Goal: Task Accomplishment & Management: Manage account settings

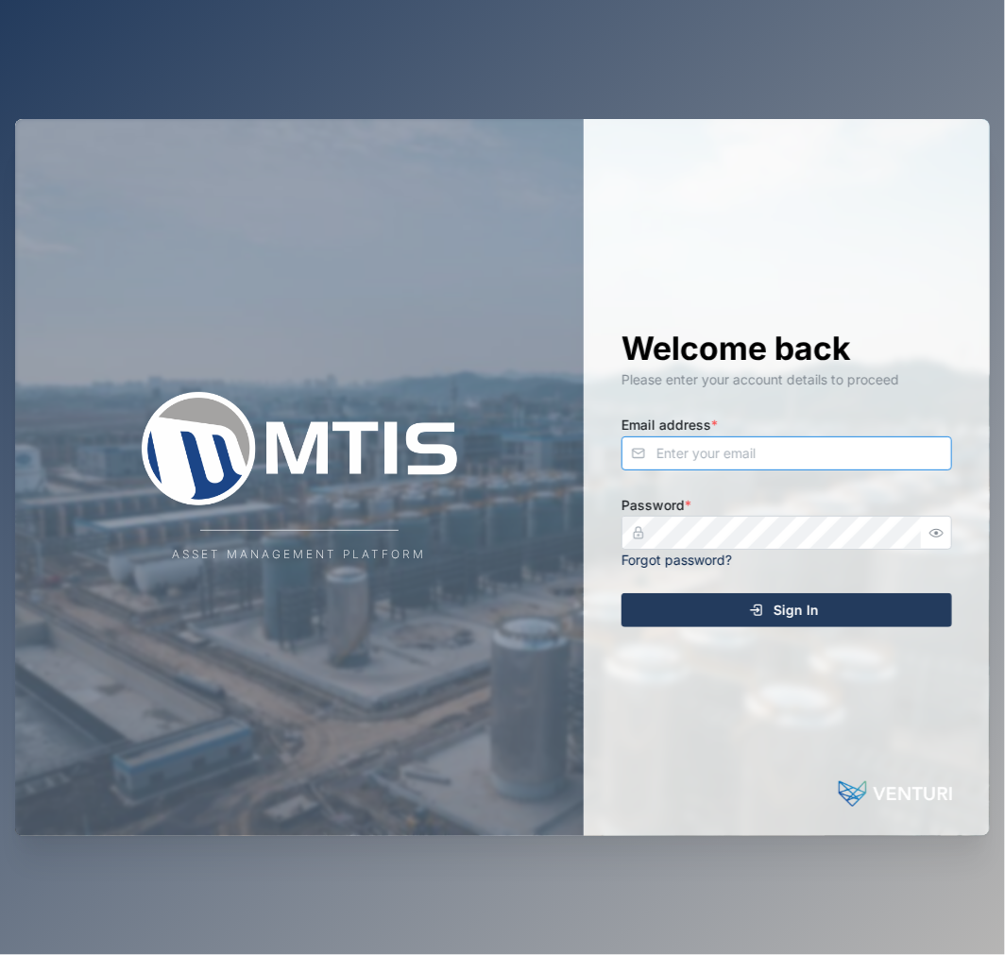
click at [707, 455] on input "Email address *" at bounding box center [787, 454] width 331 height 34
type input "D"
type input "[EMAIL_ADDRESS][PERSON_NAME][DOMAIN_NAME]"
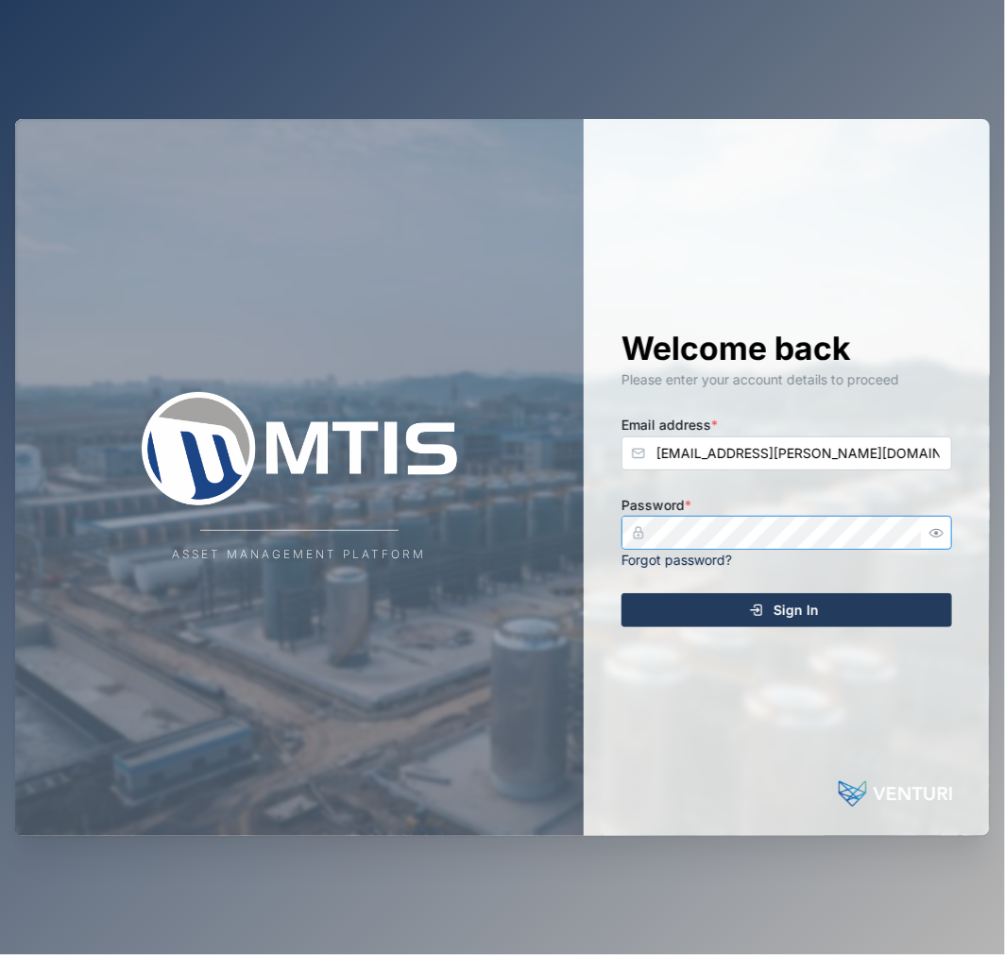
click at [622, 593] on button "Sign In" at bounding box center [787, 610] width 331 height 34
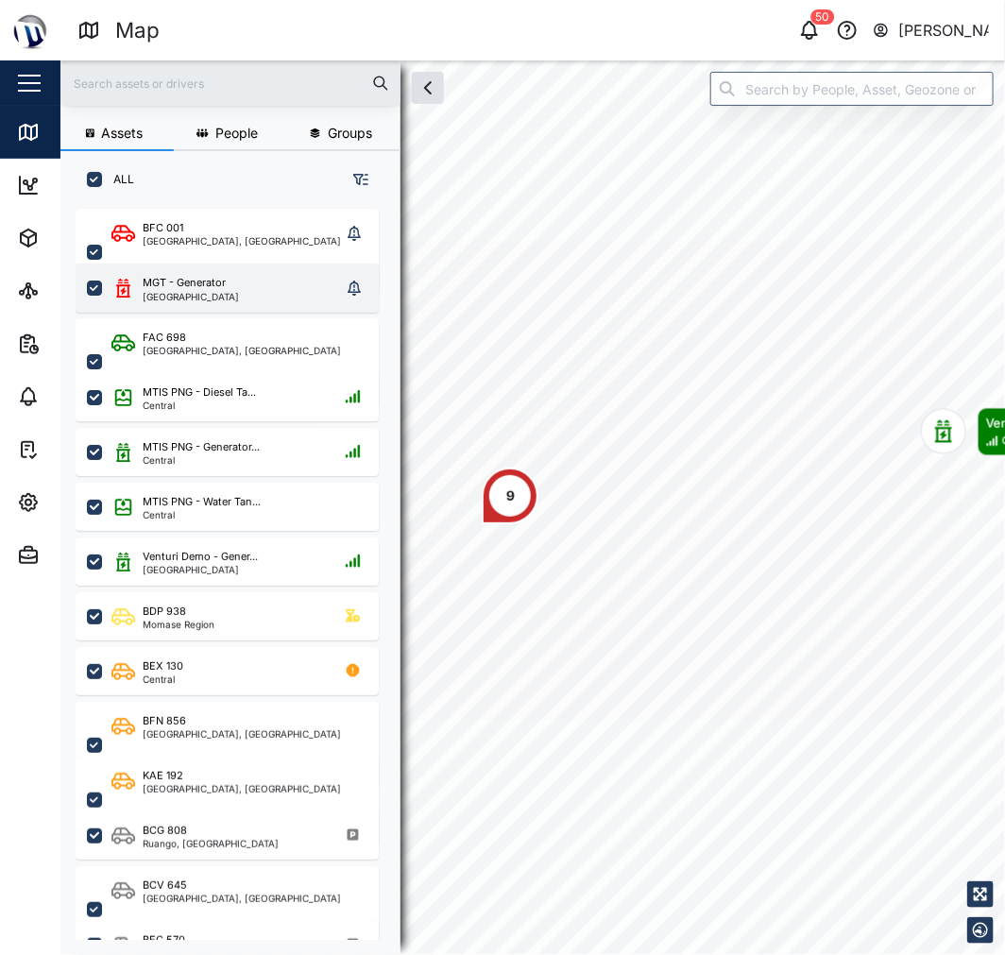
scroll to position [722, 294]
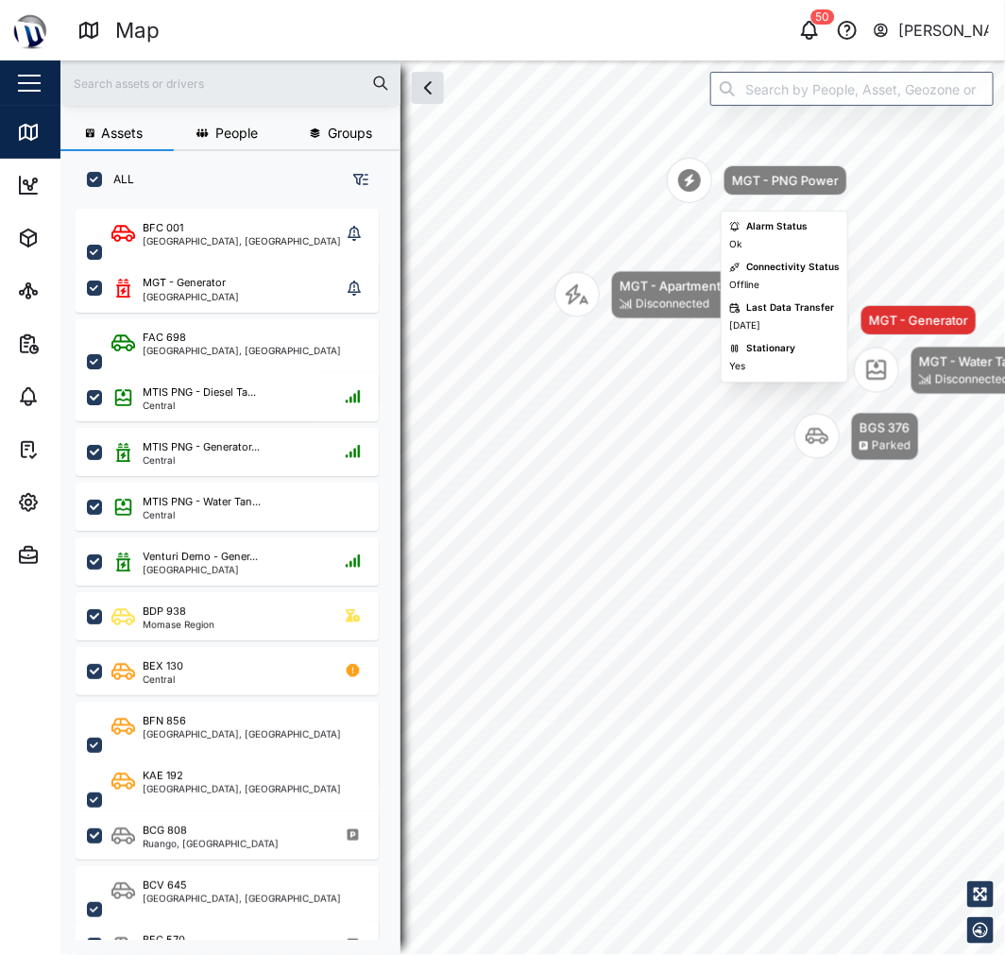
click at [693, 180] on icon "Map marker" at bounding box center [689, 180] width 23 height 23
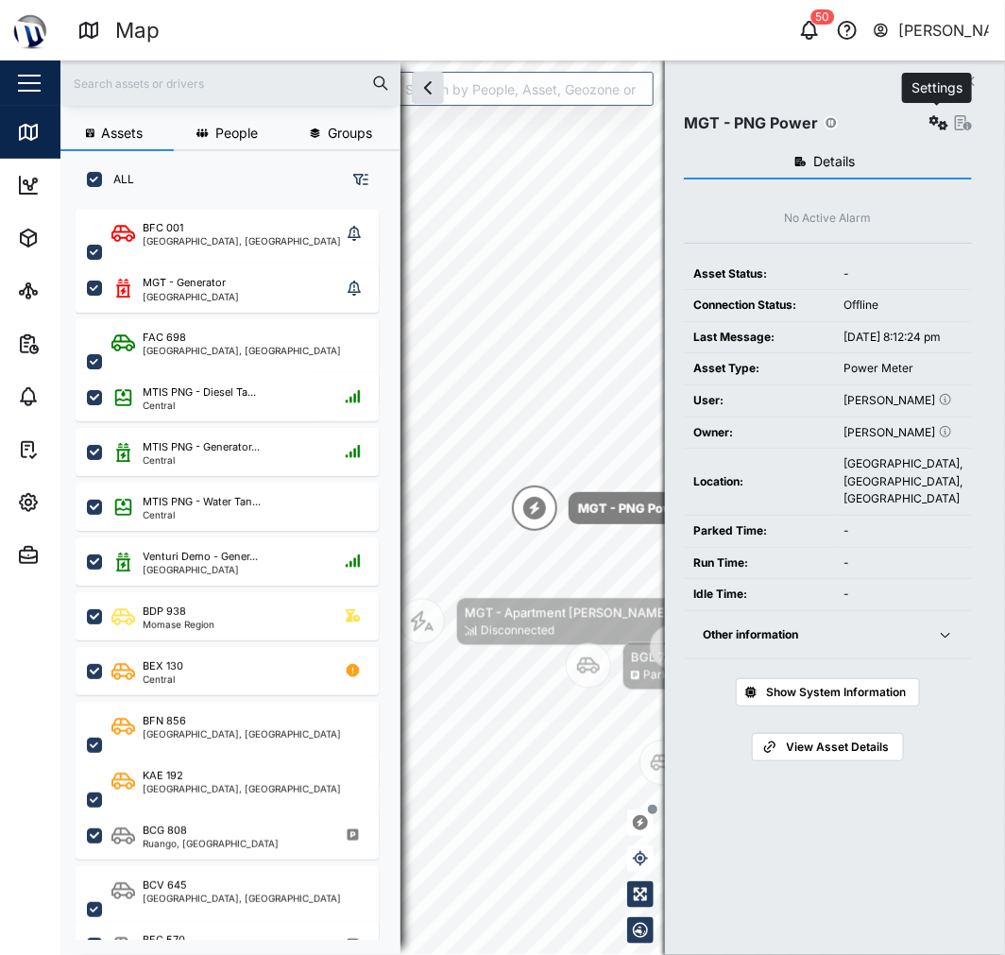
click at [941, 127] on icon "button" at bounding box center [939, 122] width 19 height 15
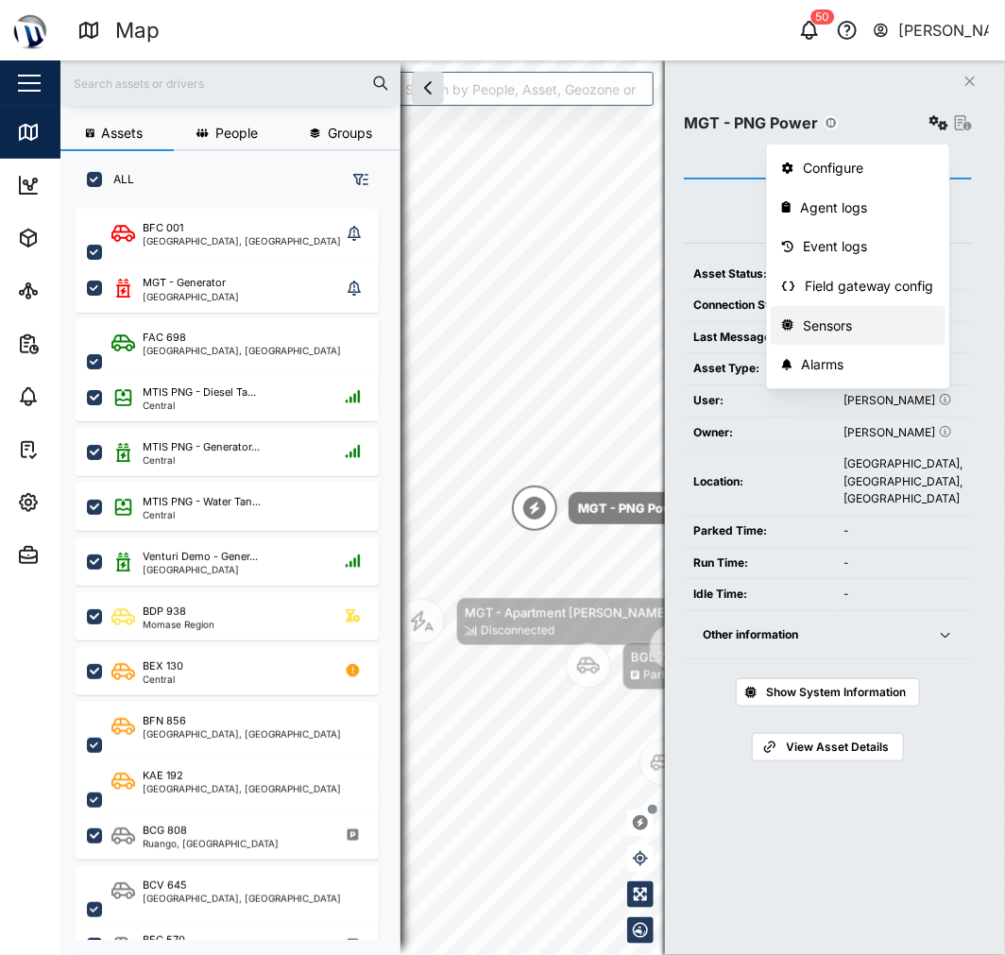
click at [863, 277] on div "Field gateway config" at bounding box center [869, 286] width 129 height 21
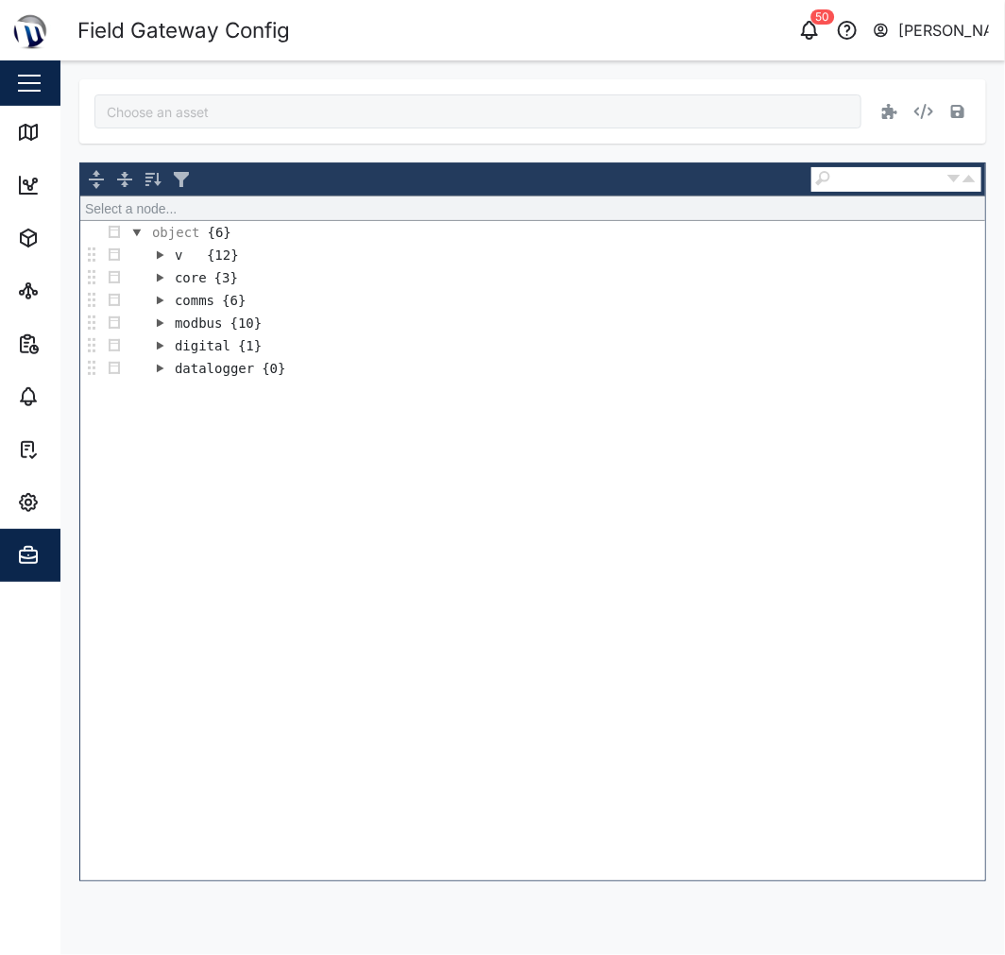
type input "MGT - PNG Power"
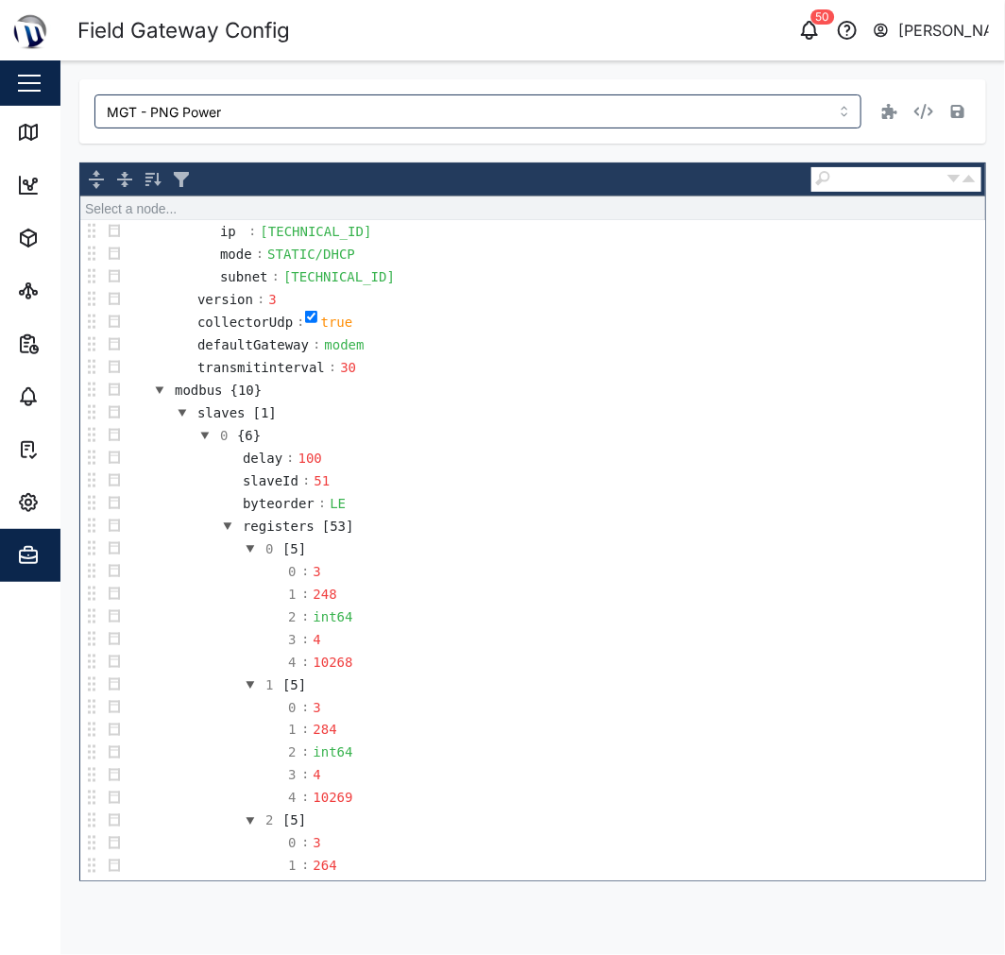
scroll to position [629, 0]
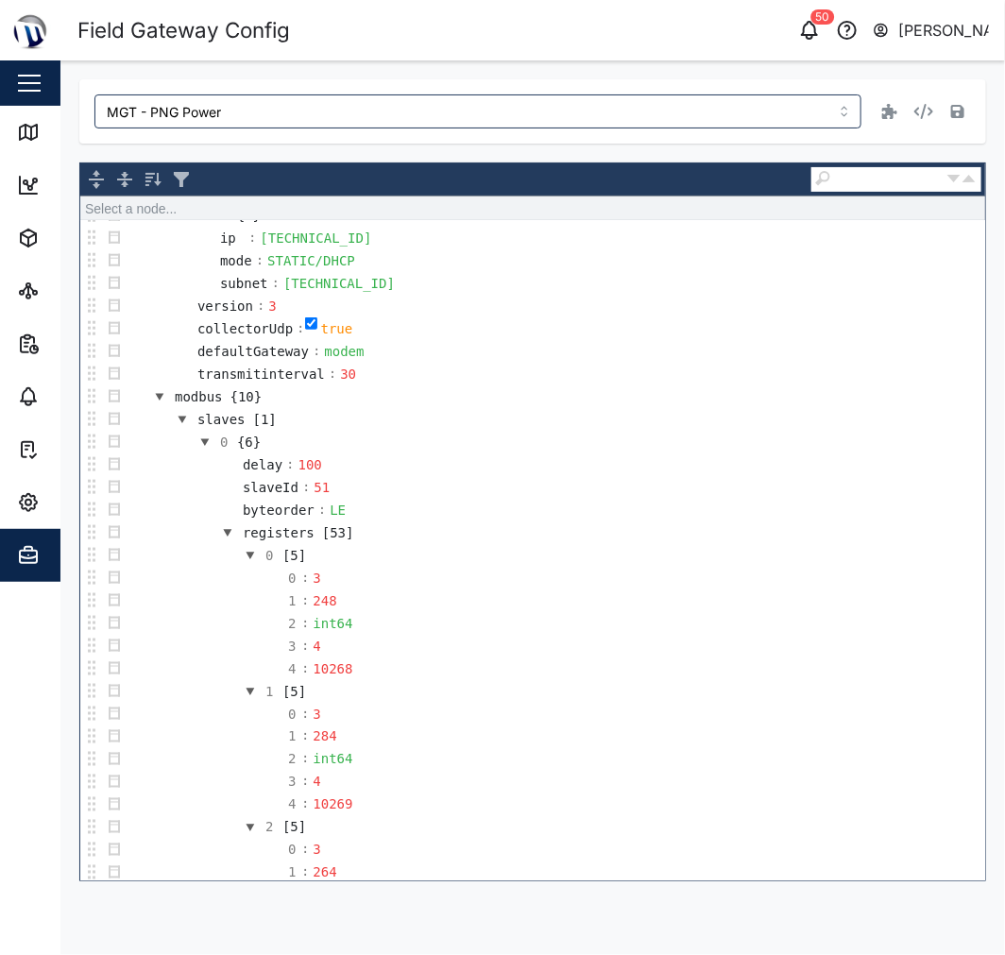
click at [189, 429] on button "button" at bounding box center [182, 419] width 23 height 23
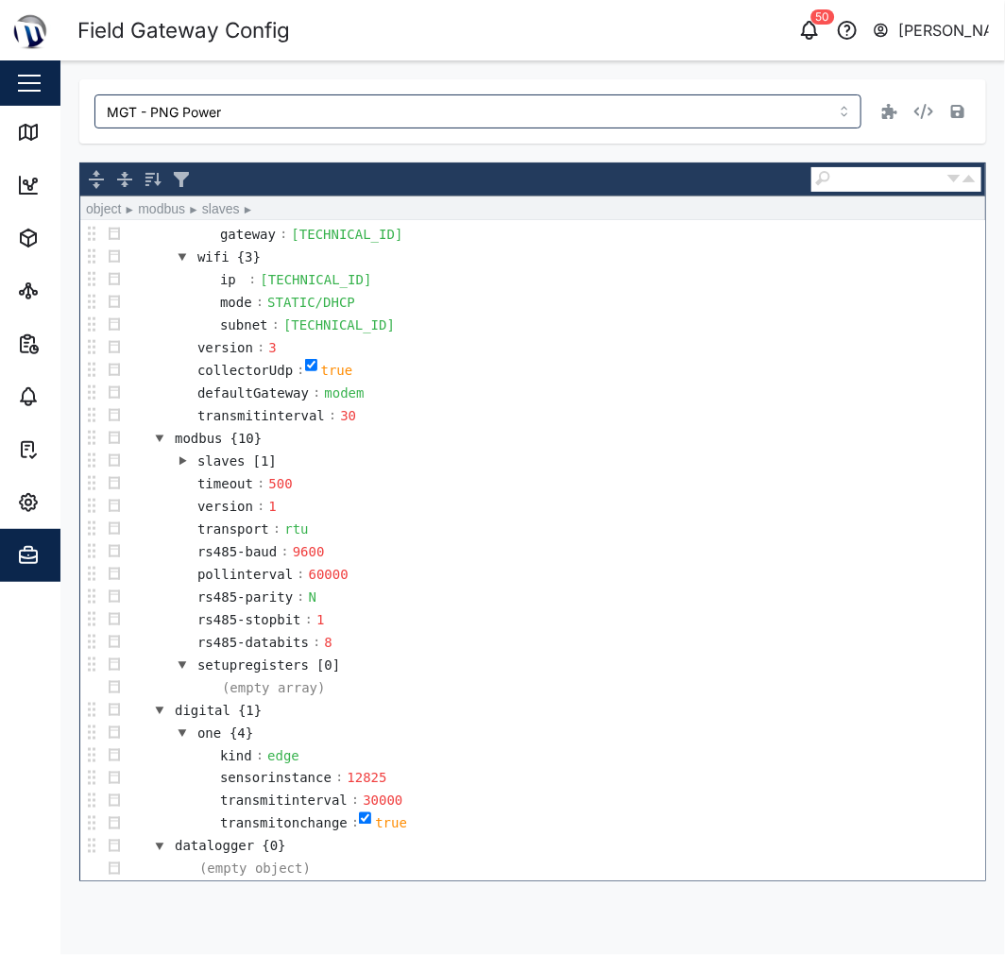
click at [178, 451] on button "button" at bounding box center [182, 461] width 23 height 23
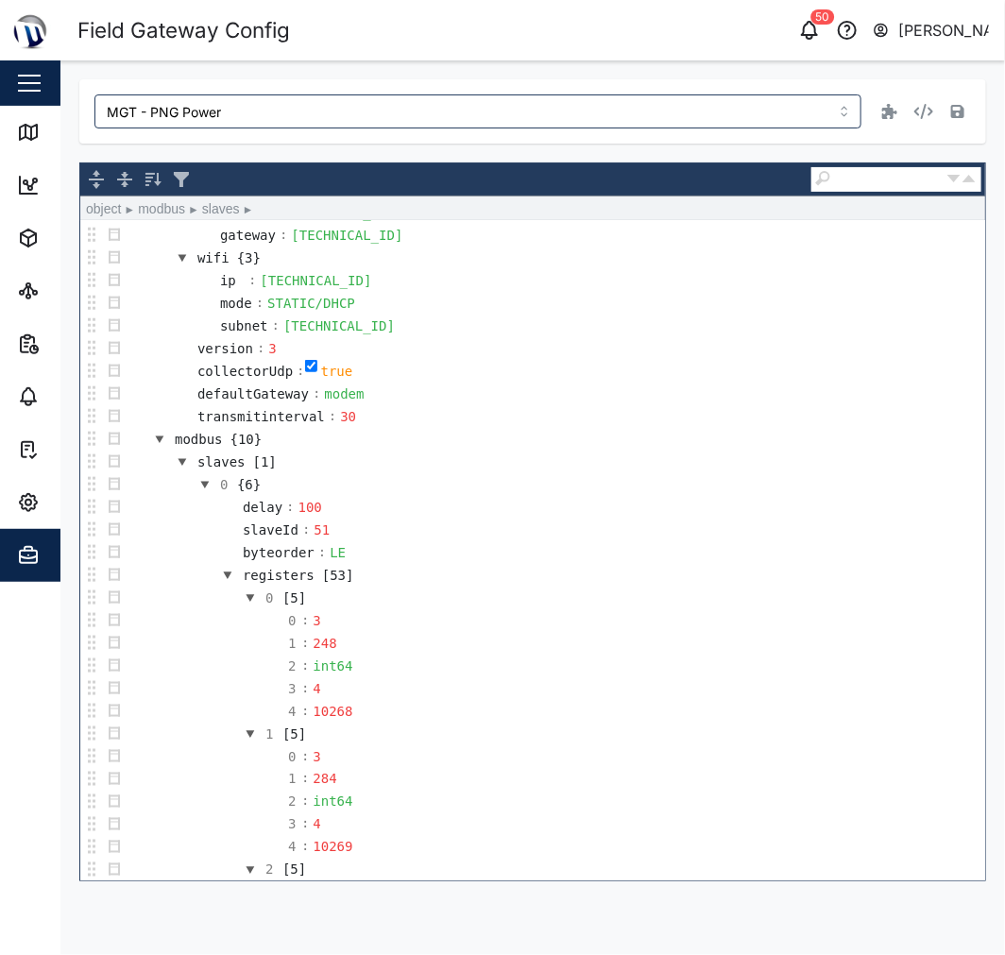
scroll to position [629, 0]
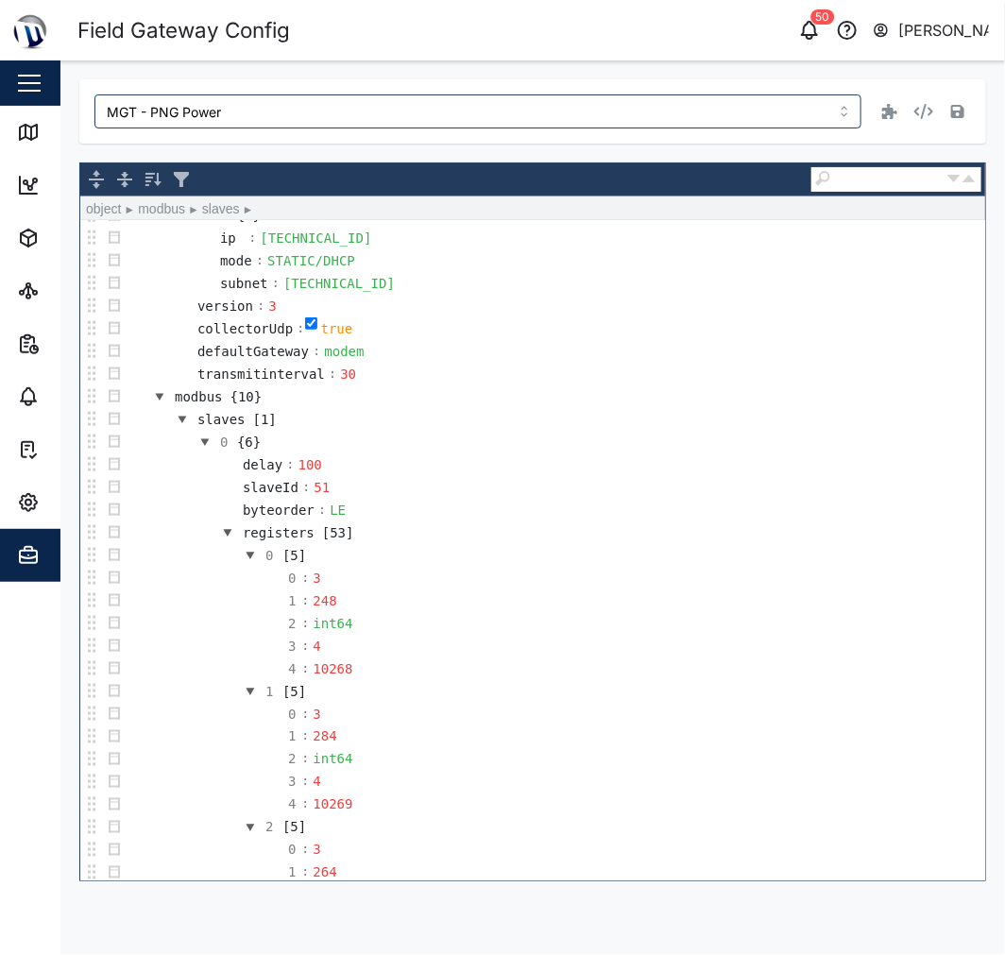
click at [178, 426] on button "button" at bounding box center [182, 419] width 23 height 23
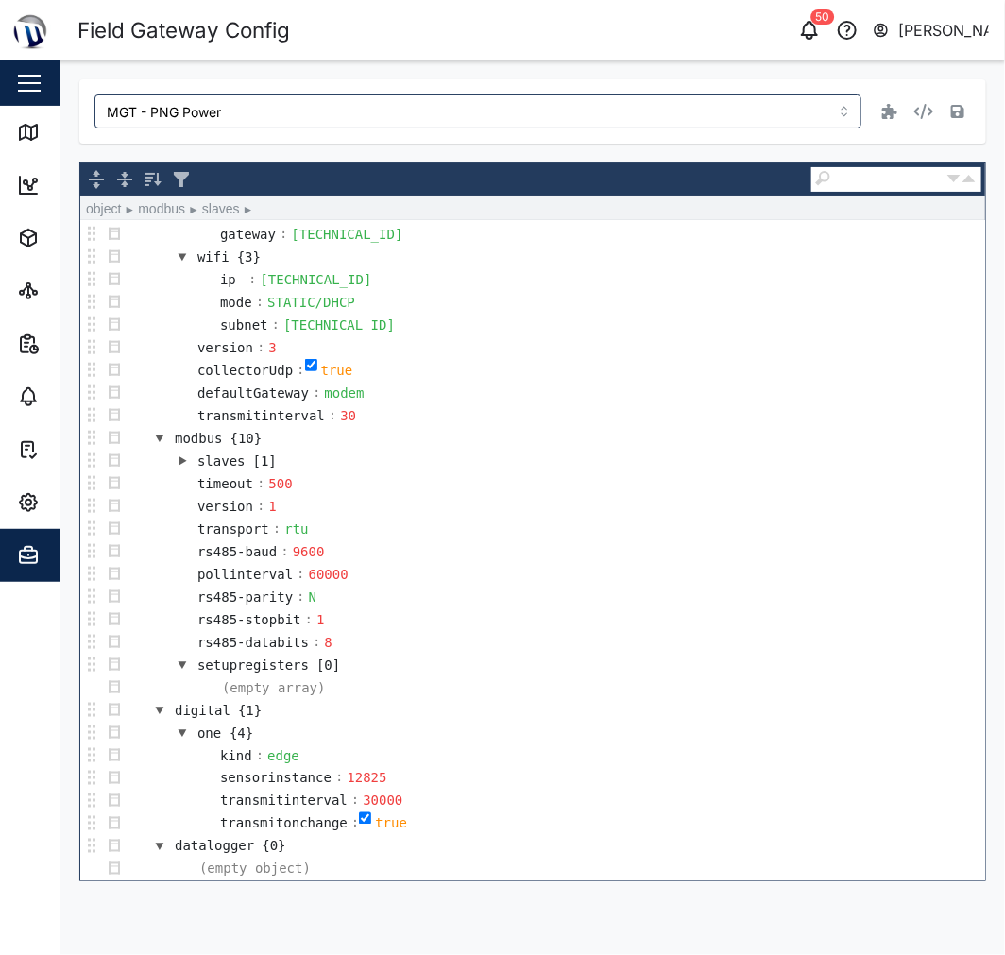
click at [184, 454] on button "button" at bounding box center [182, 461] width 23 height 23
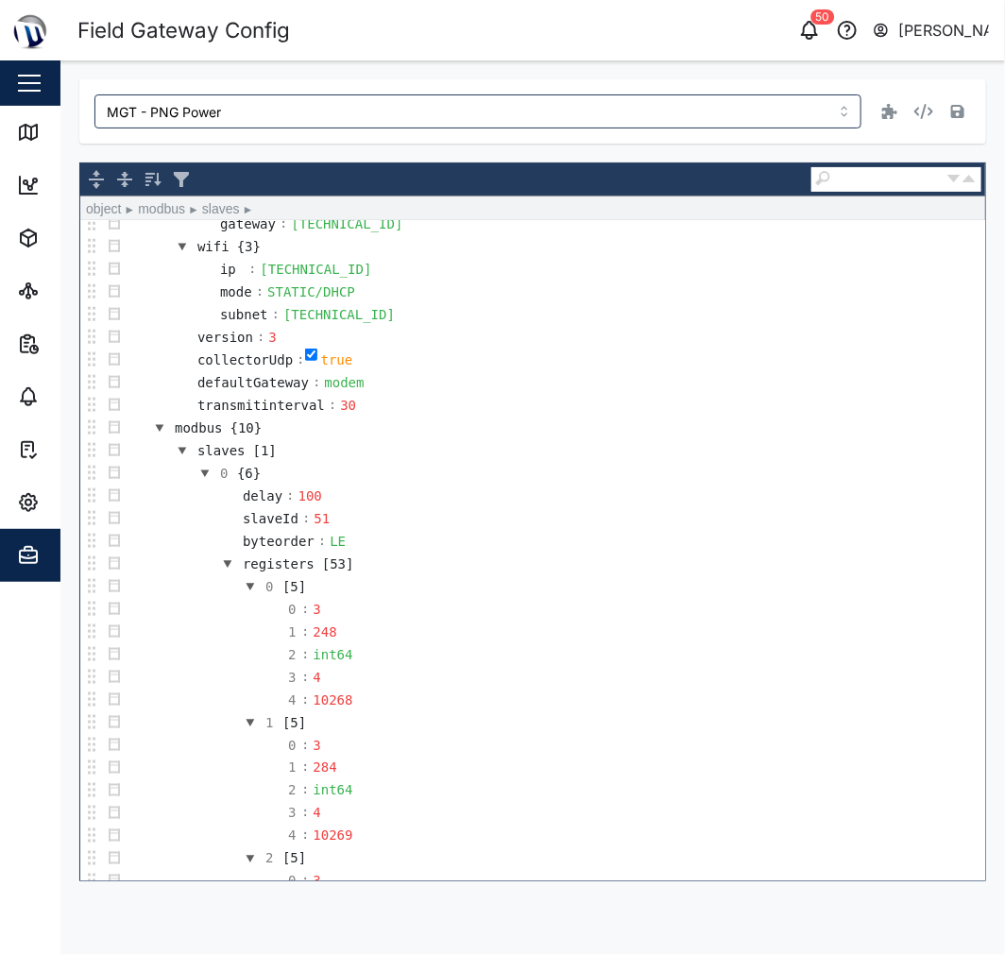
scroll to position [629, 0]
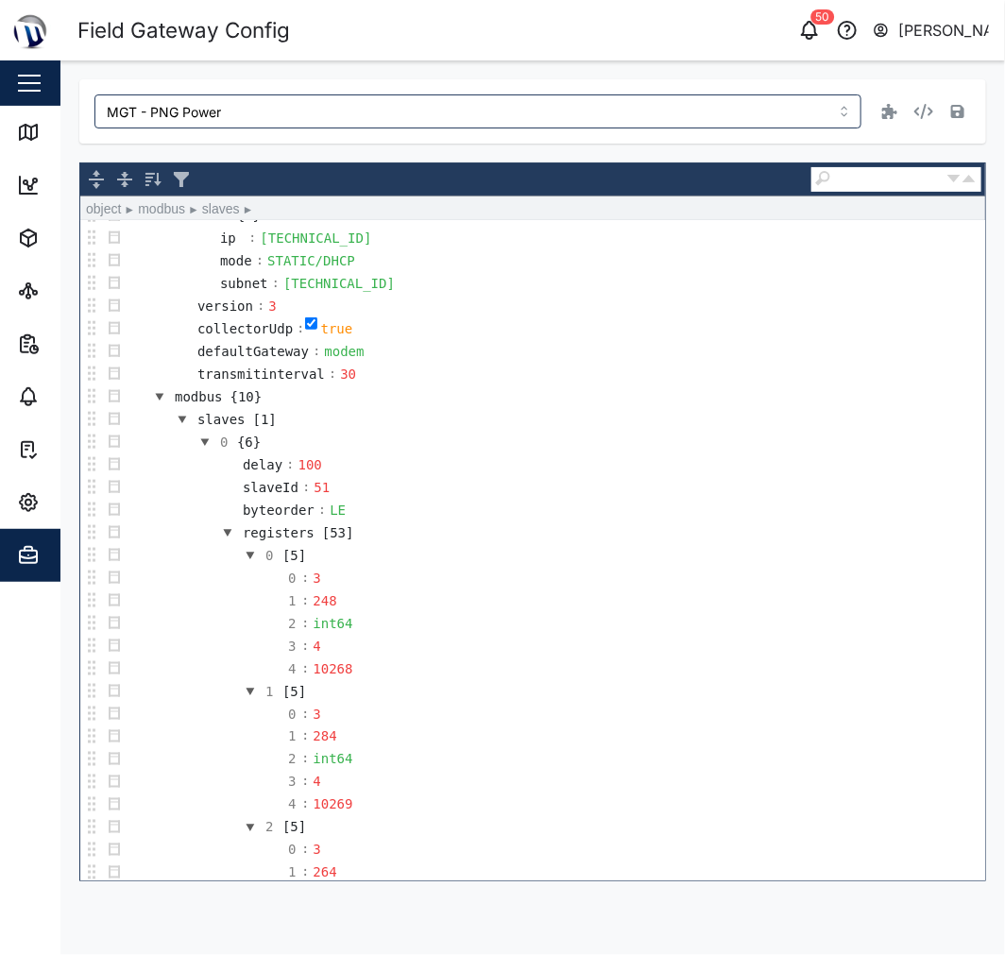
click at [208, 445] on button "button" at bounding box center [205, 442] width 23 height 23
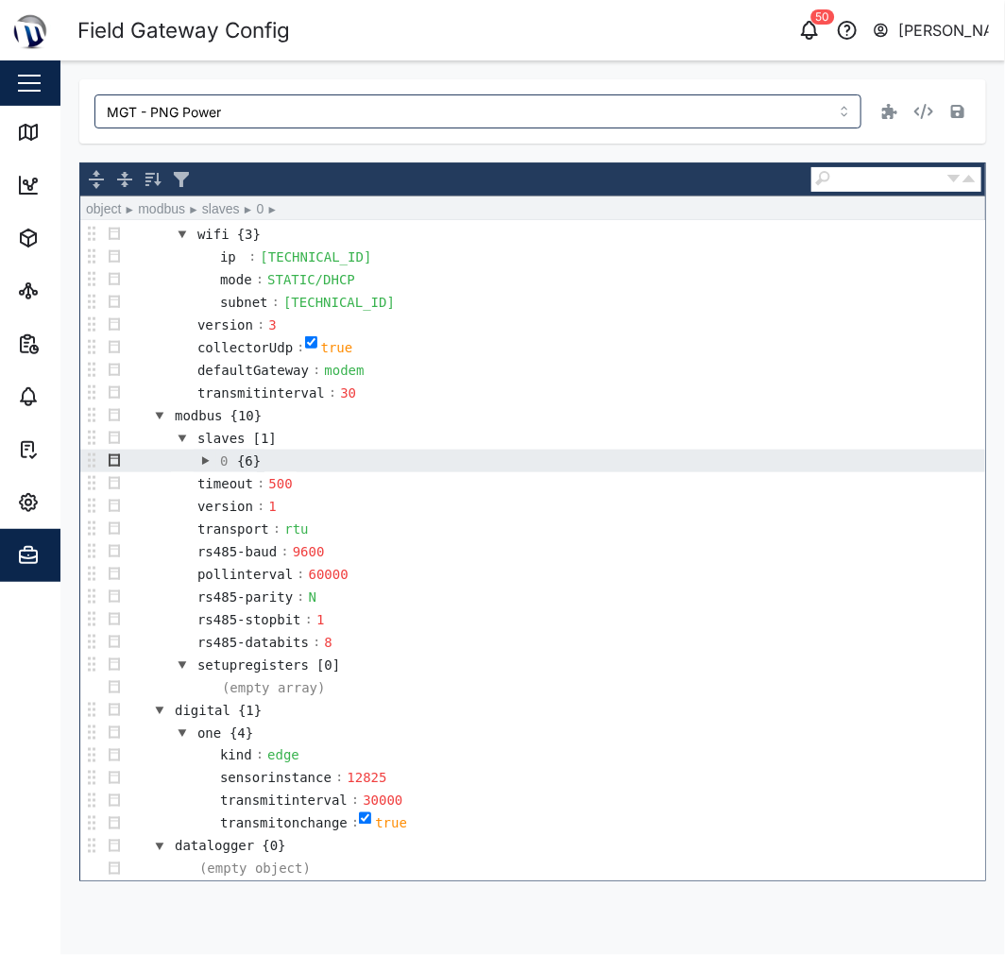
click at [111, 456] on button "button" at bounding box center [114, 461] width 23 height 23
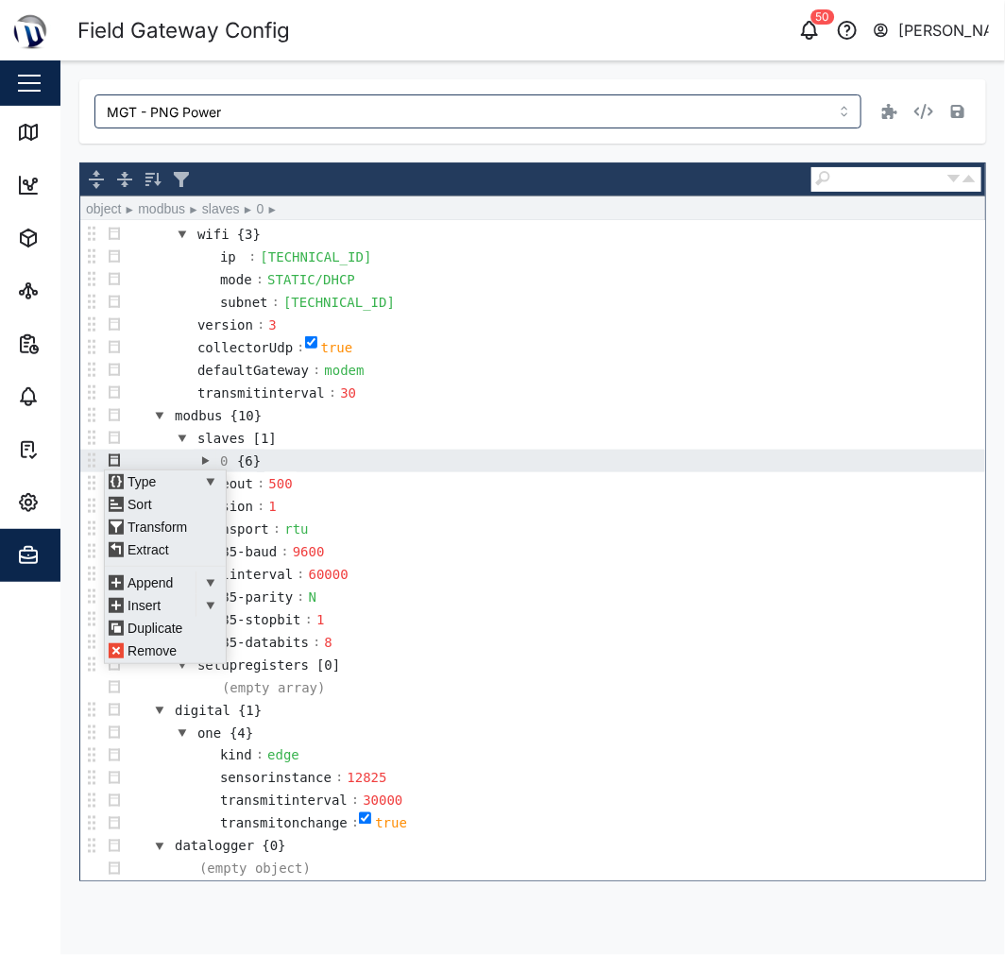
scroll to position [12, 0]
click at [111, 455] on div "Type Auto Array Object String Sort Transform Extract Append Auto Array Object S…" at bounding box center [114, 457] width 21 height 21
click at [113, 454] on div "Type Auto Array Object String Sort Transform Extract Append Auto Array Object S…" at bounding box center [114, 457] width 21 height 21
click at [664, 450] on td "0 {6}" at bounding box center [556, 461] width 860 height 23
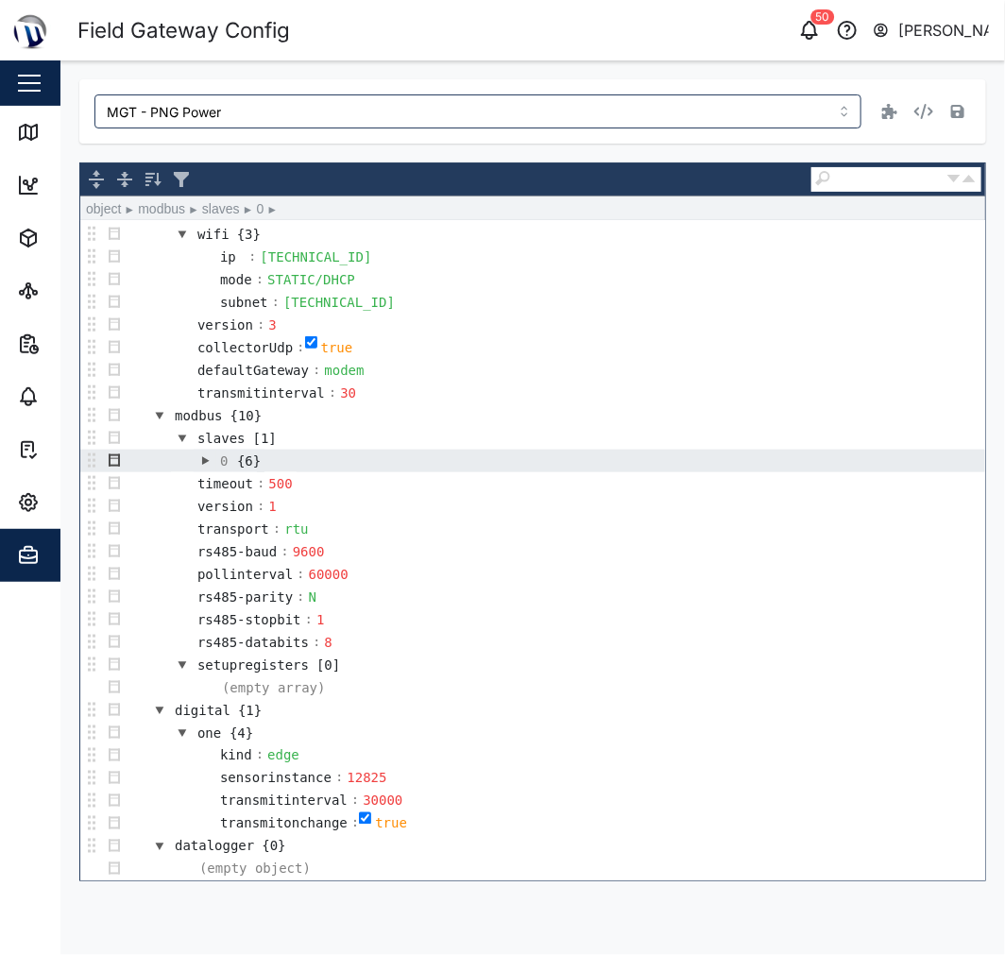
click at [111, 455] on button "button" at bounding box center [114, 461] width 23 height 23
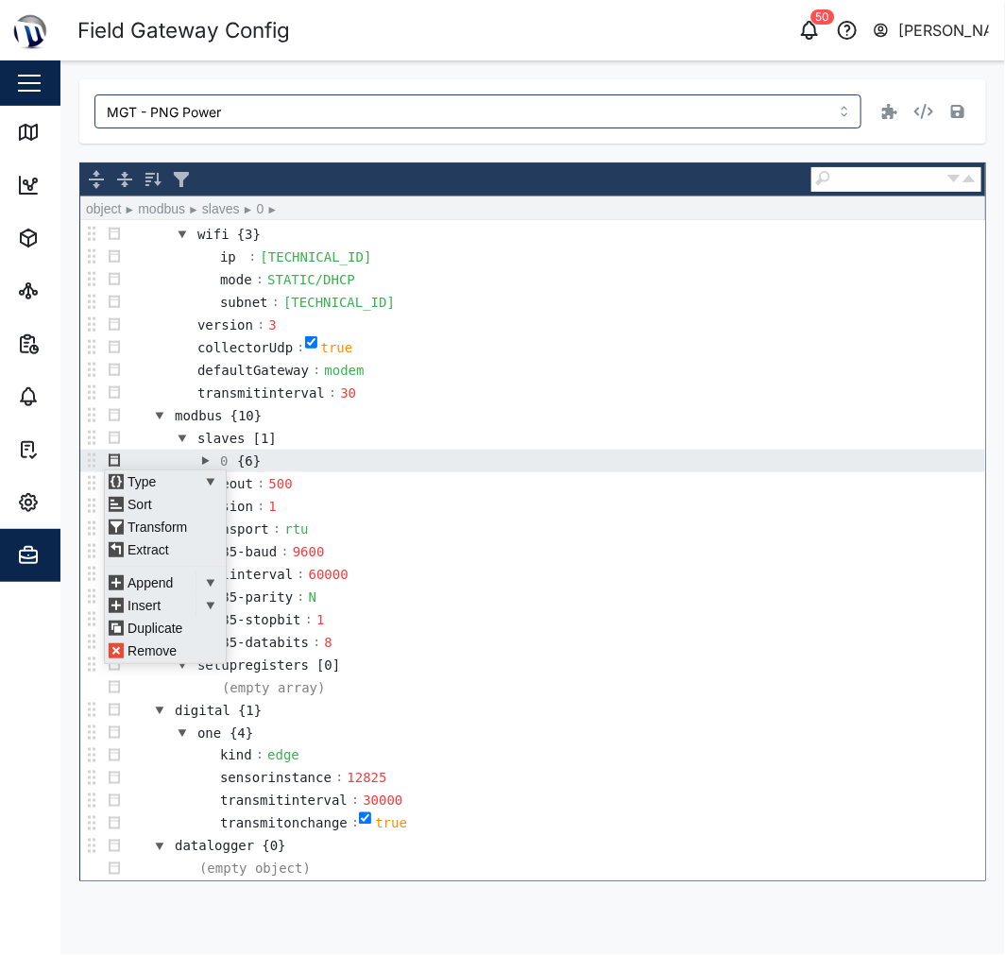
click at [288, 454] on td "0 {6}" at bounding box center [556, 461] width 860 height 23
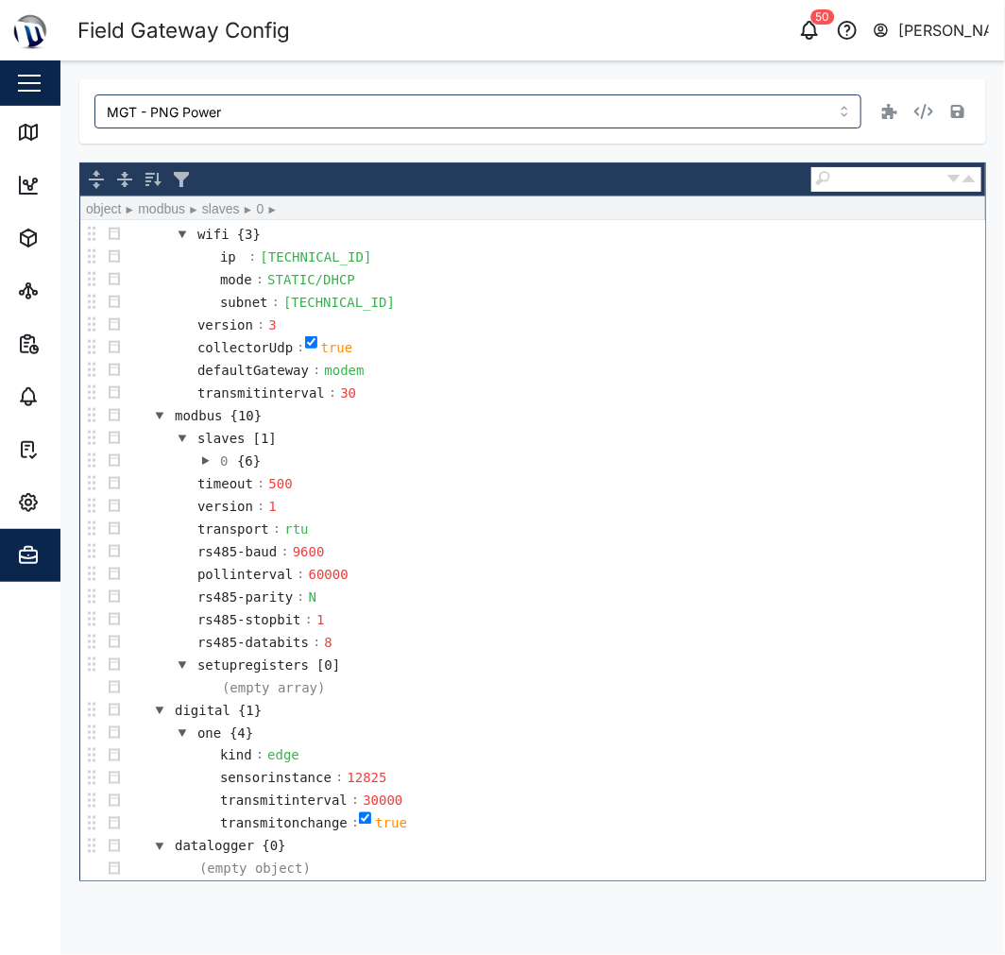
click at [205, 457] on button "button" at bounding box center [205, 461] width 23 height 23
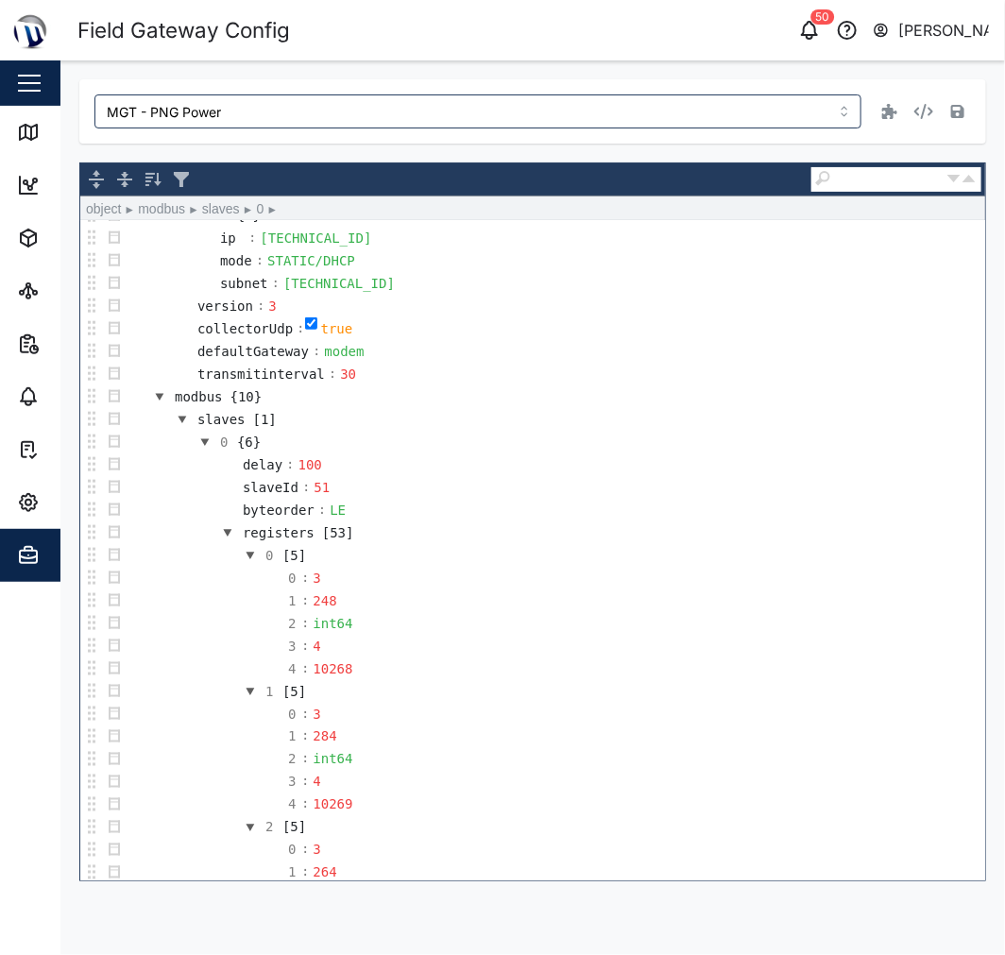
click at [202, 442] on button "button" at bounding box center [205, 442] width 23 height 23
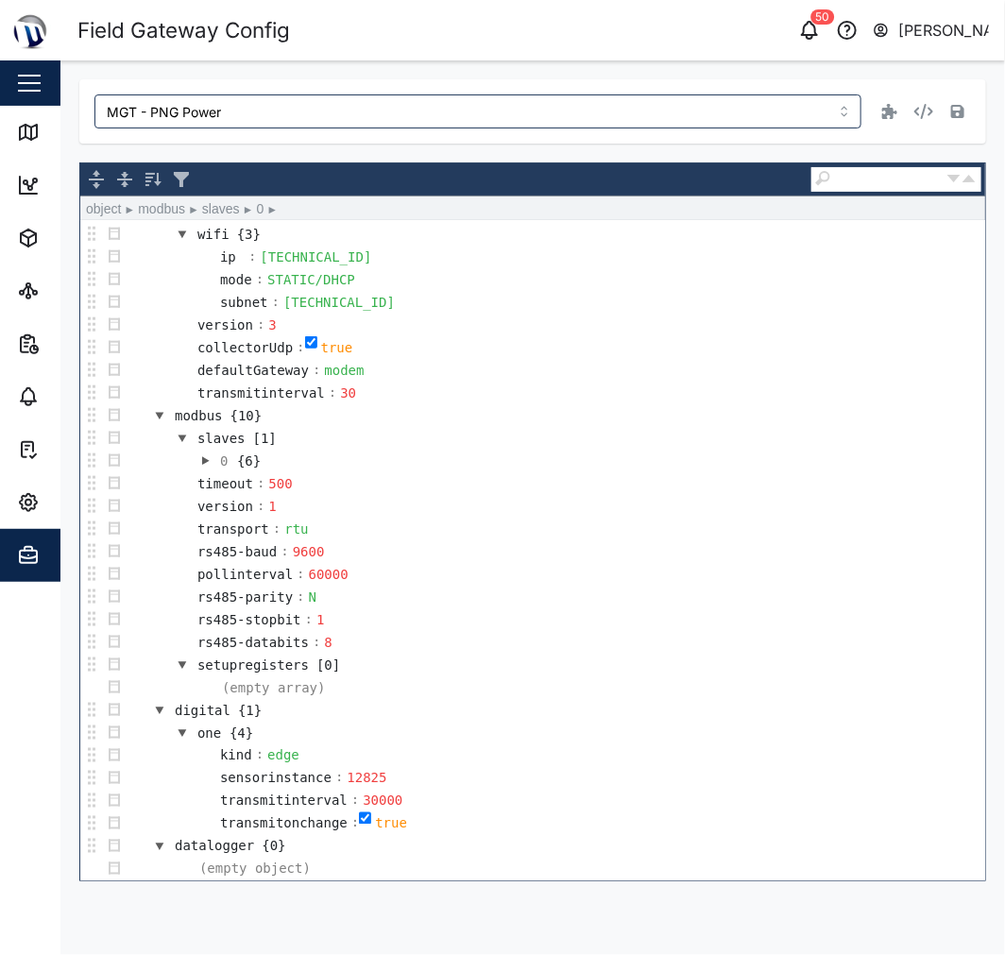
scroll to position [621, 0]
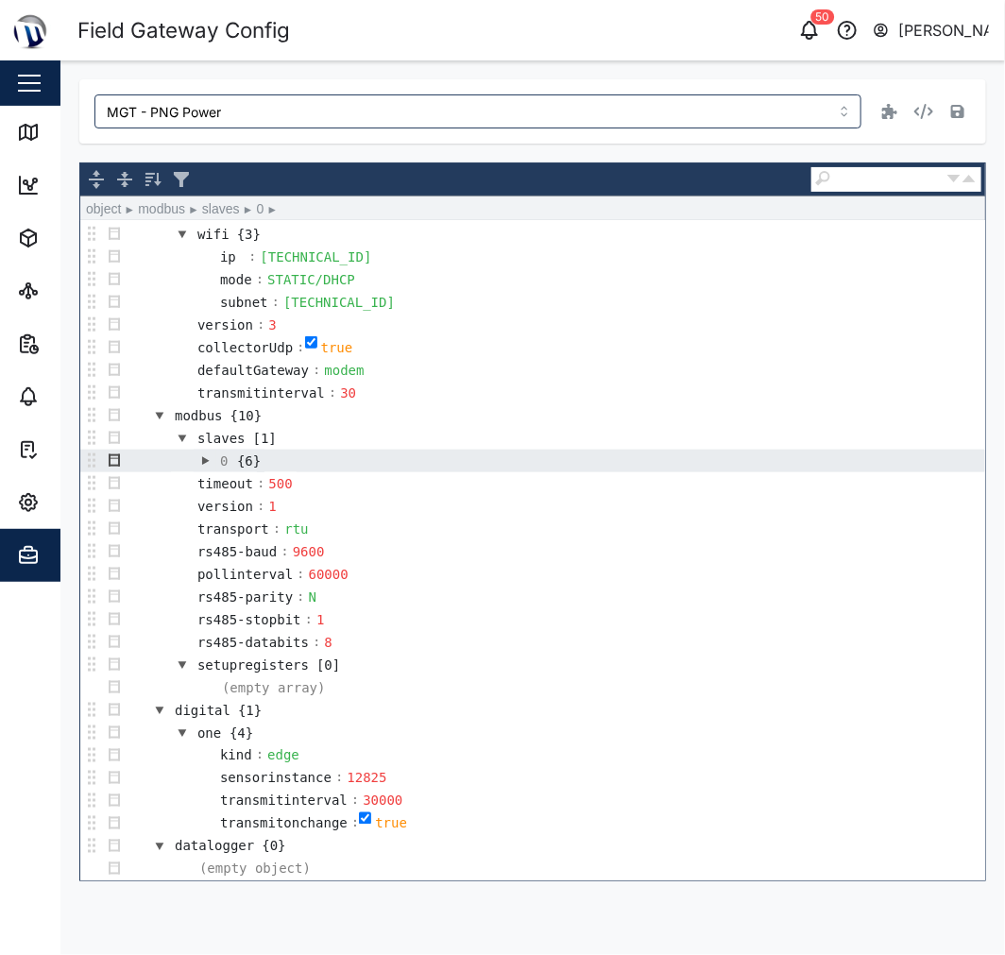
click at [120, 455] on button "button" at bounding box center [114, 461] width 23 height 23
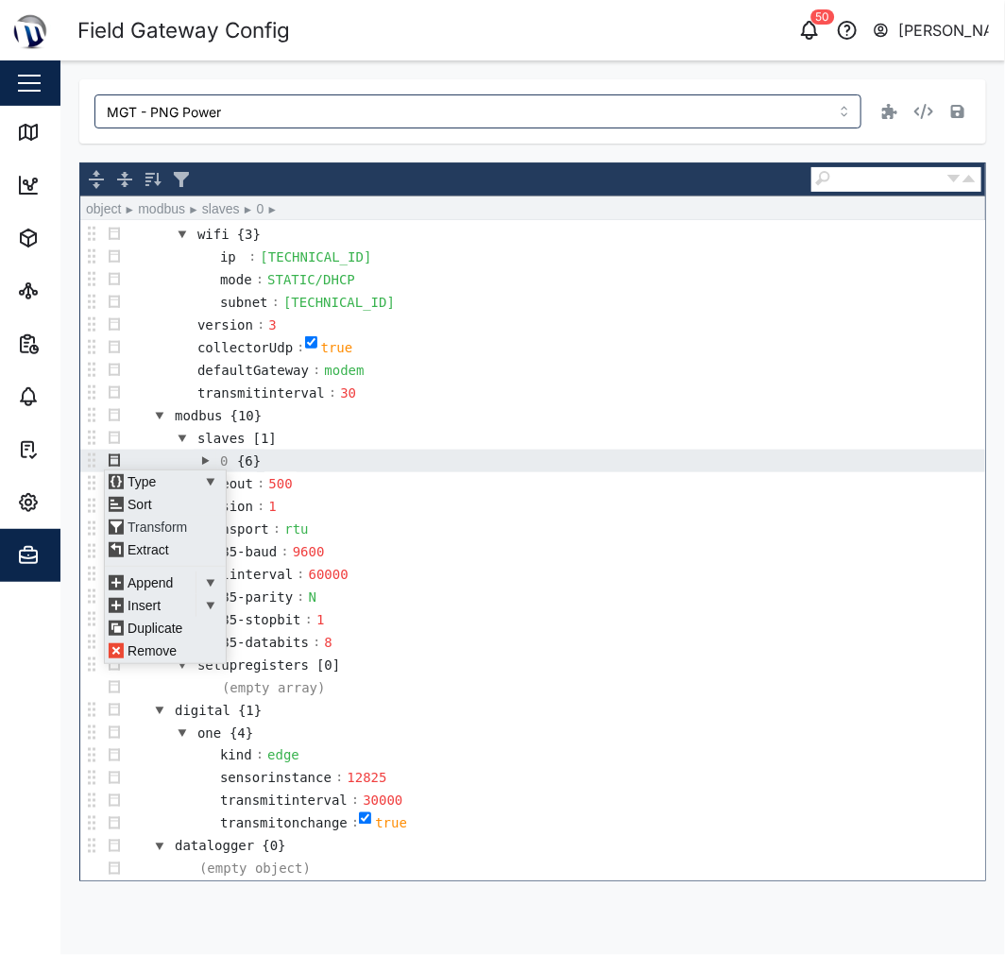
scroll to position [12, 0]
click at [165, 627] on div "Duplicate" at bounding box center [161, 628] width 113 height 23
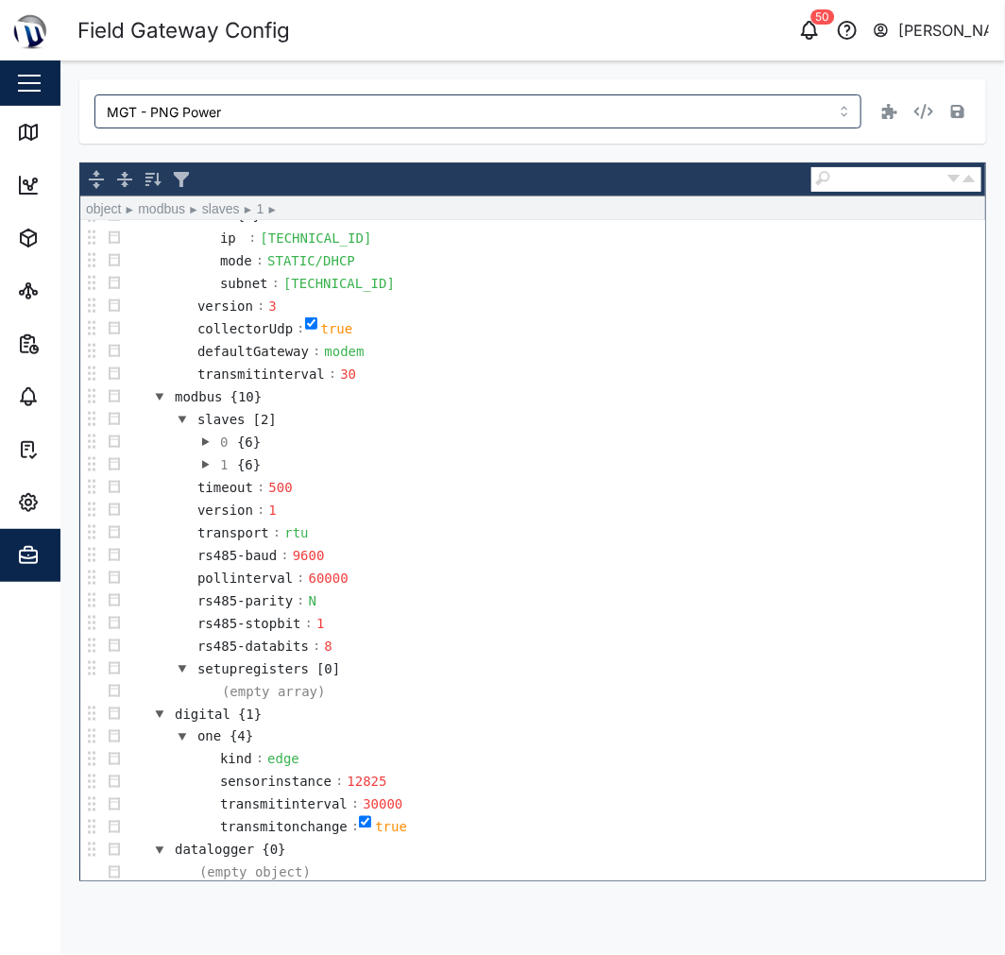
click at [205, 468] on button "button" at bounding box center [205, 465] width 23 height 23
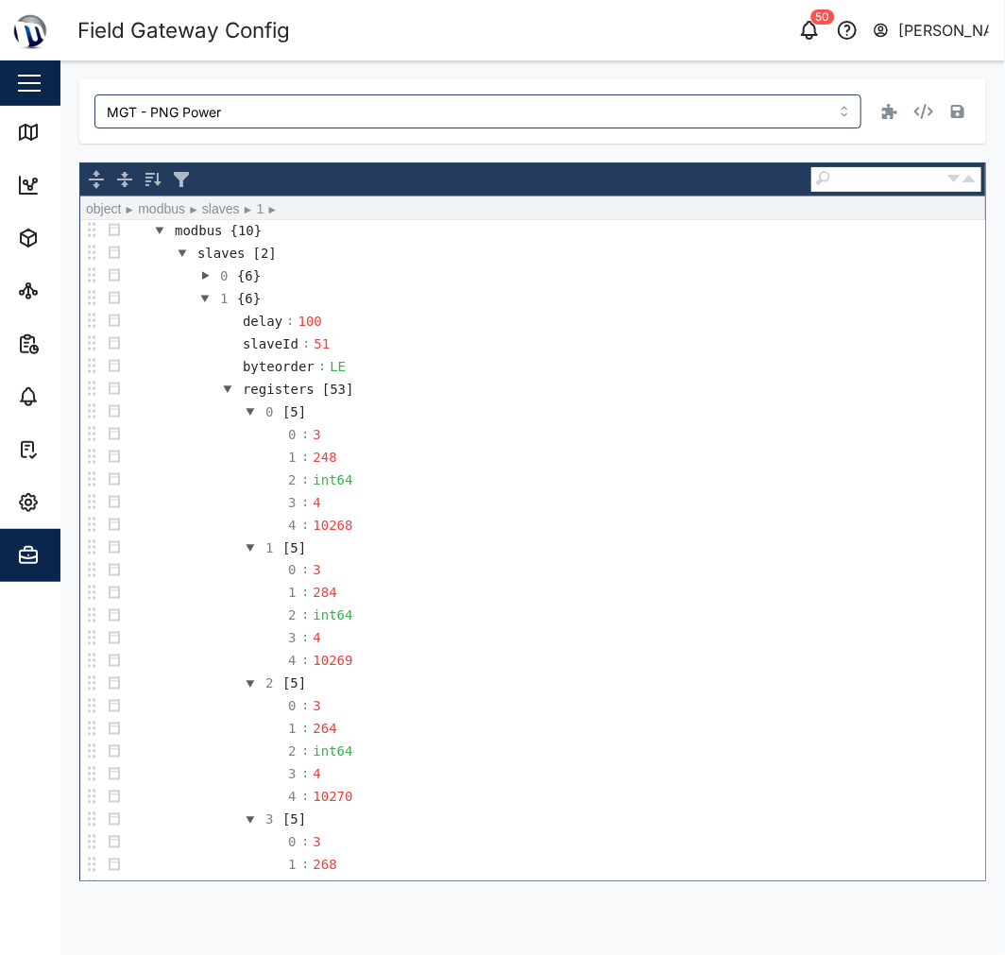
scroll to position [839, 0]
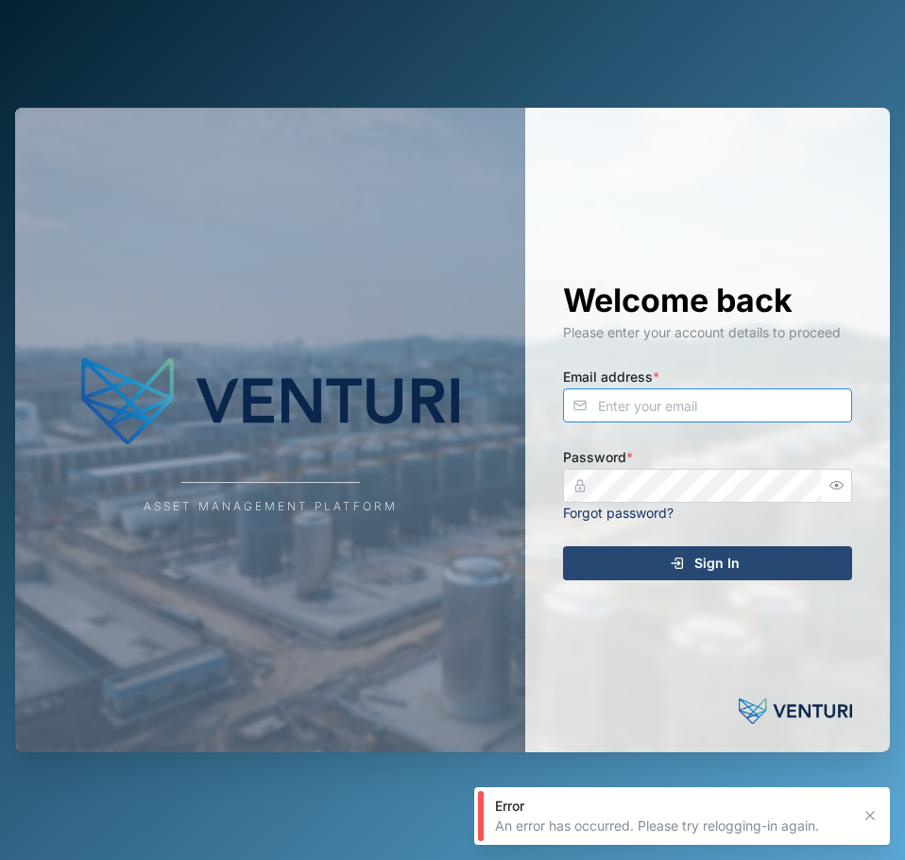
click at [619, 403] on input "Email address *" at bounding box center [707, 405] width 289 height 34
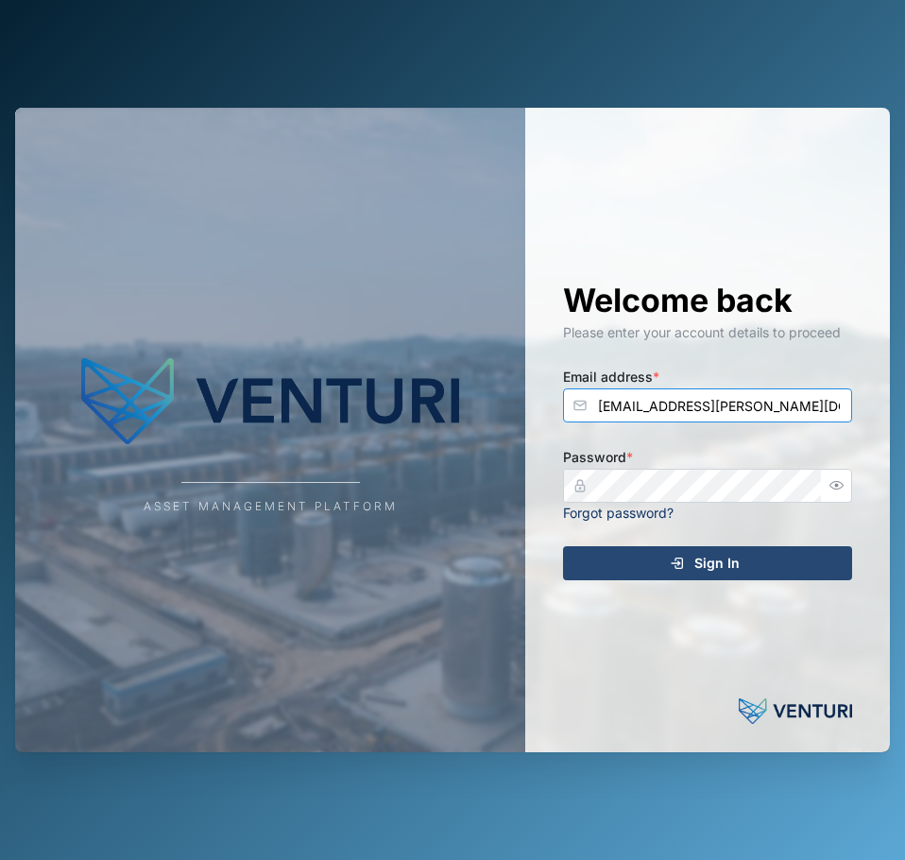
type input "declan.delahunty@venturi.io"
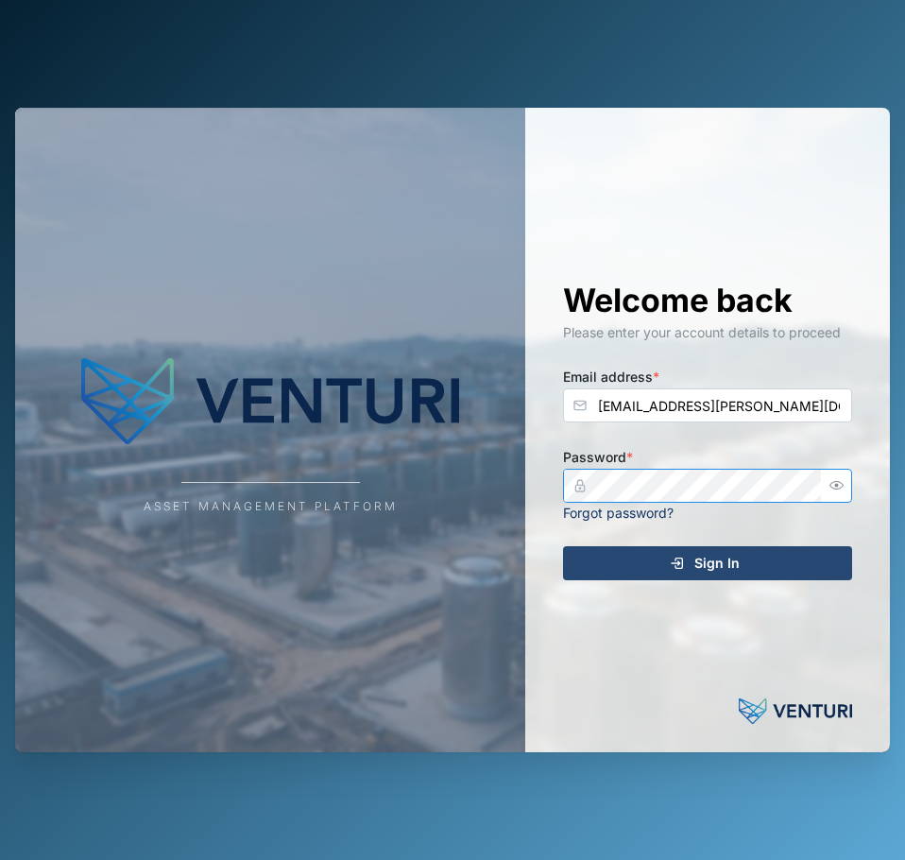
click at [563, 546] on button "Sign In" at bounding box center [707, 563] width 289 height 34
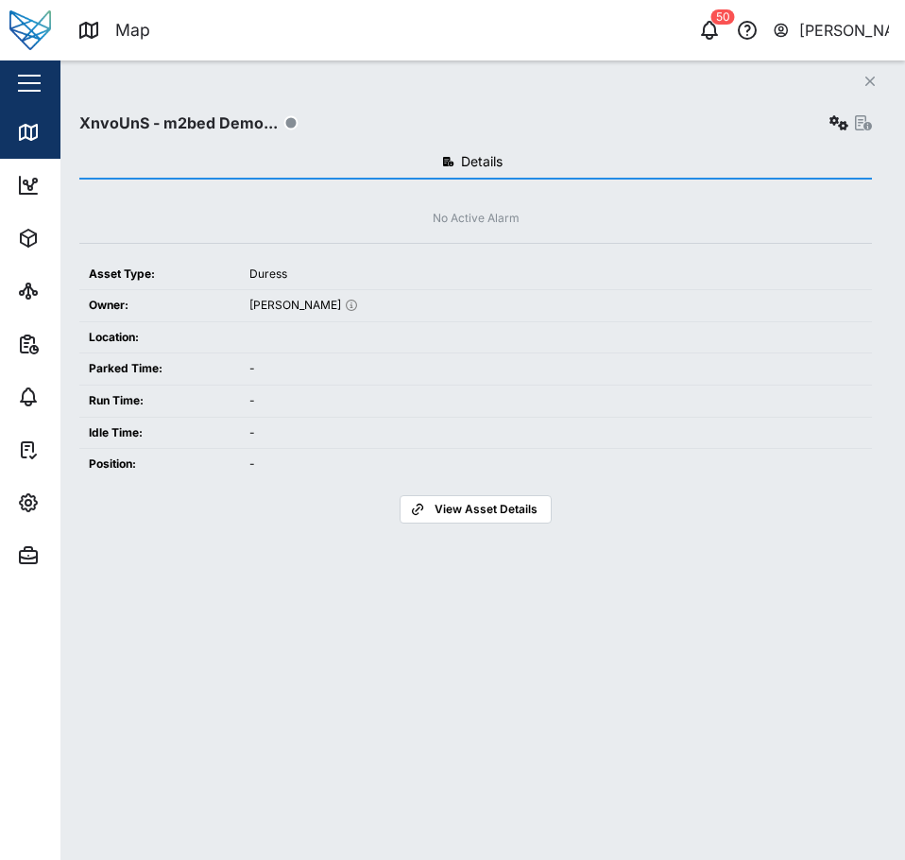
scroll to position [628, 296]
click at [31, 132] on icon at bounding box center [31, 134] width 0 height 12
click at [866, 83] on icon "Close" at bounding box center [870, 81] width 11 height 15
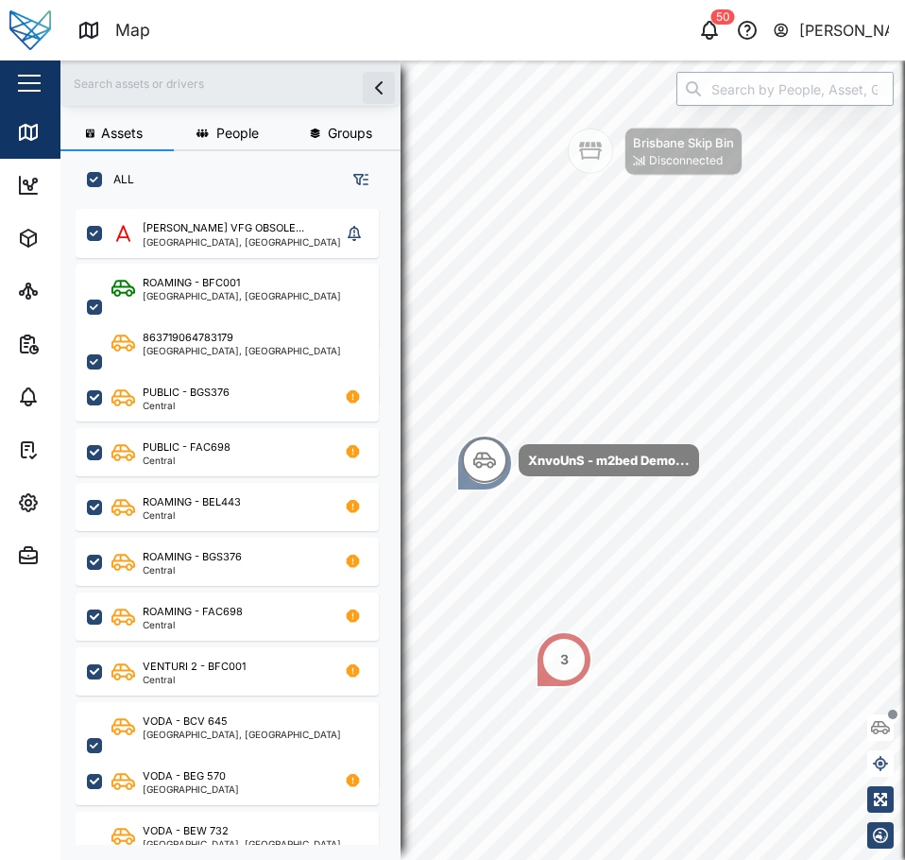
click at [722, 78] on input "search" at bounding box center [785, 89] width 217 height 34
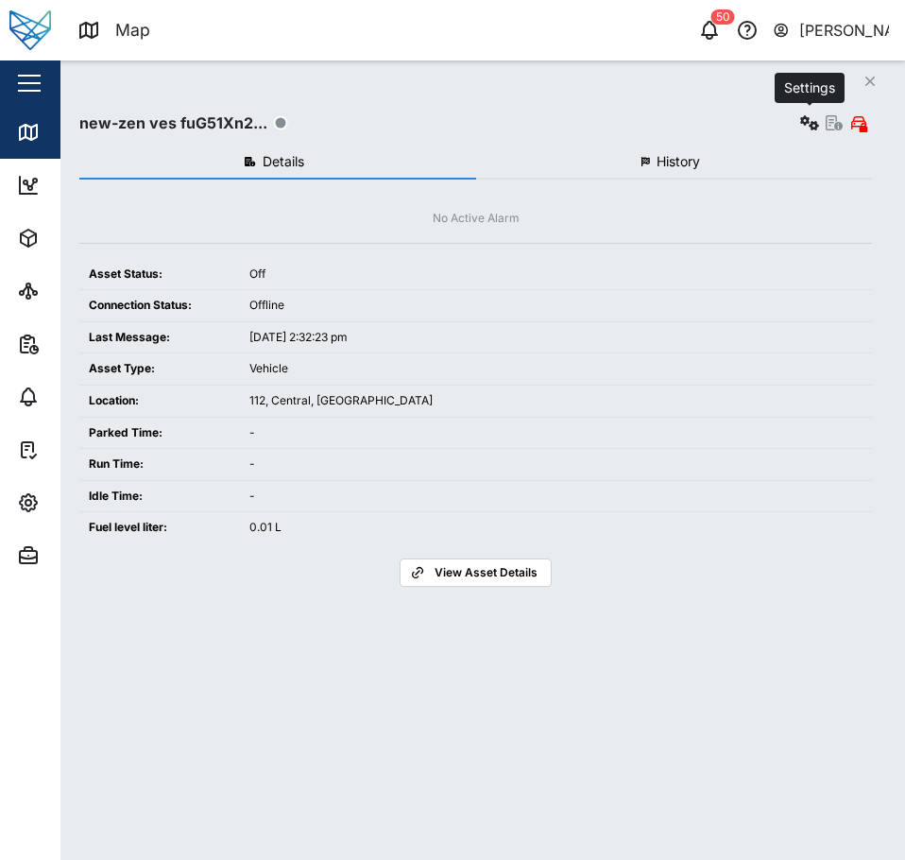
type input "new-zen ves fuG51Xn2lCs6xnIrNTYMbP0UdBsLVDzMai1qxHIZyGI"
click at [814, 122] on icon "button" at bounding box center [809, 122] width 19 height 15
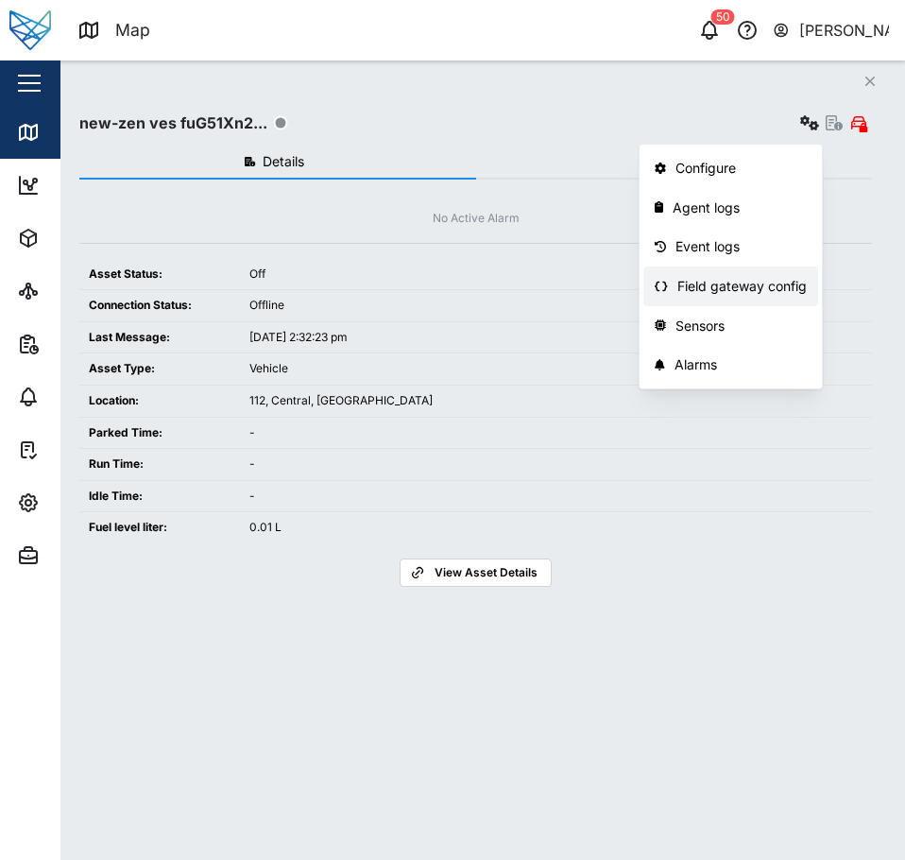
click at [760, 283] on div "Field gateway config" at bounding box center [741, 286] width 129 height 21
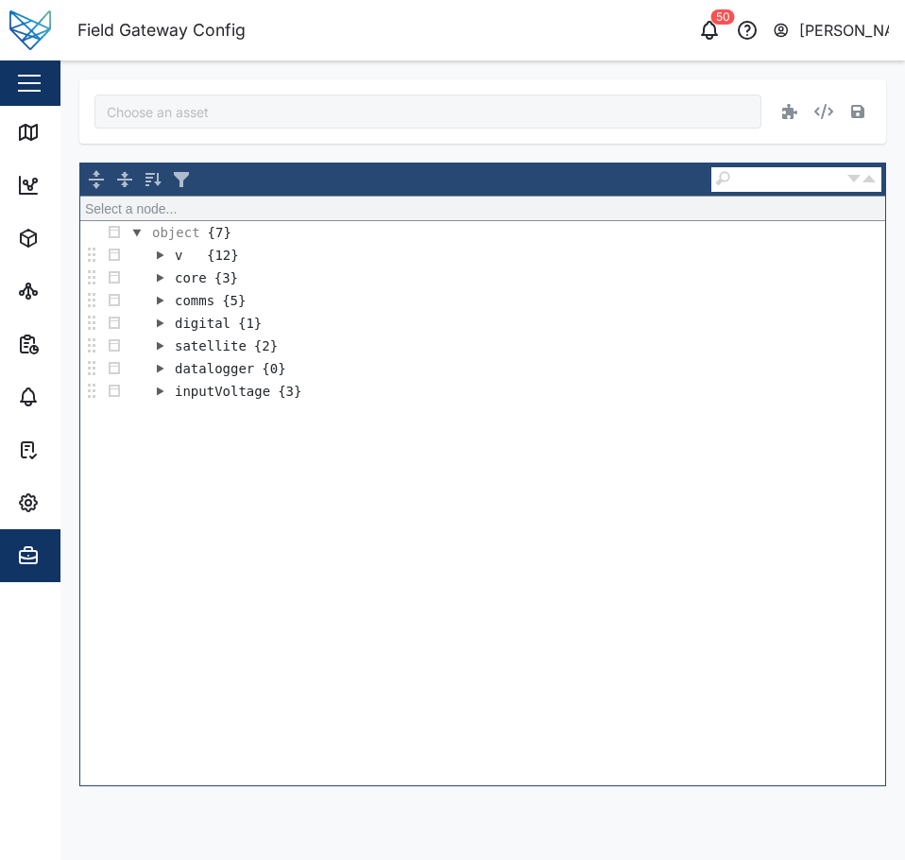
type input "new-zen ves fuG51Xn2lCs6xnIrNTYMbP0UdBsLVDzMai1qxHIZyGI"
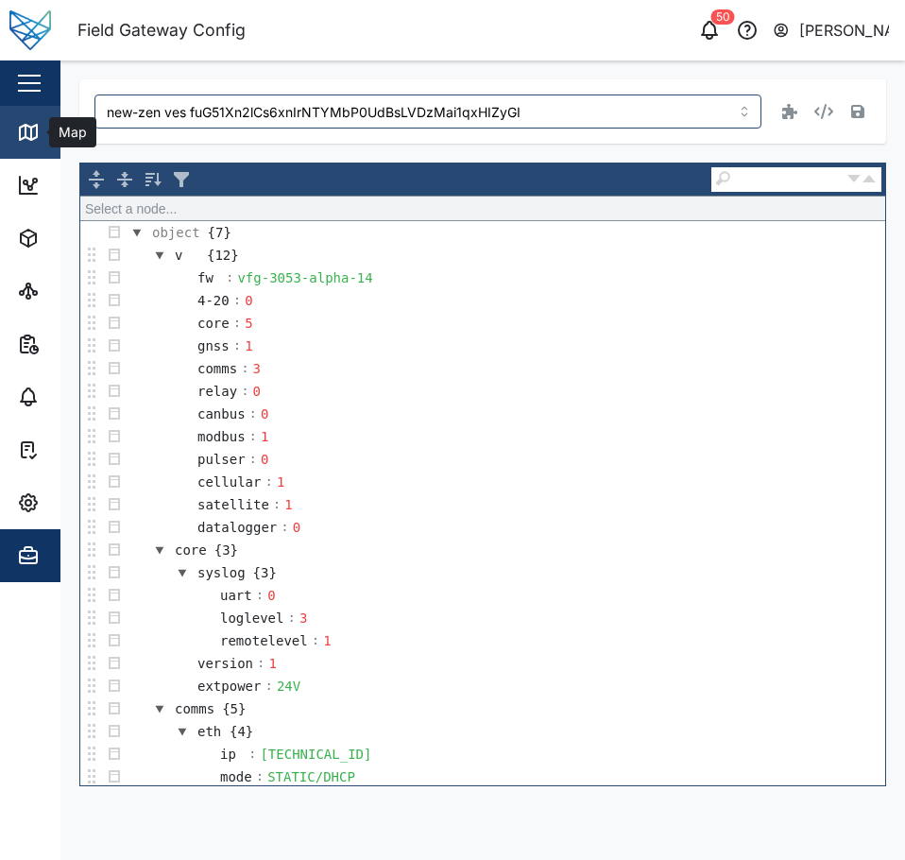
click at [27, 139] on icon at bounding box center [28, 132] width 17 height 15
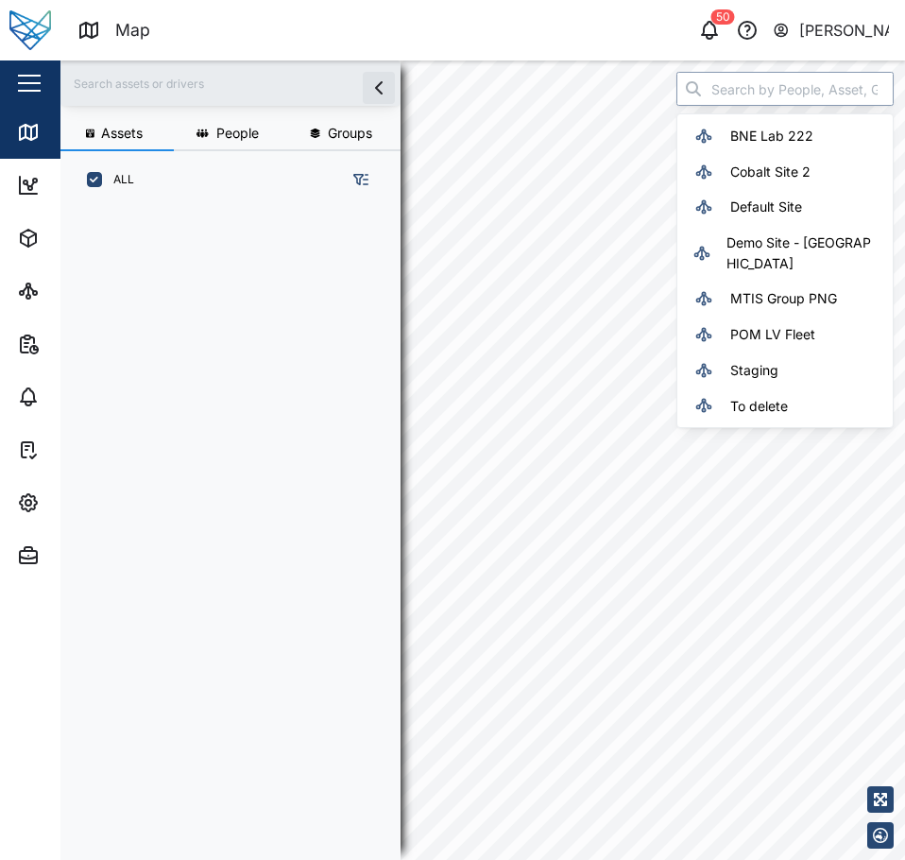
click at [761, 90] on input "search" at bounding box center [785, 89] width 217 height 34
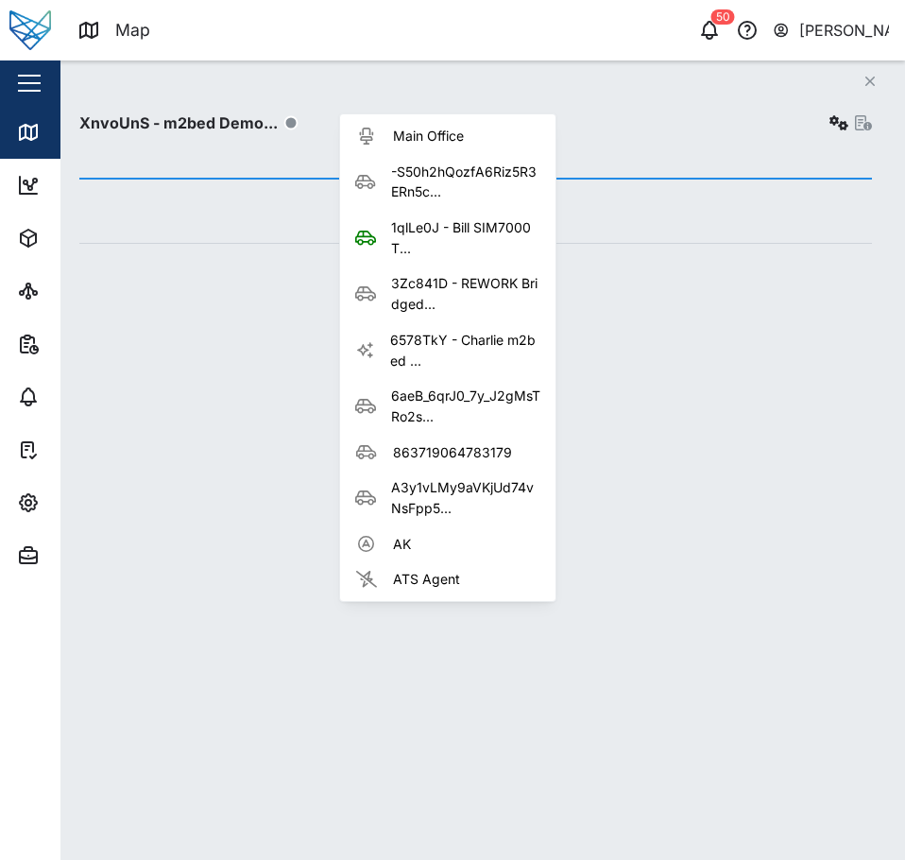
scroll to position [628, 296]
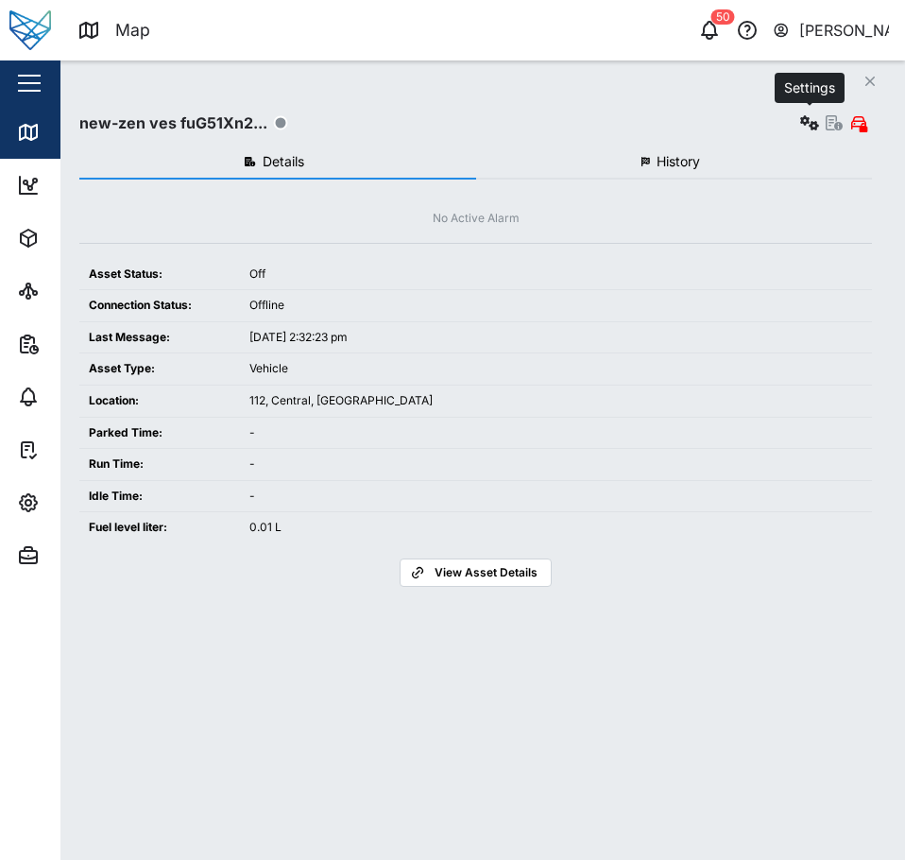
type input "new-zen ves fuG51Xn2lCs6xnIrNTYMbP0UdBsLVDzMai1qxHIZyGI"
click at [806, 129] on icon "button" at bounding box center [809, 122] width 19 height 15
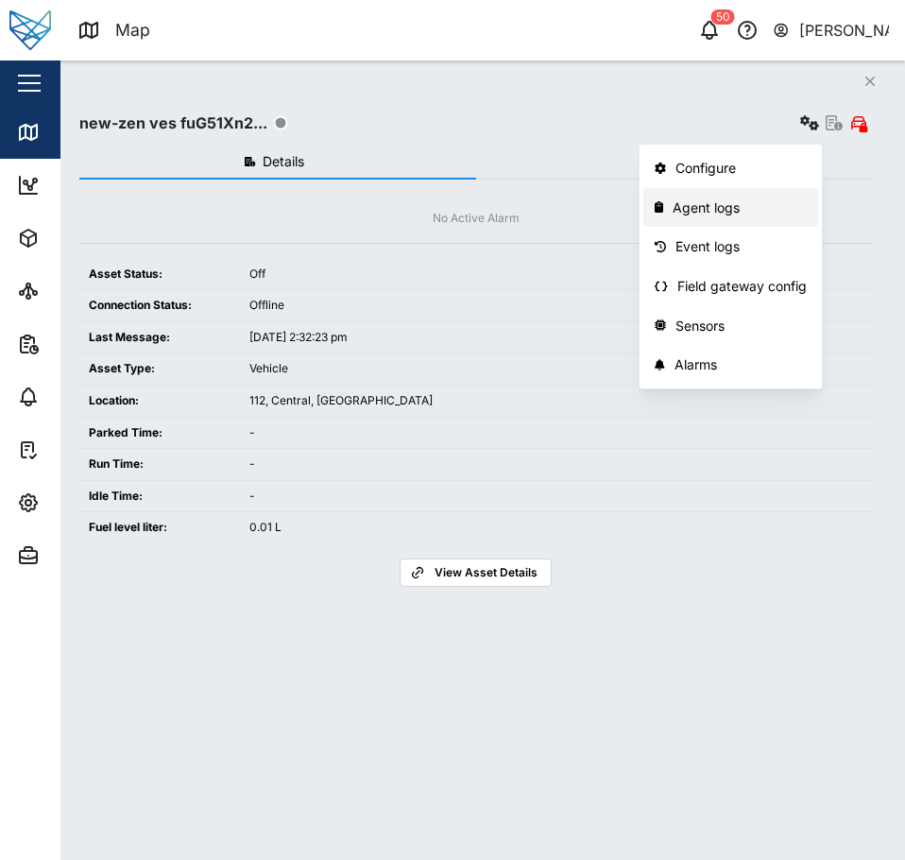
click at [774, 197] on div "Agent logs" at bounding box center [740, 207] width 134 height 21
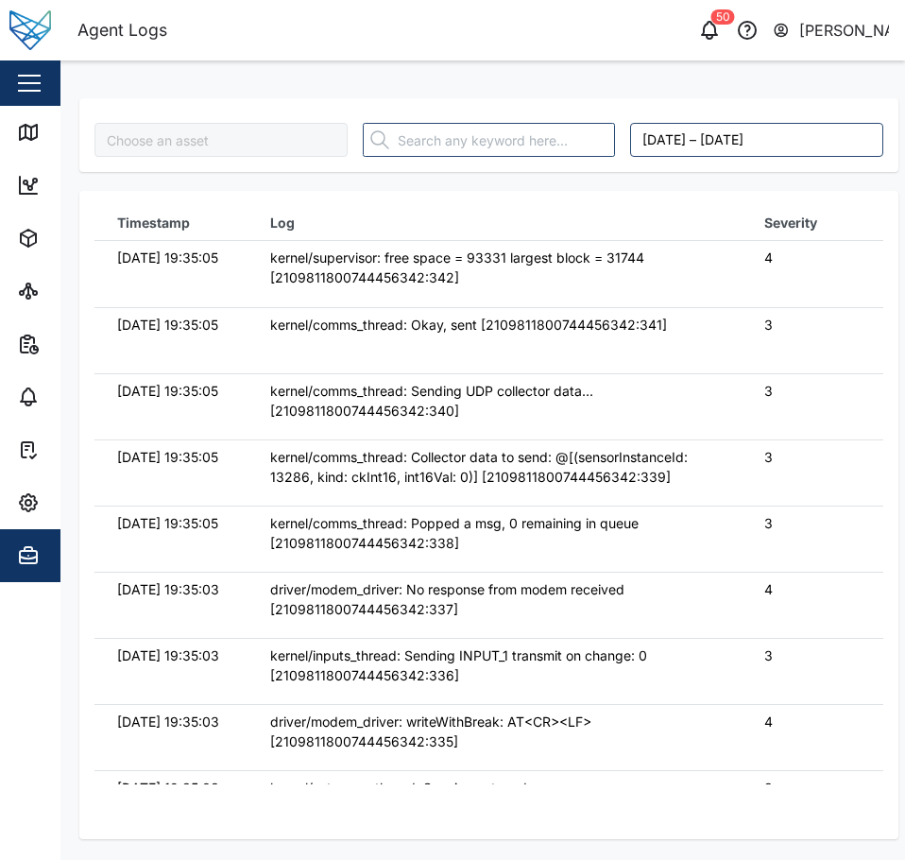
type input "new-zen ves fuG51Xn2lCs6xnIrNTYMbP0UdBsLVDzMai1qxHIZyGI"
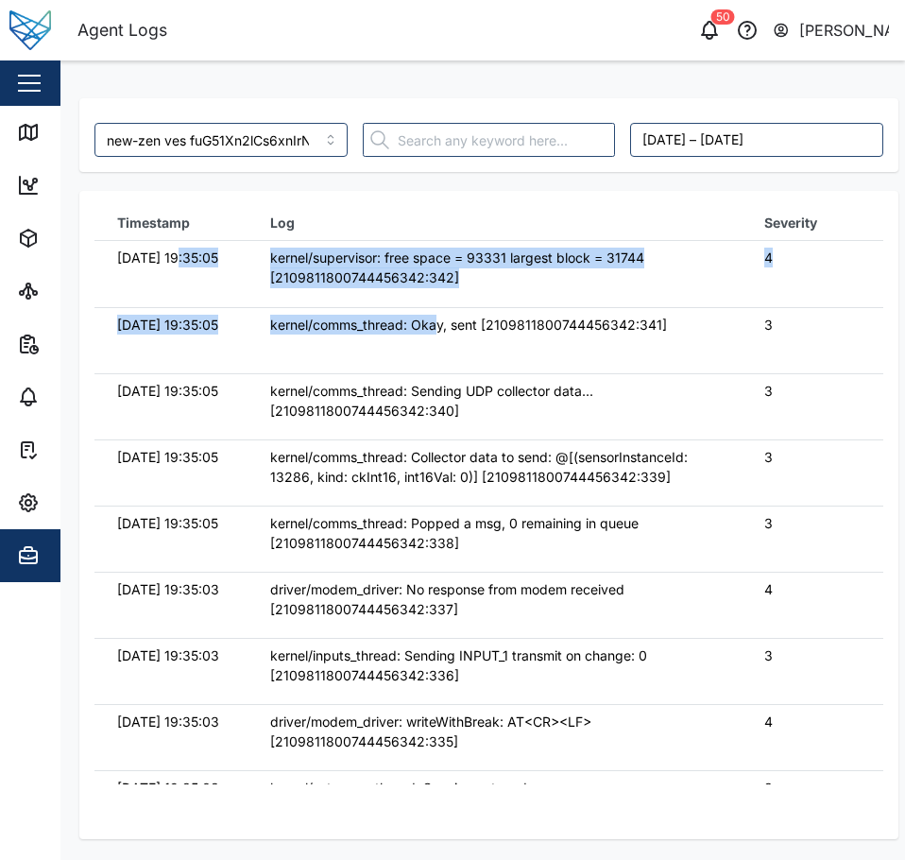
drag, startPoint x: 367, startPoint y: 313, endPoint x: 471, endPoint y: 382, distance: 125.5
click at [440, 241] on tbody "19/09/2025 19:35:05 kernel/supervisor: free space = 93331 largest block = 31744…" at bounding box center [488, 241] width 789 height 0
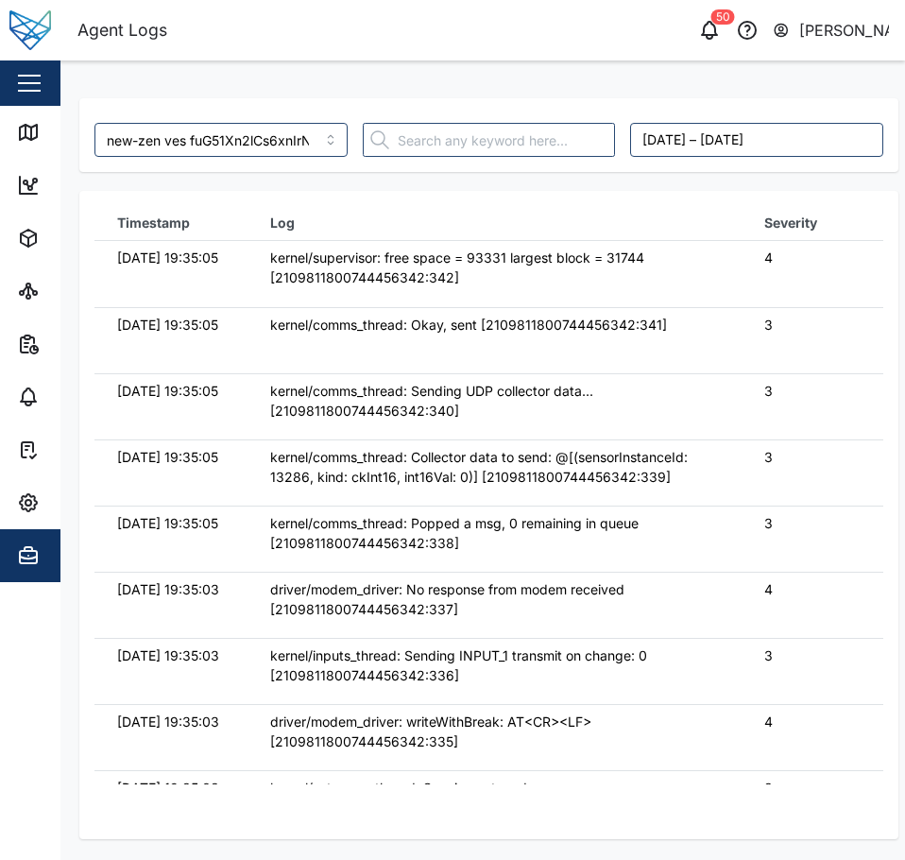
click at [471, 373] on td "kernel/comms_thread: Okay, sent [2109811800744456342:341]" at bounding box center [495, 340] width 494 height 66
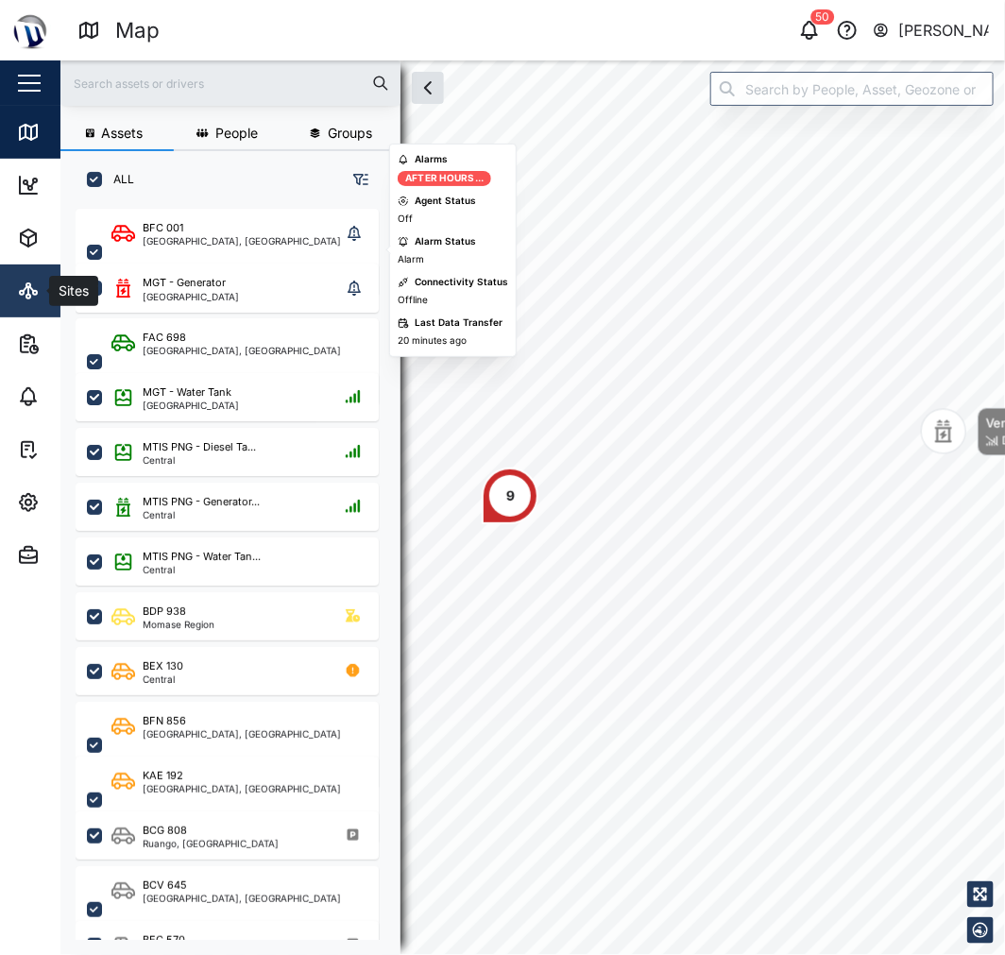
click at [17, 294] on icon at bounding box center [28, 291] width 23 height 23
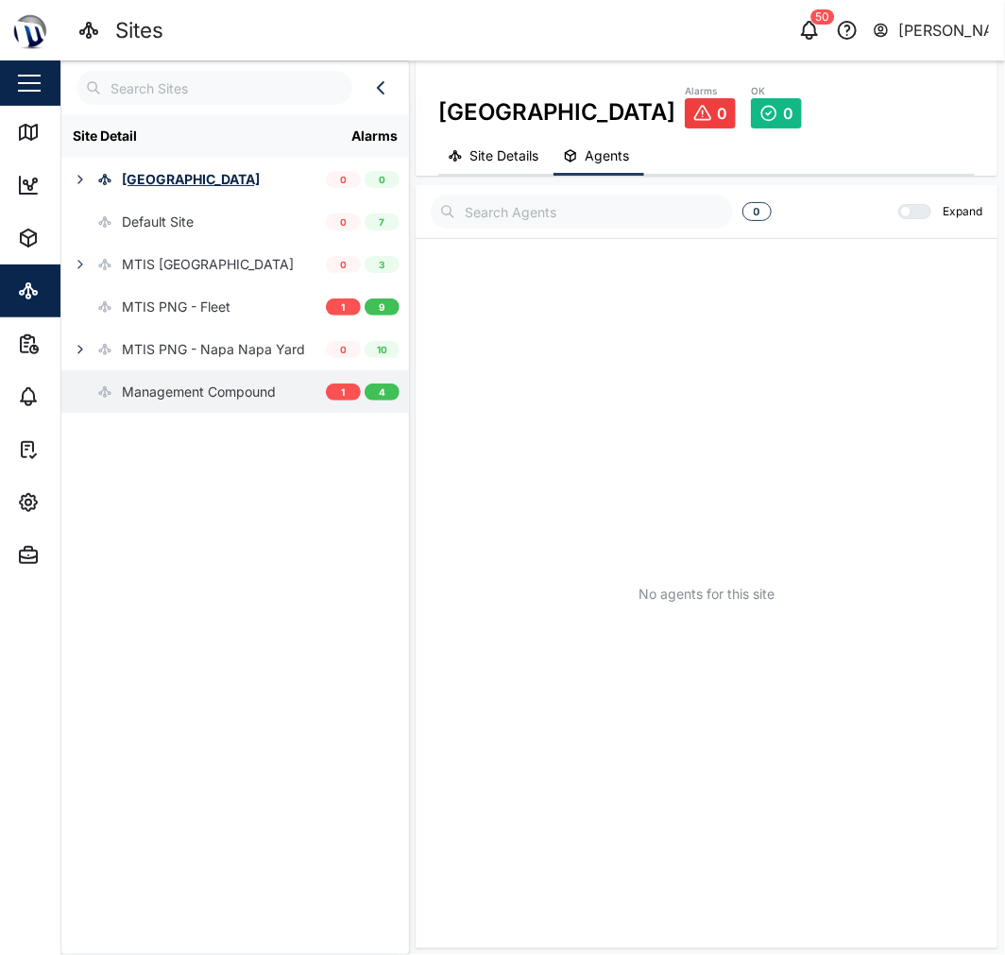
click at [136, 389] on div "Management Compound" at bounding box center [199, 392] width 154 height 21
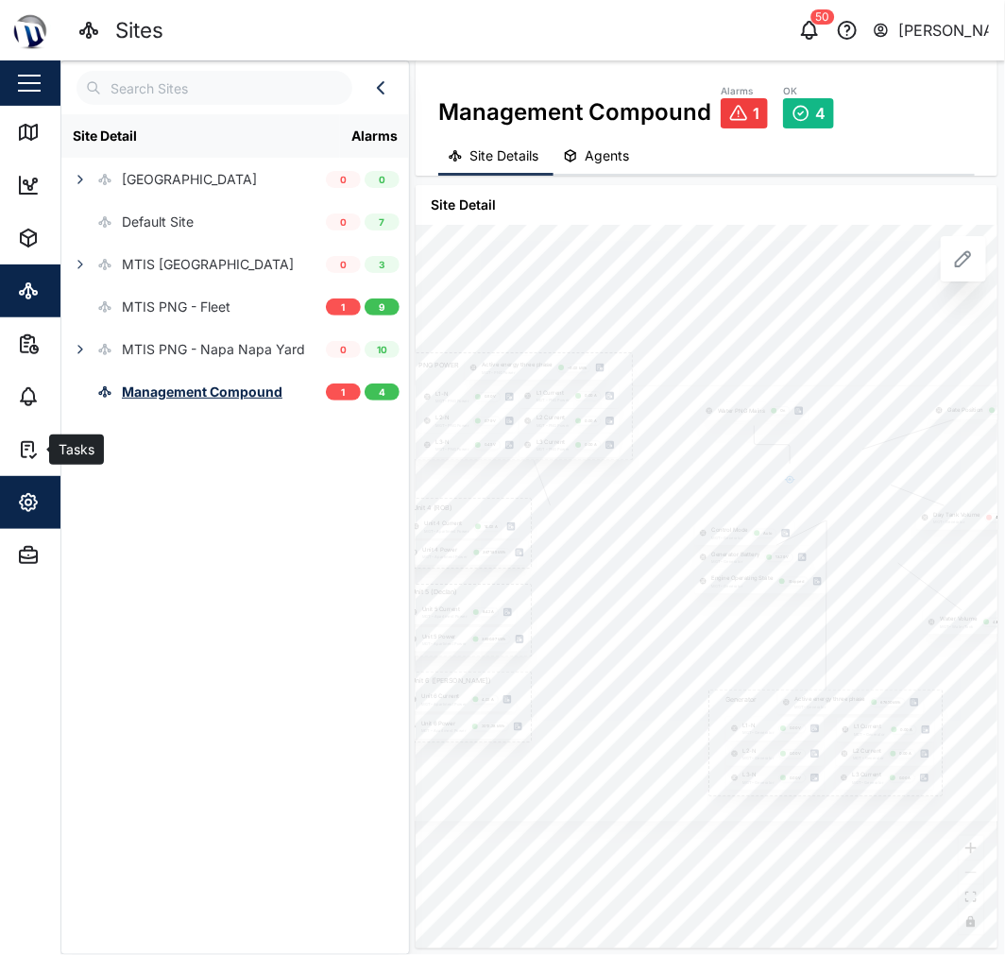
click at [15, 488] on button "Settings" at bounding box center [123, 502] width 246 height 53
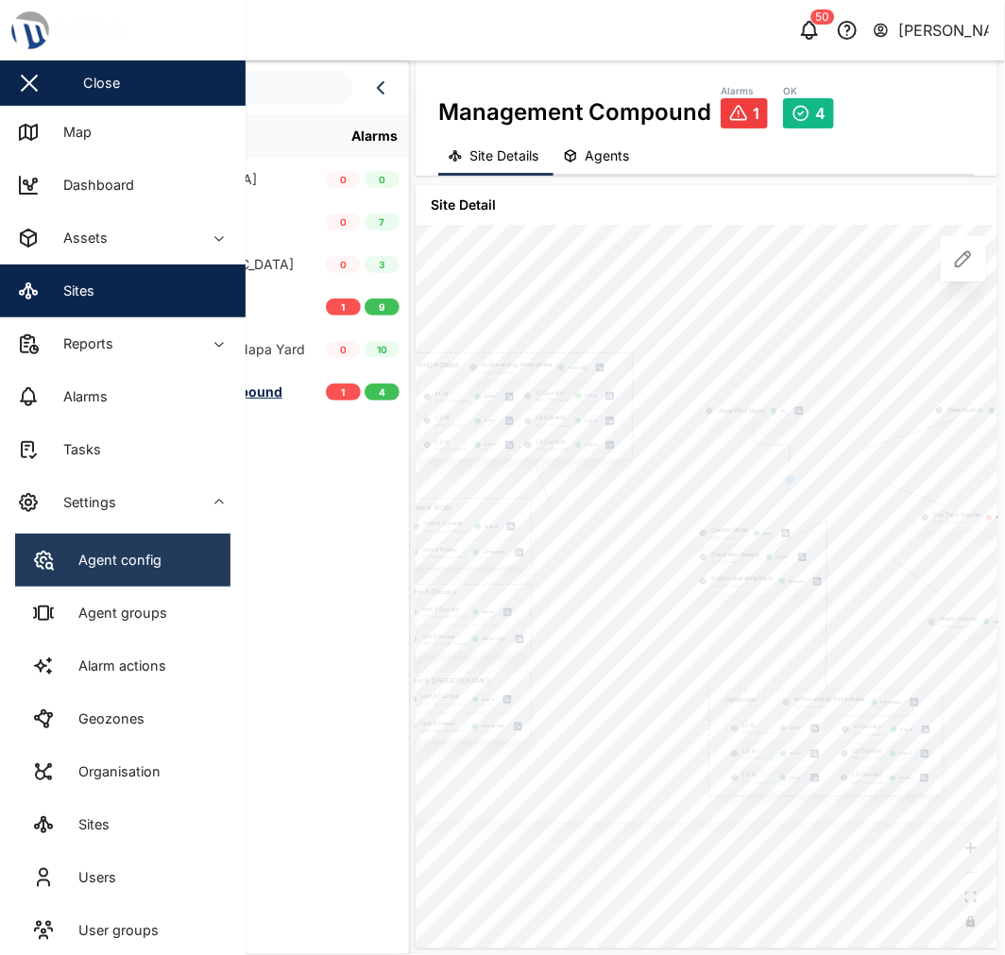
click at [101, 555] on div "Agent config" at bounding box center [112, 560] width 97 height 21
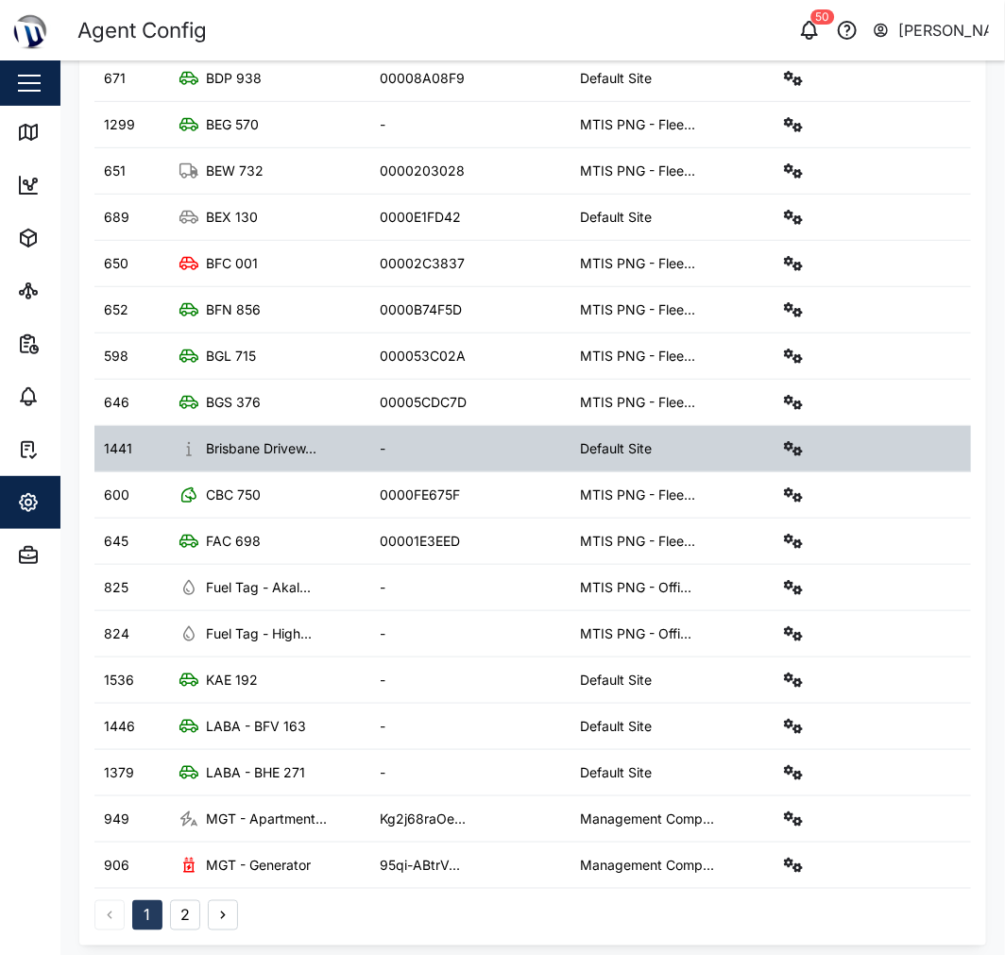
scroll to position [312, 0]
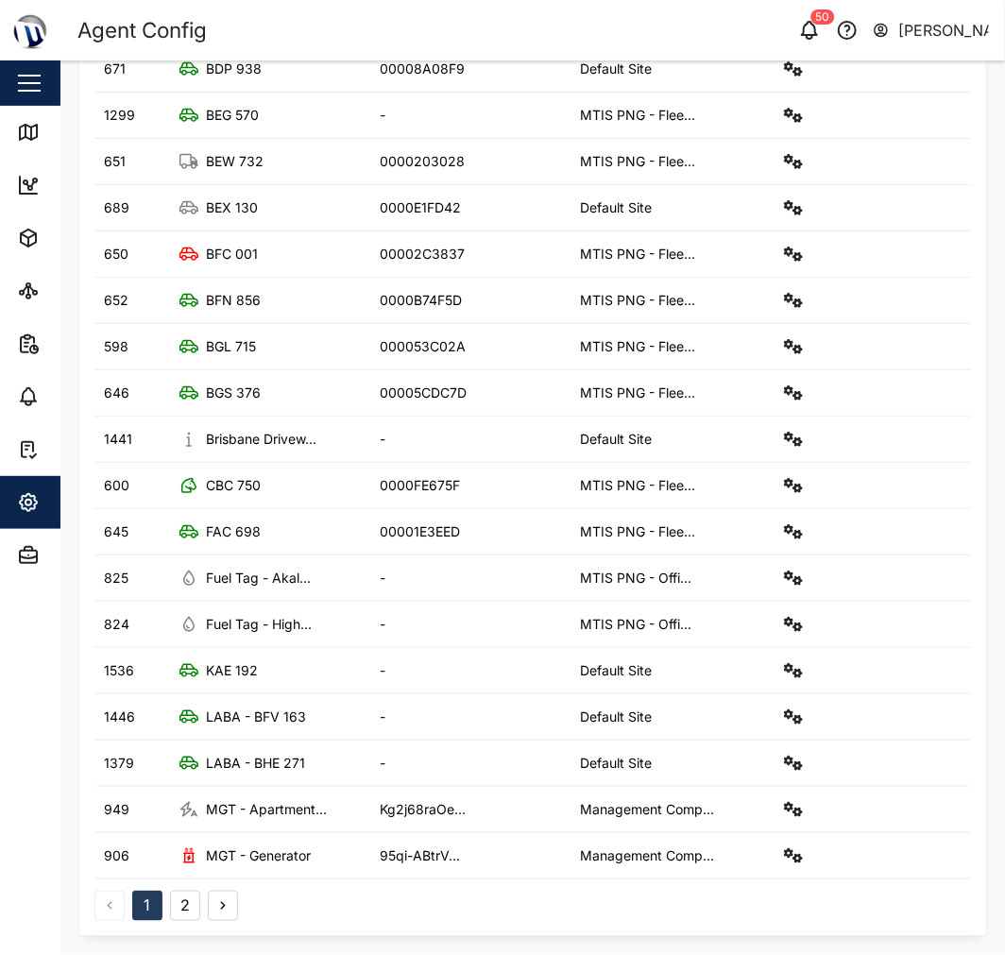
click at [194, 904] on button "2" at bounding box center [185, 906] width 30 height 30
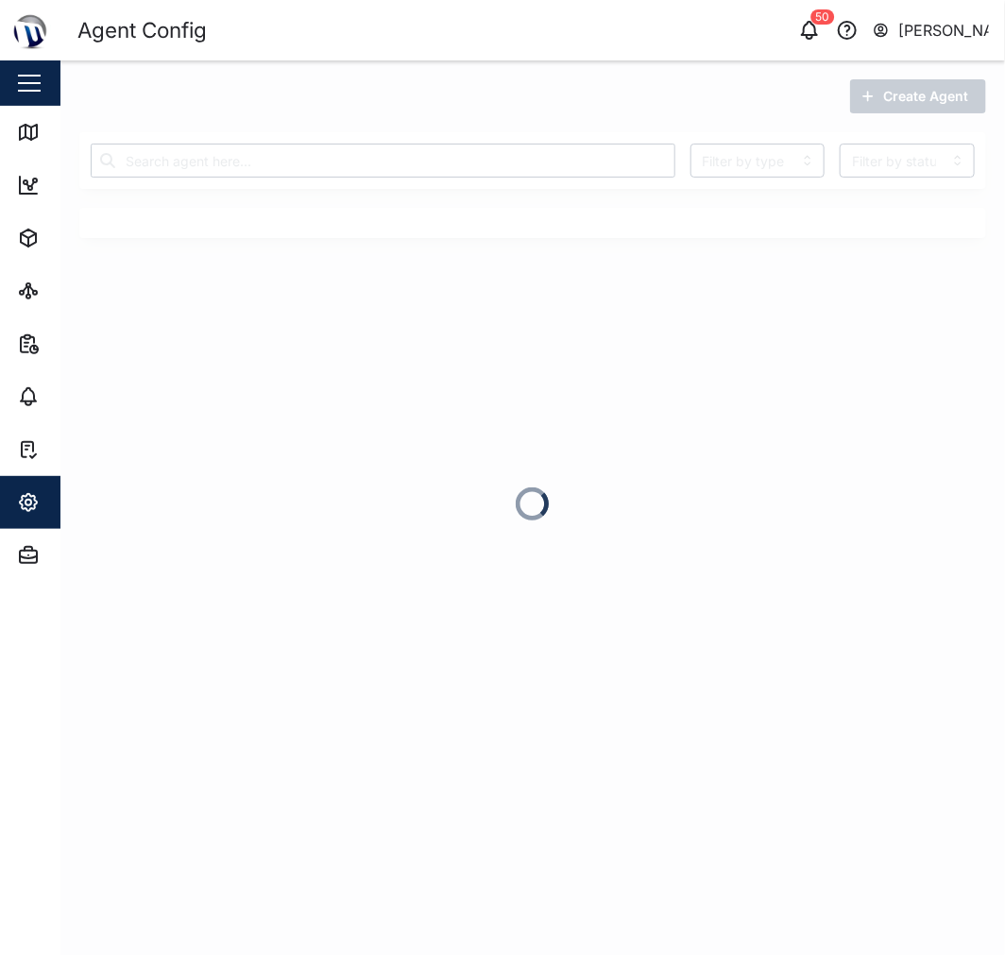
scroll to position [0, 0]
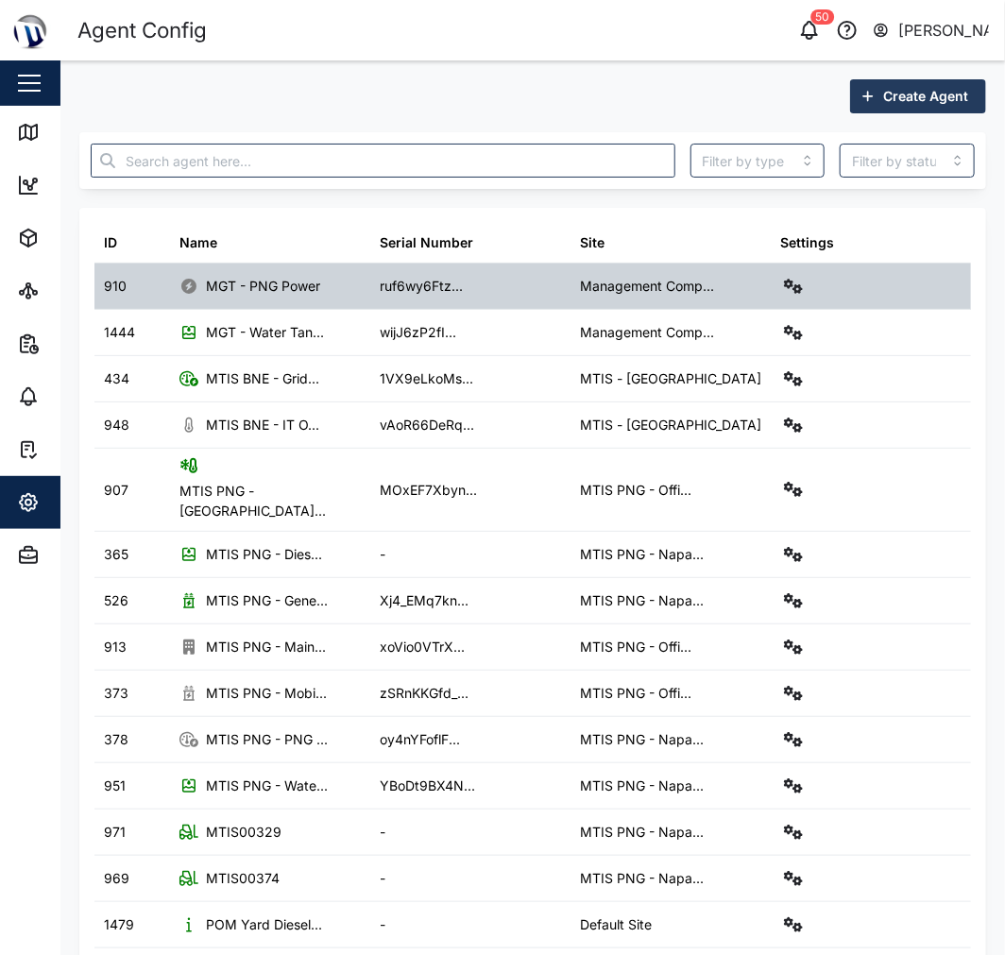
click at [808, 275] on div at bounding box center [871, 286] width 200 height 45
click at [788, 280] on icon "button" at bounding box center [793, 286] width 19 height 15
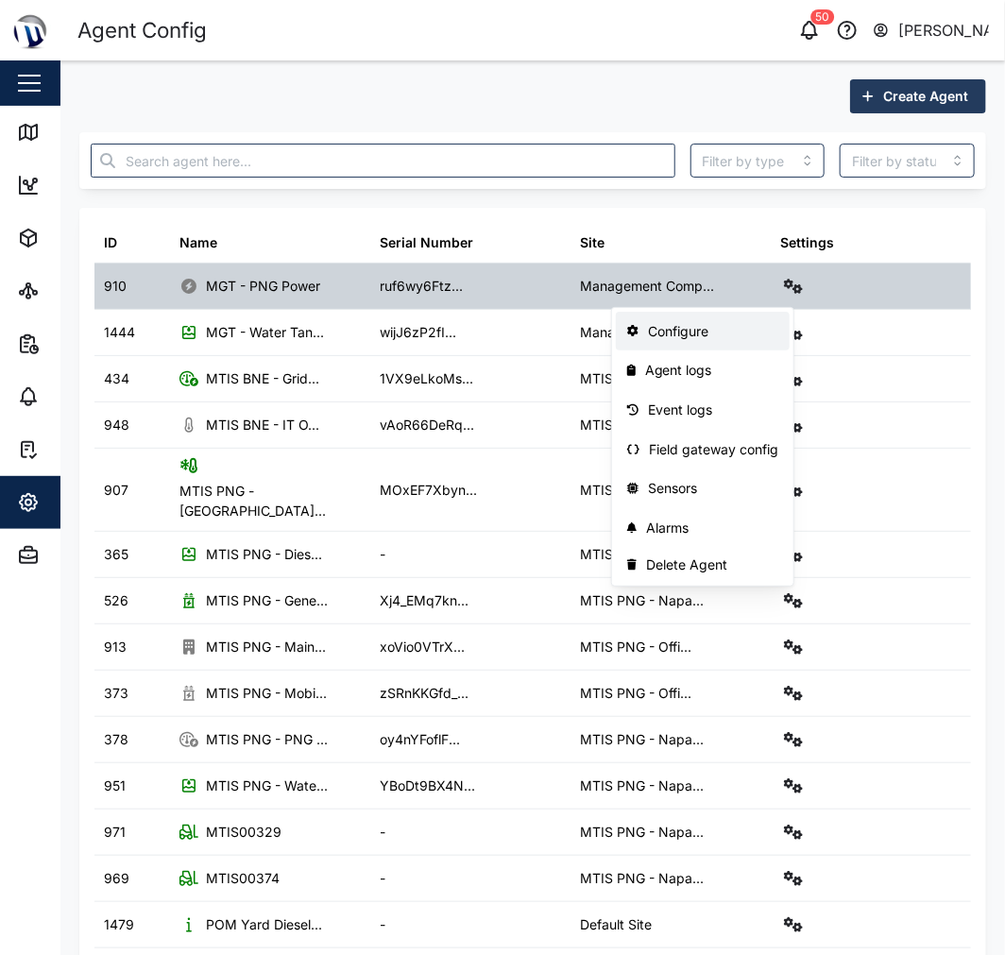
click at [751, 337] on div "Configure" at bounding box center [713, 331] width 131 height 21
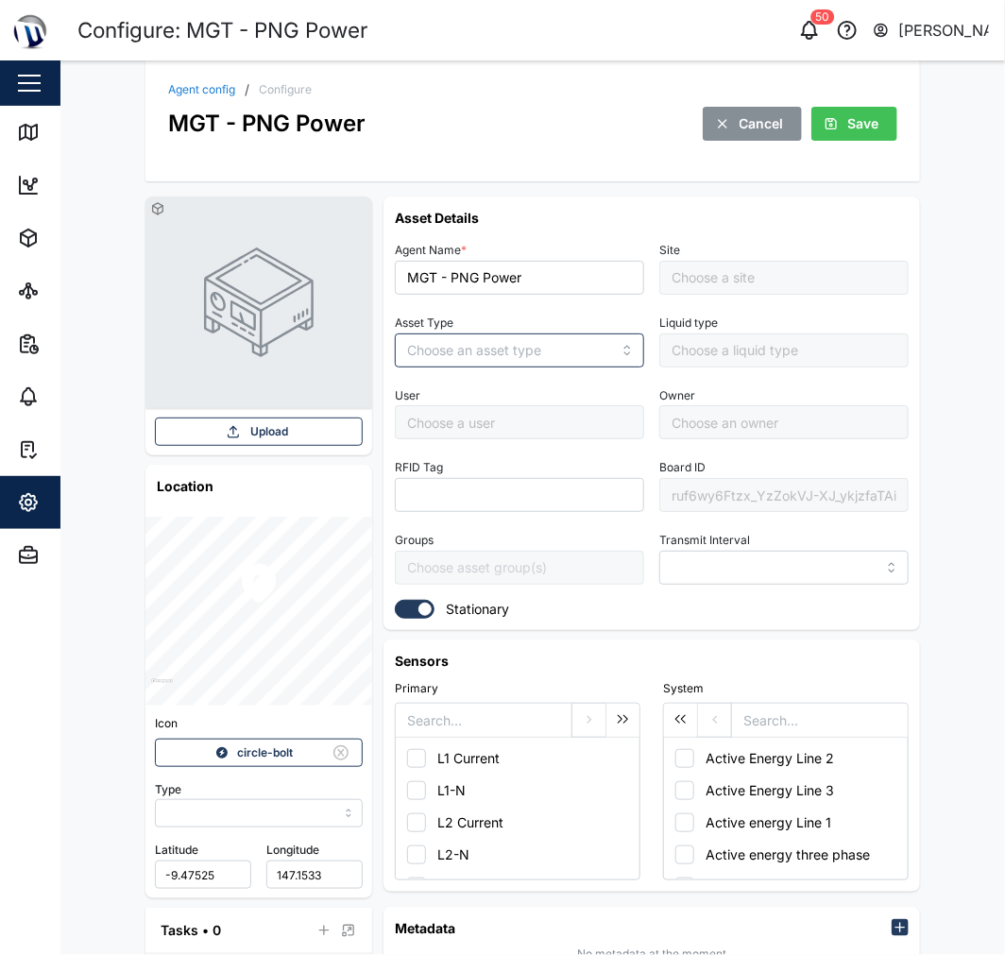
type input "MANUAL"
type input "POWER_METER"
type input "5 minutes"
type input "Management Compound"
type input "[PERSON_NAME]"
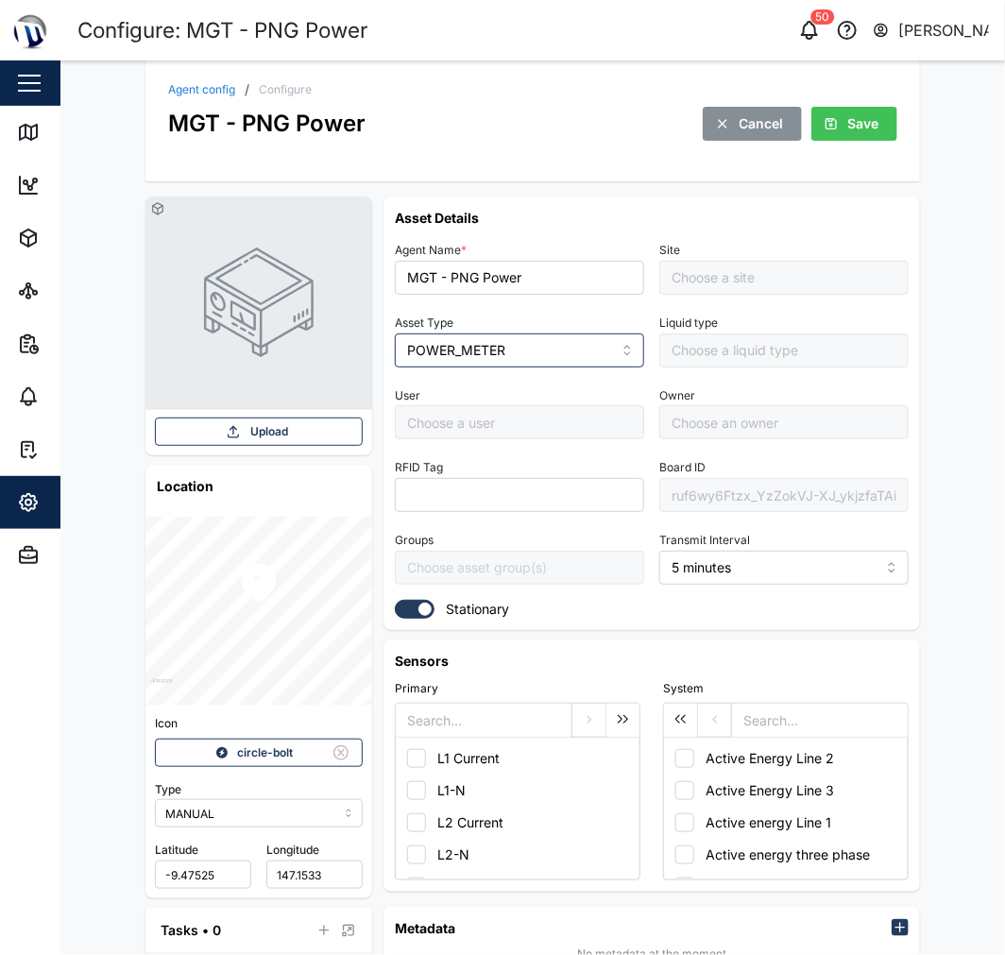
type input "[PERSON_NAME]"
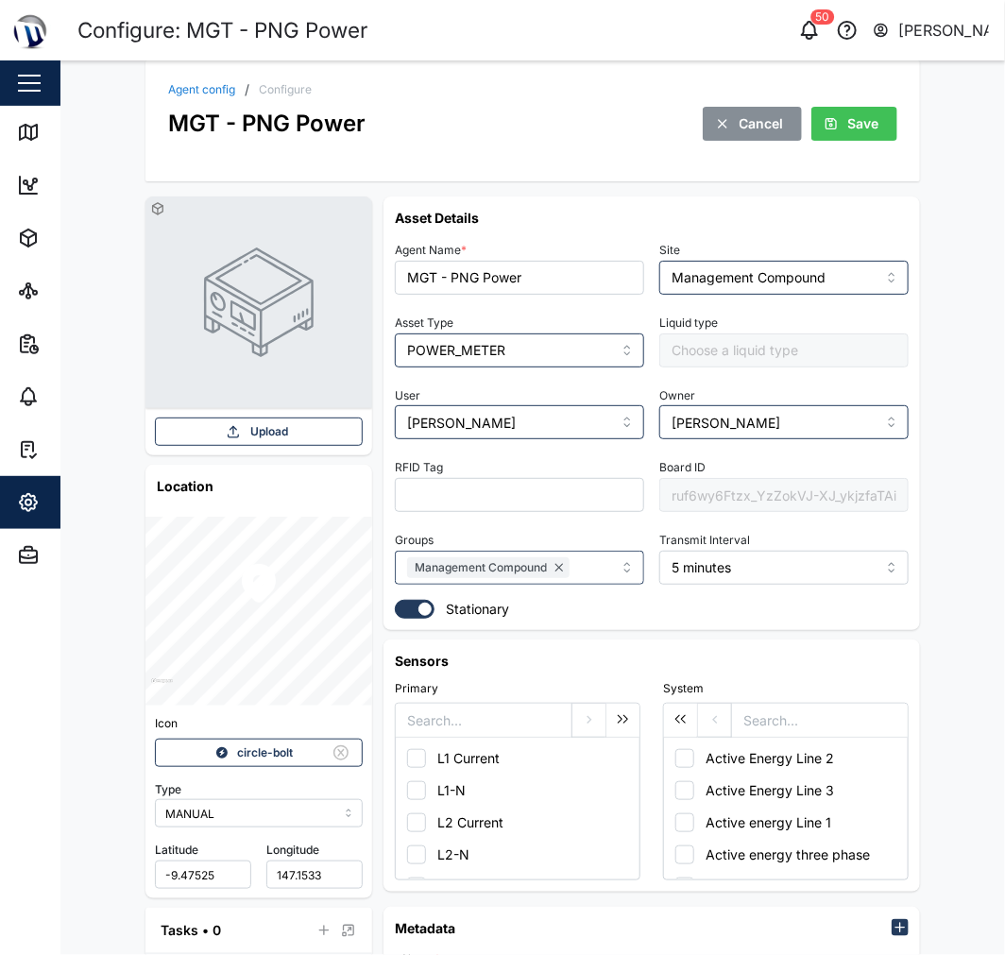
click at [701, 499] on div "ruf6wy6Ftzx_YzZokVJ-XJ_ykjzfaTAio0Z0kSmjODk" at bounding box center [784, 495] width 249 height 34
click at [888, 489] on div "ruf6wy6Ftzx_YzZokVJ-XJ_ykjzfaTAio0Z0kSmjODk" at bounding box center [784, 495] width 249 height 34
drag, startPoint x: 617, startPoint y: 480, endPoint x: 508, endPoint y: 479, distance: 108.7
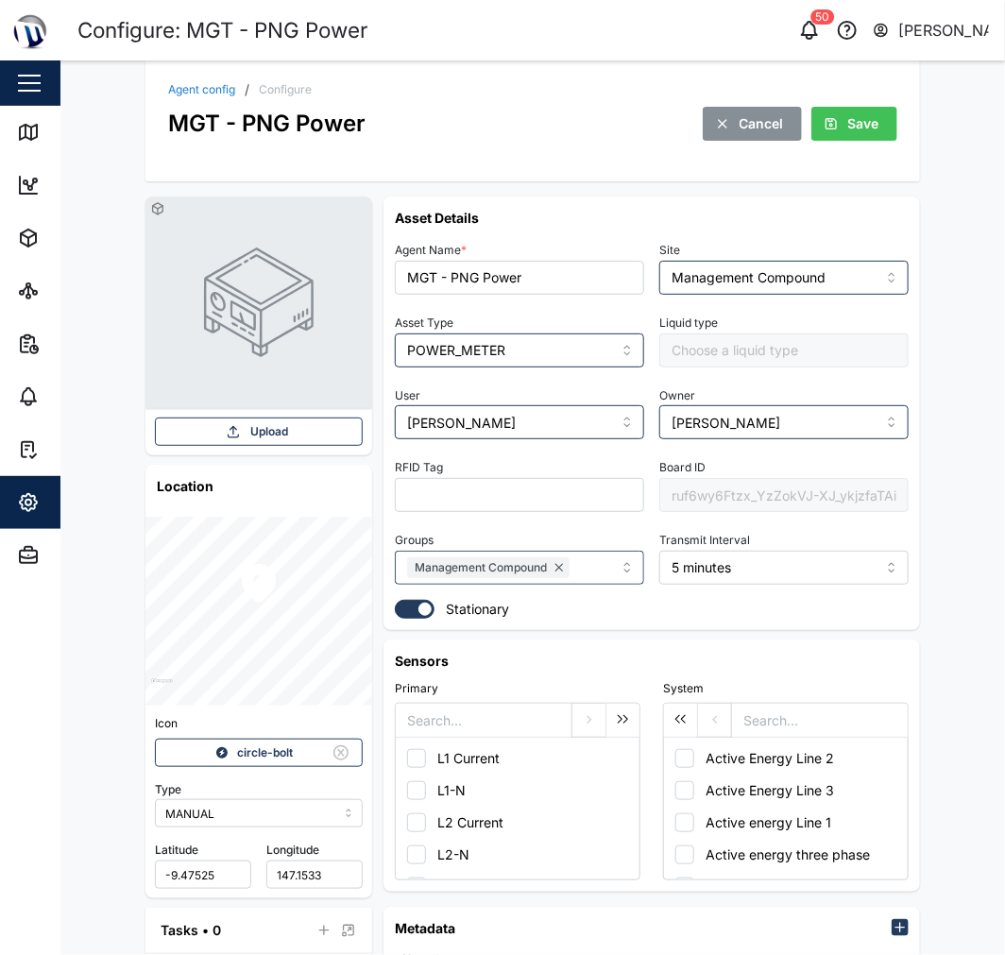
click at [511, 479] on div "Agent Name * MGT - PNG Power Site Management Compound Asset Type POWER_METER Li…" at bounding box center [651, 428] width 513 height 382
drag, startPoint x: 697, startPoint y: 489, endPoint x: 814, endPoint y: 491, distance: 117.2
click at [813, 491] on div "ruf6wy6Ftzx_YzZokVJ-XJ_ykjzfaTAio0Z0kSmjODk" at bounding box center [784, 495] width 249 height 34
drag, startPoint x: 865, startPoint y: 495, endPoint x: 712, endPoint y: 488, distance: 152.3
click at [719, 489] on div "ruf6wy6Ftzx_YzZokVJ-XJ_ykjzfaTAio0Z0kSmjODk" at bounding box center [784, 495] width 249 height 34
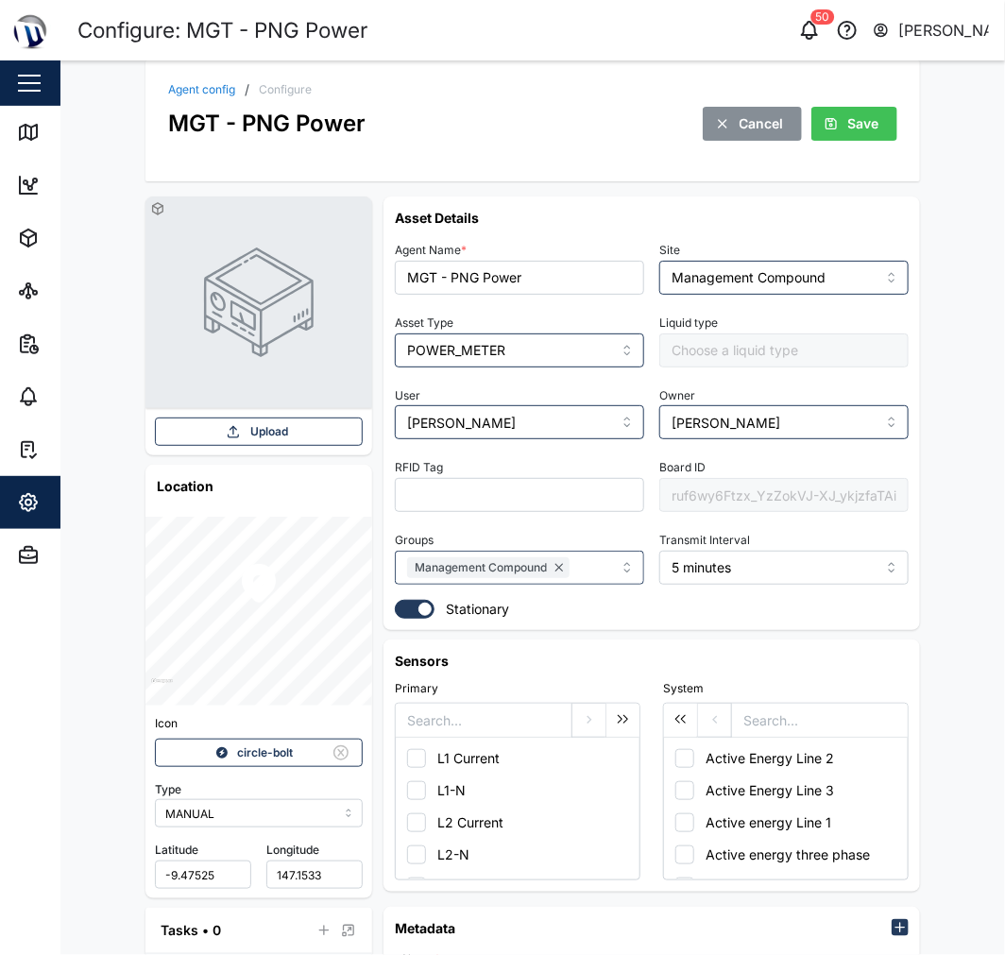
click at [214, 88] on link "Agent config" at bounding box center [201, 89] width 67 height 11
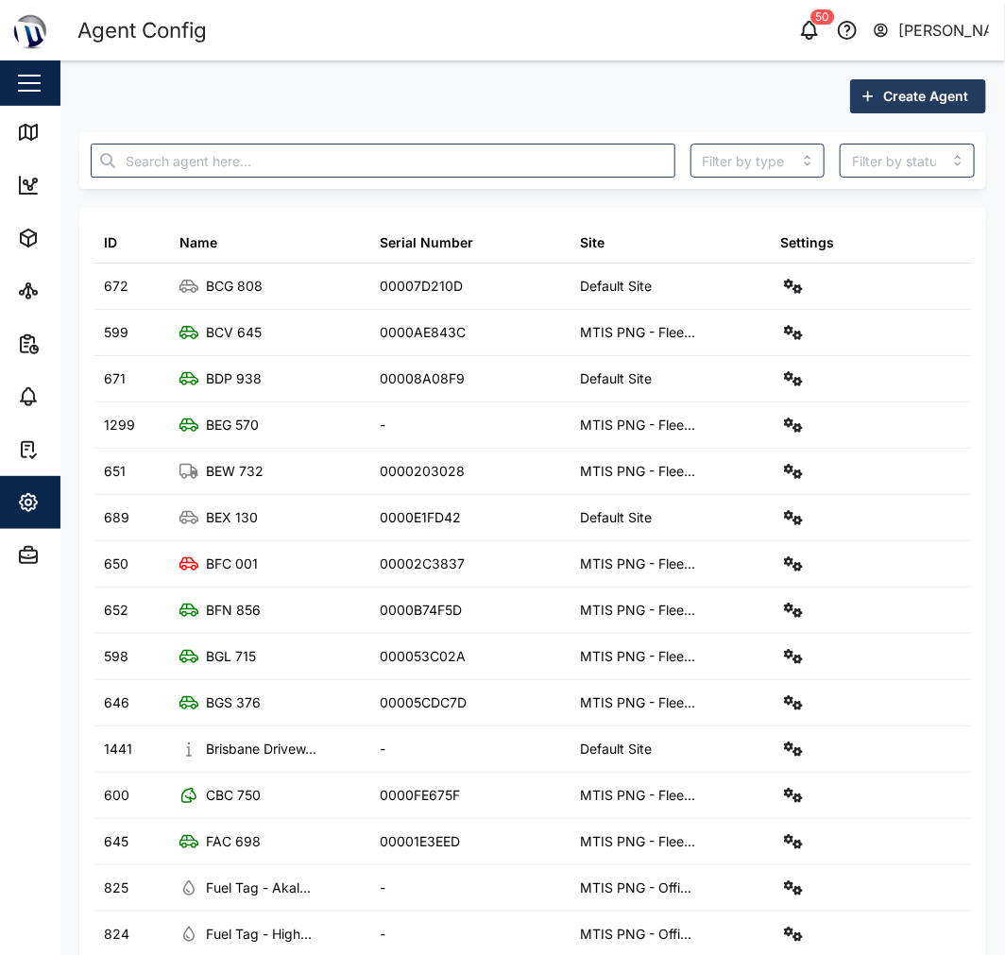
click at [290, 190] on div "Create Agent ID Name Serial Number Site Settings 672 BCG 808 00007D210D Default…" at bounding box center [532, 662] width 907 height 1167
drag, startPoint x: 294, startPoint y: 167, endPoint x: 312, endPoint y: 162, distance: 18.8
click at [297, 166] on input "text" at bounding box center [383, 161] width 585 height 34
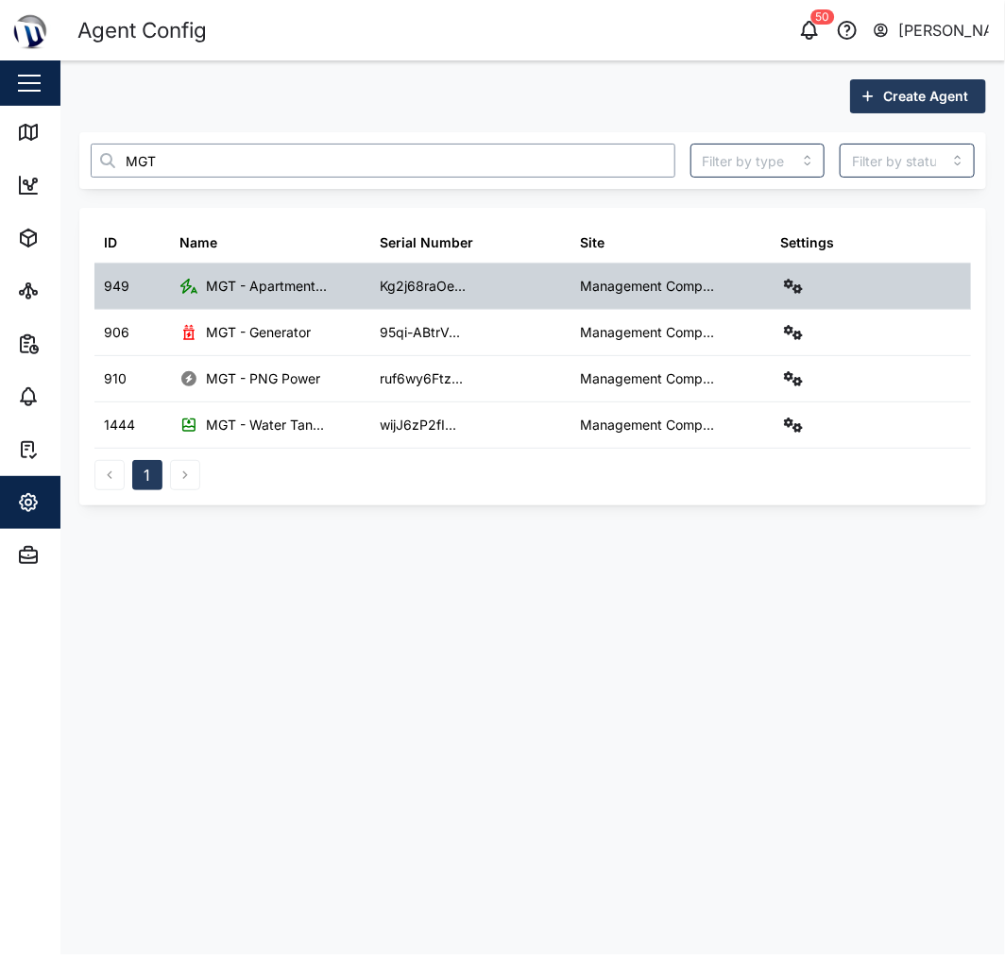
type input "MGT"
click at [815, 285] on div at bounding box center [871, 286] width 200 height 45
click at [800, 285] on icon "button" at bounding box center [793, 286] width 19 height 15
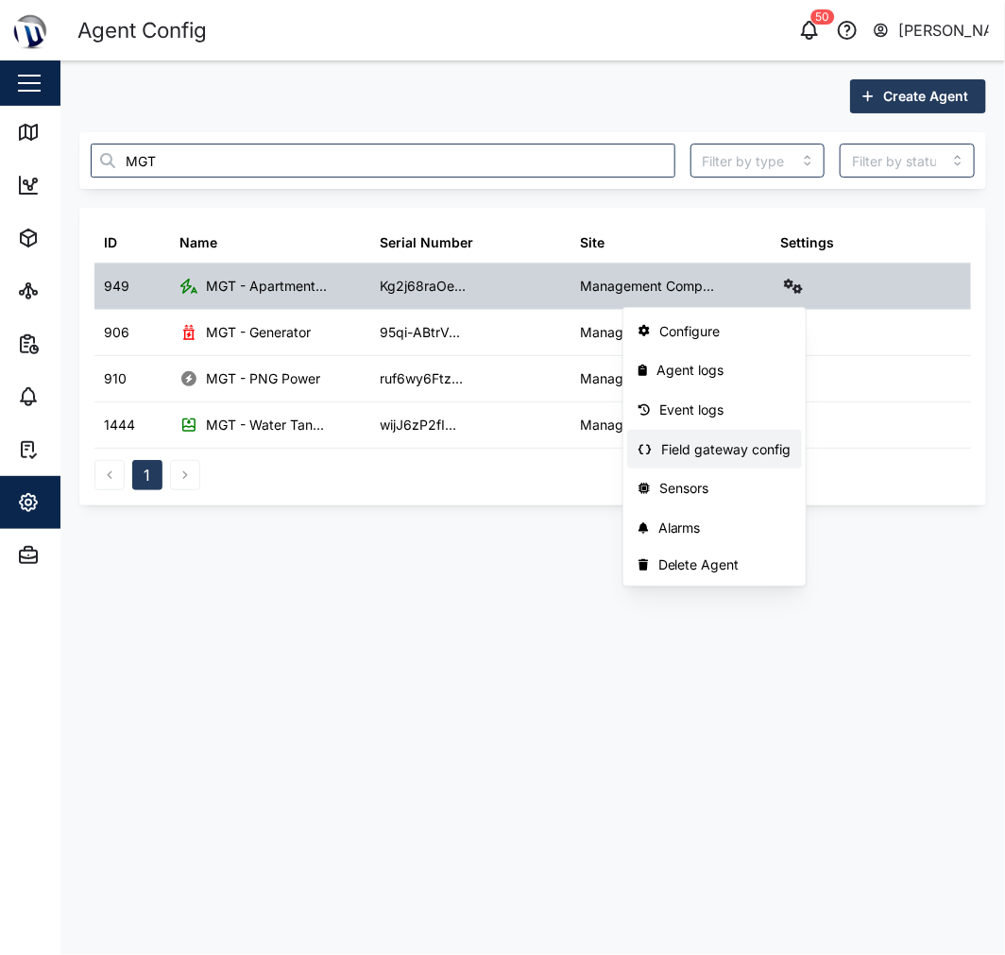
click at [763, 450] on div "Field gateway config" at bounding box center [725, 449] width 129 height 21
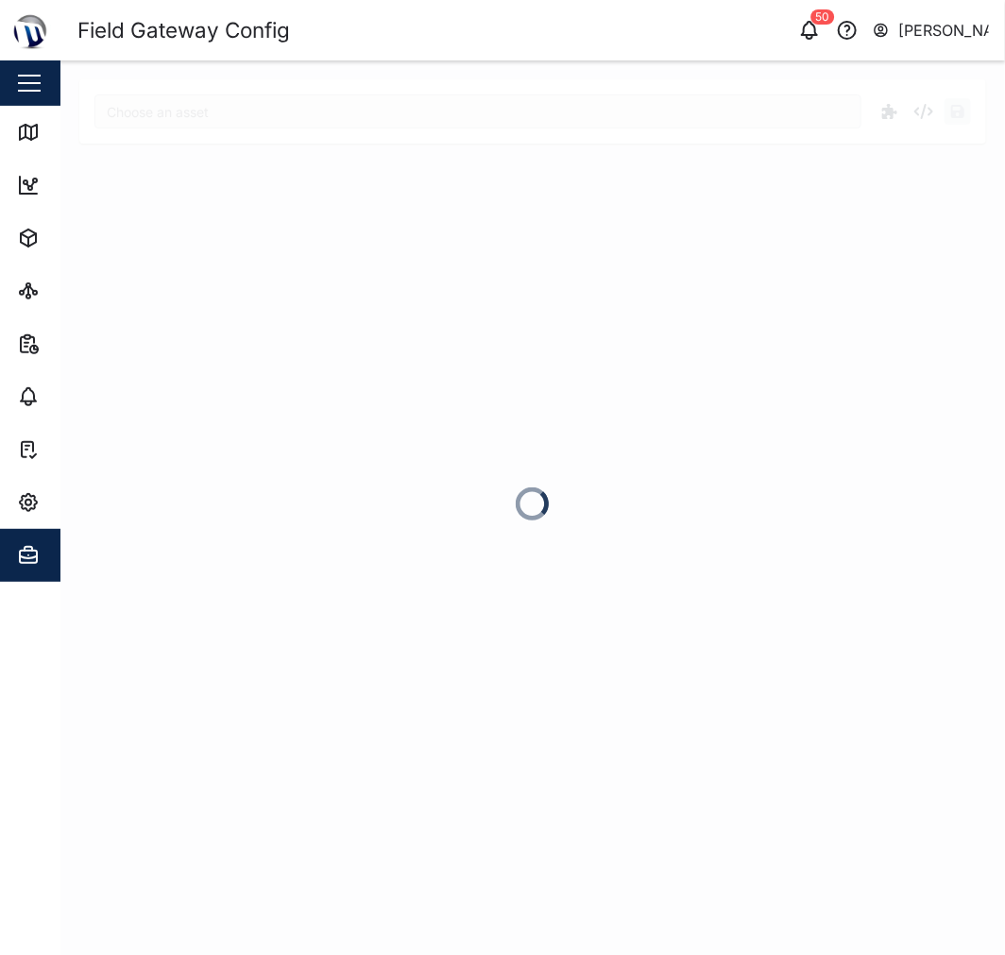
type input "MGT - Apartment Power"
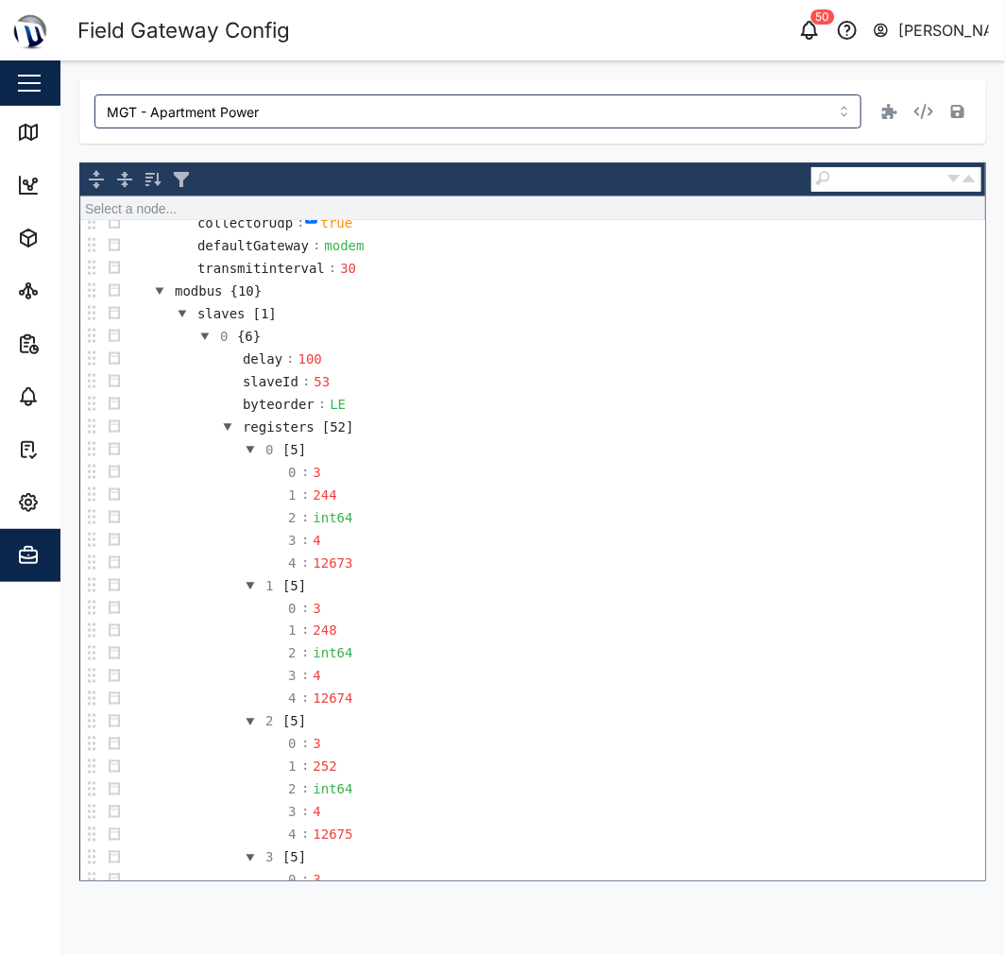
scroll to position [734, 0]
click at [204, 344] on button "button" at bounding box center [205, 337] width 23 height 23
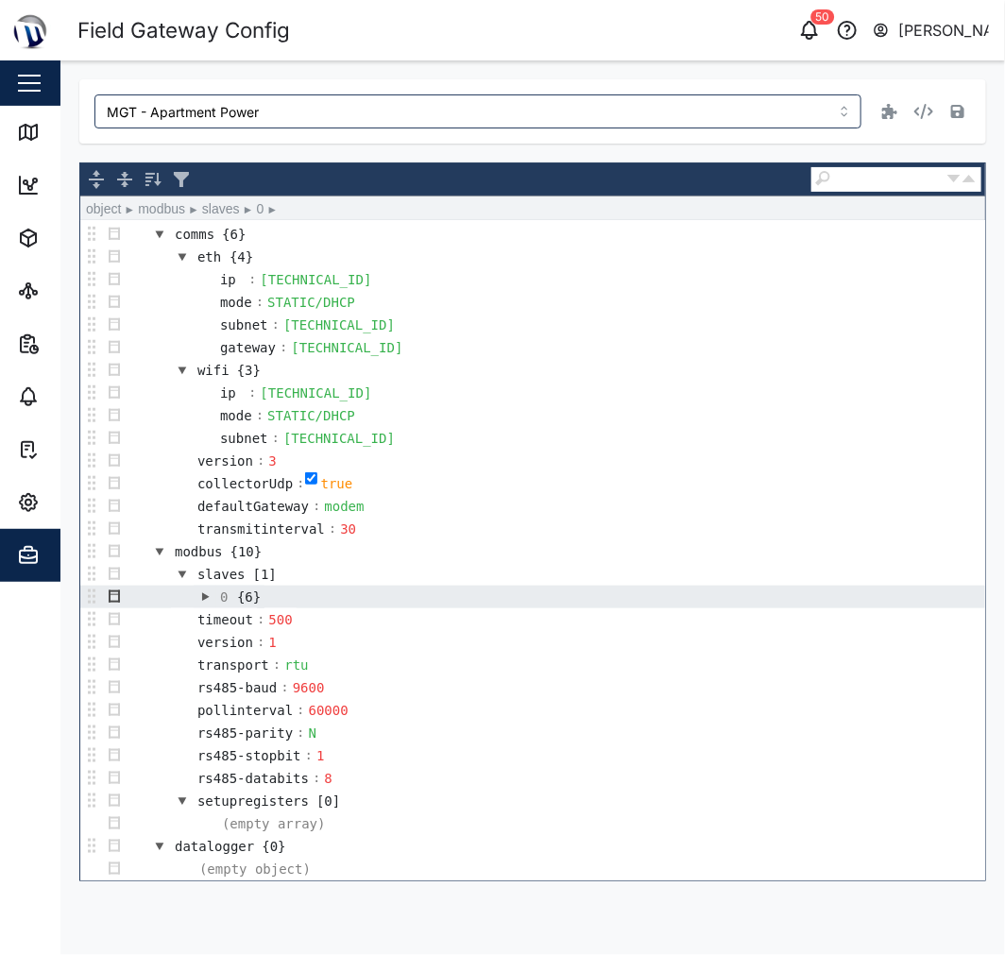
click at [115, 591] on button "button" at bounding box center [114, 597] width 23 height 23
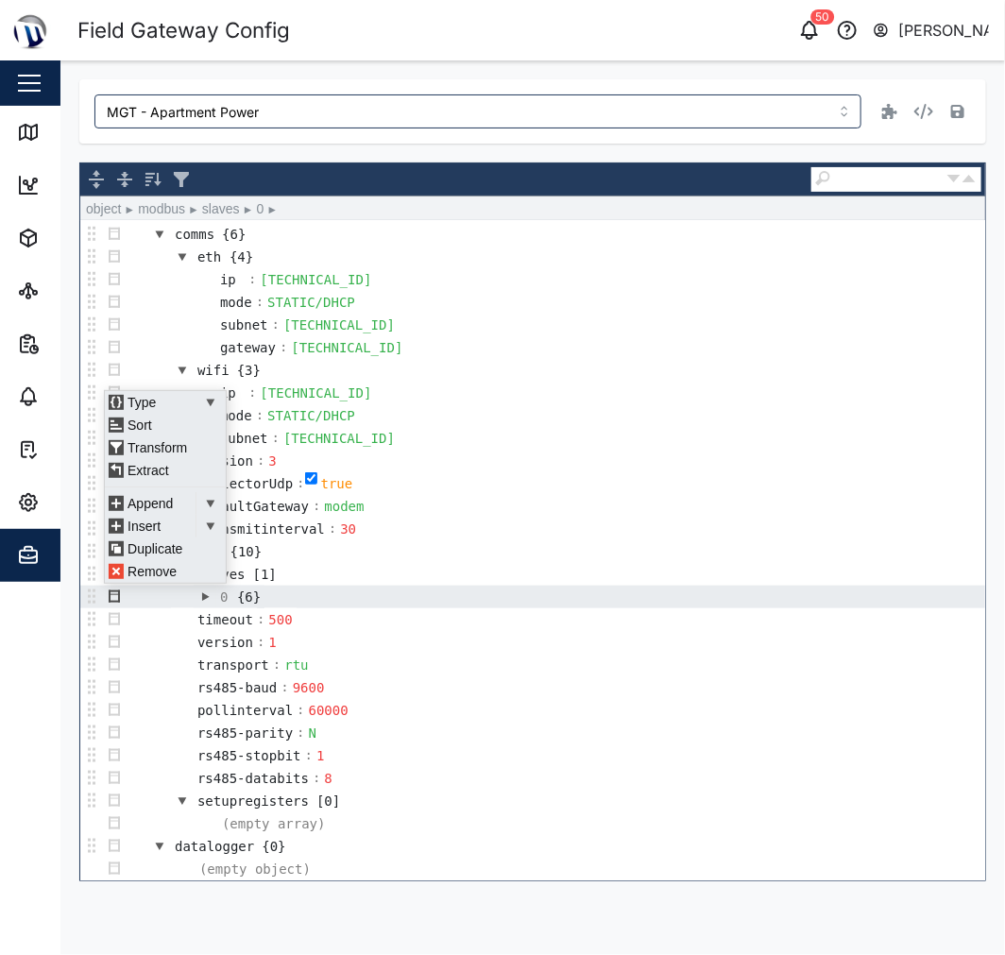
scroll to position [12, 0]
click at [208, 597] on button "button" at bounding box center [205, 597] width 23 height 23
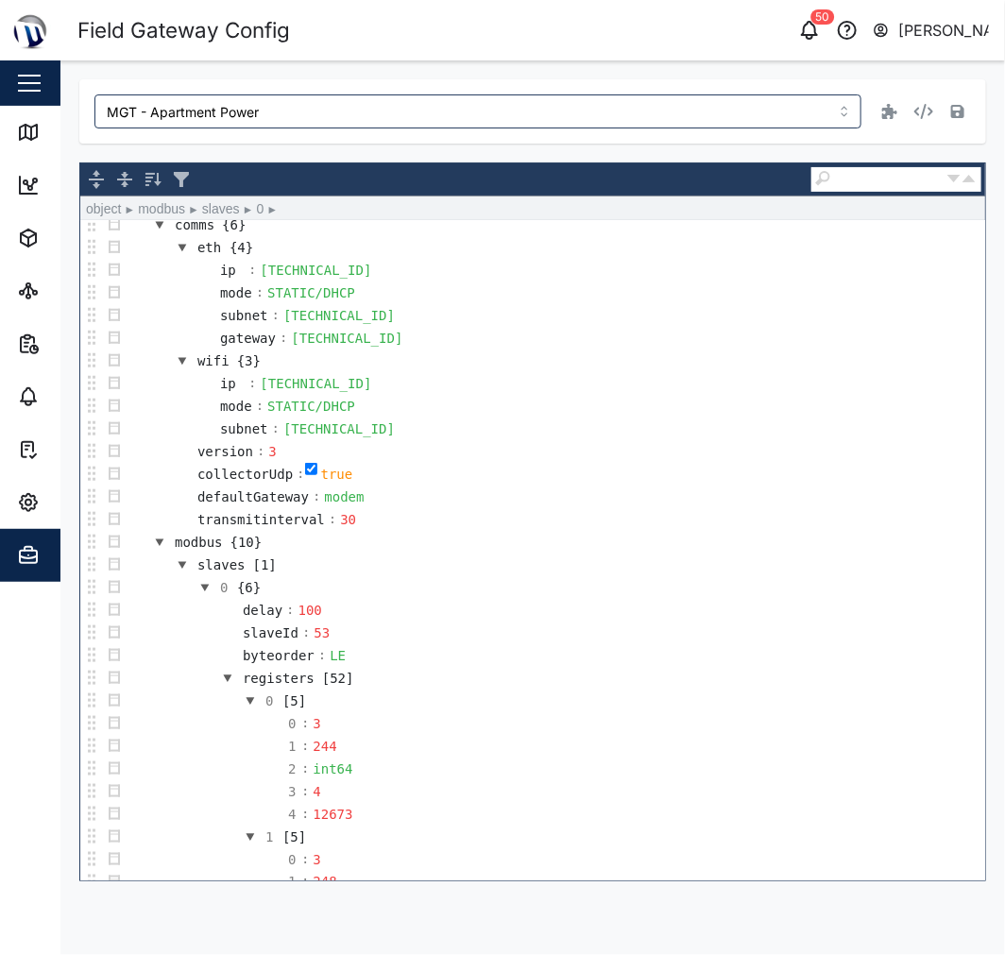
scroll to position [734, 0]
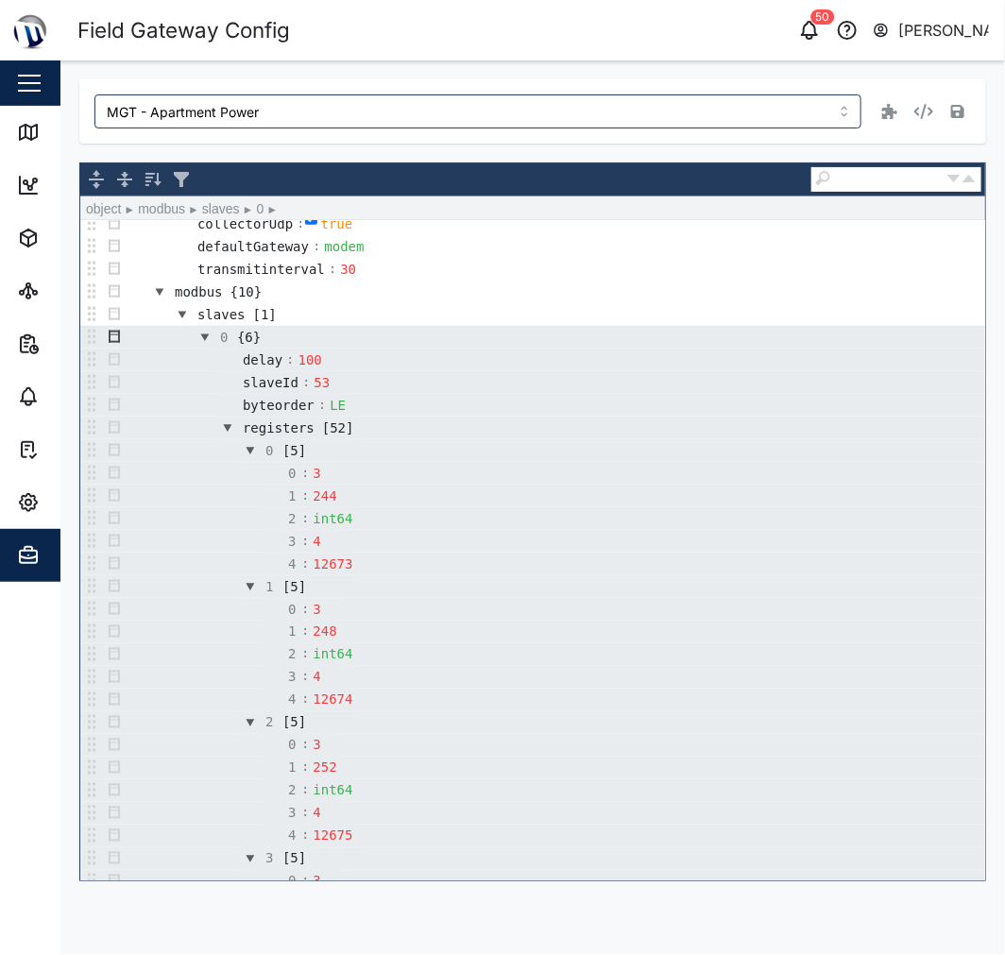
click at [117, 341] on button "button" at bounding box center [114, 337] width 23 height 23
click at [117, 341] on div "Type Auto Array Object String Sort Transform Extract Append Auto Array Object S…" at bounding box center [114, 344] width 21 height 21
click at [383, 345] on td "0 {6}" at bounding box center [556, 337] width 860 height 23
click at [118, 338] on button "button" at bounding box center [114, 337] width 23 height 23
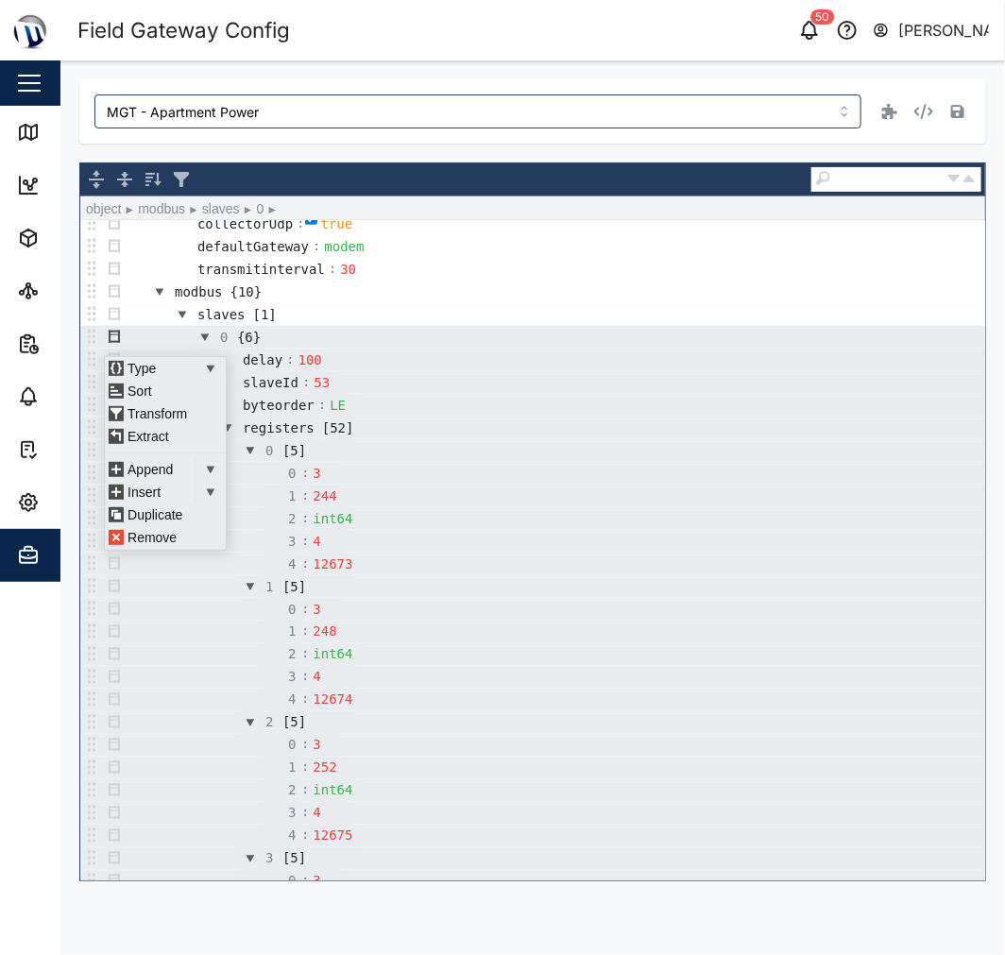
click at [118, 338] on div "Type Auto Array Object String Sort Transform Extract Append Auto Array Object S…" at bounding box center [114, 344] width 21 height 21
click at [111, 343] on div "Type Auto Array Object String Sort Transform Extract Append Auto Array Object S…" at bounding box center [114, 344] width 21 height 21
click at [149, 437] on div "Extract" at bounding box center [161, 436] width 113 height 23
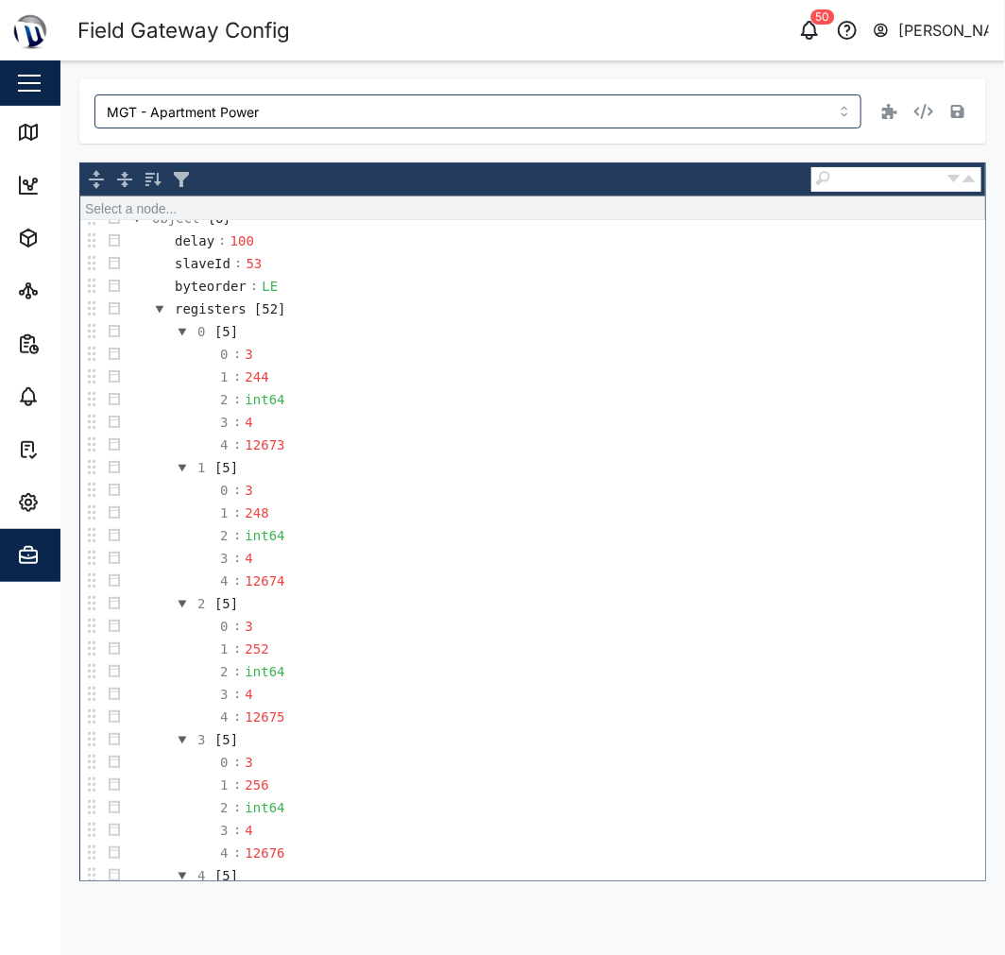
scroll to position [0, 0]
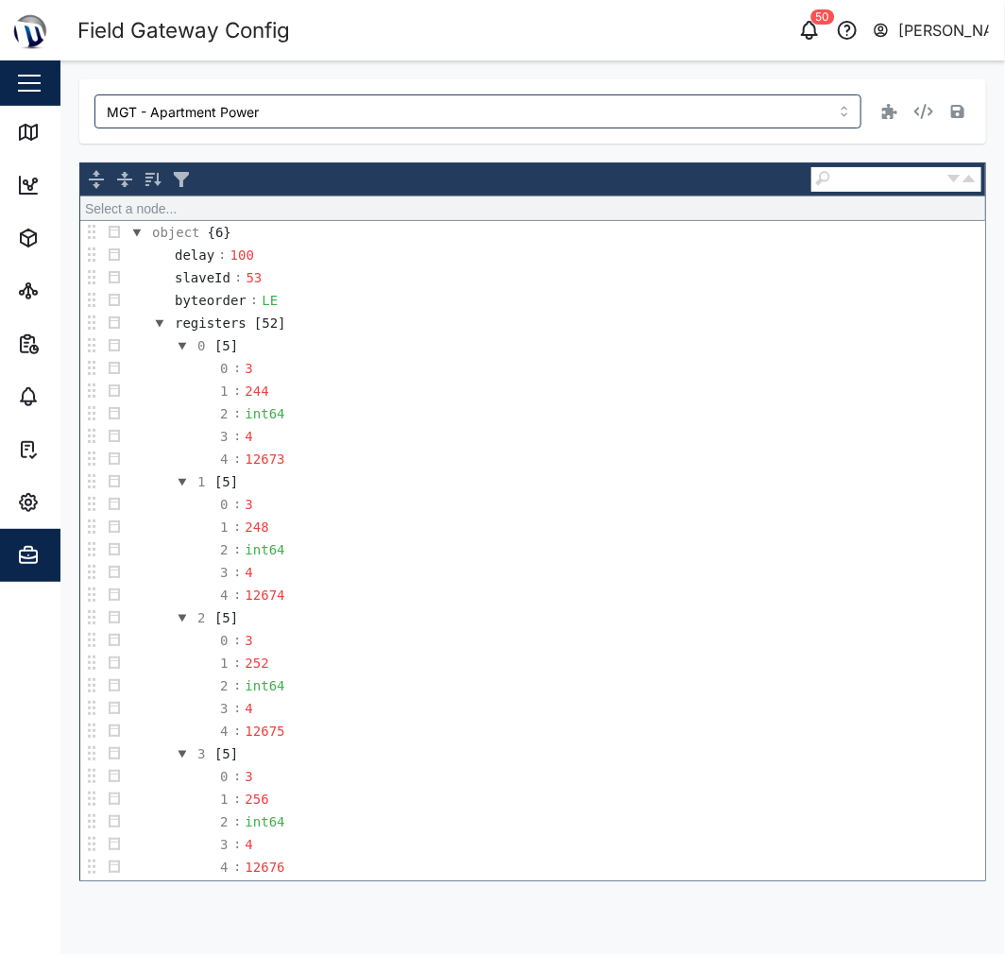
click at [429, 145] on div "MGT - Apartment Power Select a node... object {6} delay : 100 slaveId : 53 byte…" at bounding box center [532, 480] width 907 height 802
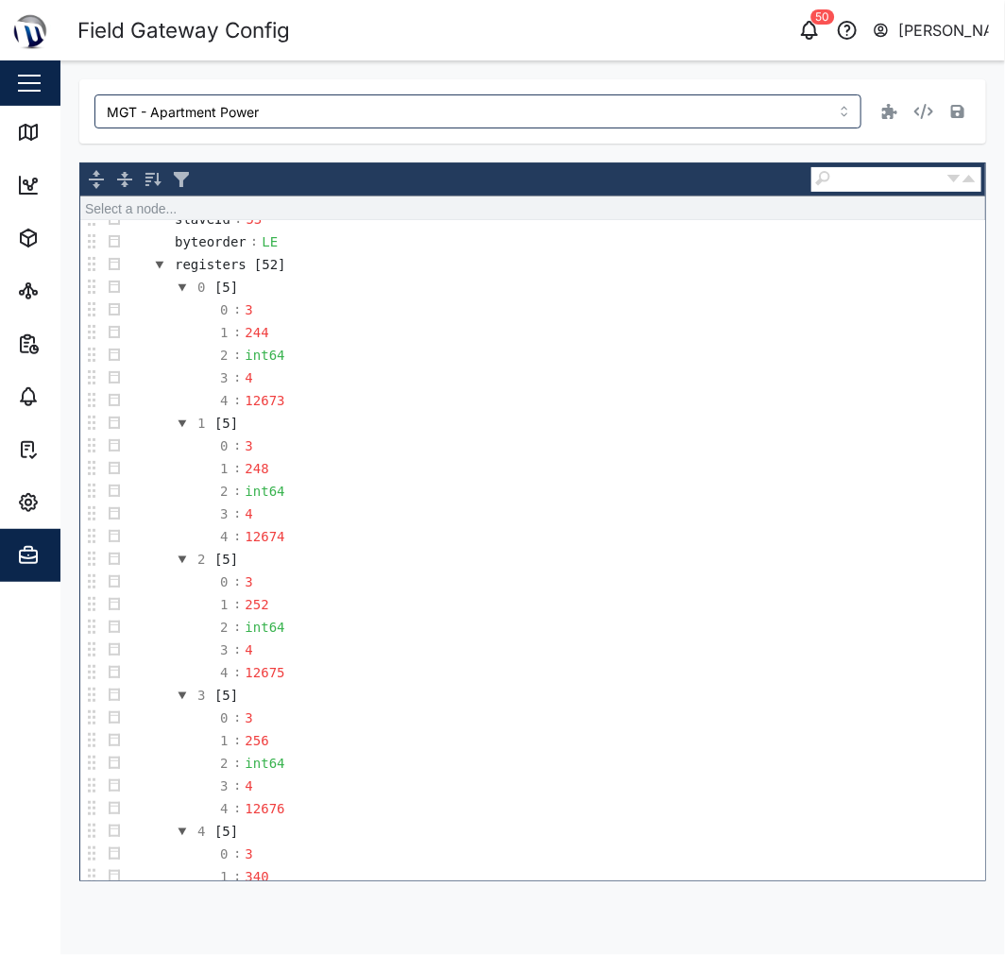
scroll to position [105, 0]
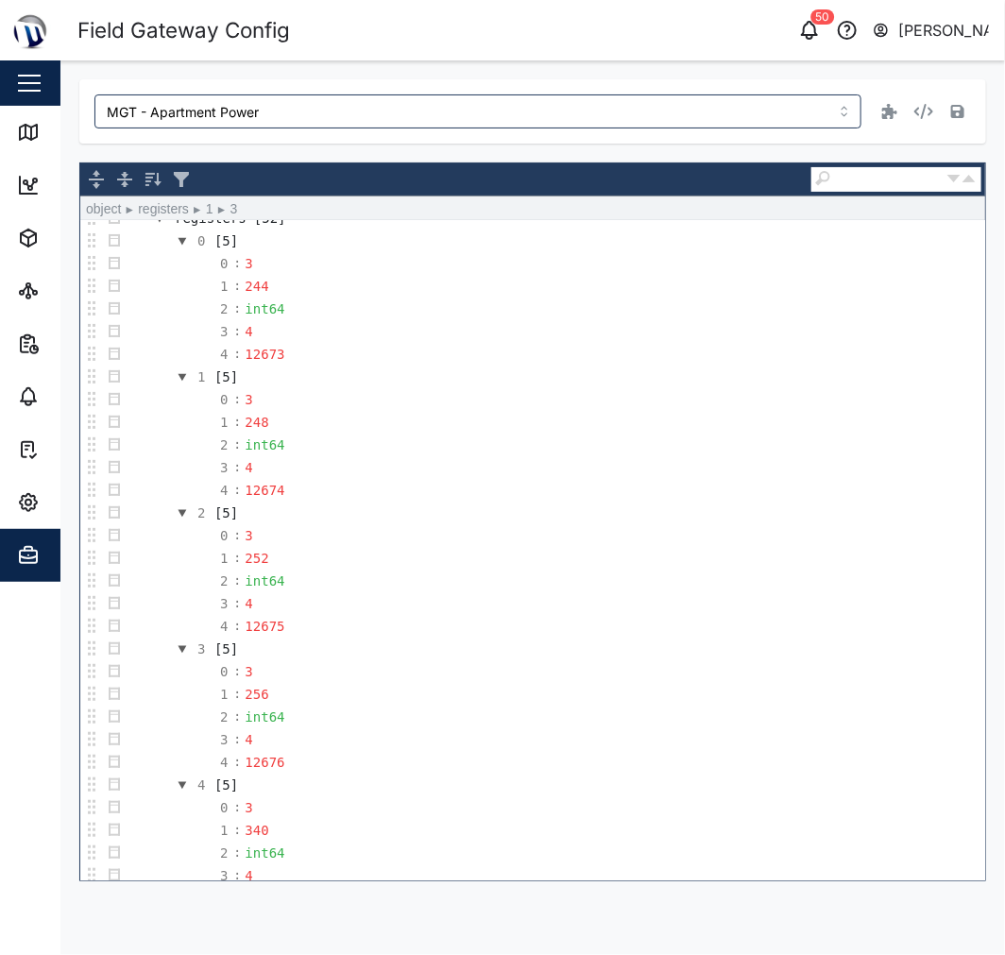
click at [446, 475] on td "3 : 4" at bounding box center [556, 467] width 860 height 23
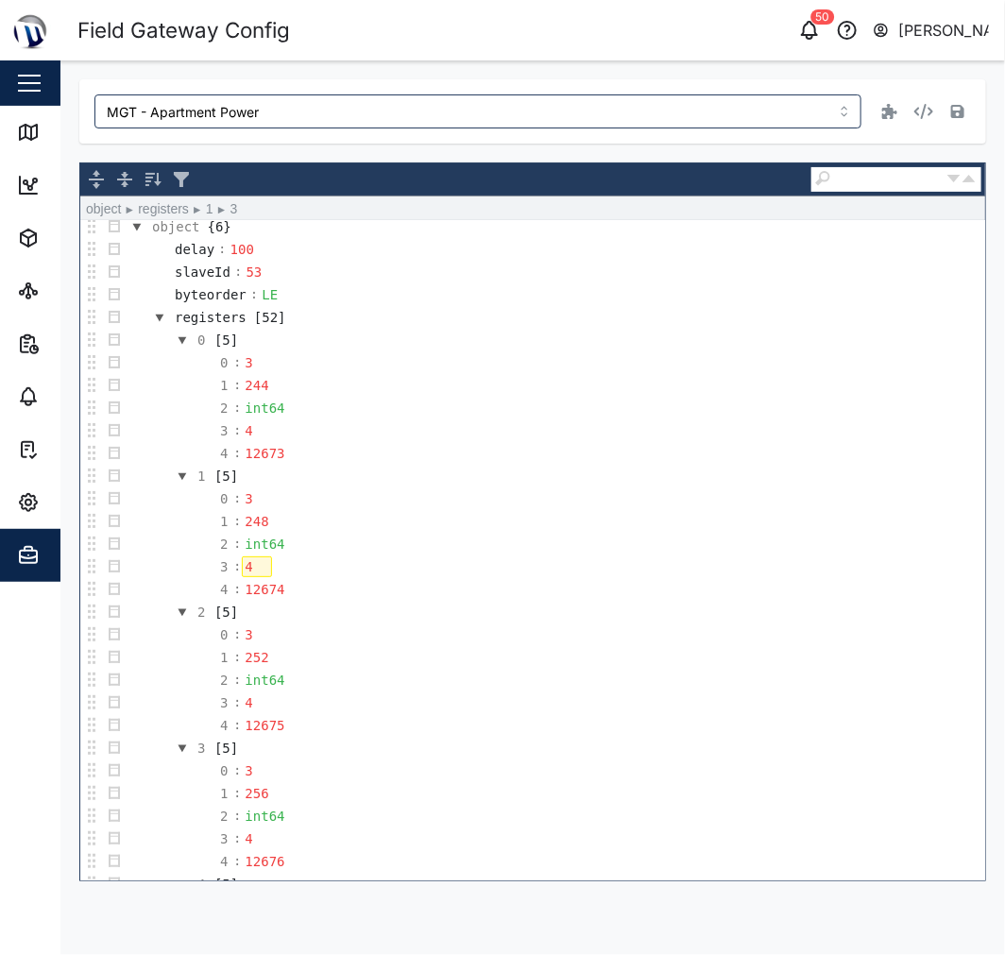
scroll to position [0, 0]
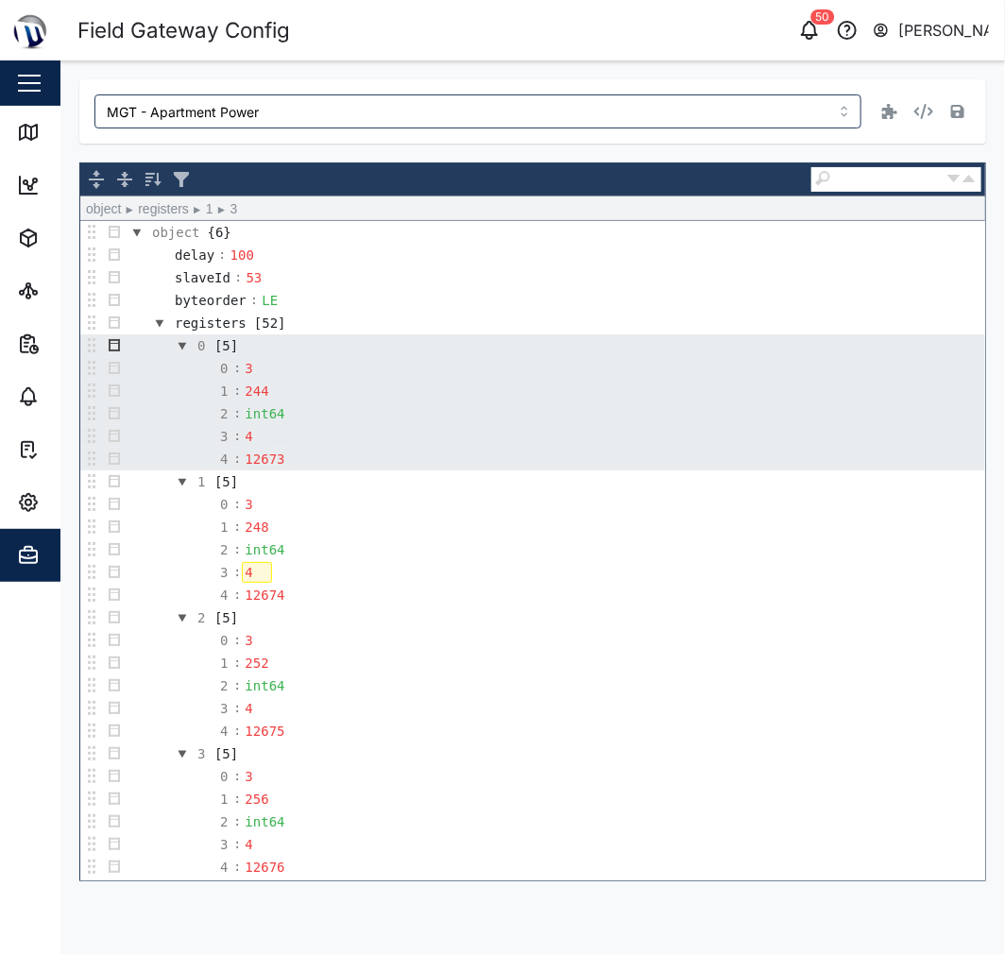
click at [117, 343] on button "button" at bounding box center [114, 345] width 23 height 23
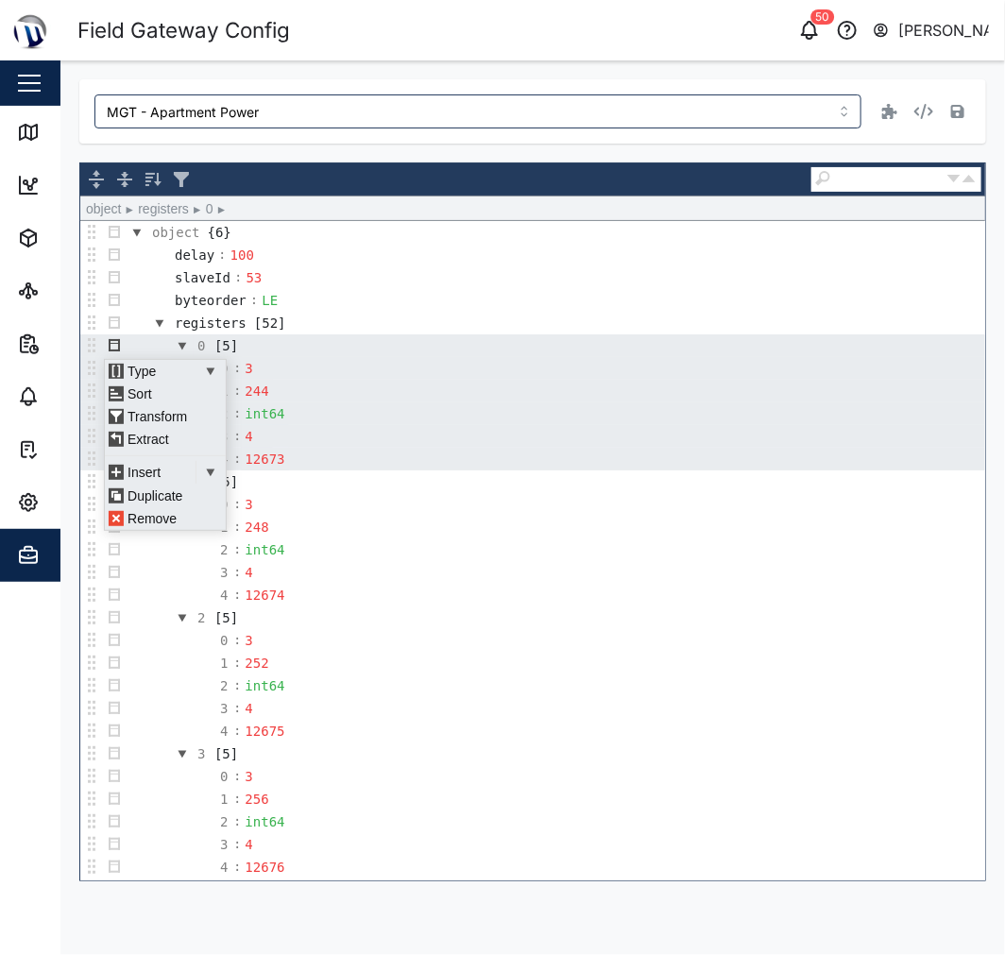
scroll to position [12, 0]
click at [626, 425] on td "2 : int64" at bounding box center [556, 414] width 860 height 23
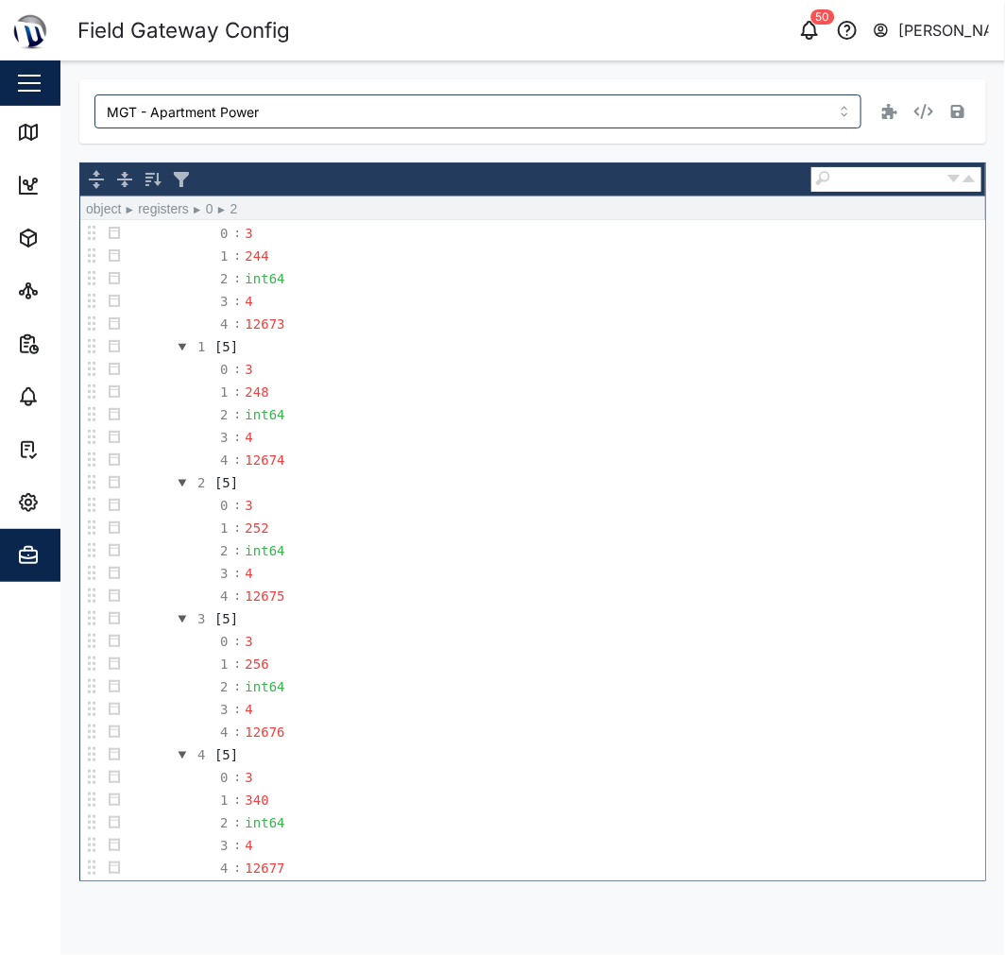
scroll to position [0, 0]
click at [138, 231] on button "button" at bounding box center [137, 232] width 23 height 23
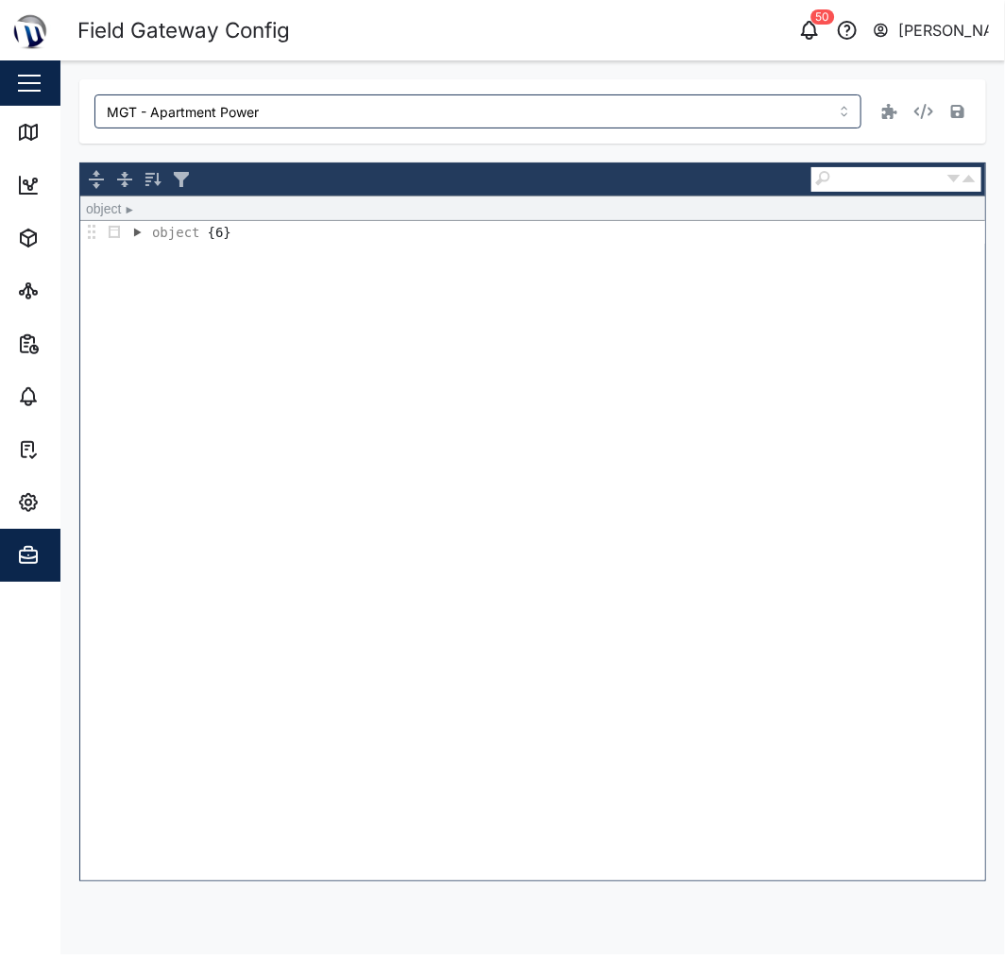
click at [138, 231] on button "button" at bounding box center [137, 232] width 23 height 23
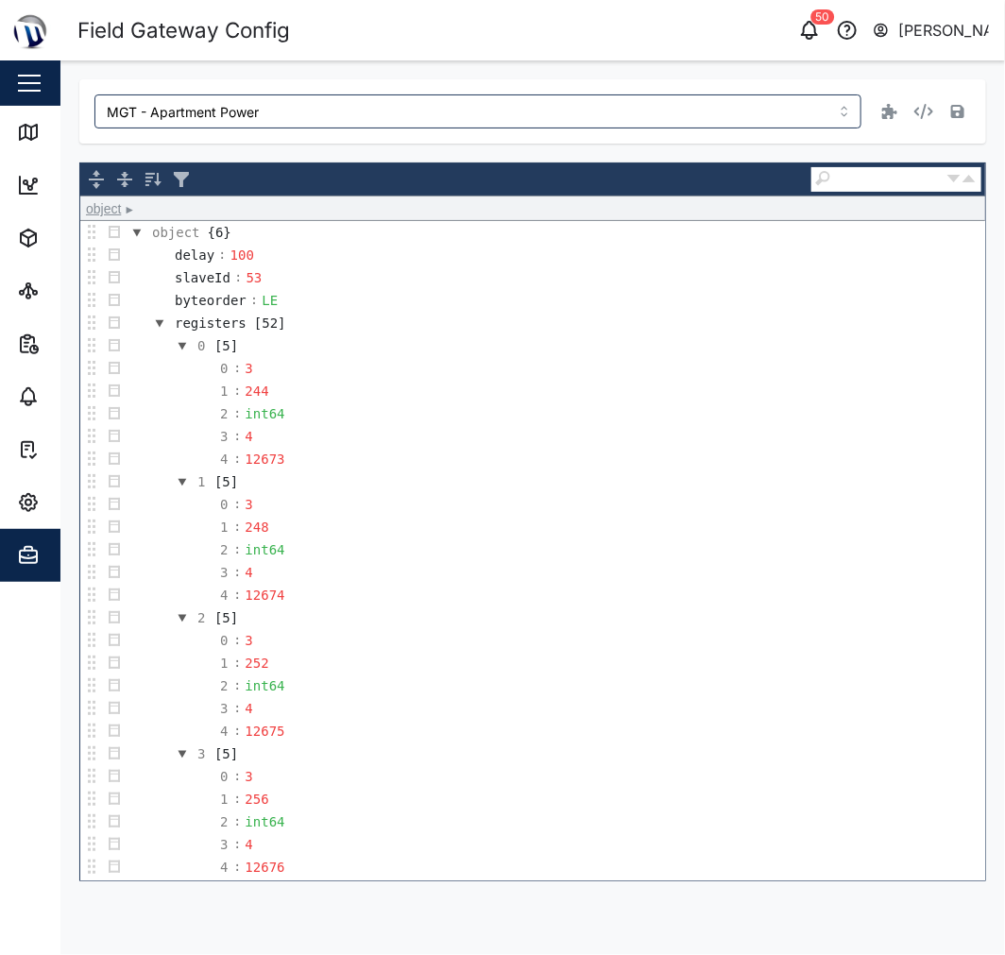
click at [106, 211] on span "object" at bounding box center [103, 208] width 35 height 15
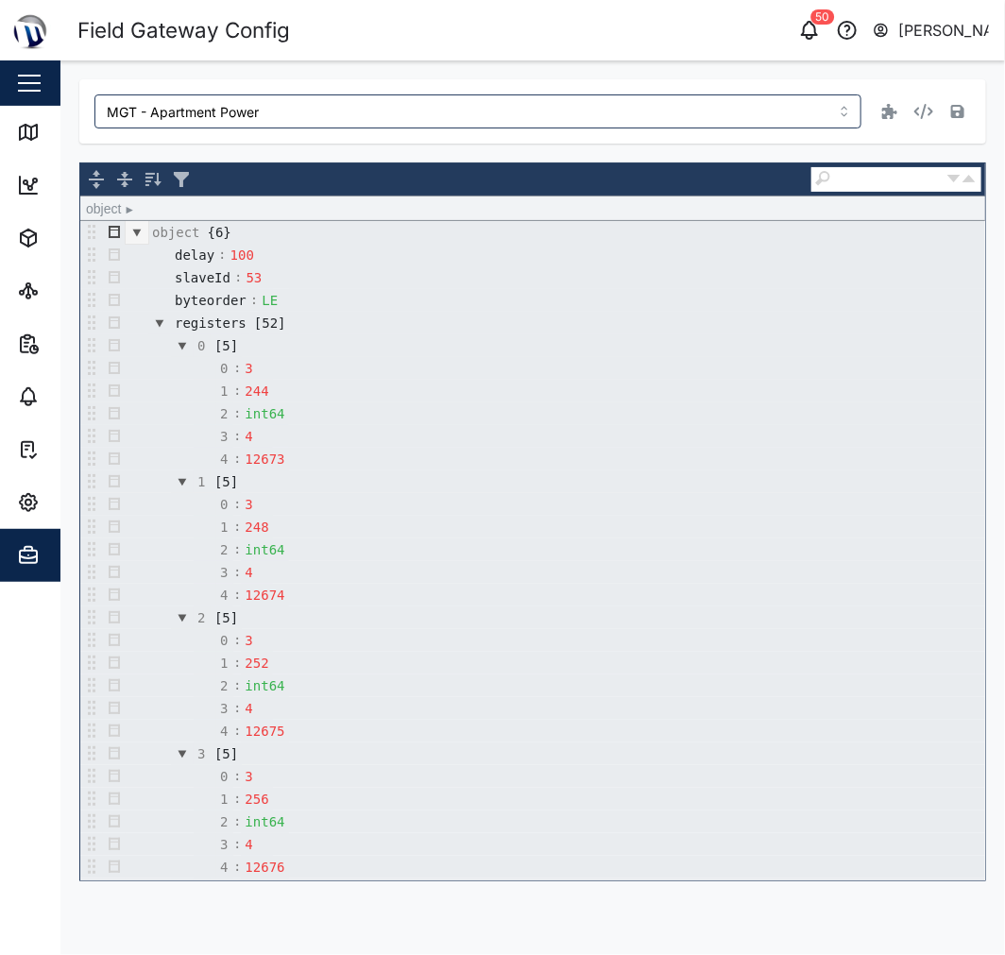
click at [115, 230] on button "button" at bounding box center [114, 232] width 23 height 23
click at [115, 230] on div "Type Auto Array Object String Sort Transform" at bounding box center [114, 232] width 21 height 21
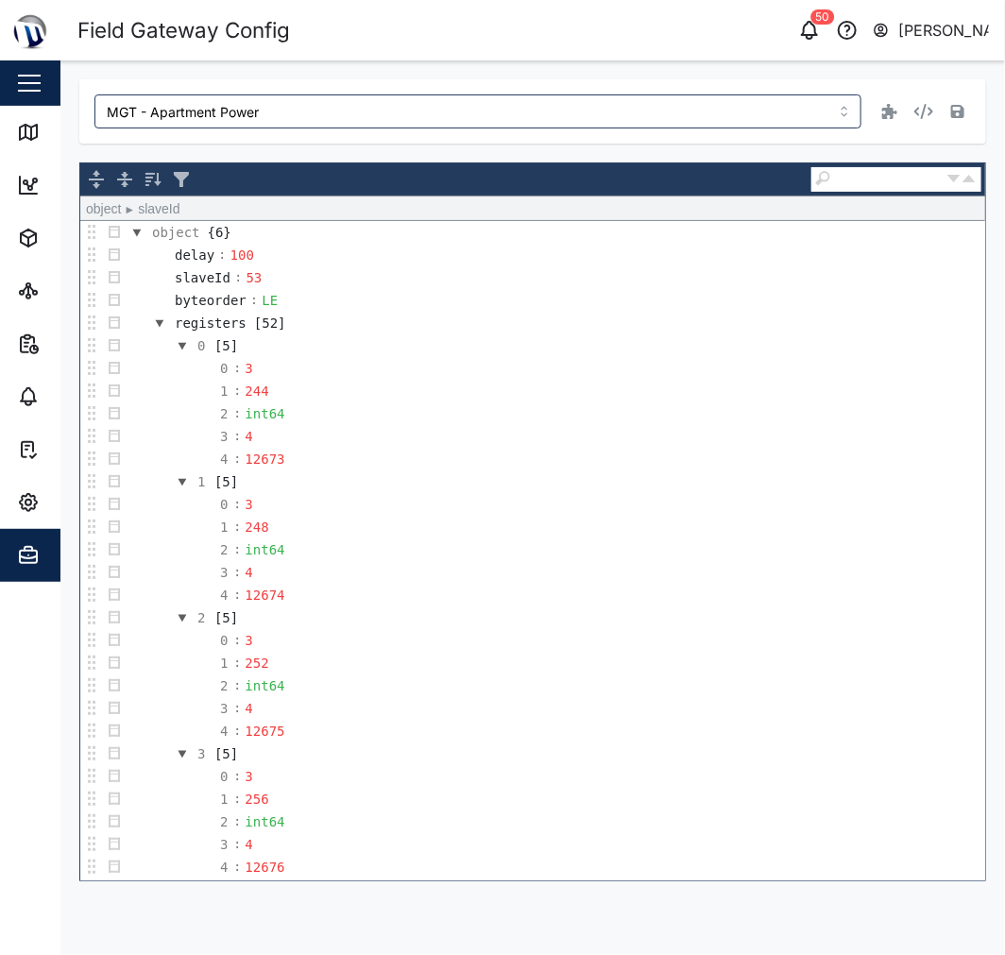
click at [409, 288] on td "slaveId : 53" at bounding box center [556, 277] width 860 height 23
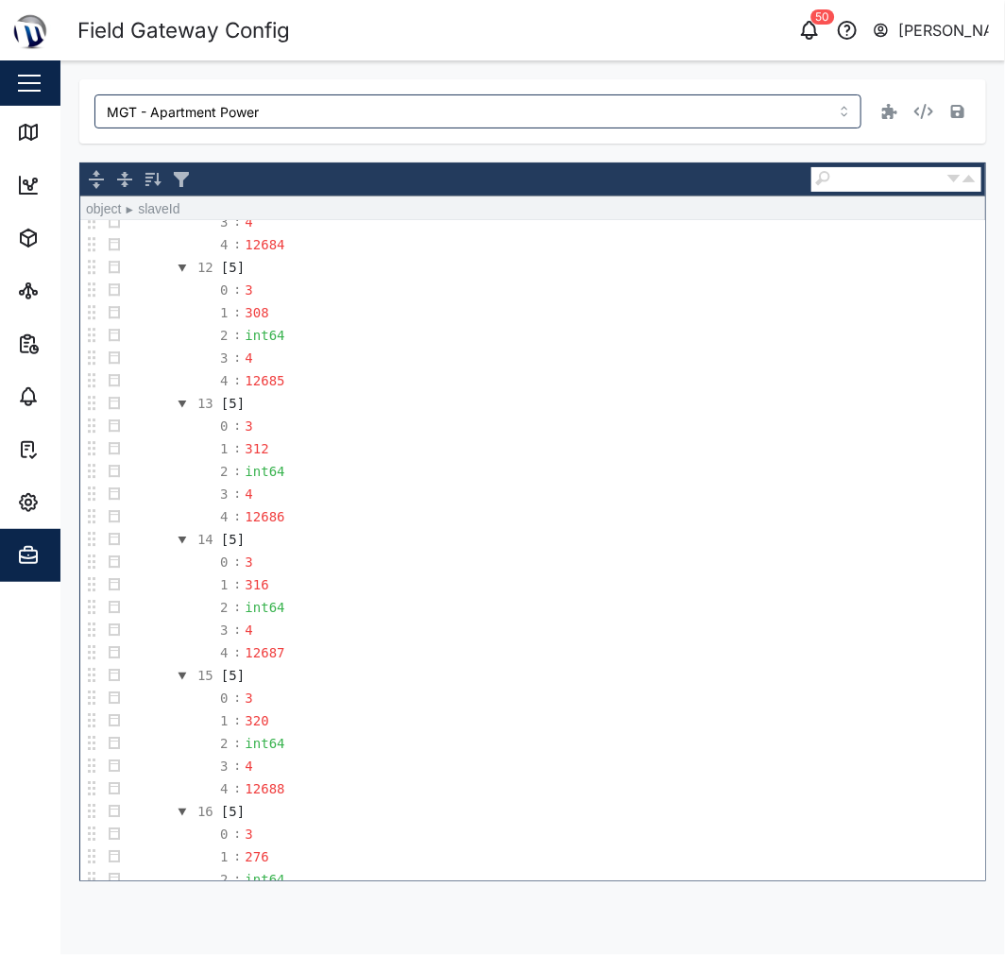
scroll to position [1469, 0]
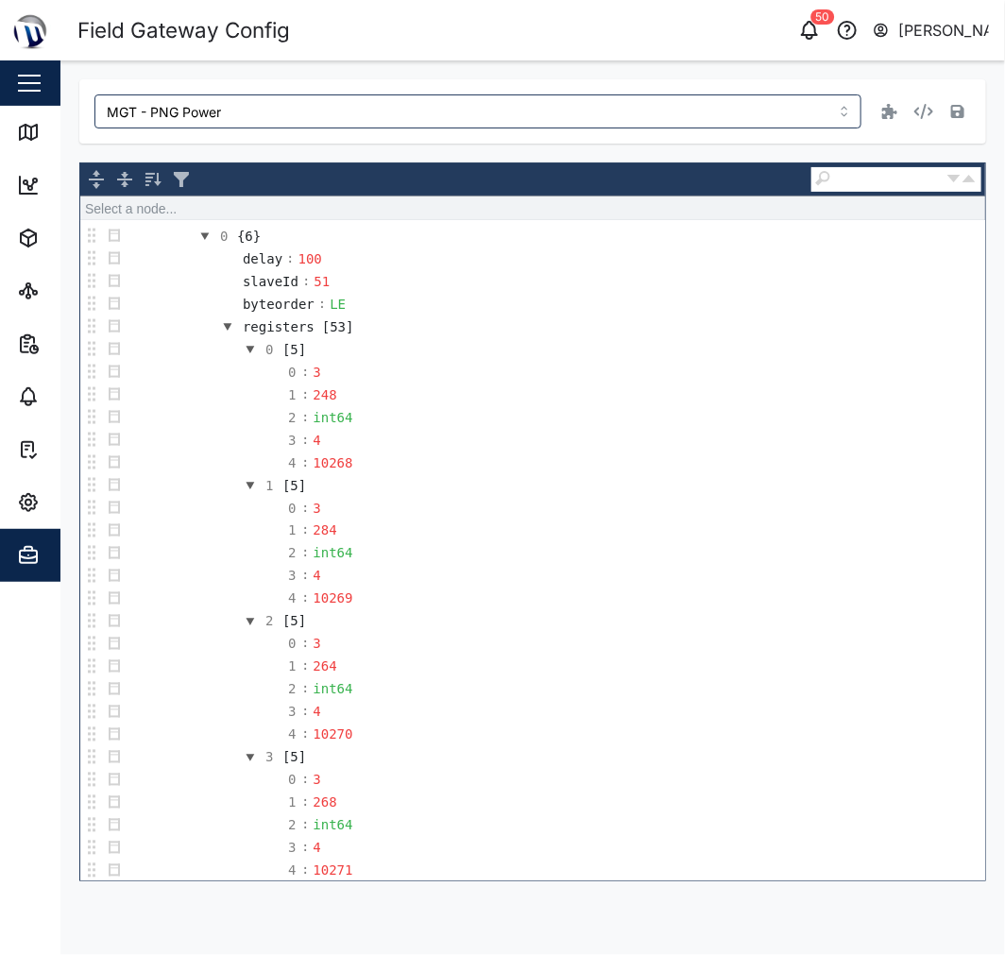
scroll to position [839, 0]
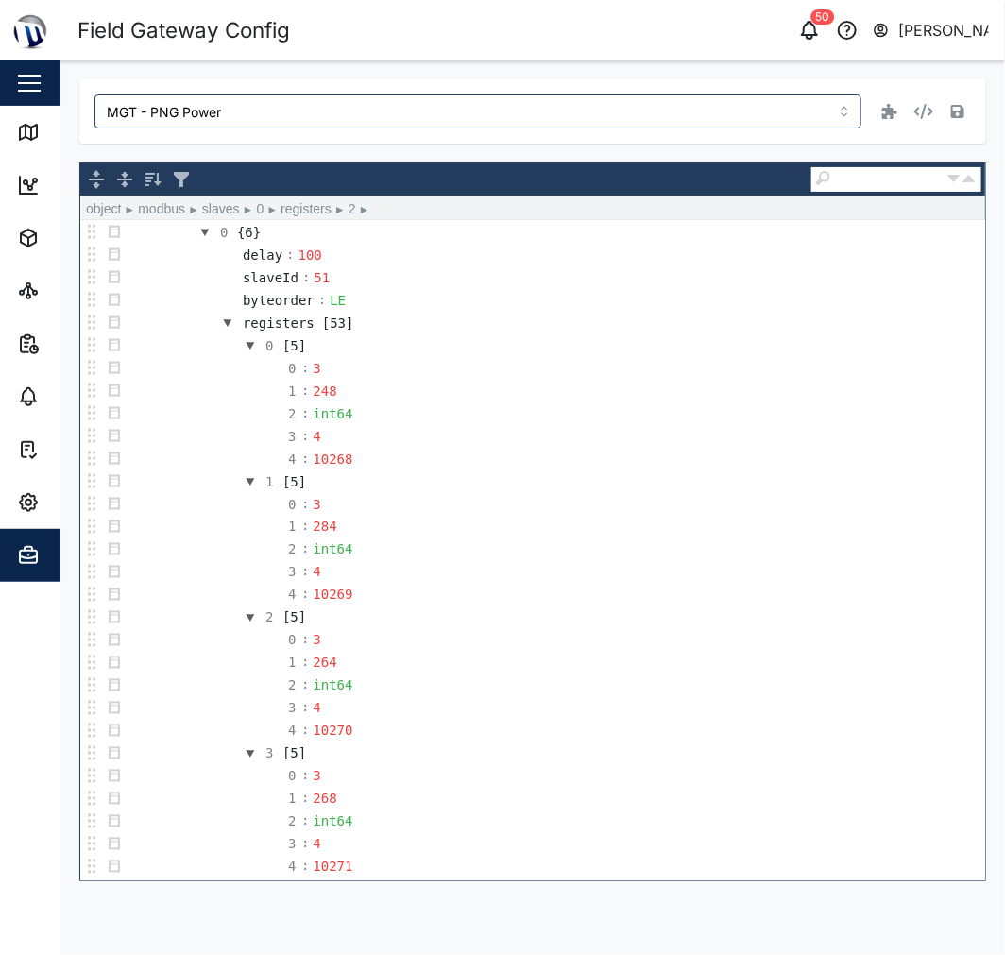
click at [782, 629] on td "2 [5]" at bounding box center [556, 618] width 860 height 23
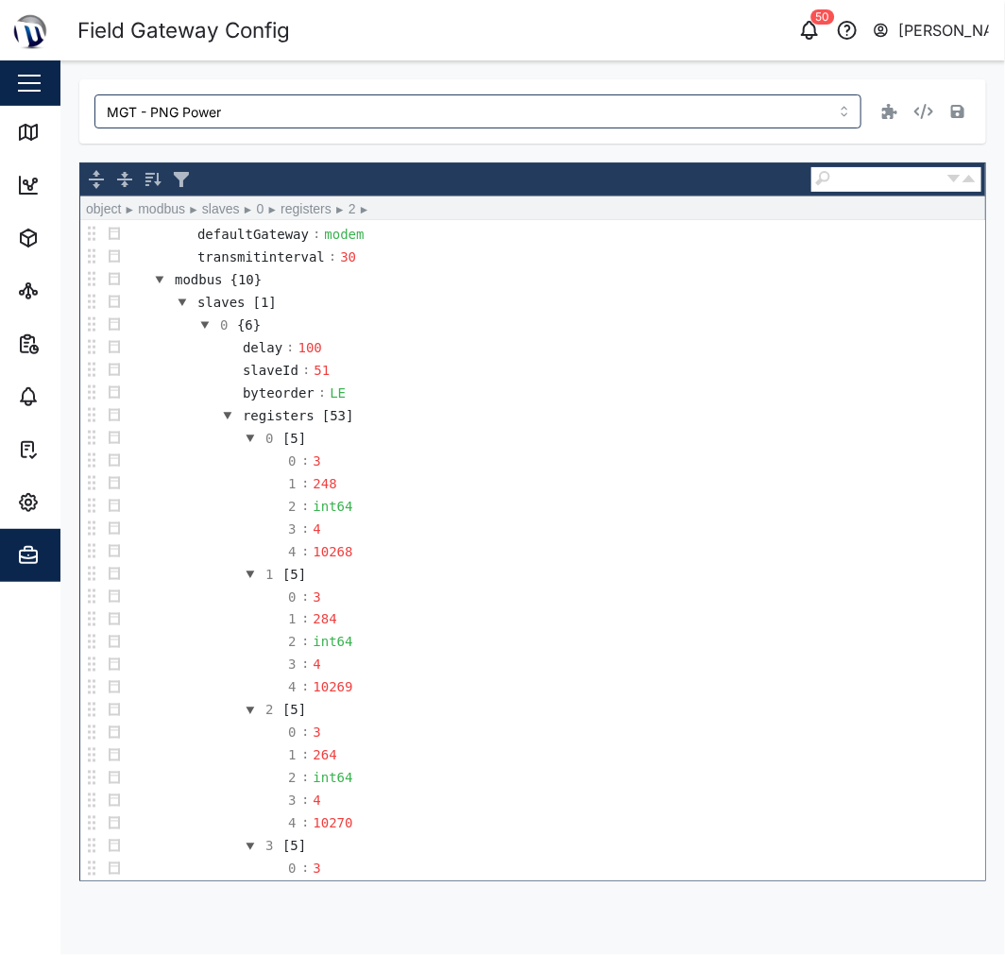
scroll to position [524, 0]
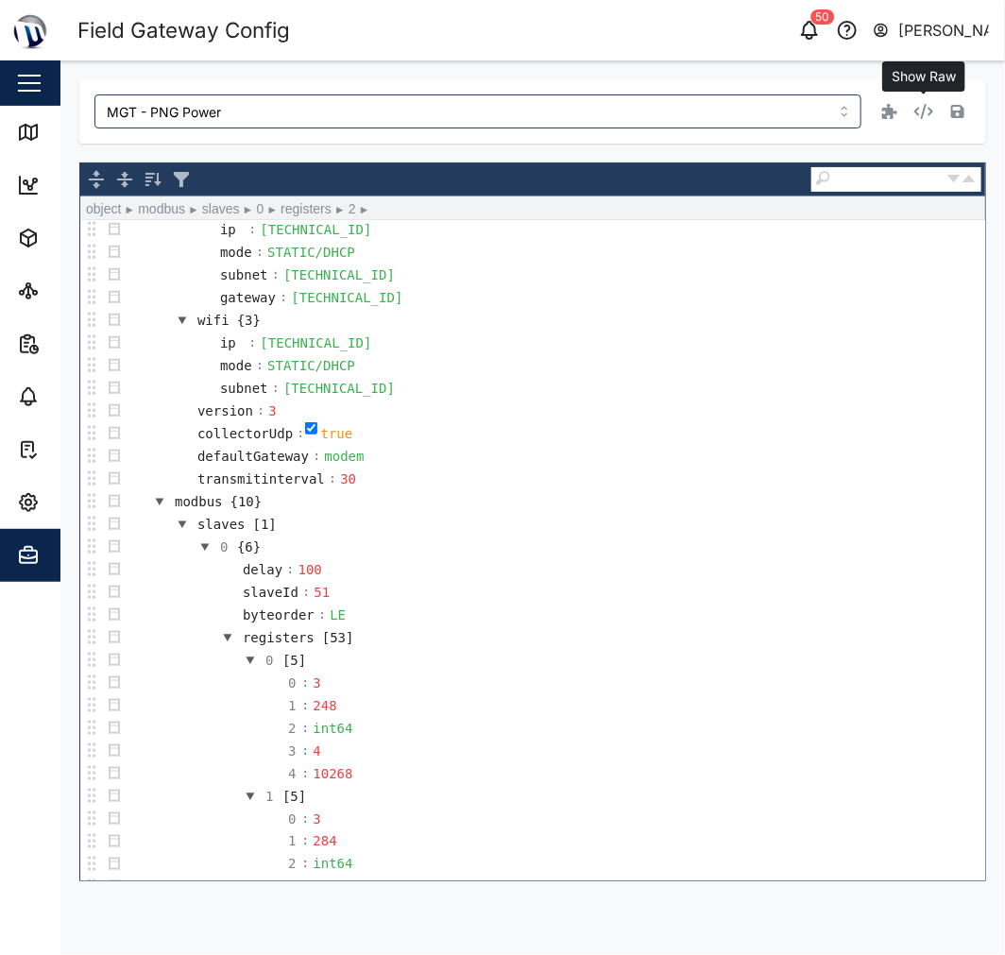
drag, startPoint x: 926, startPoint y: 108, endPoint x: 942, endPoint y: 111, distance: 16.5
click at [926, 108] on icon "button" at bounding box center [924, 111] width 19 height 15
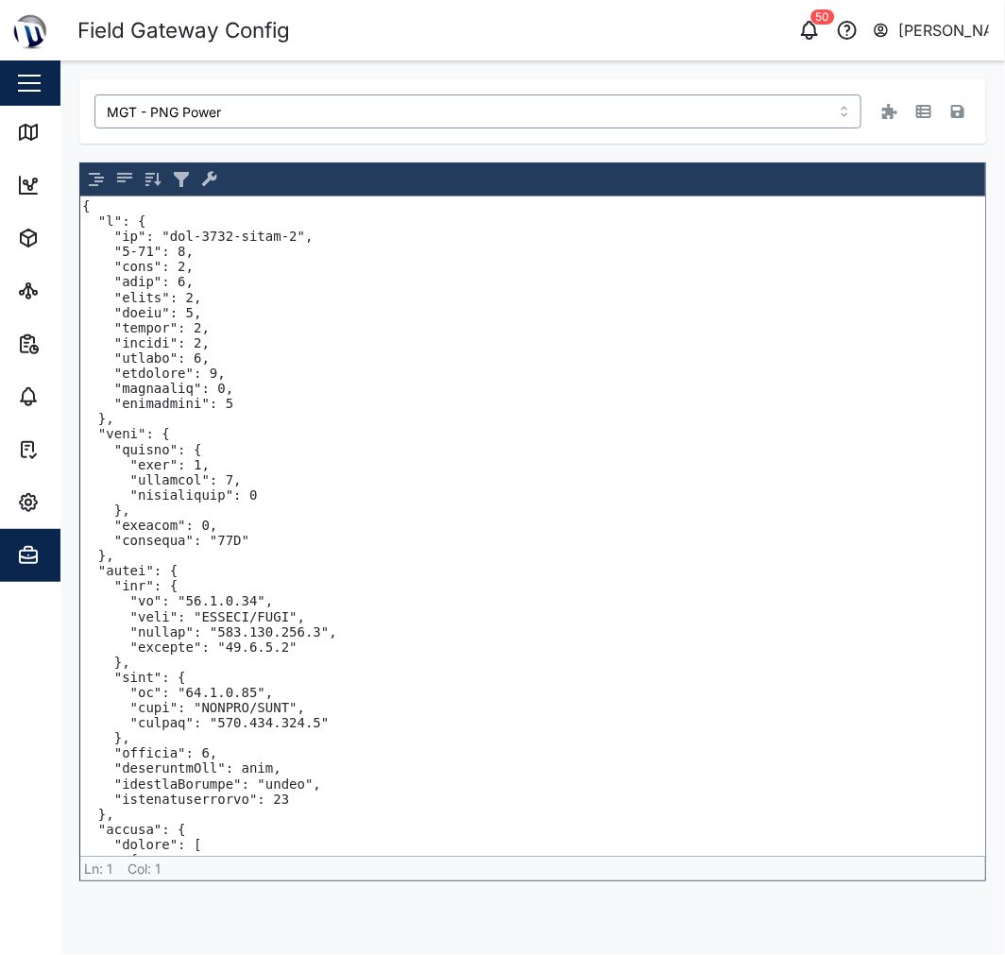
click at [331, 126] on input "MGT - PNG Power" at bounding box center [477, 111] width 767 height 34
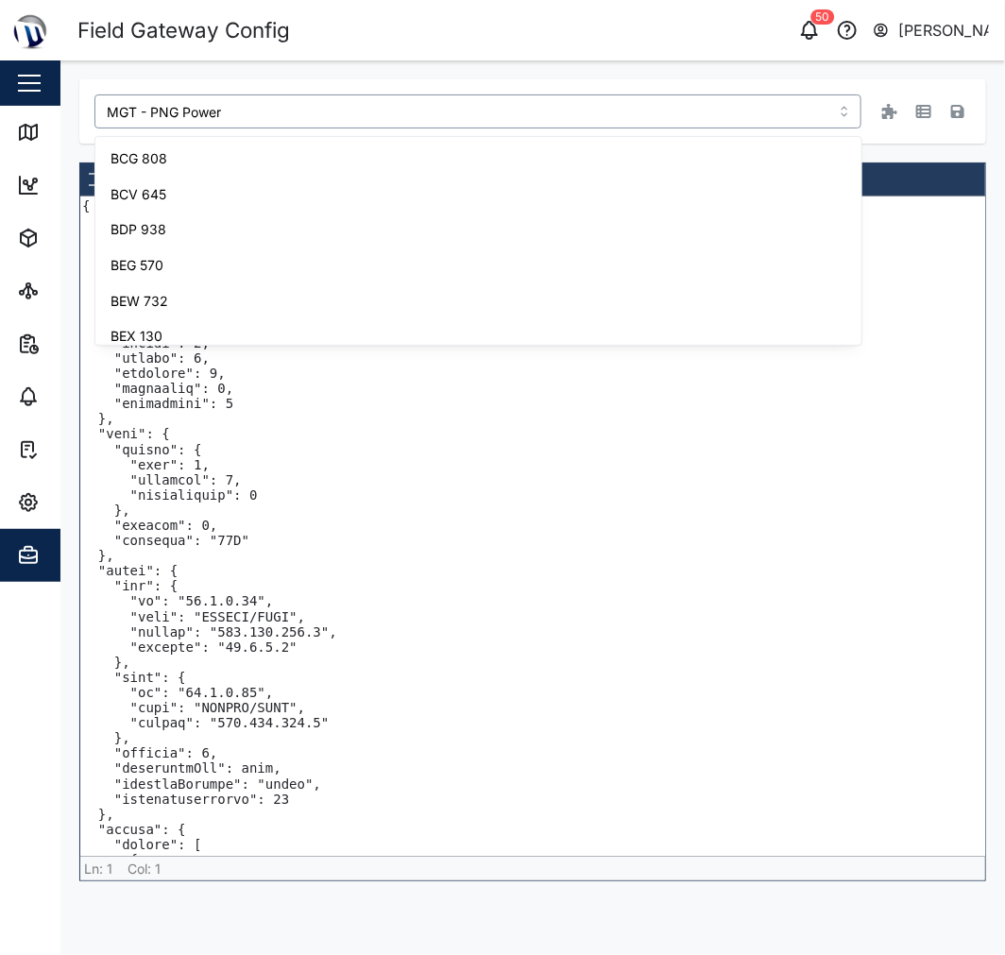
scroll to position [548, 0]
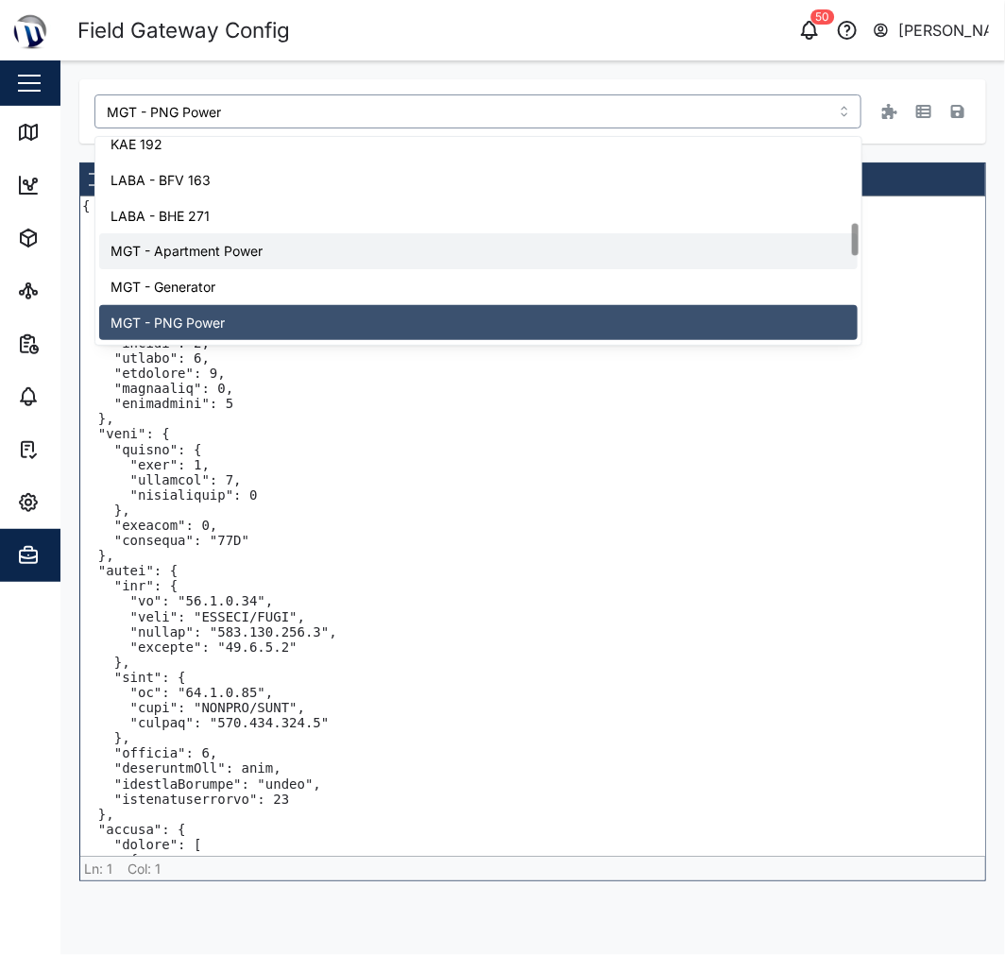
type input "MGT - Apartment Power"
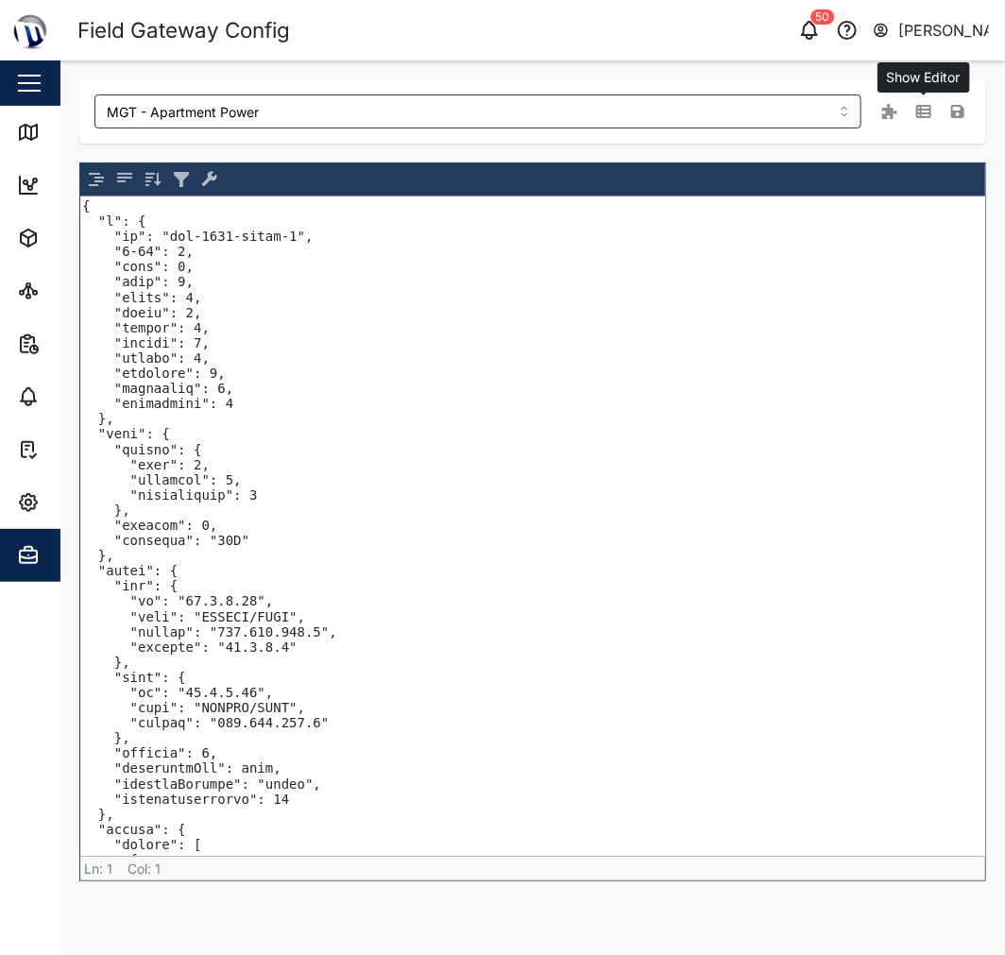
click at [921, 111] on icon "button" at bounding box center [924, 111] width 15 height 13
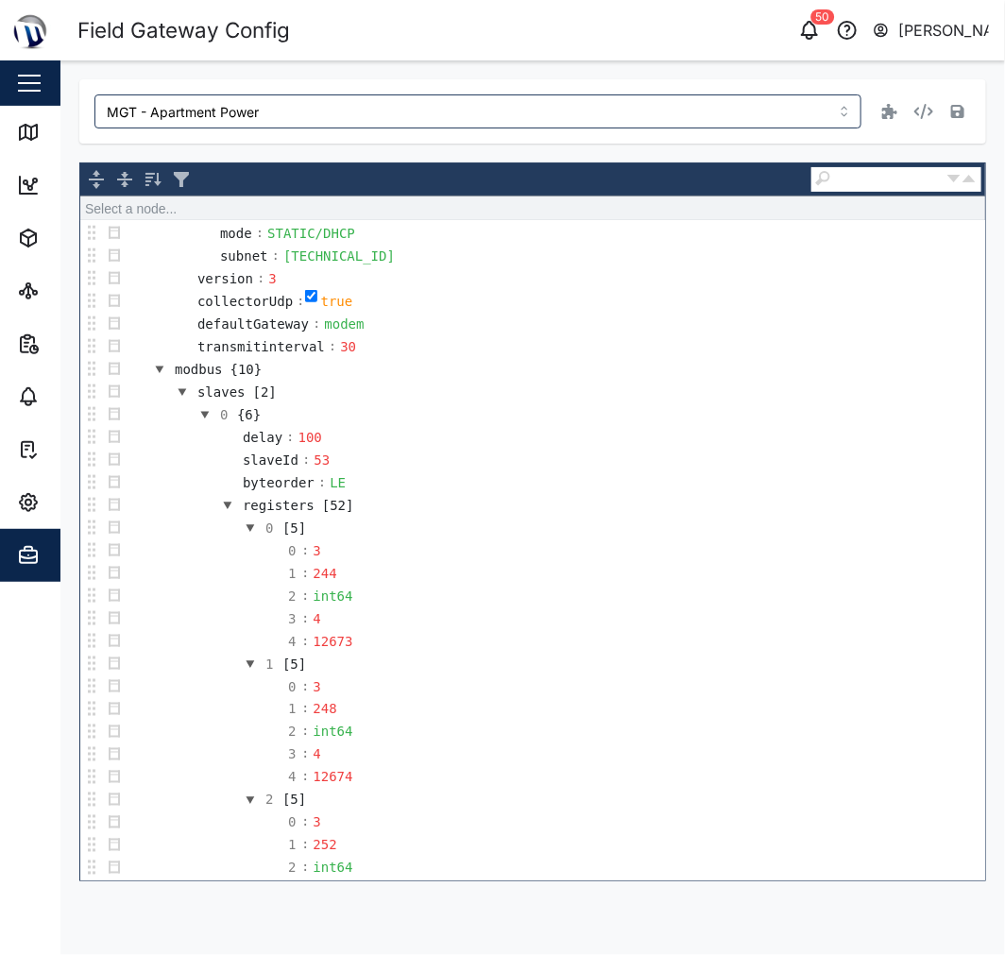
scroll to position [629, 0]
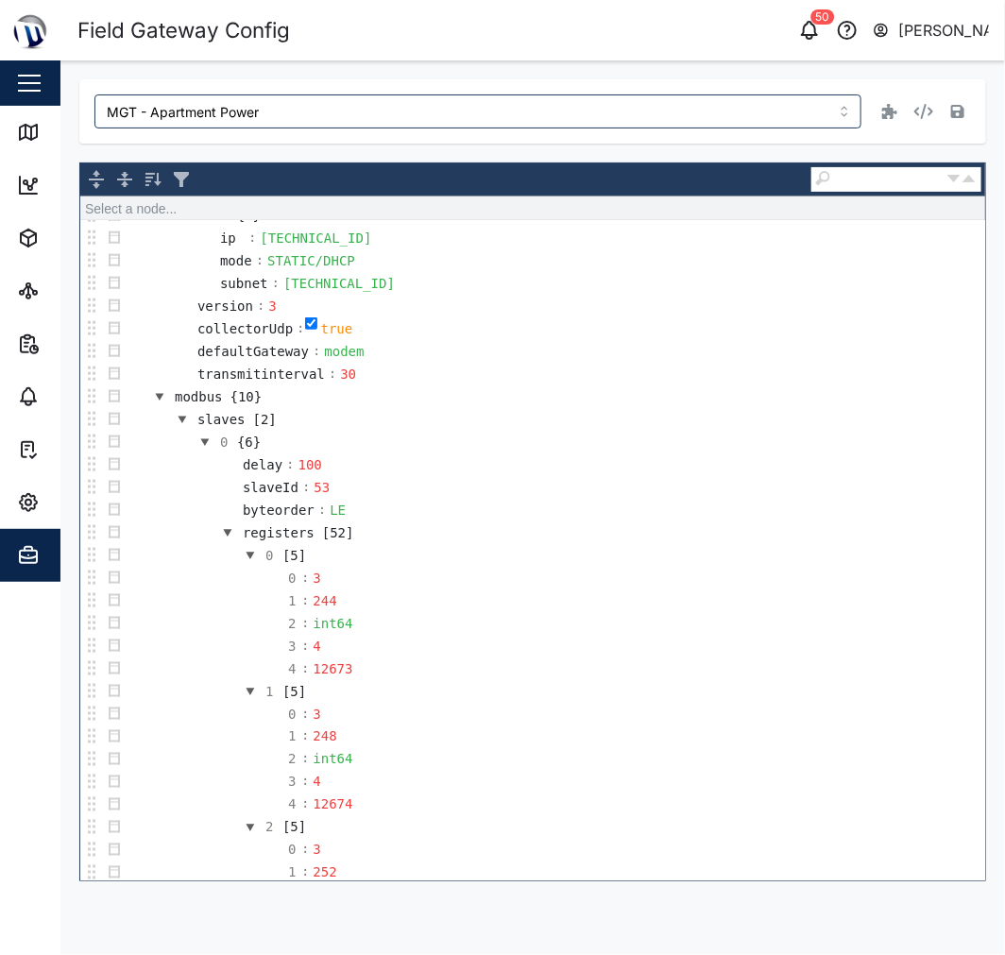
click at [201, 450] on button "button" at bounding box center [205, 442] width 23 height 23
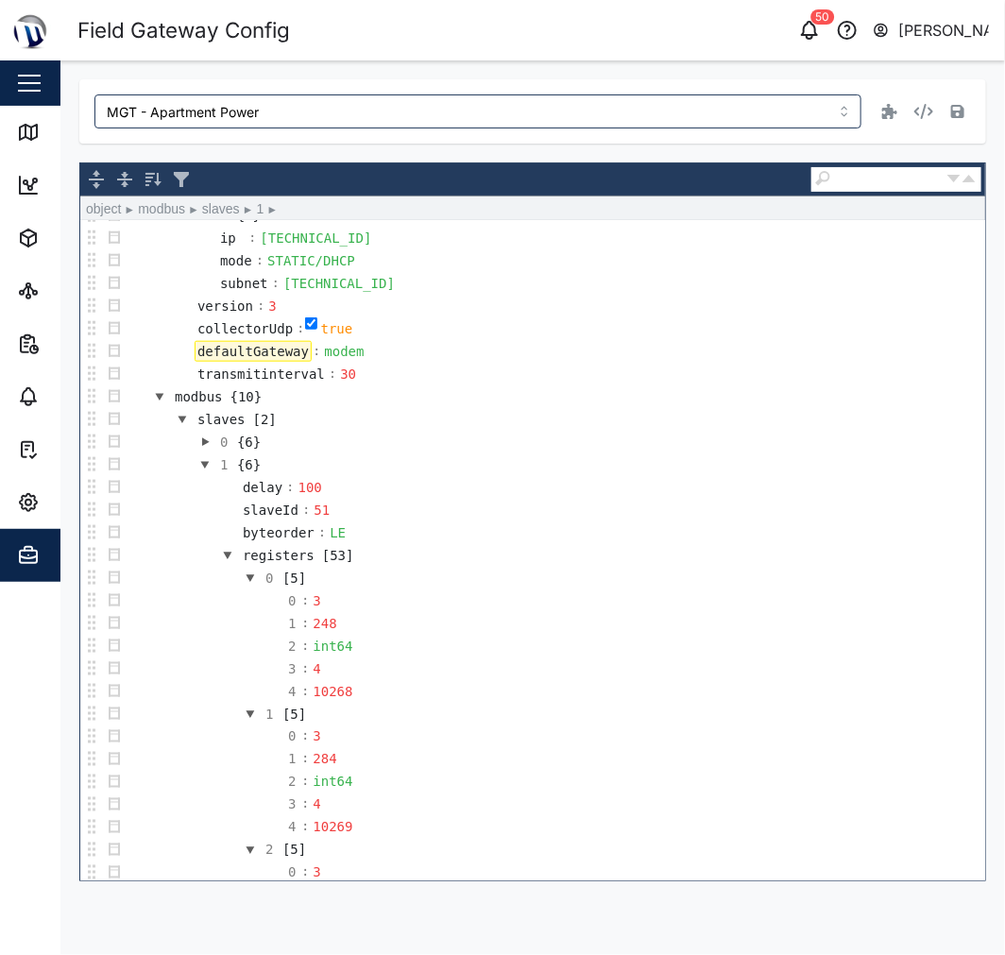
click at [211, 466] on button "button" at bounding box center [205, 465] width 23 height 23
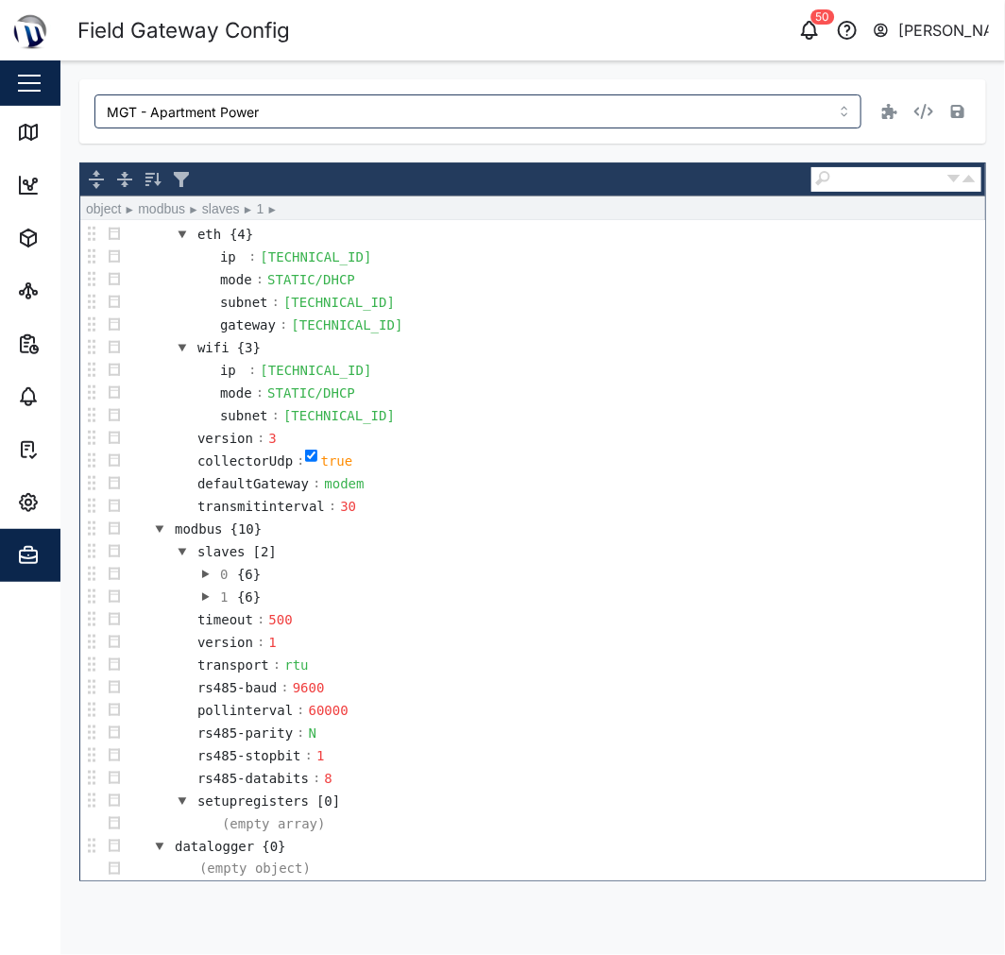
click at [205, 576] on button "button" at bounding box center [205, 574] width 23 height 23
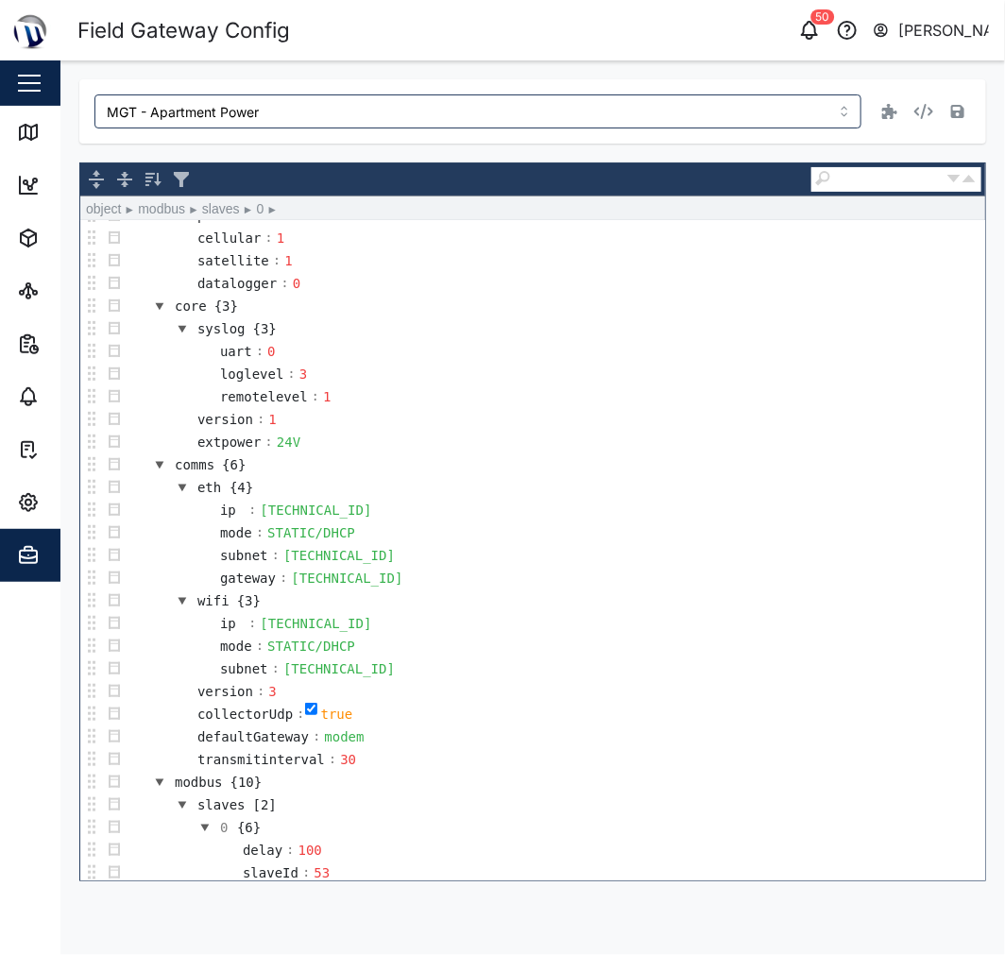
scroll to position [900, 0]
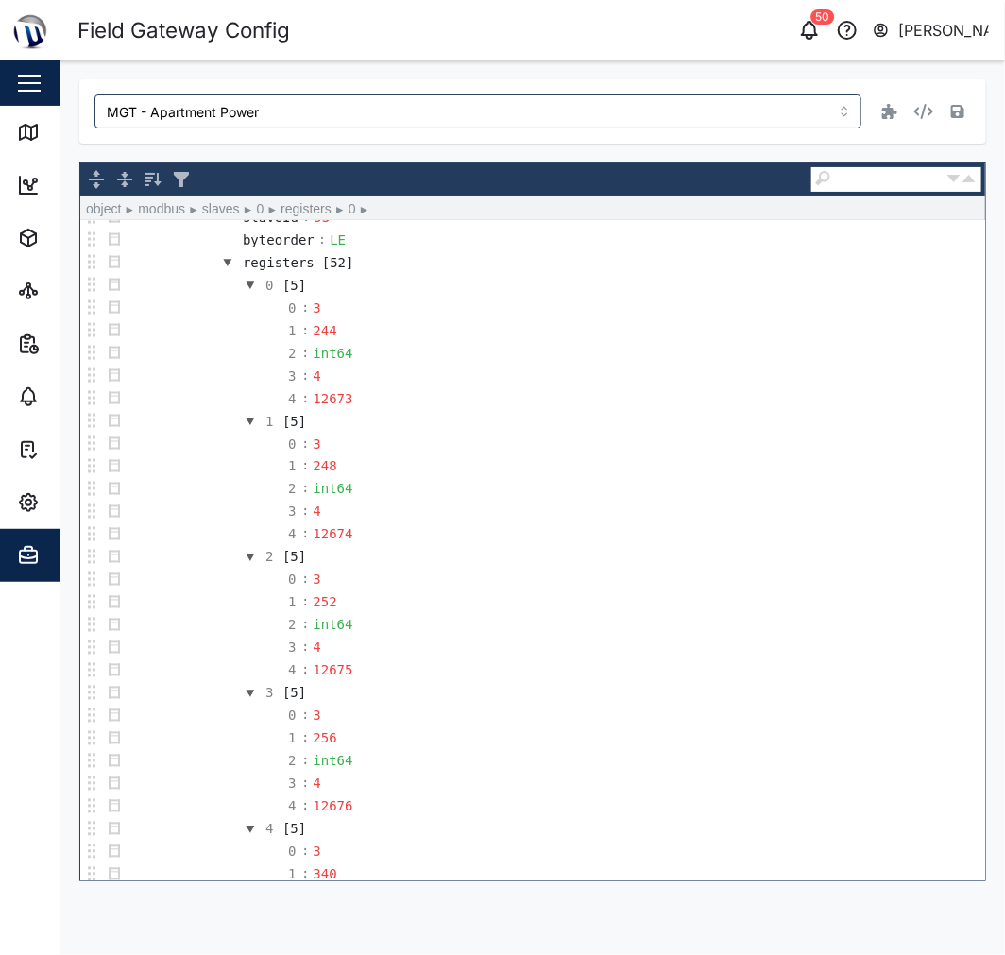
click at [246, 287] on button "button" at bounding box center [250, 285] width 23 height 23
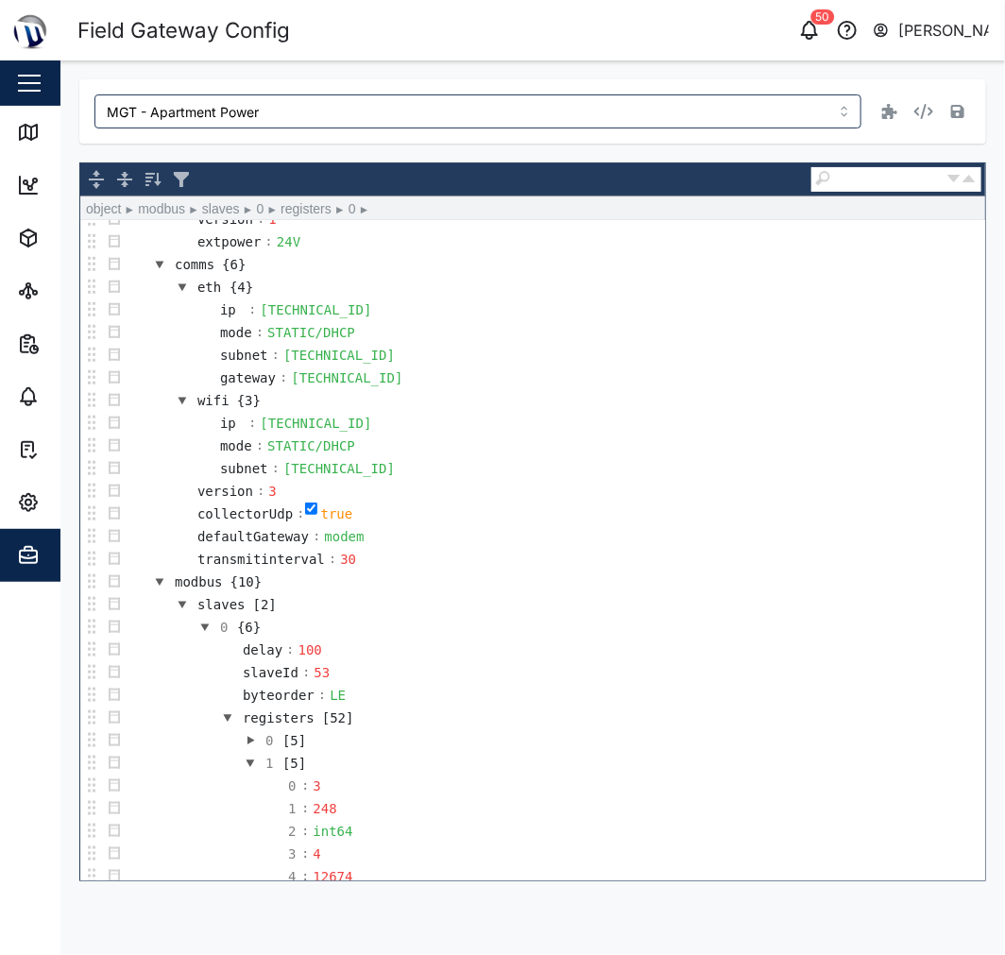
scroll to position [626, 0]
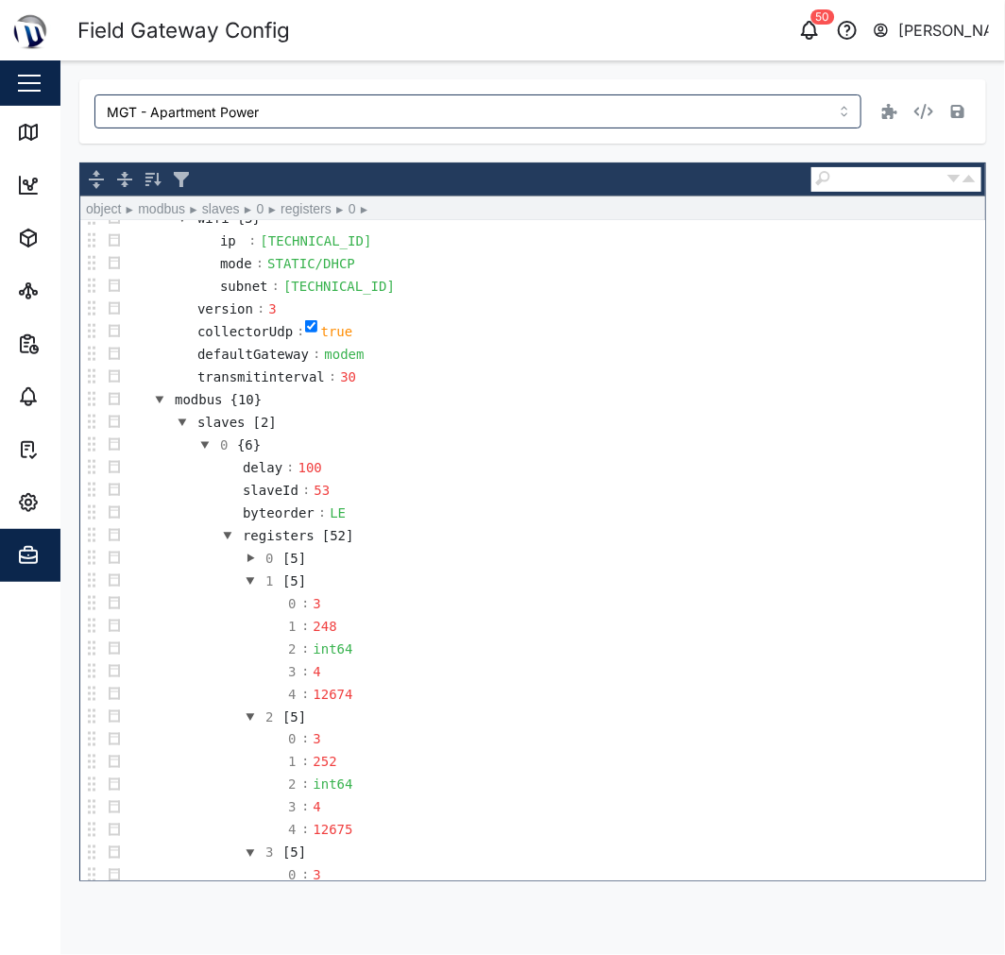
click at [251, 562] on button "button" at bounding box center [250, 558] width 23 height 23
click at [200, 449] on button "button" at bounding box center [205, 445] width 23 height 23
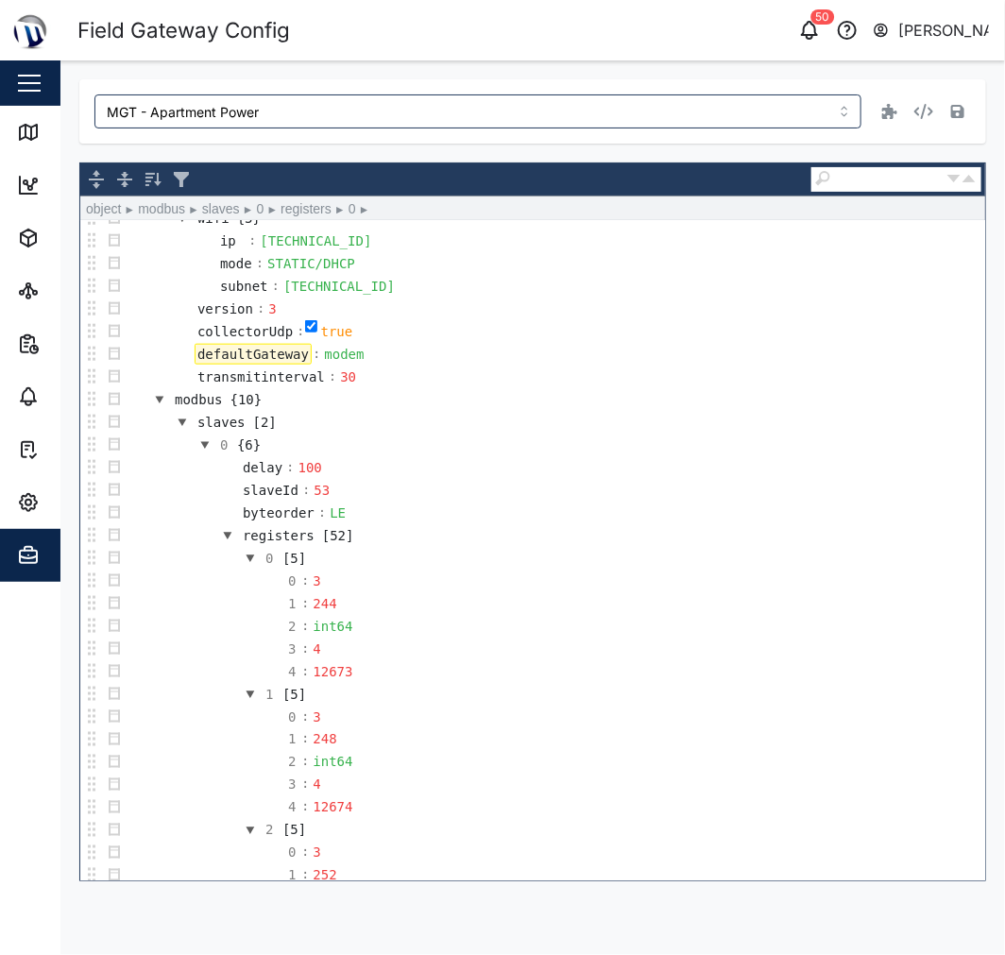
scroll to position [506, 0]
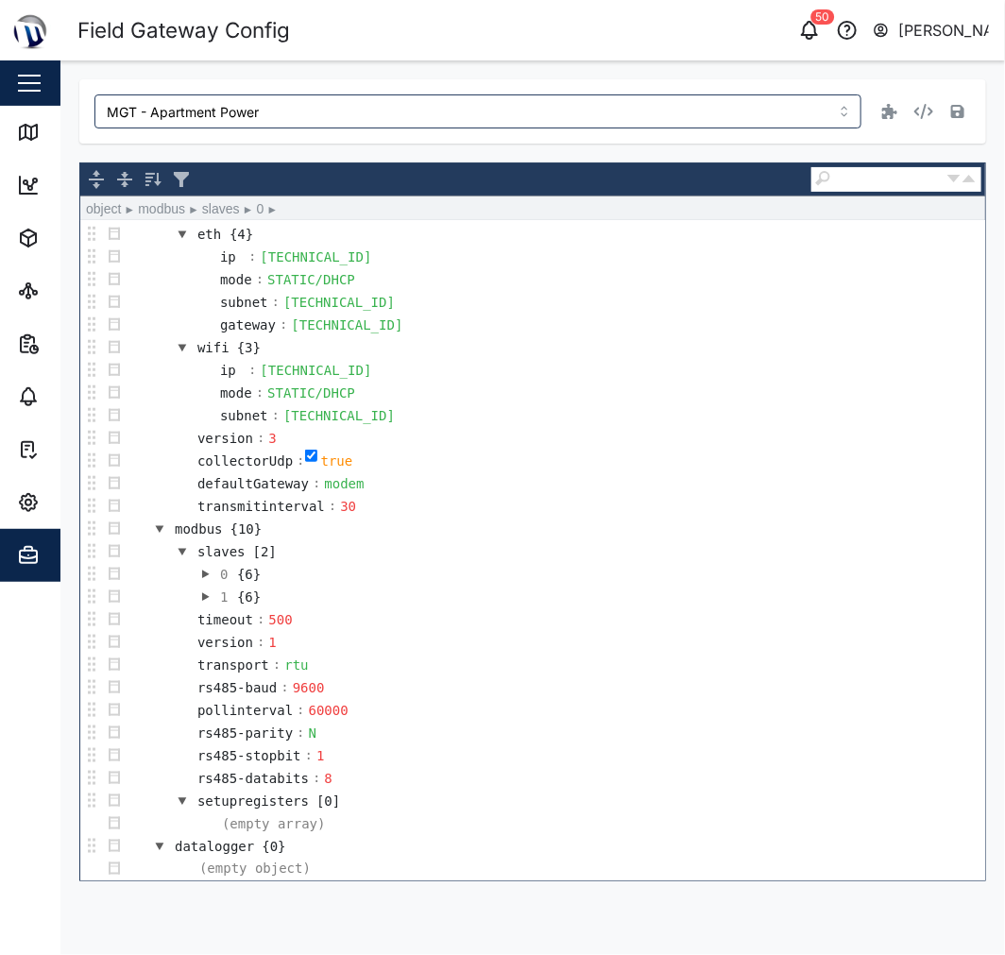
click at [210, 591] on button "button" at bounding box center [205, 597] width 23 height 23
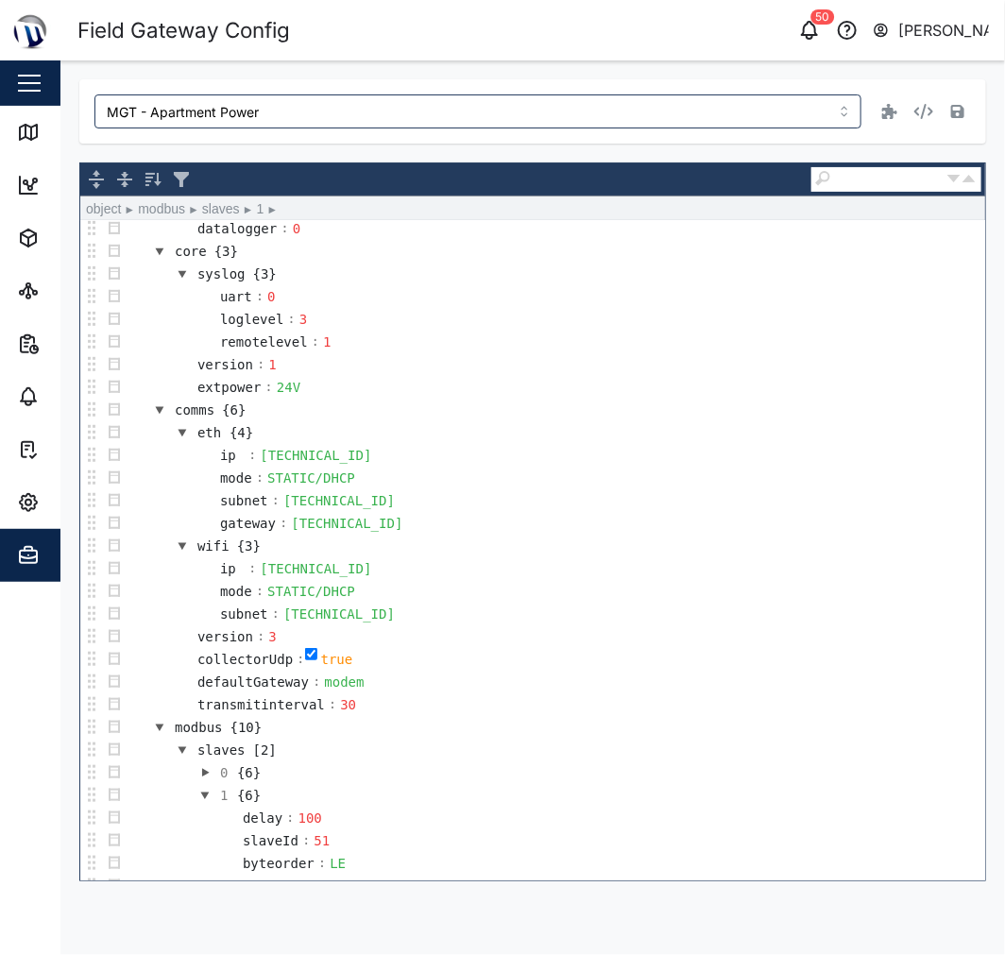
scroll to position [516, 0]
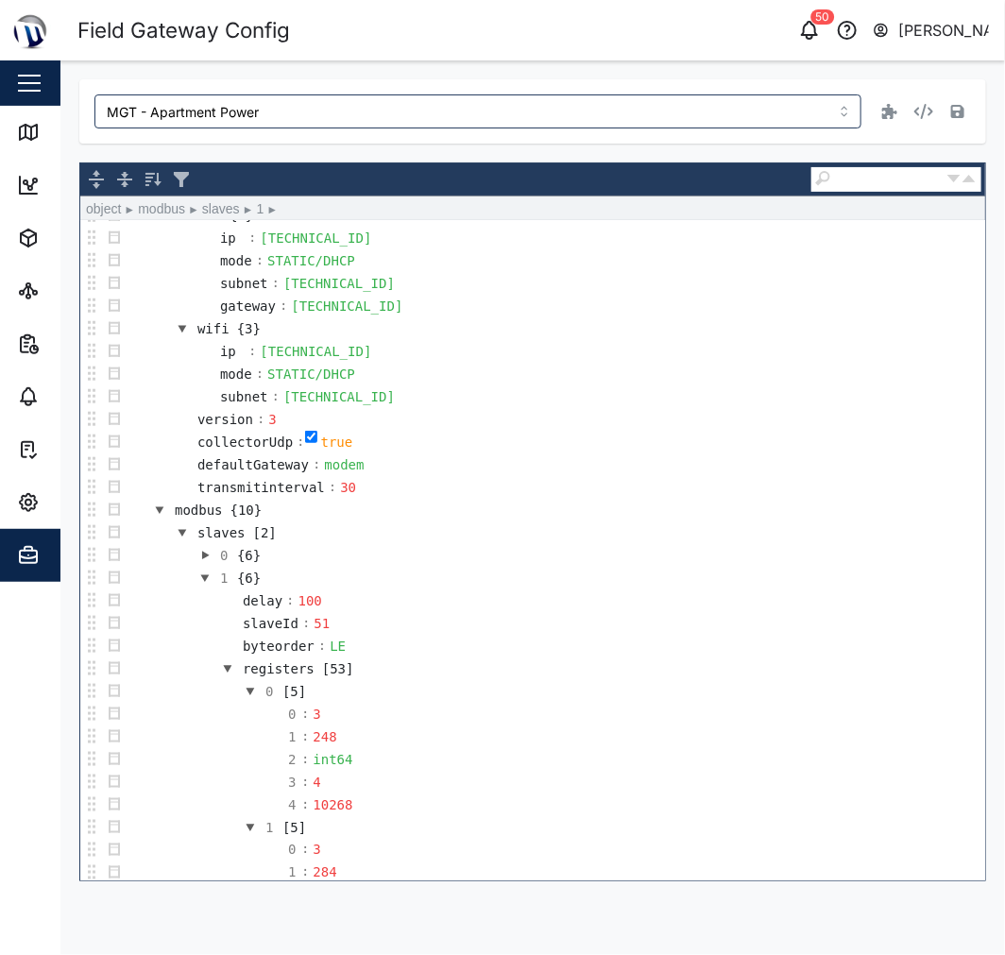
click at [205, 586] on button "button" at bounding box center [205, 578] width 23 height 23
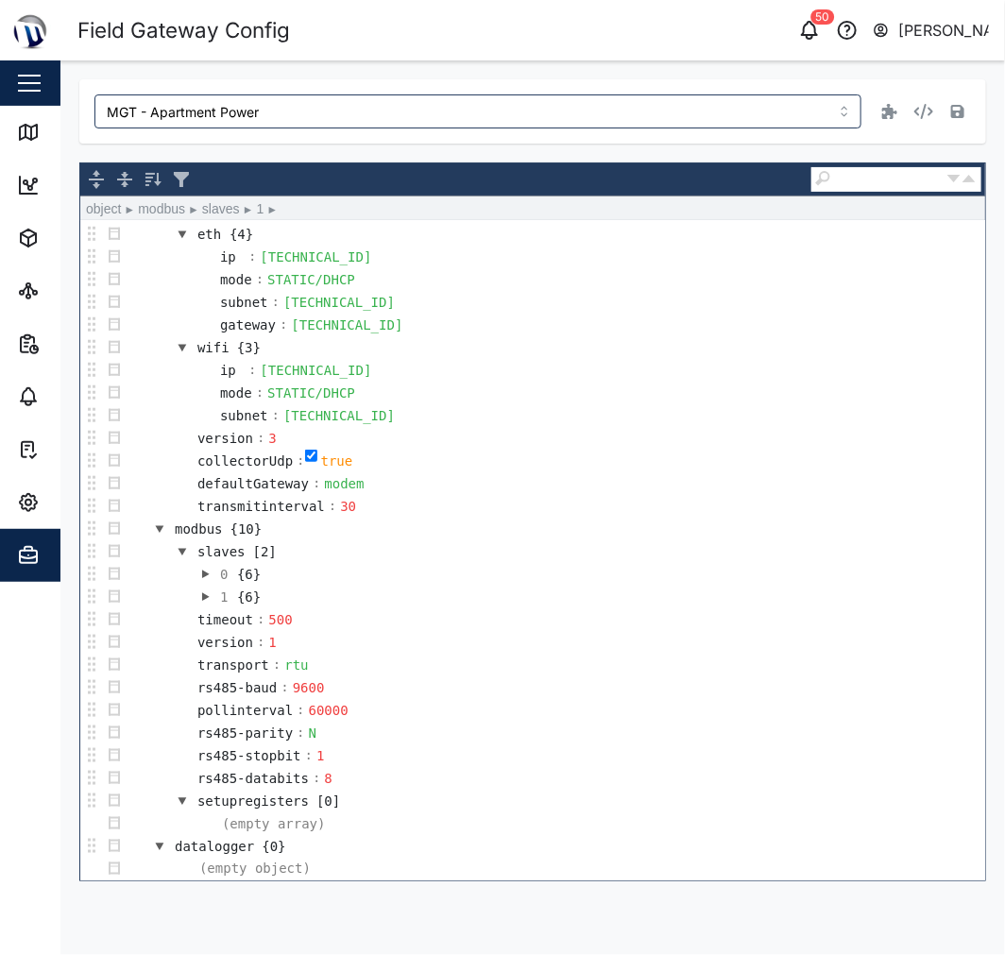
click at [183, 551] on button "button" at bounding box center [182, 551] width 23 height 23
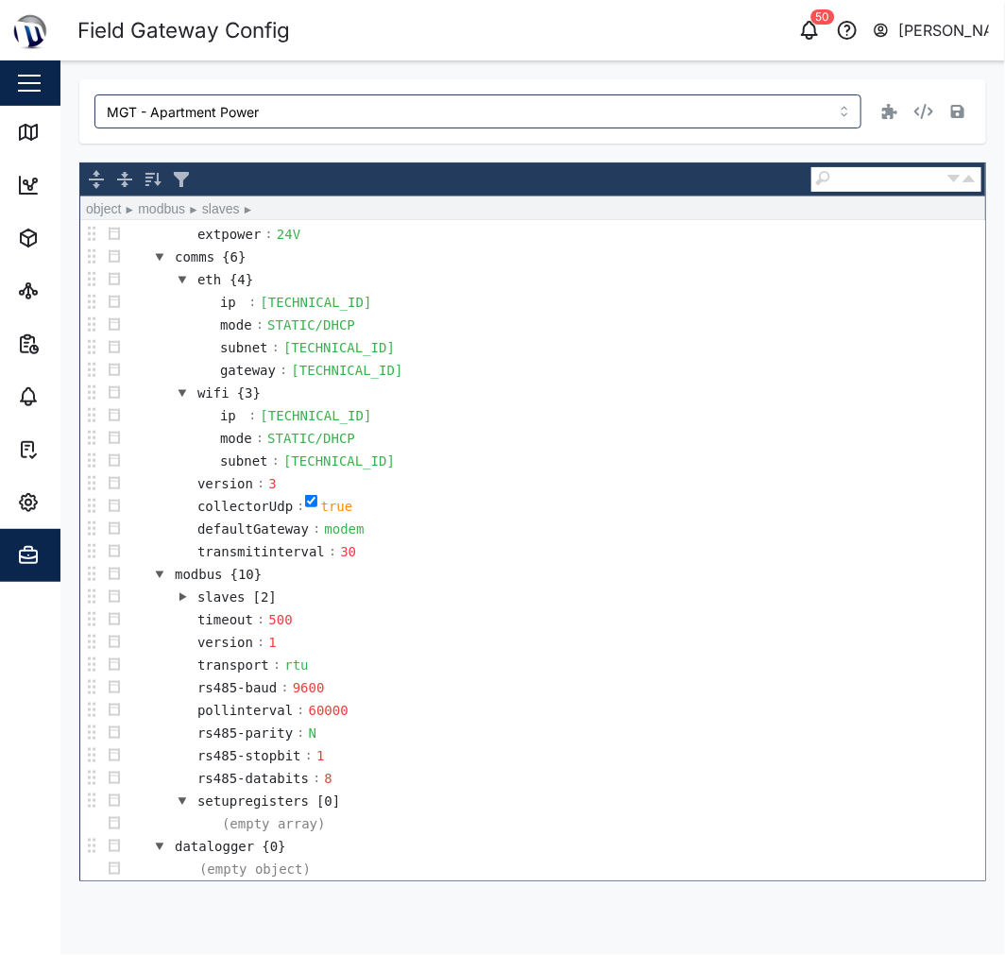
scroll to position [460, 0]
click at [182, 592] on button "button" at bounding box center [182, 597] width 23 height 23
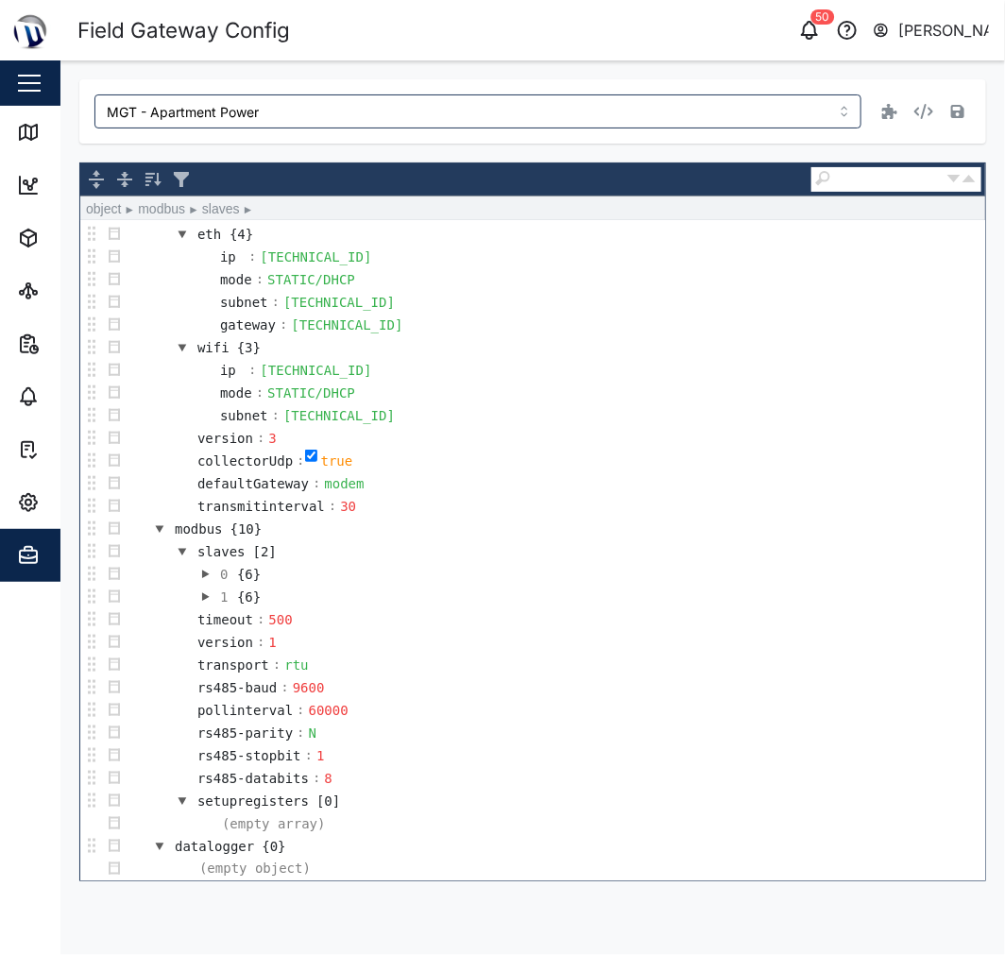
click at [181, 549] on button "button" at bounding box center [182, 551] width 23 height 23
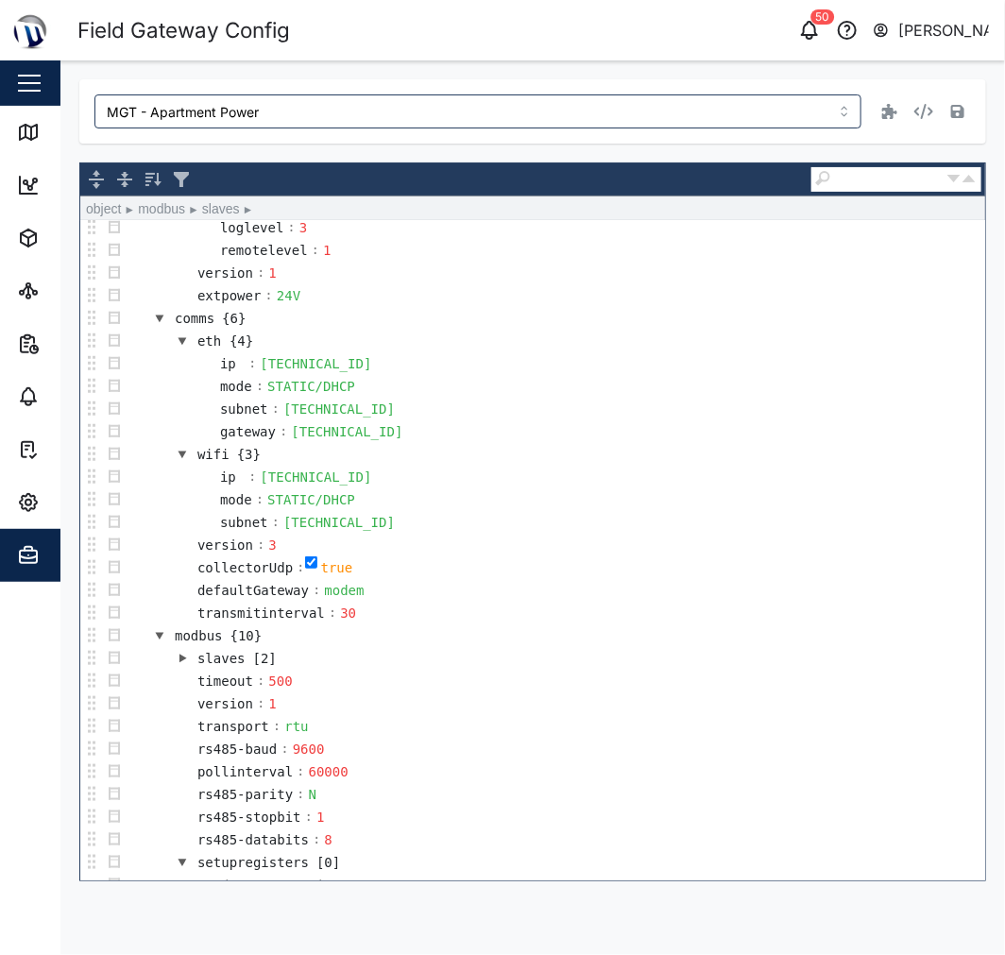
scroll to position [355, 0]
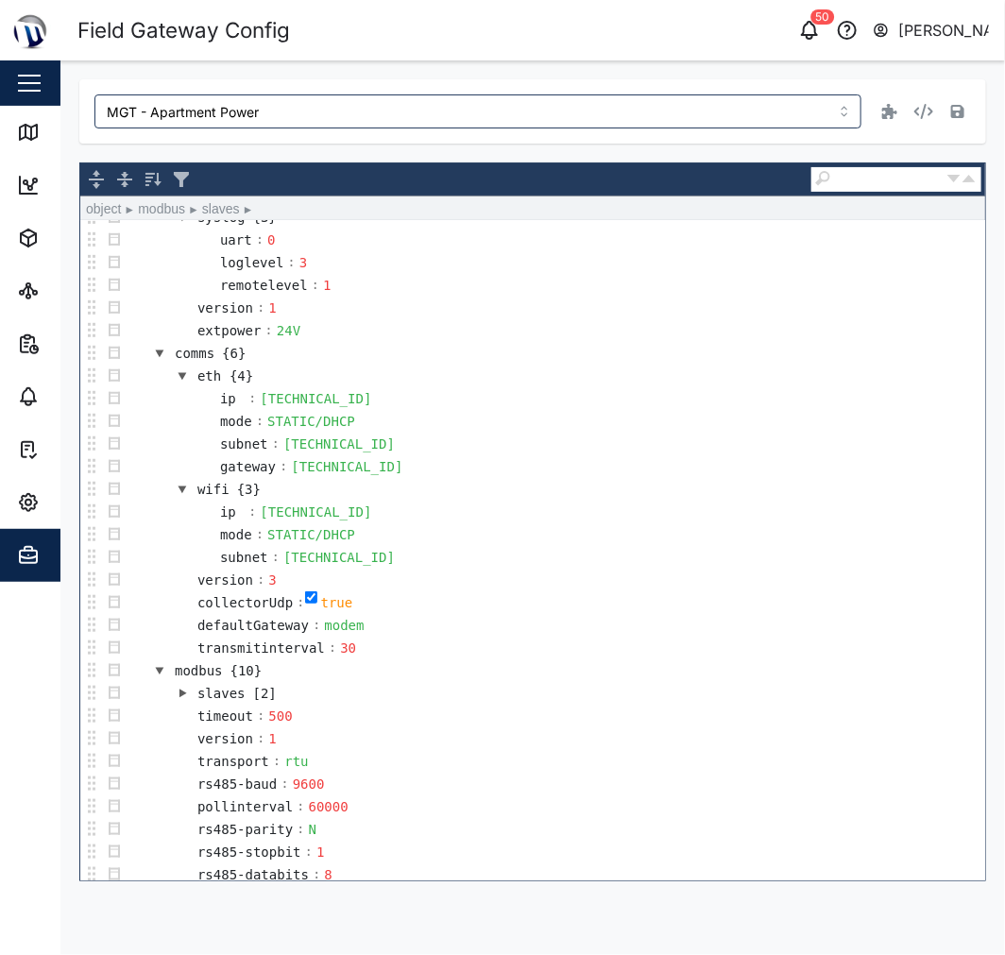
click at [156, 680] on button "button" at bounding box center [159, 671] width 23 height 23
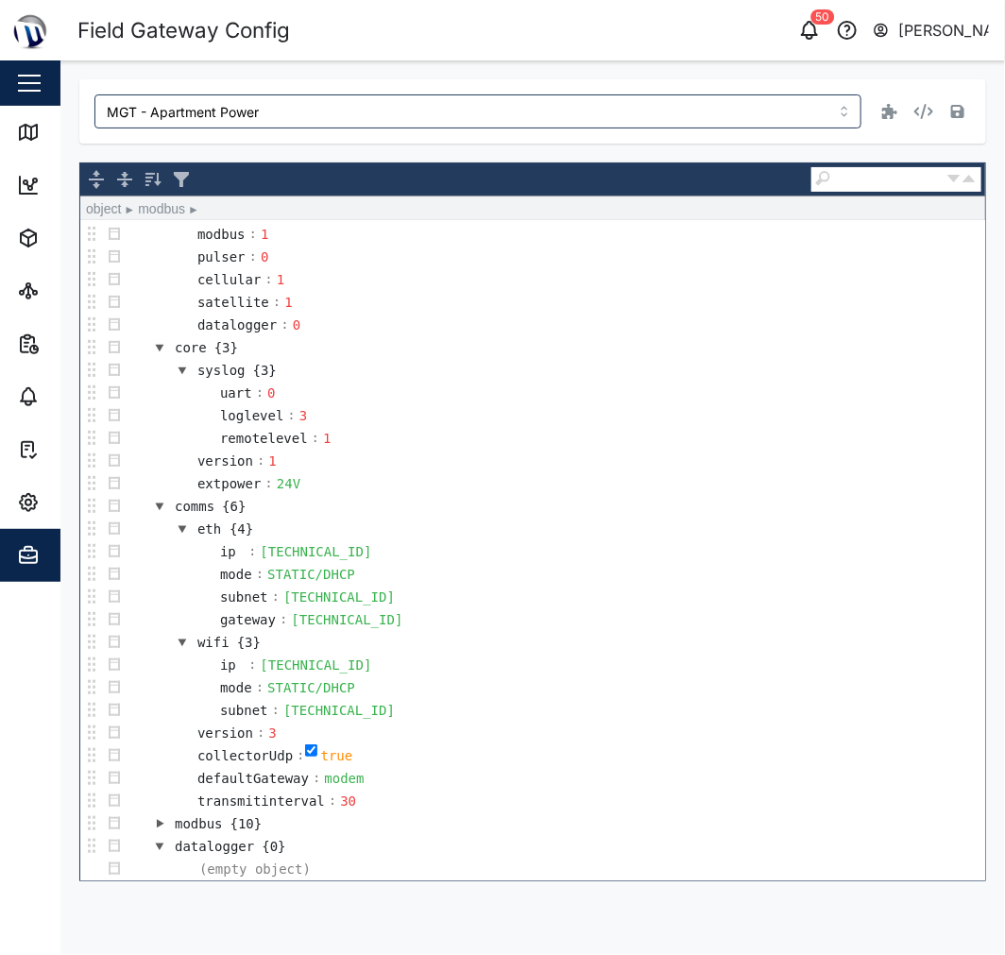
scroll to position [209, 0]
click at [162, 825] on button "button" at bounding box center [159, 824] width 23 height 23
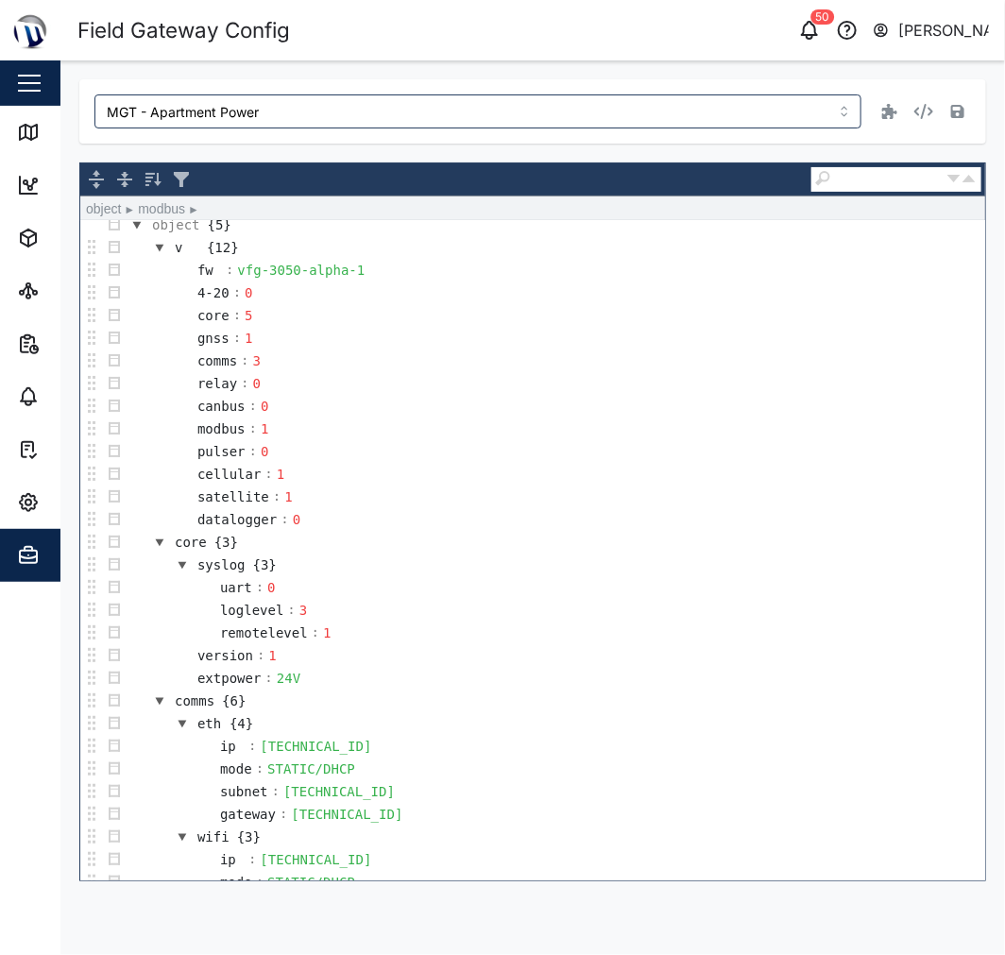
scroll to position [0, 0]
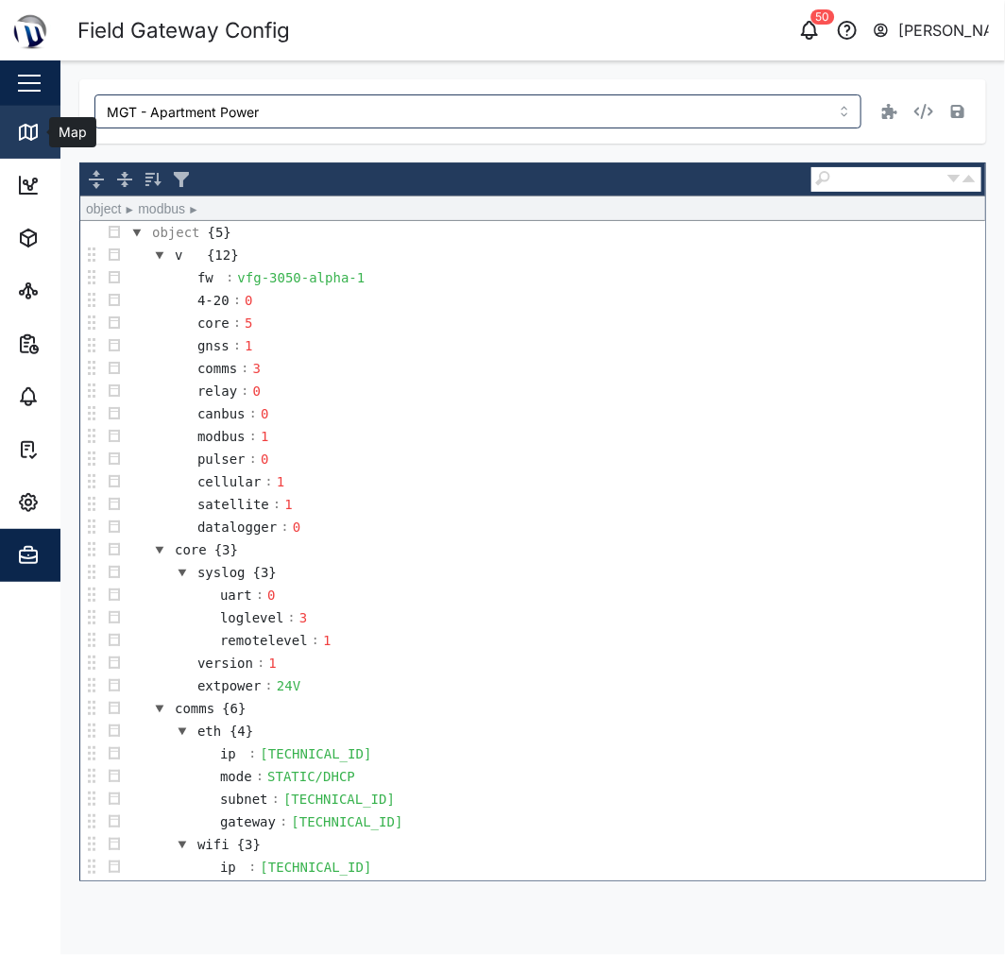
click at [40, 132] on div "Map" at bounding box center [54, 132] width 75 height 23
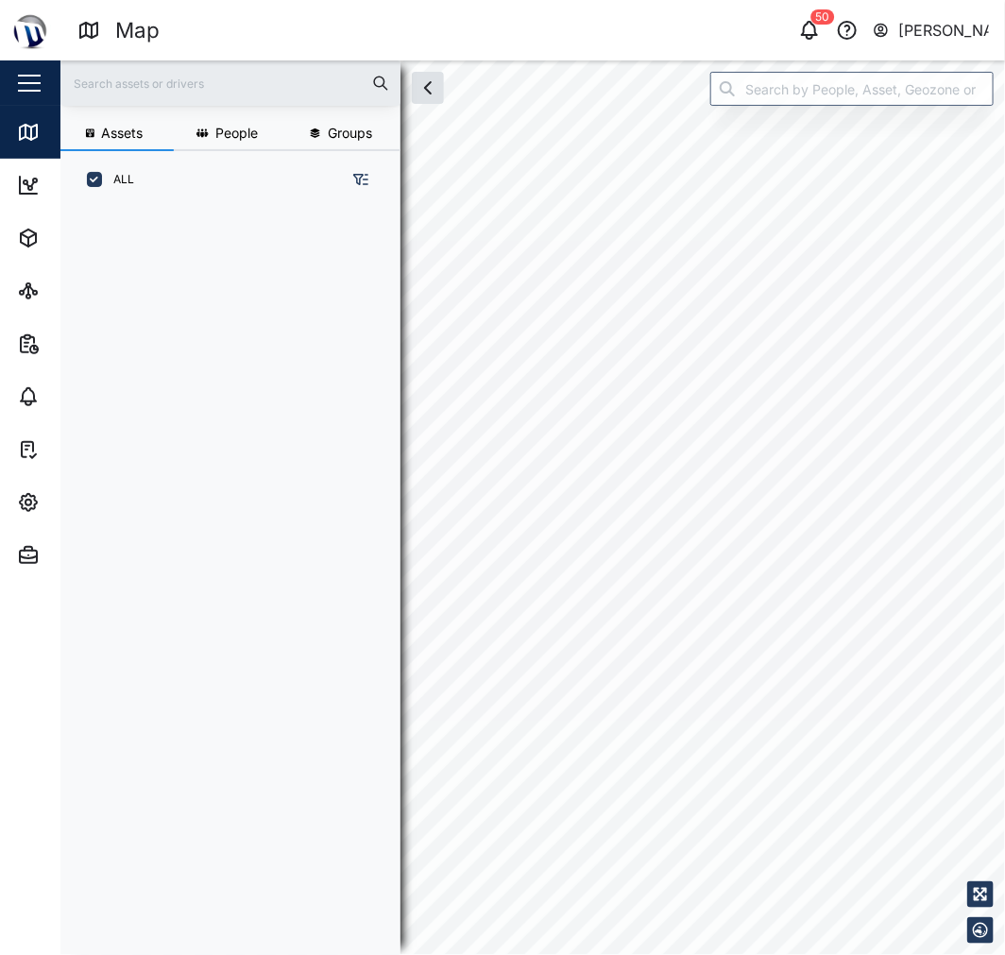
scroll to position [16, 16]
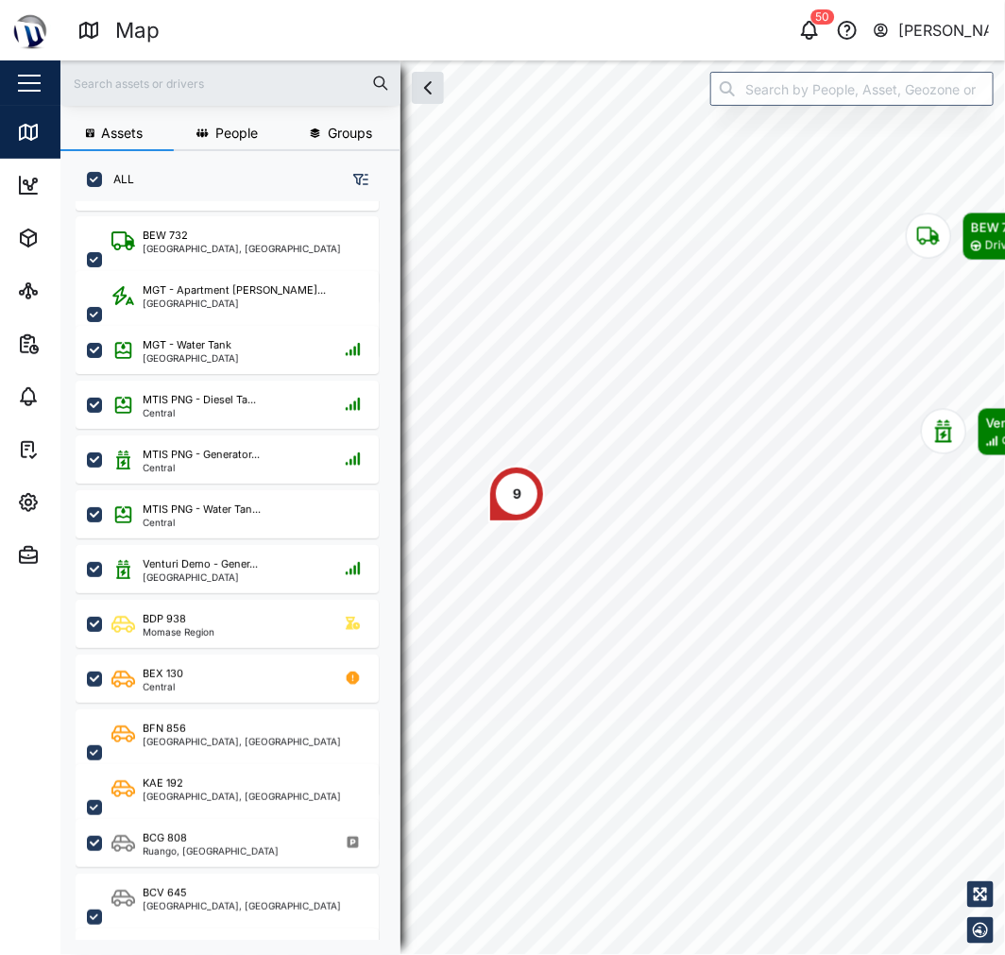
scroll to position [105, 0]
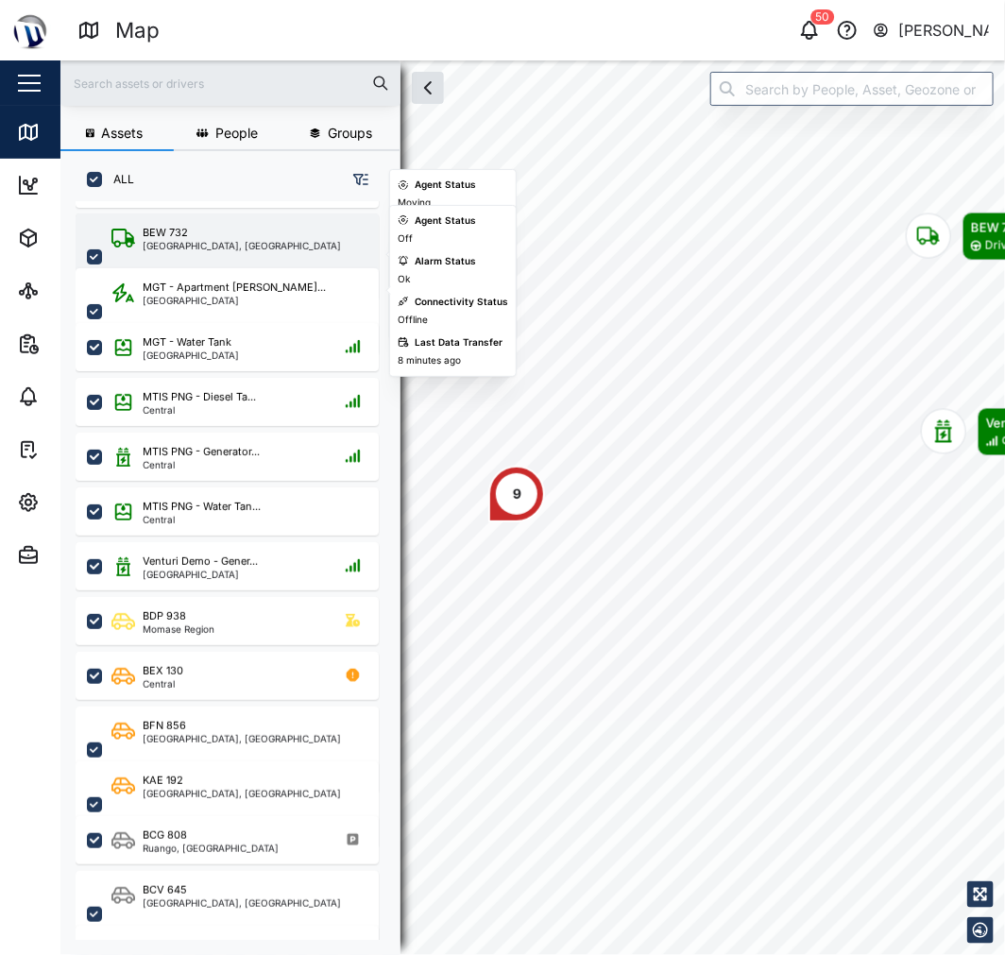
click at [181, 241] on div "[GEOGRAPHIC_DATA], [GEOGRAPHIC_DATA]" at bounding box center [242, 245] width 198 height 9
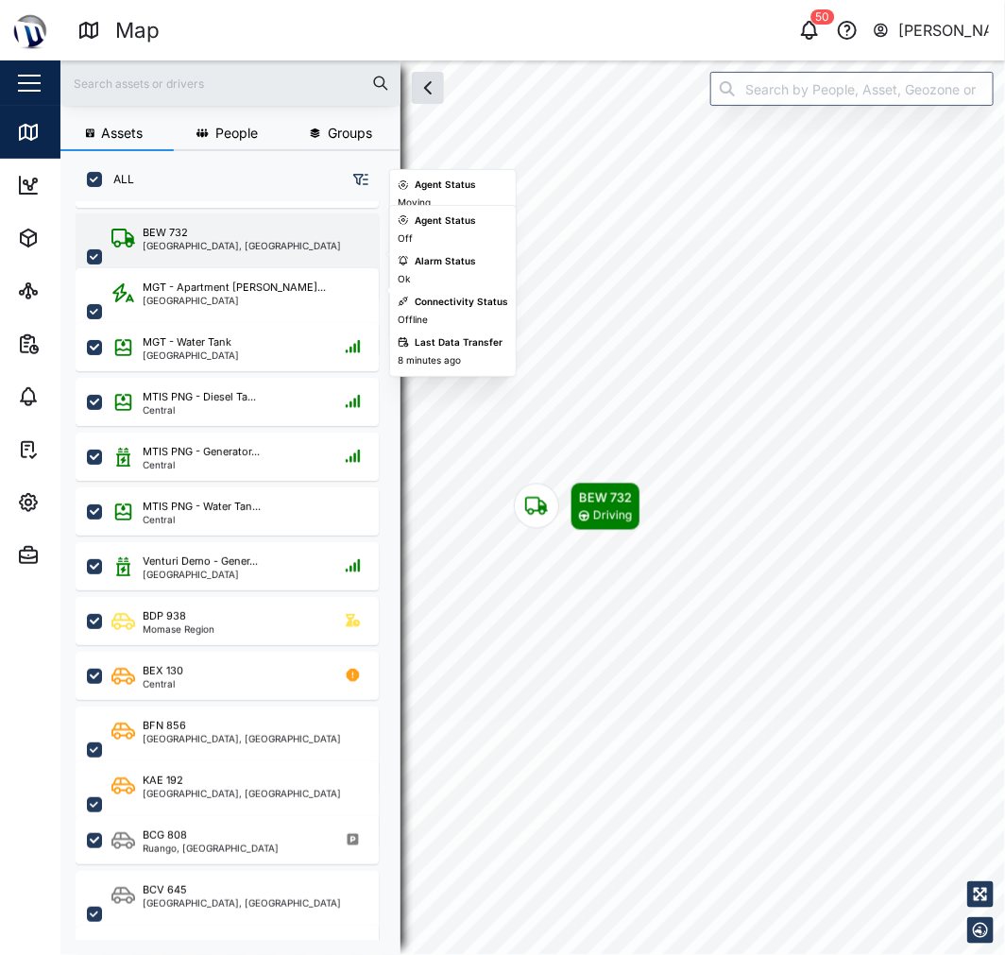
drag, startPoint x: 214, startPoint y: 221, endPoint x: 271, endPoint y: 212, distance: 57.5
click at [214, 220] on div "BEW 732 National Capital District, Southern Region" at bounding box center [227, 257] width 303 height 87
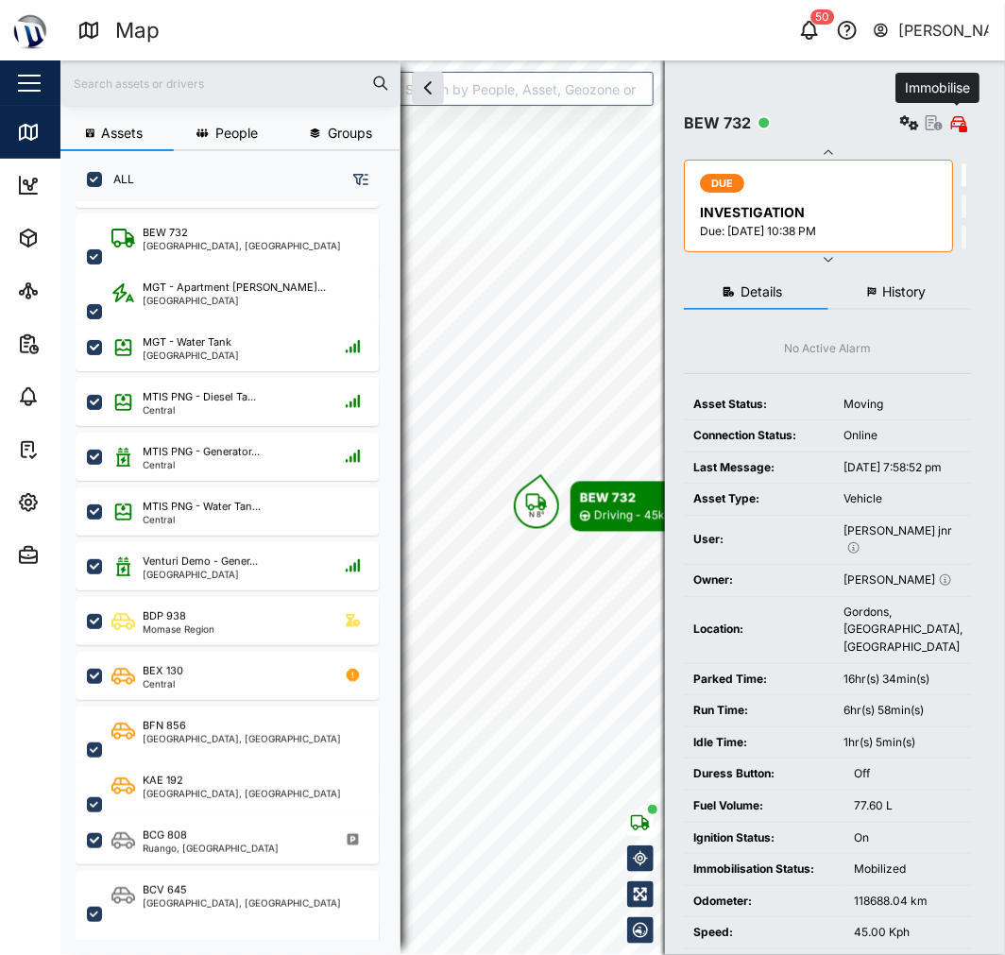
click at [930, 125] on icon "button" at bounding box center [934, 122] width 17 height 15
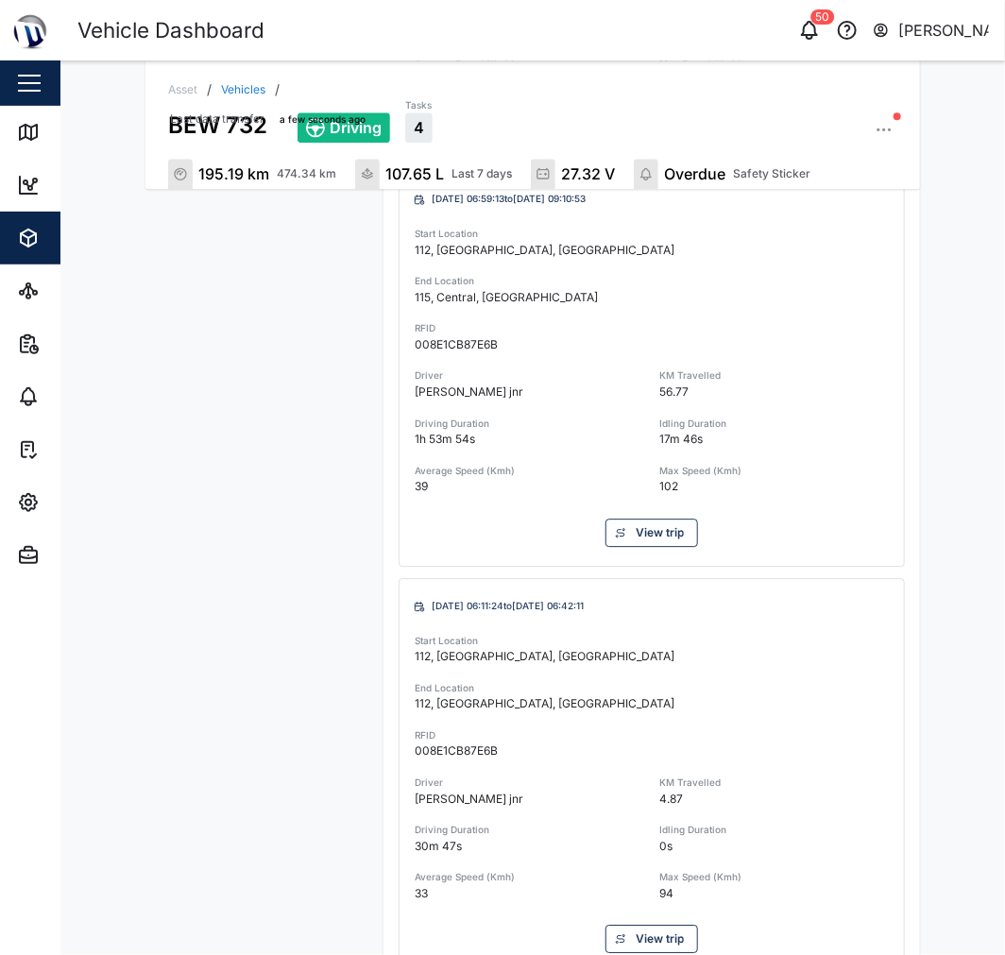
scroll to position [3945, 0]
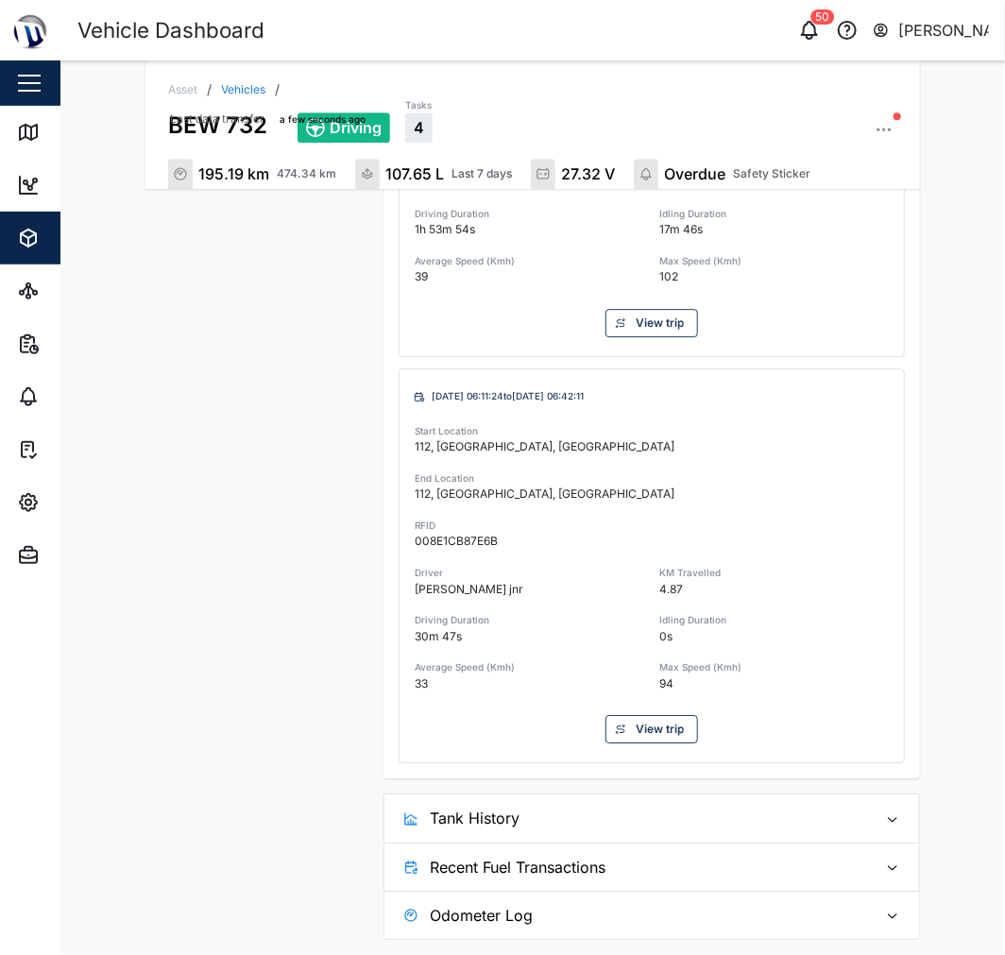
click at [719, 804] on span "Tank History" at bounding box center [646, 818] width 432 height 47
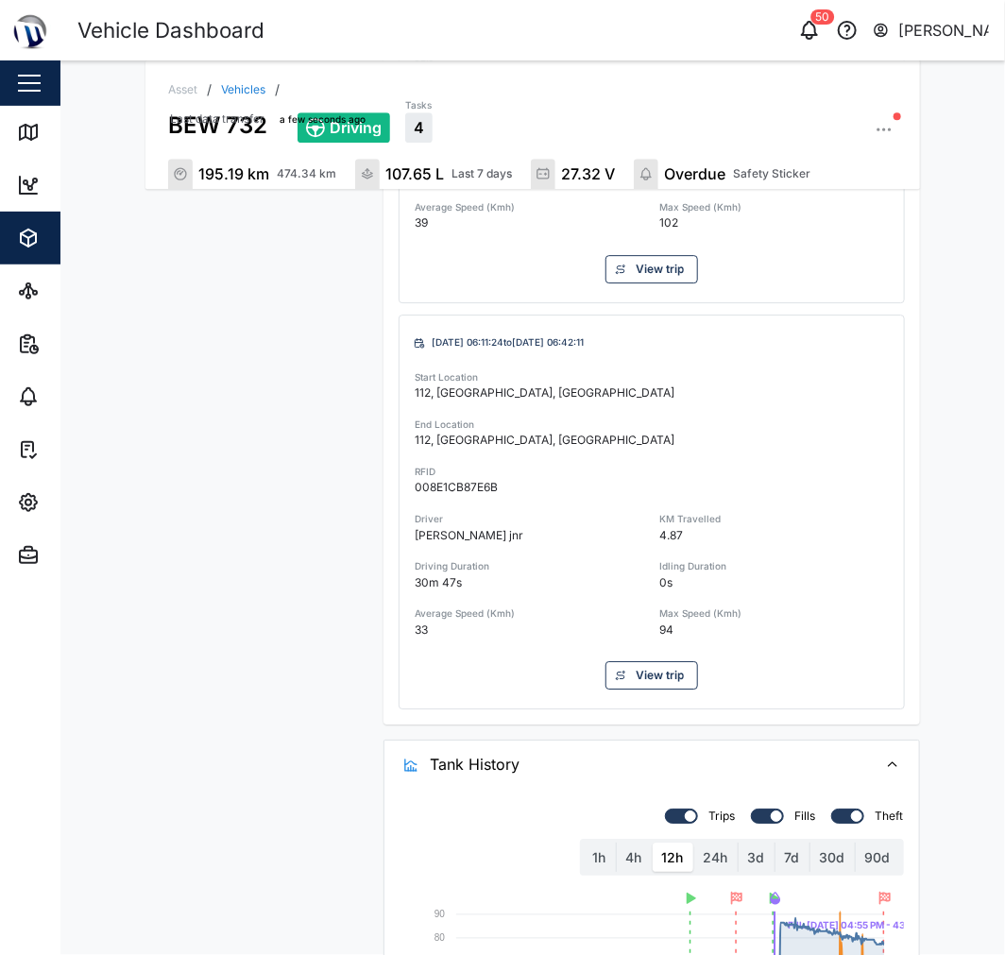
scroll to position [3814, 0]
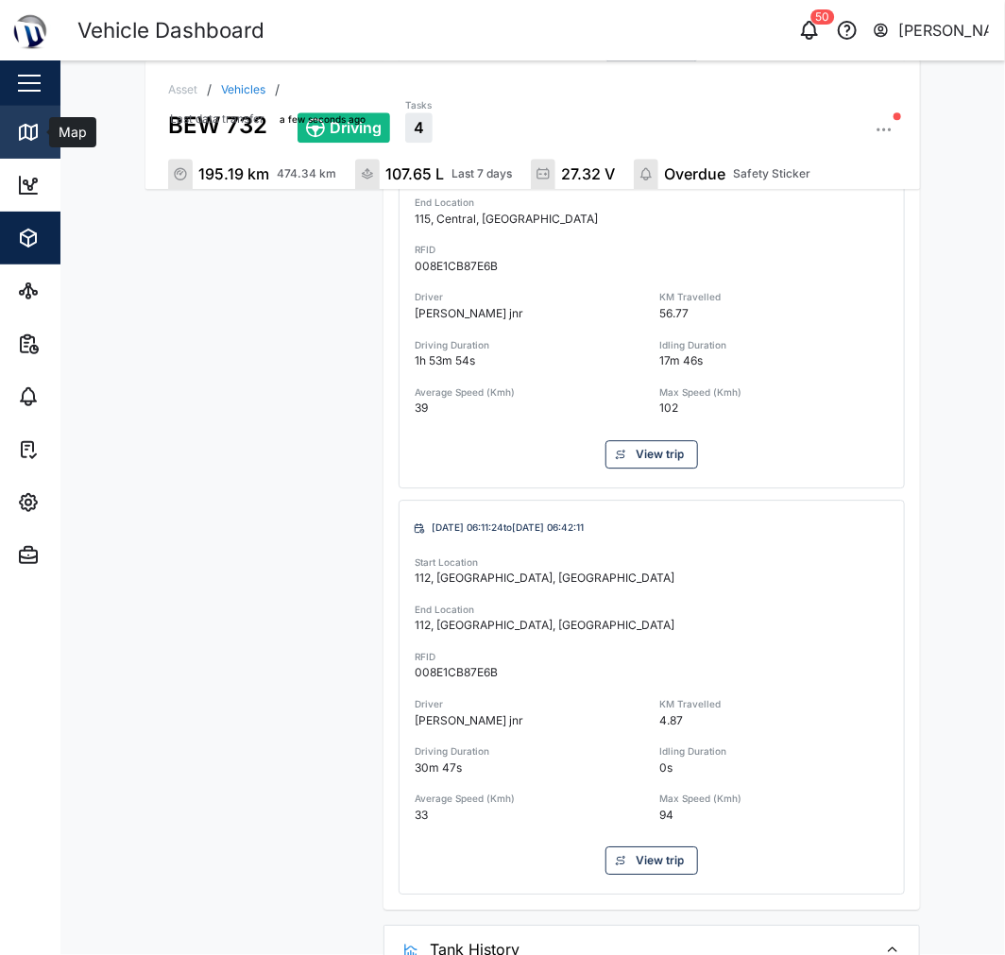
click at [40, 135] on div "Map" at bounding box center [54, 132] width 75 height 23
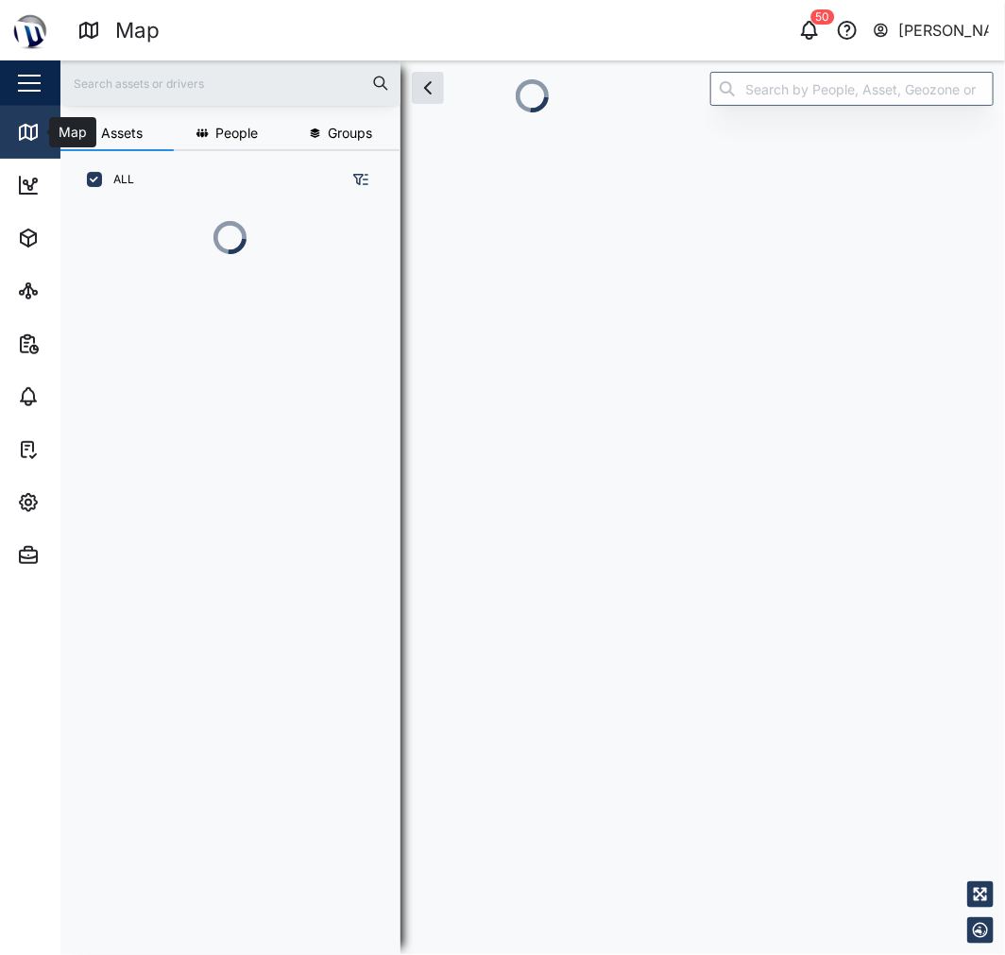
scroll to position [16, 16]
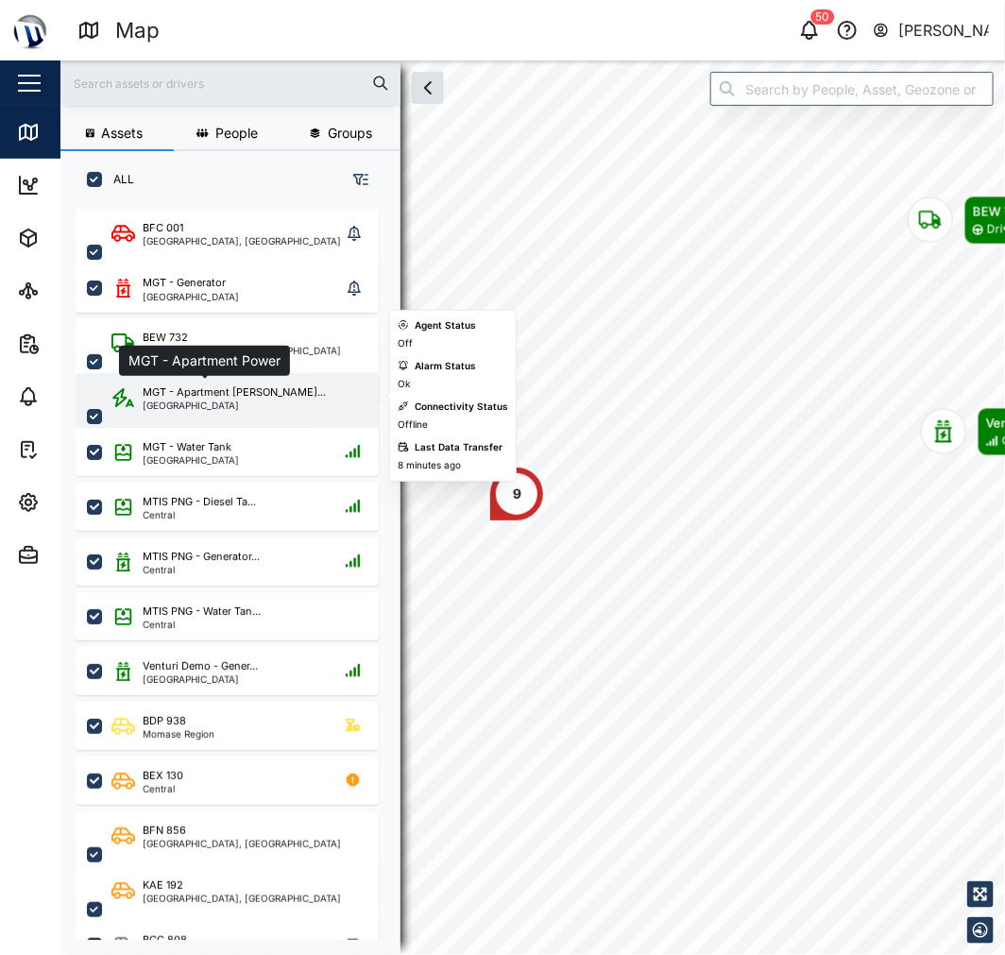
click at [261, 394] on div "MGT - Apartment [PERSON_NAME]..." at bounding box center [234, 393] width 183 height 16
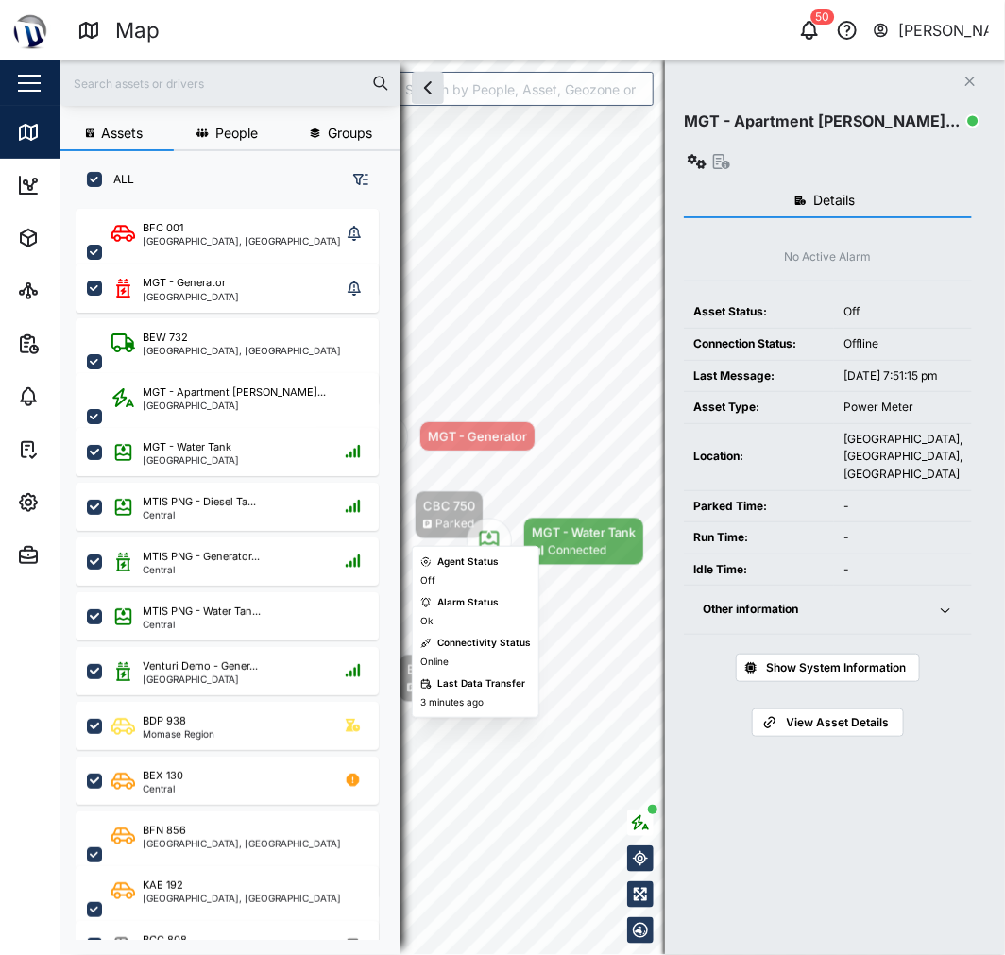
drag, startPoint x: 520, startPoint y: 565, endPoint x: 412, endPoint y: 516, distance: 118.4
click at [406, 518] on div "CBC 750 Parked" at bounding box center [421, 515] width 126 height 48
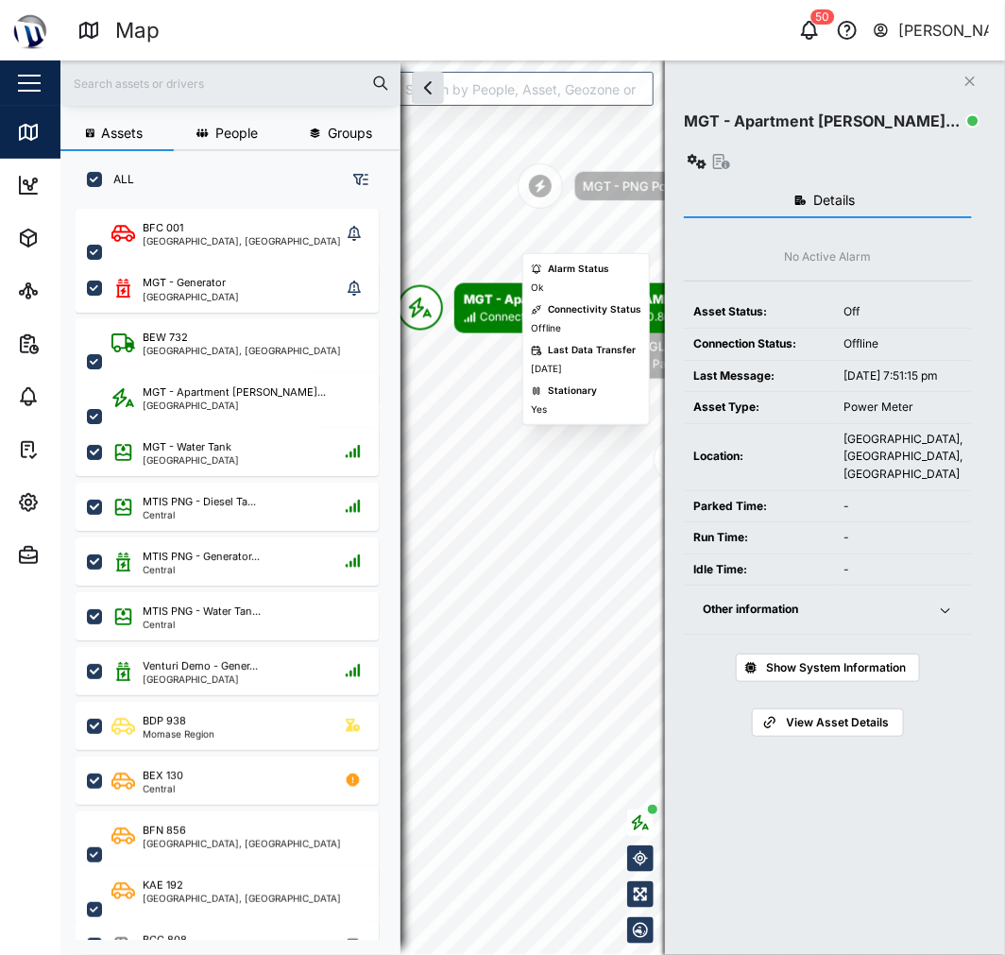
drag, startPoint x: 517, startPoint y: 247, endPoint x: 558, endPoint y: 220, distance: 49.3
click at [608, 183] on div "MGT - PNG Power" at bounding box center [636, 186] width 107 height 19
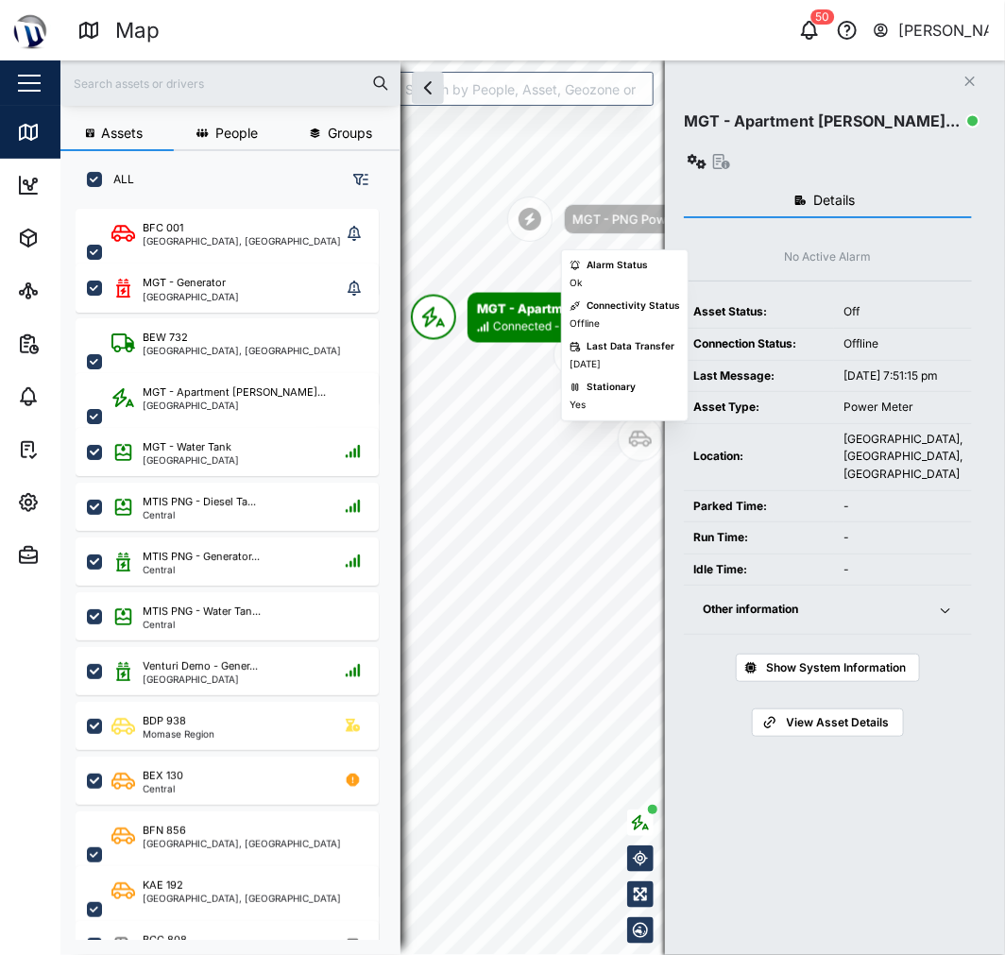
click at [578, 210] on div "MGT - PNG Power" at bounding box center [626, 219] width 107 height 19
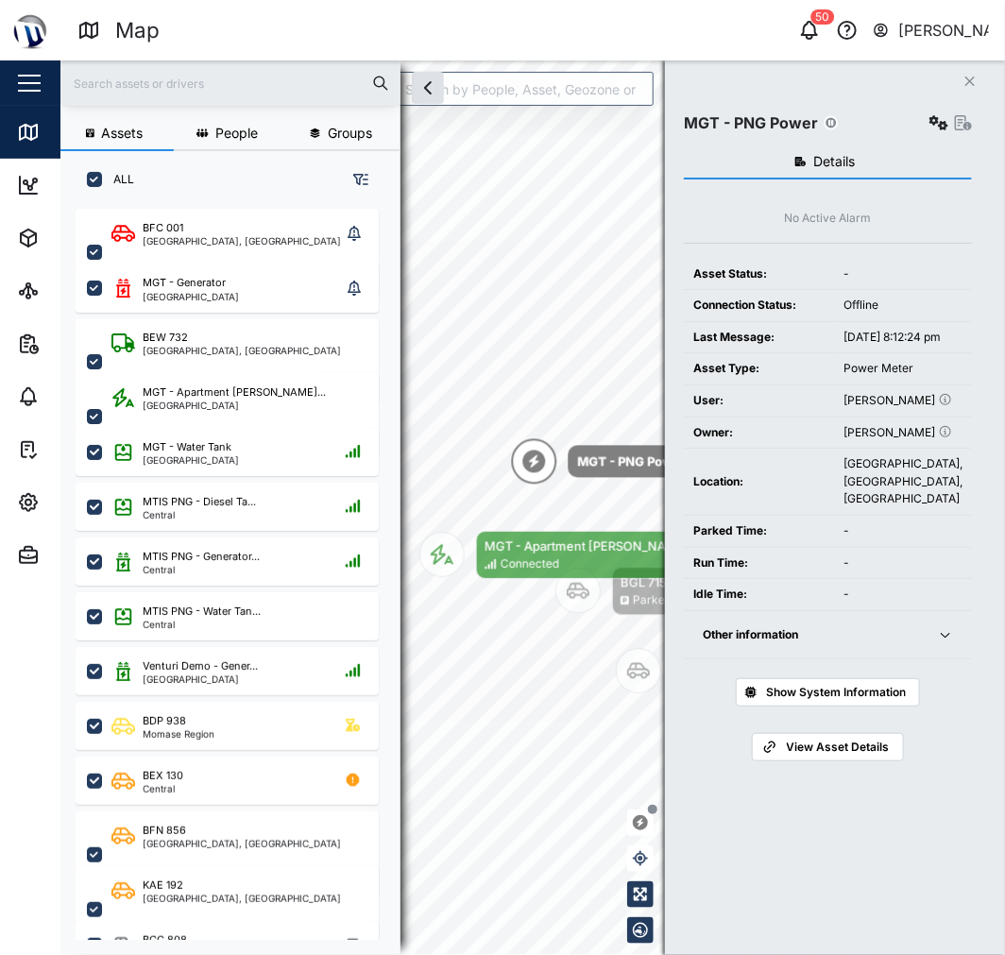
click at [942, 120] on icon "button" at bounding box center [939, 122] width 19 height 15
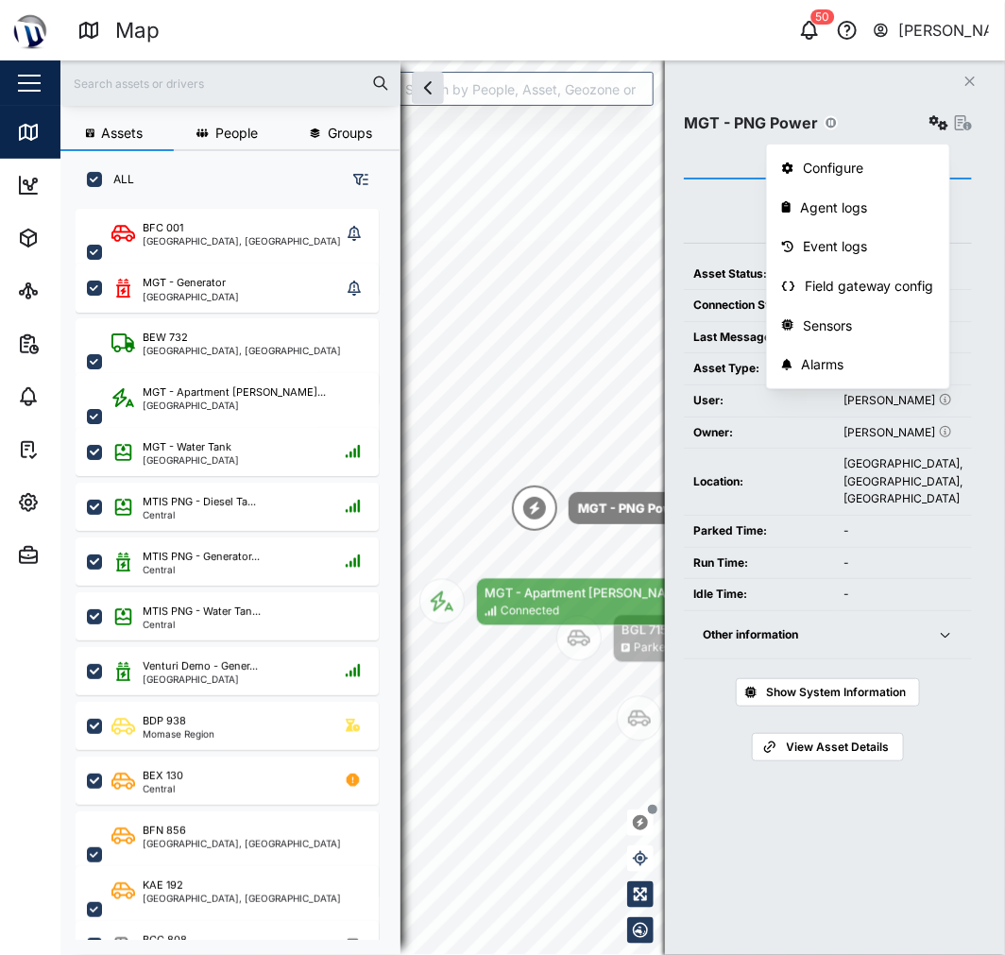
click at [854, 101] on div "MGT - PNG Power Configure Agent logs Event logs Field gateway config Sensors Al…" at bounding box center [828, 117] width 288 height 38
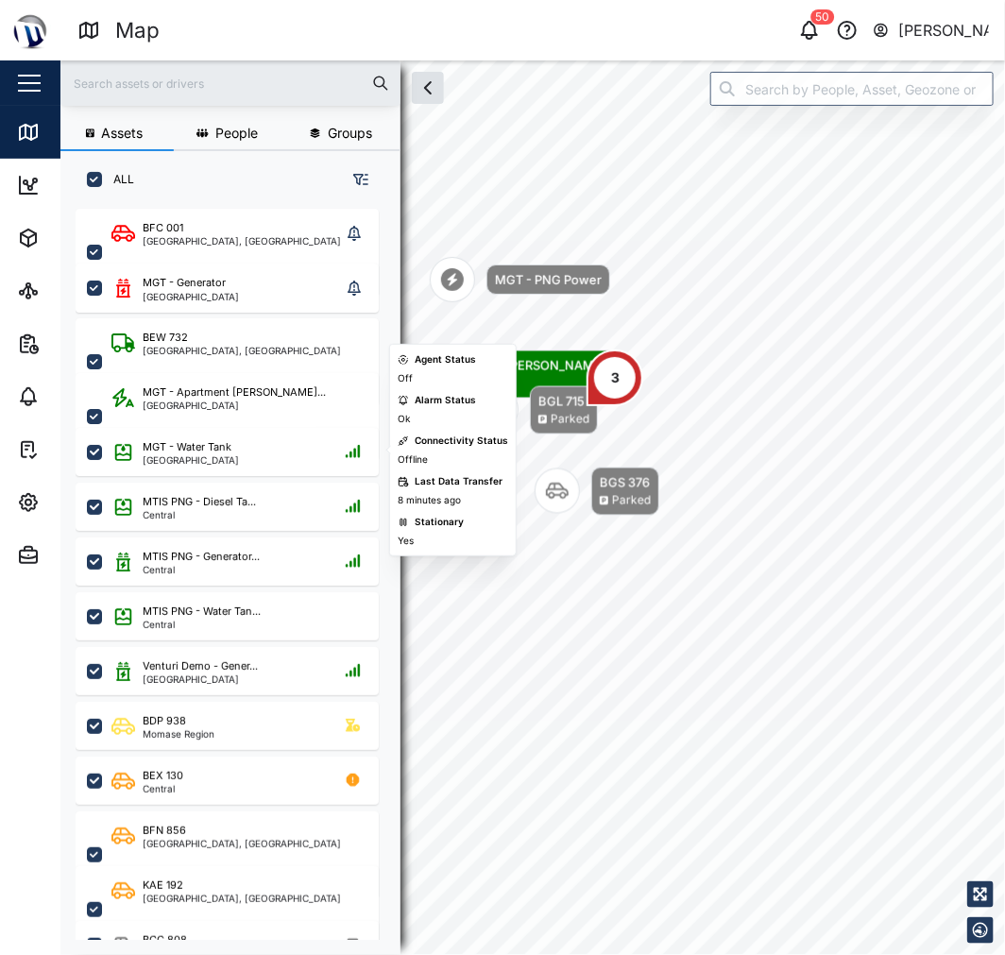
scroll to position [105, 0]
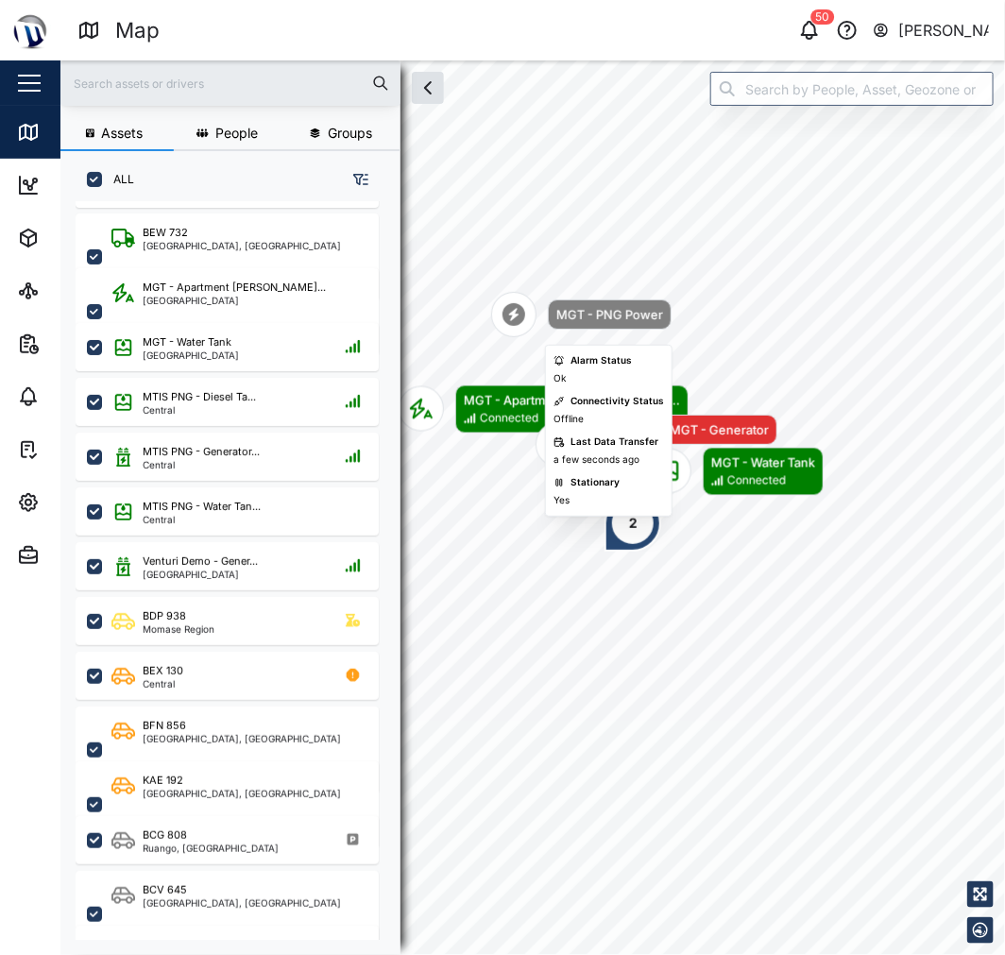
click at [555, 313] on div "MGT - PNG Power" at bounding box center [610, 315] width 124 height 30
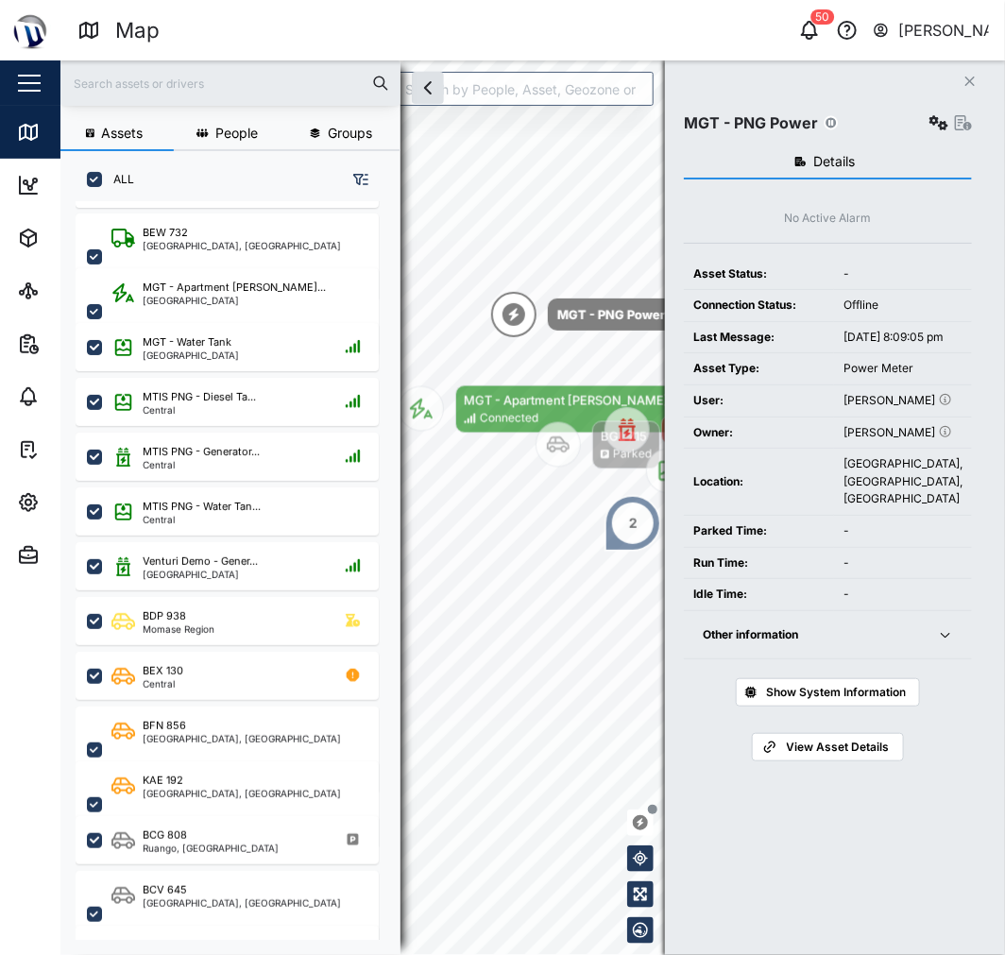
click at [951, 660] on button "Other information" at bounding box center [828, 635] width 288 height 48
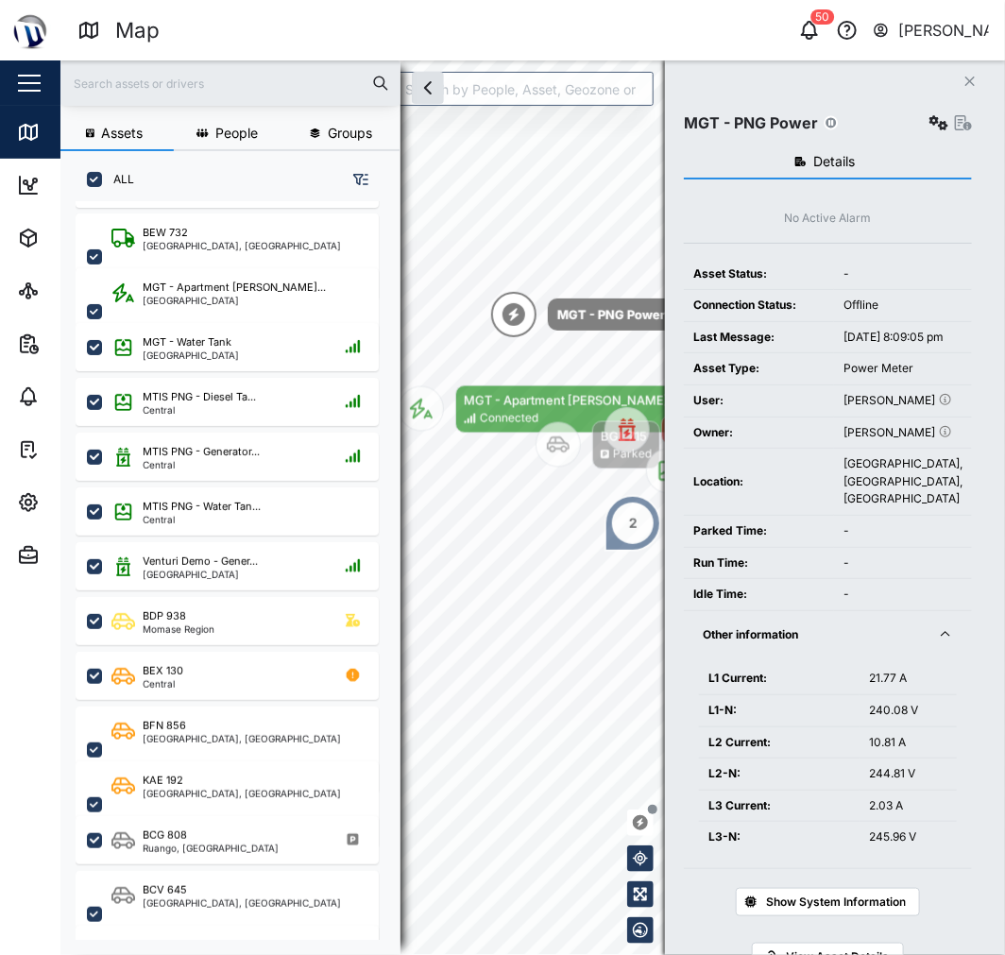
click at [934, 128] on icon "button" at bounding box center [939, 122] width 19 height 15
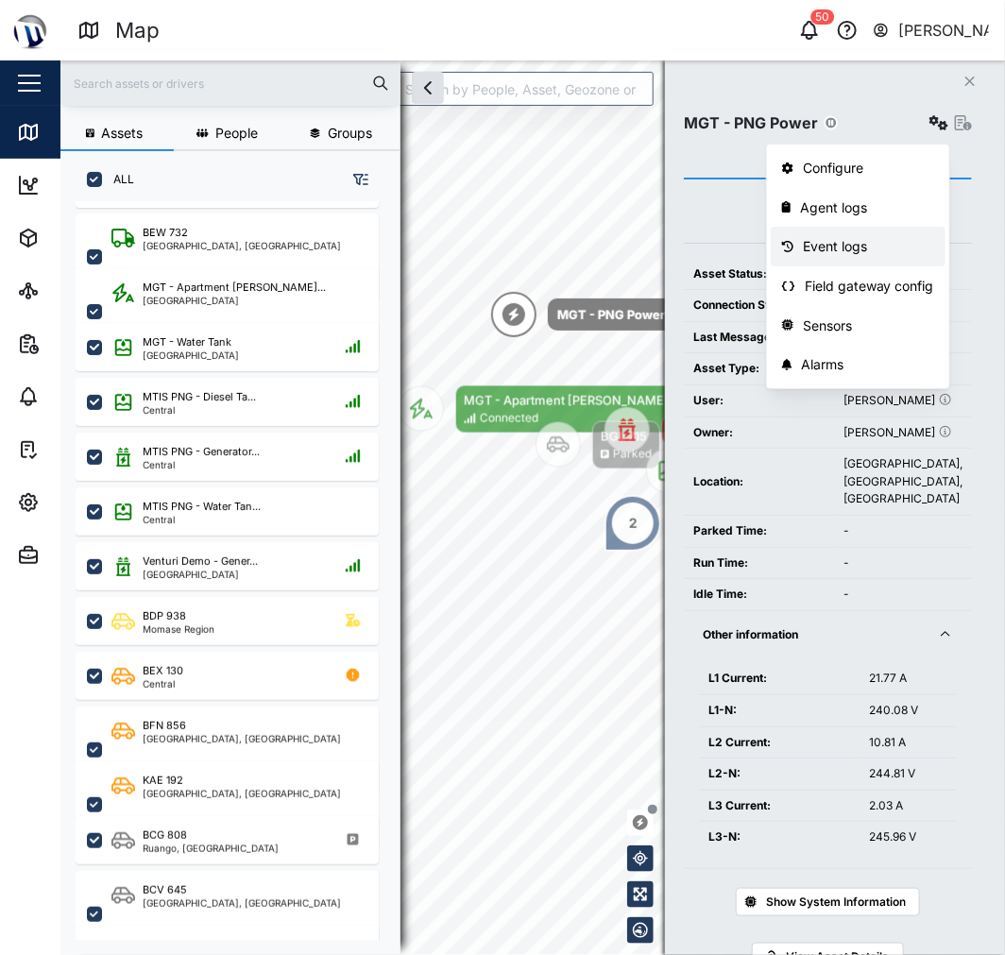
click at [892, 256] on div "Event logs" at bounding box center [868, 246] width 131 height 21
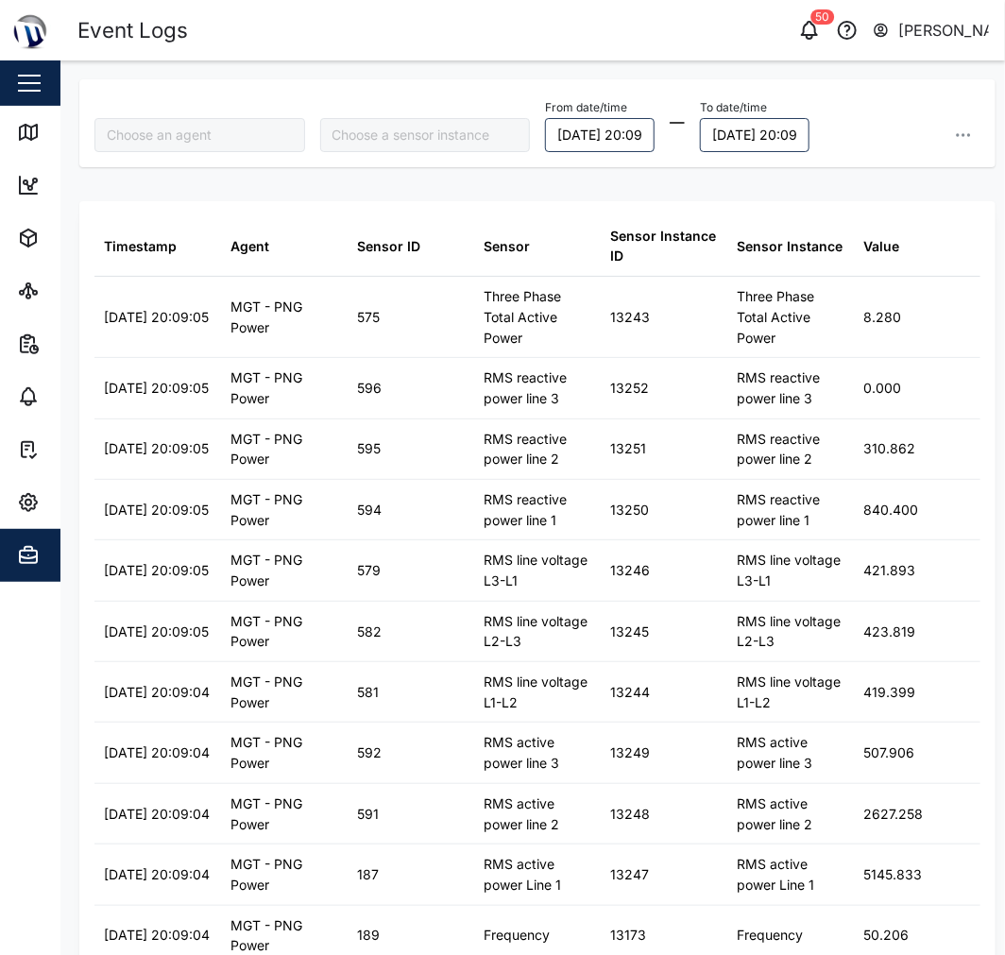
type input "MGT - PNG Power"
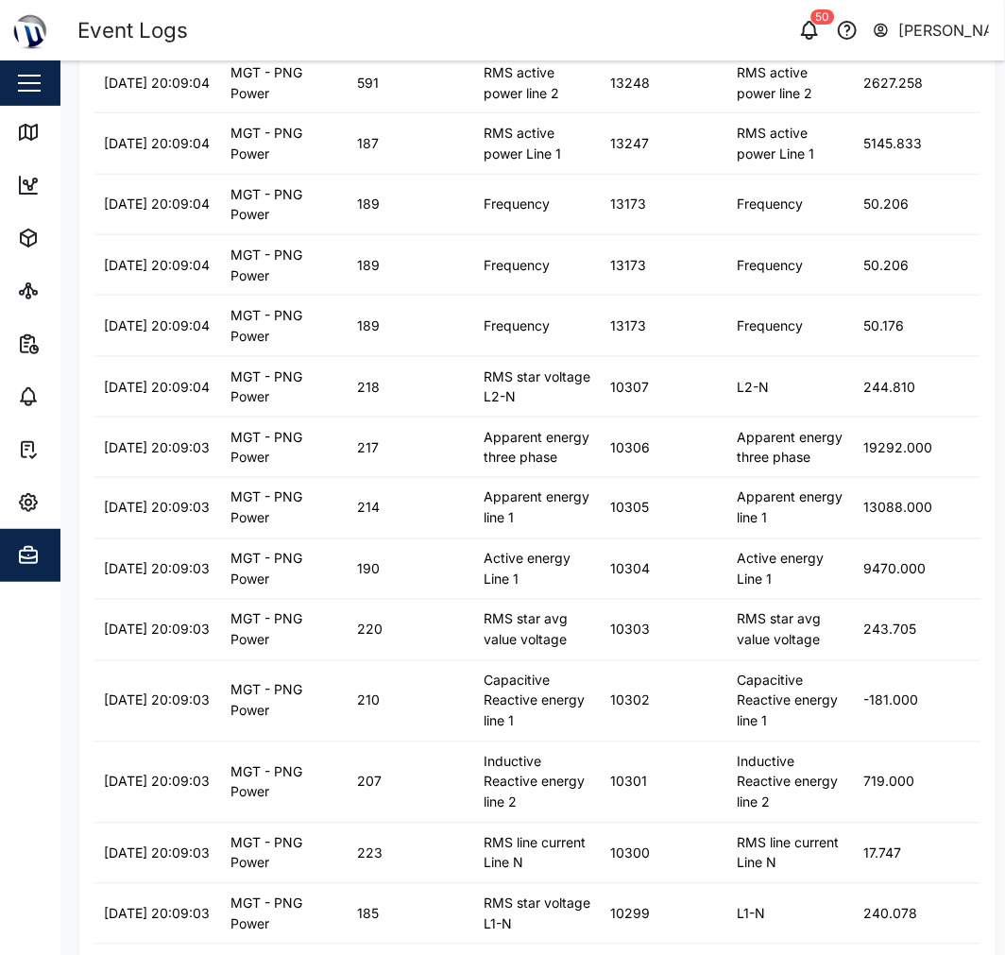
scroll to position [425, 0]
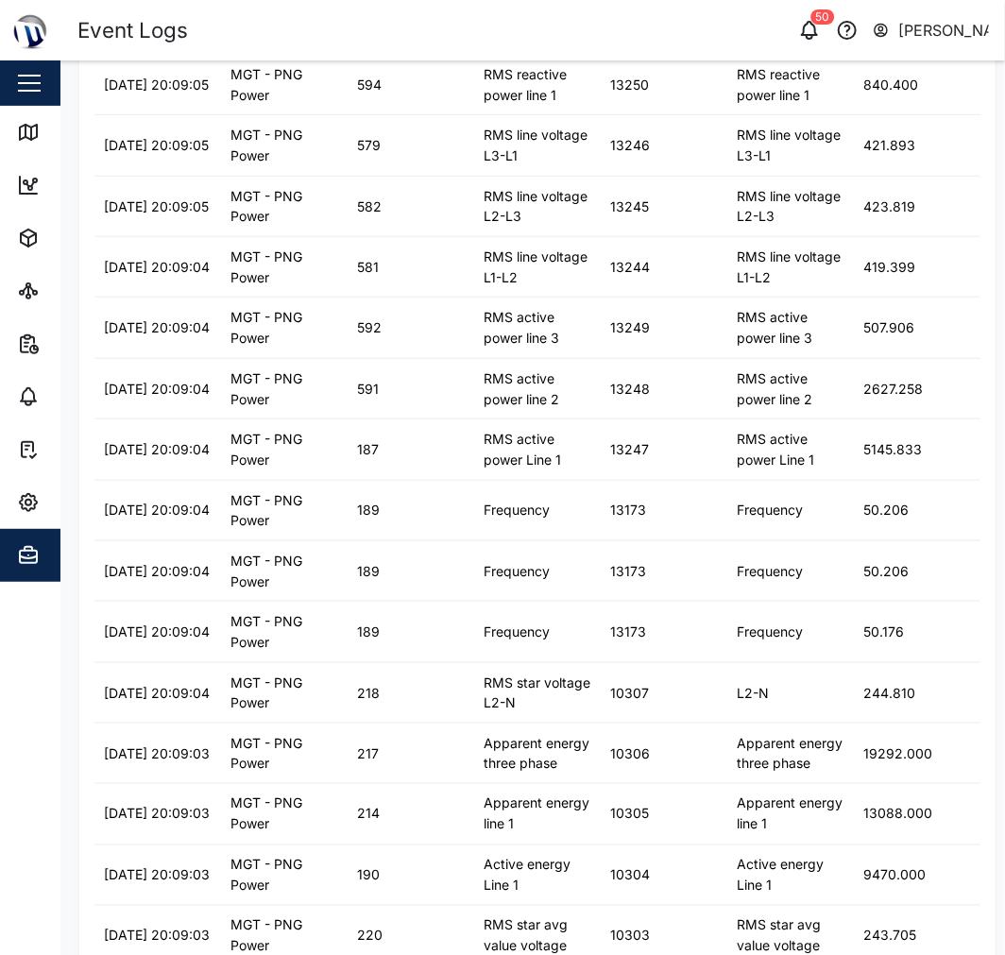
drag, startPoint x: 987, startPoint y: 360, endPoint x: 994, endPoint y: 90, distance: 270.3
click at [994, 90] on main "MGT - PNG Power From date/time 18/09/2025 20:09 To date/time 19/09/2025 20:09 T…" at bounding box center [532, 507] width 945 height 895
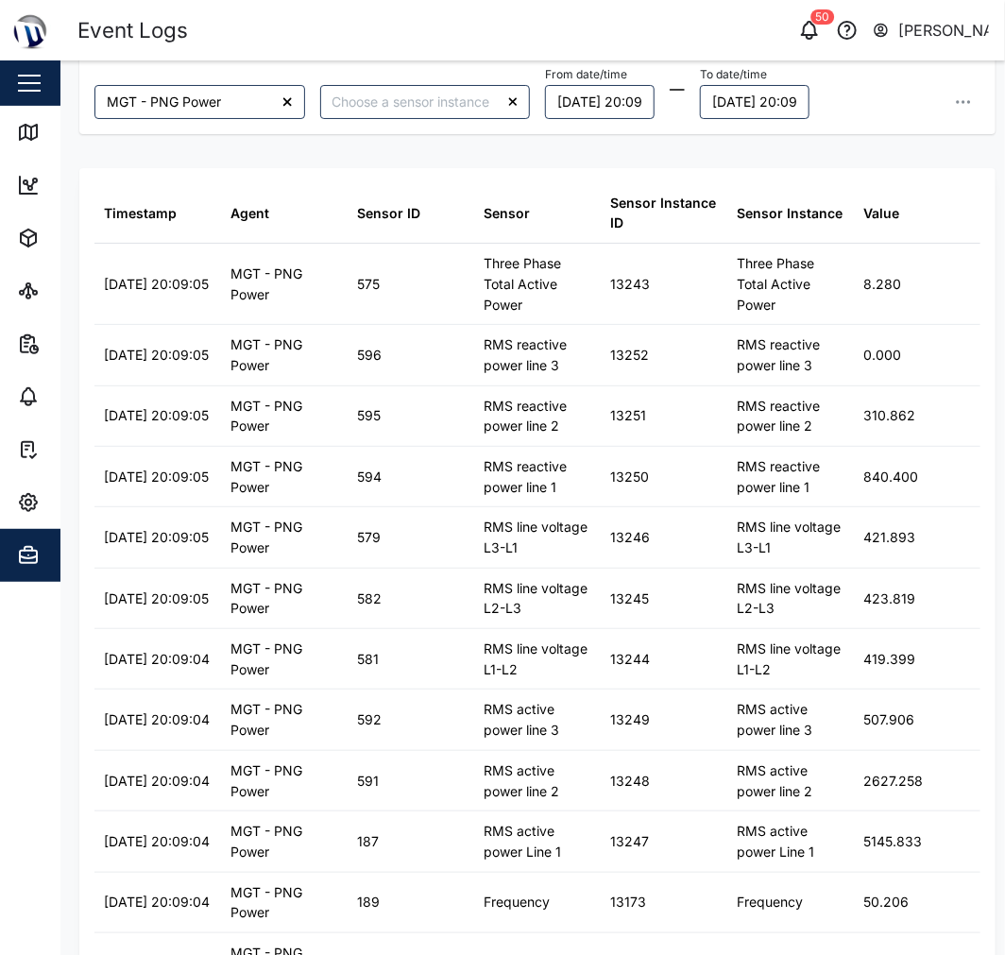
scroll to position [0, 0]
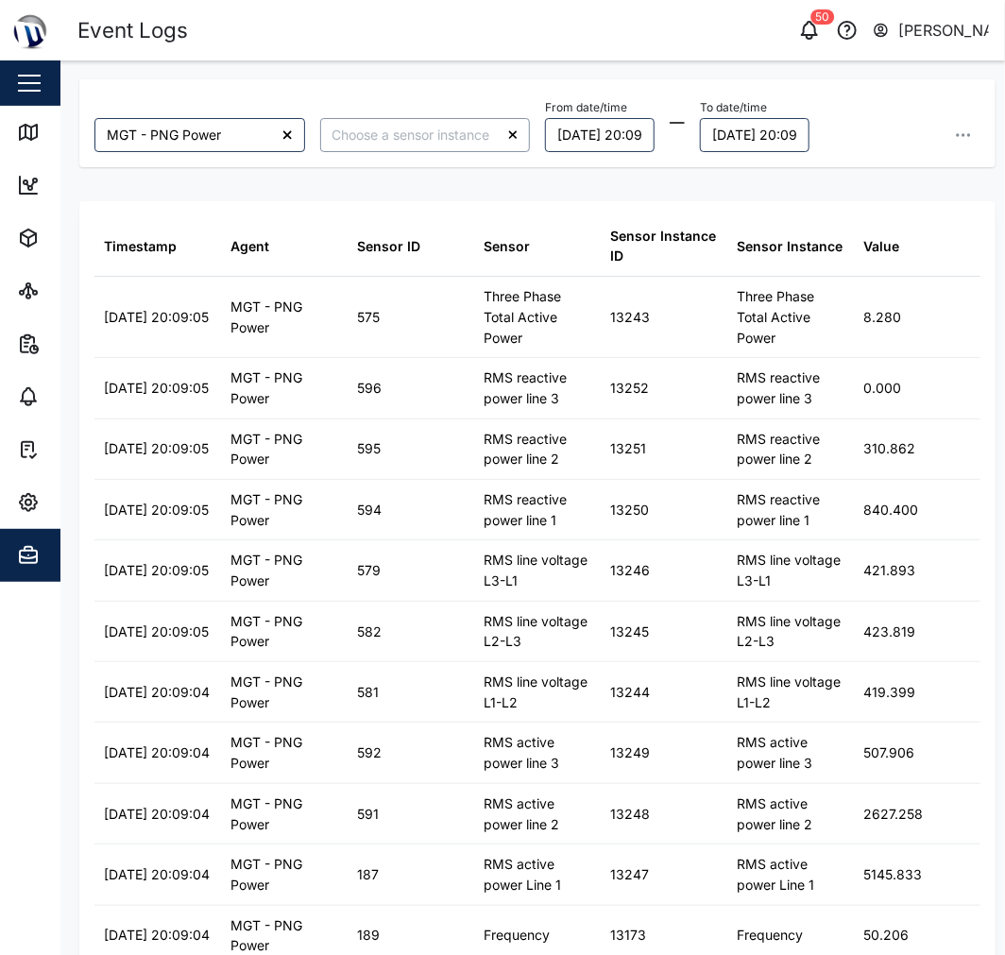
click at [432, 130] on input "search" at bounding box center [425, 135] width 211 height 34
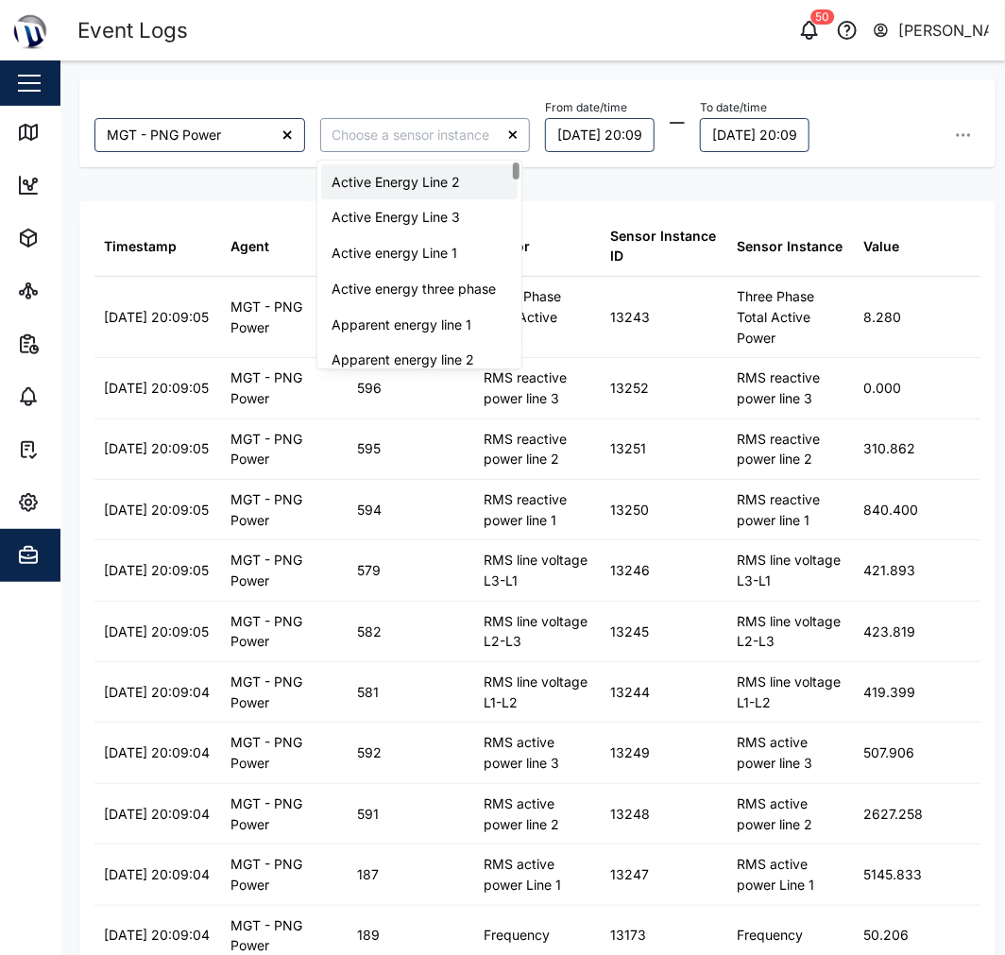
type input "Active Energy Line 2"
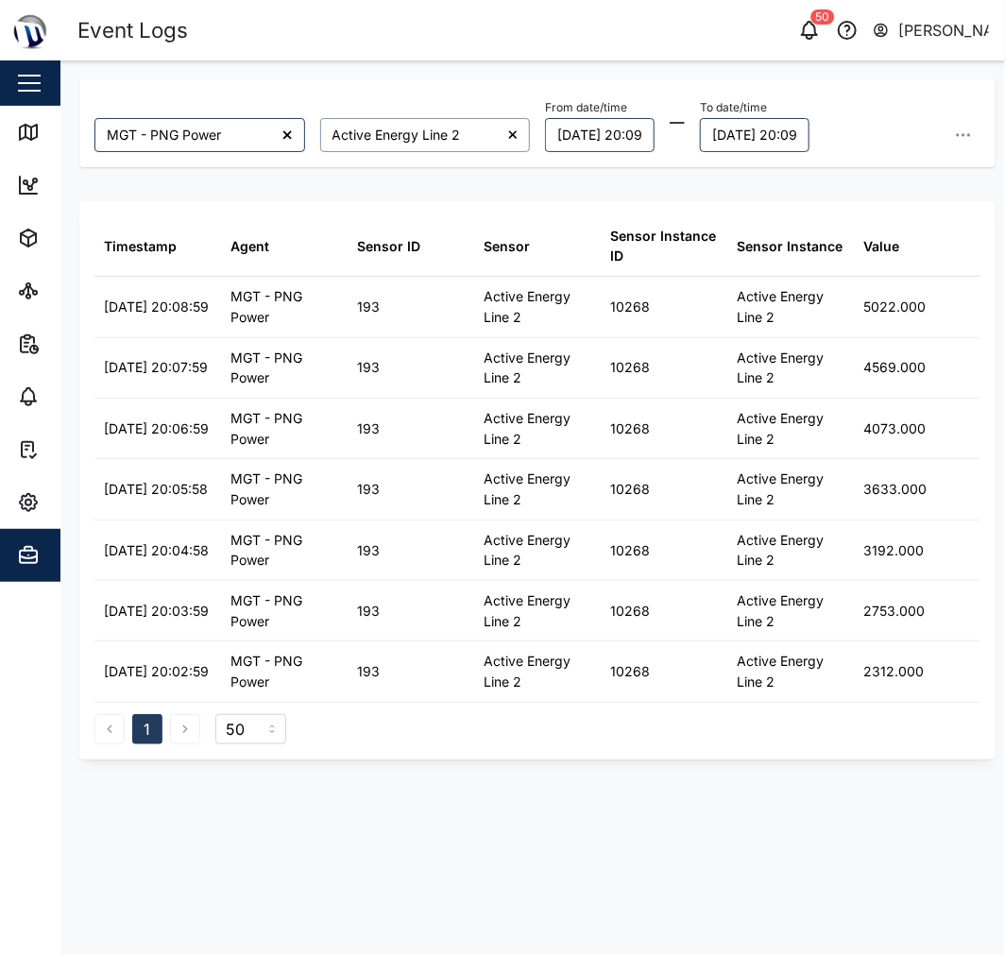
drag, startPoint x: 404, startPoint y: 138, endPoint x: 482, endPoint y: 132, distance: 77.7
click at [410, 137] on input "Active Energy Line 2" at bounding box center [425, 135] width 211 height 34
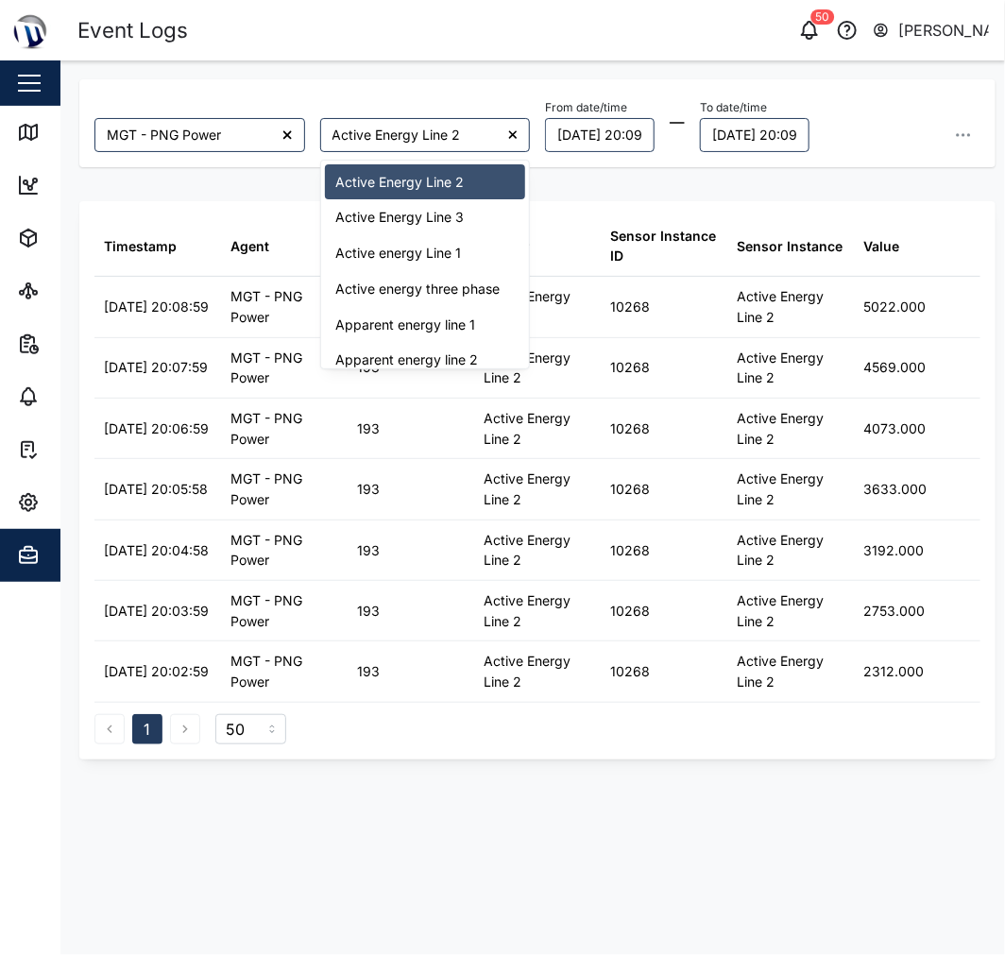
click at [518, 127] on div at bounding box center [513, 135] width 34 height 34
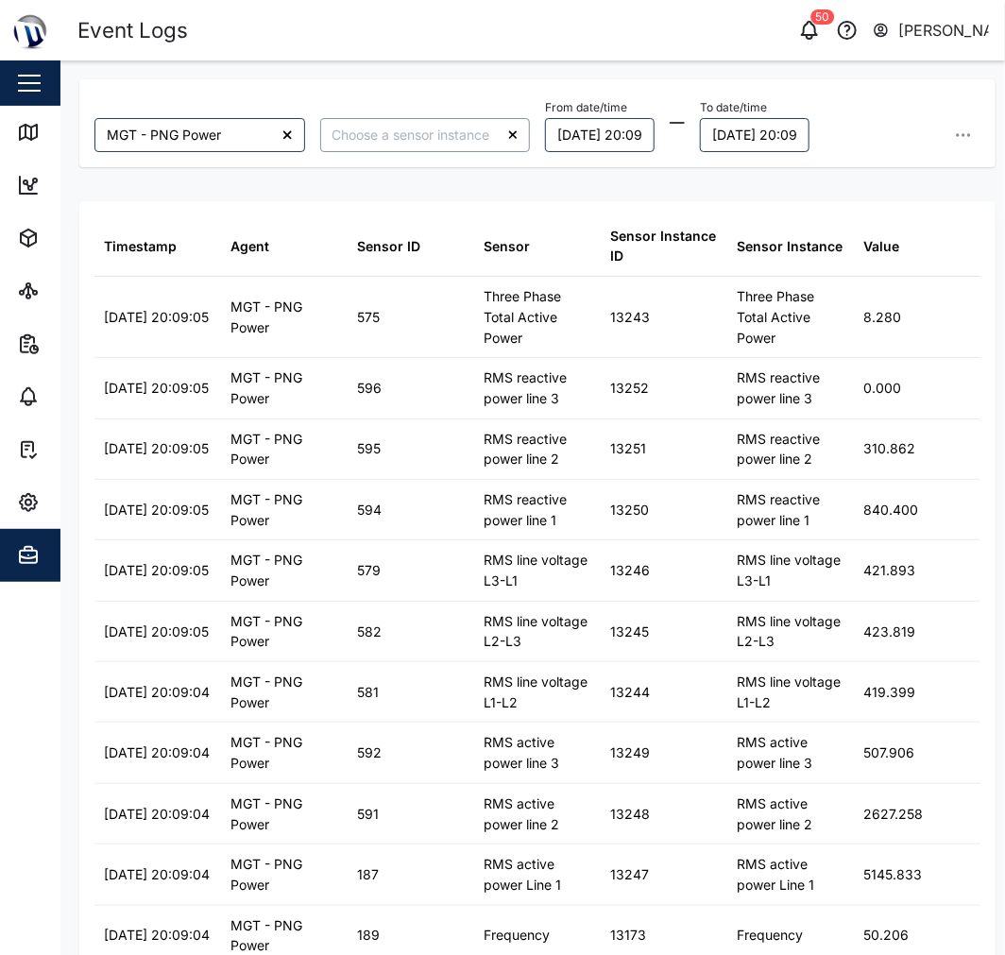
click at [441, 129] on input "search" at bounding box center [425, 135] width 211 height 34
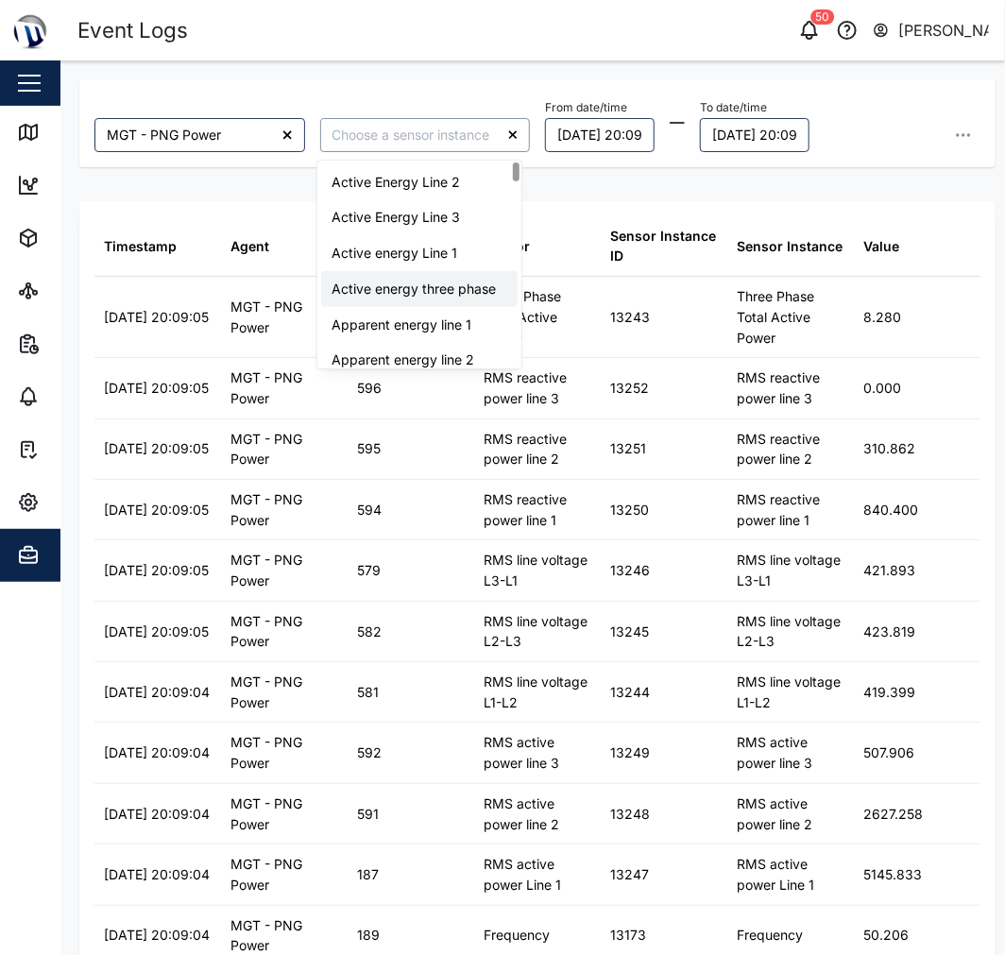
type input "Active energy three phase"
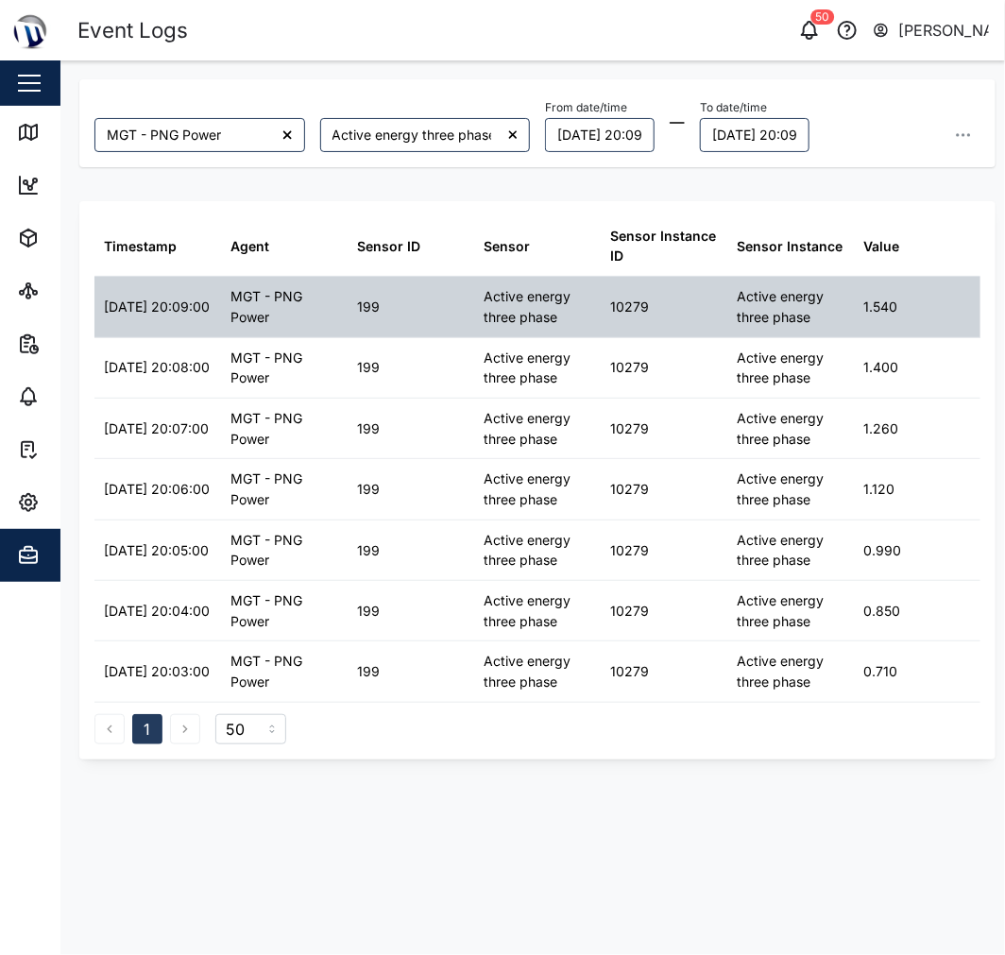
click at [571, 334] on div "Active energy three phase" at bounding box center [537, 307] width 127 height 60
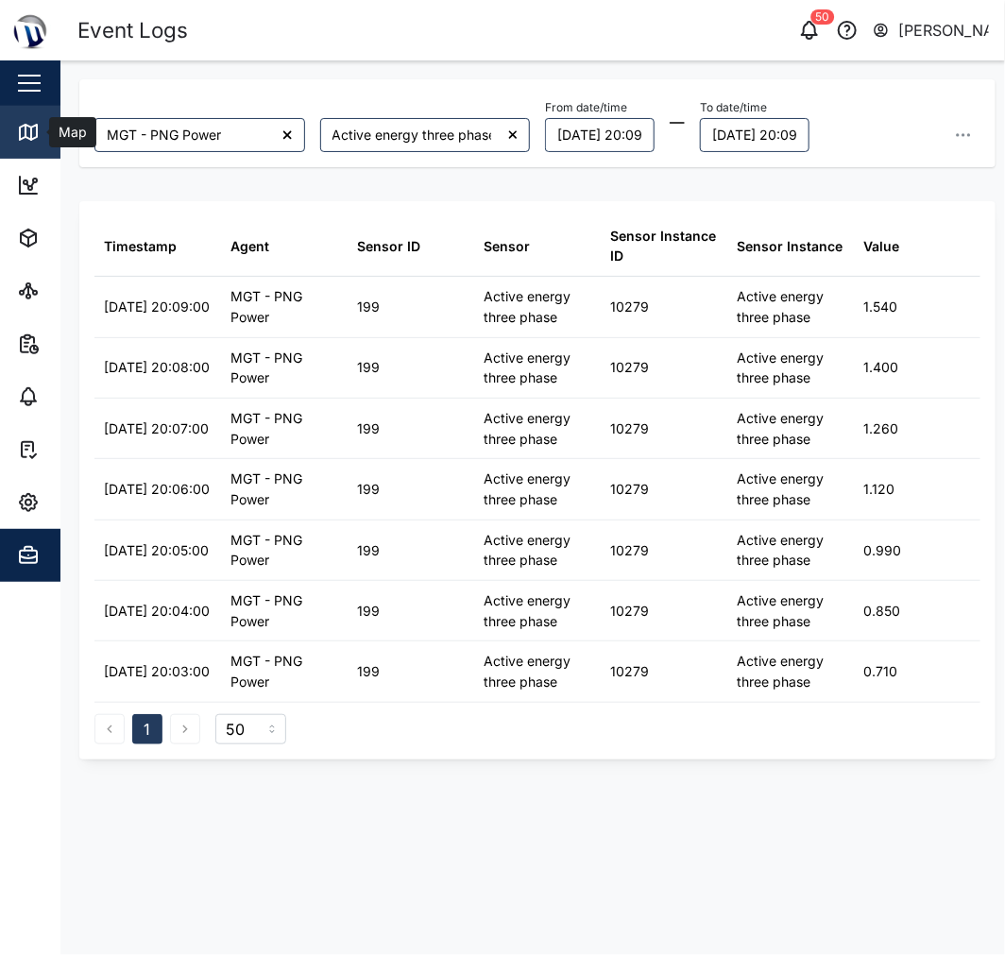
click at [26, 132] on icon at bounding box center [28, 132] width 23 height 23
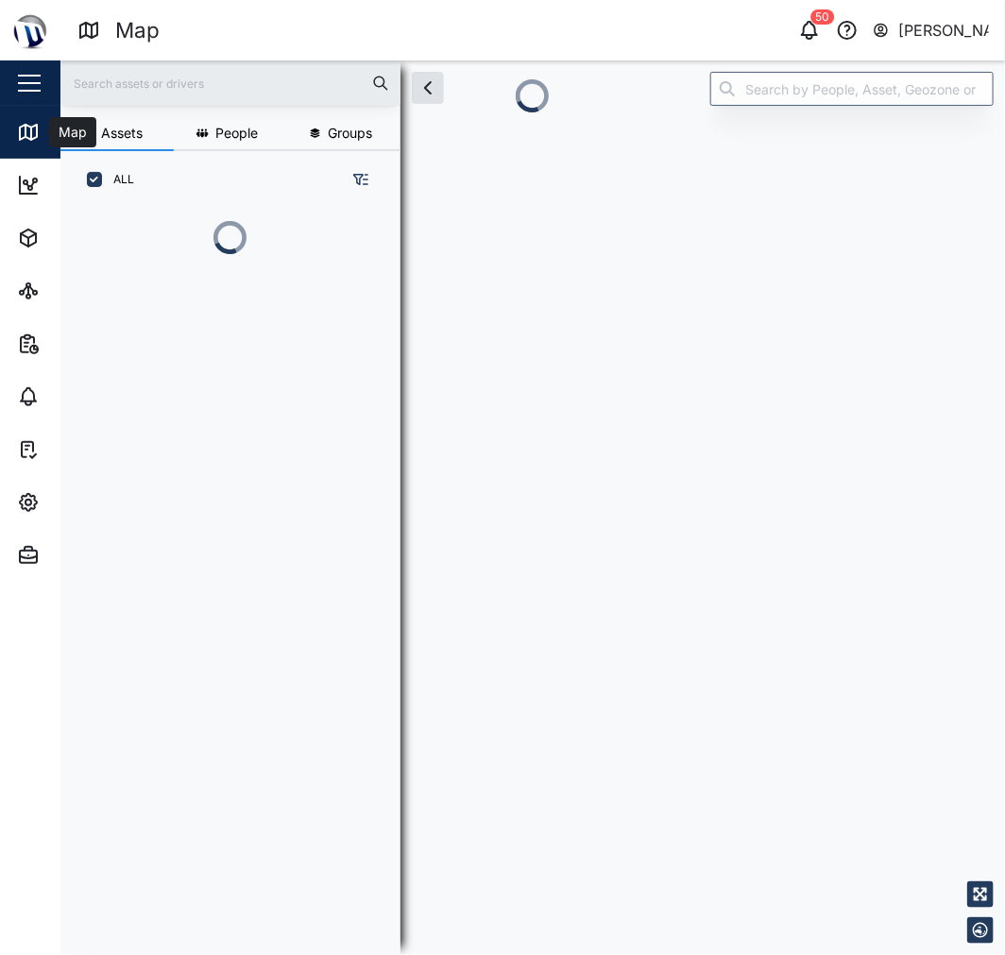
scroll to position [722, 294]
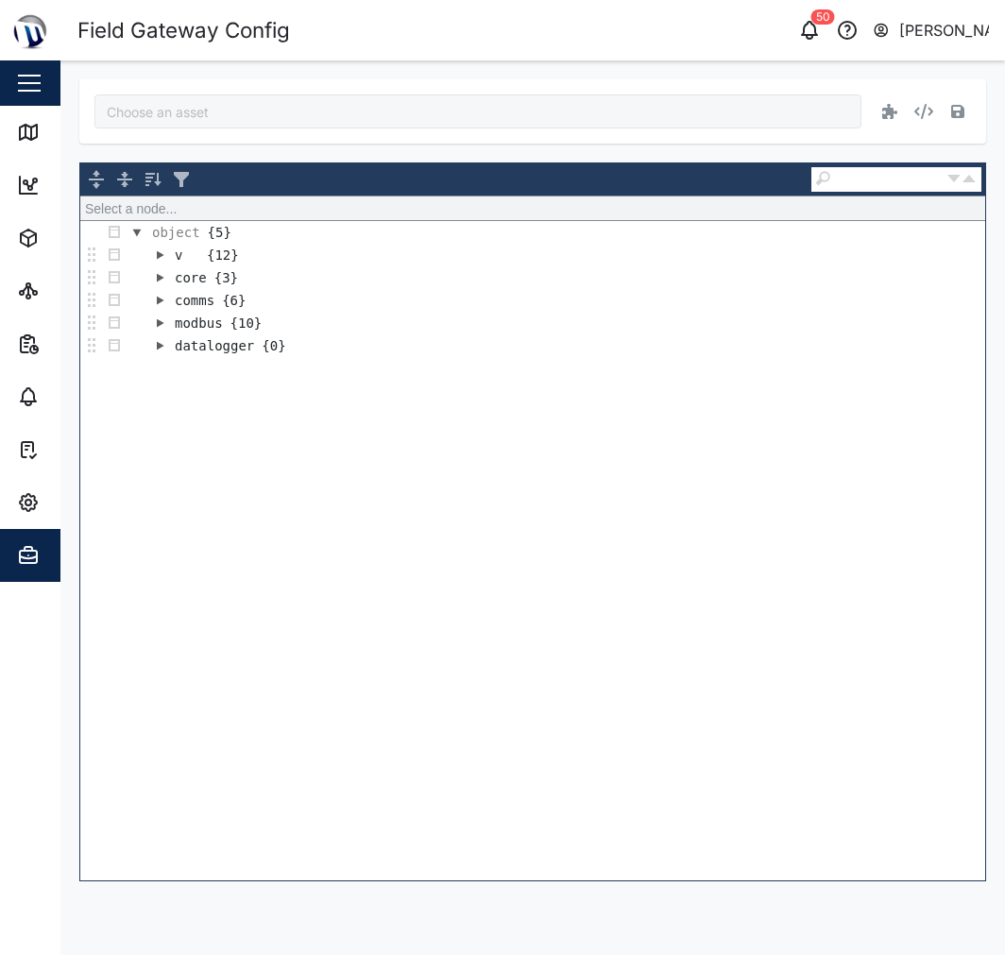
type input "MGT - Apartment Power"
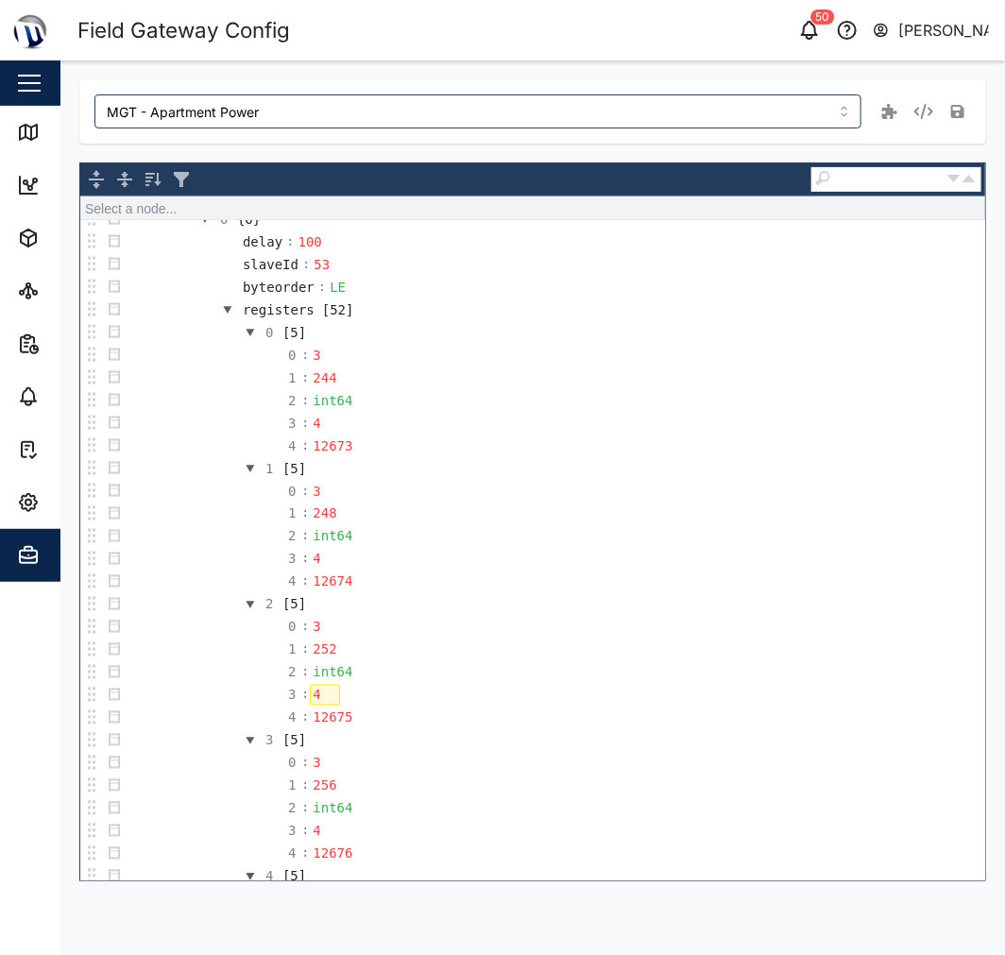
scroll to position [734, 0]
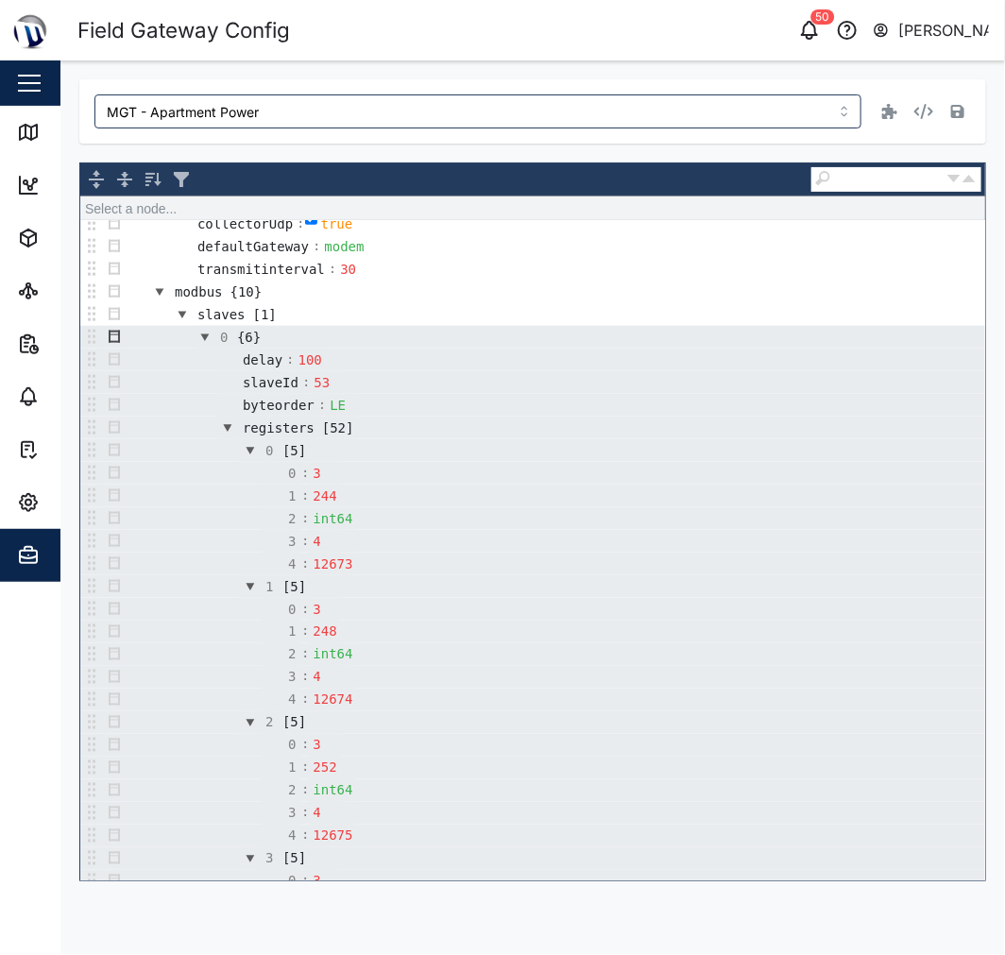
click at [115, 338] on button "button" at bounding box center [114, 337] width 23 height 23
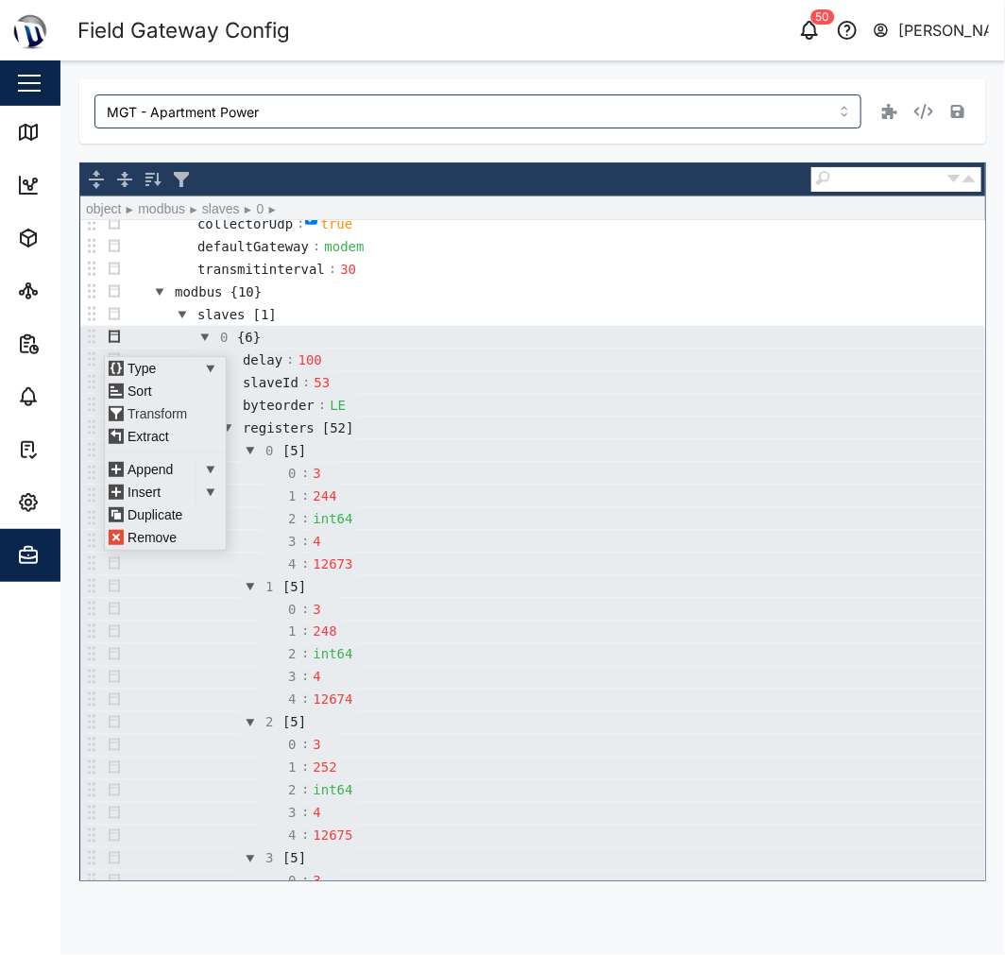
scroll to position [12, 0]
click at [162, 514] on div "Duplicate" at bounding box center [161, 515] width 113 height 23
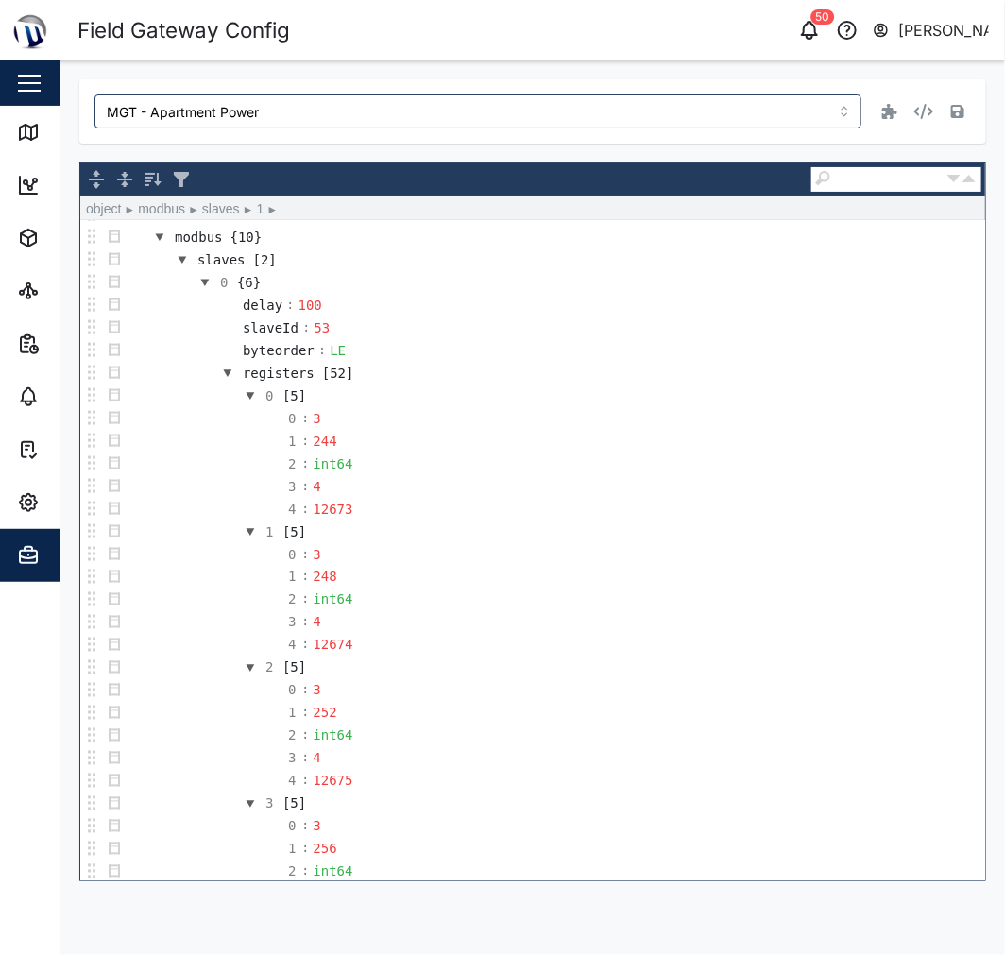
scroll to position [788, 0]
click at [203, 290] on button "button" at bounding box center [205, 283] width 23 height 23
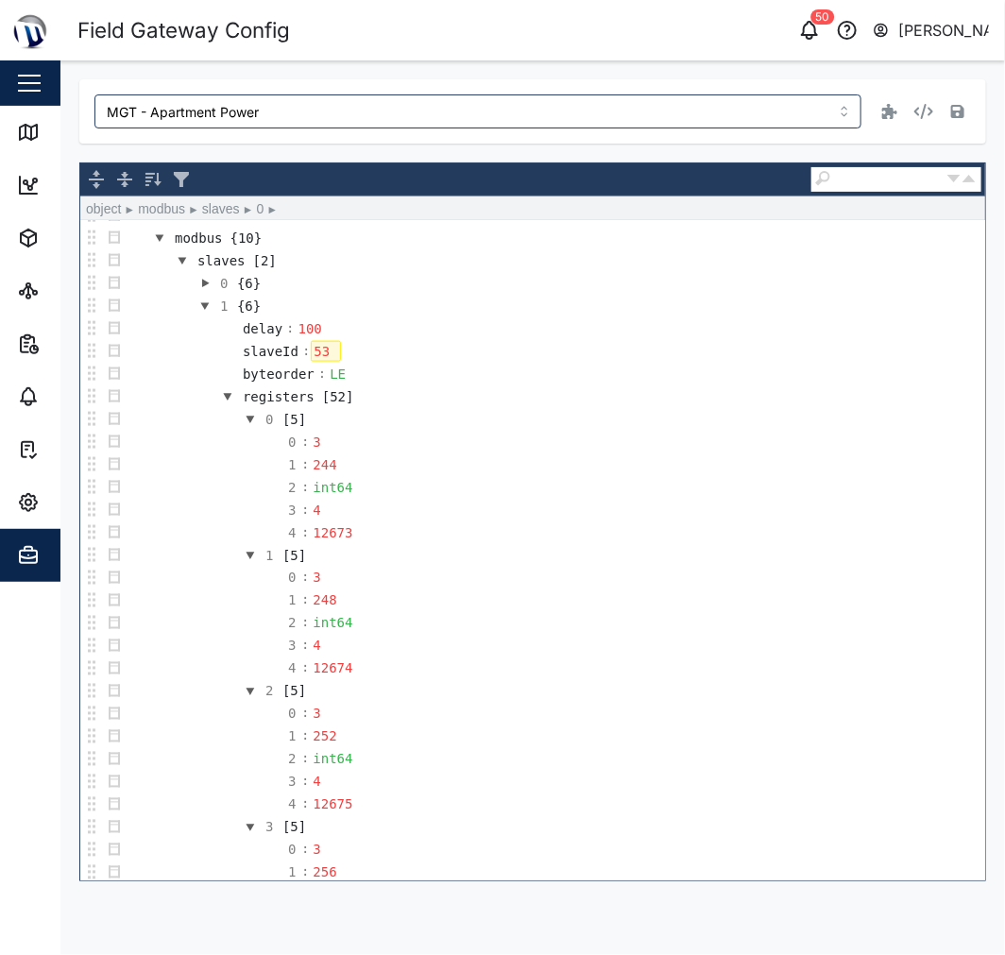
click at [317, 362] on div "53" at bounding box center [326, 351] width 30 height 21
click at [403, 452] on td "0 : 3" at bounding box center [556, 442] width 860 height 23
click at [335, 474] on div "244" at bounding box center [325, 464] width 30 height 21
click at [331, 536] on div "12673" at bounding box center [332, 533] width 45 height 21
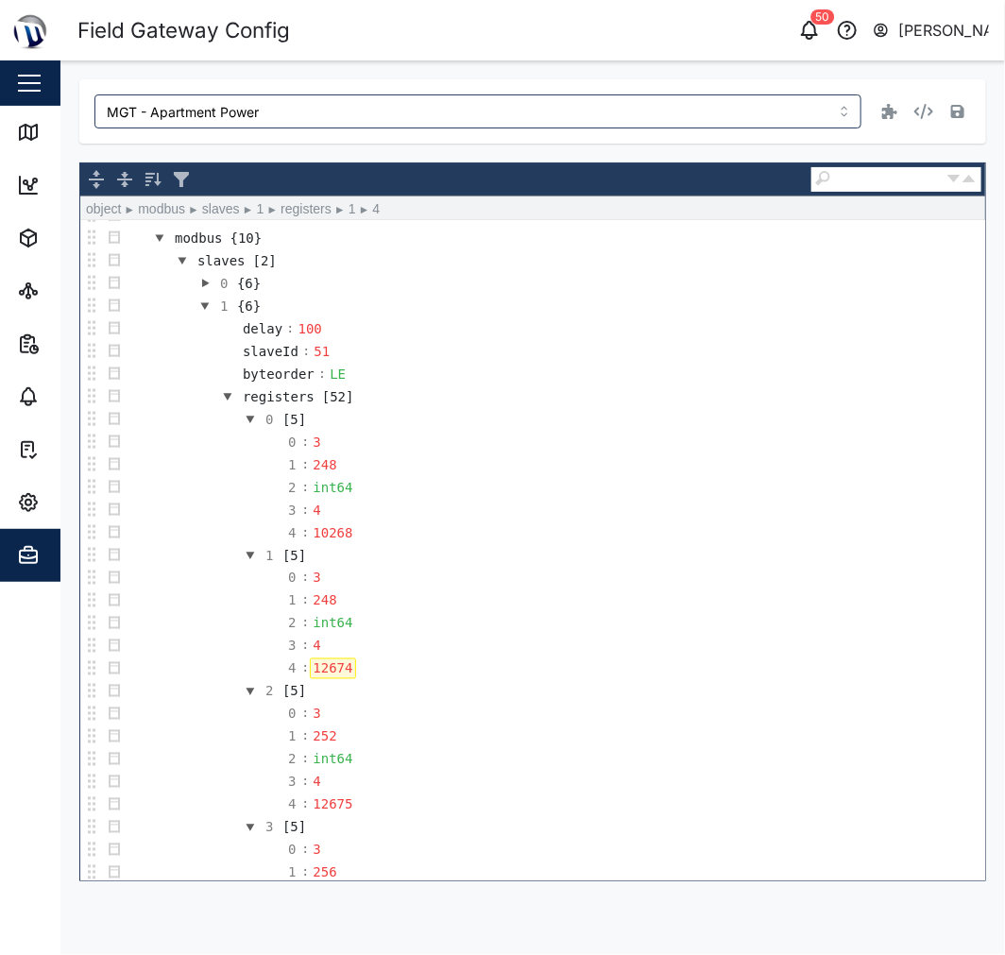
click at [345, 674] on div "12674" at bounding box center [332, 669] width 45 height 21
click at [341, 678] on div "12674" at bounding box center [332, 669] width 45 height 21
click at [451, 658] on td "3 : 4" at bounding box center [556, 646] width 860 height 23
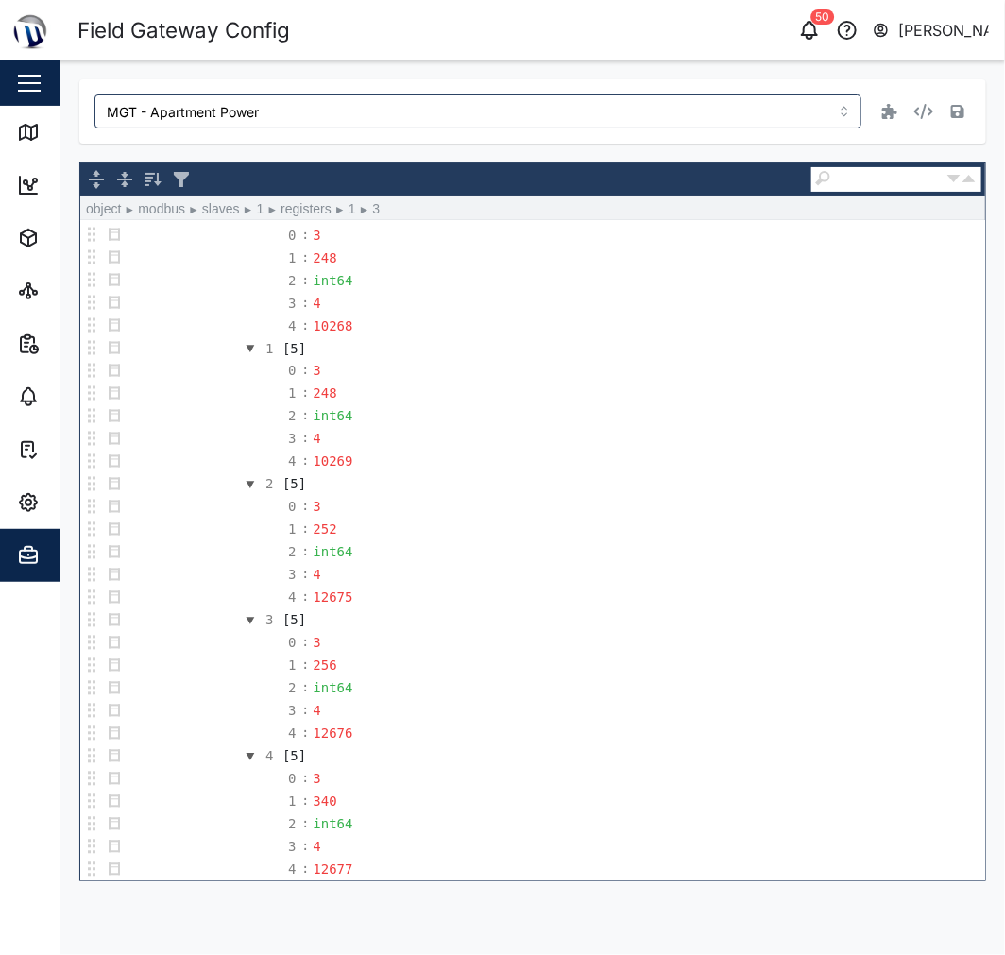
scroll to position [998, 0]
click at [319, 538] on div "252" at bounding box center [325, 527] width 30 height 21
click at [322, 538] on div "252" at bounding box center [325, 527] width 30 height 21
click at [928, 115] on icon "button" at bounding box center [924, 111] width 19 height 15
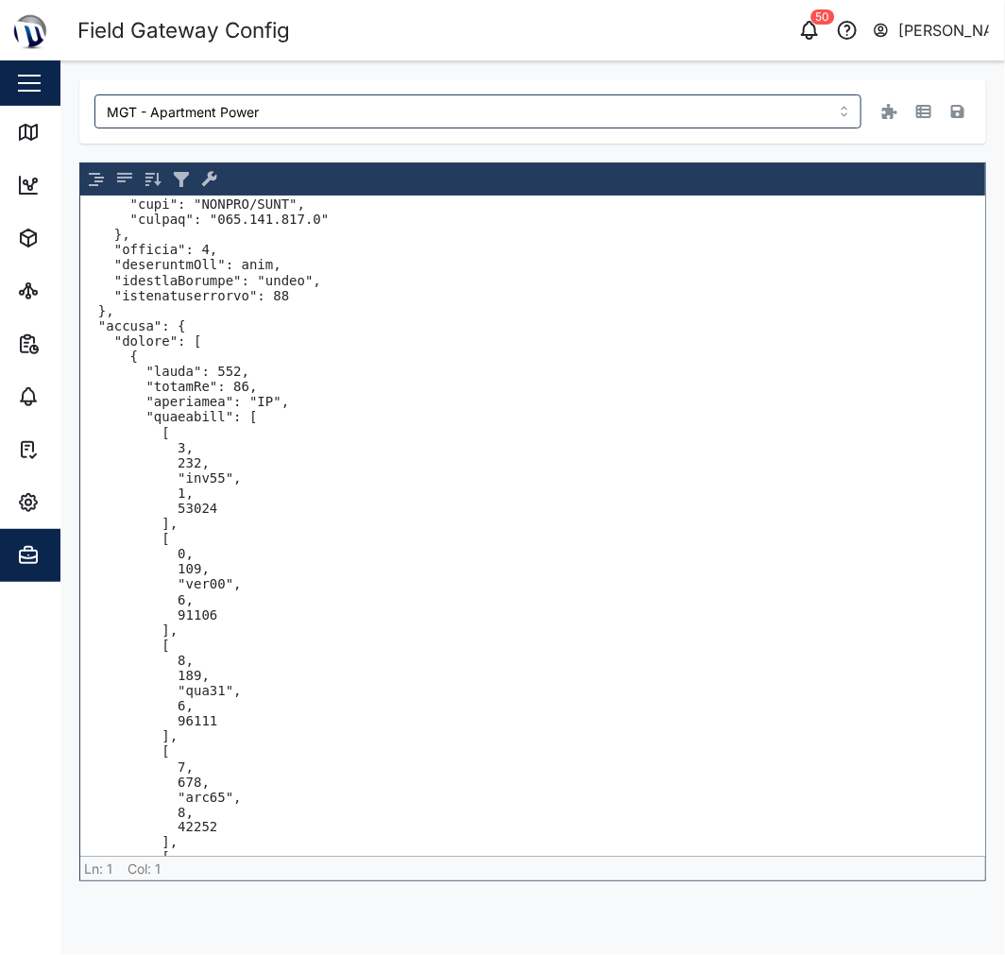
scroll to position [524, 0]
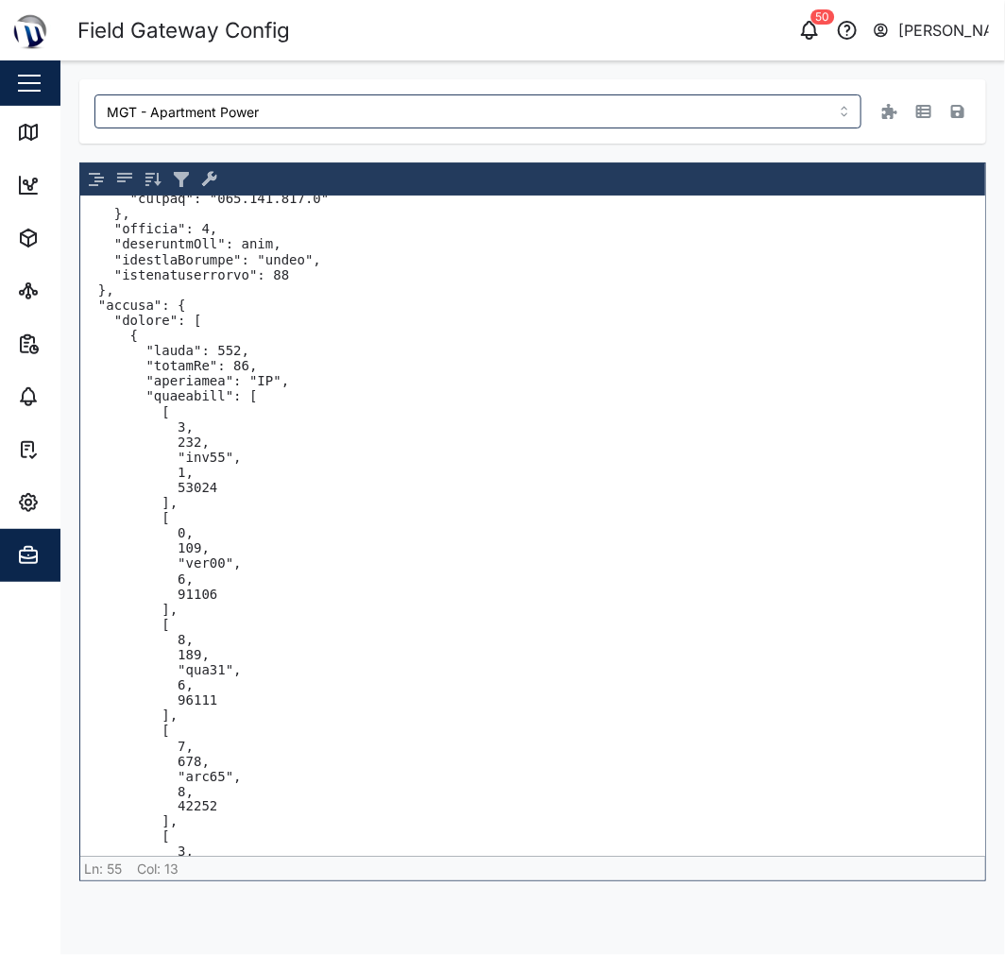
drag, startPoint x: 230, startPoint y: 494, endPoint x: 153, endPoint y: 393, distance: 126.8
click at [153, 393] on textarea at bounding box center [532, 527] width 905 height 660
drag, startPoint x: 177, startPoint y: 402, endPoint x: 165, endPoint y: 369, distance: 34.1
click at [165, 369] on textarea at bounding box center [532, 527] width 905 height 660
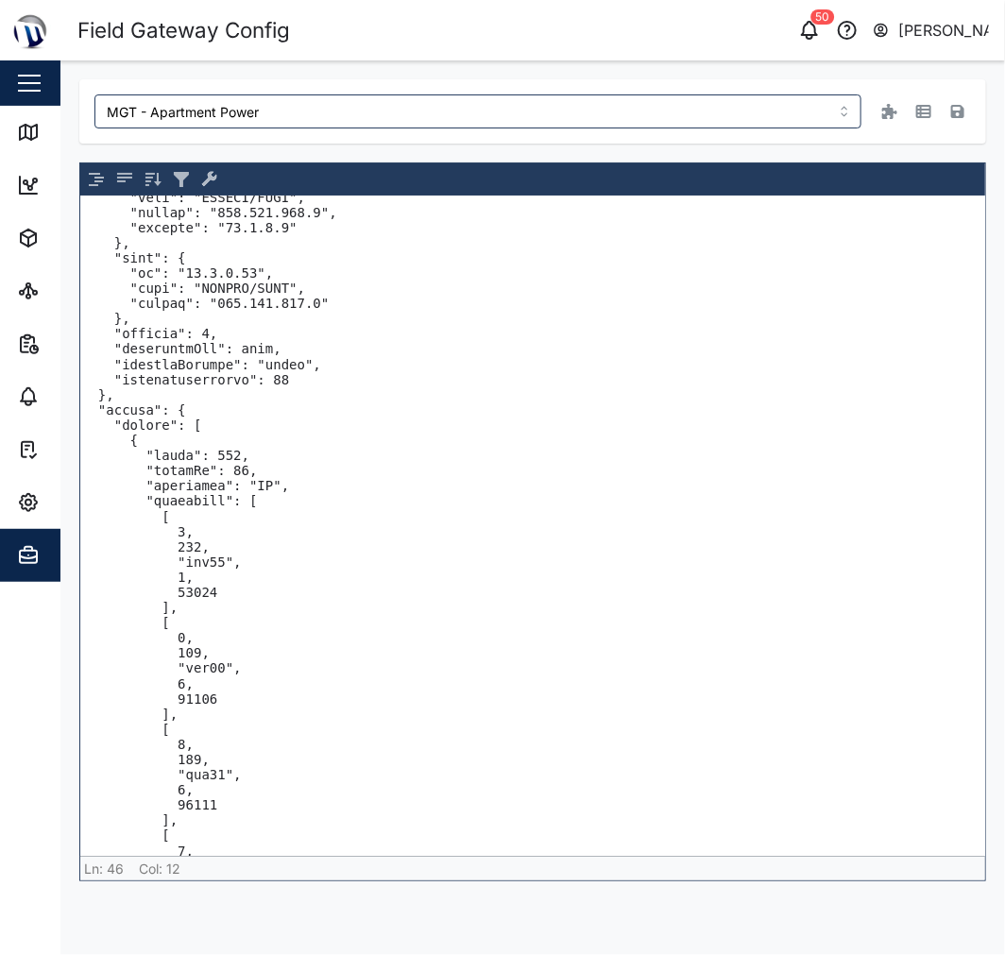
scroll to position [0, 0]
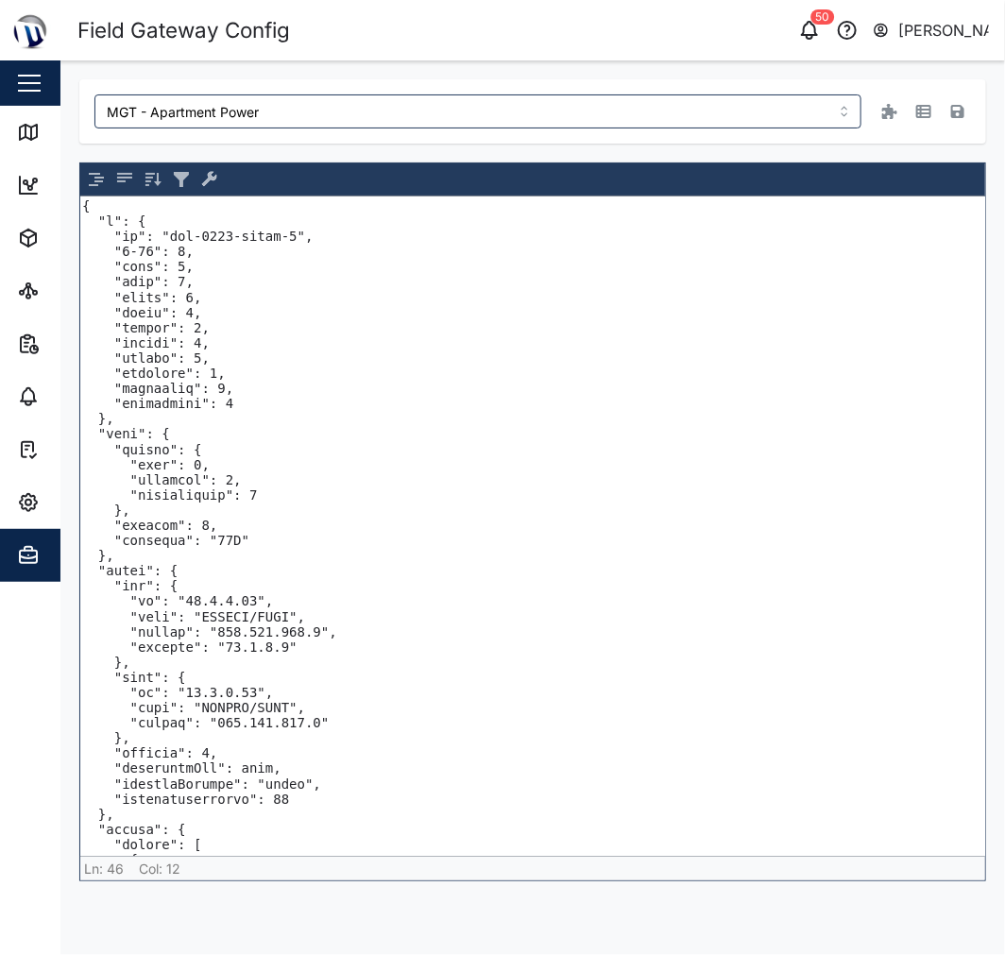
click at [219, 286] on textarea at bounding box center [532, 527] width 905 height 660
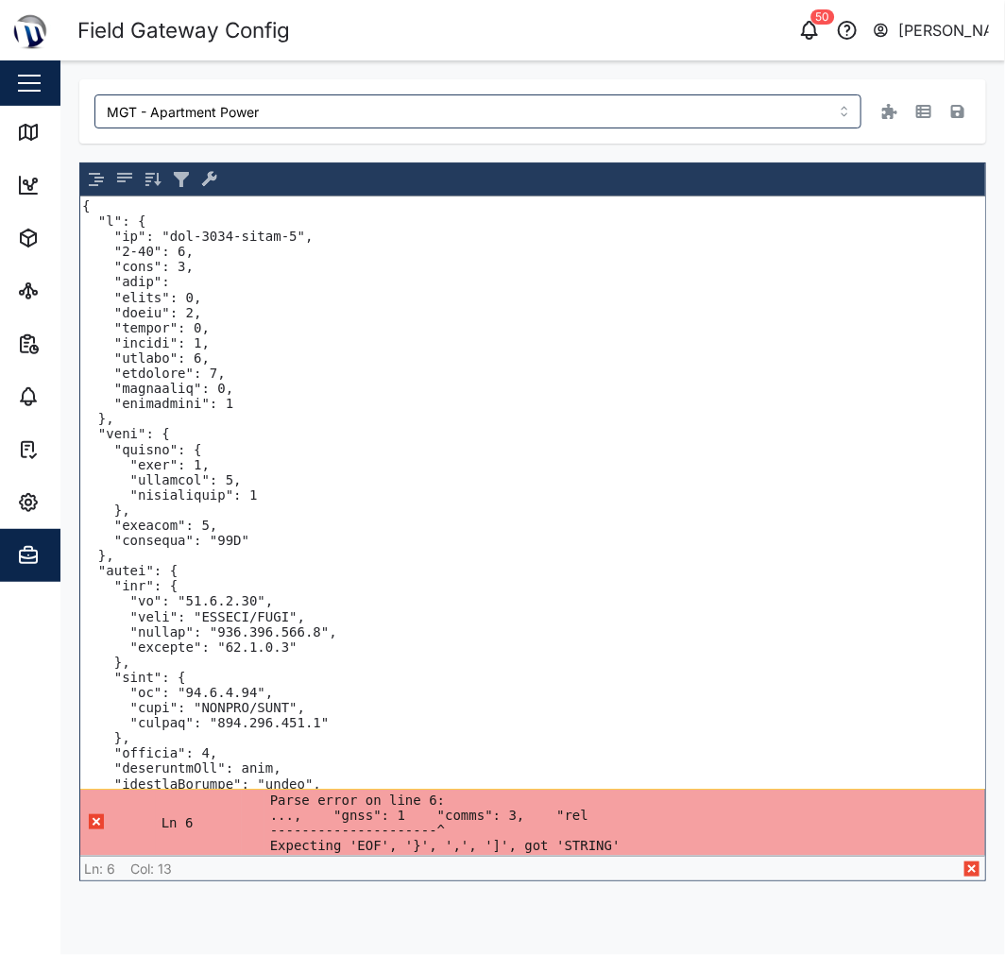
type textarea "{ "v": { "fw": "vfg-3050-alpha-1", "4-20": 0, "core": 5, "gnss": "comms": 3, "r…"
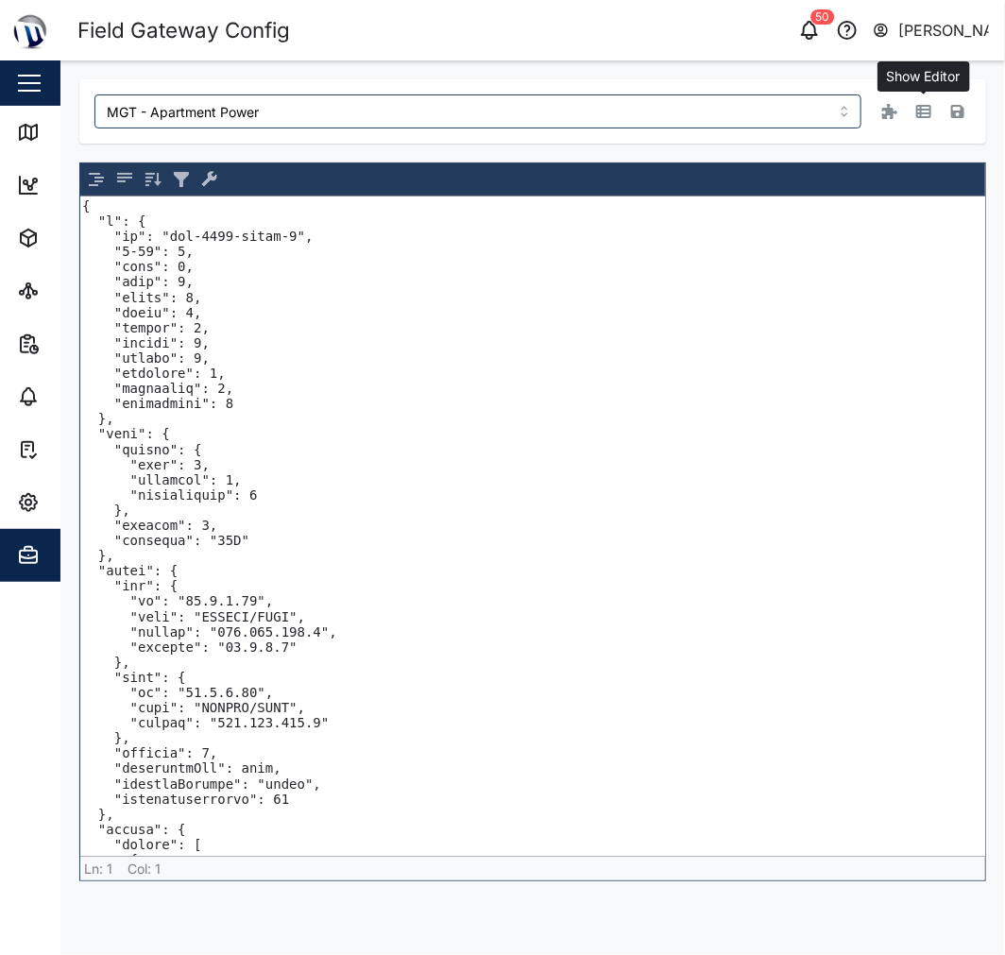
click at [923, 110] on icon "button" at bounding box center [924, 111] width 15 height 13
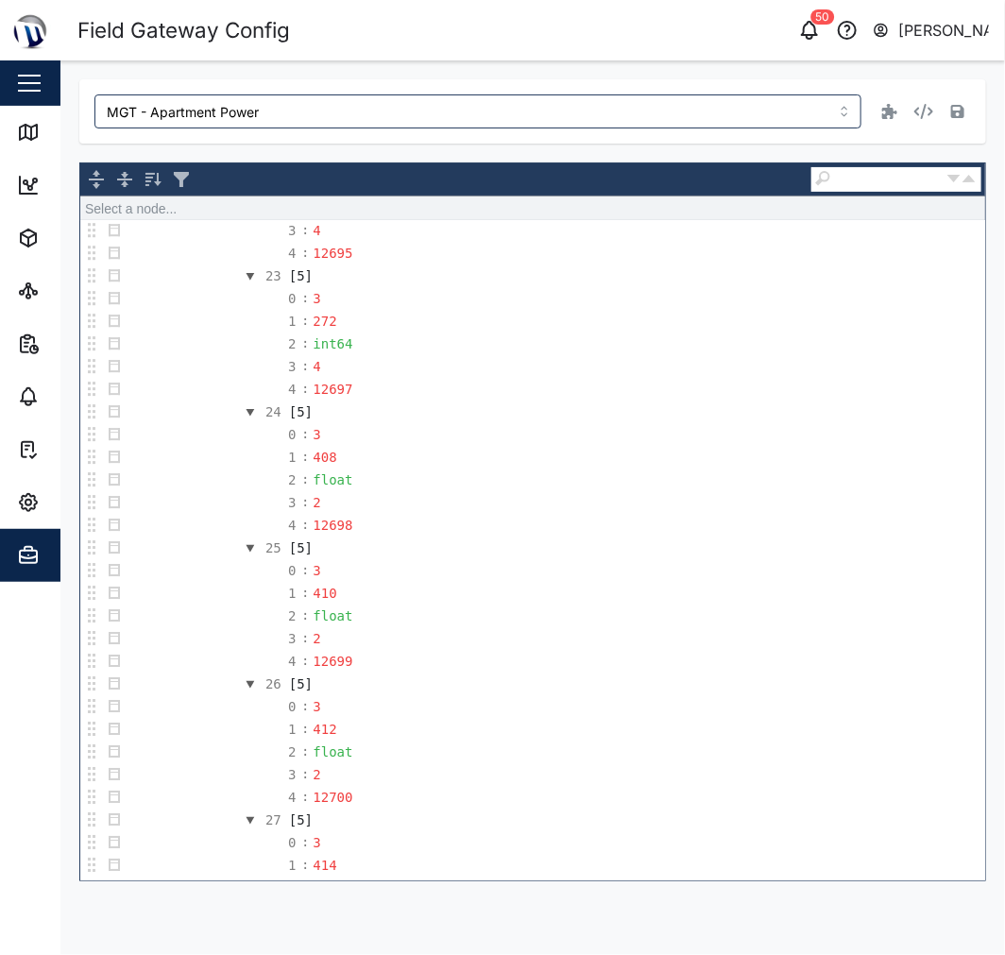
scroll to position [3765, 0]
click at [926, 113] on icon "button" at bounding box center [924, 111] width 19 height 15
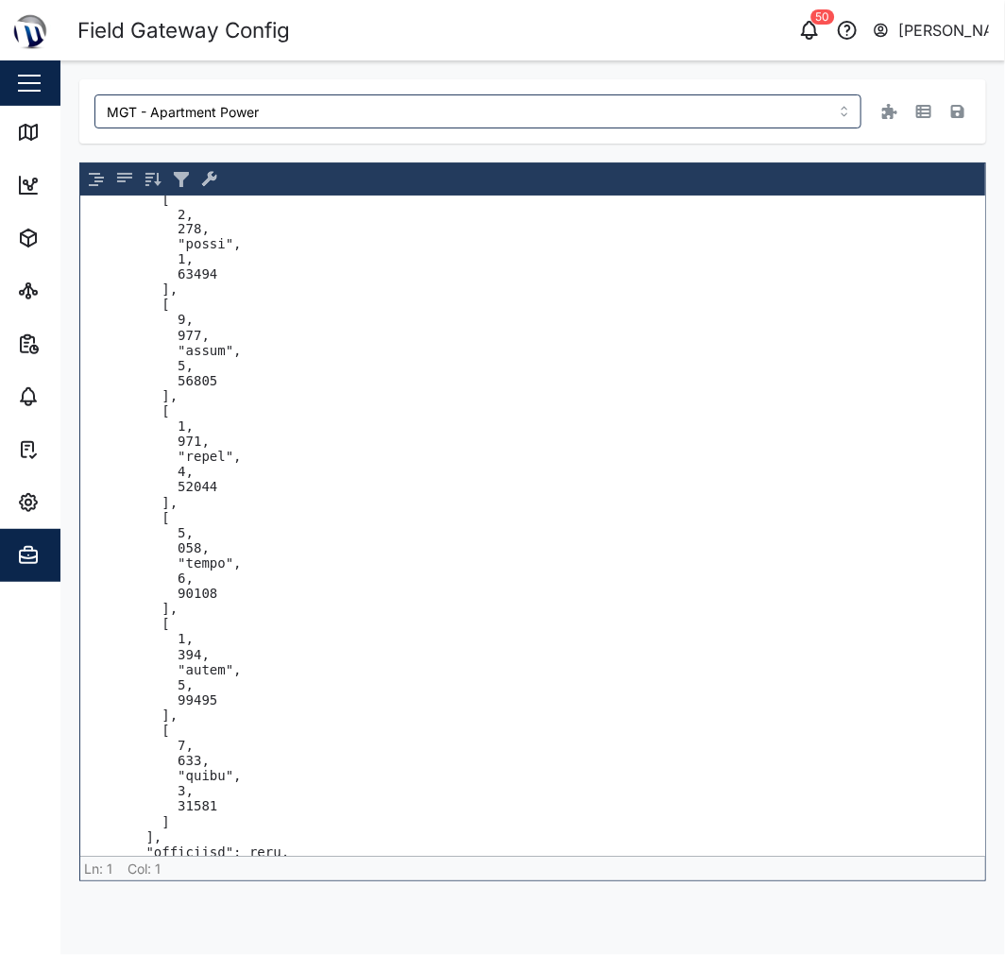
scroll to position [5861, 0]
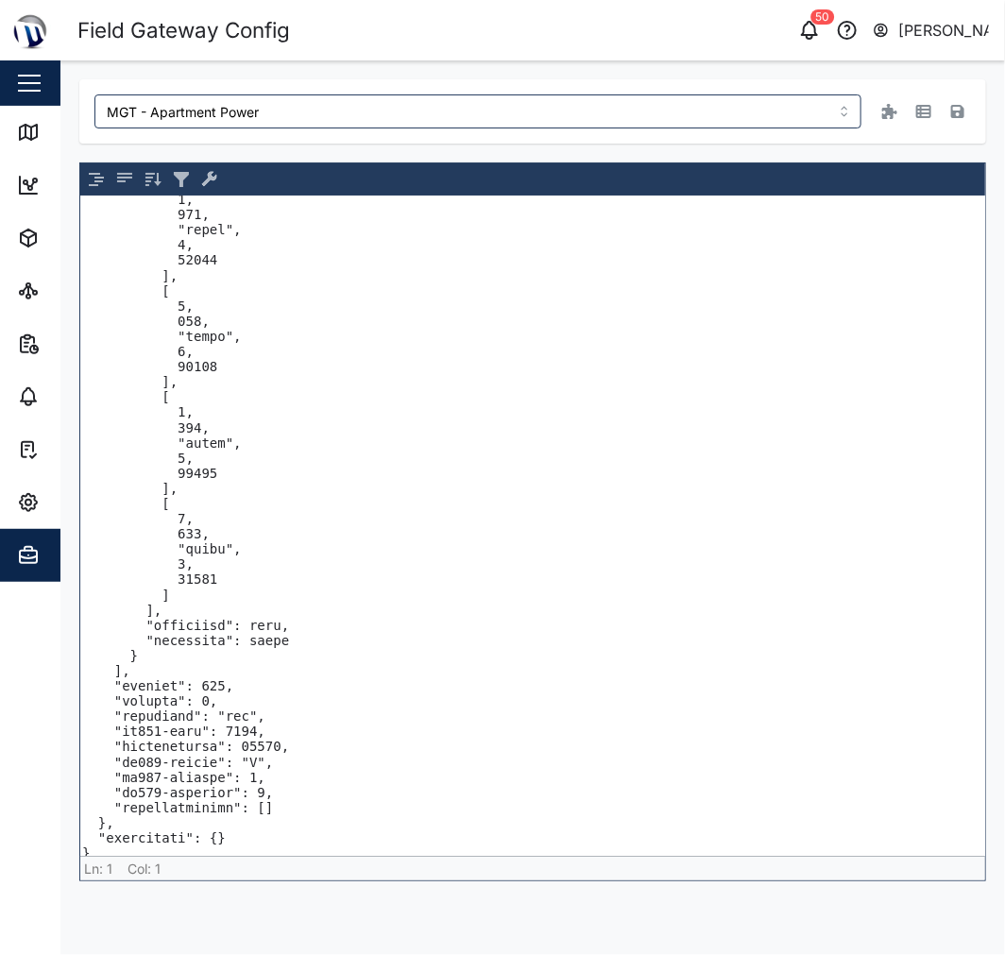
click at [143, 664] on textarea at bounding box center [532, 527] width 905 height 660
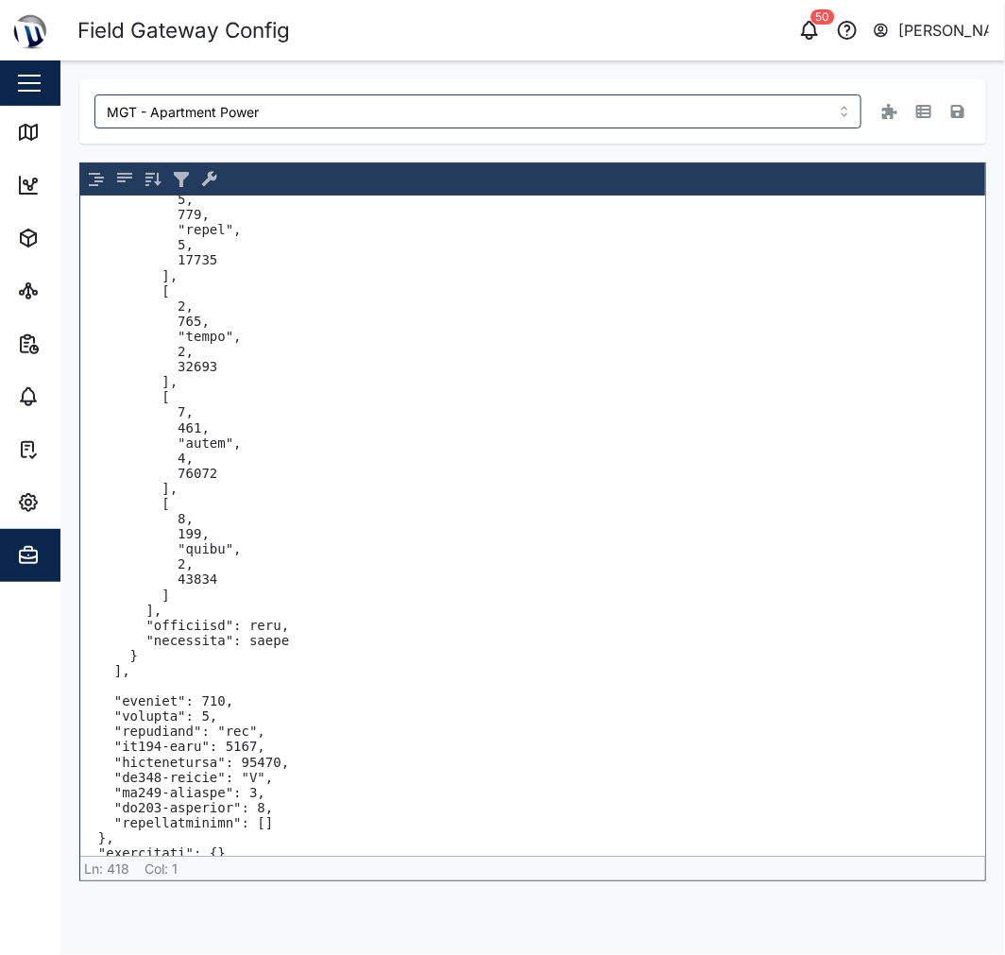
paste textarea ""delay": 100, "slaveId": 51, "byteorder": "LE", "registers": [ [ 3, 248, "int64…"
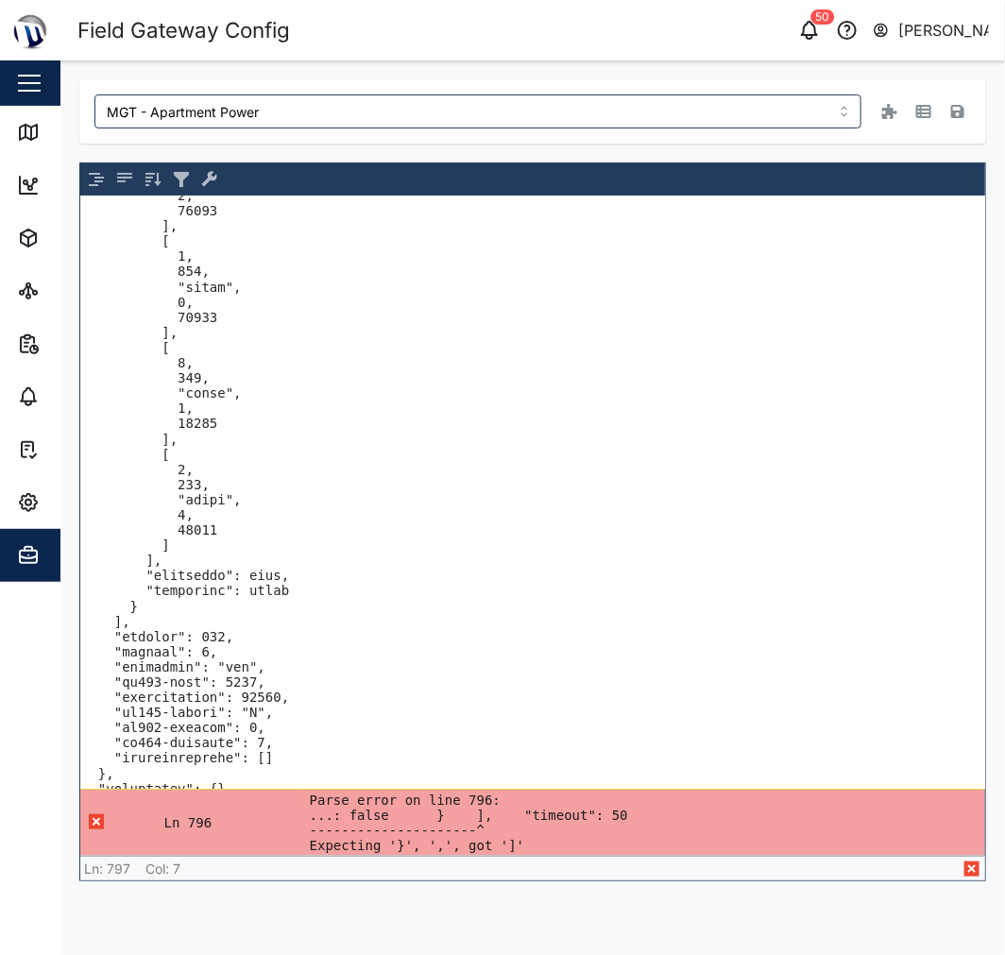
scroll to position [11700, 0]
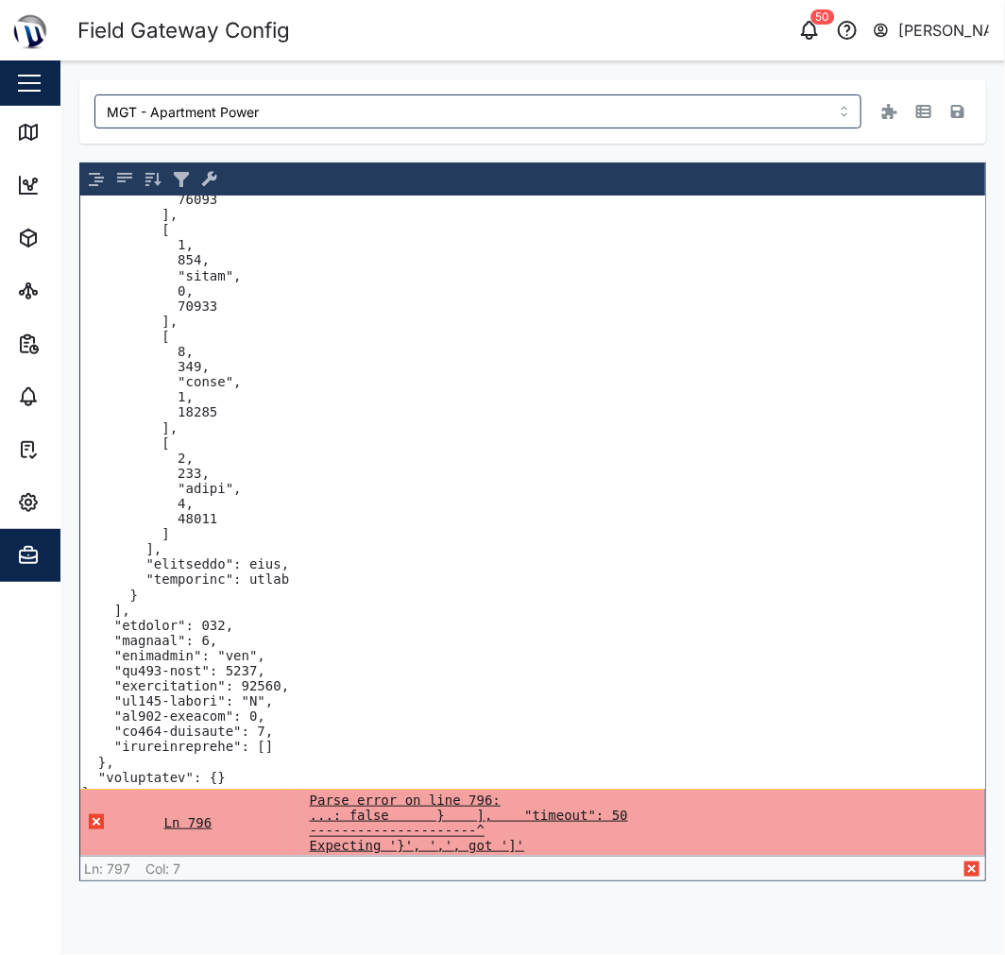
click at [187, 822] on td "Ln 796" at bounding box center [220, 823] width 122 height 67
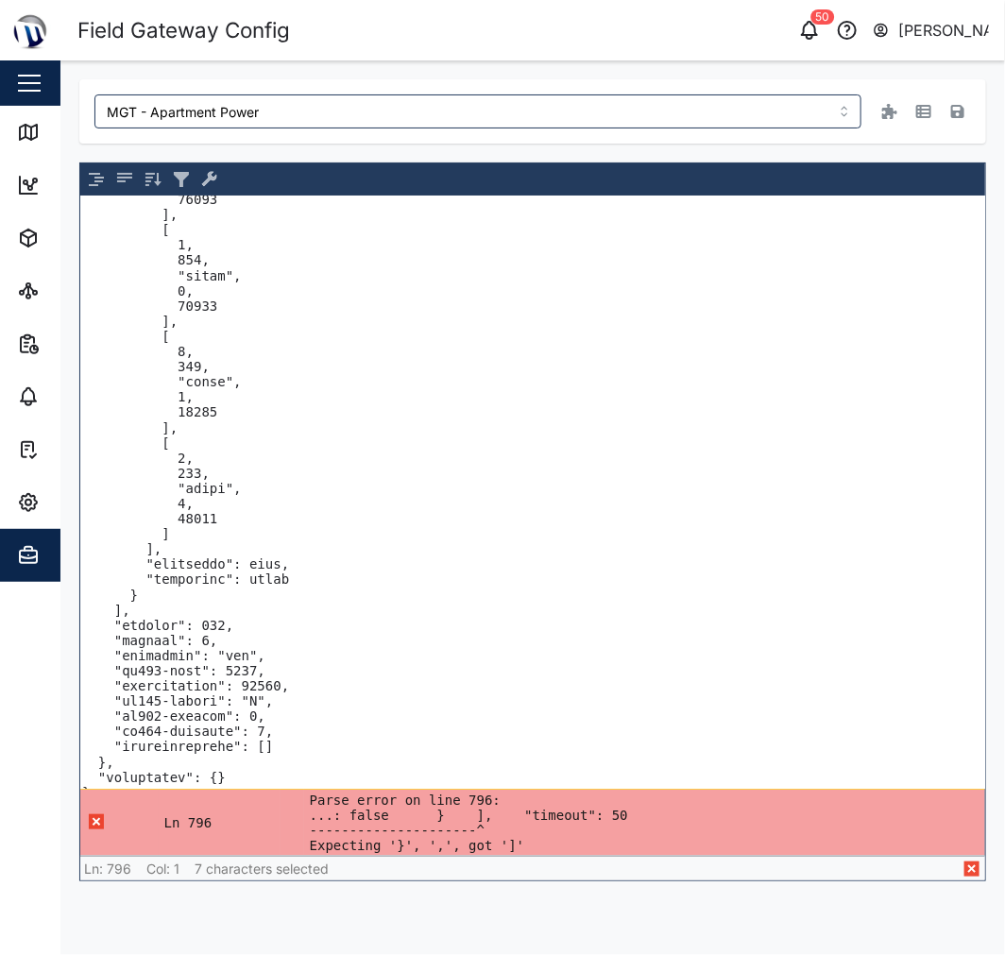
click at [181, 583] on textarea at bounding box center [532, 493] width 905 height 592
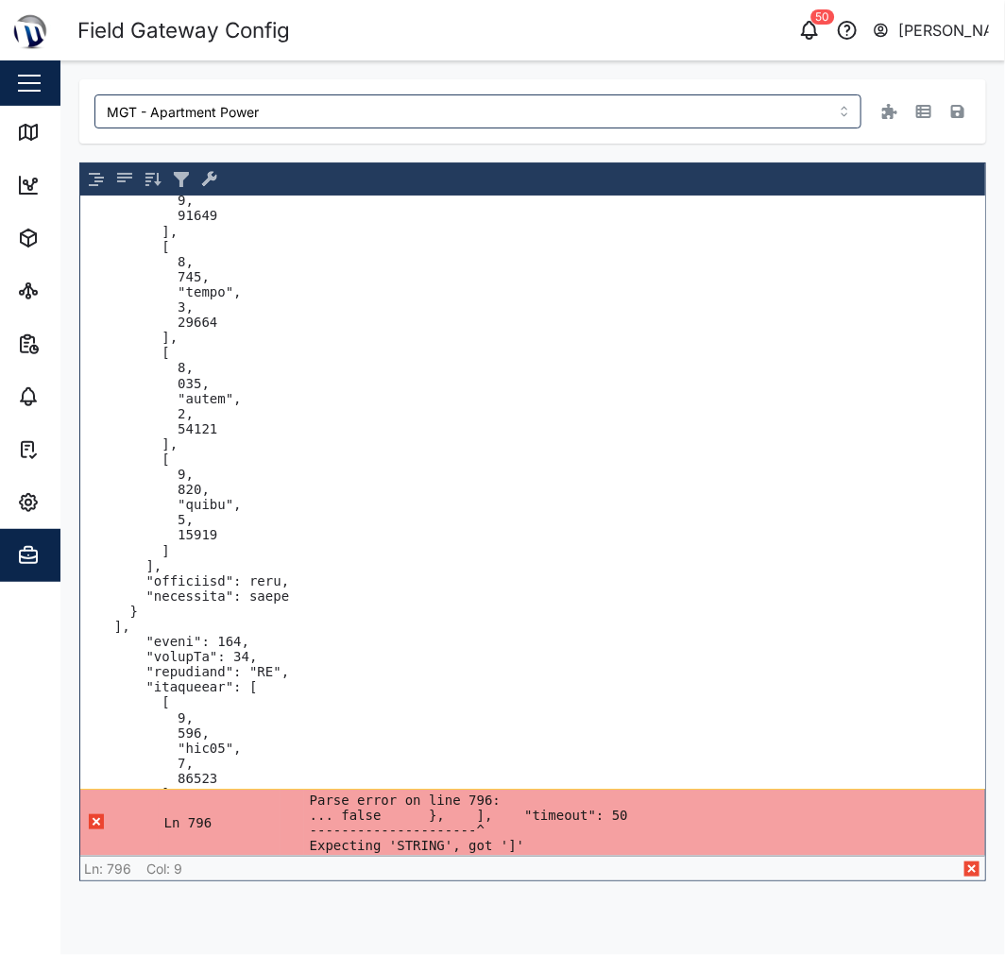
scroll to position [6031, 0]
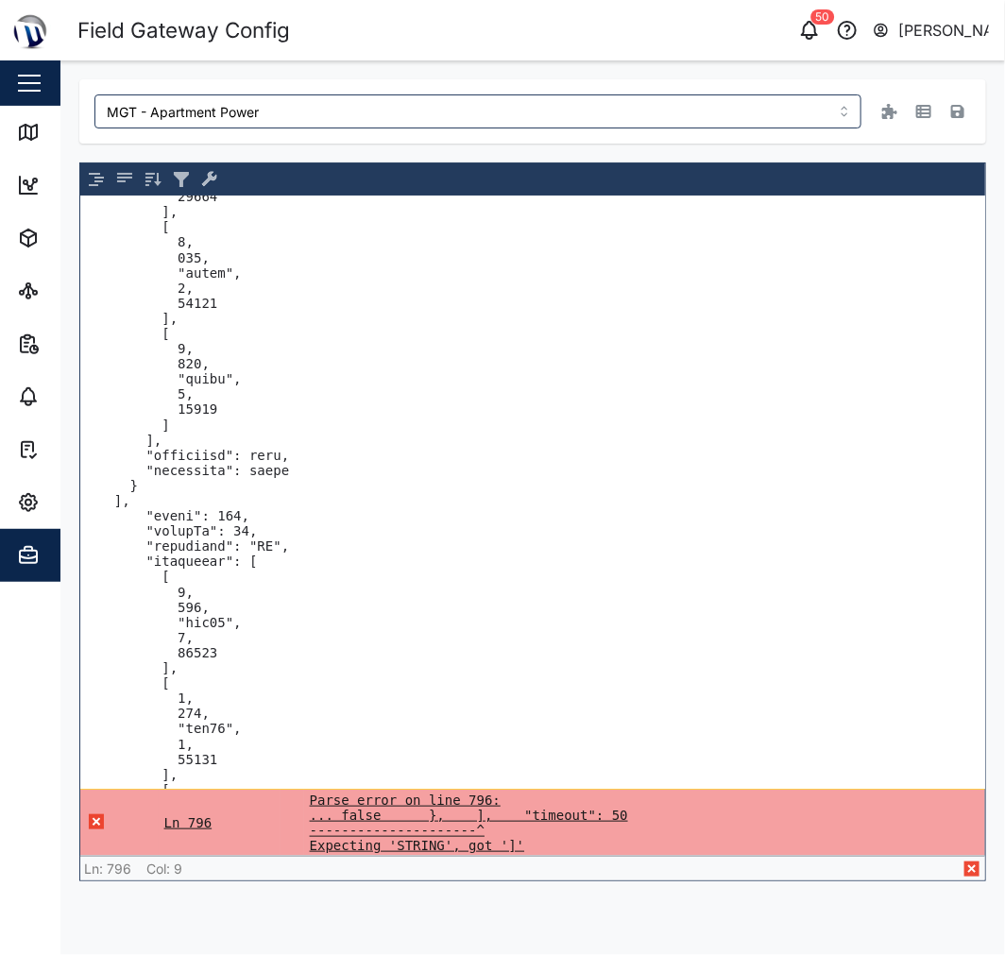
click at [380, 822] on pre "Parse error on line 796: ... false }, ], "timeout": 50 ---------------------^ E…" at bounding box center [645, 823] width 670 height 60
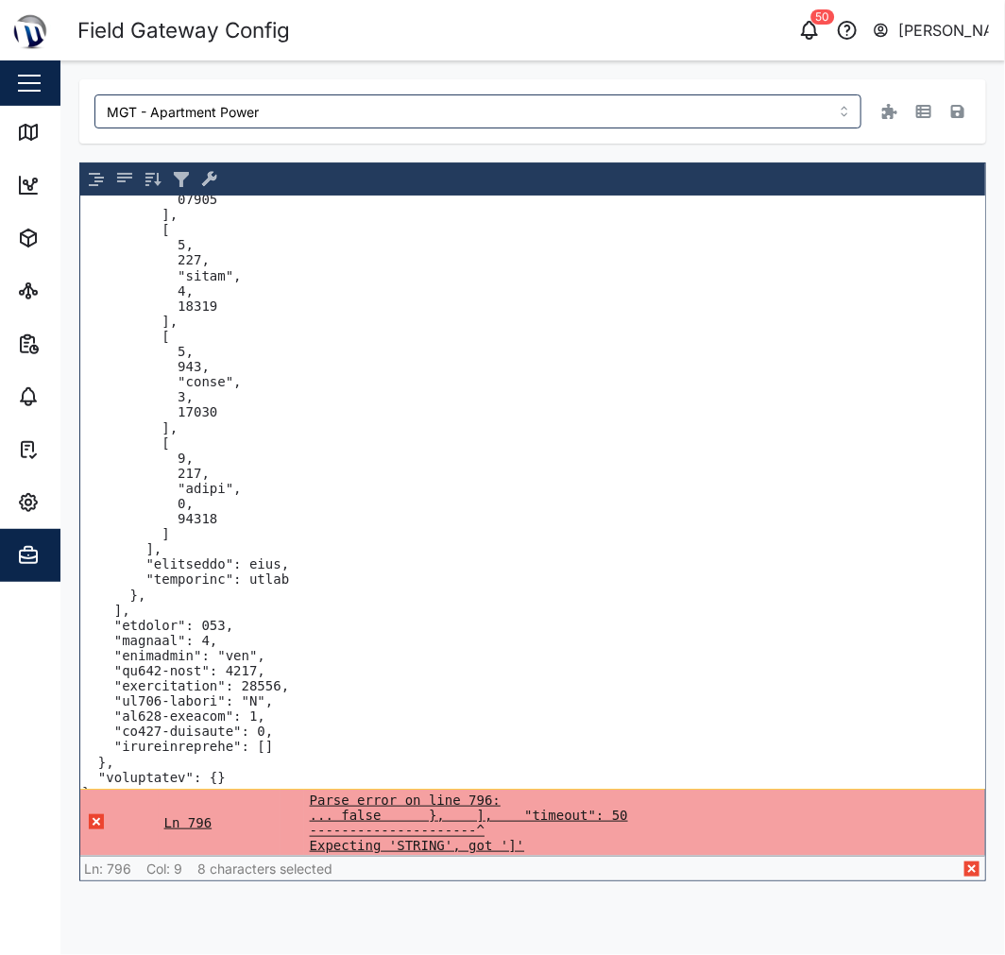
click at [380, 820] on pre "Parse error on line 796: ... false }, ], "timeout": 50 ---------------------^ E…" at bounding box center [645, 823] width 670 height 60
click at [403, 819] on pre "Parse error on line 796: ... false }, ], "timeout": 50 ---------------------^ E…" at bounding box center [645, 823] width 670 height 60
click at [416, 820] on pre "Parse error on line 796: ... false }, ], "timeout": 50 ---------------------^ E…" at bounding box center [645, 823] width 670 height 60
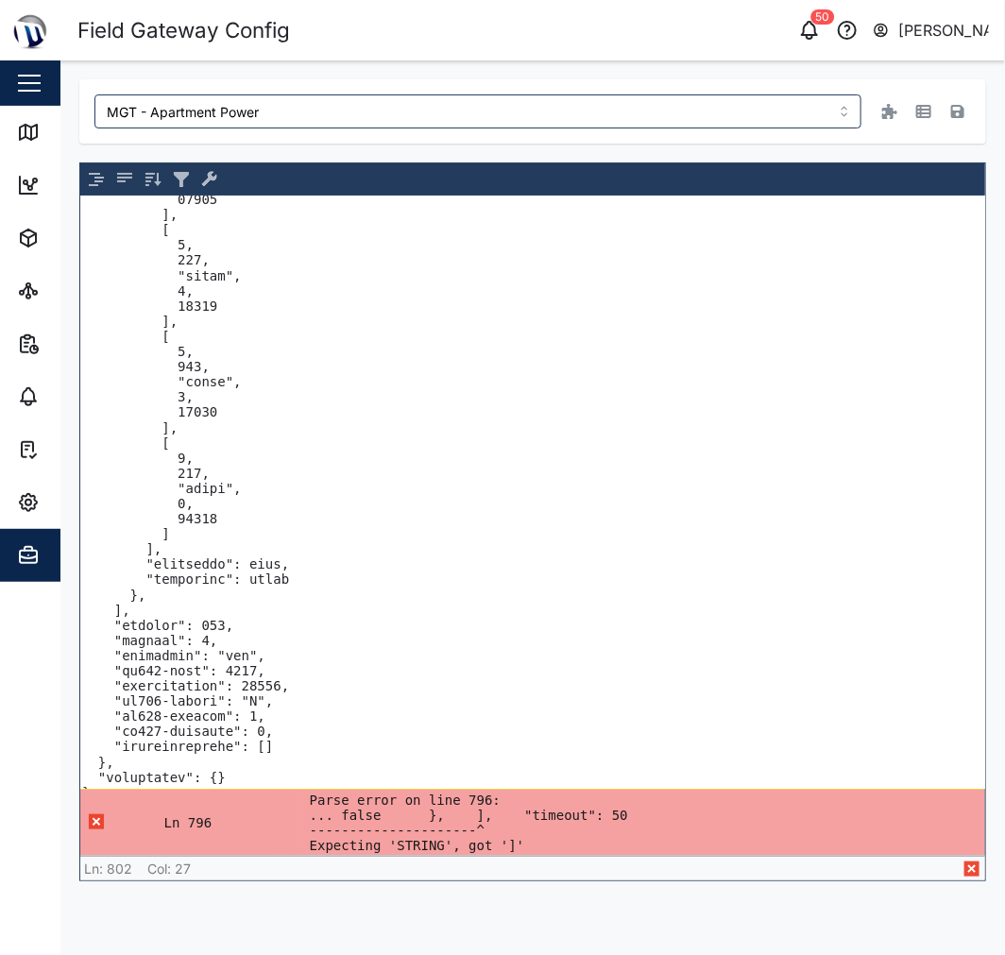
click at [300, 664] on textarea at bounding box center [532, 493] width 905 height 592
click at [402, 666] on textarea at bounding box center [532, 493] width 905 height 592
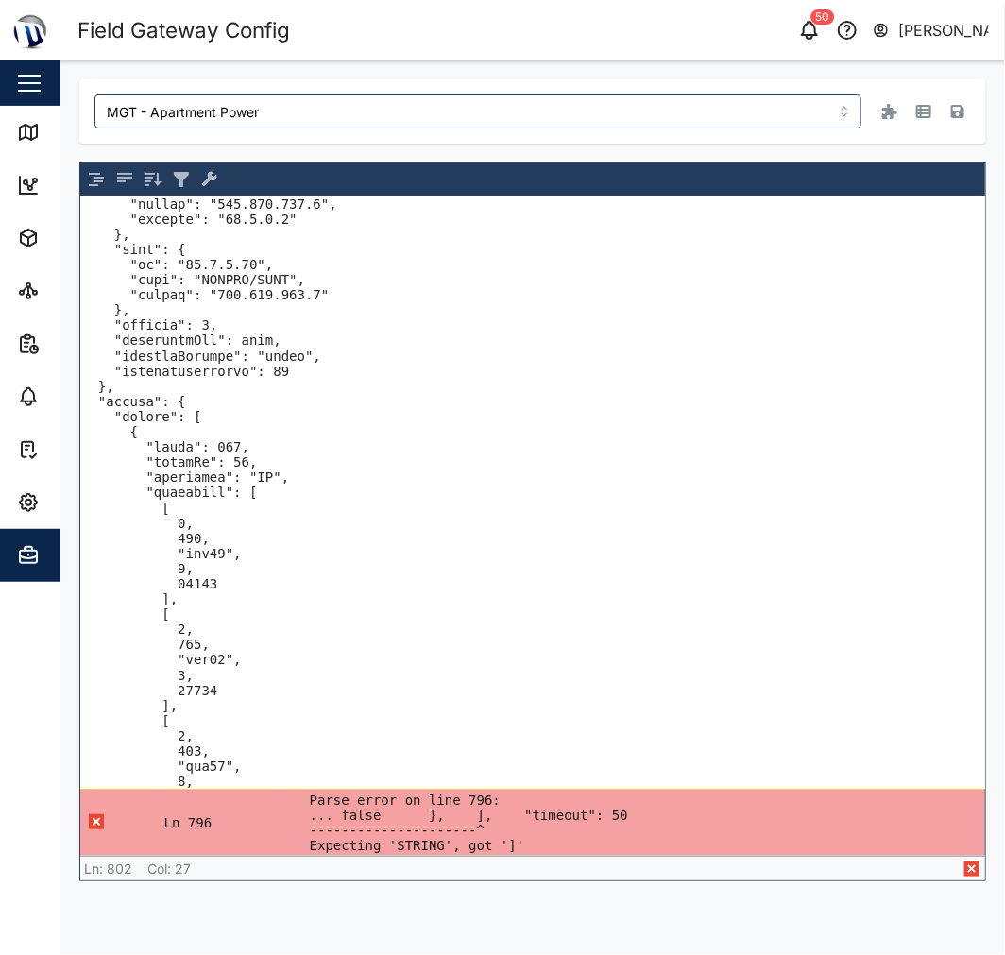
scroll to position [420, 0]
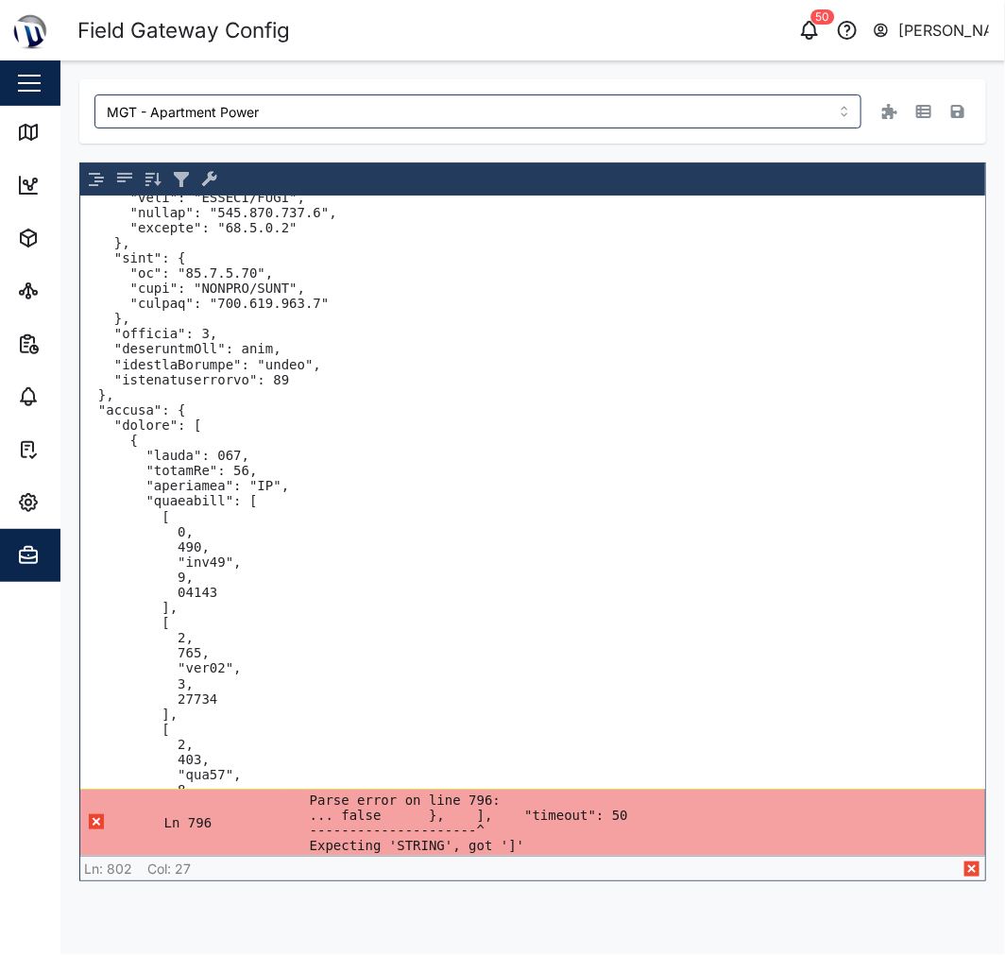
drag, startPoint x: 96, startPoint y: 420, endPoint x: 114, endPoint y: 420, distance: 18.0
click at [96, 420] on textarea at bounding box center [532, 493] width 905 height 592
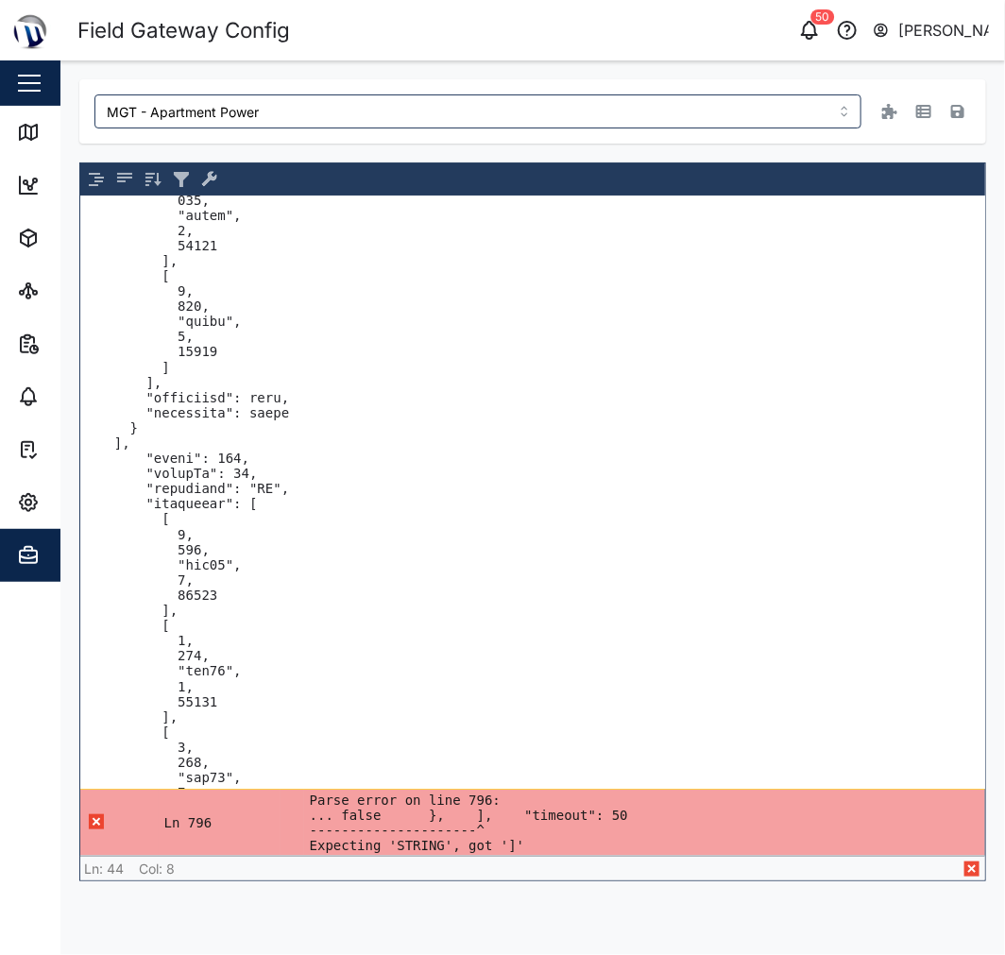
scroll to position [5984, 0]
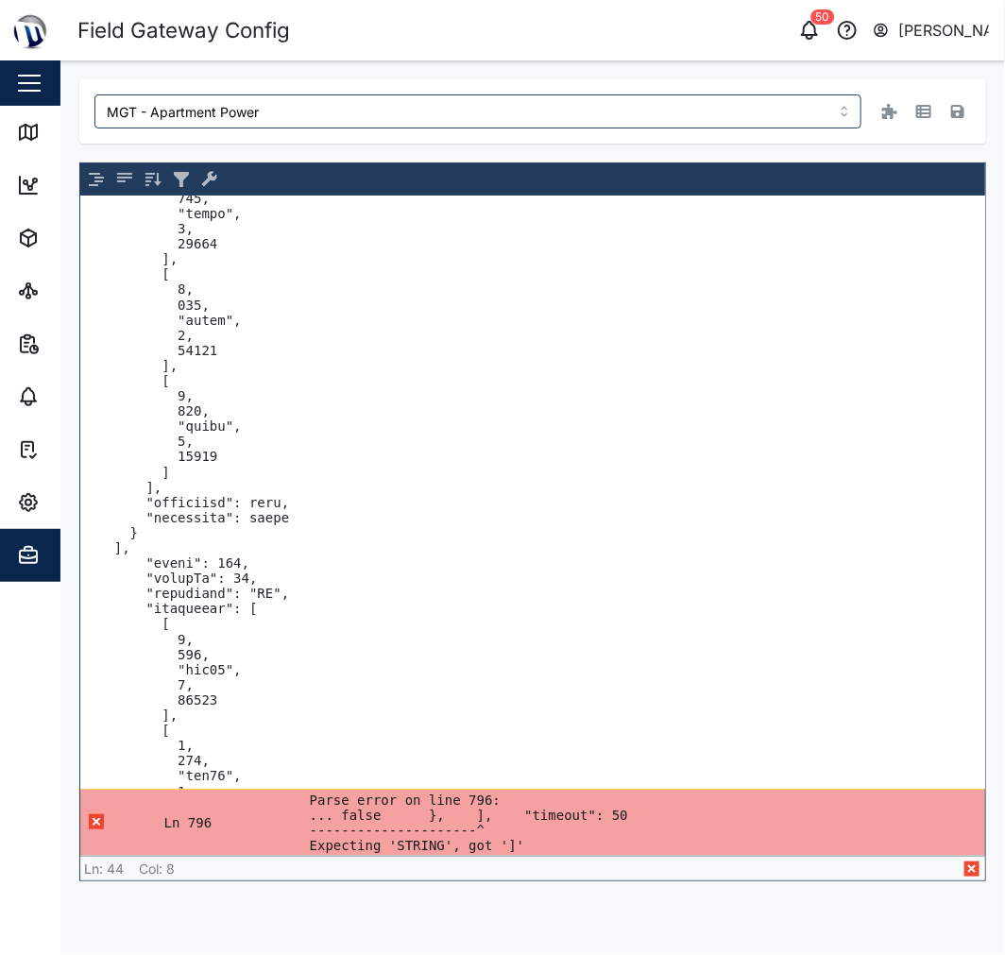
click at [140, 531] on textarea at bounding box center [532, 493] width 905 height 592
click at [423, 829] on pre "Parse error on line 796: ... false }, ], "timeout": 50 ---------------------^ E…" at bounding box center [645, 823] width 670 height 60
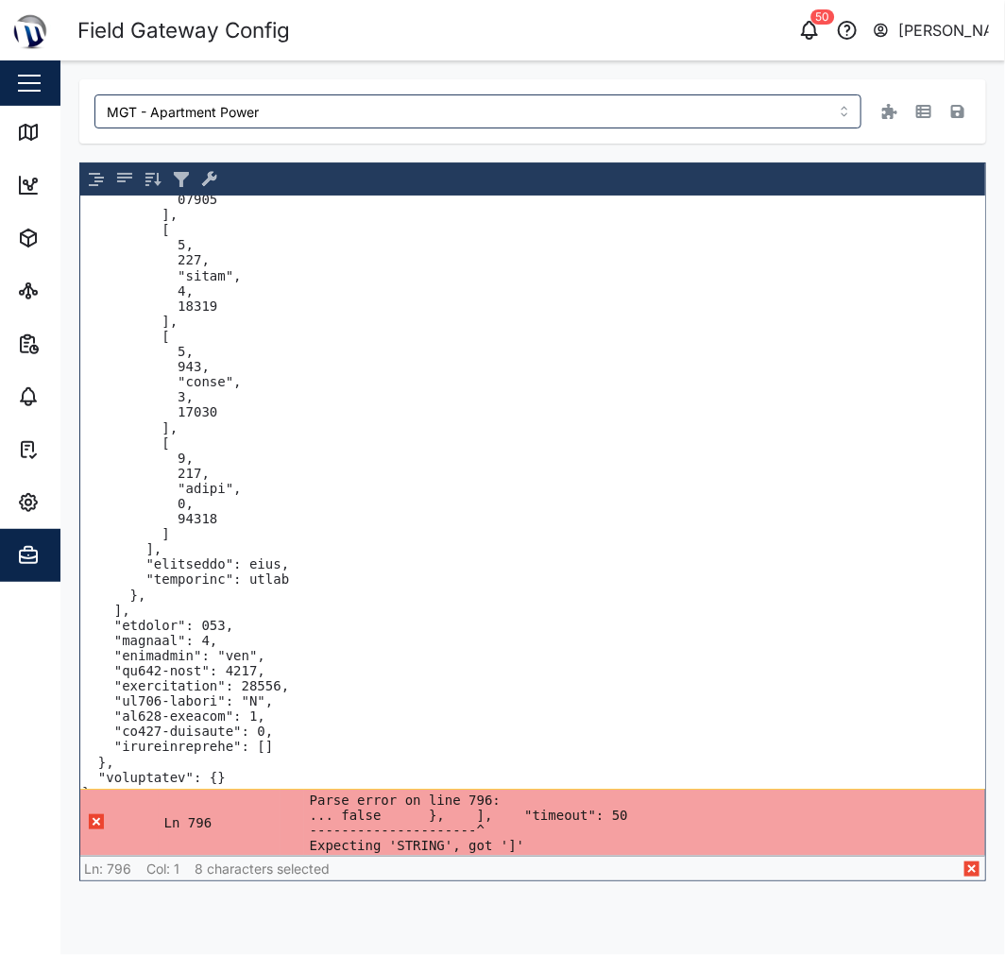
click at [93, 584] on textarea at bounding box center [532, 493] width 905 height 592
click at [149, 582] on textarea at bounding box center [532, 493] width 905 height 592
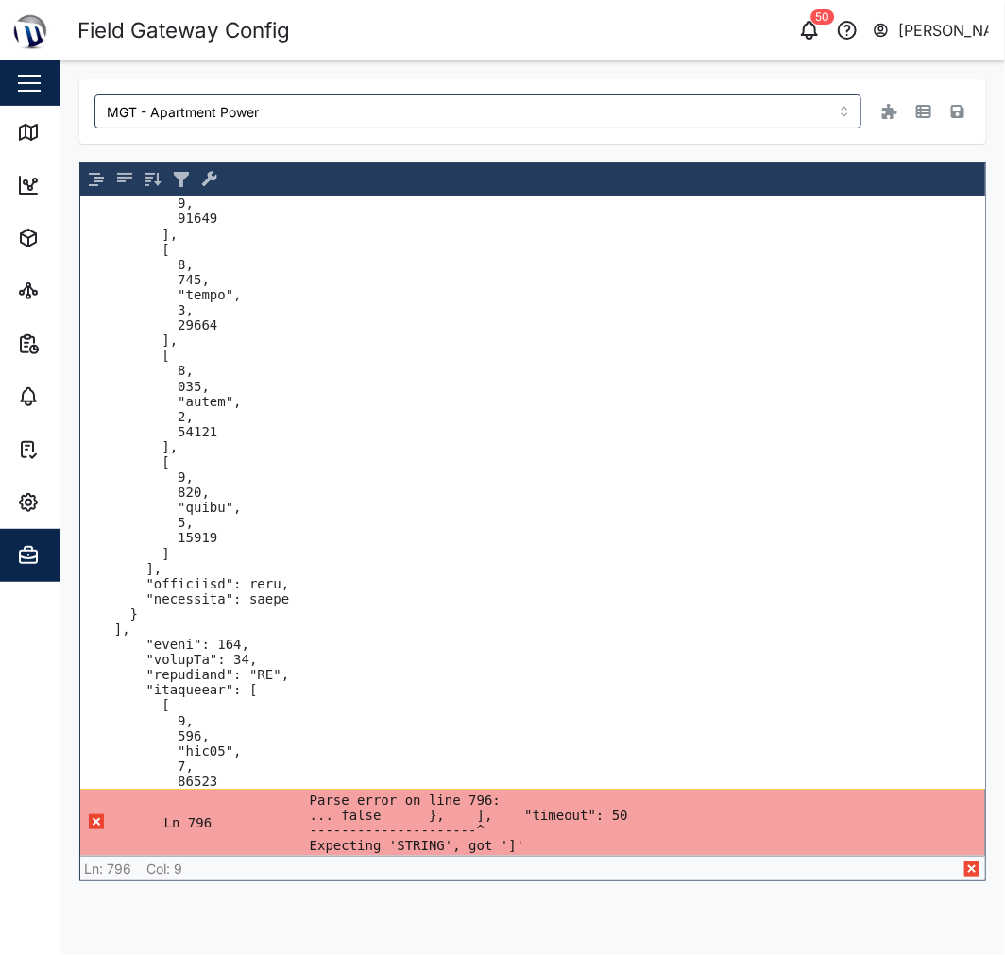
scroll to position [5926, 0]
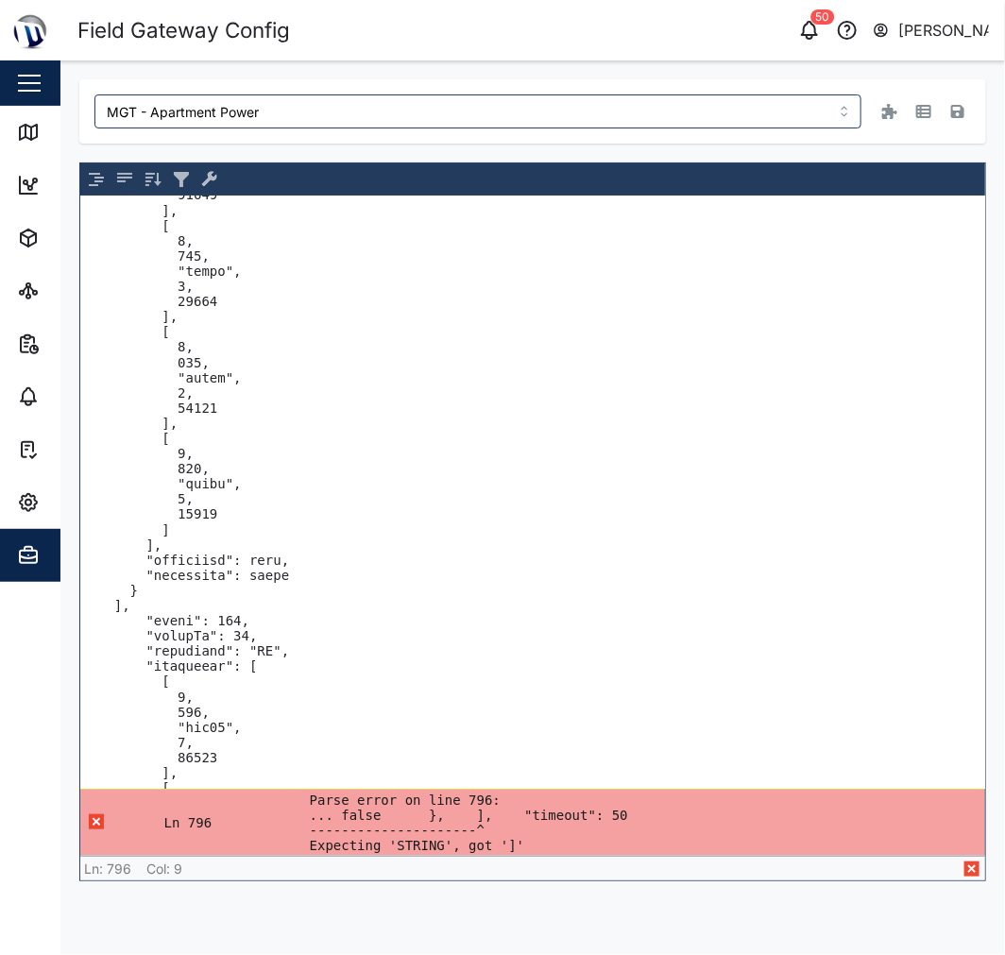
click at [116, 599] on textarea at bounding box center [532, 493] width 905 height 592
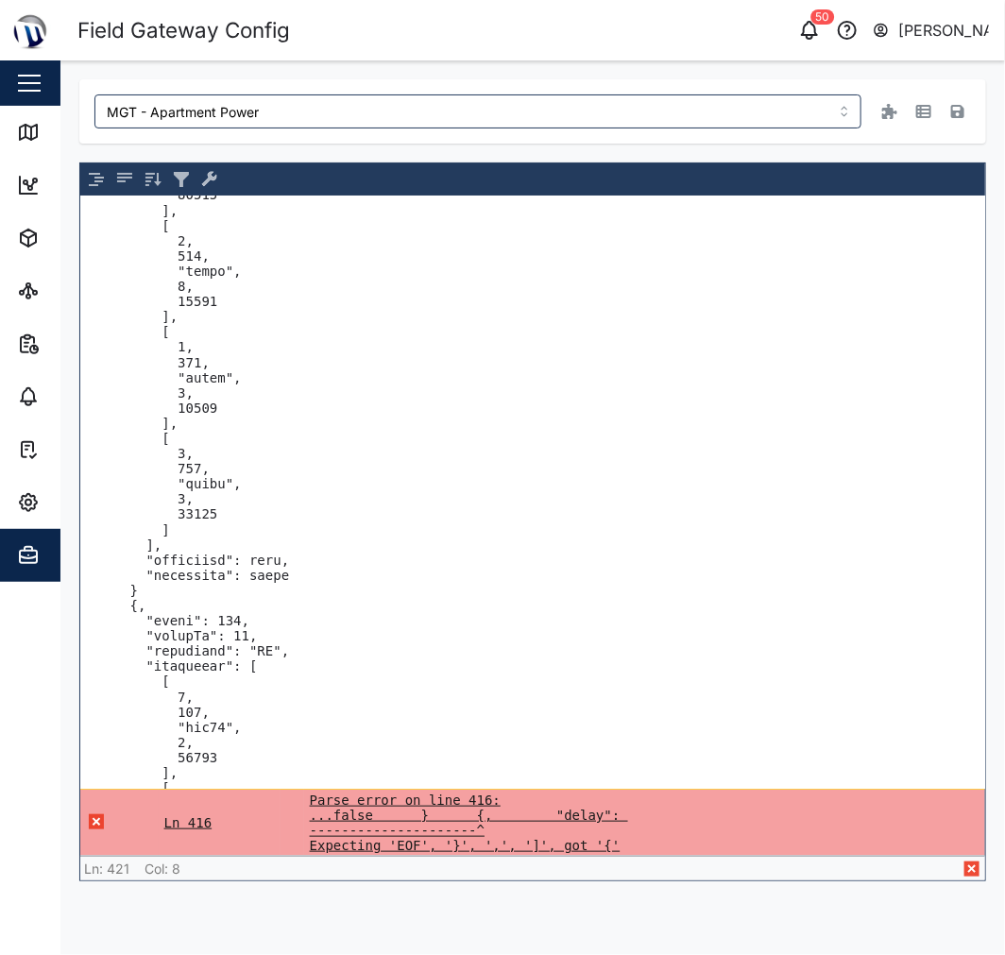
click at [433, 845] on pre "Parse error on line 416: ...false } {, "delay": ---------------------^ Expectin…" at bounding box center [645, 823] width 670 height 60
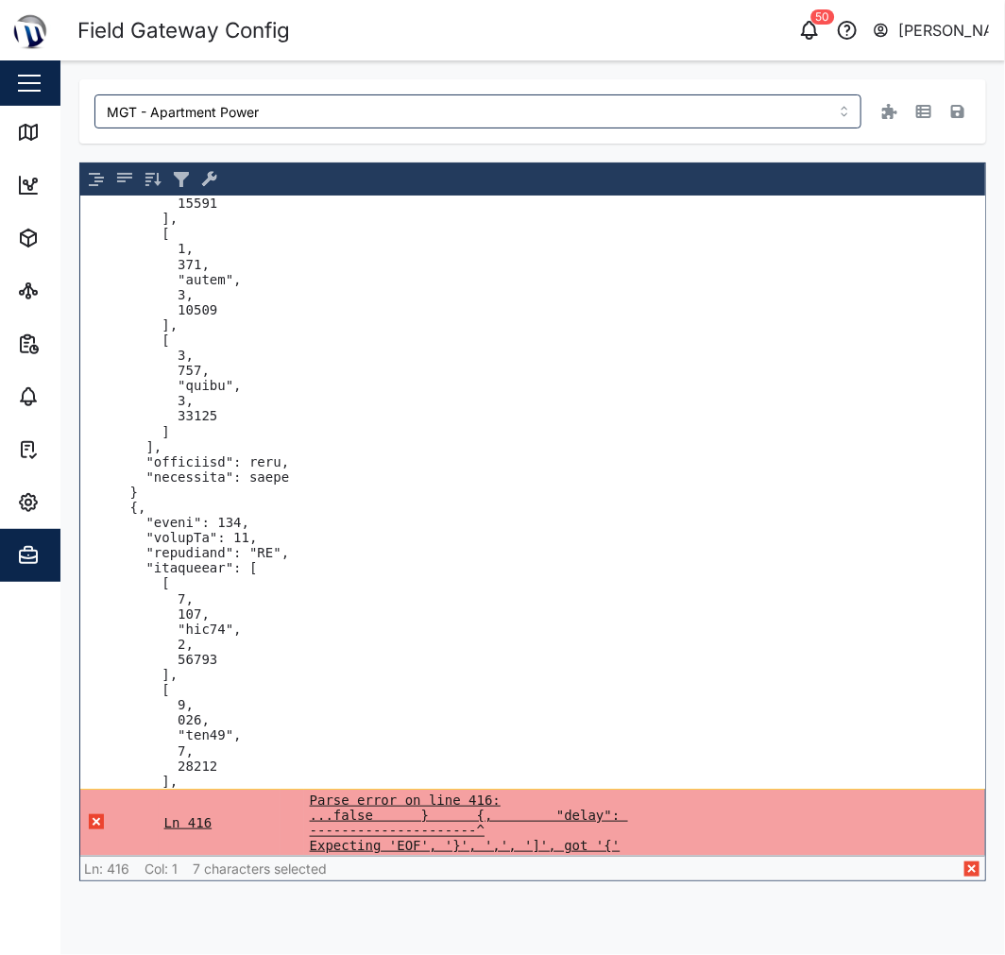
click at [417, 826] on pre "Parse error on line 416: ...false } {, "delay": ---------------------^ Expectin…" at bounding box center [645, 823] width 670 height 60
click at [196, 616] on textarea at bounding box center [532, 493] width 905 height 592
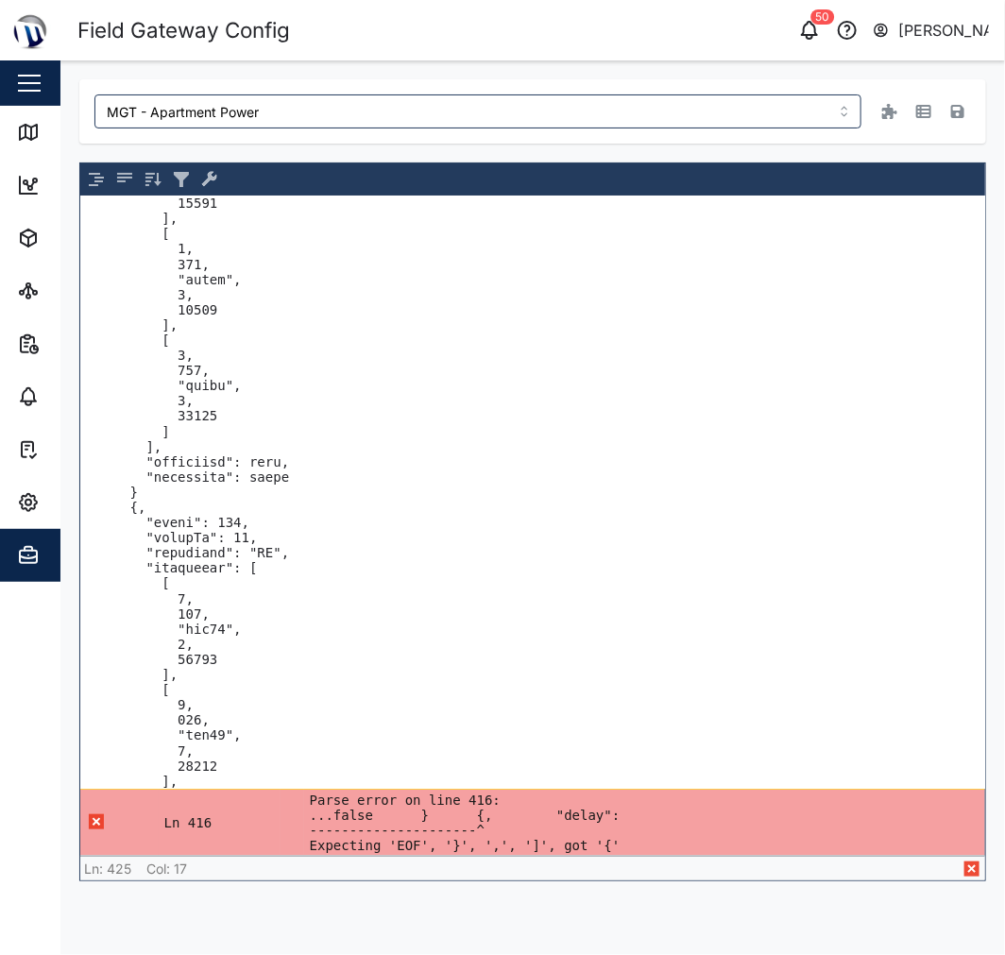
click at [153, 489] on textarea at bounding box center [532, 493] width 905 height 592
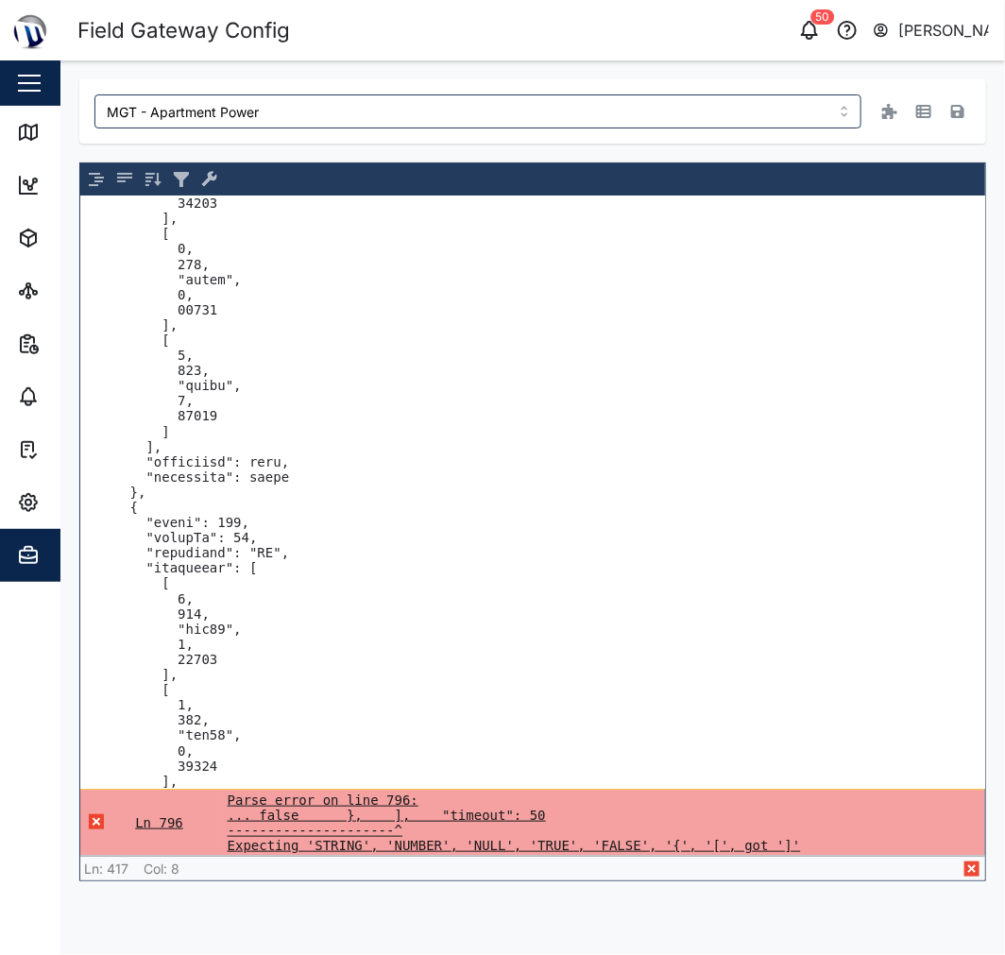
click at [300, 841] on pre "Parse error on line 796: ... false }, ], "timeout": 50 ---------------------^ E…" at bounding box center [604, 823] width 752 height 60
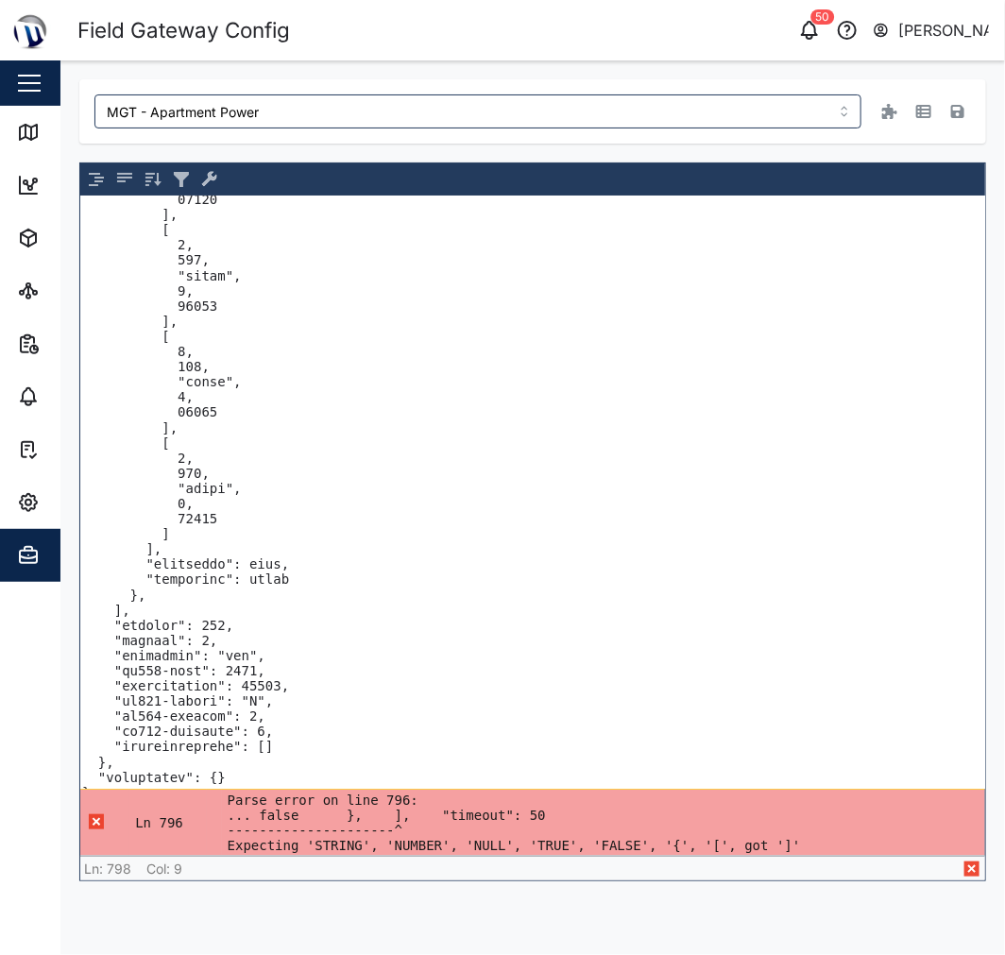
click at [137, 603] on textarea at bounding box center [532, 493] width 905 height 592
click at [139, 579] on textarea at bounding box center [532, 493] width 905 height 592
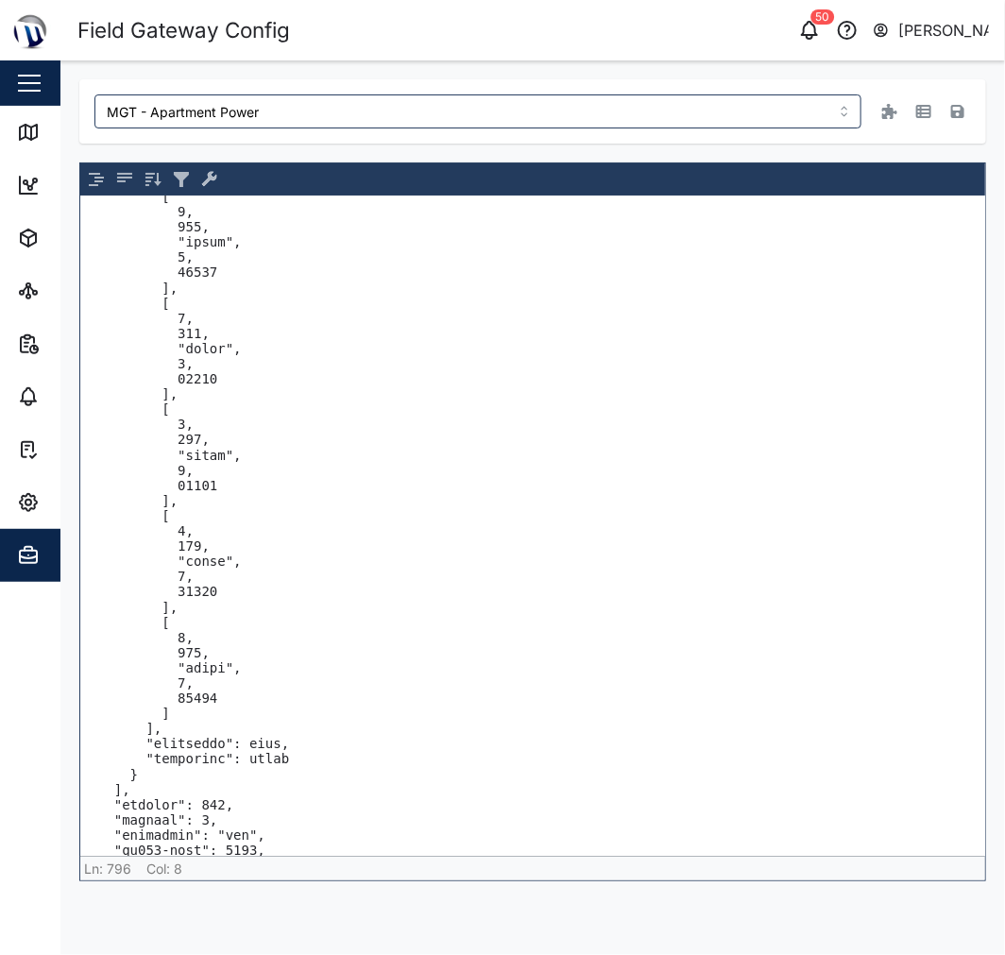
scroll to position [11633, 0]
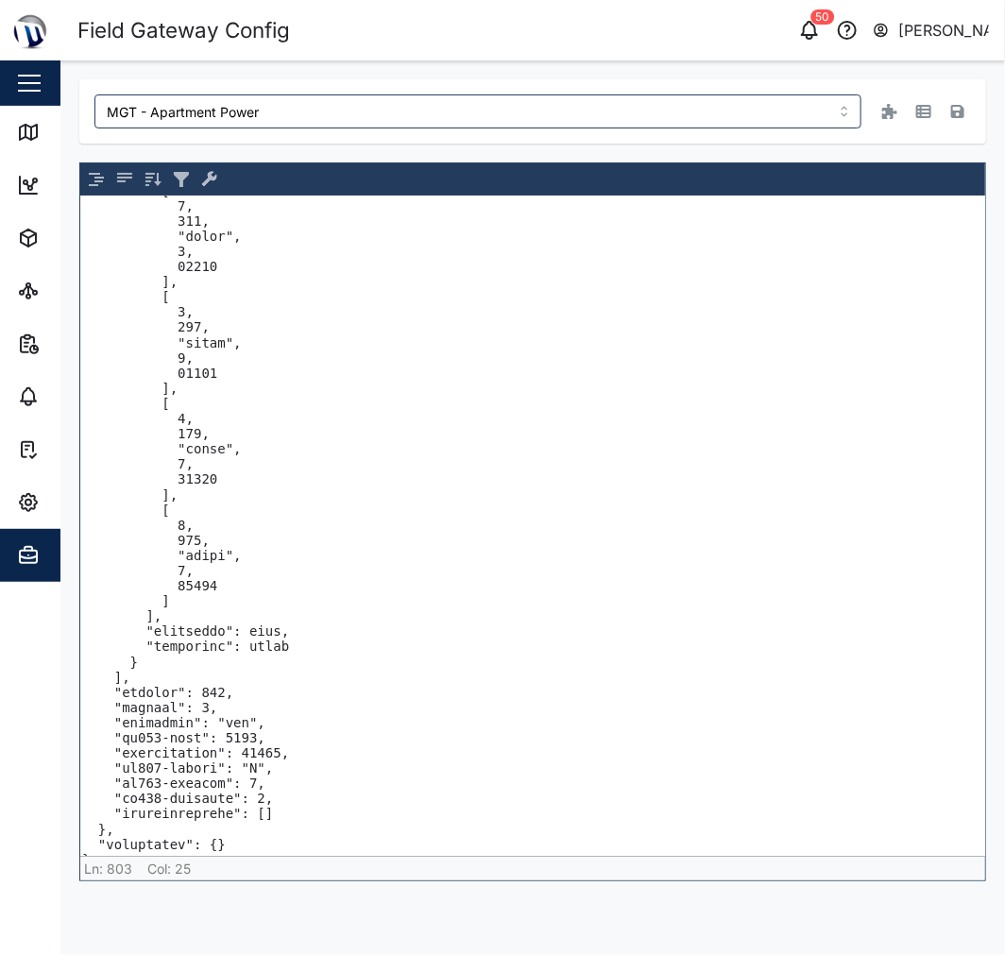
click at [588, 757] on textarea at bounding box center [532, 527] width 905 height 660
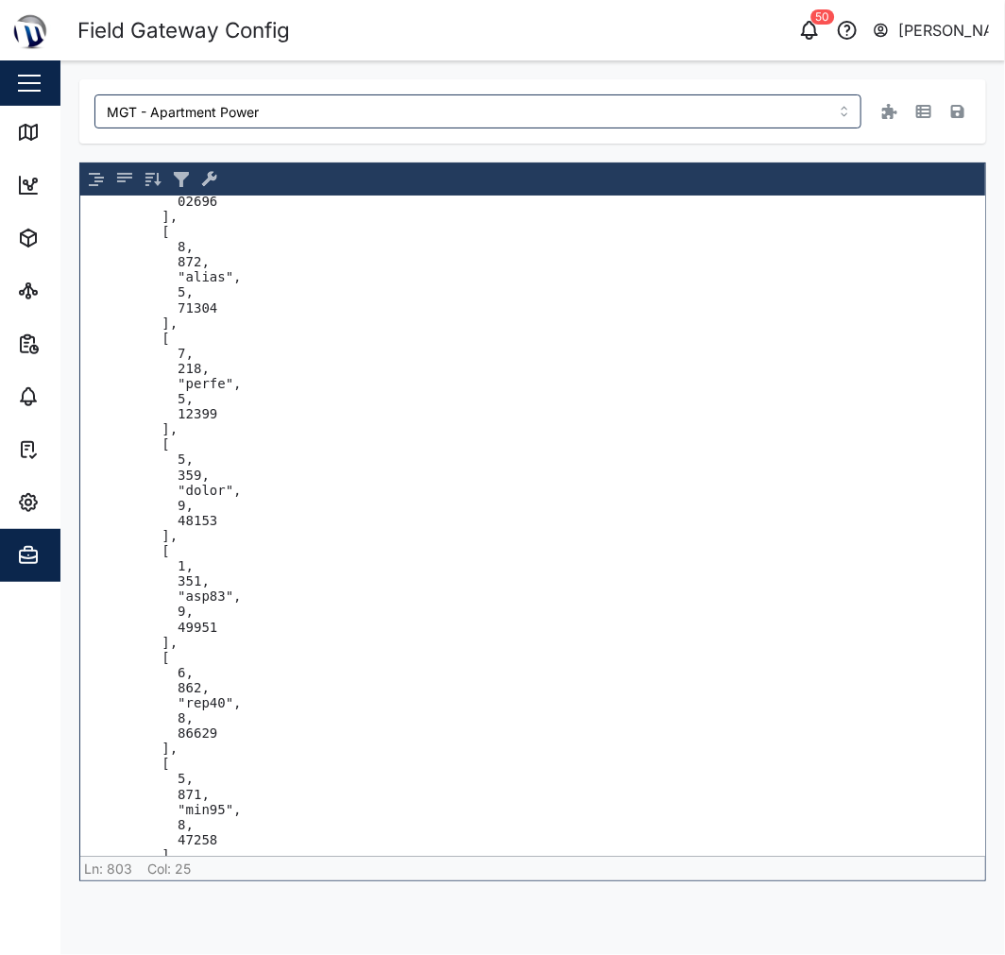
scroll to position [6909, 0]
type textarea "{ "v": { "fw": "vfg-3050-alpha-1", "4-20": 0, "core": 5, "gnss": 1, "comms": 3,…"
click at [956, 109] on icon "button" at bounding box center [957, 111] width 13 height 15
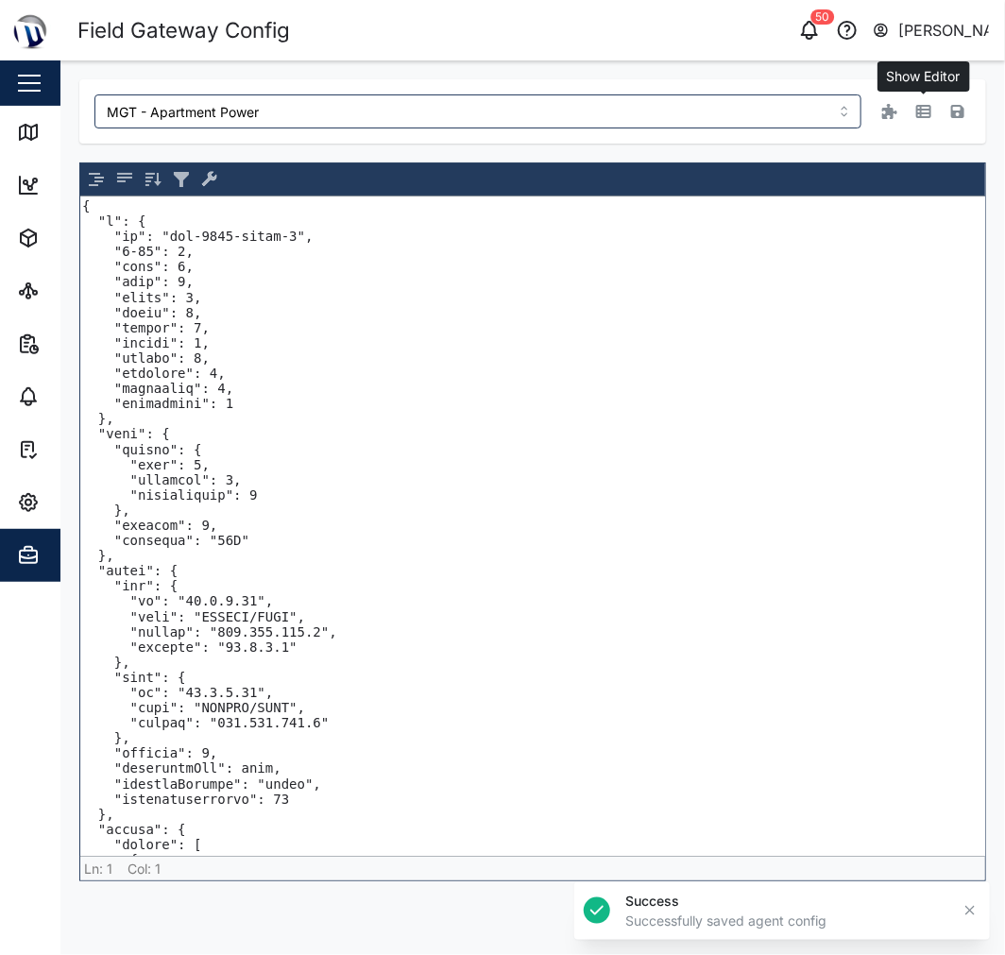
click at [924, 114] on icon "button" at bounding box center [924, 111] width 15 height 15
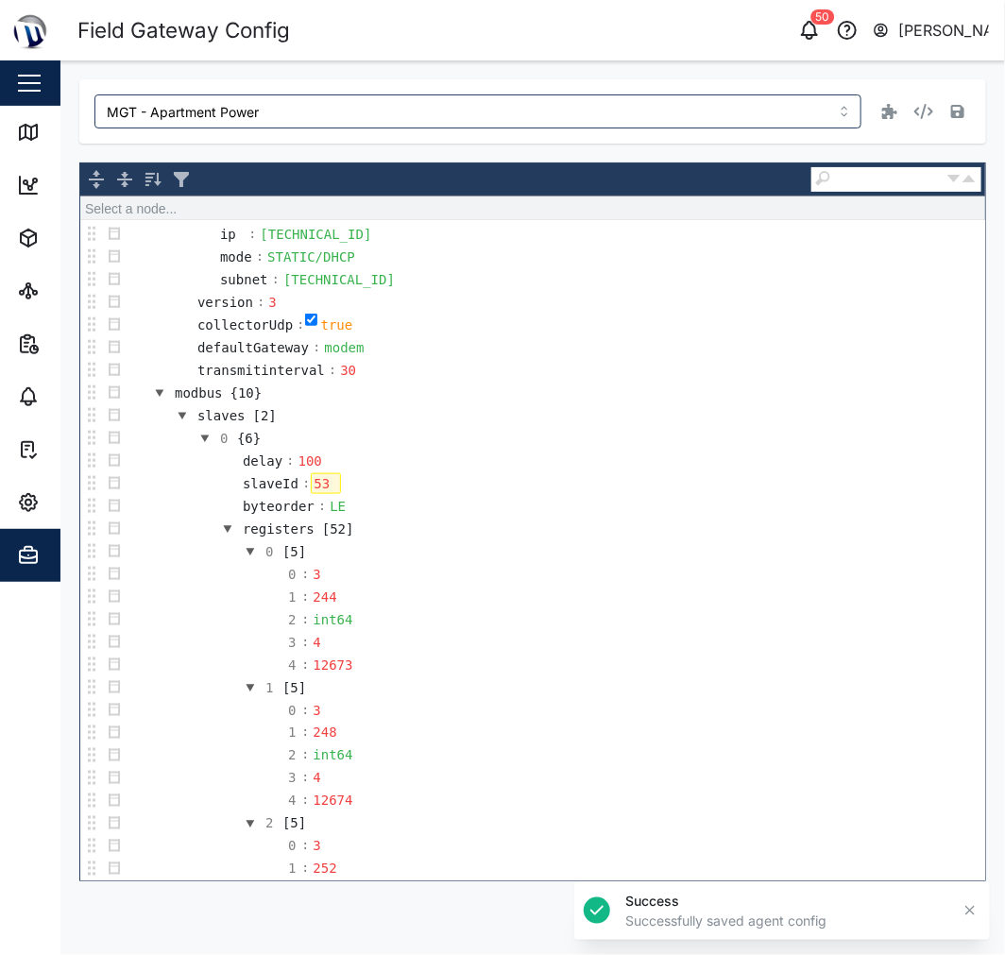
scroll to position [629, 0]
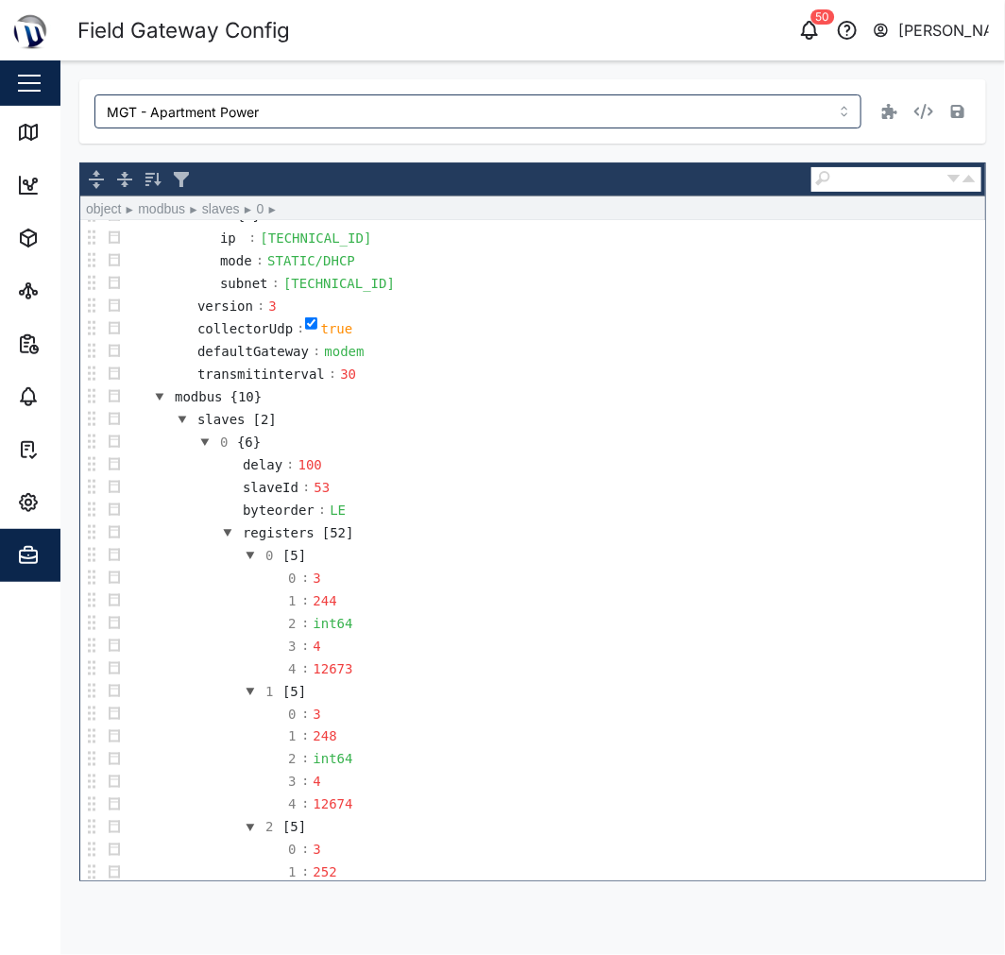
click at [206, 445] on button "button" at bounding box center [205, 442] width 23 height 23
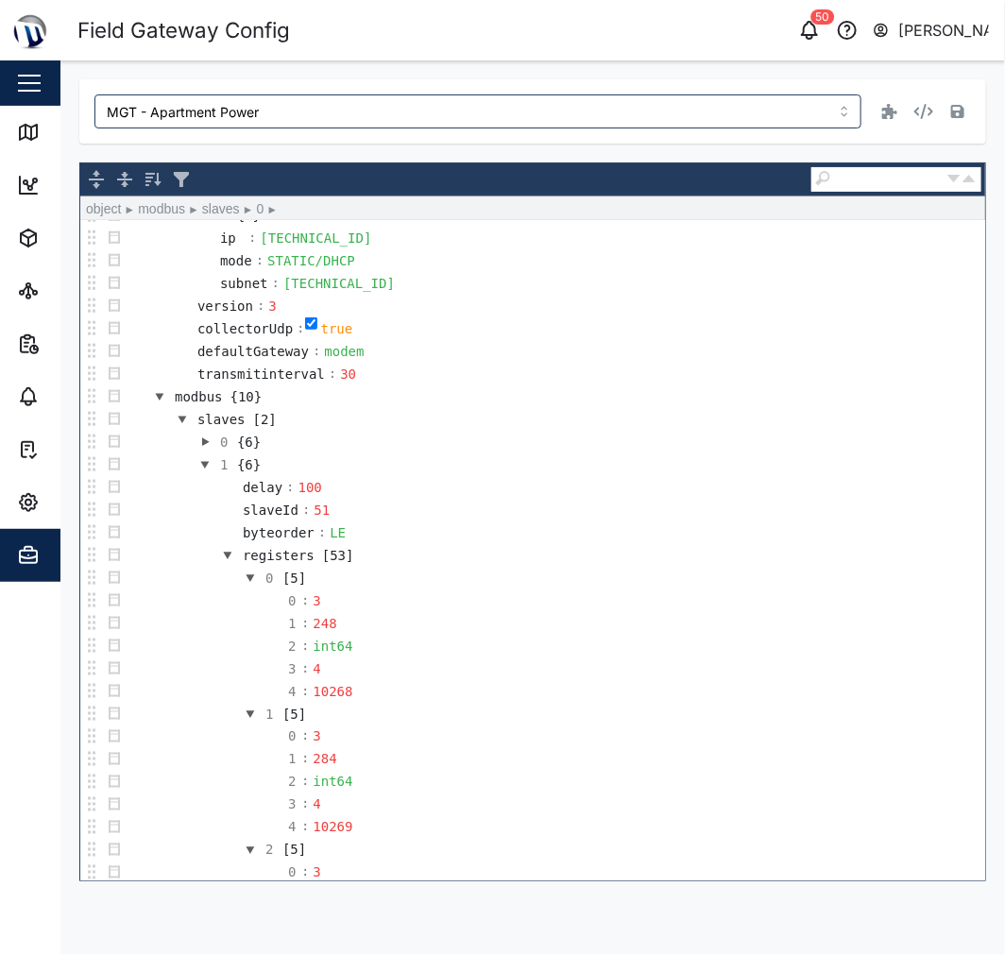
click at [206, 447] on button "button" at bounding box center [205, 442] width 23 height 23
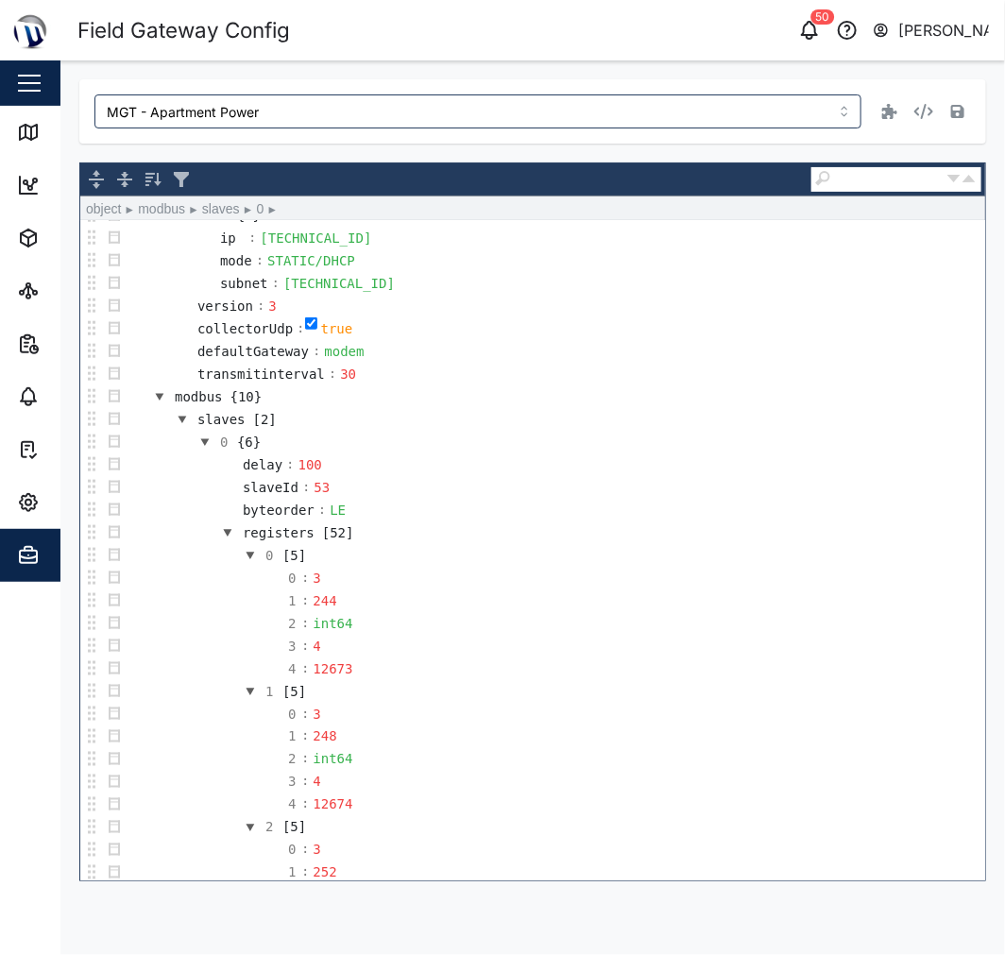
click at [206, 447] on button "button" at bounding box center [205, 442] width 23 height 23
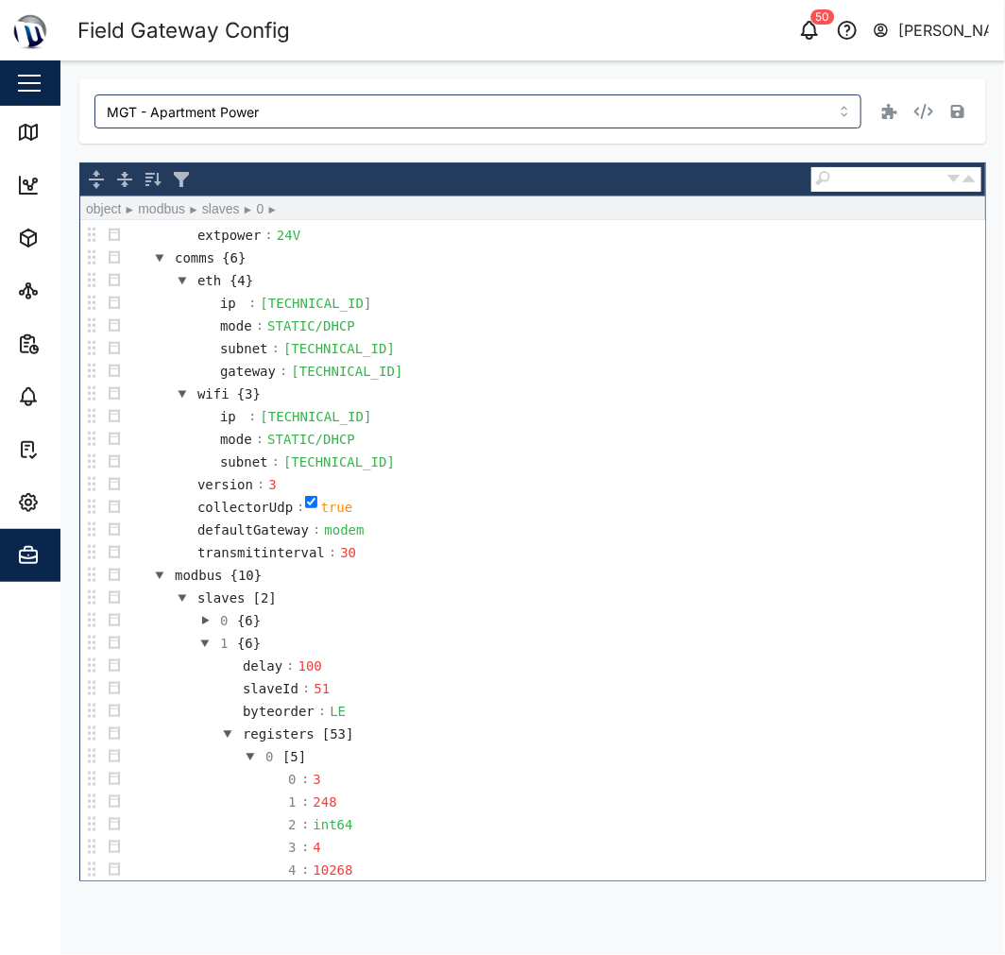
scroll to position [553, 0]
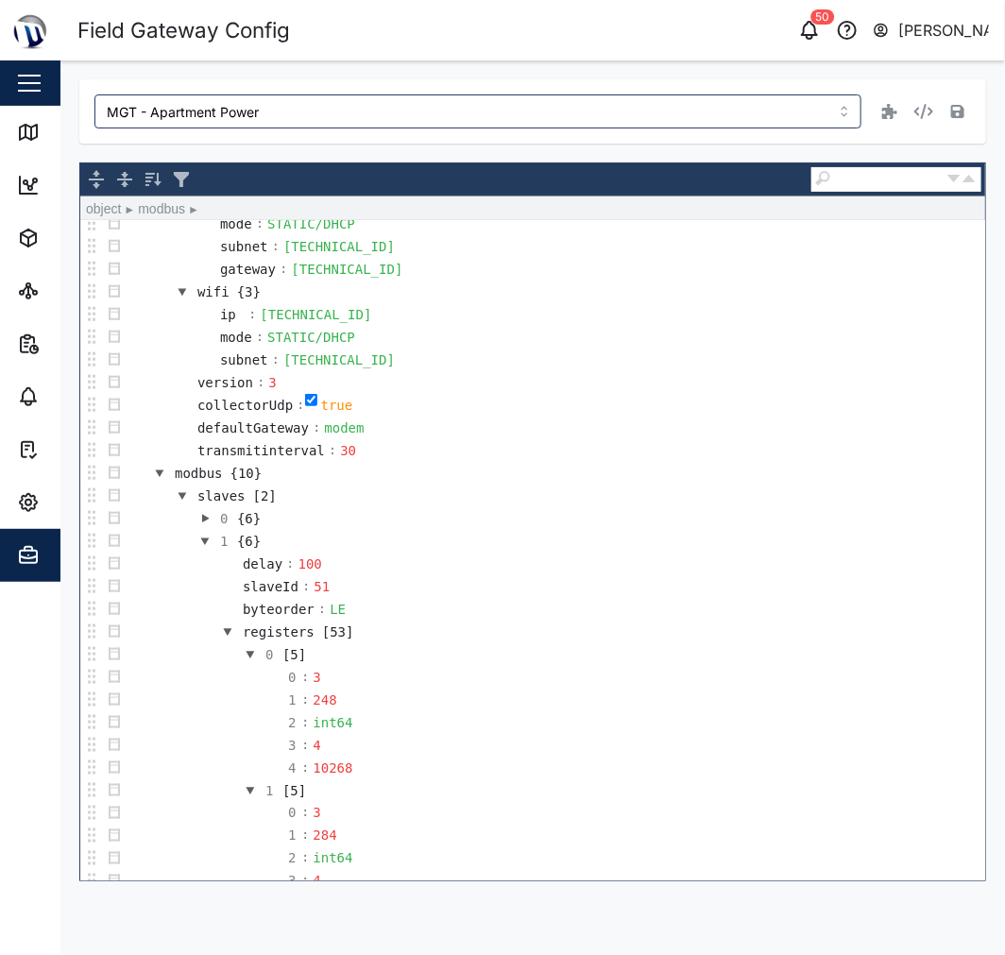
click at [155, 478] on button "button" at bounding box center [159, 473] width 23 height 23
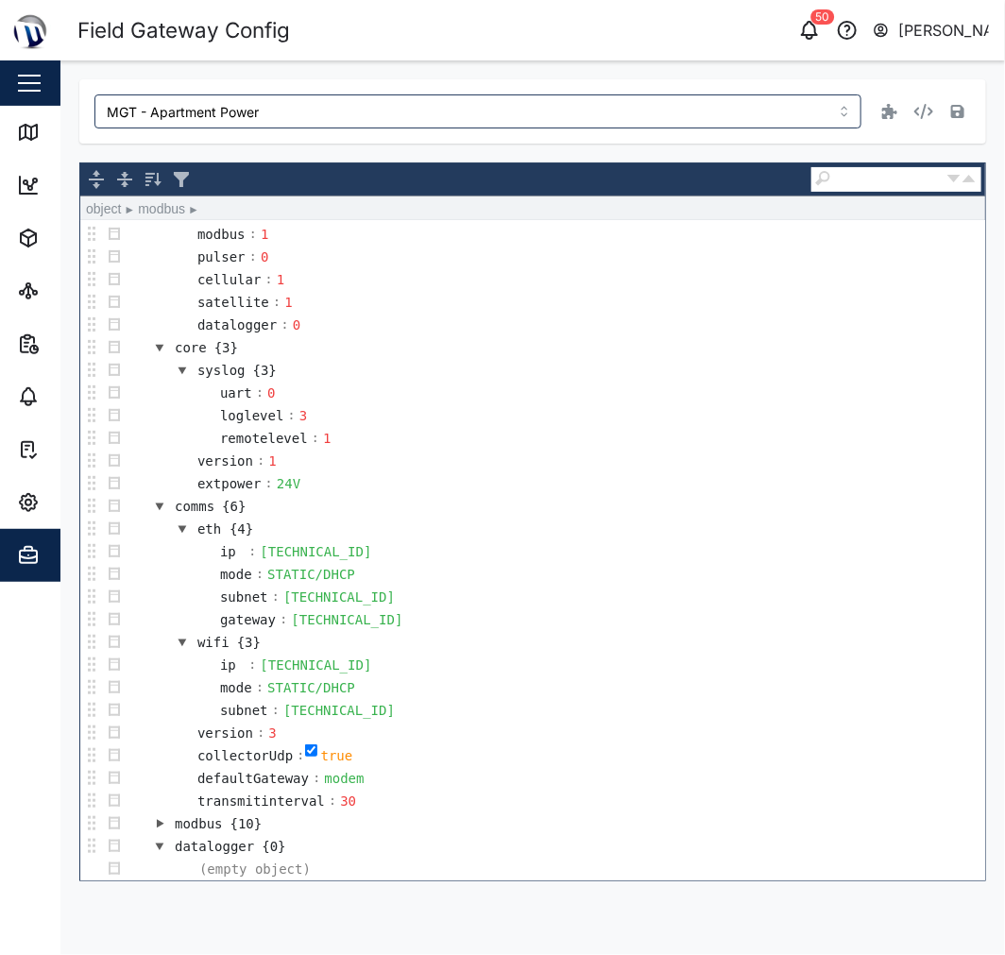
scroll to position [209, 0]
click at [163, 824] on button "button" at bounding box center [159, 824] width 23 height 23
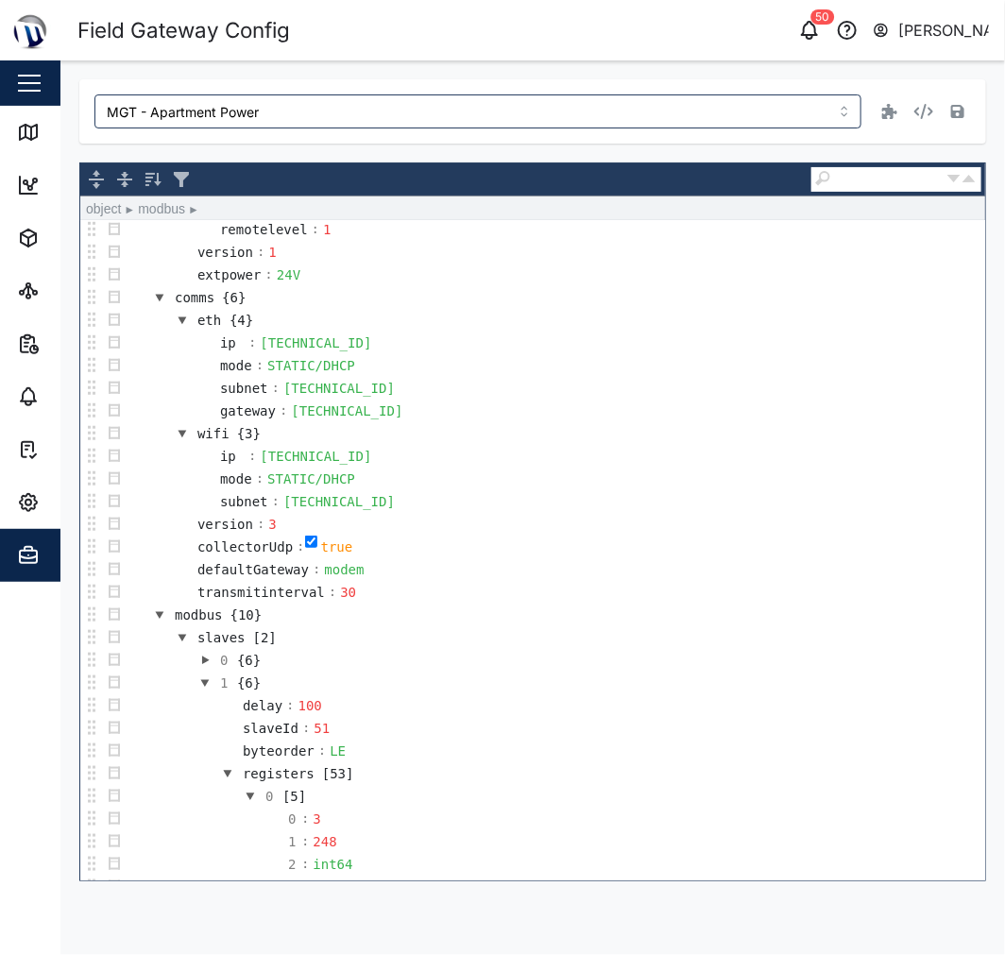
scroll to position [733, 0]
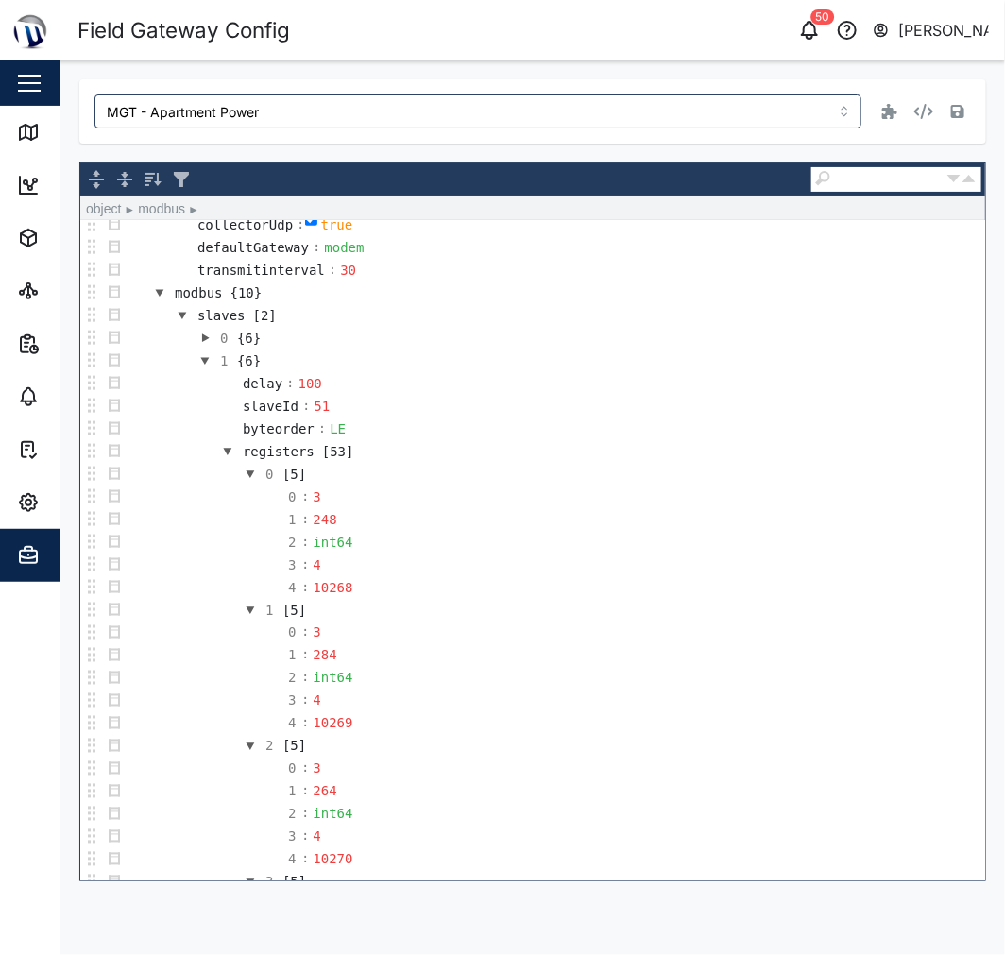
click at [208, 366] on button "button" at bounding box center [205, 361] width 23 height 23
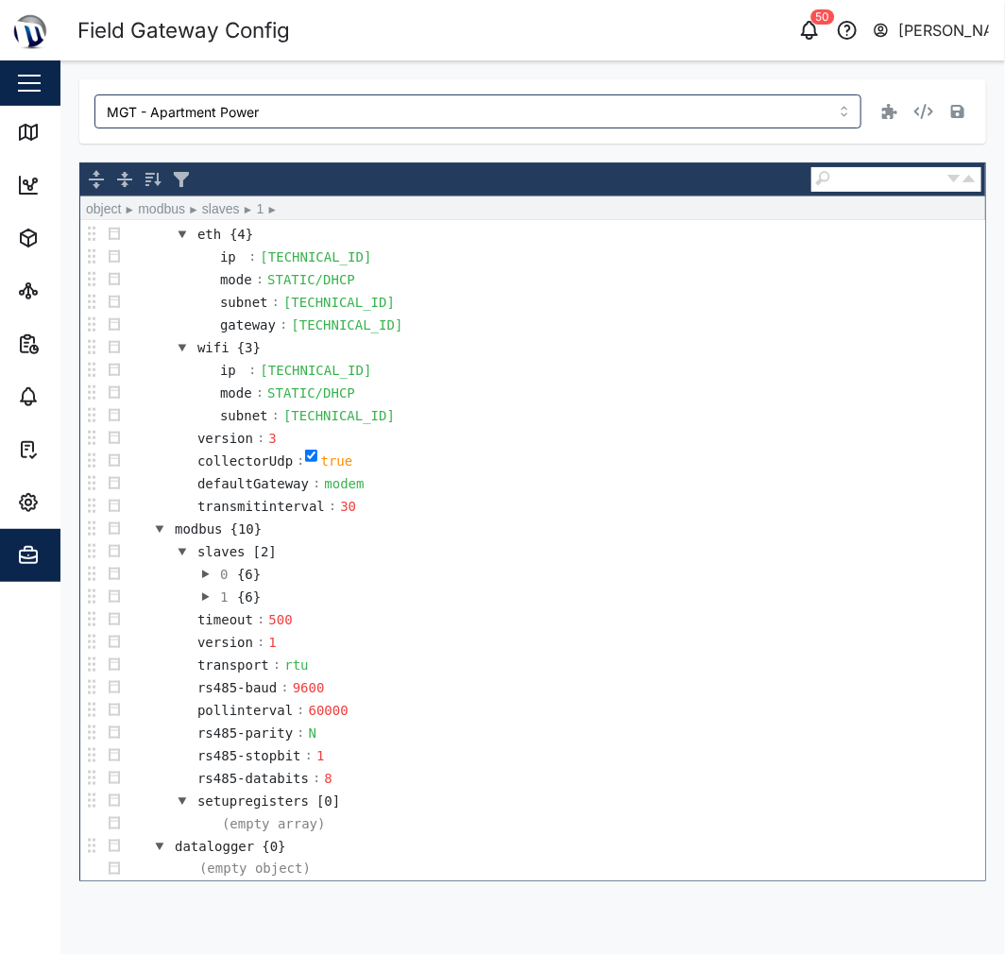
scroll to position [506, 0]
click at [928, 111] on icon "button" at bounding box center [924, 111] width 19 height 15
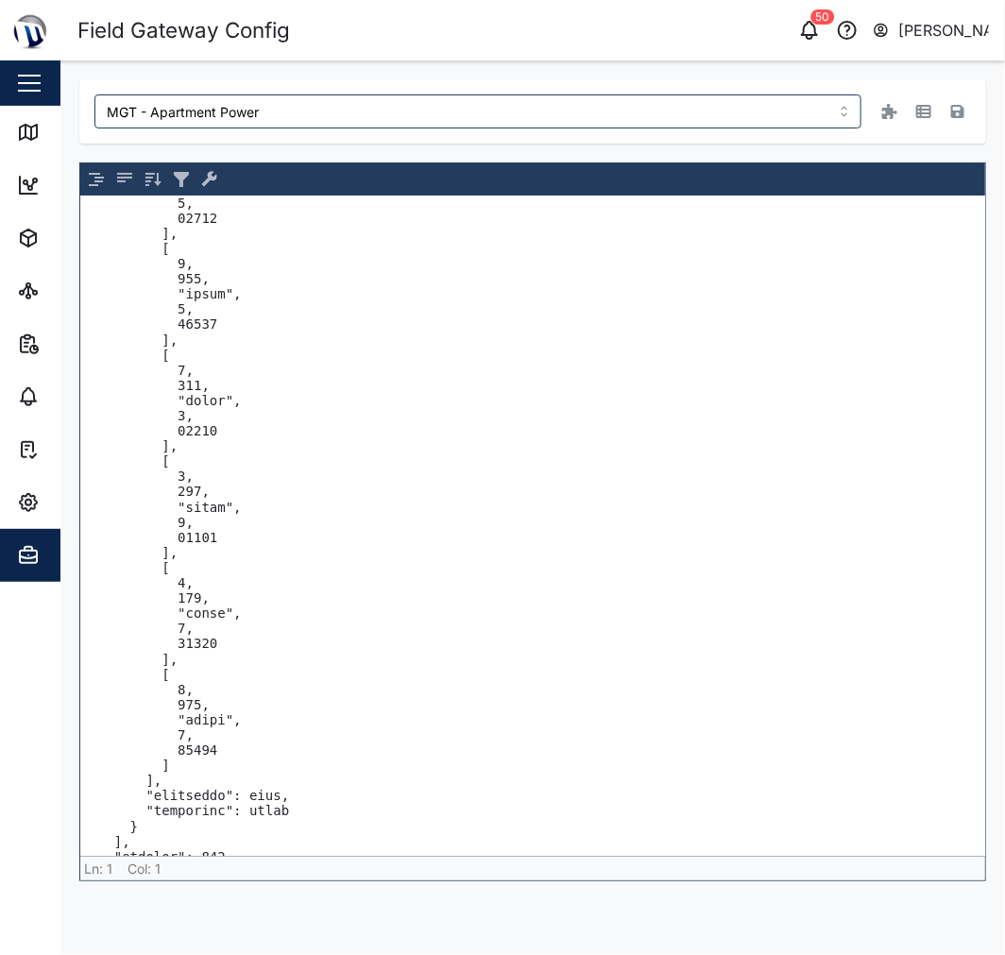
scroll to position [11633, 0]
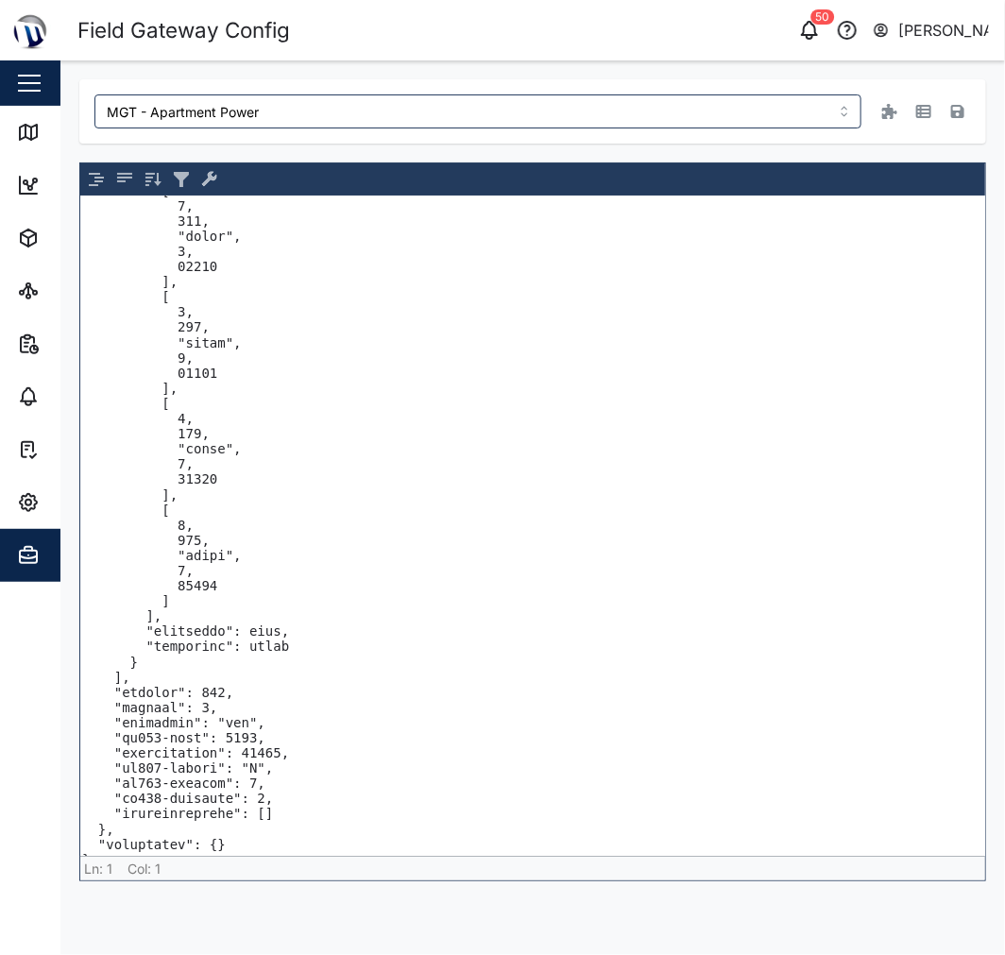
click at [931, 116] on icon "button" at bounding box center [924, 111] width 15 height 13
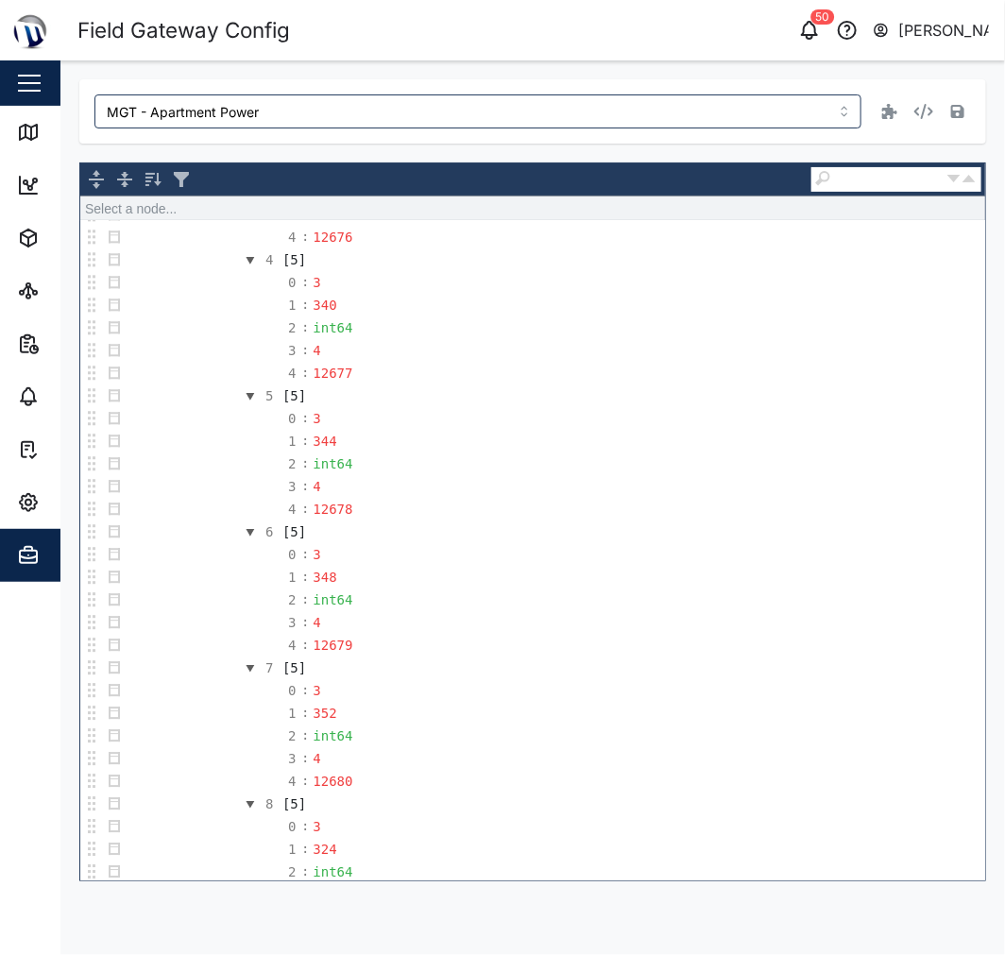
scroll to position [2100, 0]
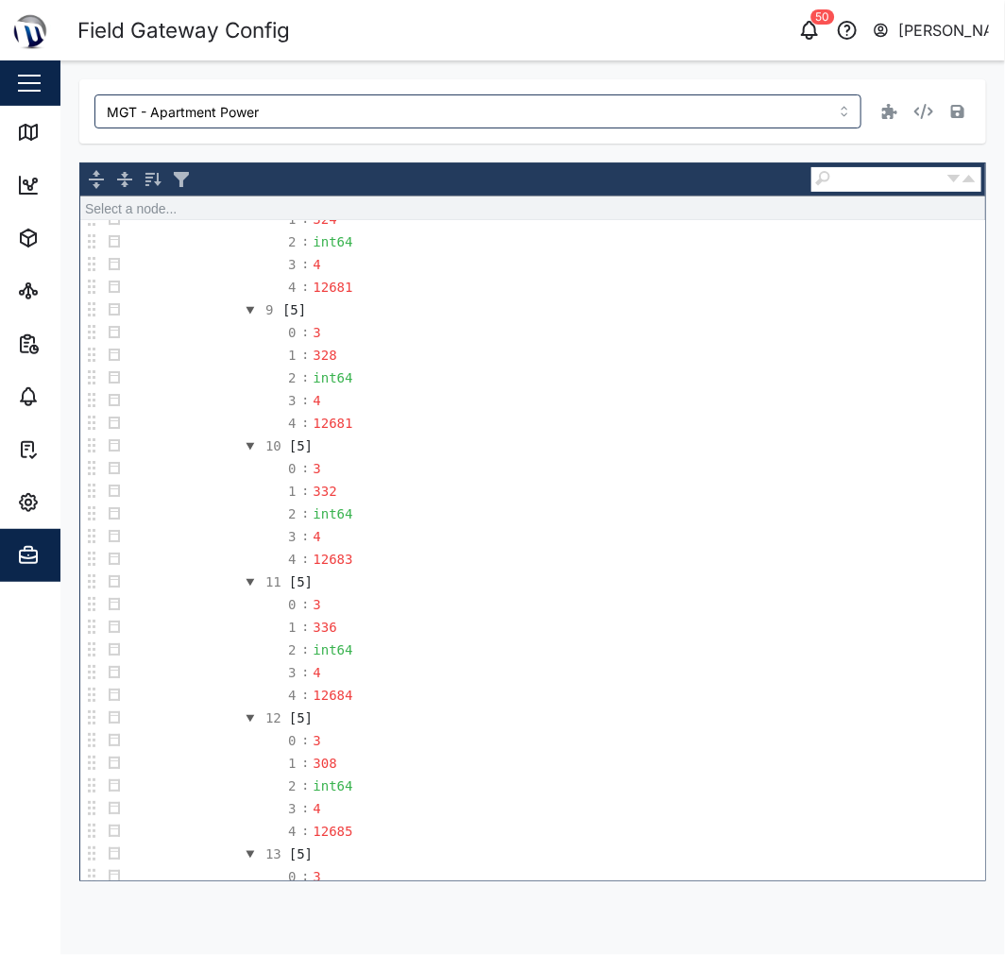
click at [303, 156] on div "MGT - Apartment Power Select a node... object {5} v {12} fw : vfg-3050-alpha-1 …" at bounding box center [532, 480] width 907 height 802
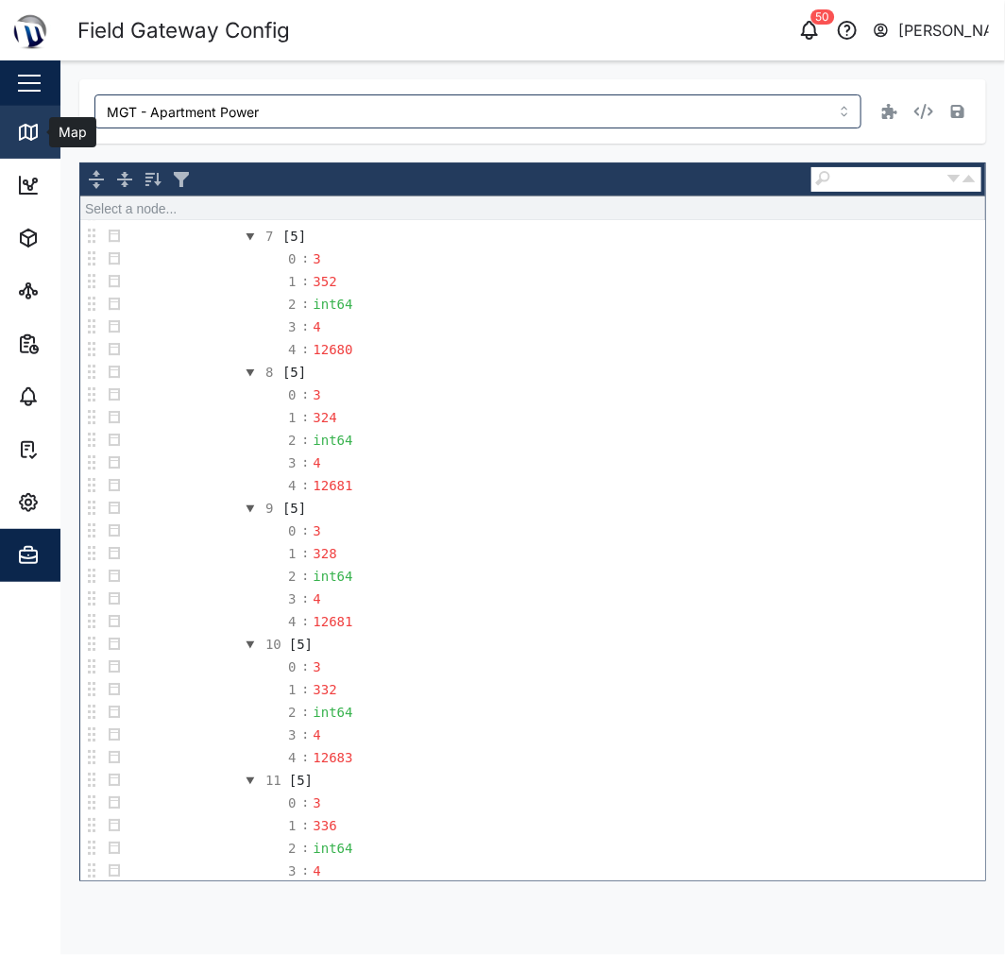
scroll to position [1890, 0]
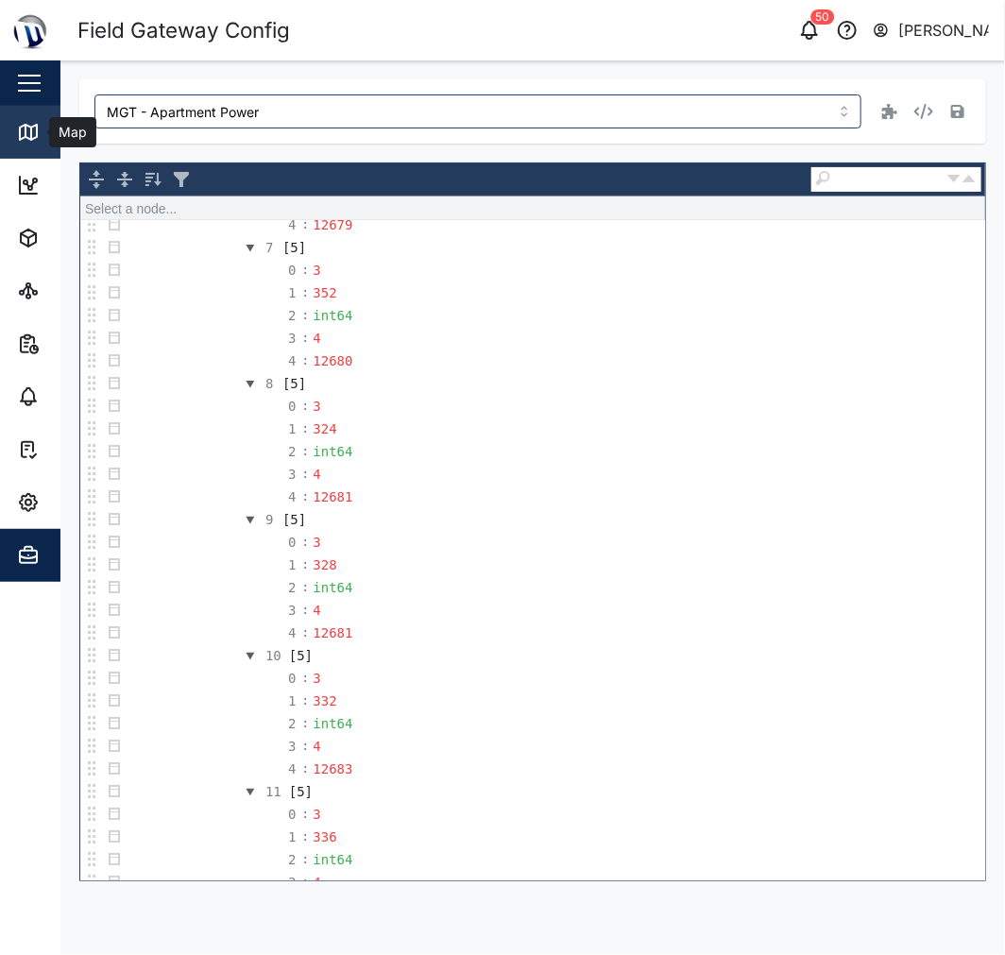
click at [44, 146] on link "Map" at bounding box center [123, 132] width 246 height 53
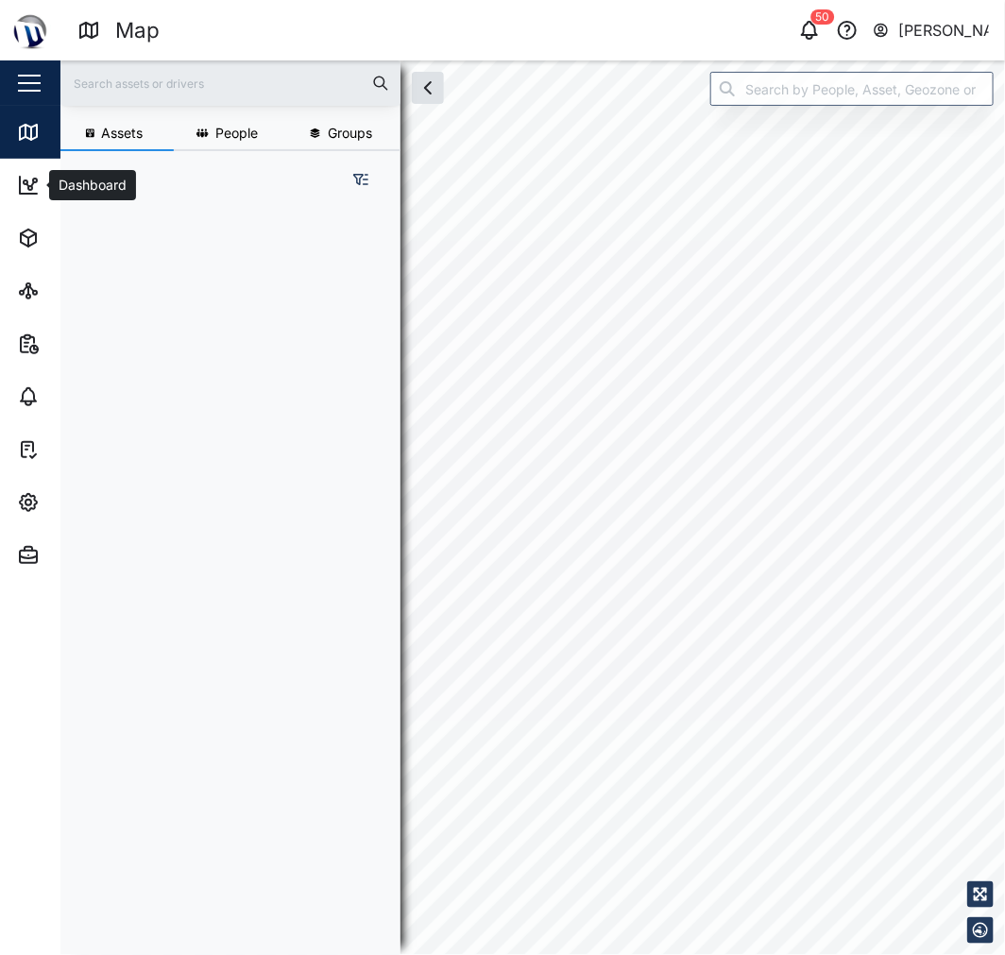
scroll to position [16, 16]
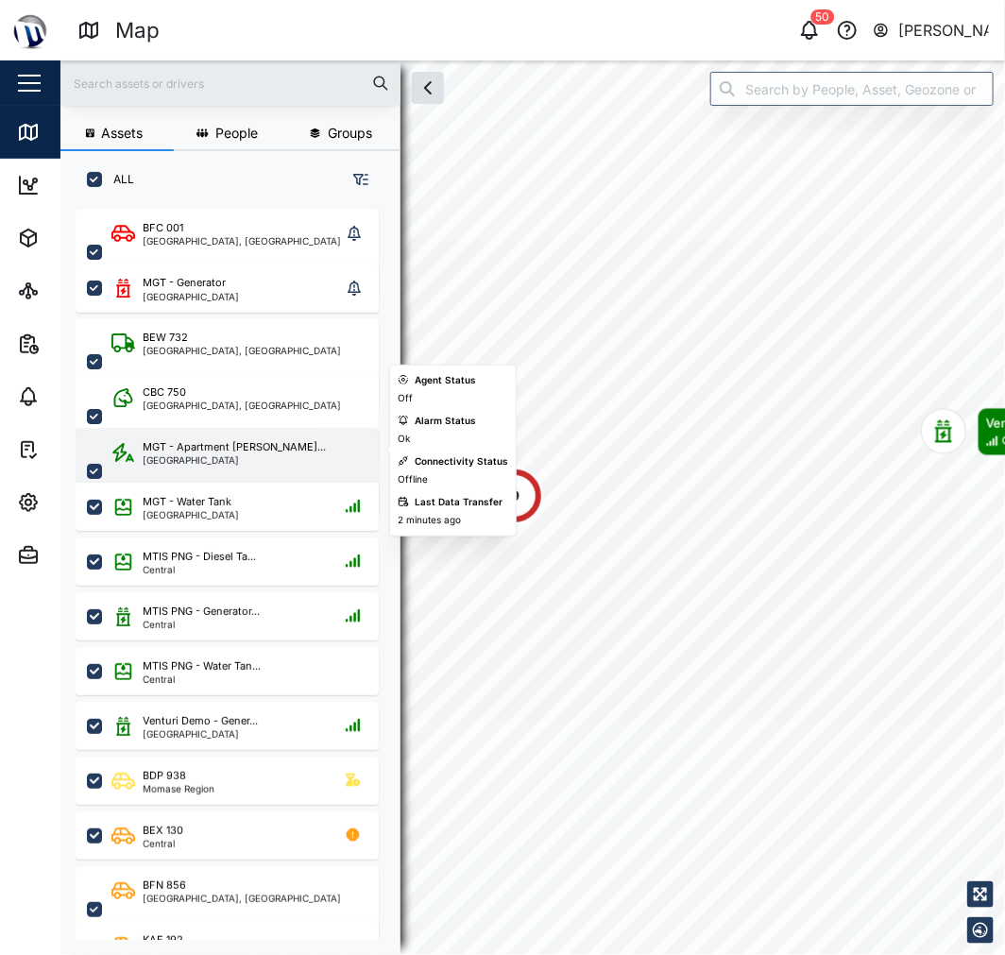
click at [232, 460] on div "[GEOGRAPHIC_DATA]" at bounding box center [234, 459] width 183 height 9
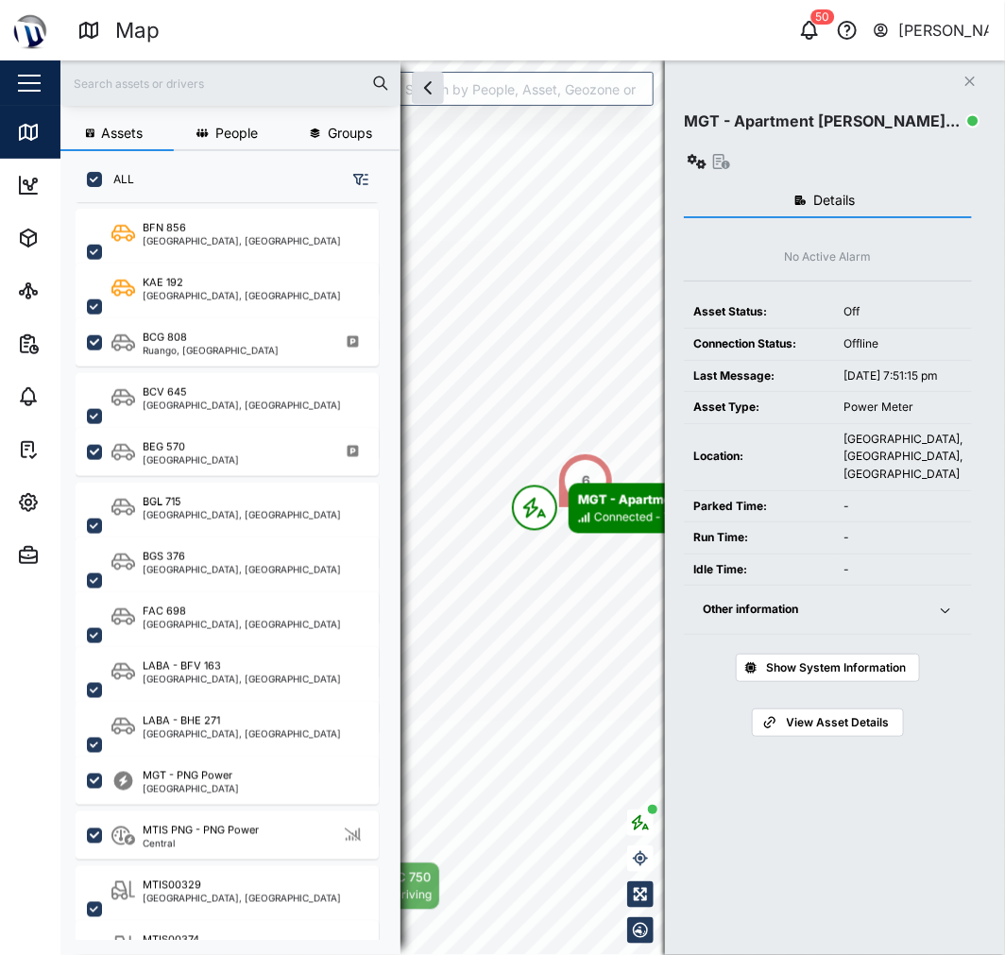
scroll to position [686, 0]
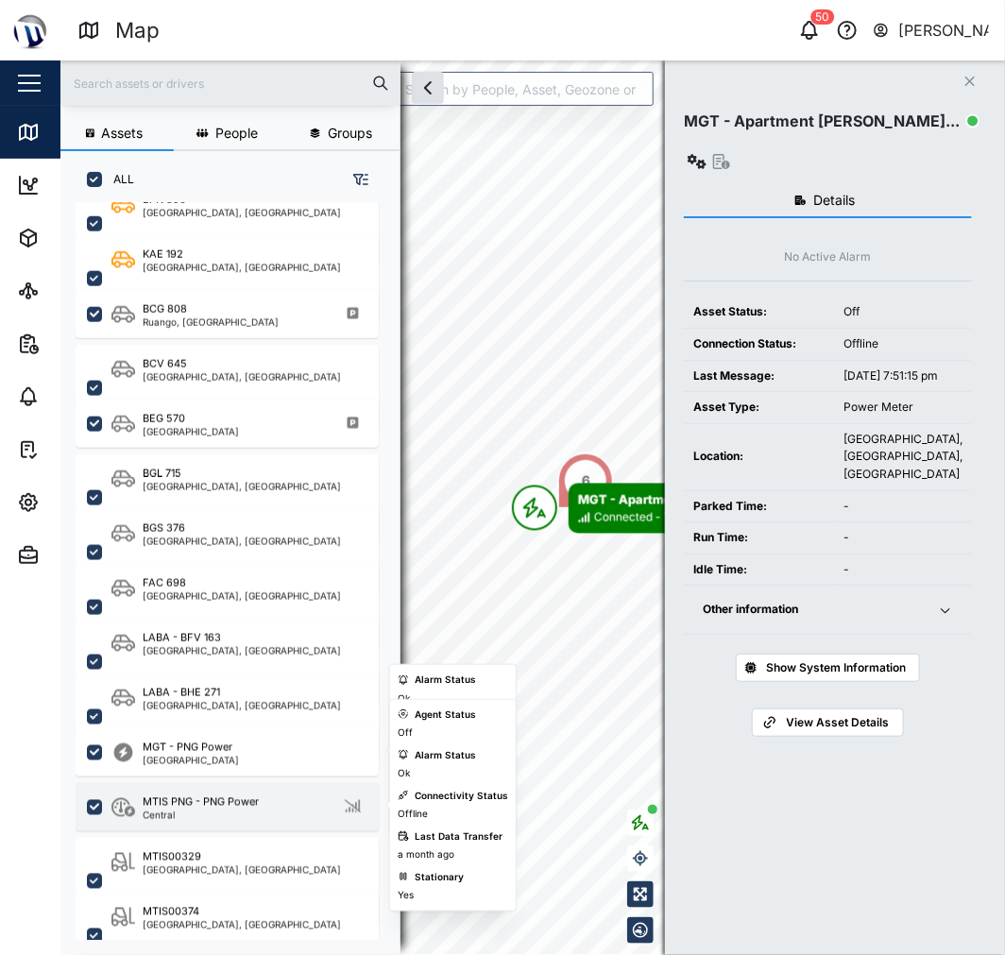
click at [262, 819] on div "MTIS PNG - PNG Power Central" at bounding box center [227, 807] width 303 height 48
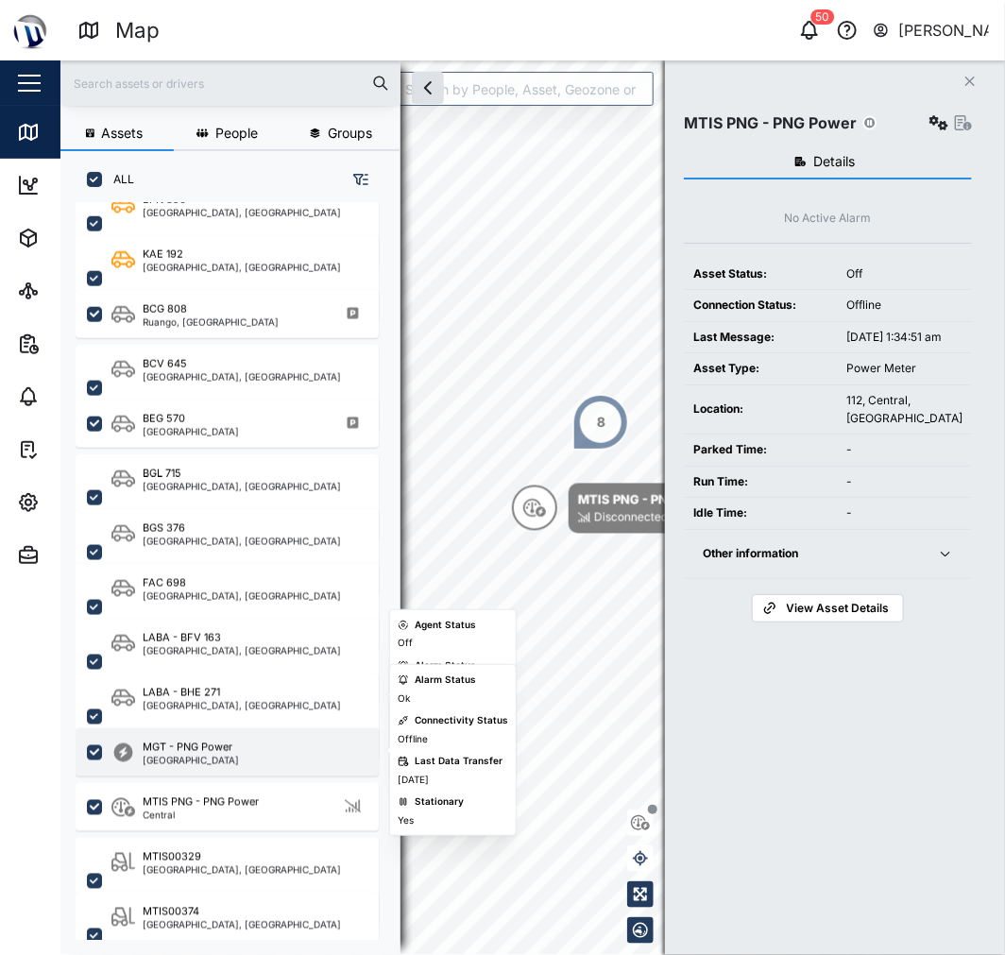
click at [252, 757] on div "MGT - PNG Power Port Moresby" at bounding box center [239, 753] width 256 height 26
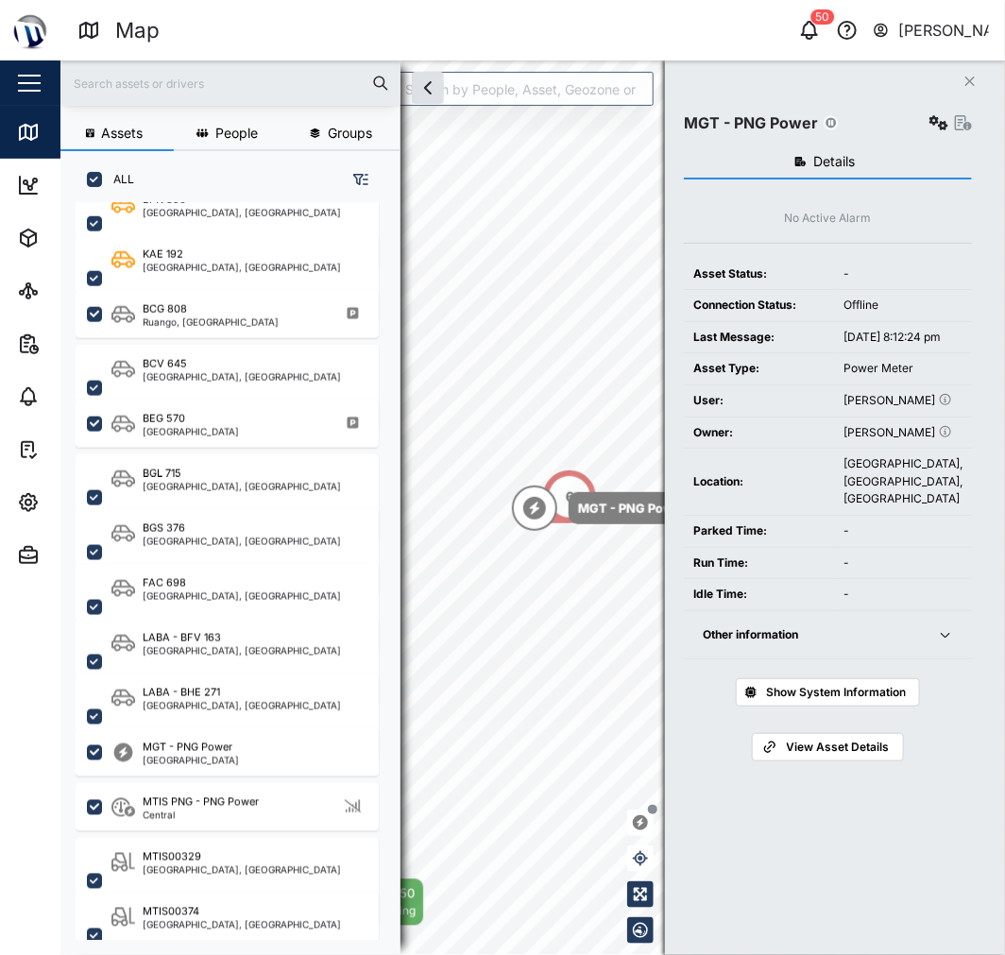
click at [894, 644] on div "Other information" at bounding box center [809, 635] width 213 height 18
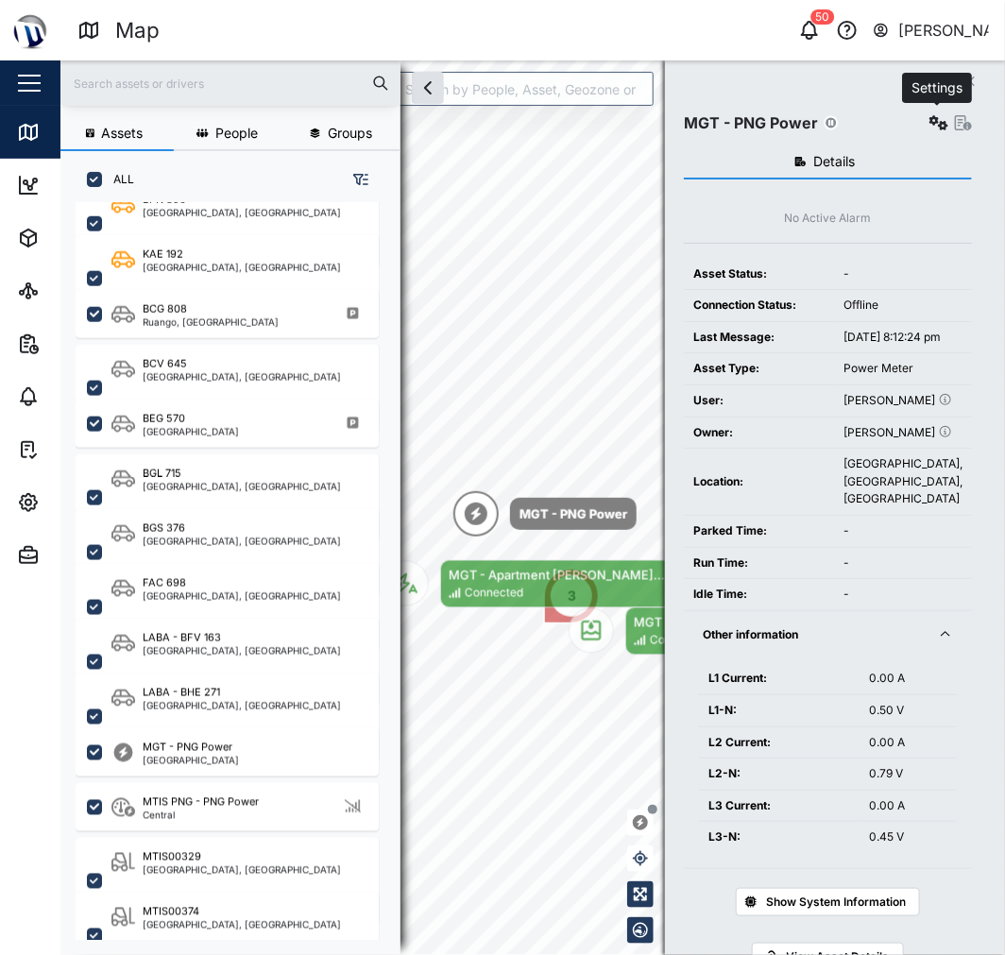
click at [938, 114] on button "button" at bounding box center [939, 123] width 26 height 26
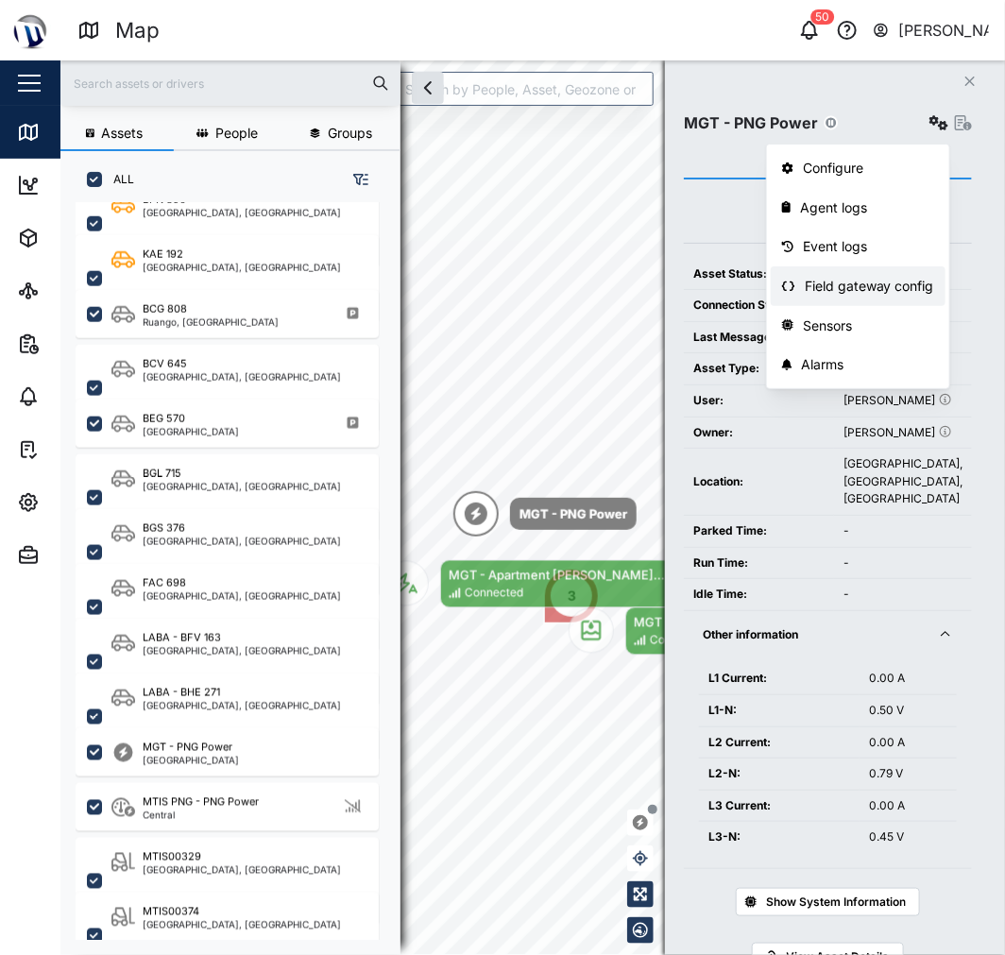
click at [883, 290] on div "Field gateway config" at bounding box center [869, 286] width 129 height 21
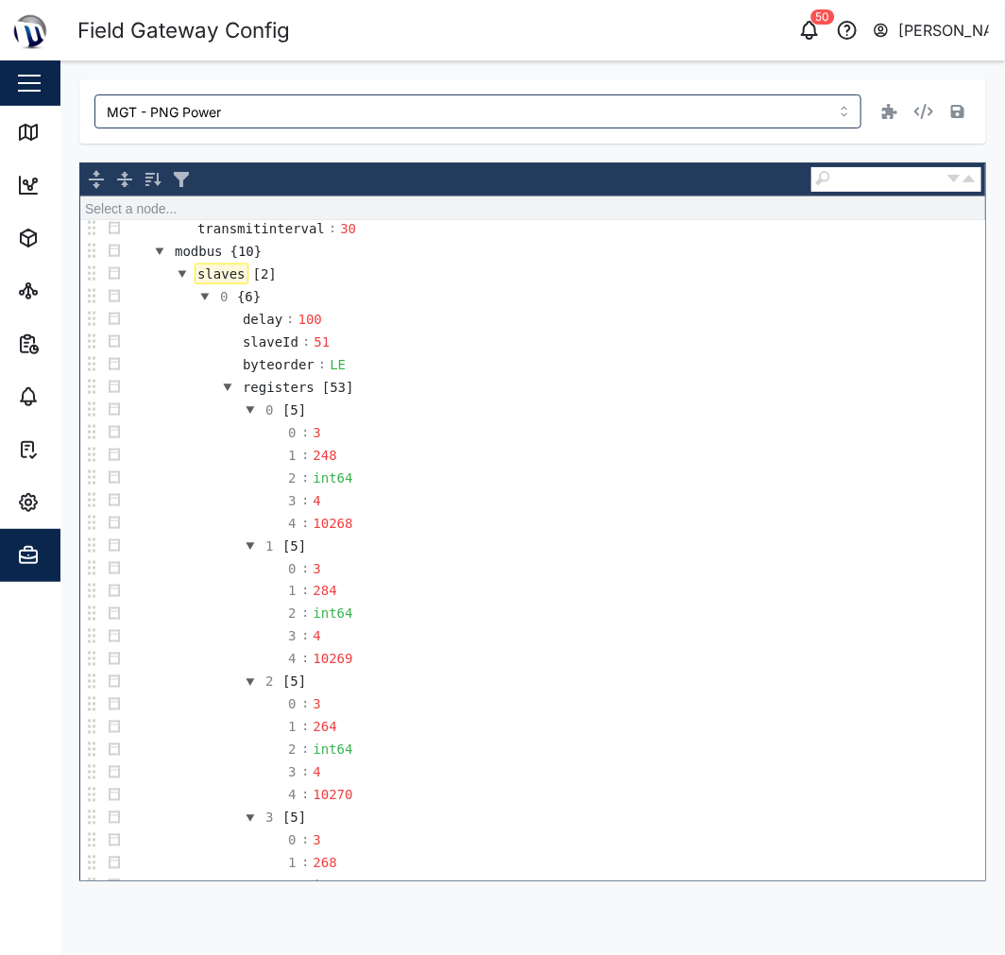
scroll to position [657, 0]
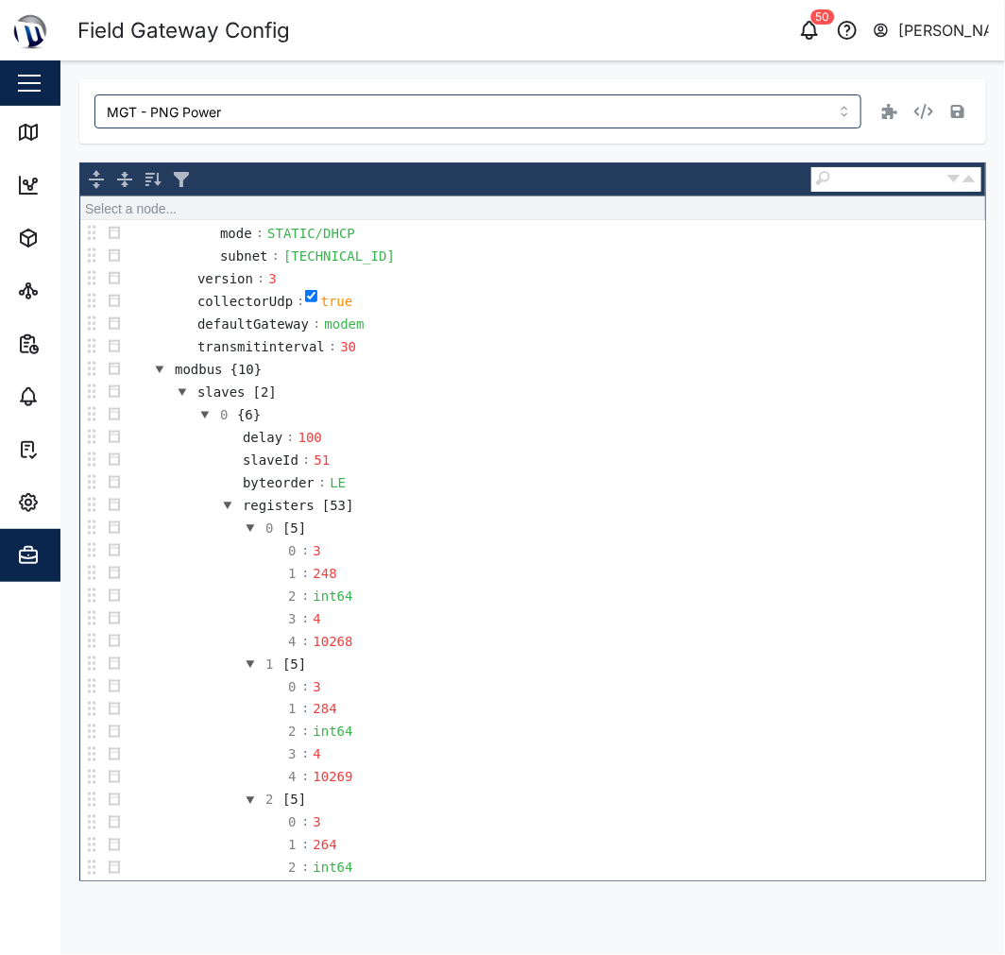
click at [204, 423] on button "button" at bounding box center [205, 414] width 23 height 23
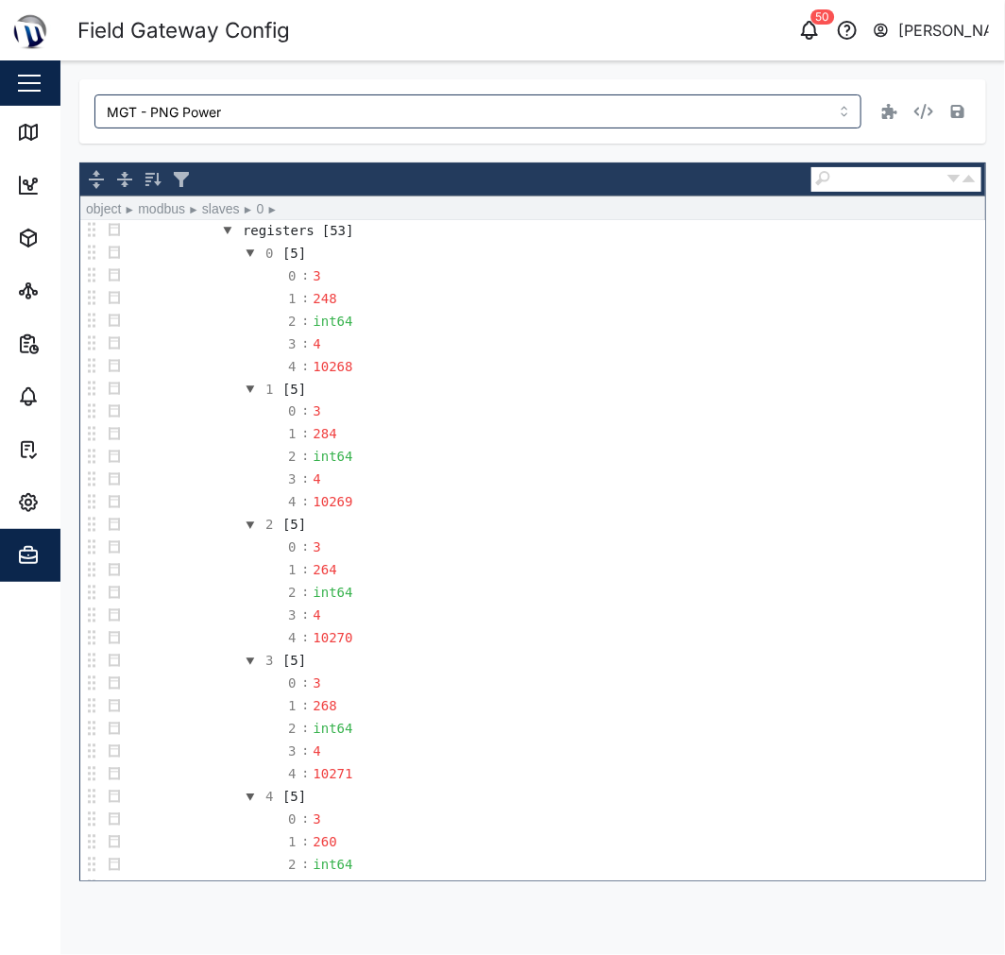
scroll to position [762, 0]
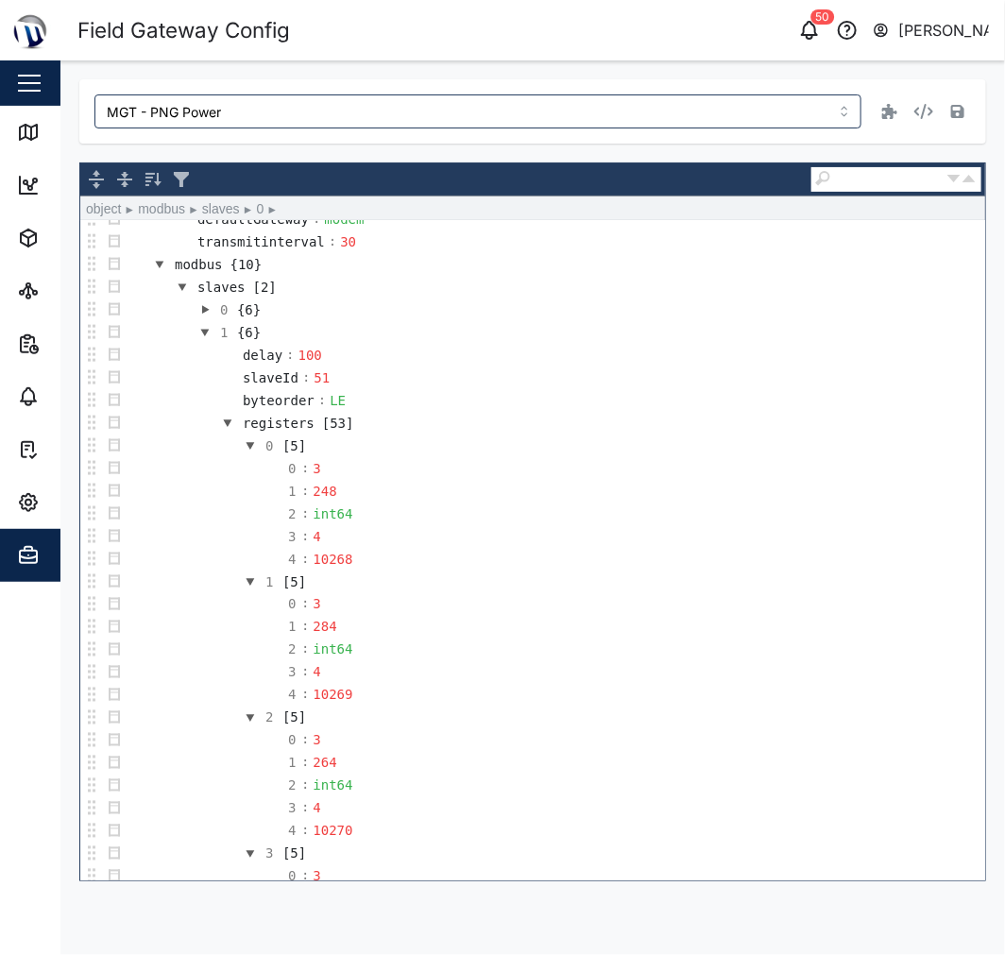
click at [204, 316] on button "button" at bounding box center [205, 310] width 23 height 23
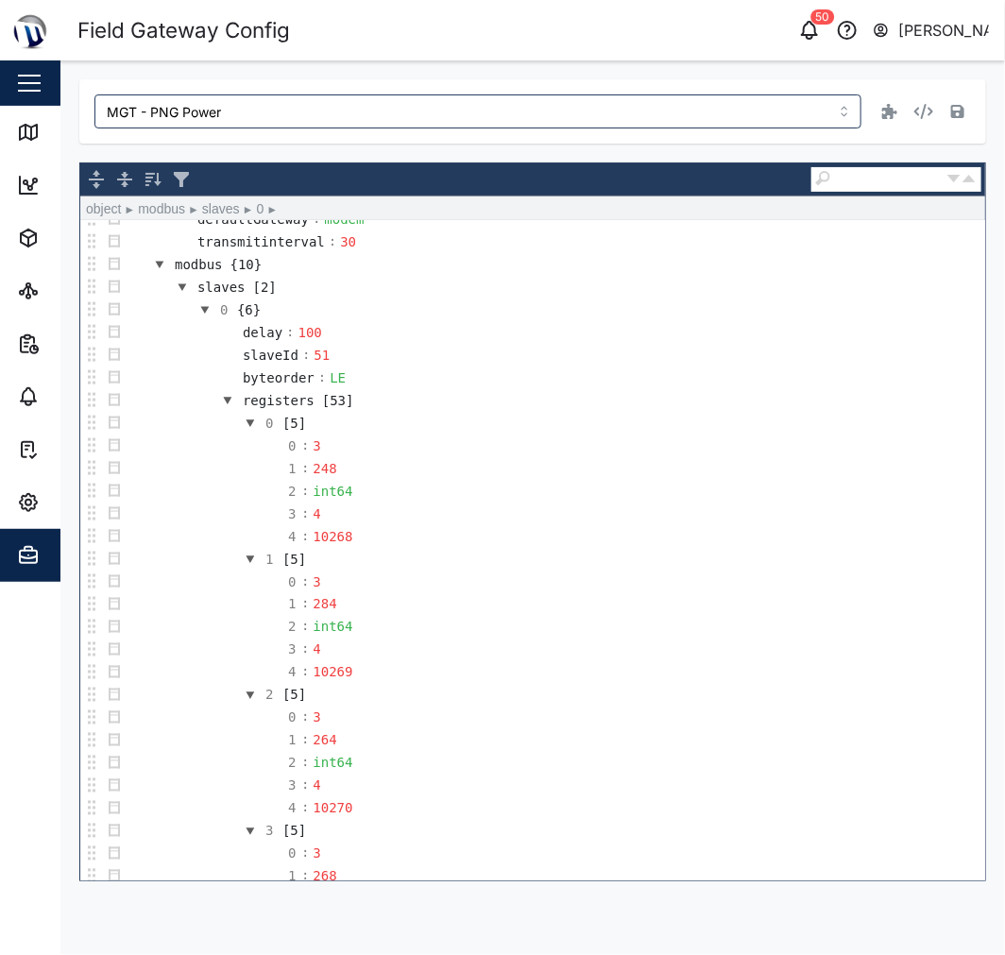
click at [230, 407] on button "button" at bounding box center [227, 400] width 23 height 23
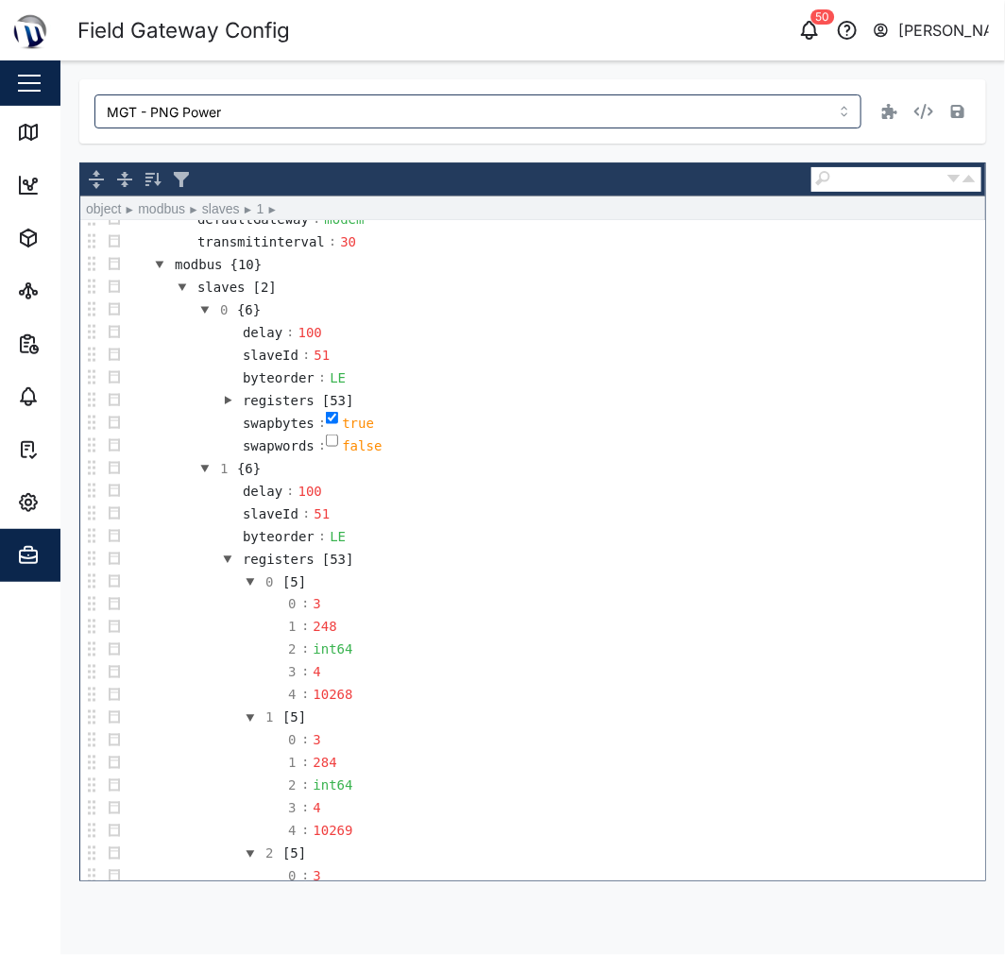
click at [199, 475] on button "button" at bounding box center [205, 468] width 23 height 23
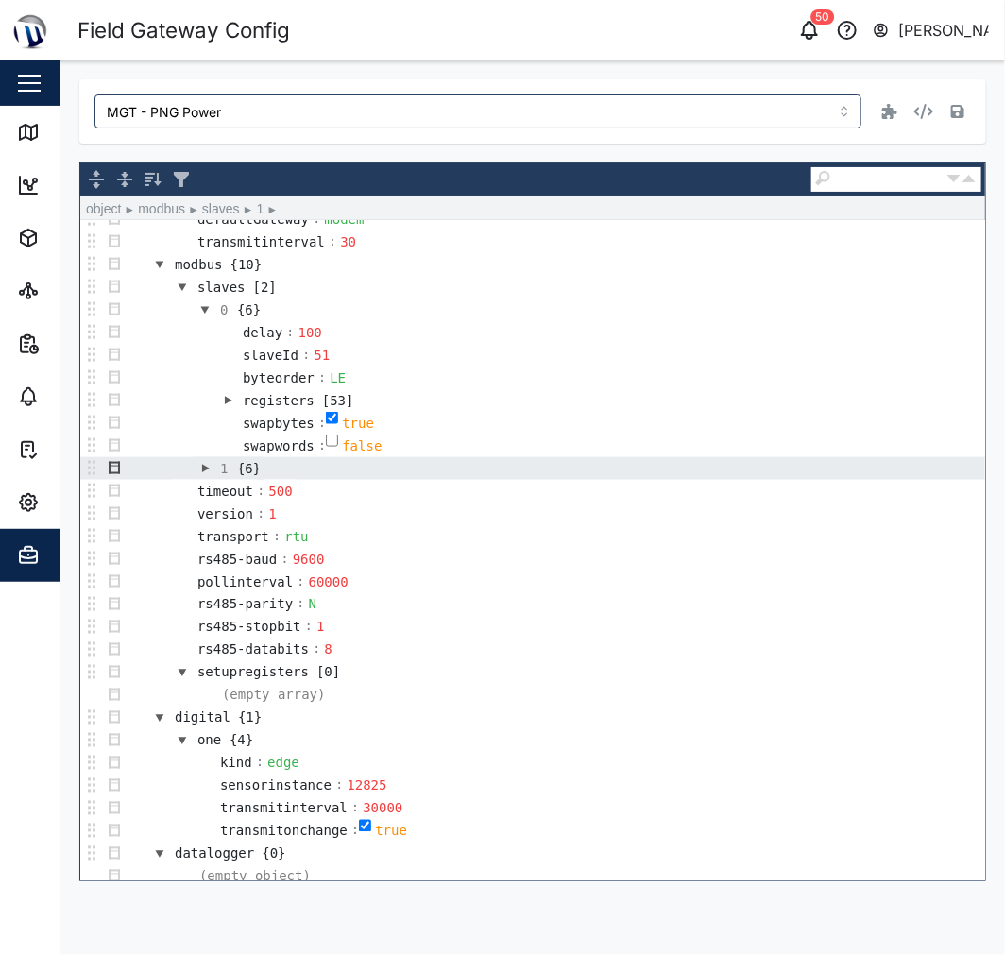
click at [111, 475] on button "button" at bounding box center [114, 468] width 23 height 23
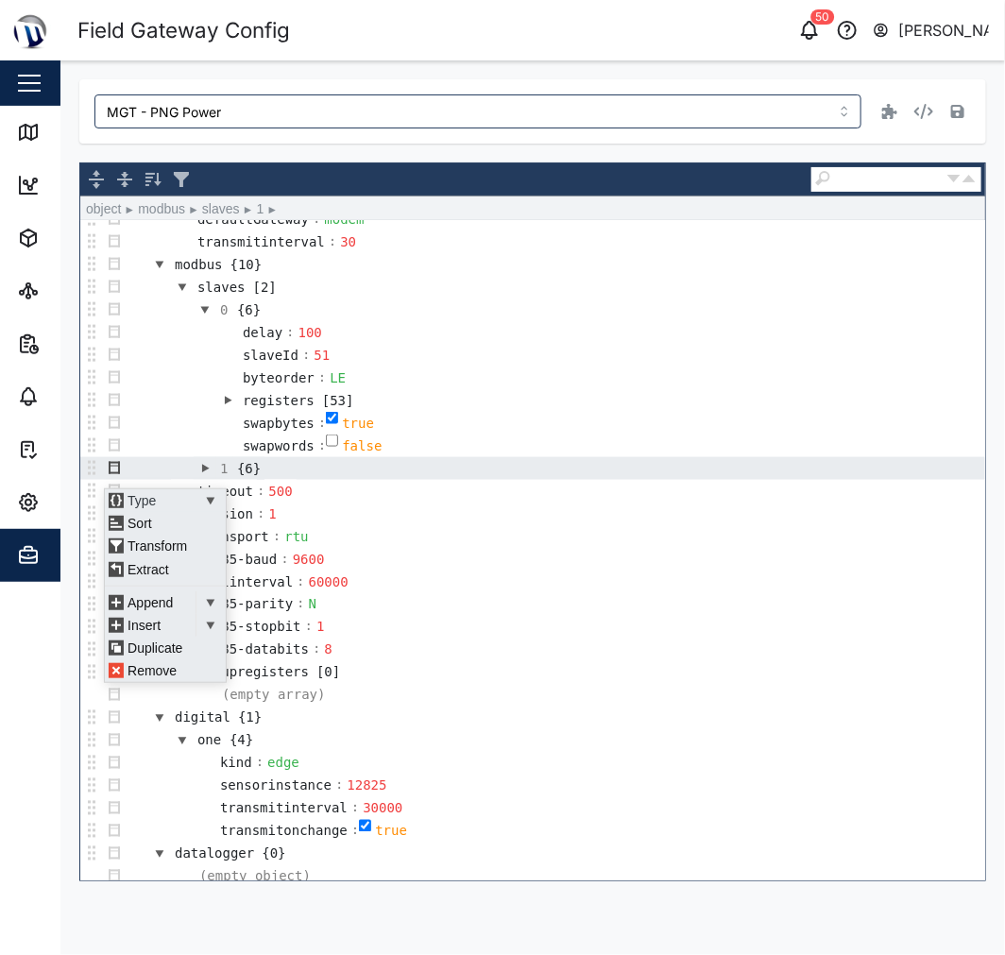
scroll to position [12, 0]
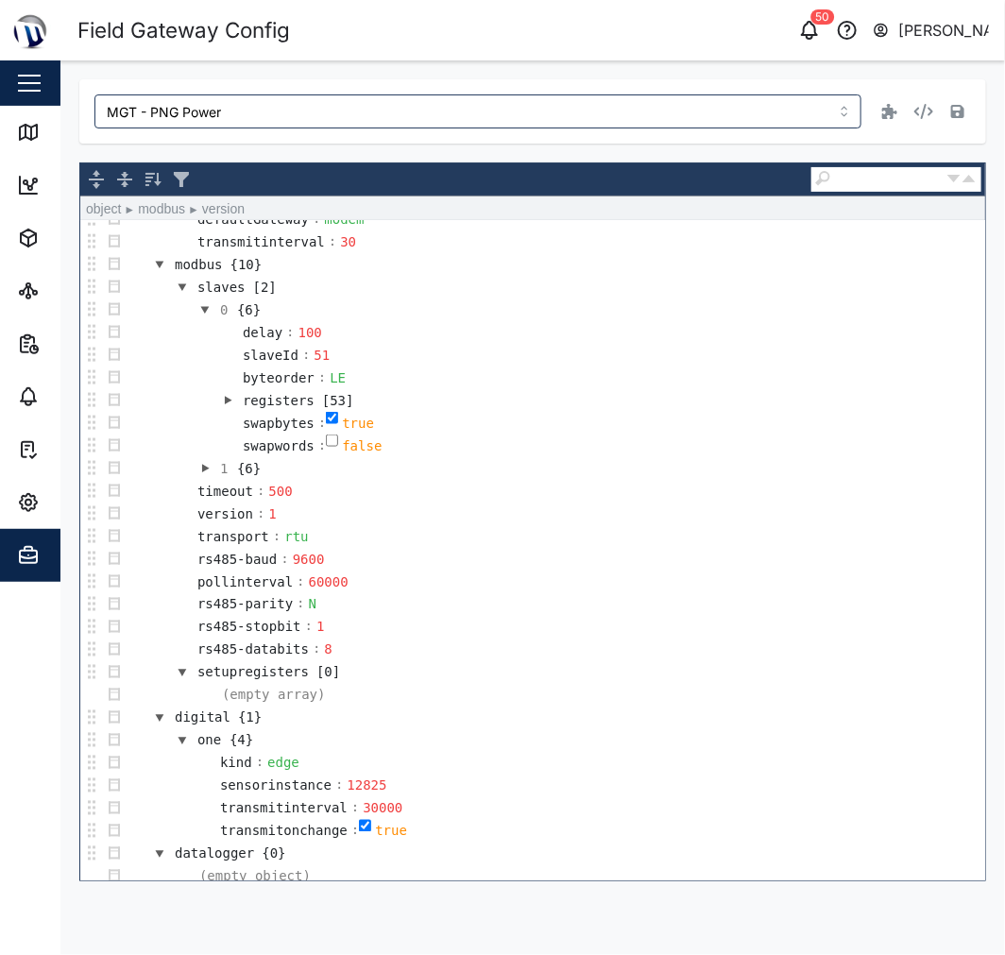
click at [351, 523] on td "version : 1" at bounding box center [556, 514] width 860 height 23
click at [346, 478] on td "1 {6}" at bounding box center [556, 468] width 860 height 23
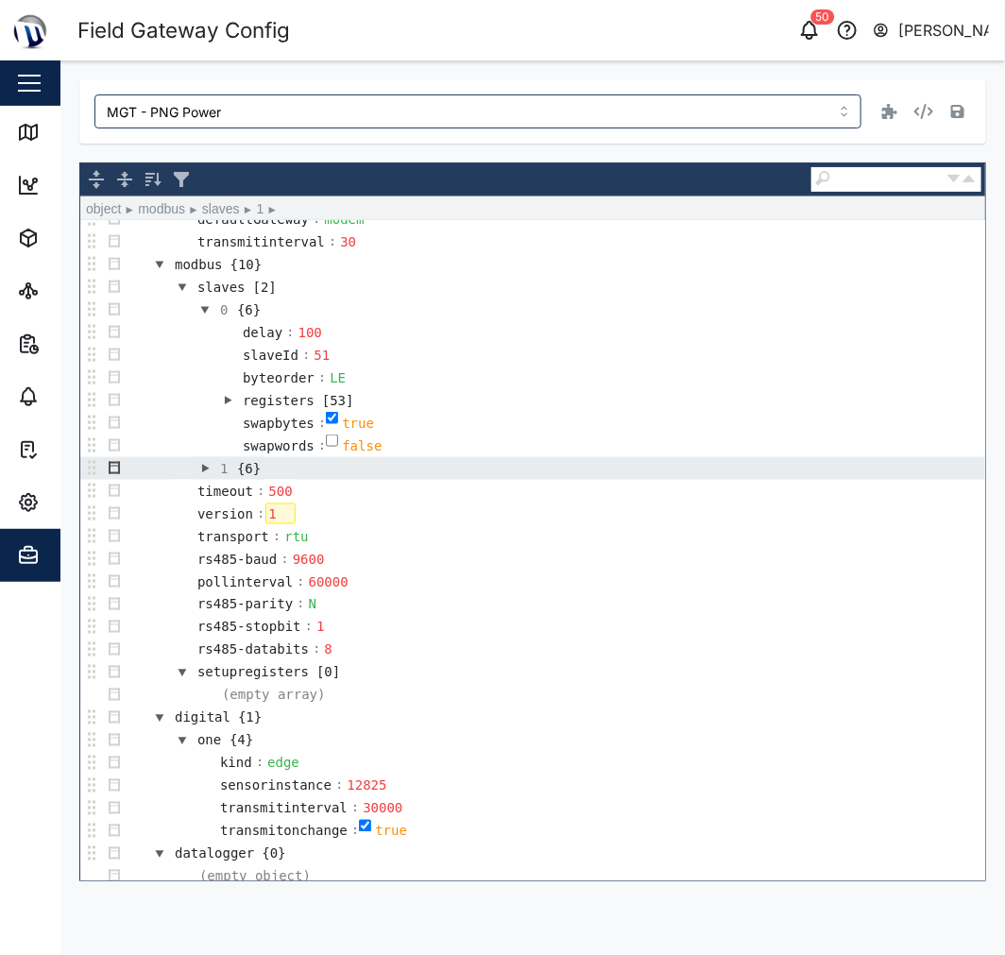
click at [113, 472] on button "button" at bounding box center [114, 468] width 23 height 23
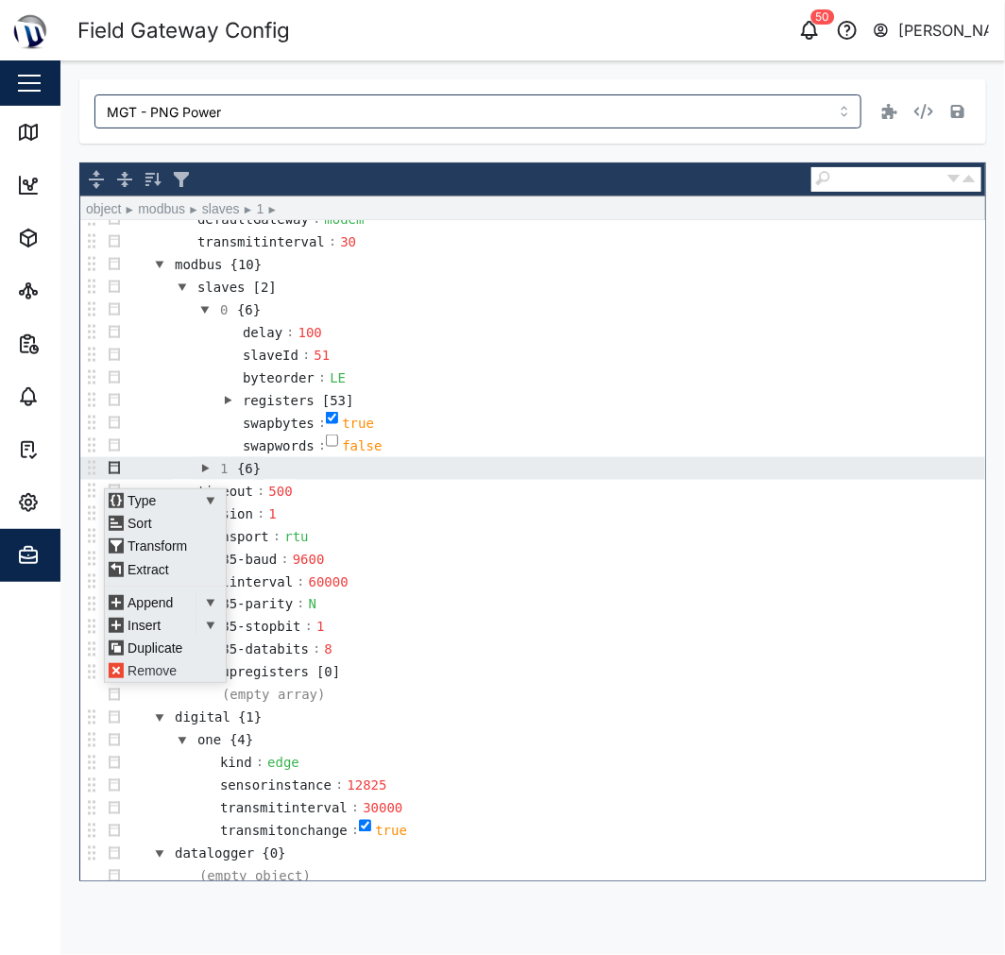
click at [161, 672] on div "Remove" at bounding box center [161, 671] width 113 height 23
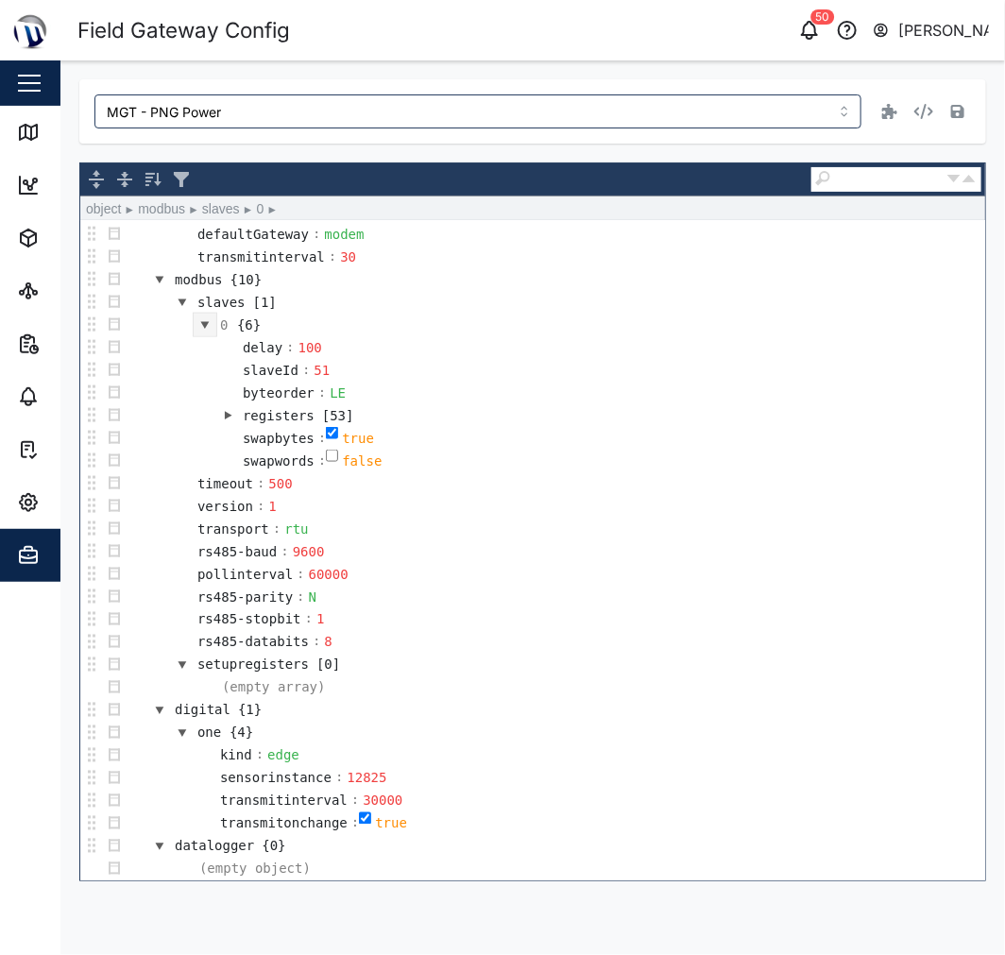
click at [677, 450] on td "swapwords : false" at bounding box center [556, 461] width 860 height 23
click at [951, 106] on button "button" at bounding box center [958, 111] width 26 height 26
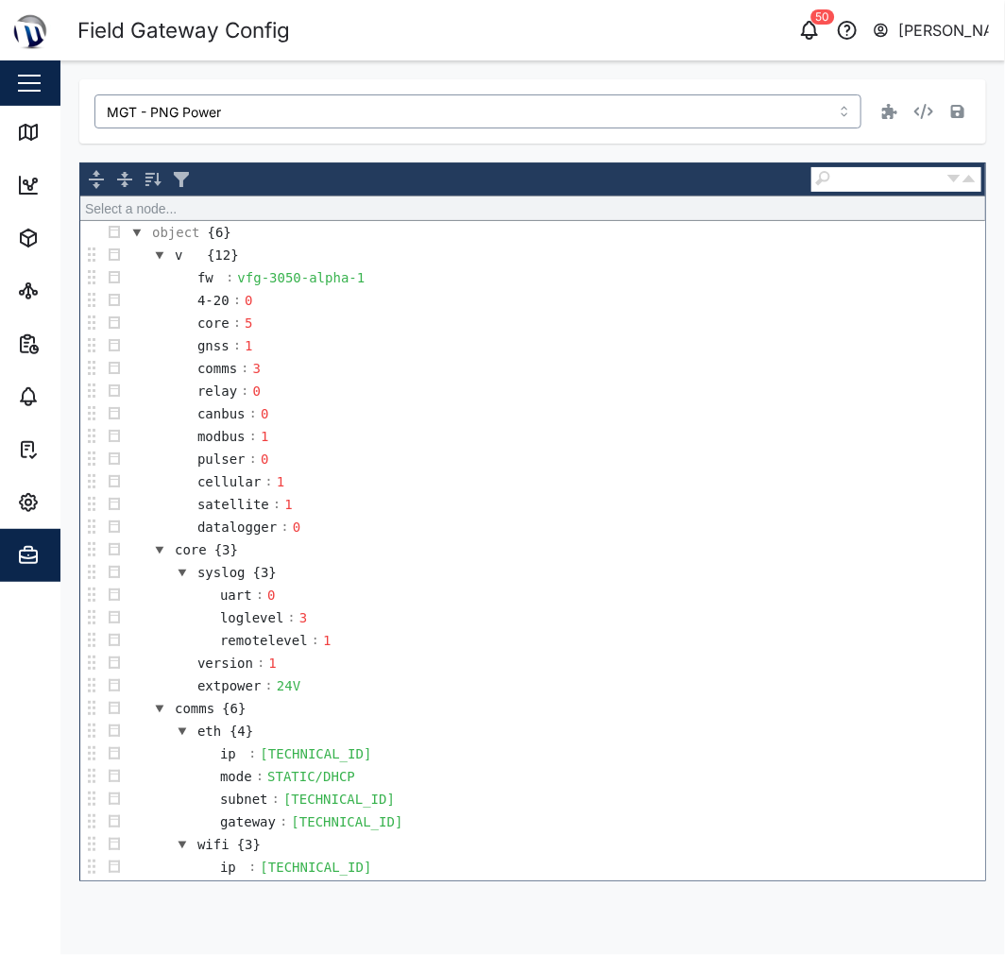
click at [489, 127] on input "MGT - PNG Power" at bounding box center [477, 111] width 767 height 34
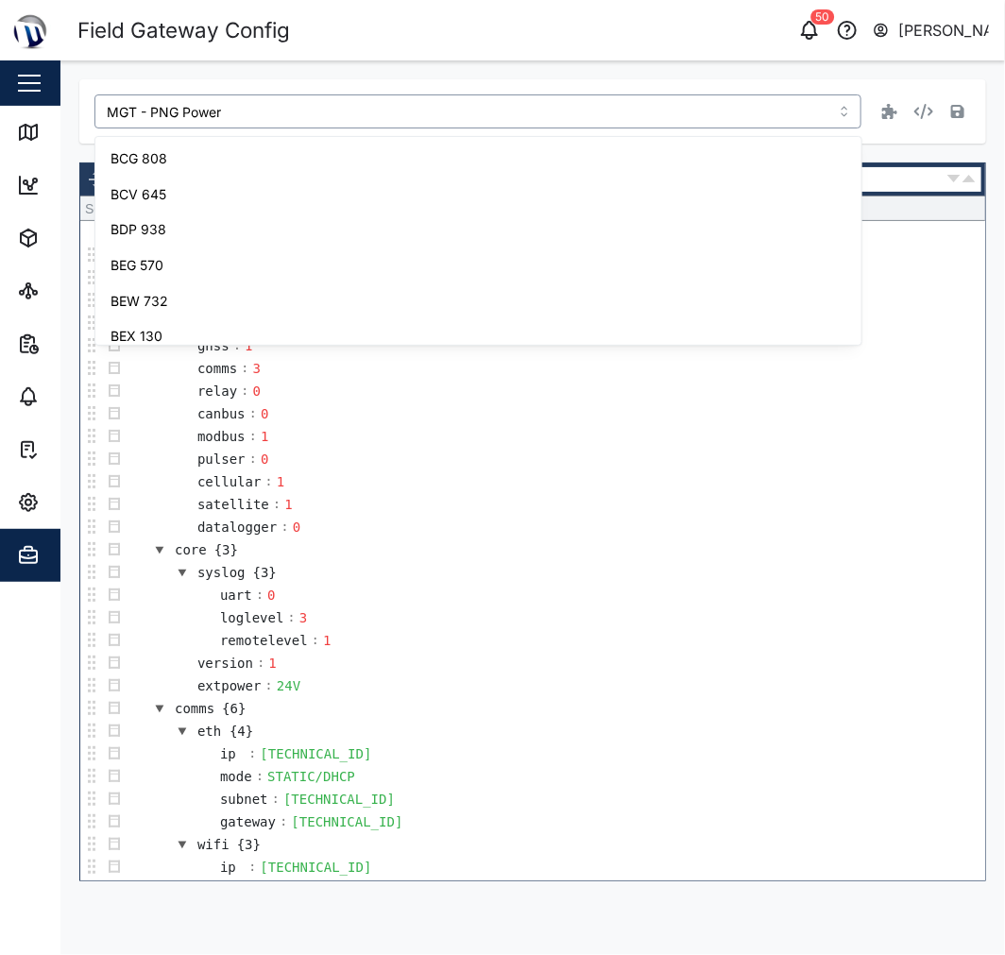
scroll to position [548, 0]
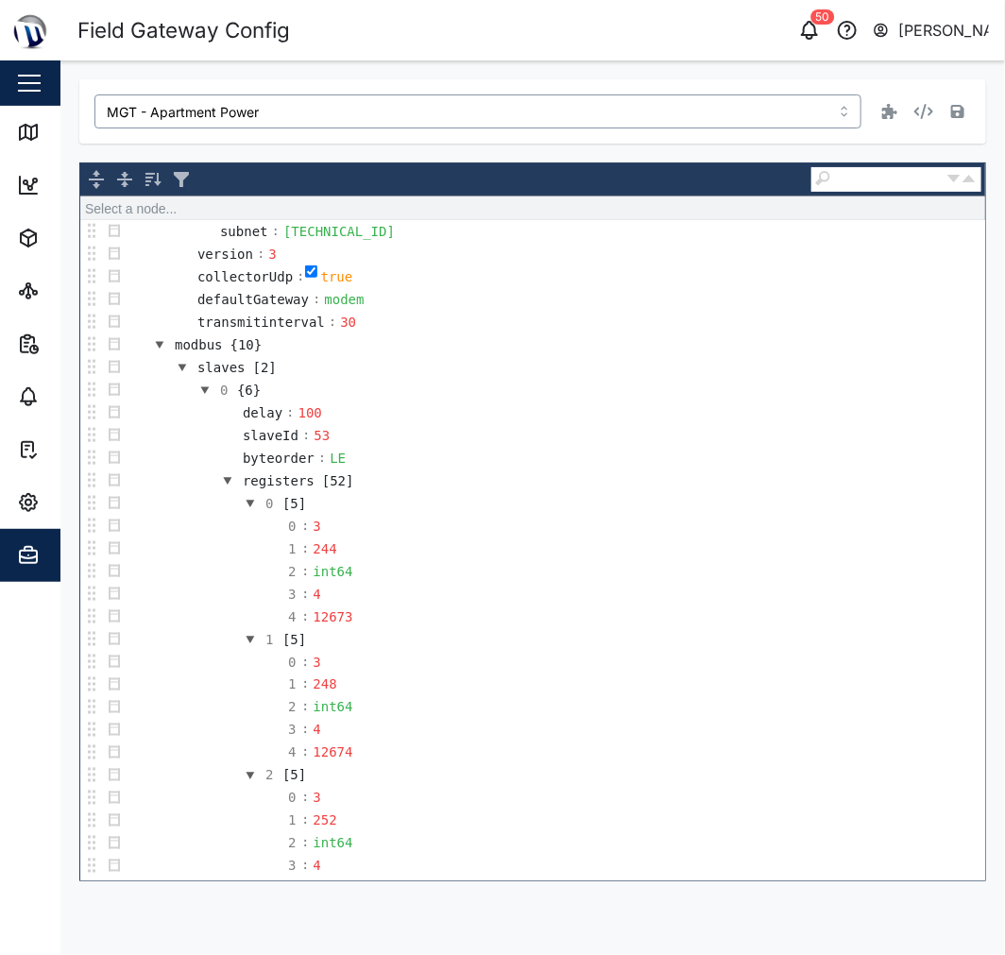
scroll to position [734, 0]
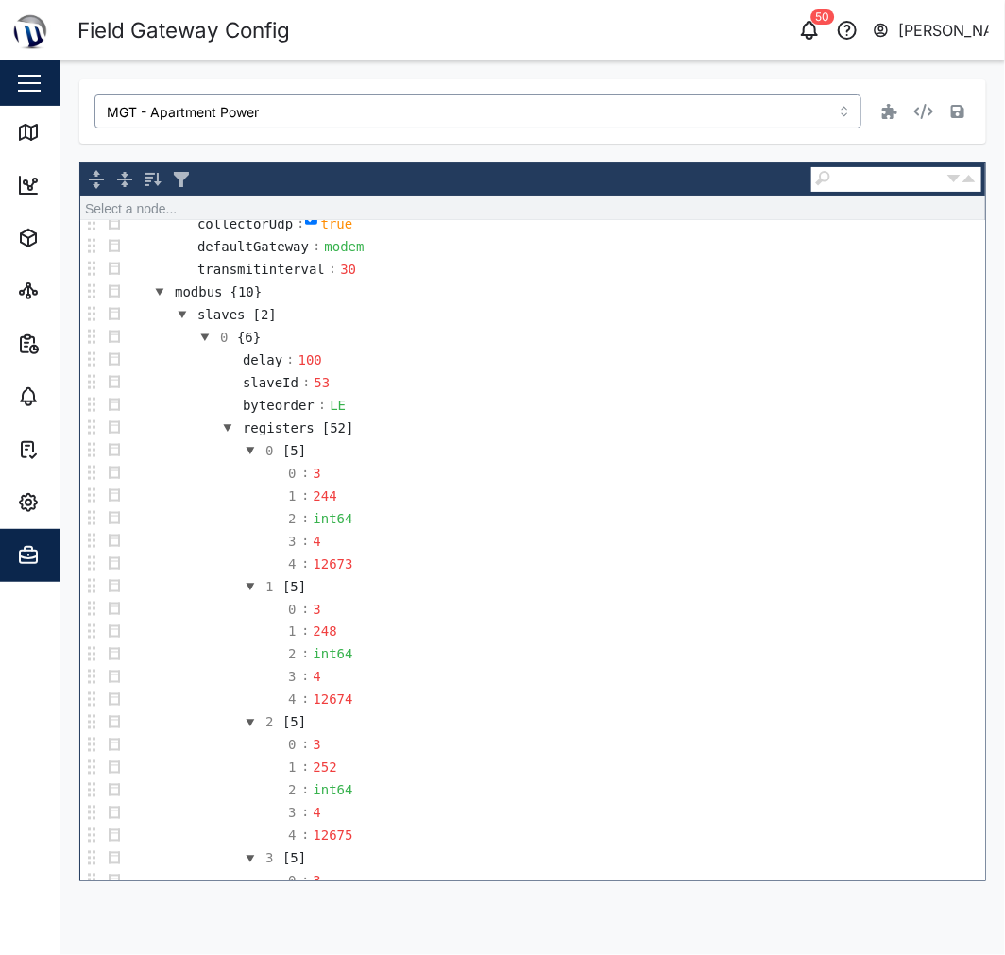
click at [199, 344] on button "button" at bounding box center [205, 337] width 23 height 23
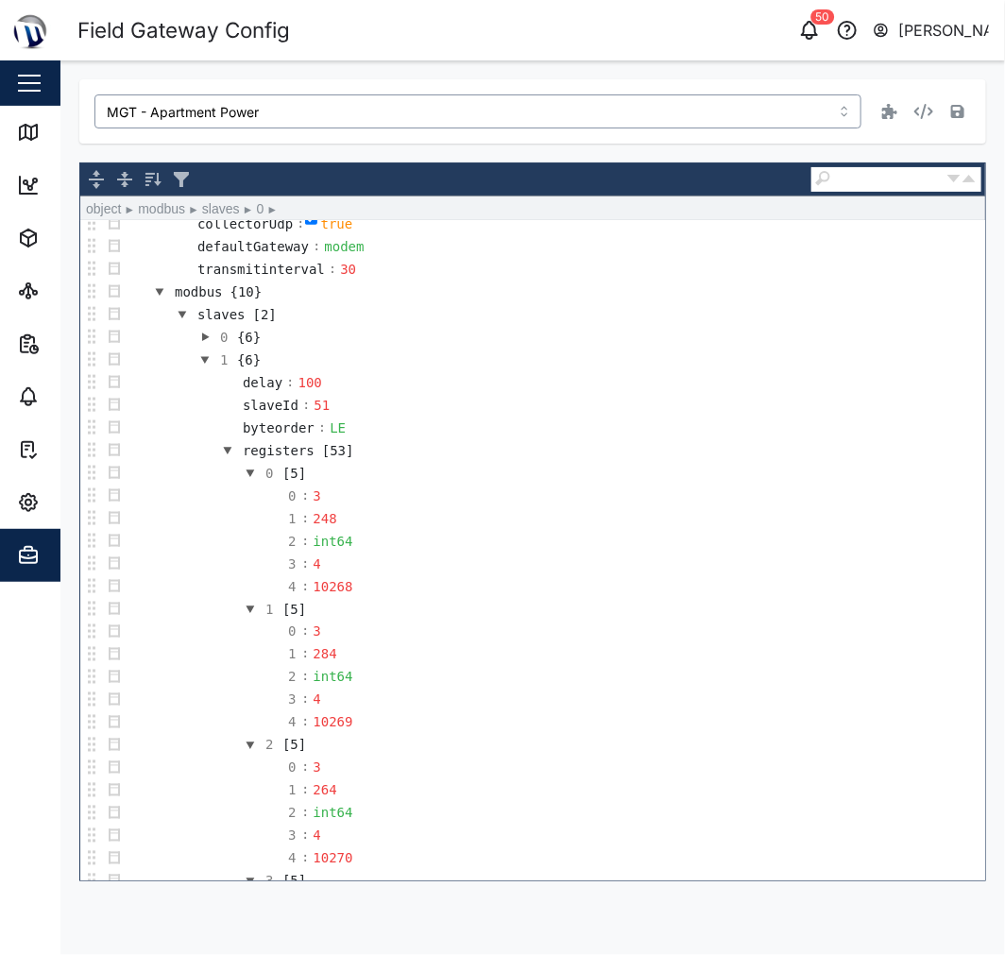
click at [200, 344] on button "button" at bounding box center [205, 337] width 23 height 23
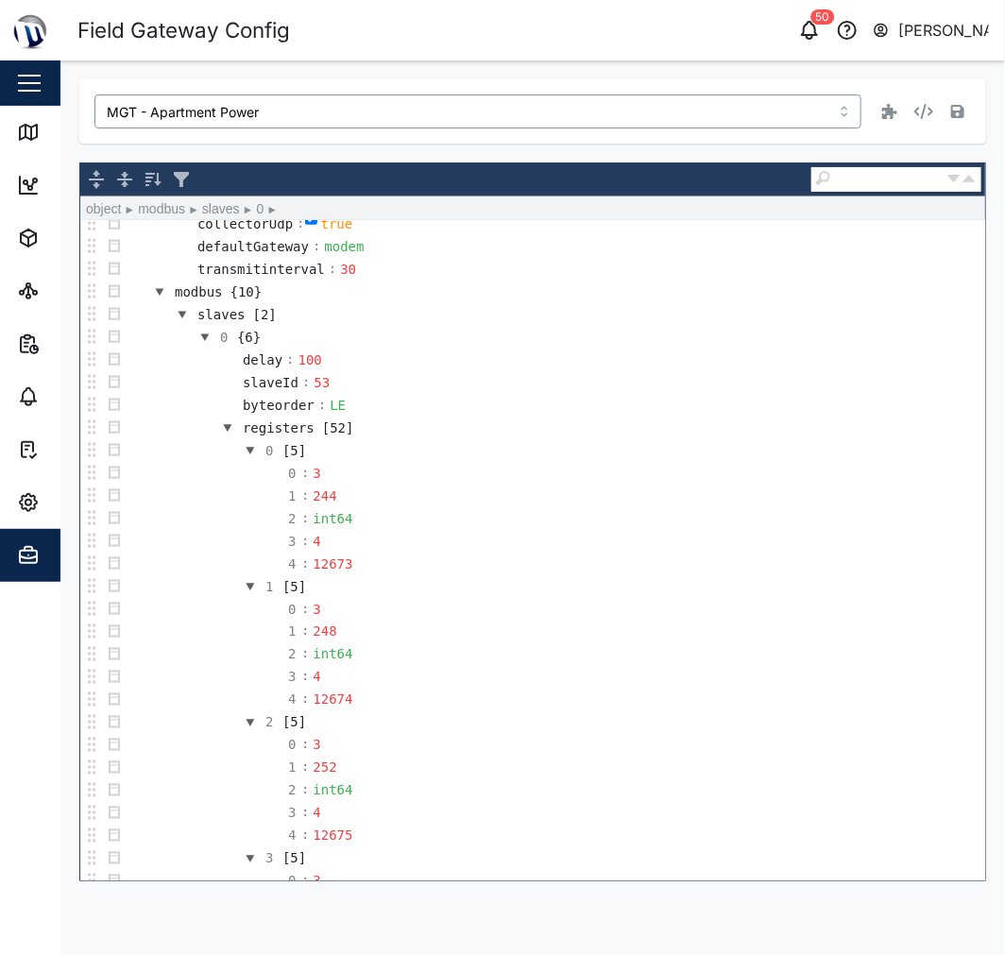
click at [201, 342] on button "button" at bounding box center [205, 337] width 23 height 23
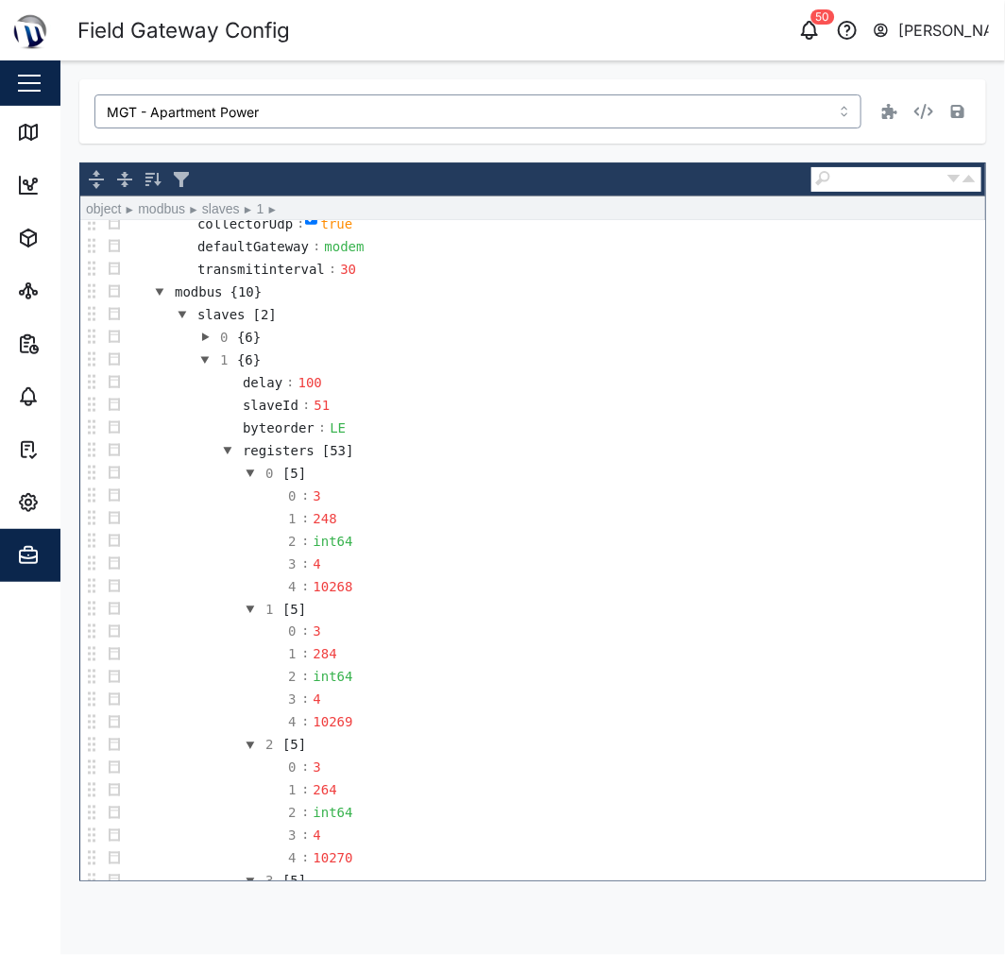
click at [202, 360] on button "button" at bounding box center [205, 360] width 23 height 23
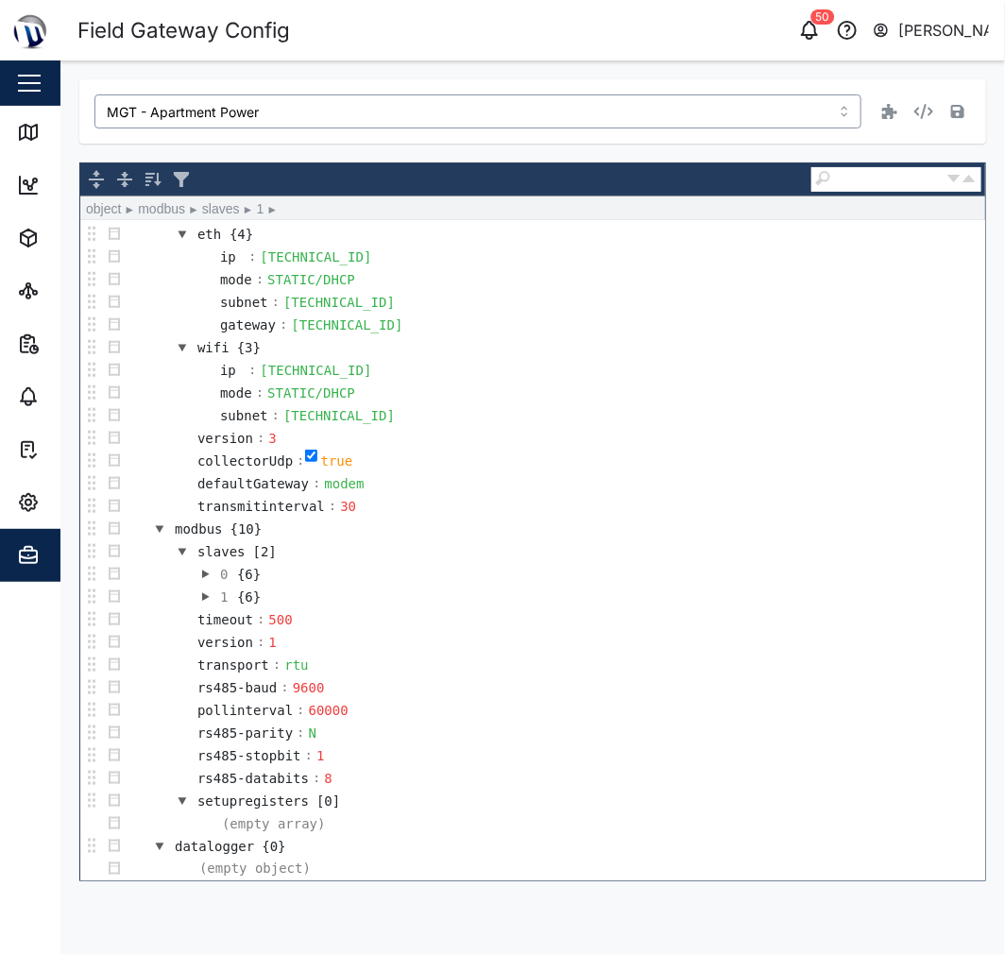
type input "BCG 808"
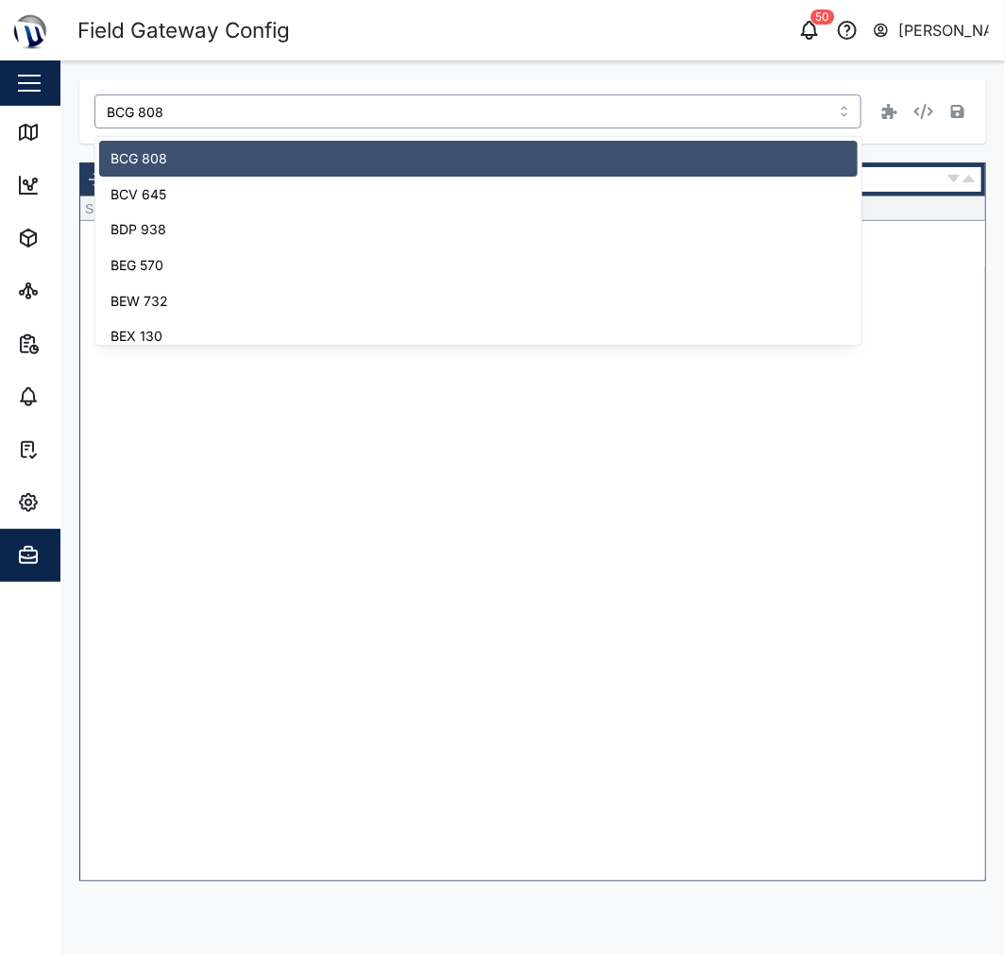
click at [182, 119] on input "BCG 808" at bounding box center [477, 111] width 767 height 34
click at [210, 82] on div "BCG 808" at bounding box center [532, 111] width 907 height 64
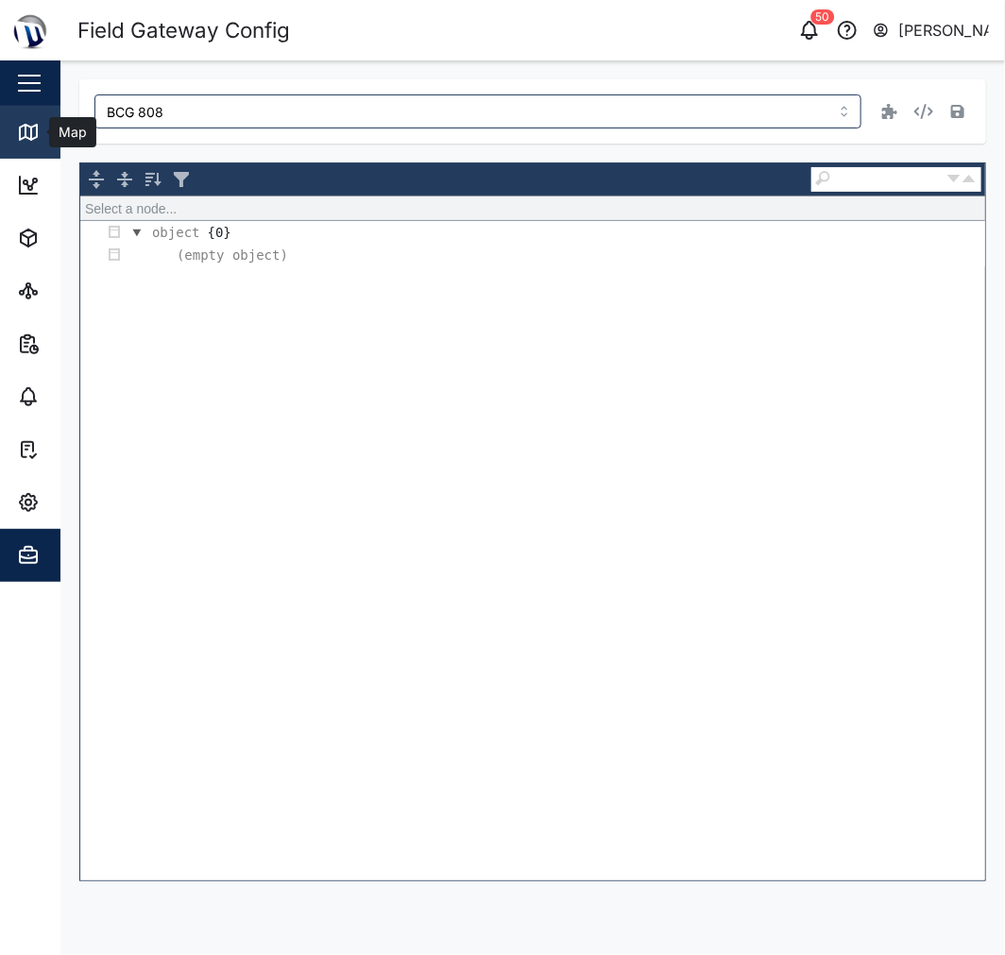
click at [52, 122] on div "Map" at bounding box center [70, 132] width 43 height 21
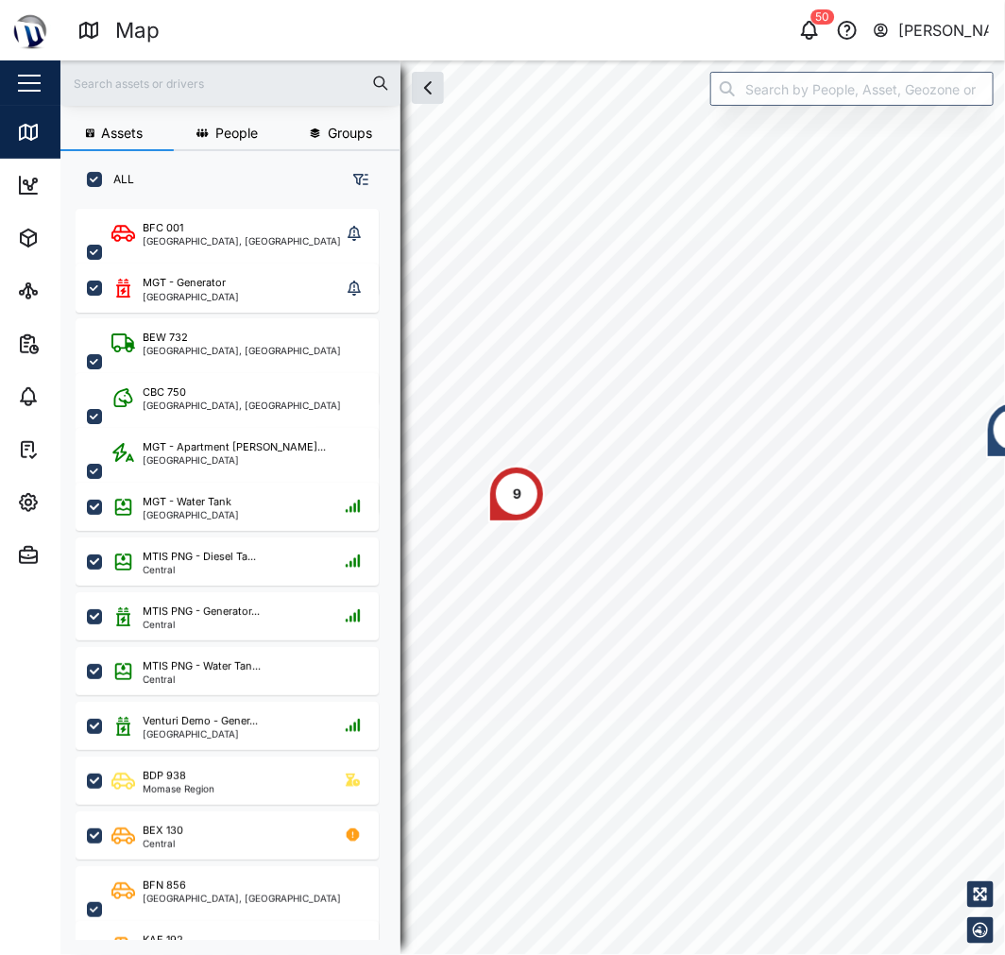
scroll to position [722, 294]
click at [838, 105] on input "search" at bounding box center [852, 89] width 283 height 34
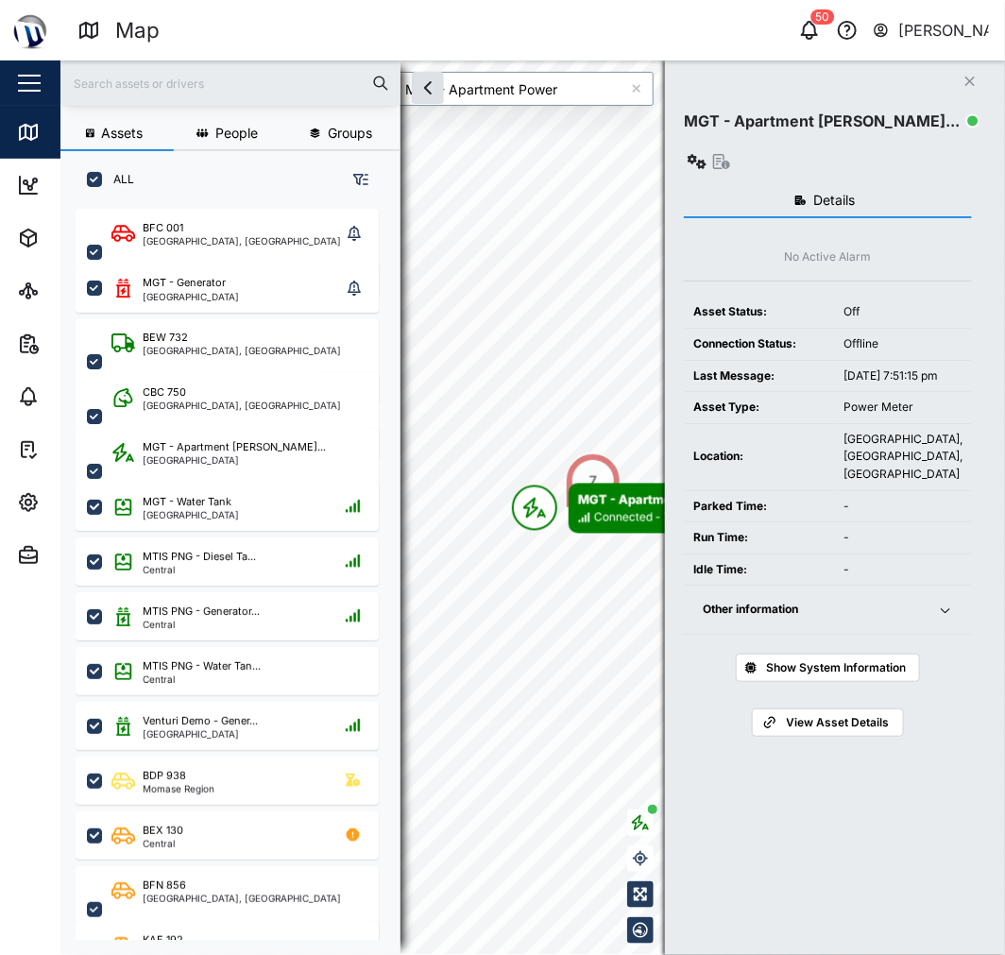
type input "MGT - Apartment Power"
click at [889, 610] on span "Other information" at bounding box center [809, 610] width 213 height 48
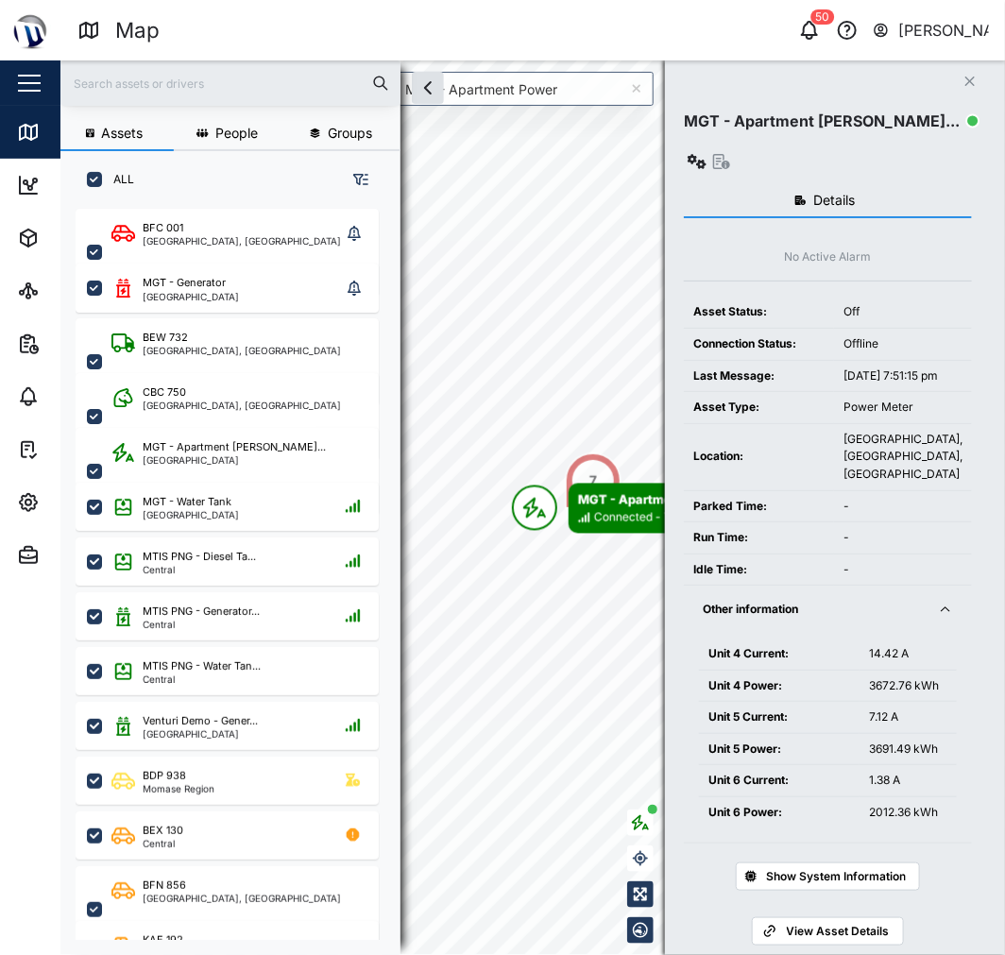
click at [707, 154] on icon "button" at bounding box center [697, 161] width 19 height 15
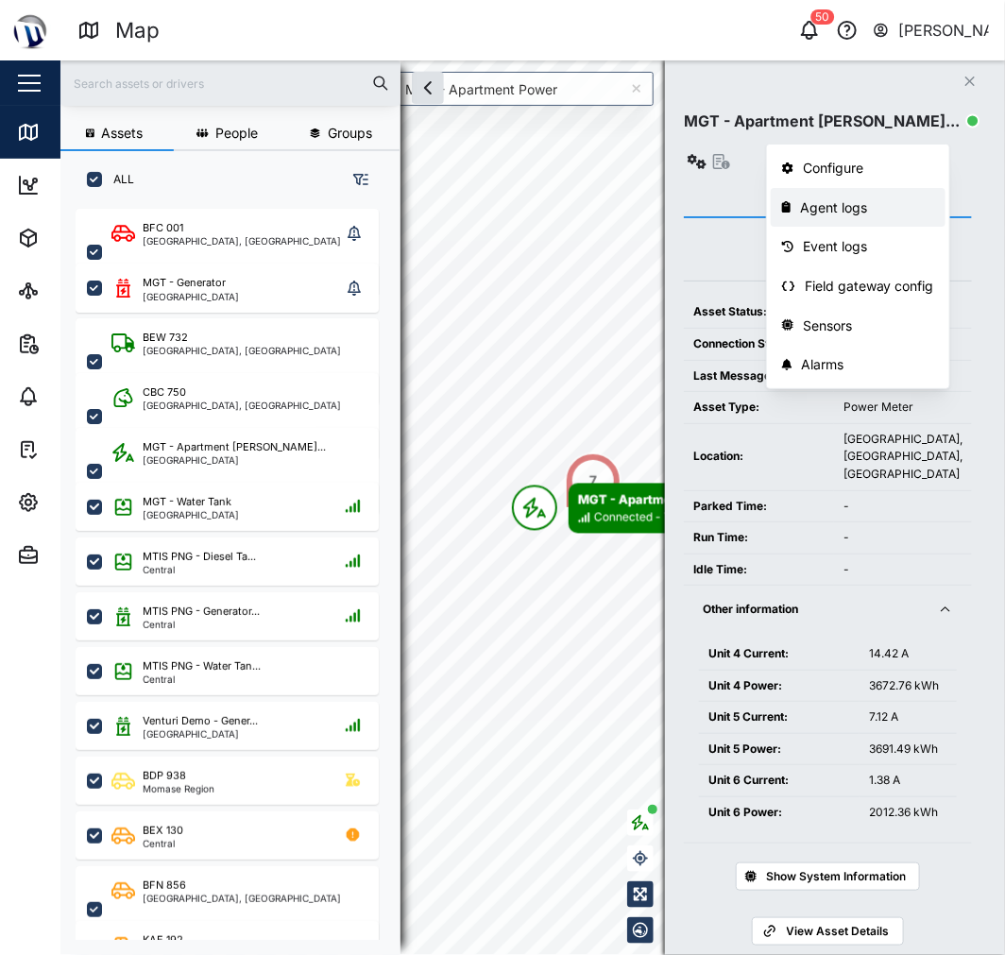
click at [836, 217] on div "Agent logs" at bounding box center [867, 207] width 134 height 21
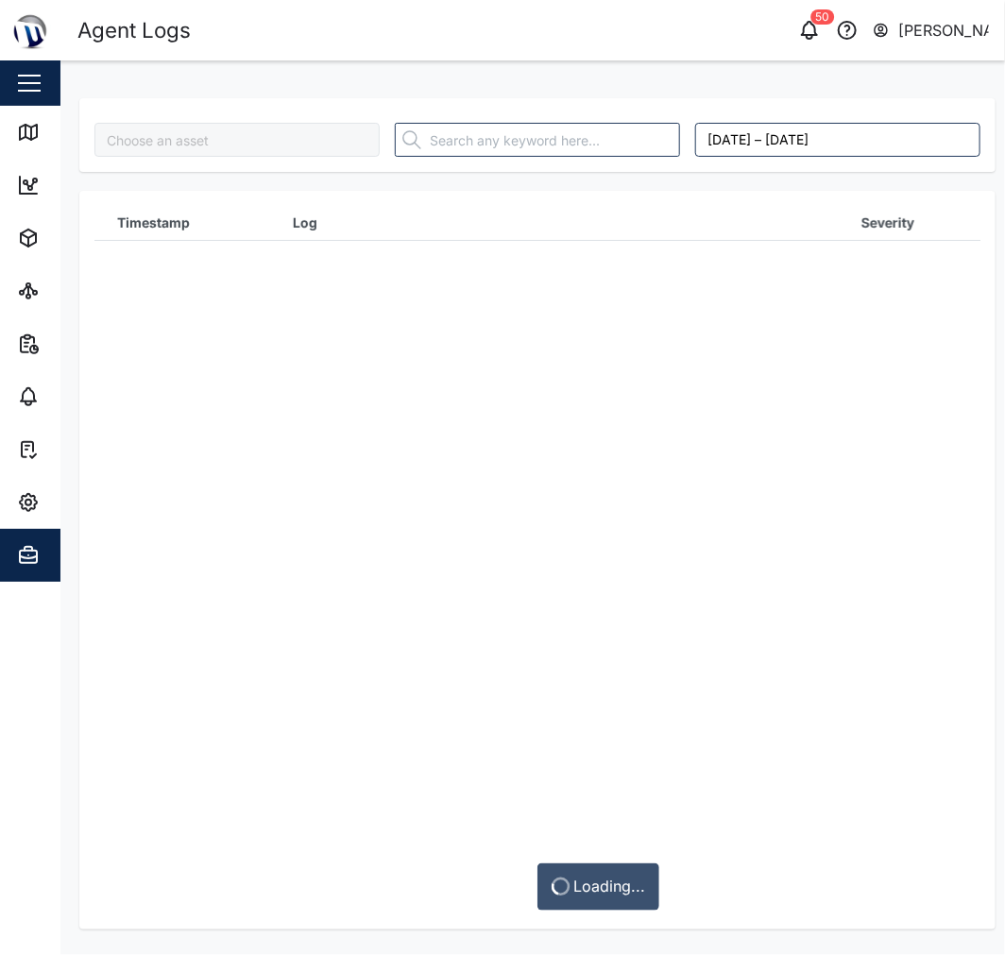
type input "MGT - Apartment Power"
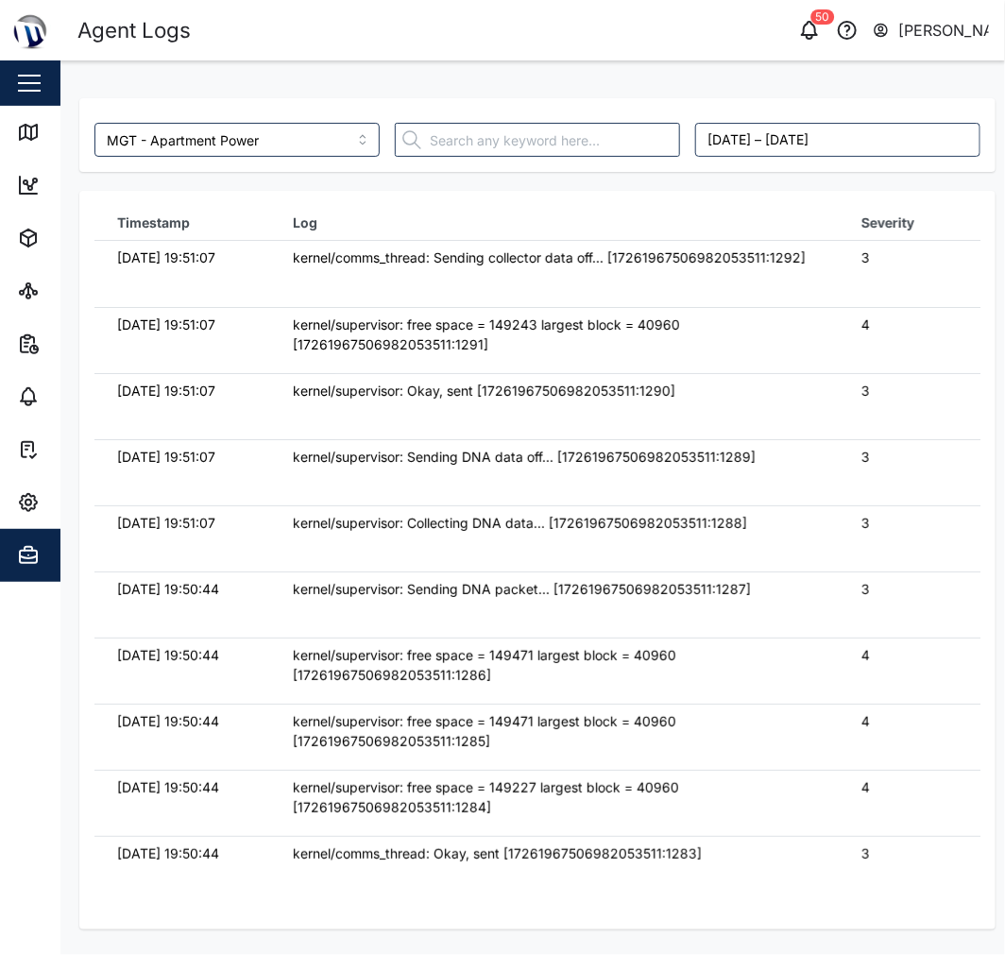
click at [662, 287] on td "kernel/comms_thread: Sending collector data off... [17261967506982053511:1292]" at bounding box center [555, 274] width 570 height 66
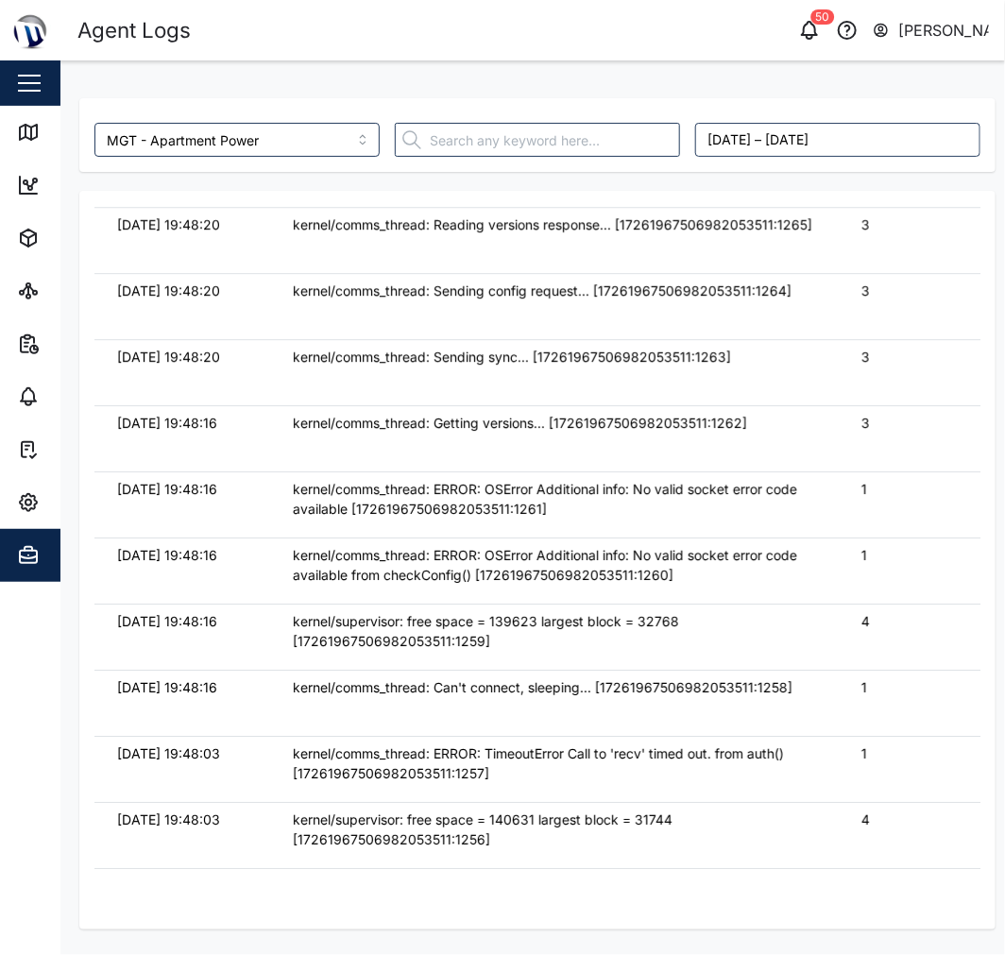
scroll to position [1985, 0]
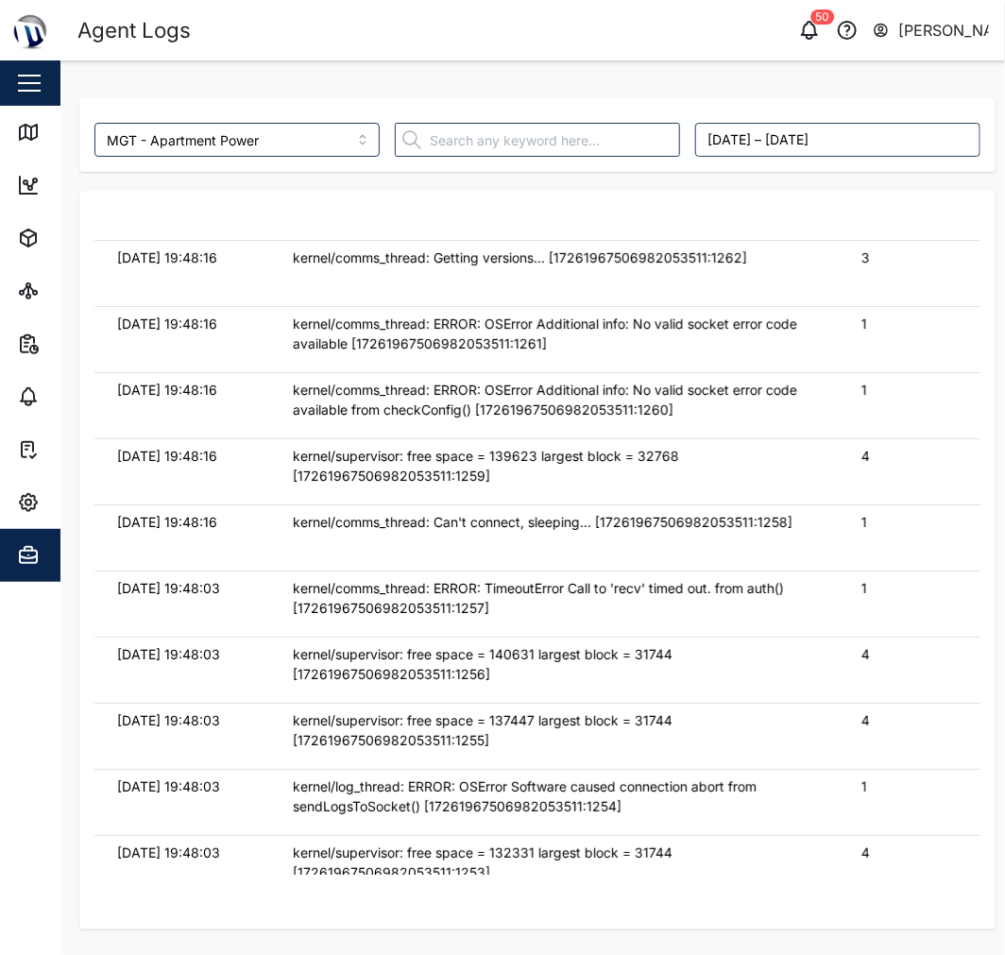
click at [655, 505] on td "kernel/supervisor: free space = 139623 largest block = 32768 [17261967506982053…" at bounding box center [555, 471] width 570 height 66
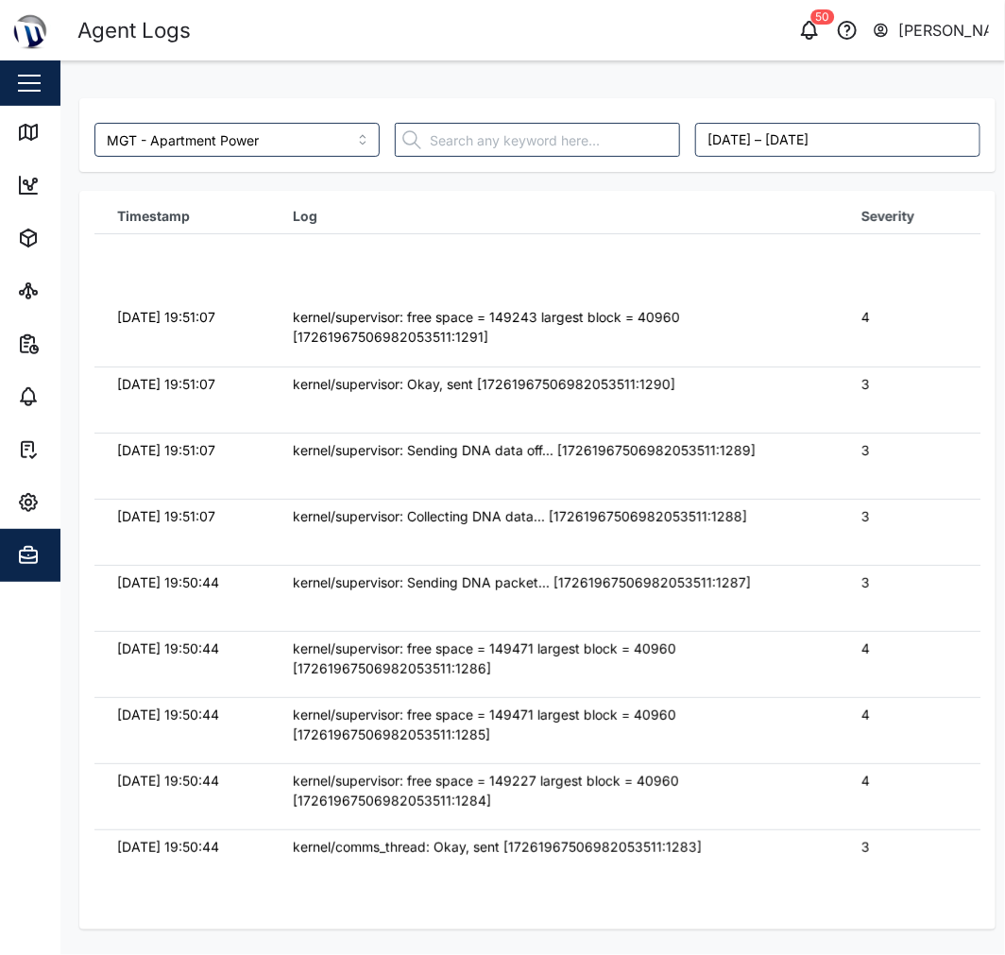
scroll to position [0, 0]
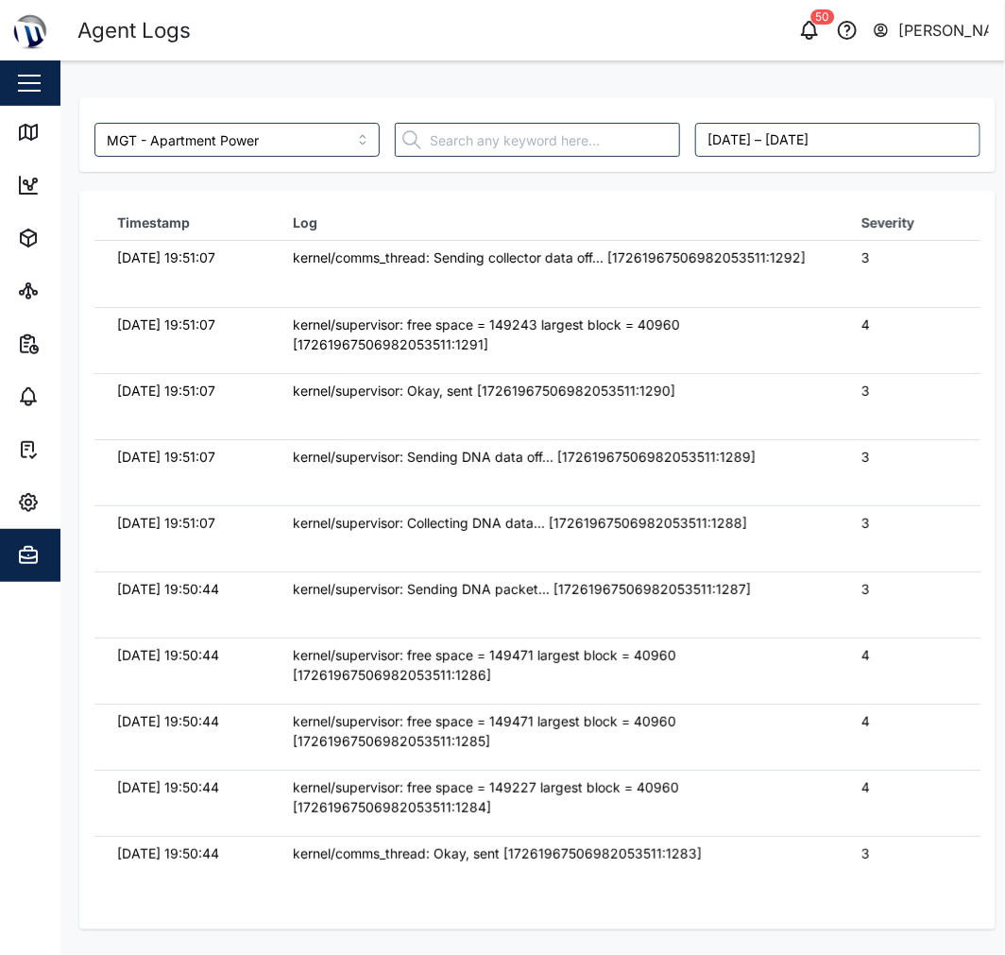
click at [437, 353] on div "kernel/supervisor: free space = 149243 largest block = 40960 [17261967506982053…" at bounding box center [555, 335] width 524 height 41
drag, startPoint x: 277, startPoint y: 270, endPoint x: 163, endPoint y: 256, distance: 115.2
click at [277, 270] on td "kernel/comms_thread: Sending collector data off... [17261967506982053511:1292]" at bounding box center [555, 274] width 570 height 66
click at [609, 369] on td "kernel/supervisor: free space = 149243 largest block = 40960 [17261967506982053…" at bounding box center [555, 340] width 570 height 66
click at [484, 422] on td "kernel/supervisor: Okay, sent [17261967506982053511:1290]" at bounding box center [555, 406] width 570 height 66
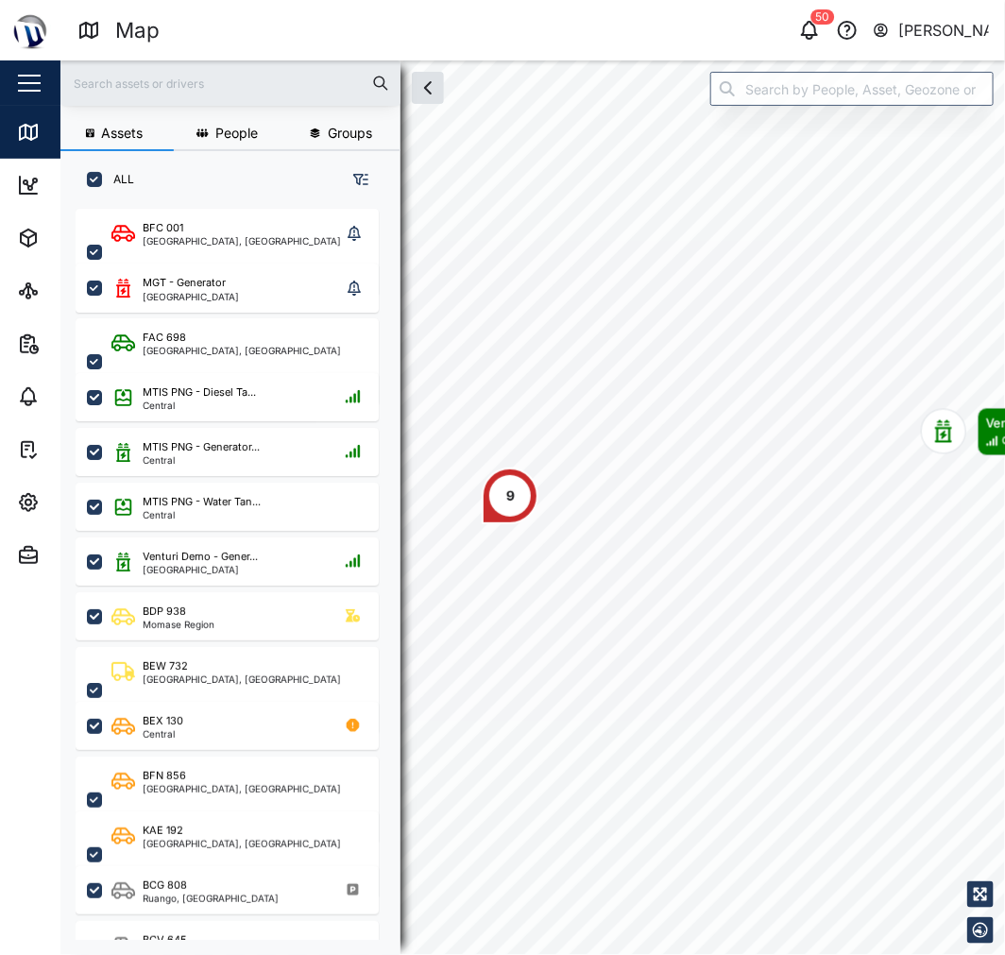
scroll to position [722, 294]
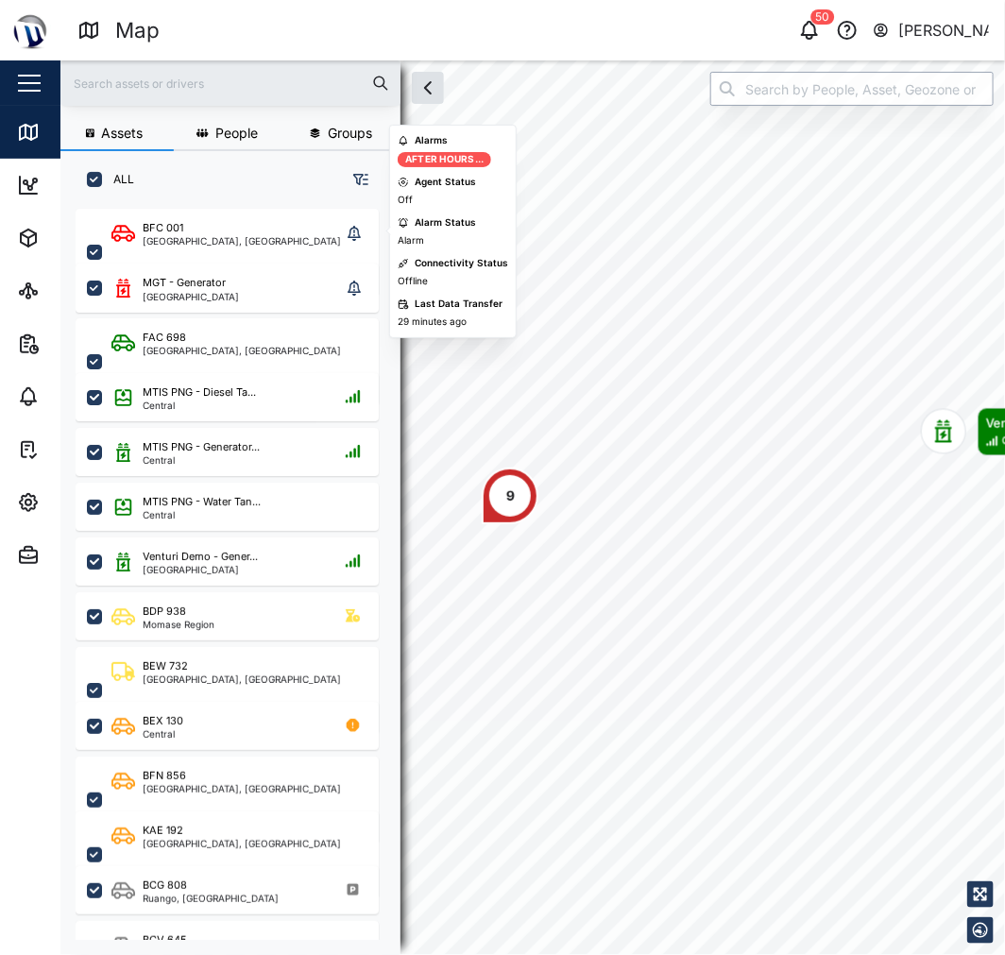
click at [892, 96] on input "search" at bounding box center [852, 89] width 283 height 34
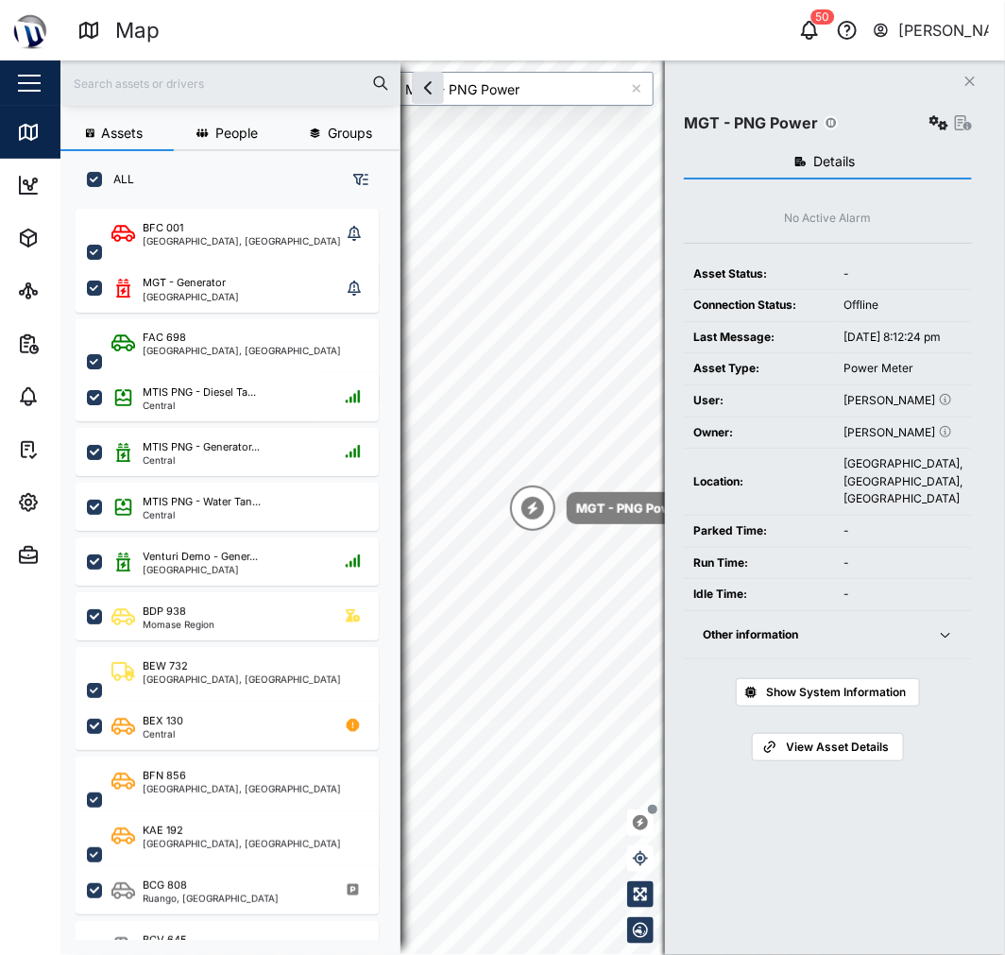
type input "MGT - PNG Power"
click at [938, 121] on icon "button" at bounding box center [939, 122] width 19 height 15
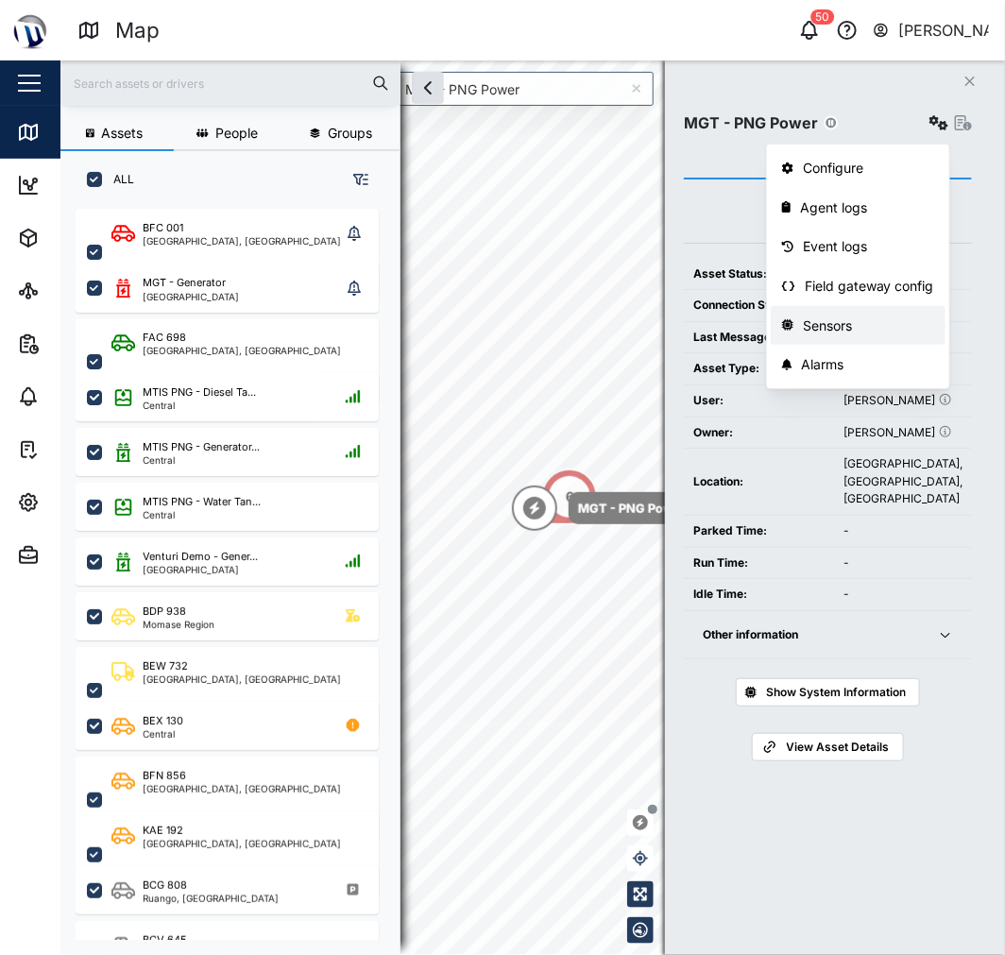
click at [853, 304] on link "Field gateway config" at bounding box center [858, 286] width 175 height 40
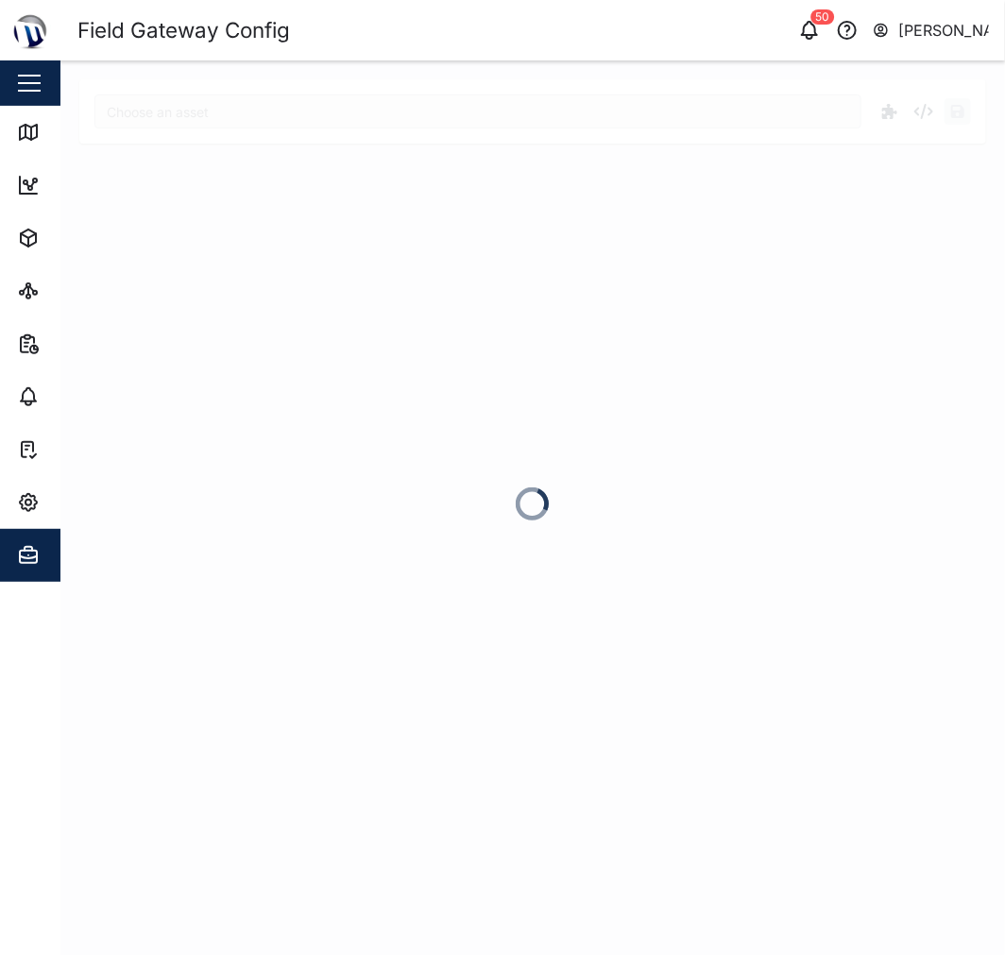
type input "MGT - PNG Power"
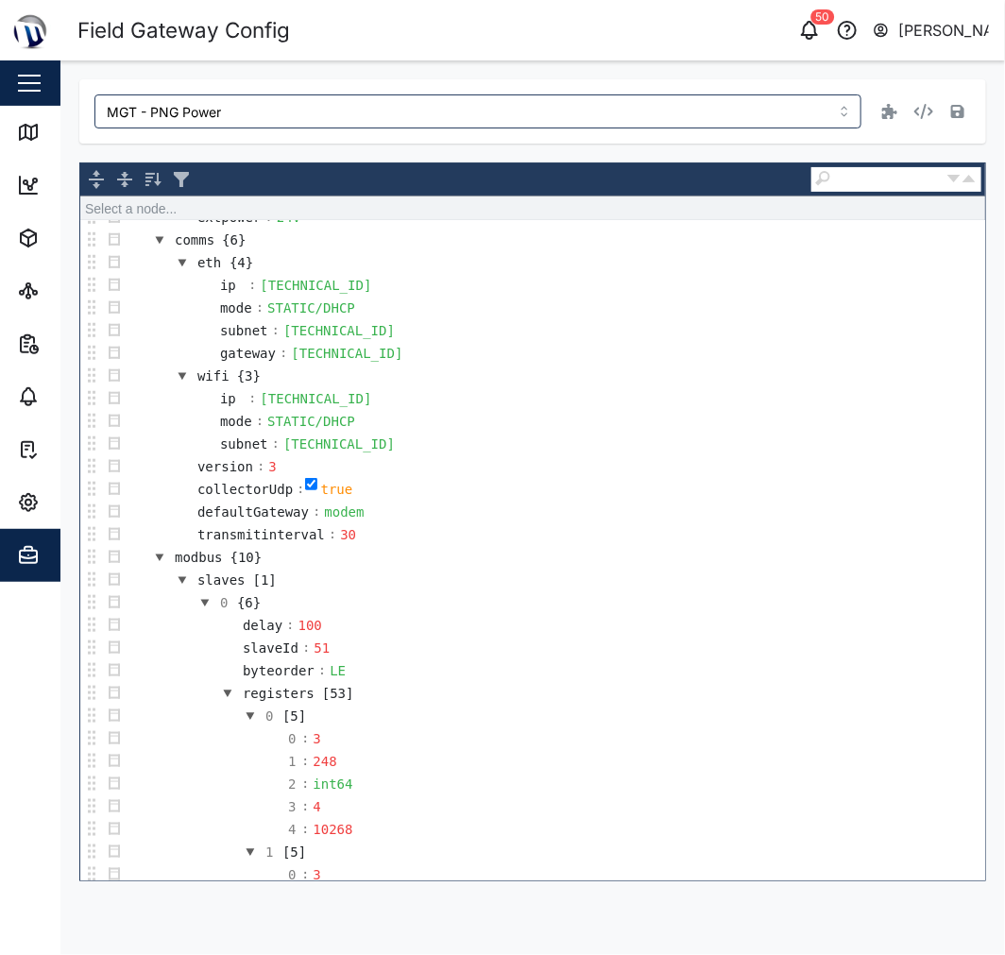
scroll to position [629, 0]
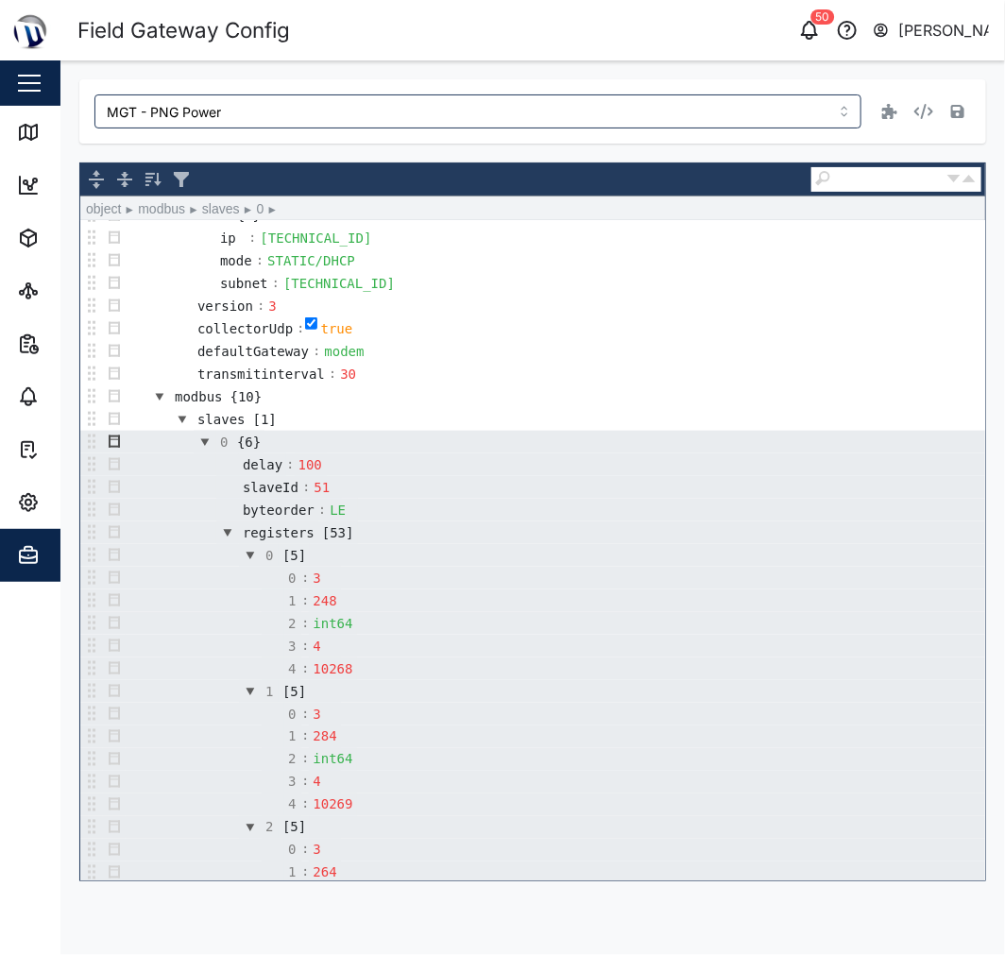
click at [111, 446] on button "button" at bounding box center [114, 442] width 23 height 23
click at [140, 614] on div "Duplicate" at bounding box center [161, 619] width 113 height 23
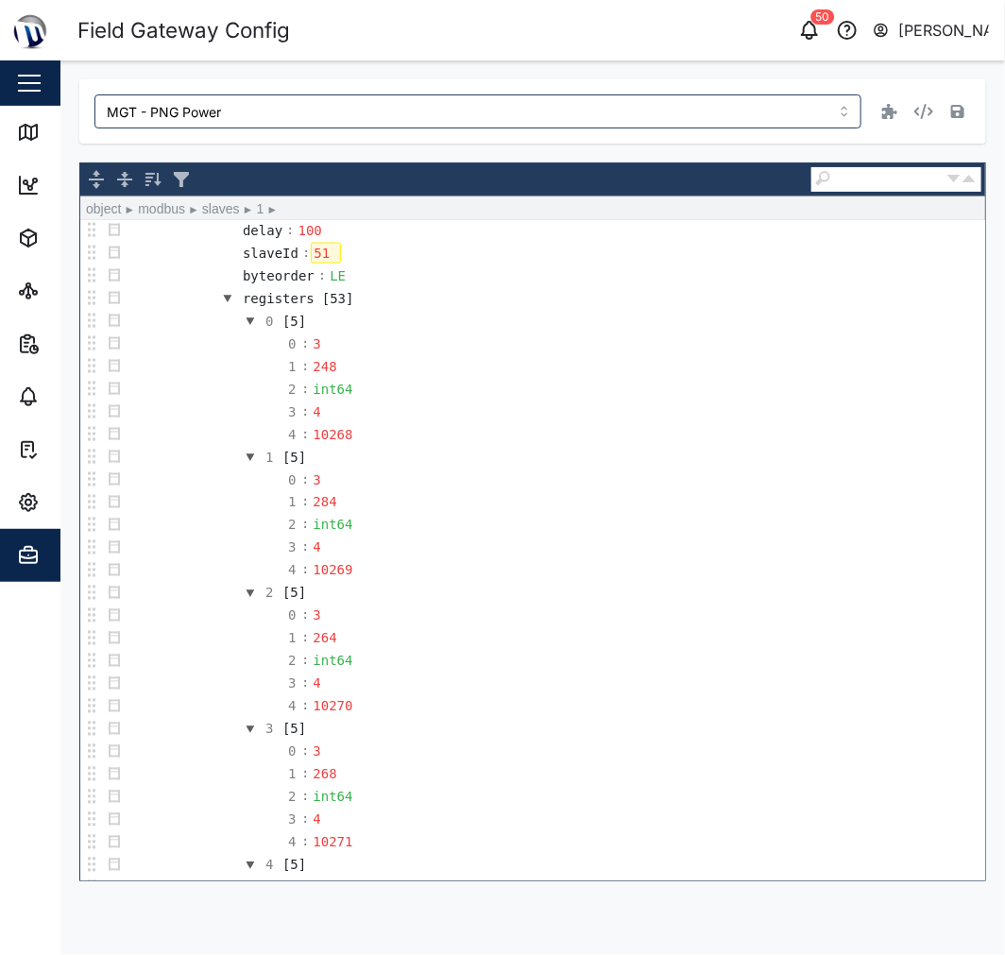
scroll to position [728, 0]
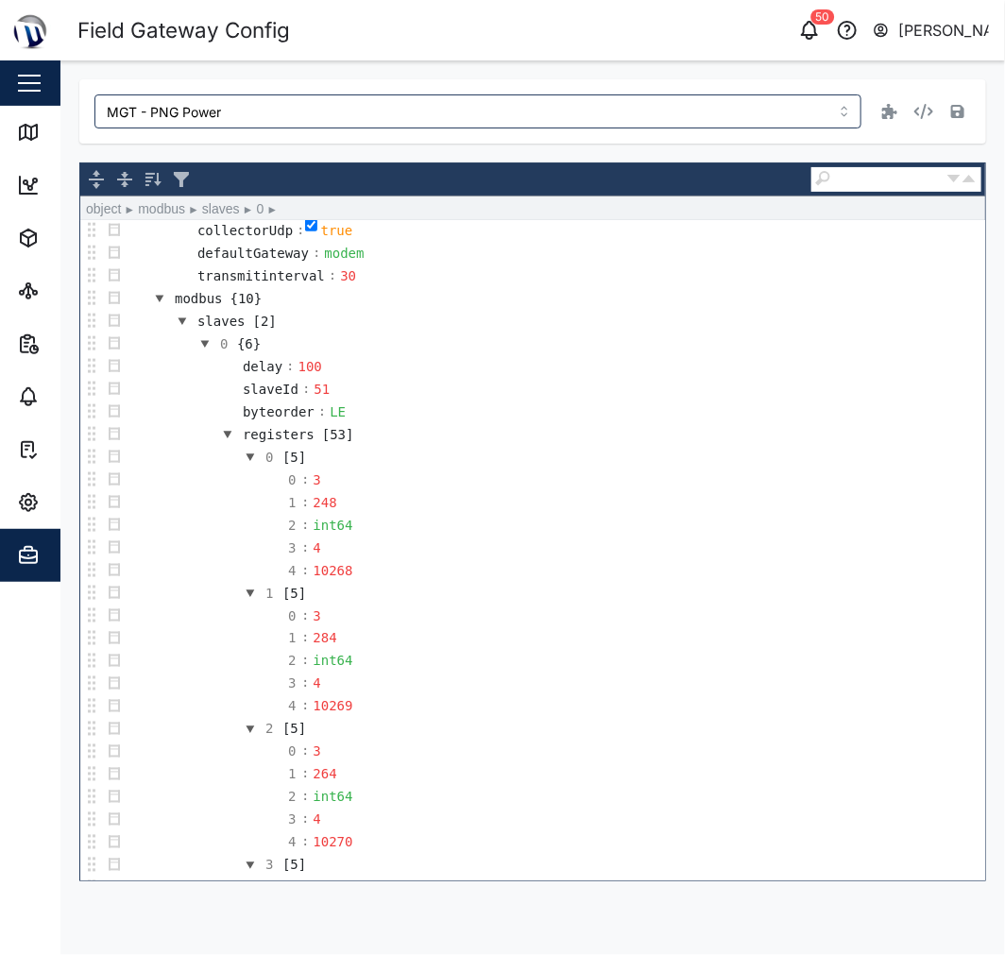
click at [208, 351] on button "button" at bounding box center [205, 344] width 23 height 23
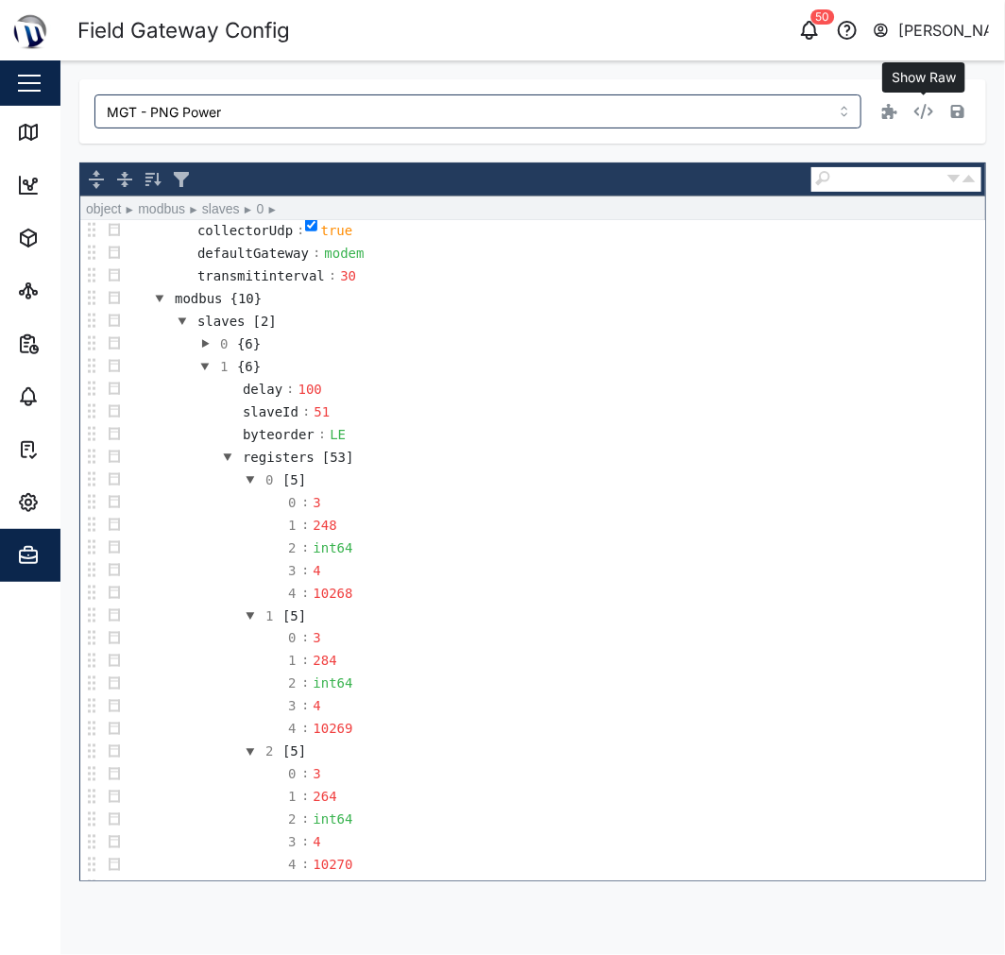
click at [928, 106] on icon "button" at bounding box center [924, 111] width 19 height 15
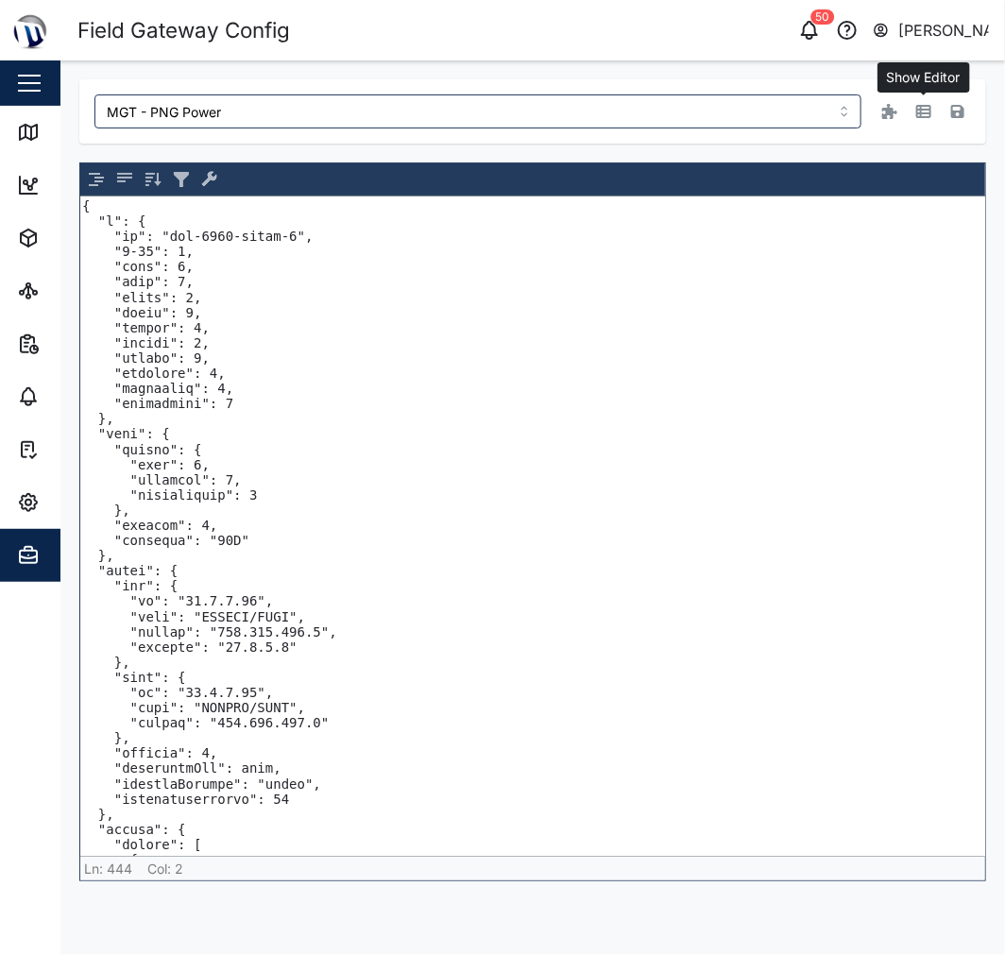
click at [926, 114] on icon "button" at bounding box center [924, 111] width 15 height 15
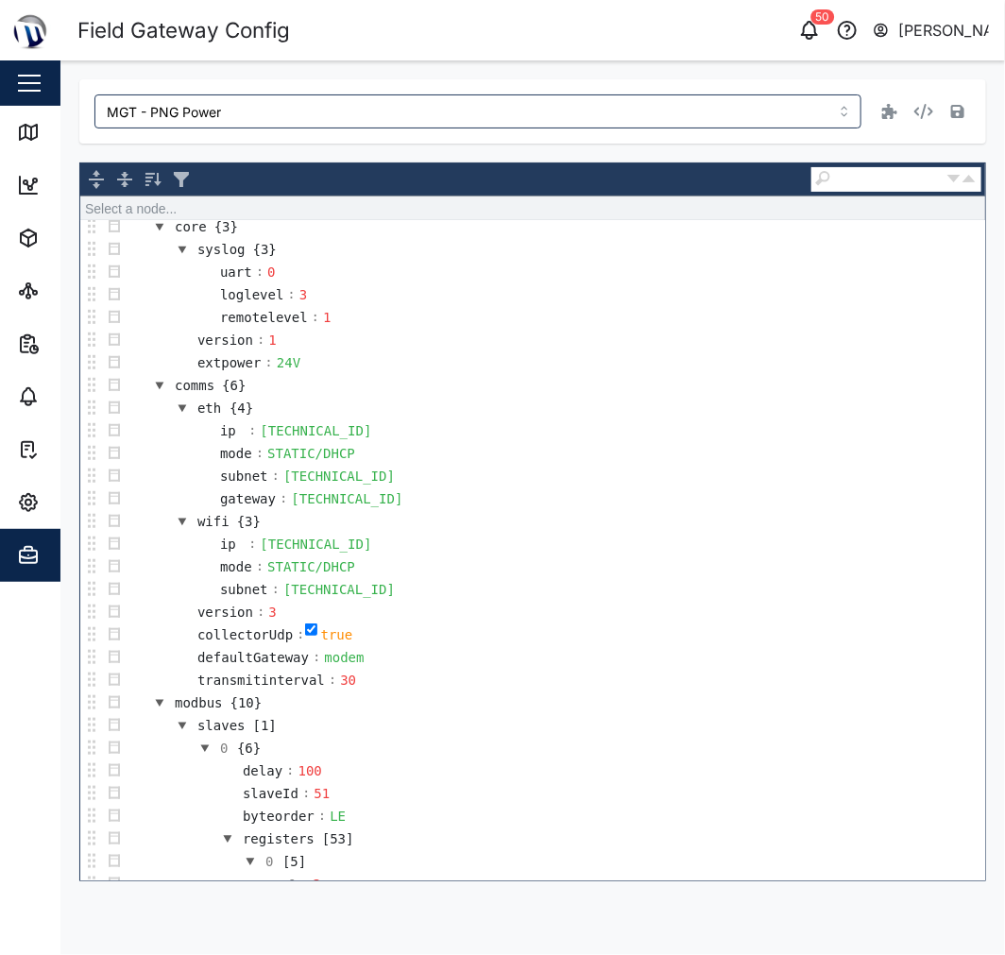
scroll to position [411, 0]
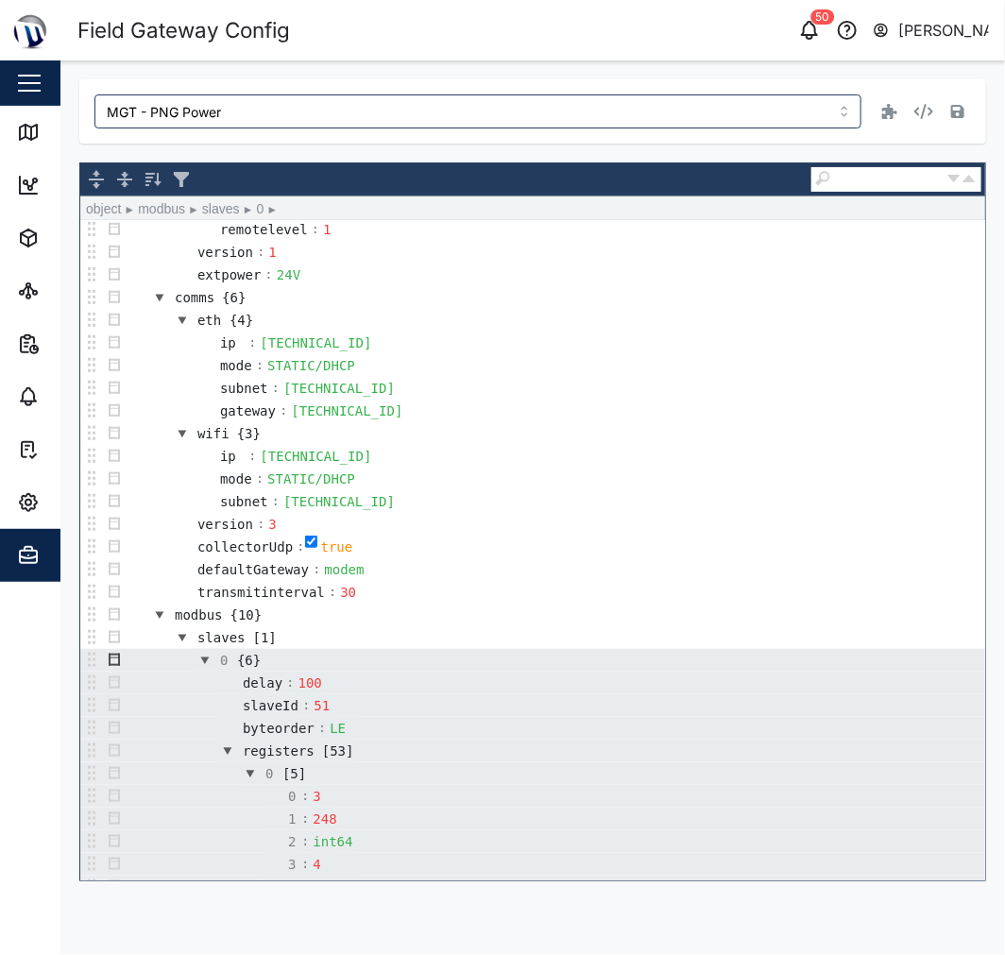
click at [118, 664] on button "button" at bounding box center [114, 660] width 23 height 23
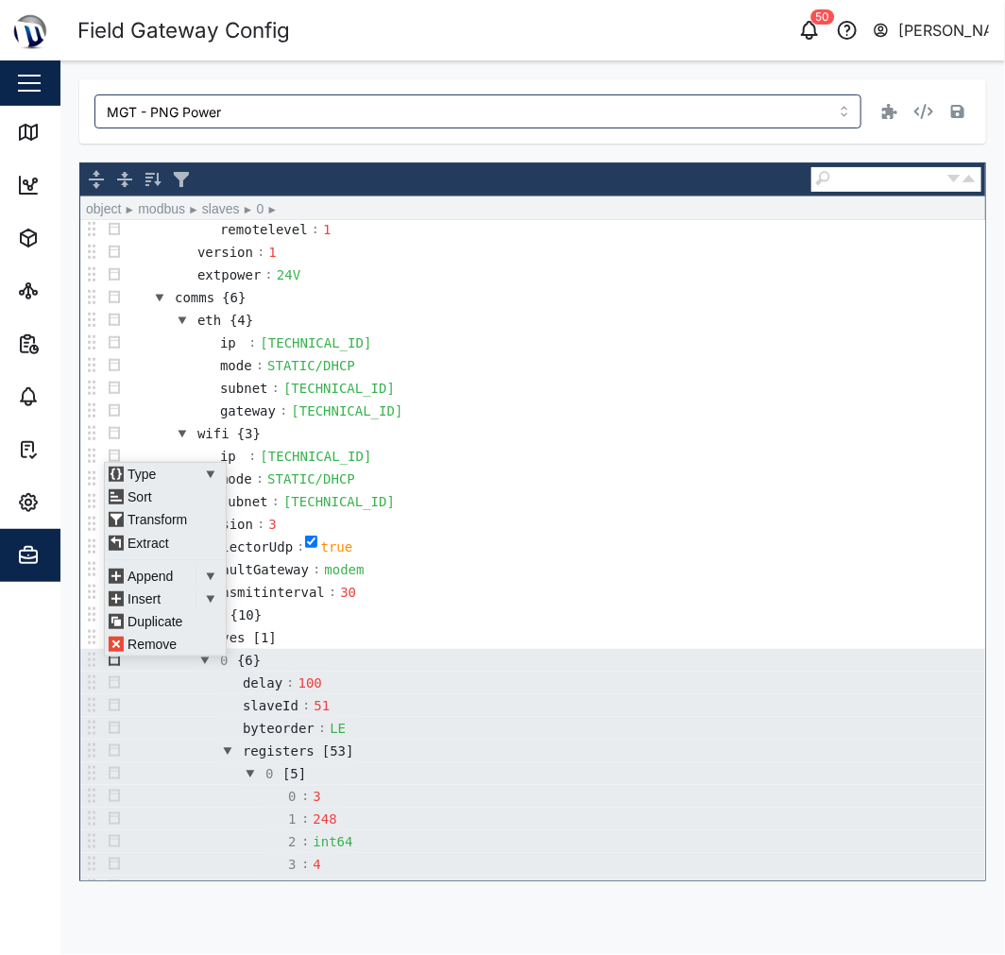
scroll to position [12, 0]
click at [171, 617] on div "Duplicate" at bounding box center [161, 621] width 113 height 23
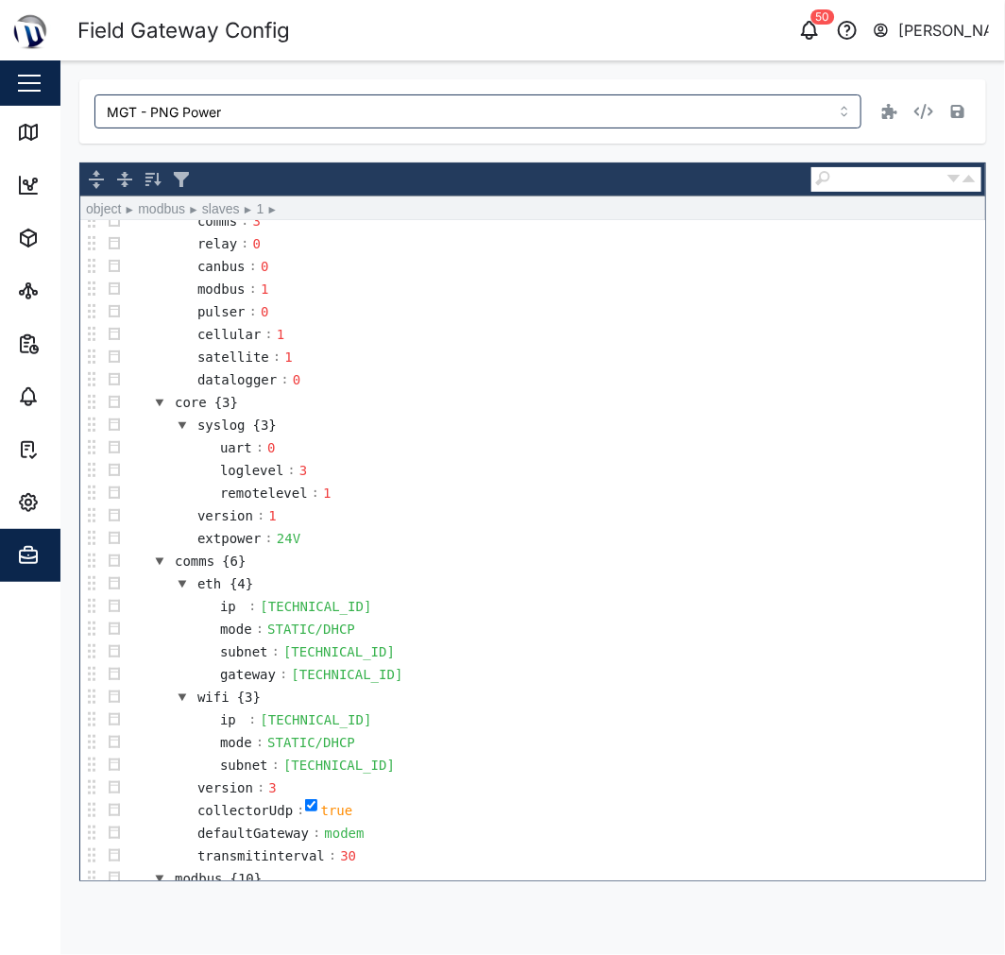
scroll to position [0, 0]
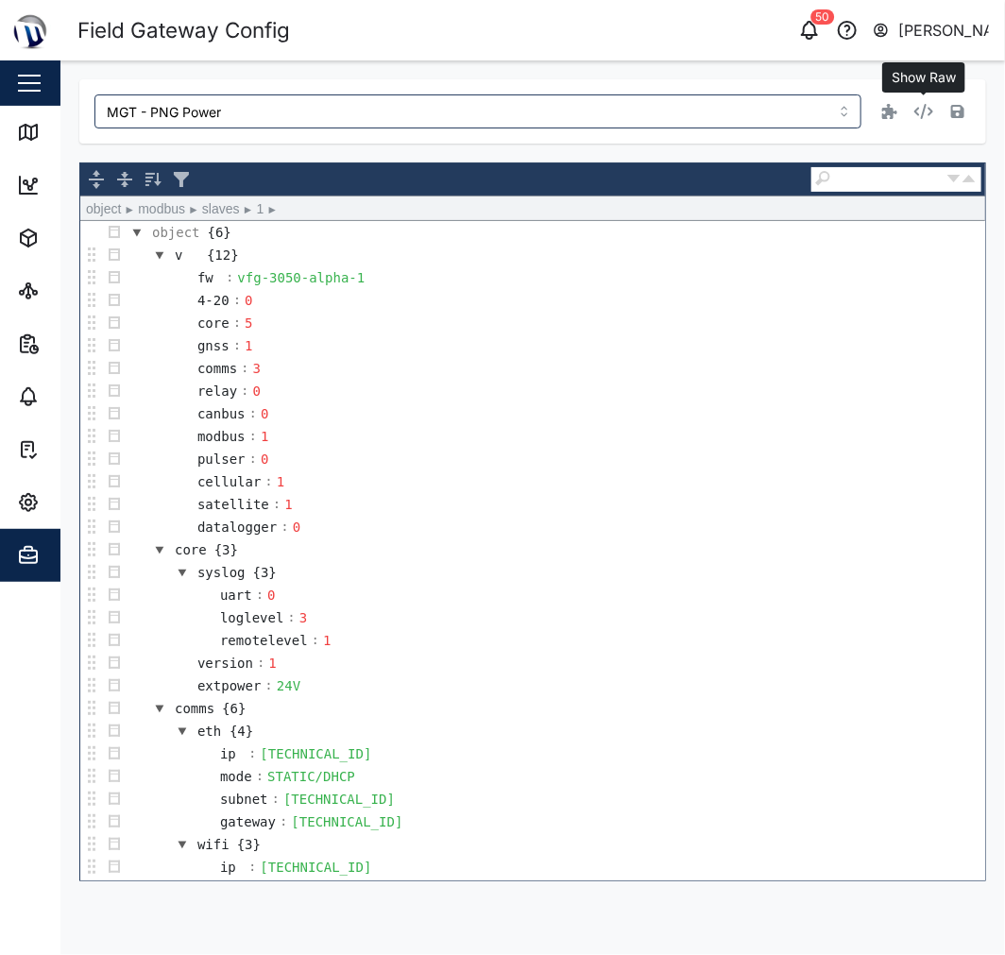
click at [927, 113] on icon "button" at bounding box center [924, 111] width 19 height 15
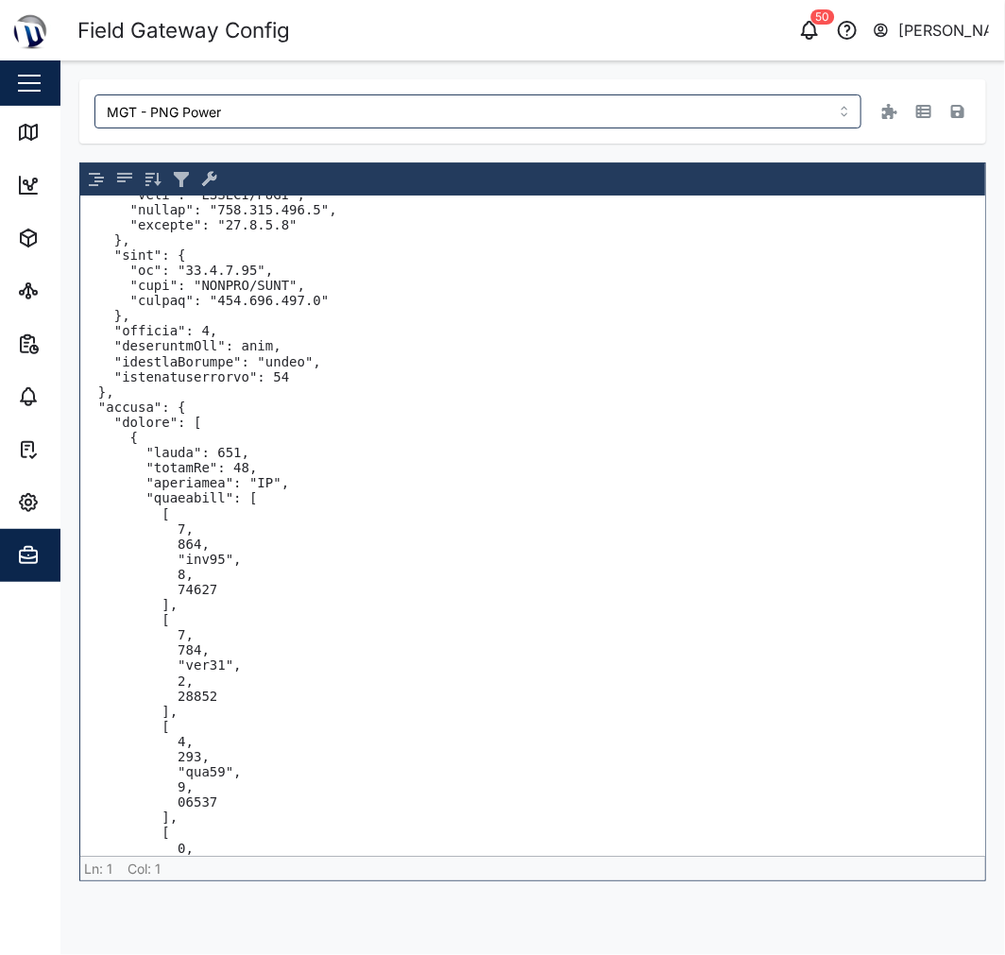
scroll to position [420, 0]
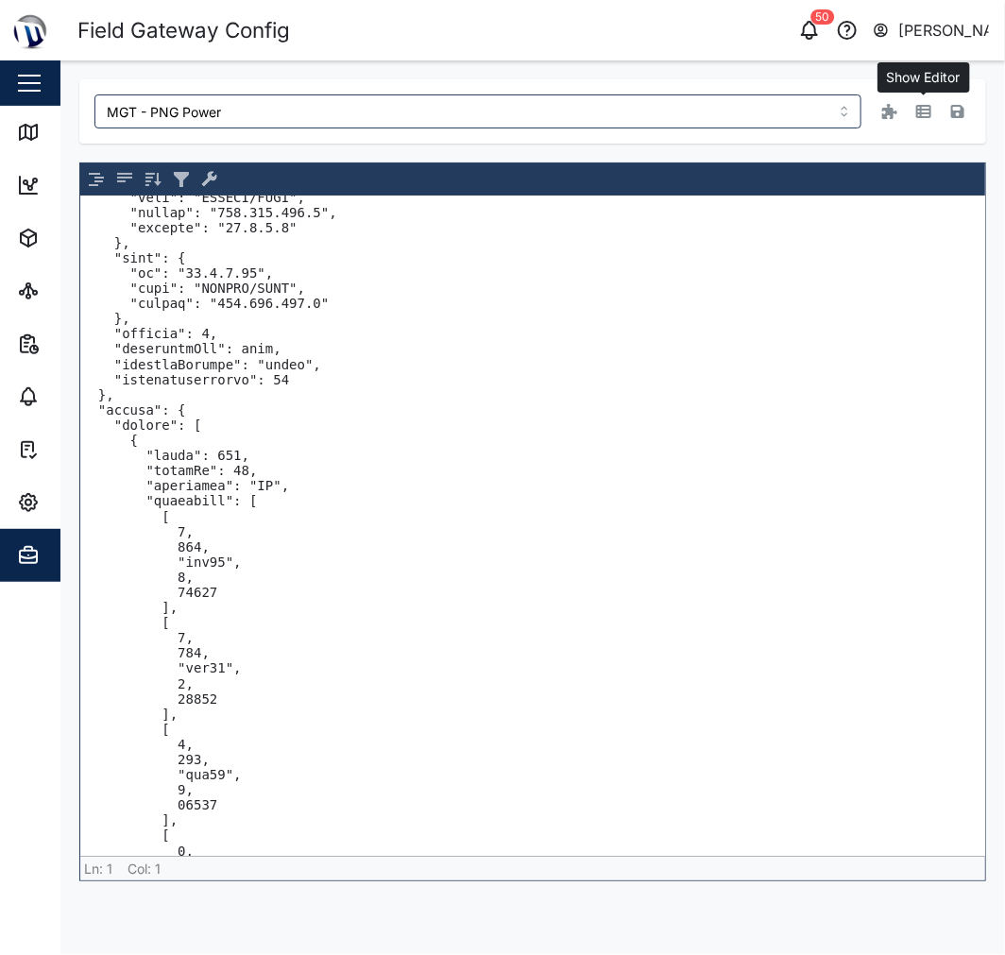
click at [930, 110] on icon "button" at bounding box center [924, 111] width 15 height 13
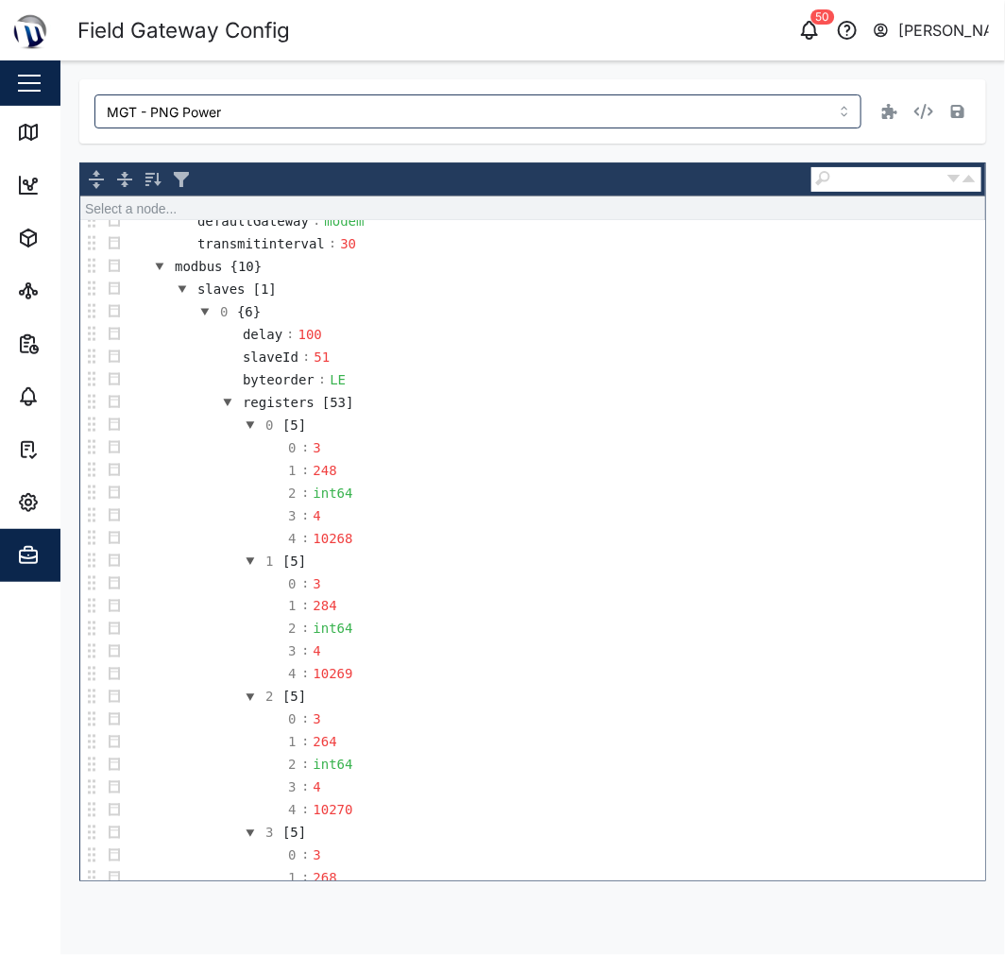
scroll to position [798, 0]
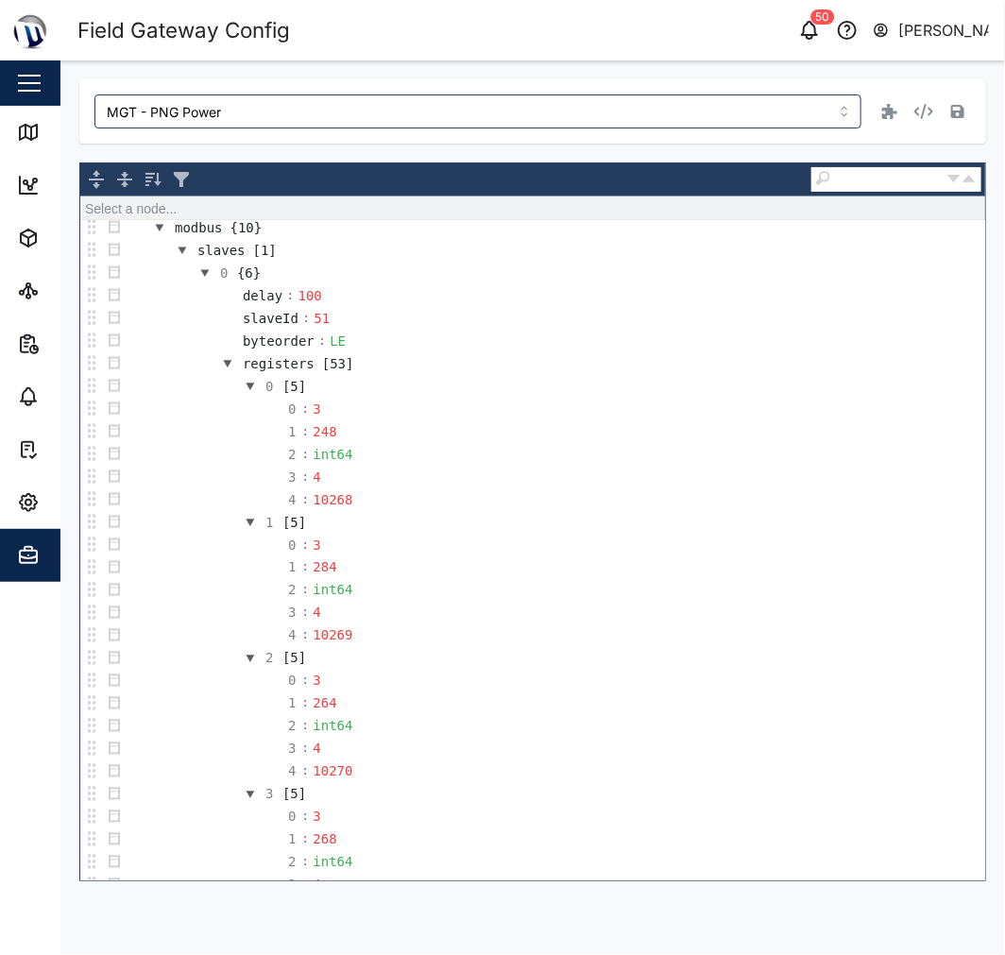
click at [205, 281] on button "button" at bounding box center [205, 273] width 23 height 23
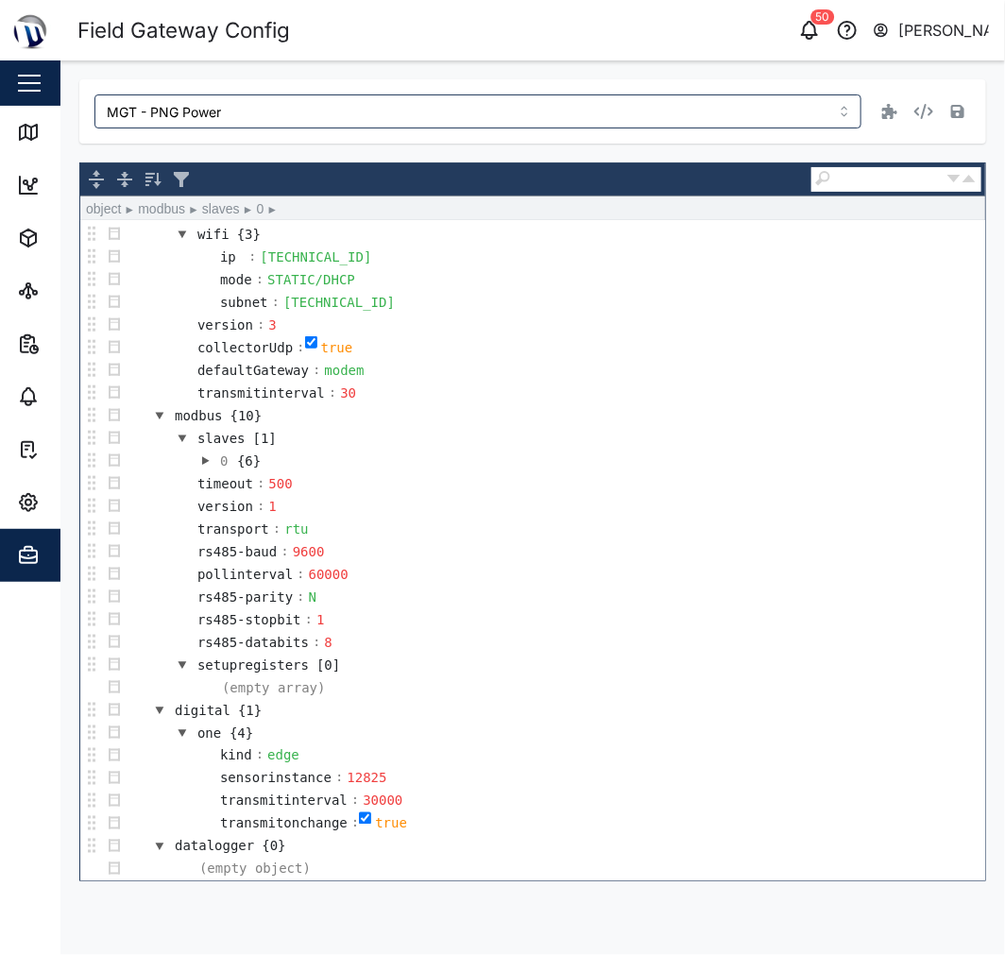
scroll to position [621, 0]
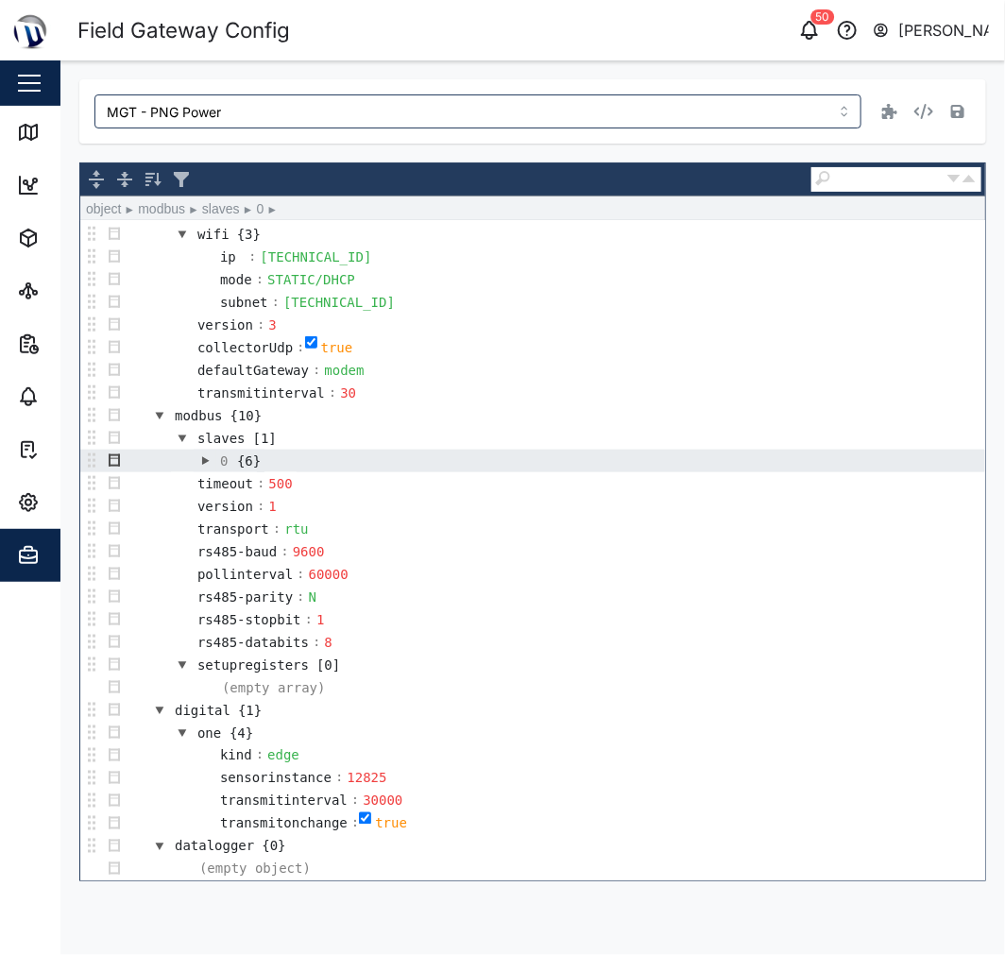
click at [120, 454] on button "button" at bounding box center [114, 461] width 23 height 23
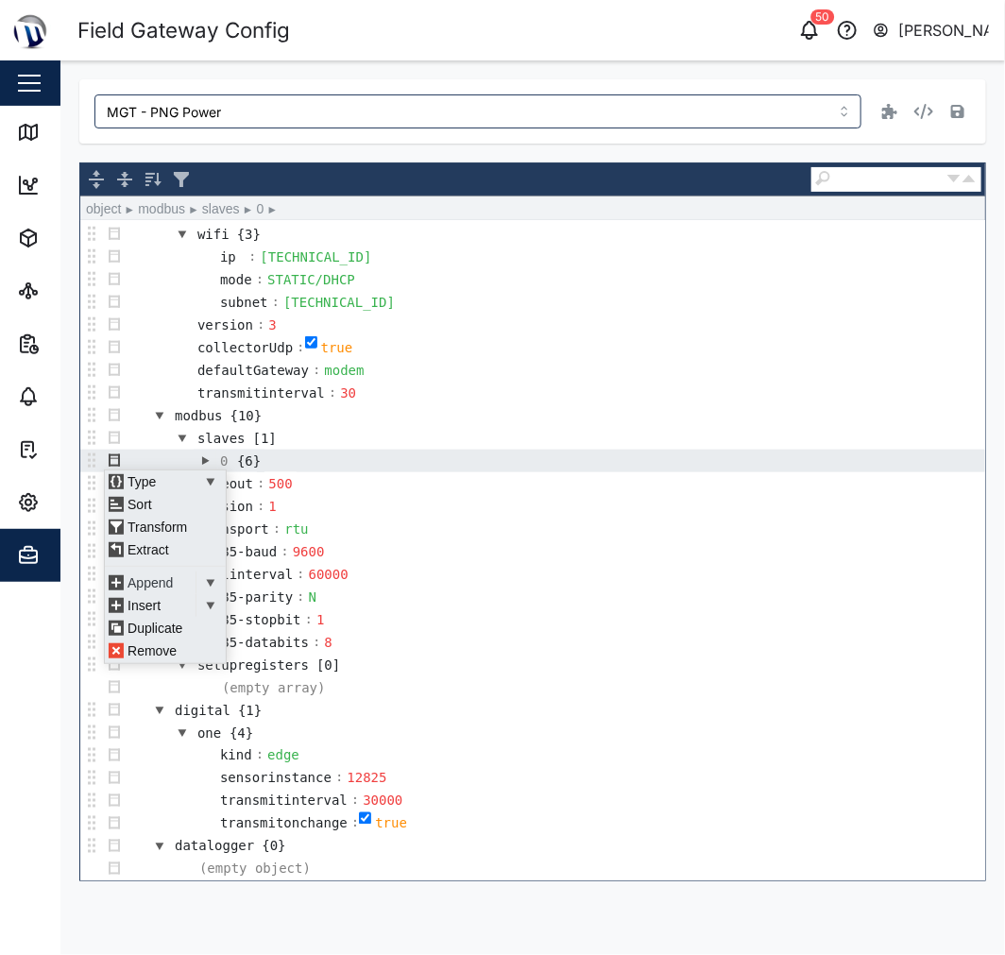
scroll to position [12, 0]
click at [173, 628] on div "Duplicate" at bounding box center [161, 628] width 113 height 23
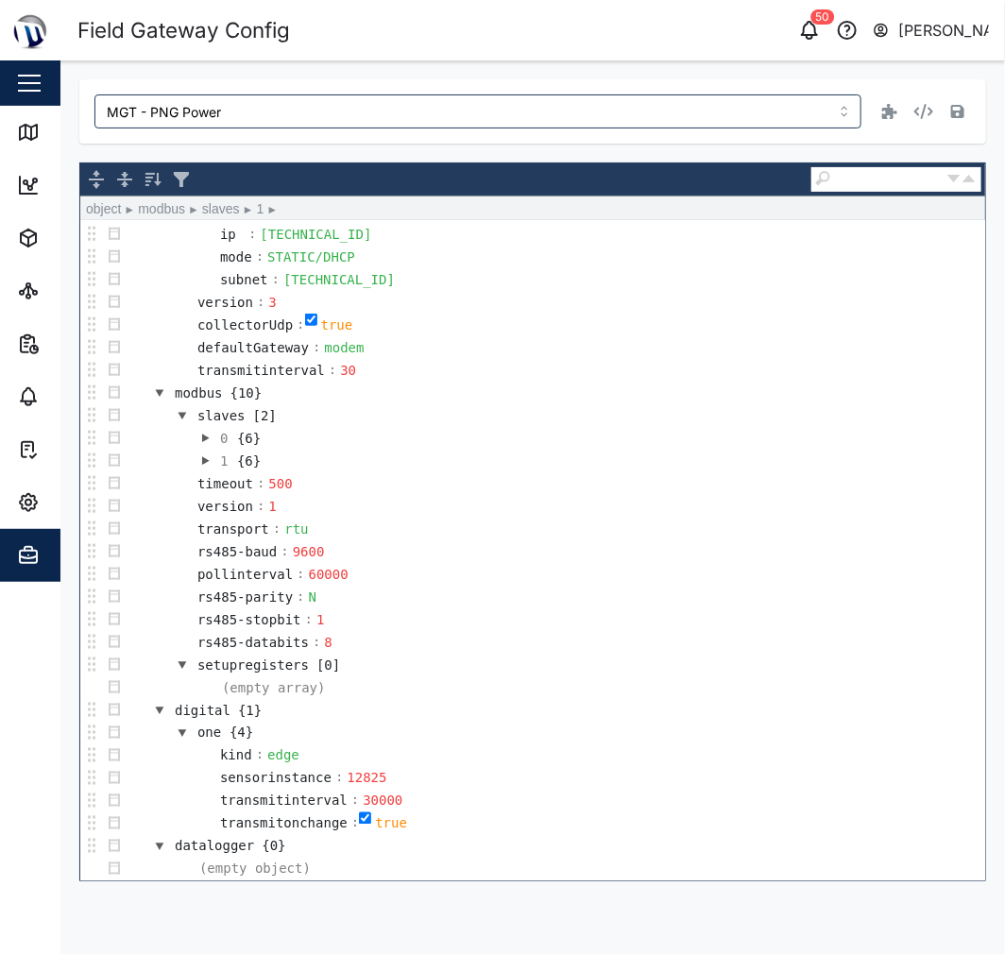
click at [210, 454] on button "button" at bounding box center [205, 461] width 23 height 23
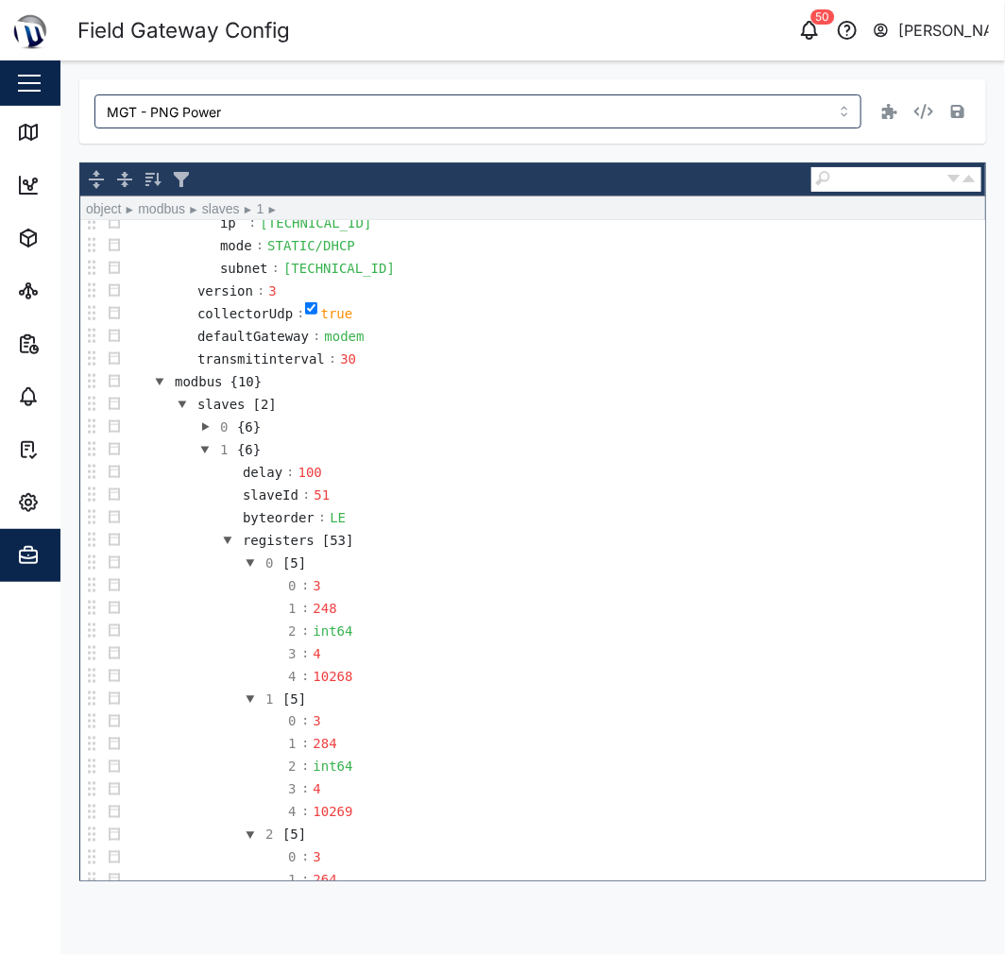
click at [210, 454] on button "button" at bounding box center [205, 449] width 23 height 23
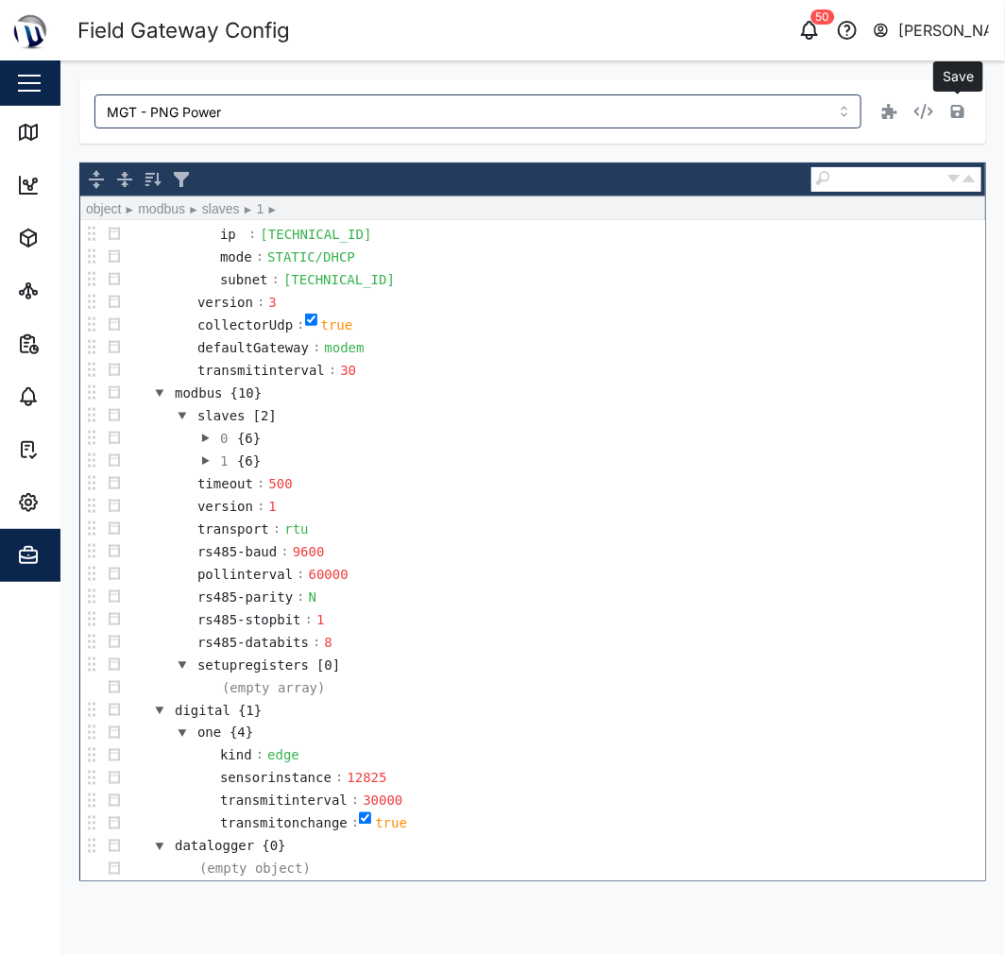
click at [964, 110] on icon "button" at bounding box center [957, 111] width 13 height 13
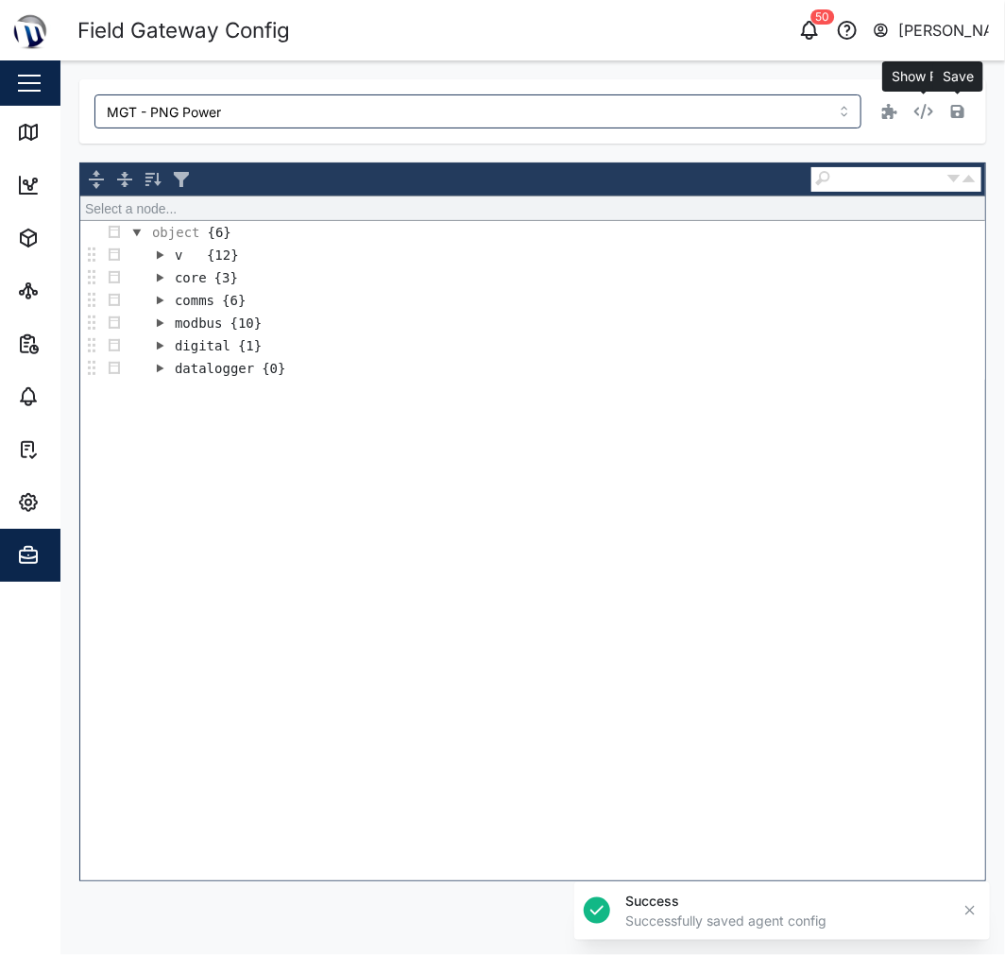
click at [927, 115] on icon "button" at bounding box center [924, 111] width 19 height 15
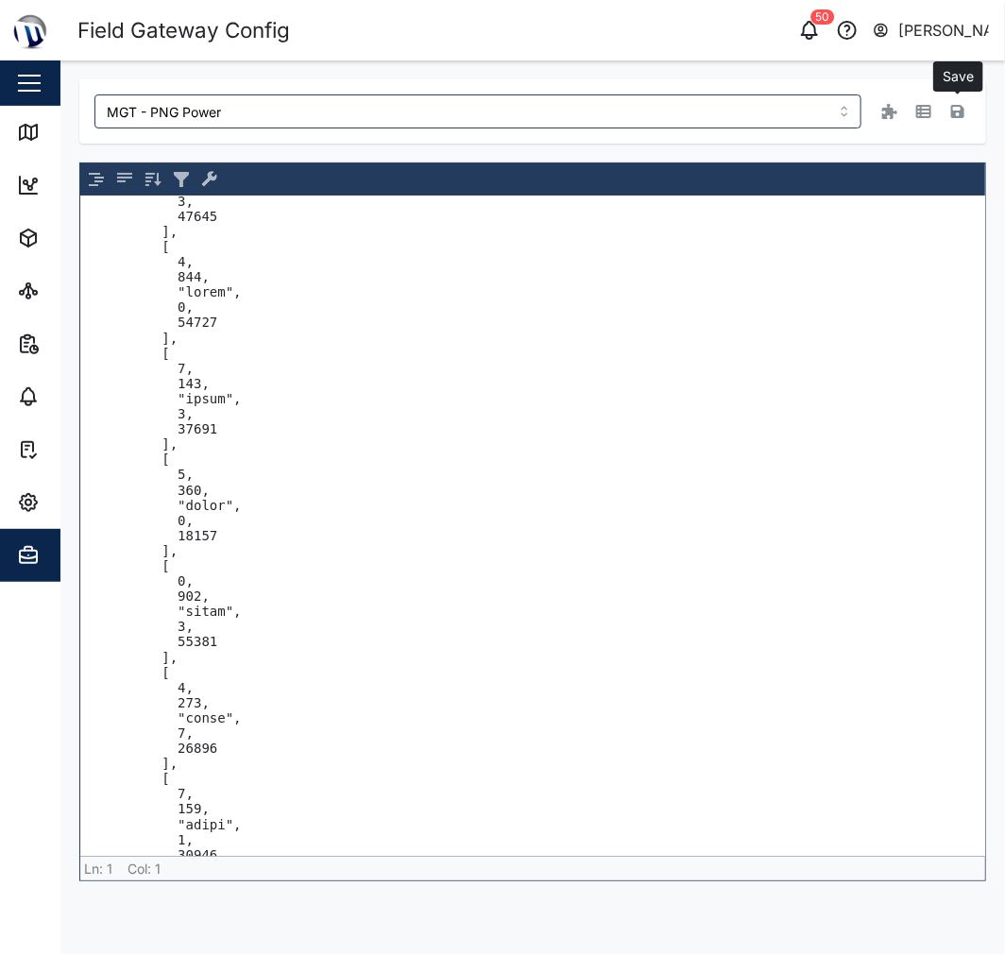
scroll to position [11861, 0]
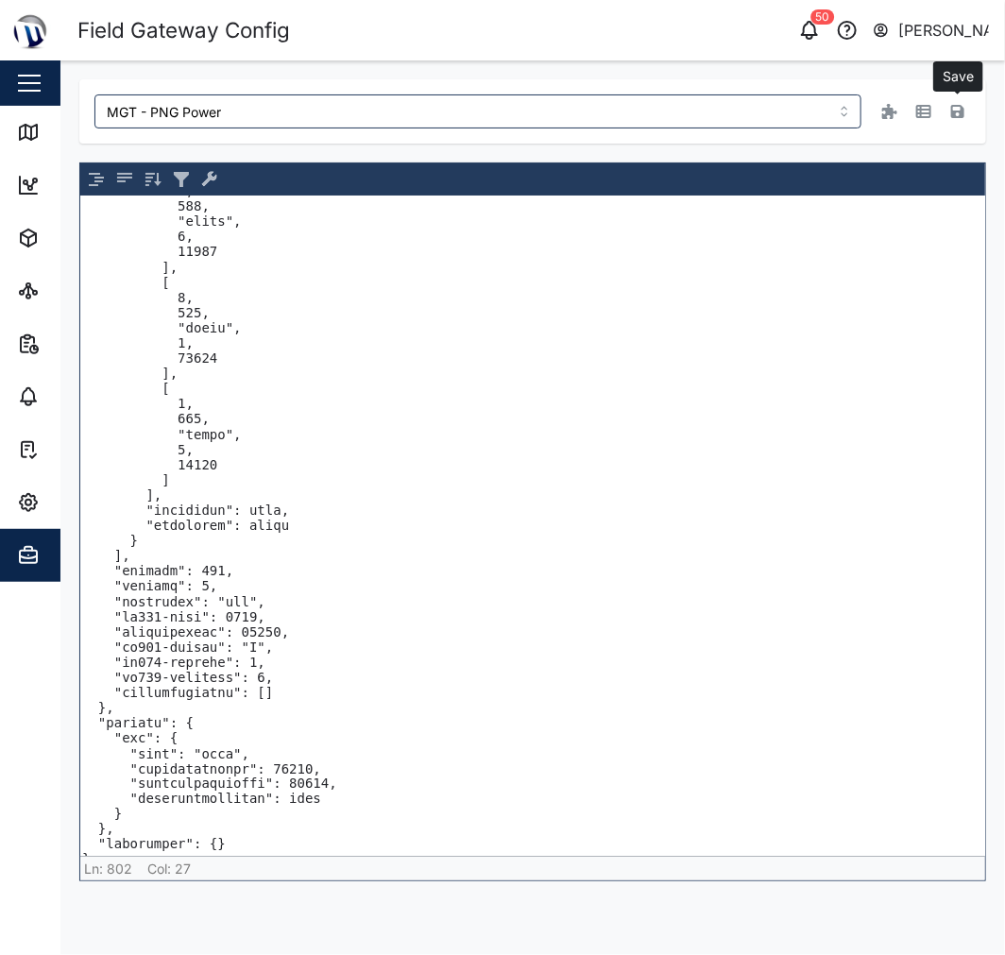
click at [300, 511] on textarea at bounding box center [532, 527] width 905 height 660
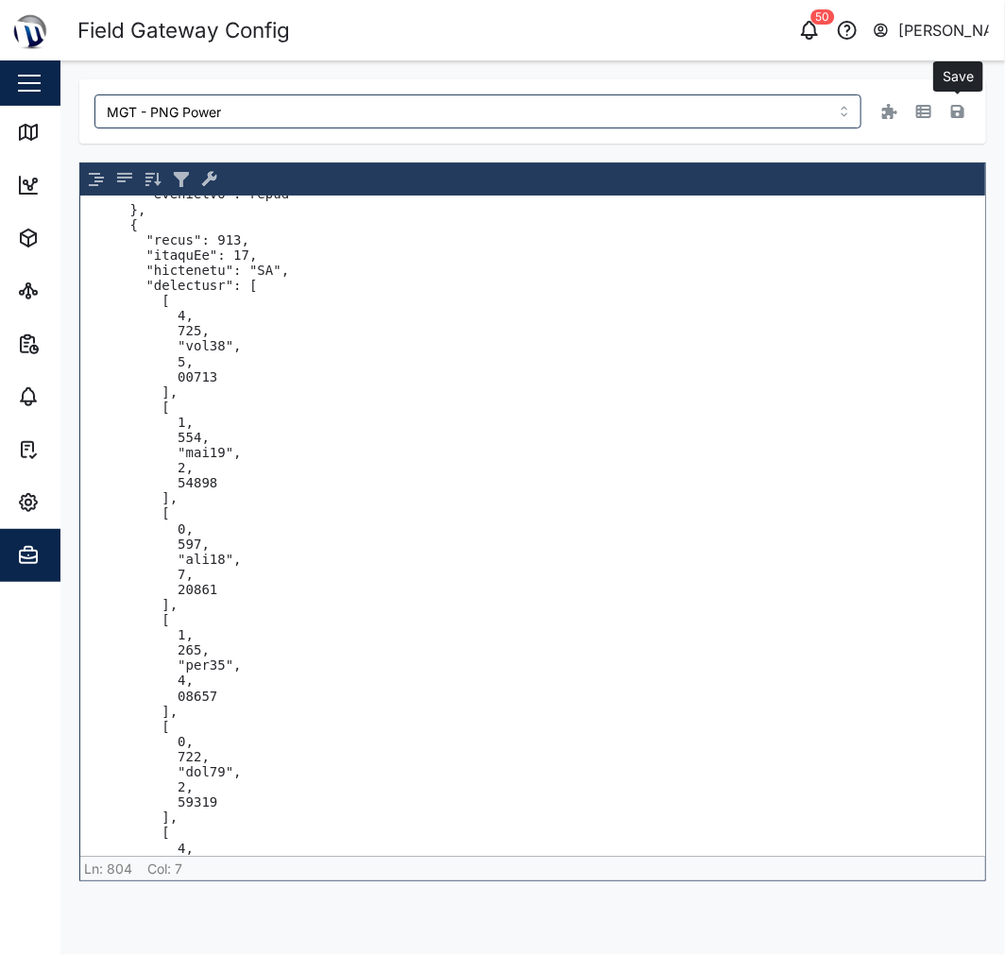
scroll to position [6163, 0]
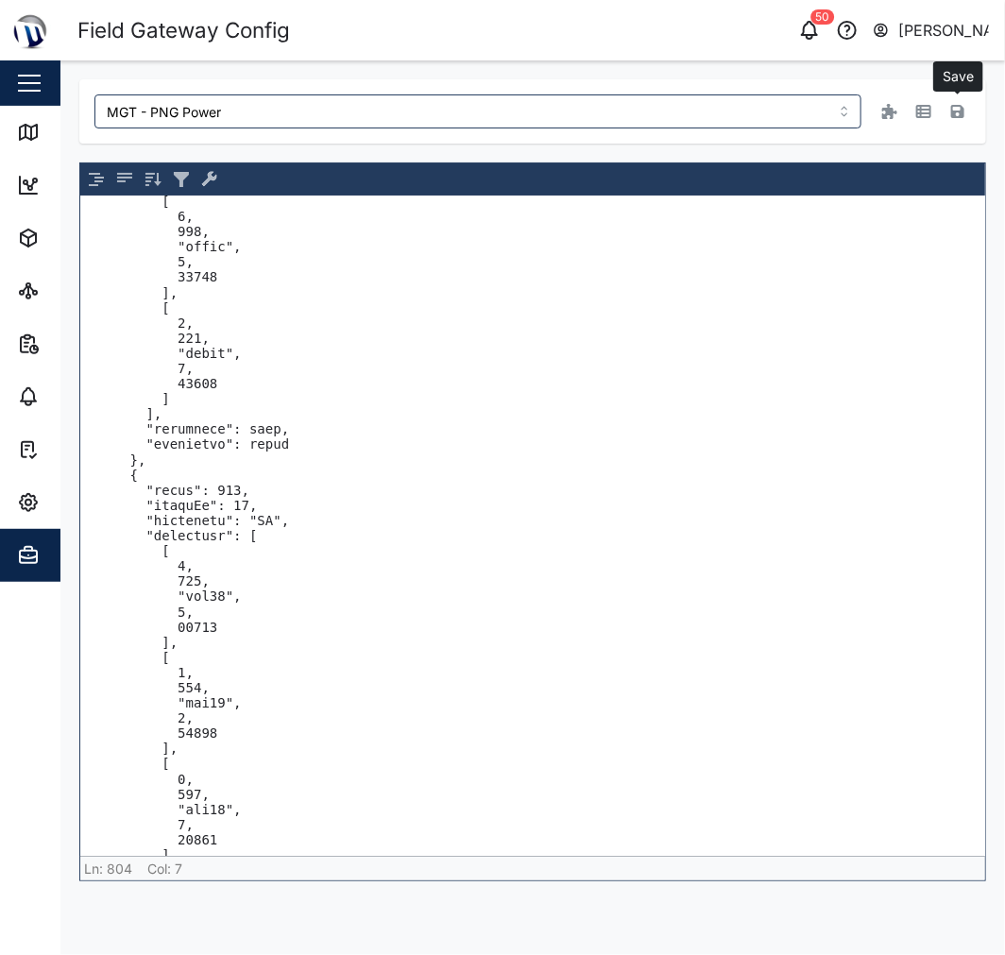
drag, startPoint x: 278, startPoint y: 539, endPoint x: 73, endPoint y: 458, distance: 220.2
click at [73, 458] on div "MGT - PNG Power Save Scroll for more ▿ Ln: 804 Col: 7 undefined characters sele…" at bounding box center [532, 480] width 945 height 840
click at [129, 486] on textarea at bounding box center [532, 527] width 905 height 660
click at [85, 477] on textarea at bounding box center [532, 527] width 905 height 660
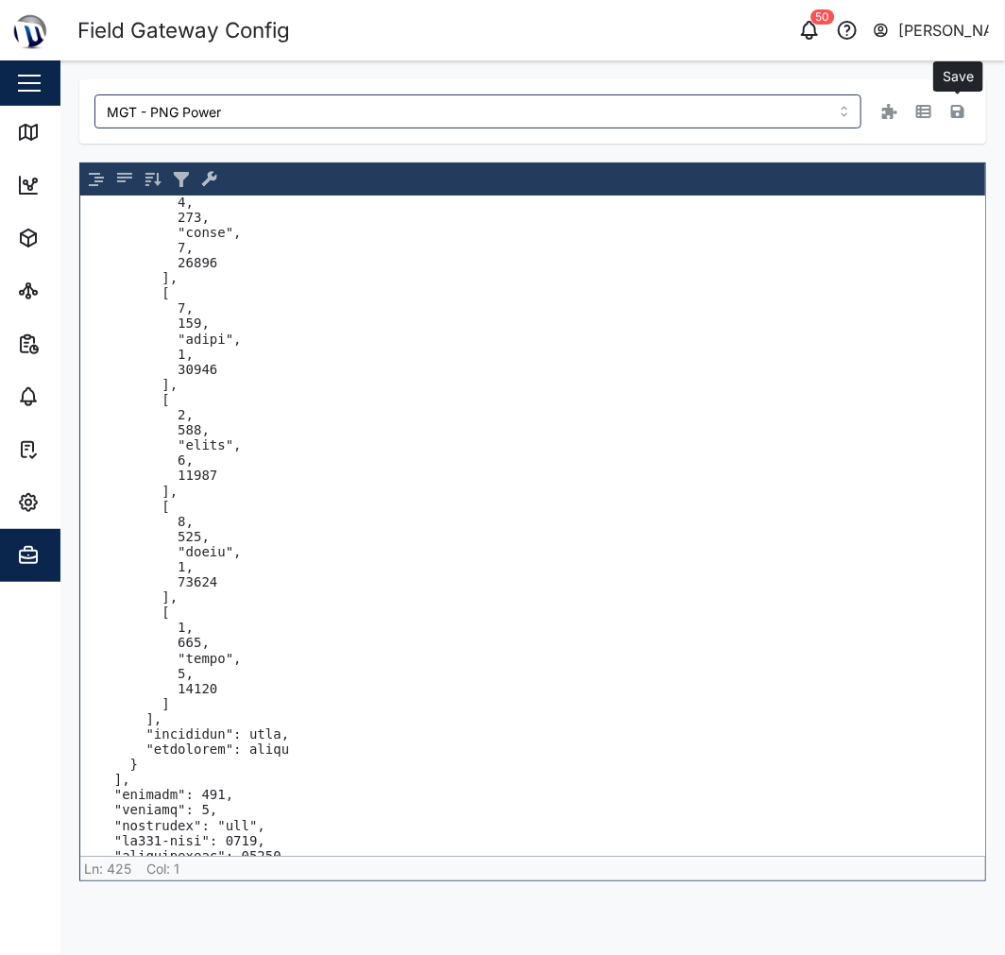
scroll to position [11861, 0]
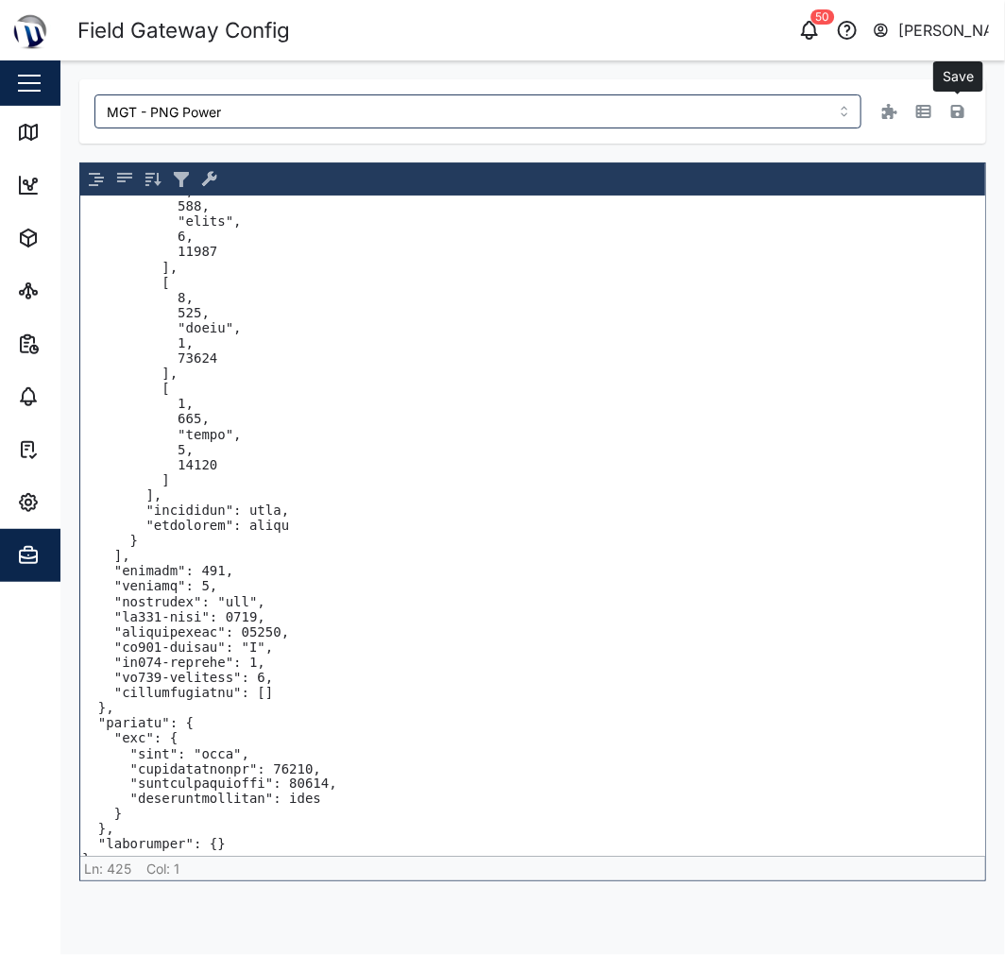
drag, startPoint x: 82, startPoint y: 479, endPoint x: 307, endPoint y: 543, distance: 233.9
click at [307, 543] on textarea at bounding box center [532, 527] width 905 height 660
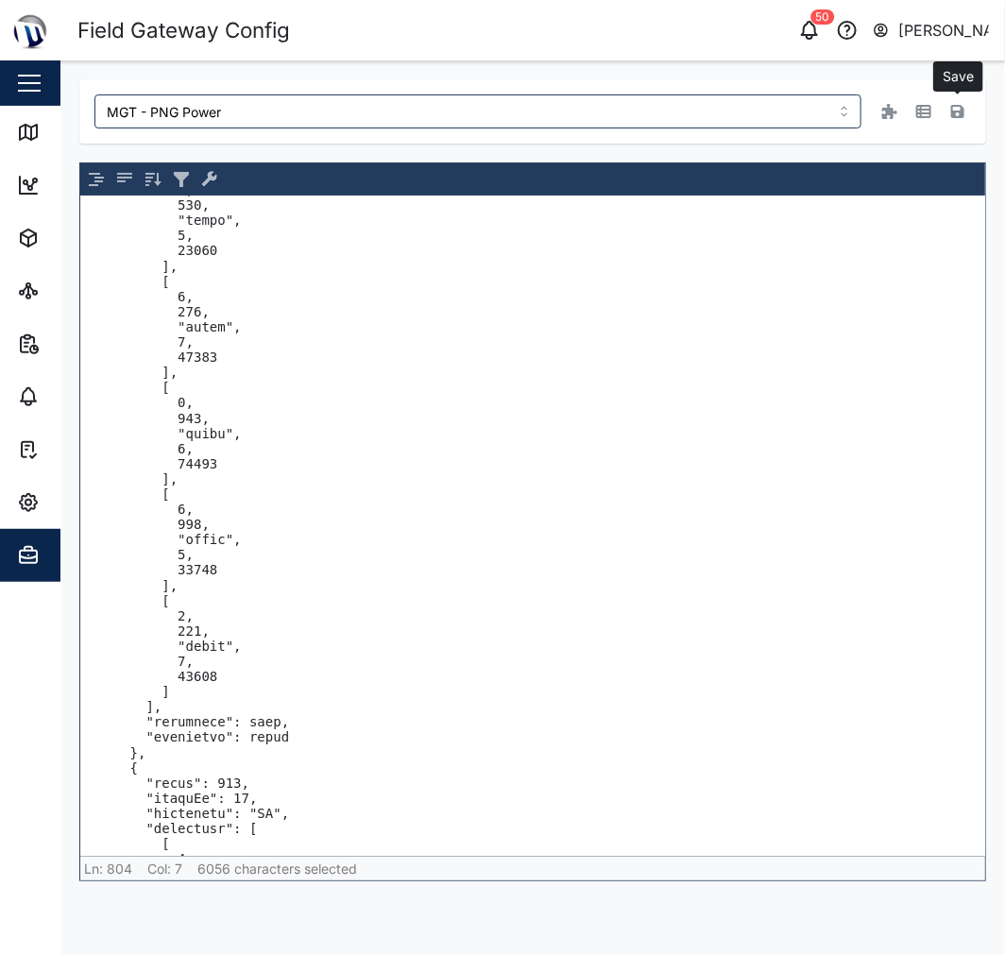
scroll to position [5891, 0]
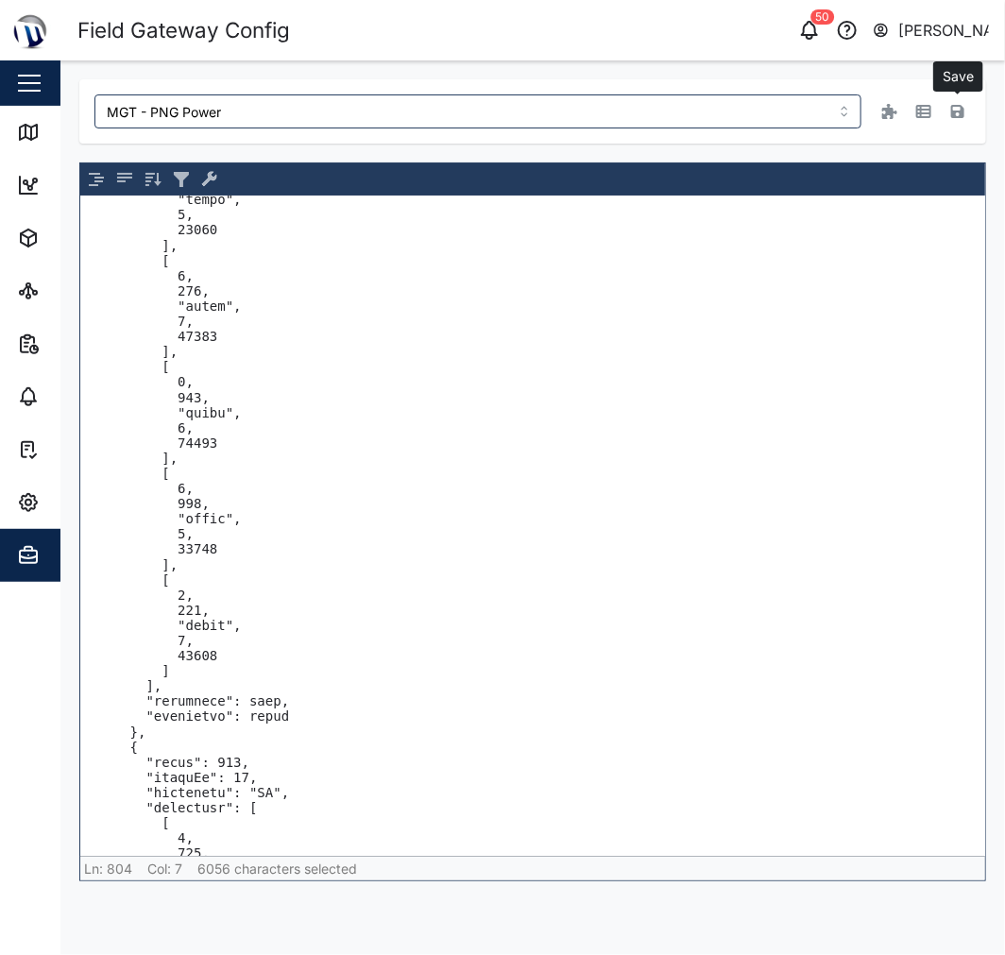
click at [809, 612] on textarea at bounding box center [532, 527] width 905 height 660
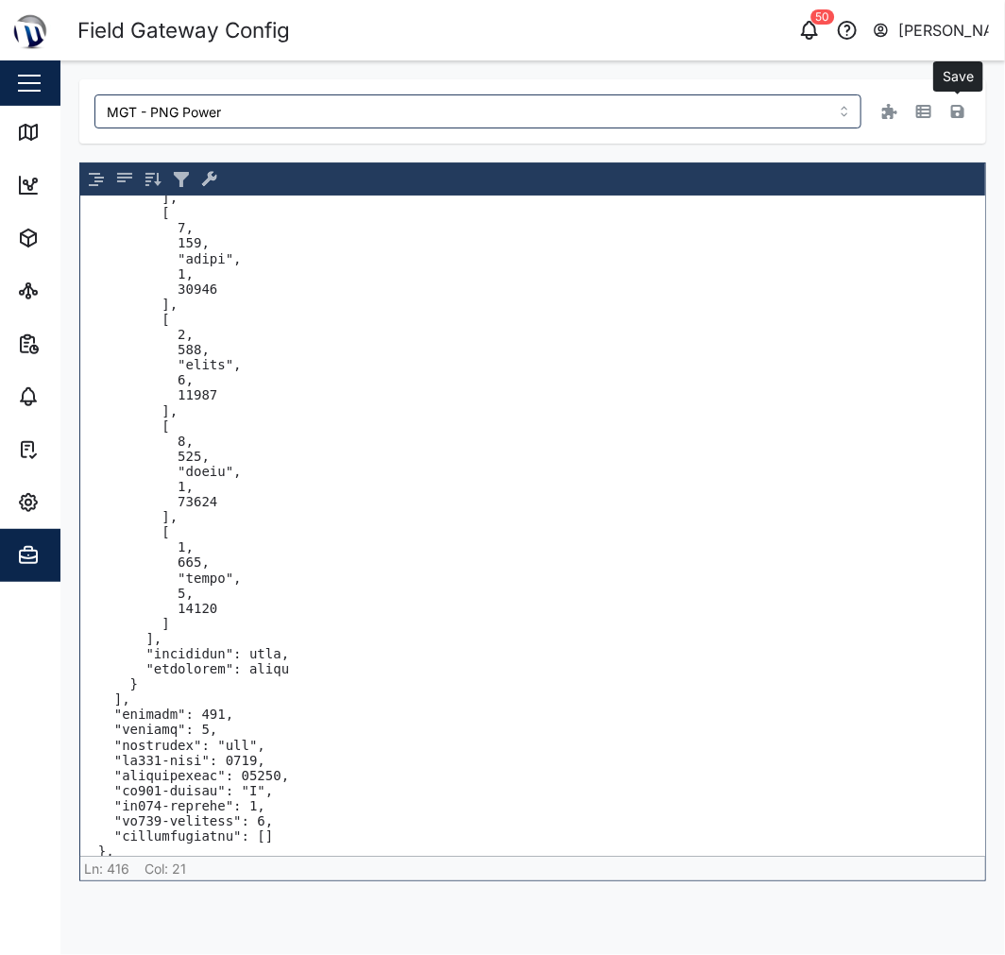
scroll to position [11861, 0]
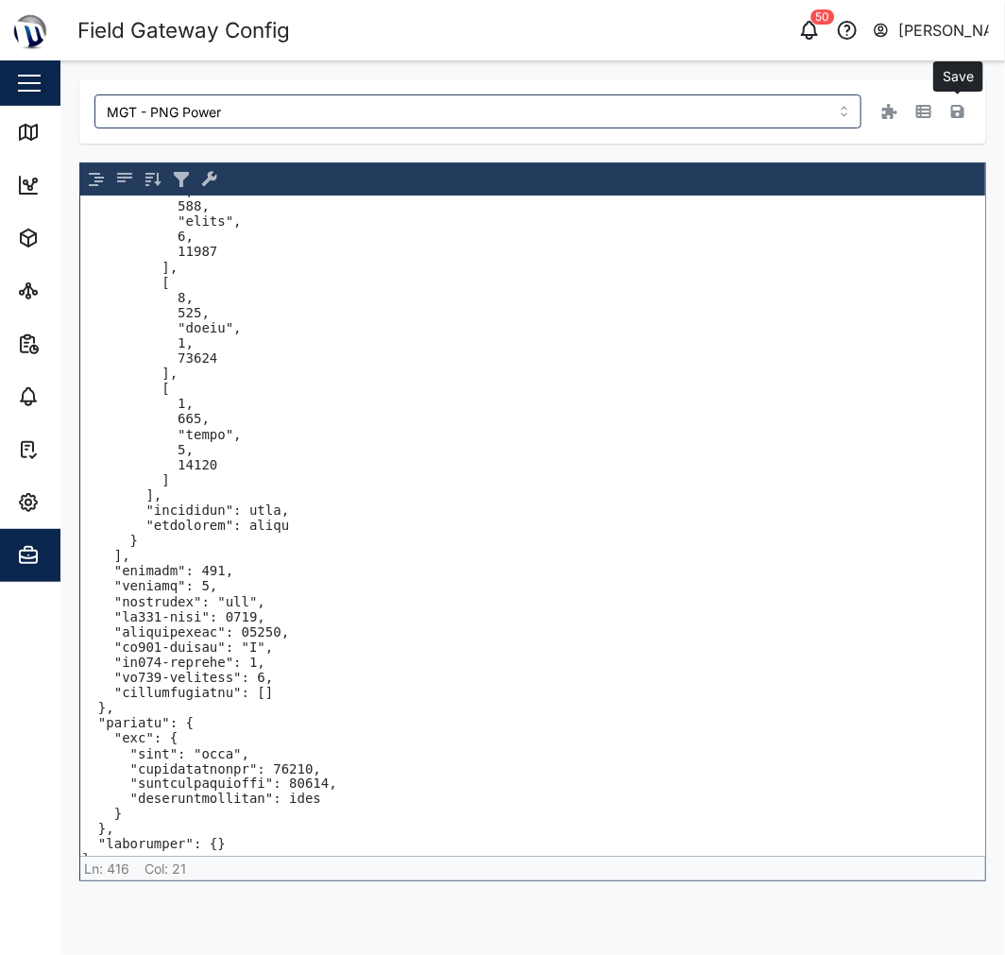
click at [876, 80] on div "MGT - PNG Power Save" at bounding box center [532, 111] width 907 height 64
click at [920, 111] on icon "button" at bounding box center [924, 111] width 15 height 15
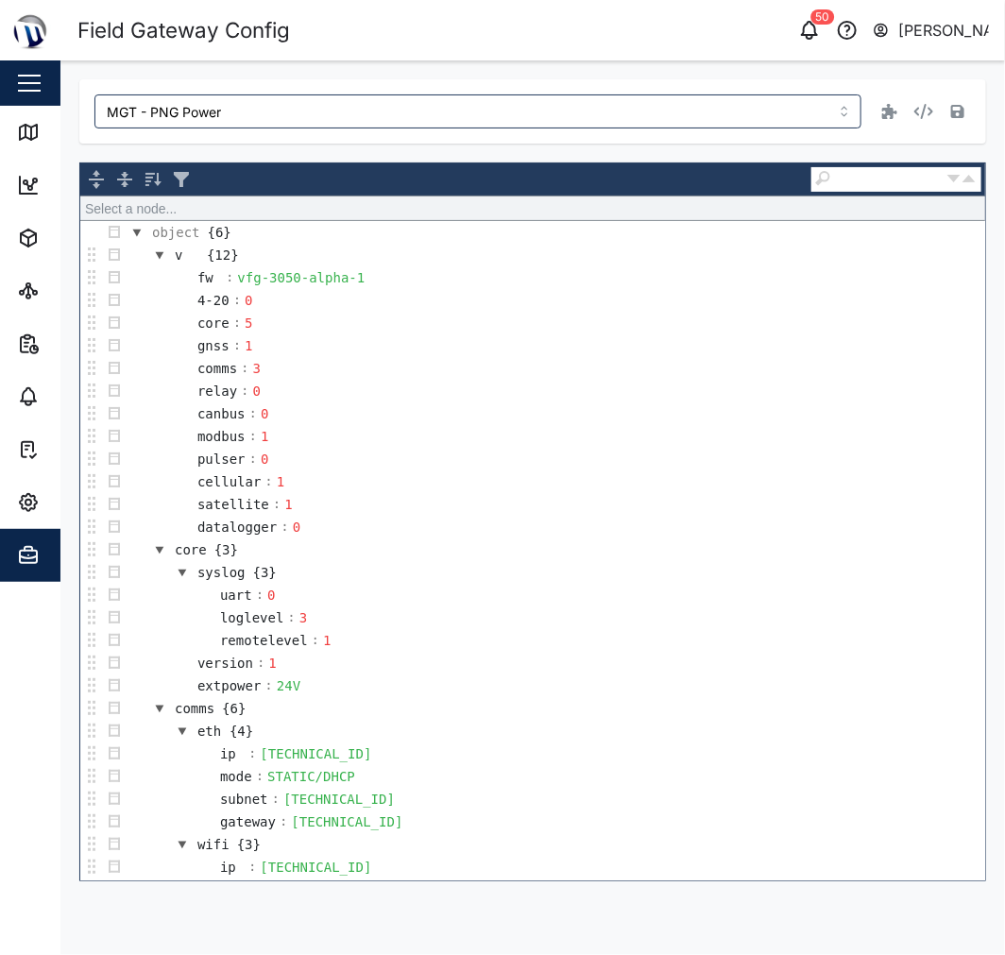
click at [508, 60] on div "MGT - PNG Power Select a node... object {6} v {12} fw : vfg-3050-alpha-1 4-20 :…" at bounding box center [532, 480] width 945 height 840
click at [637, 135] on div "MGT - PNG Power" at bounding box center [532, 111] width 907 height 64
click at [926, 104] on icon "button" at bounding box center [924, 111] width 19 height 15
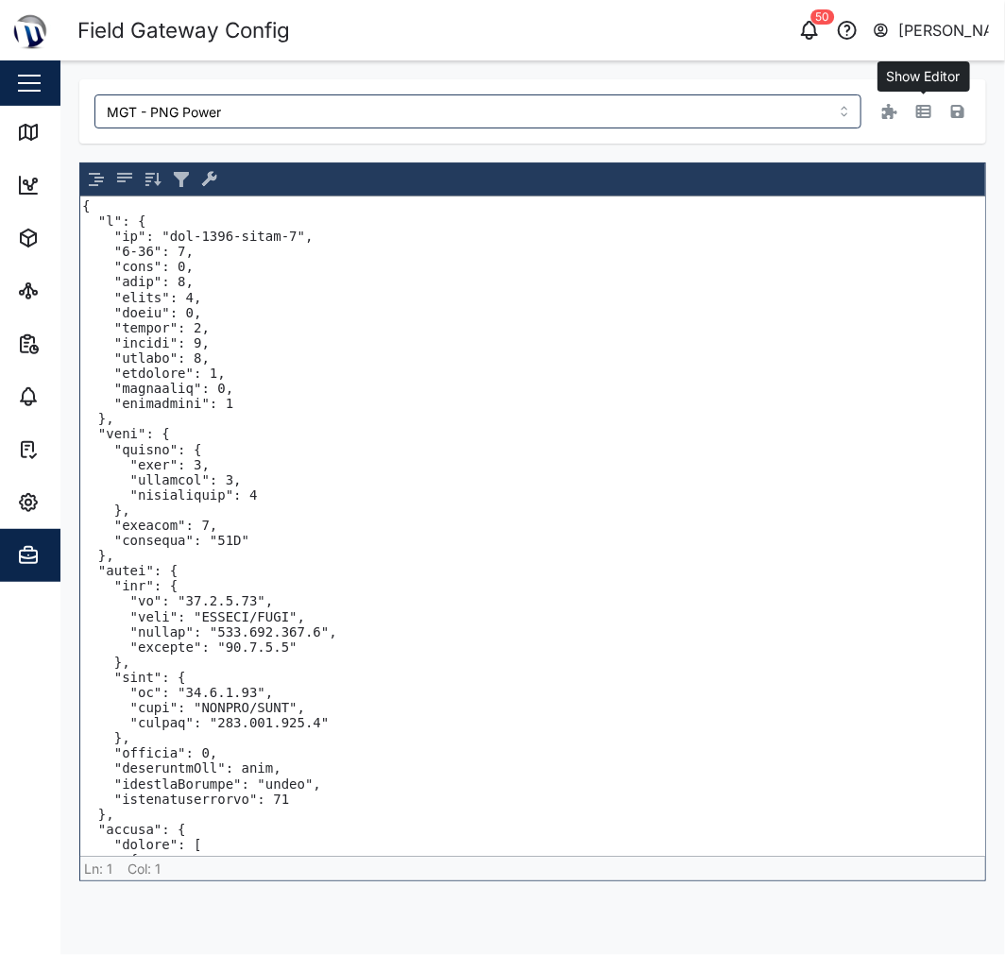
click at [920, 120] on button "button" at bounding box center [924, 111] width 26 height 26
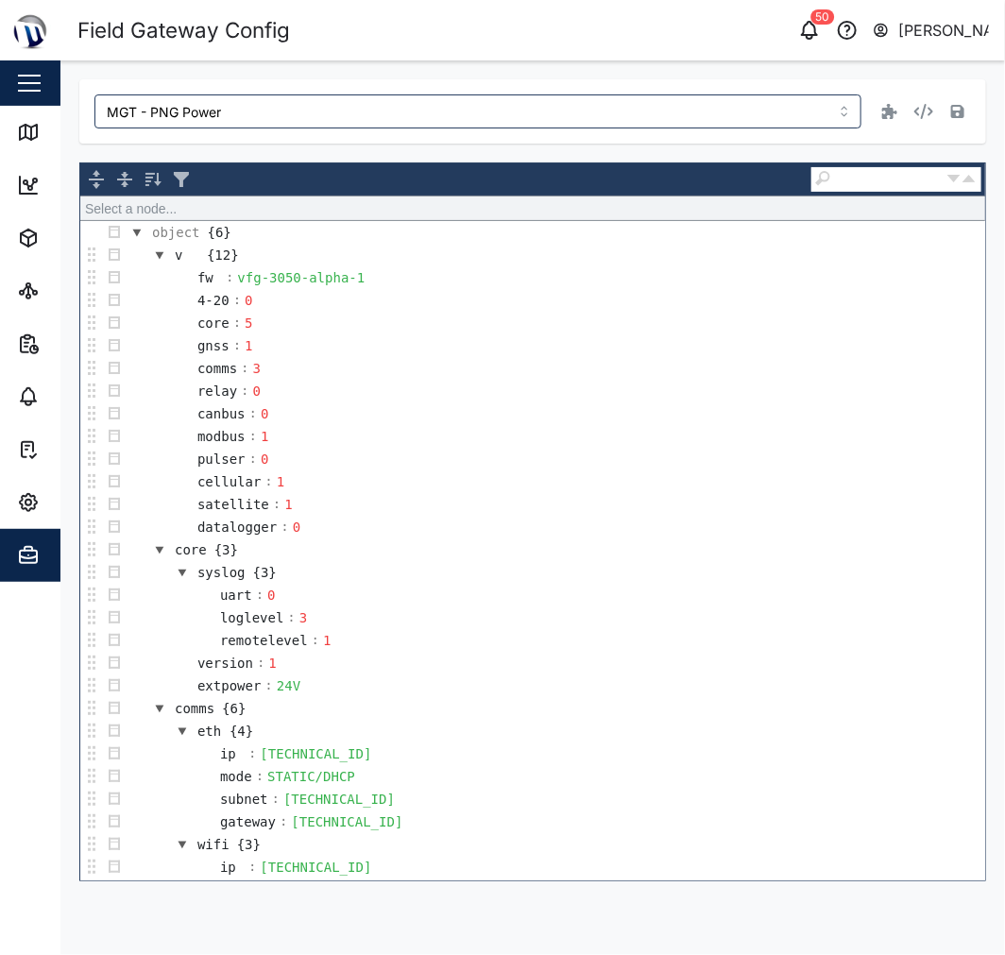
click at [711, 144] on div "MGT - PNG Power Select a node... object {6} v {12} fw : vfg-3050-alpha-1 4-20 :…" at bounding box center [532, 480] width 907 height 802
click at [924, 117] on icon "button" at bounding box center [924, 111] width 19 height 15
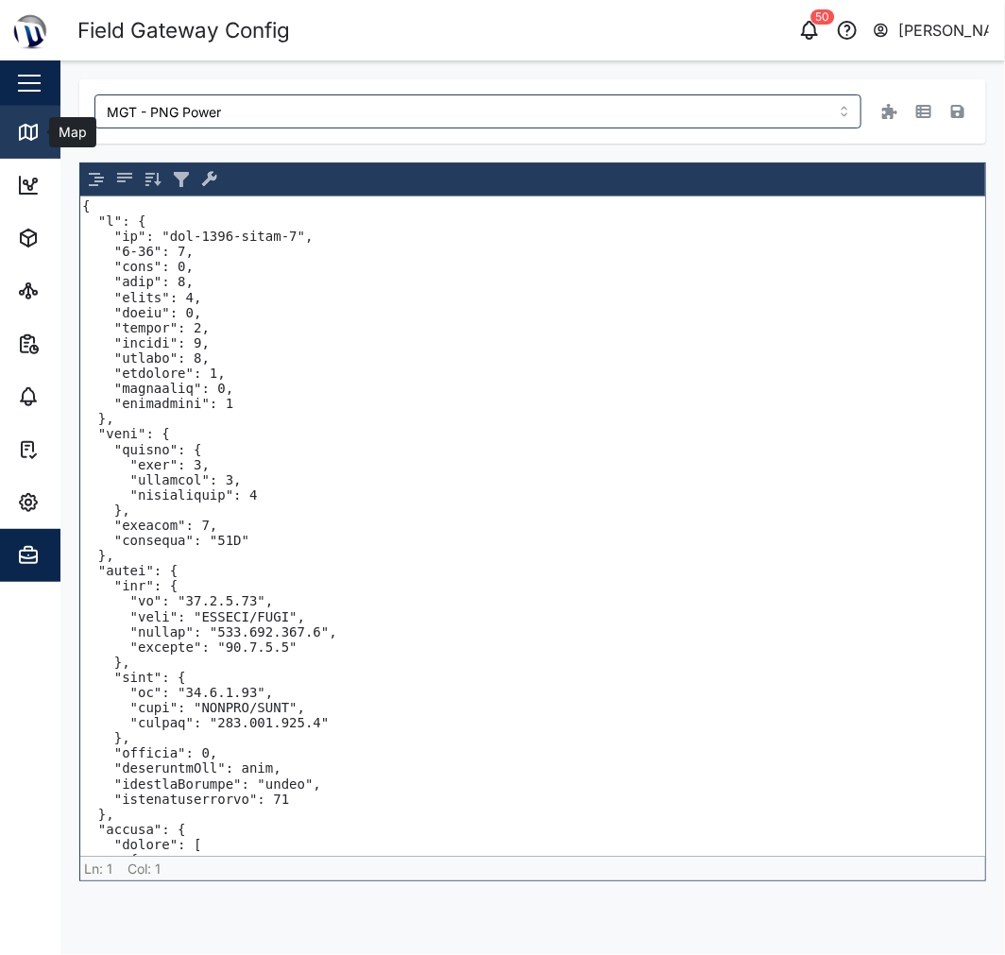
click at [29, 138] on icon at bounding box center [28, 132] width 17 height 15
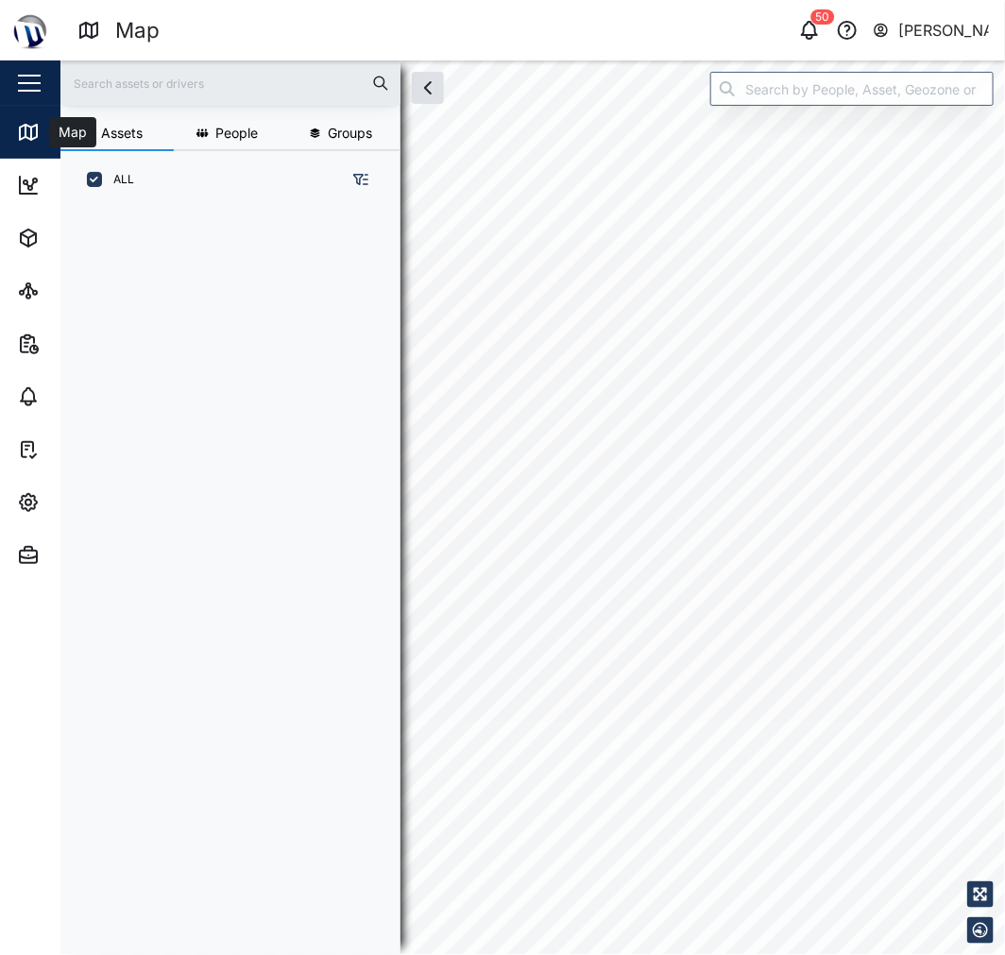
scroll to position [722, 294]
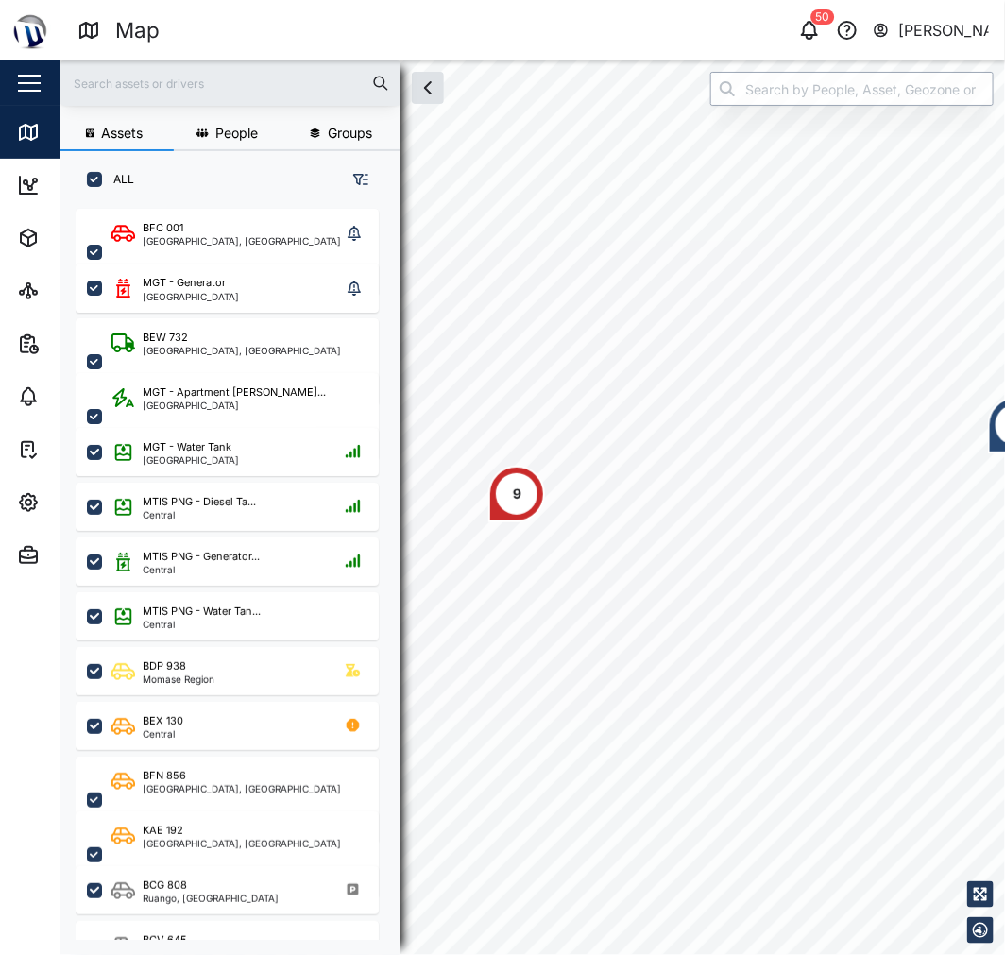
click at [797, 97] on input "search" at bounding box center [852, 89] width 283 height 34
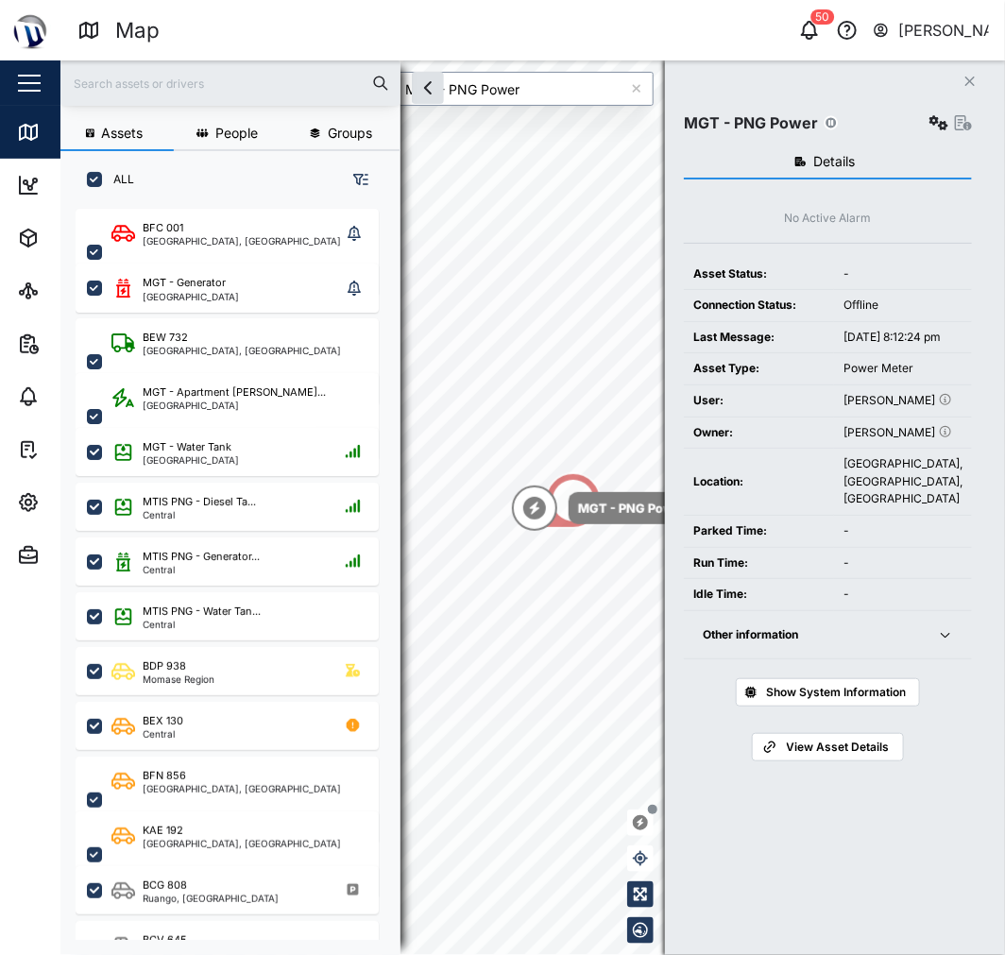
type input "MGT - PNG Power"
click at [930, 121] on icon "button" at bounding box center [939, 122] width 19 height 15
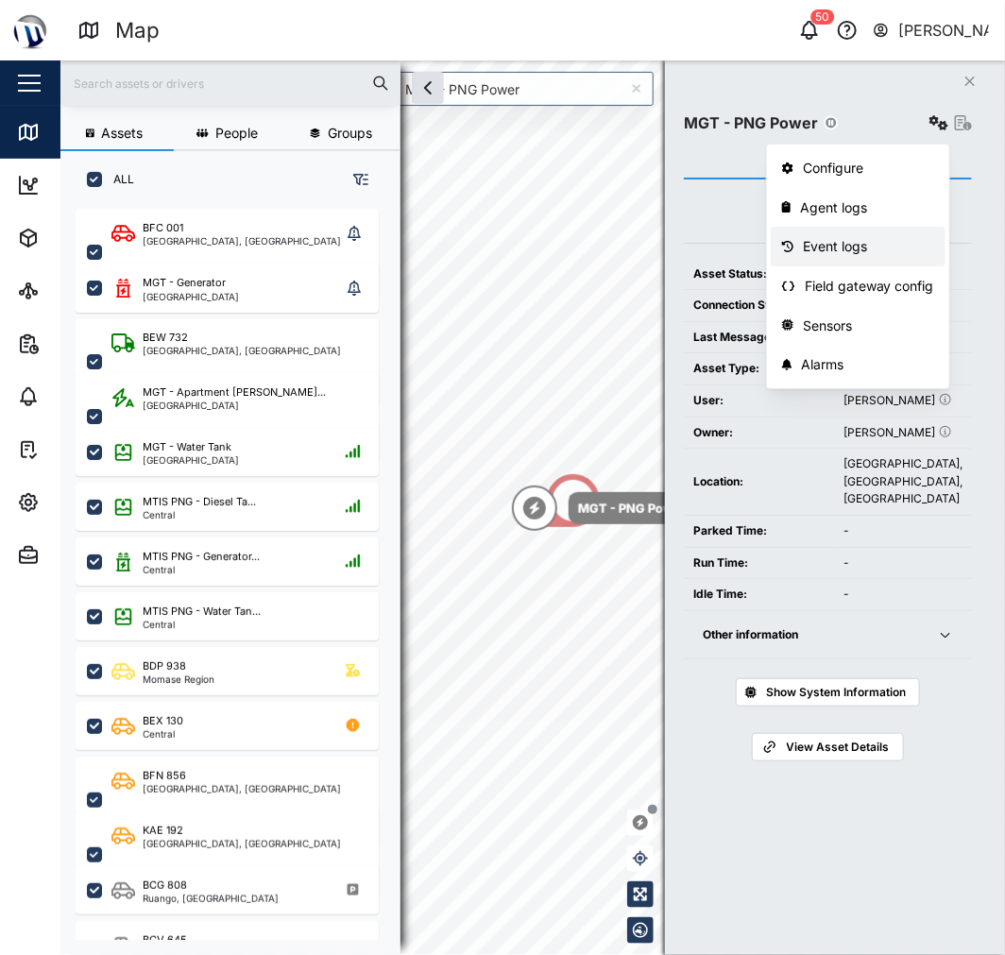
click at [848, 244] on div "Event logs" at bounding box center [868, 246] width 131 height 21
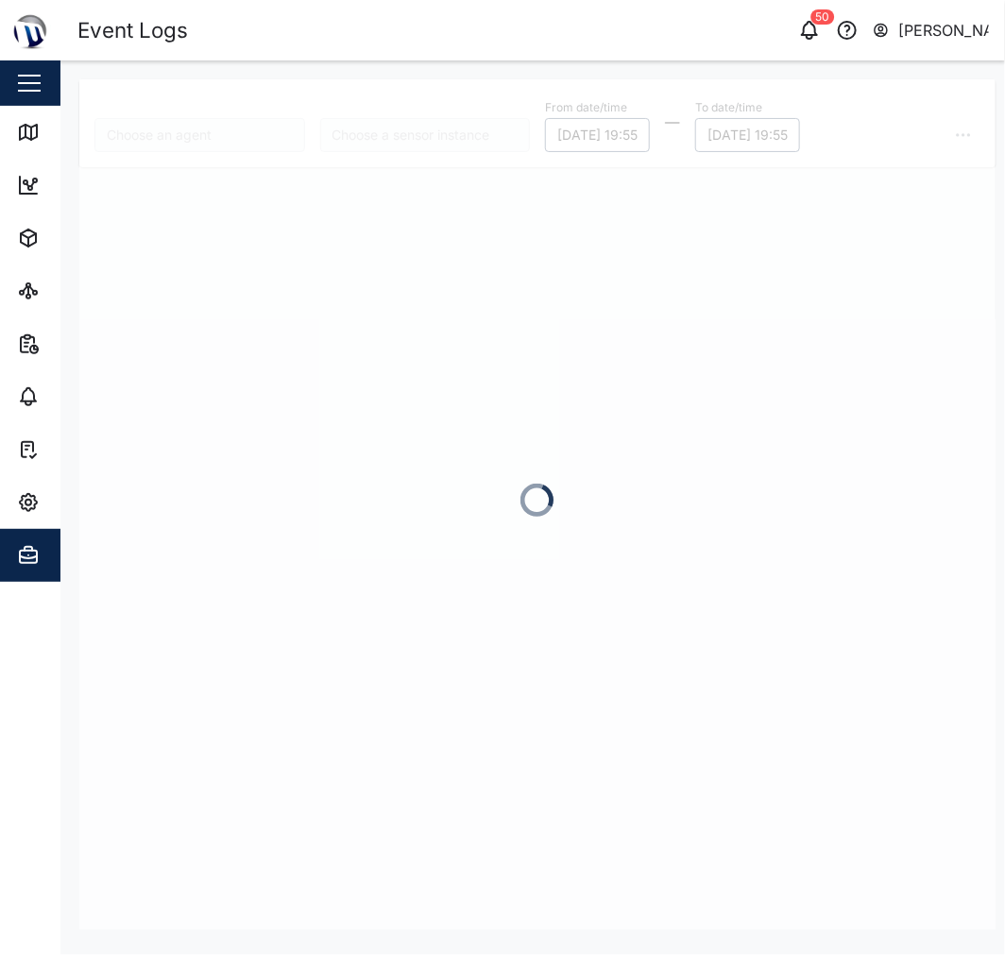
type input "MGT - PNG Power"
click at [534, 247] on div at bounding box center [537, 504] width 917 height 850
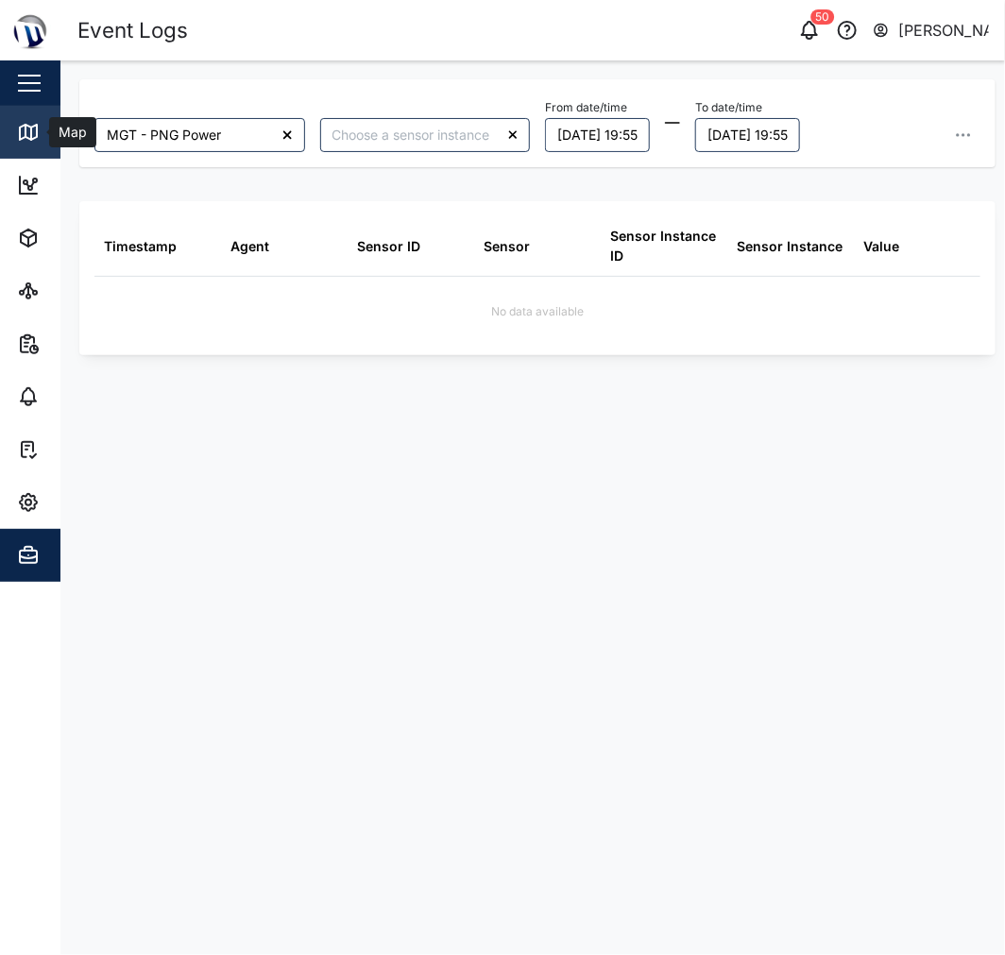
click at [55, 146] on link "Map" at bounding box center [123, 132] width 246 height 53
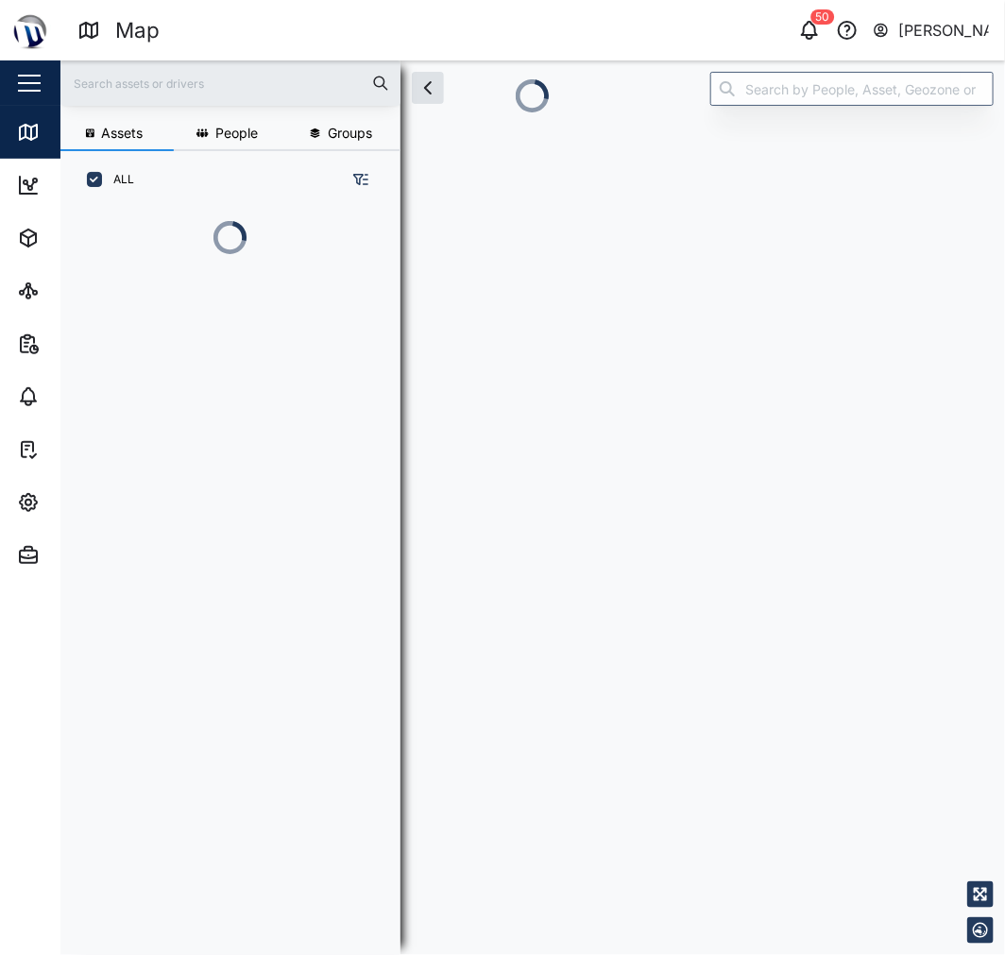
scroll to position [16, 16]
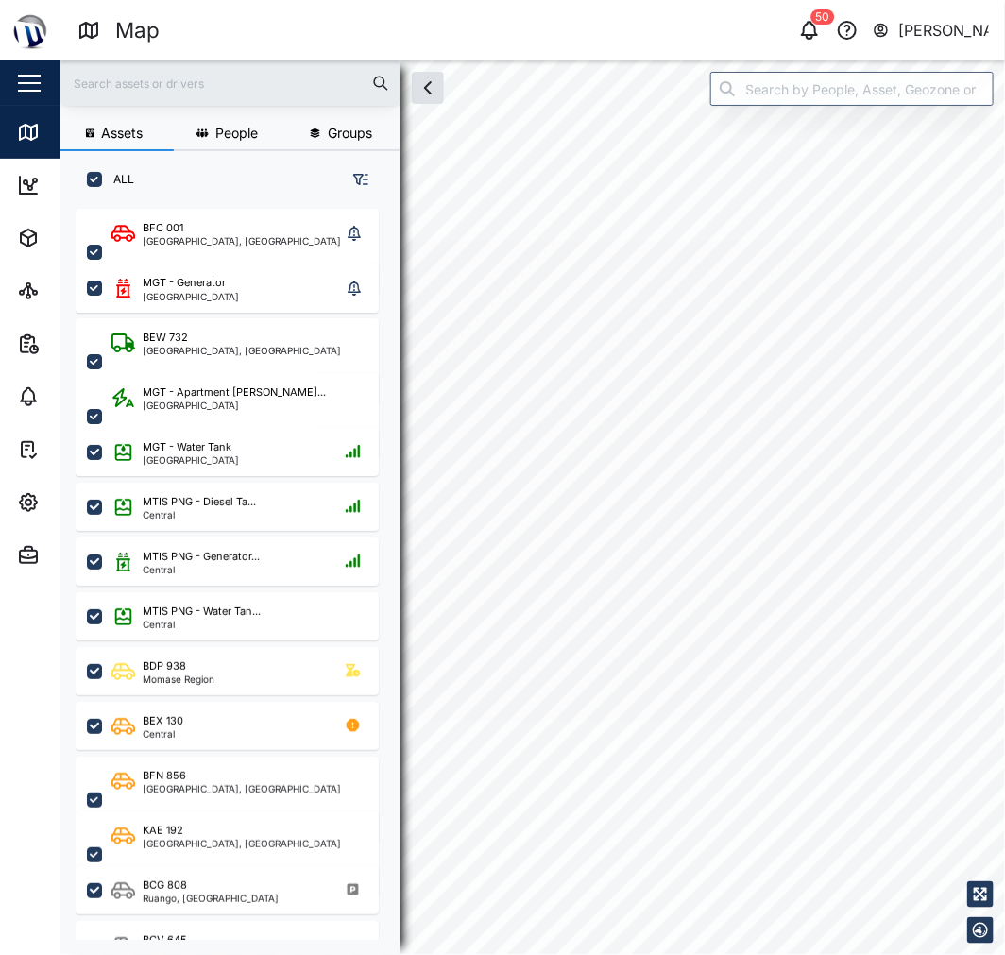
checkbox input "true"
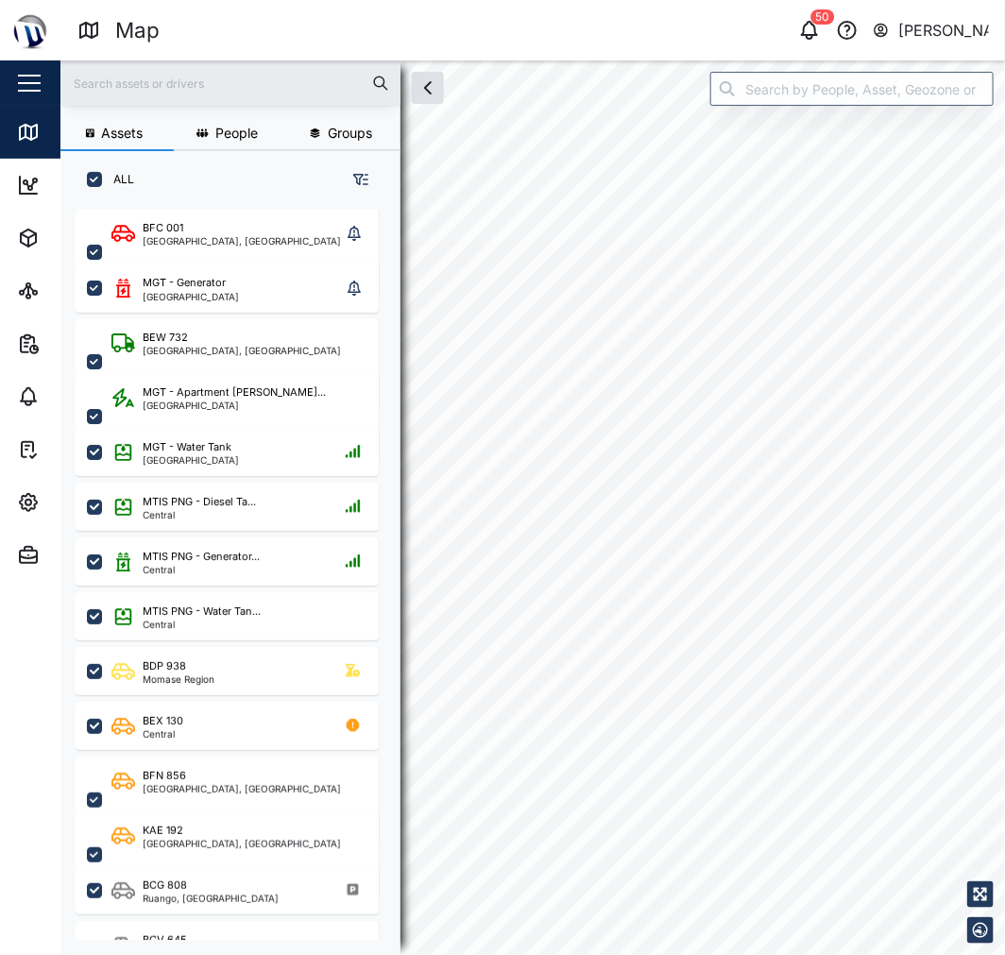
checkbox input "true"
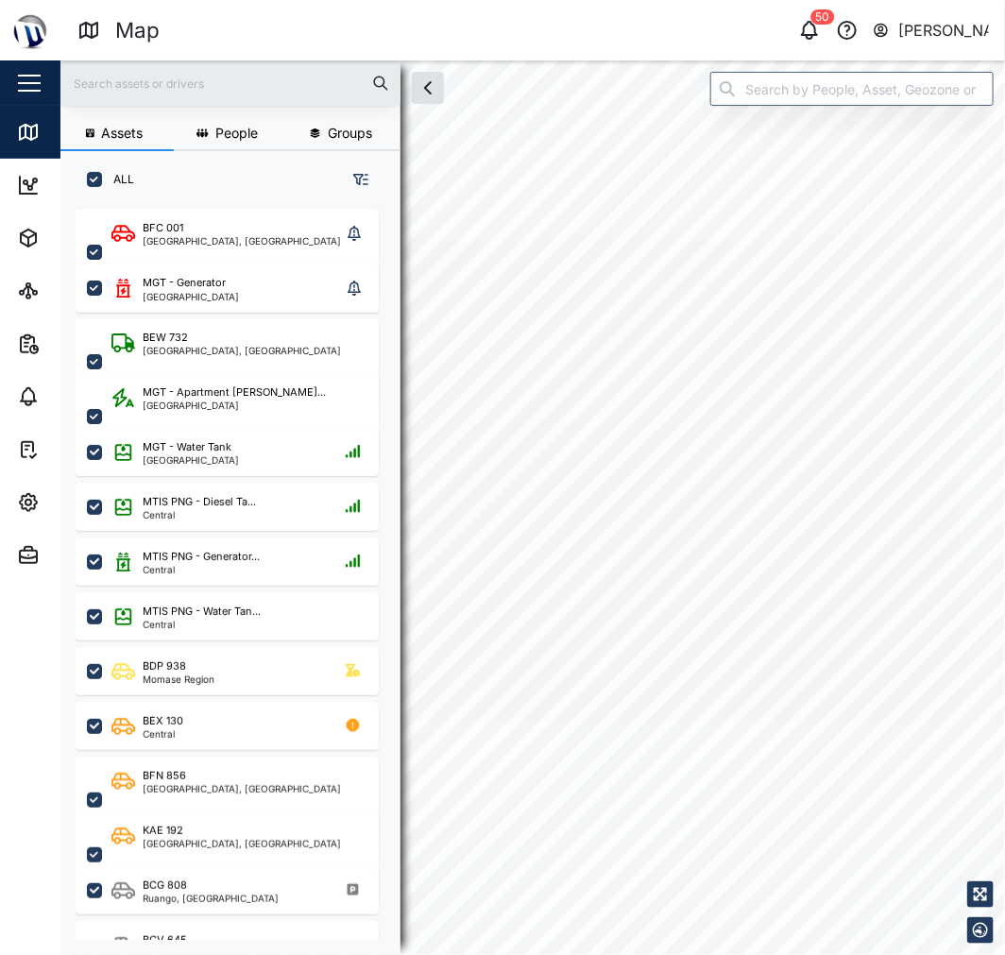
checkbox input "true"
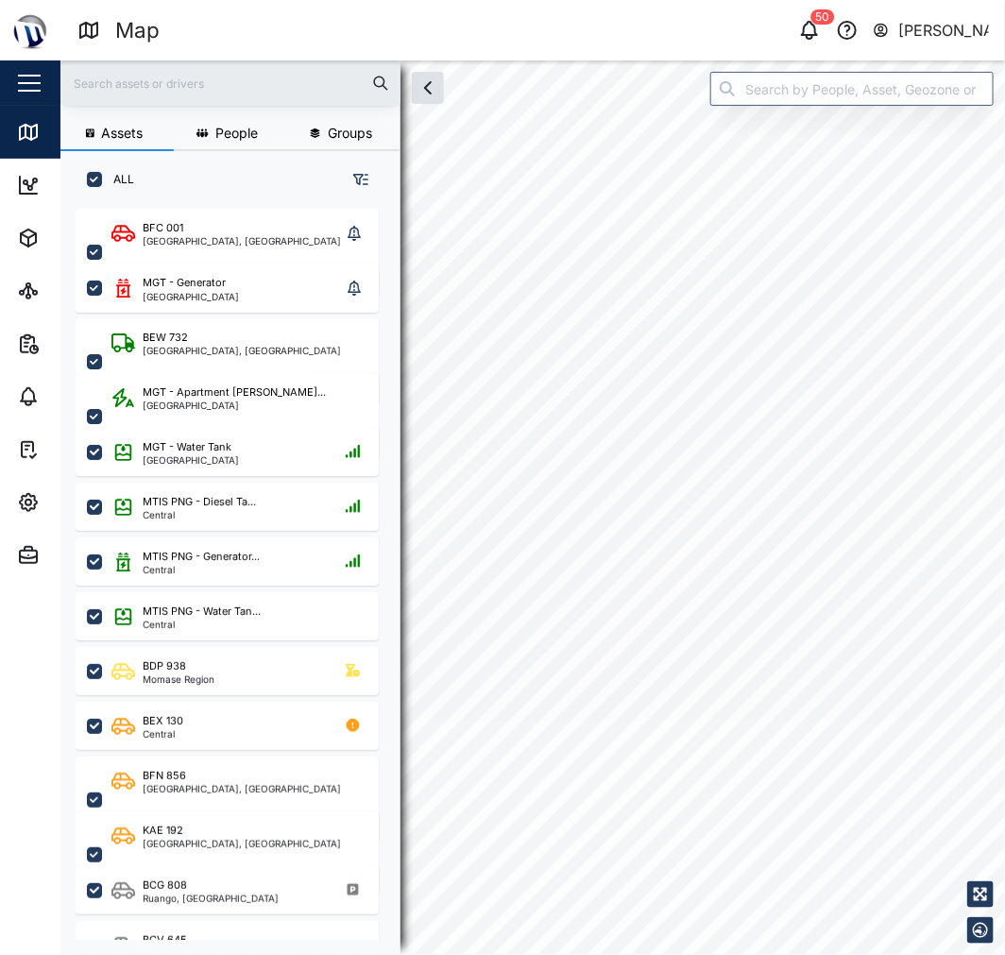
checkbox input "true"
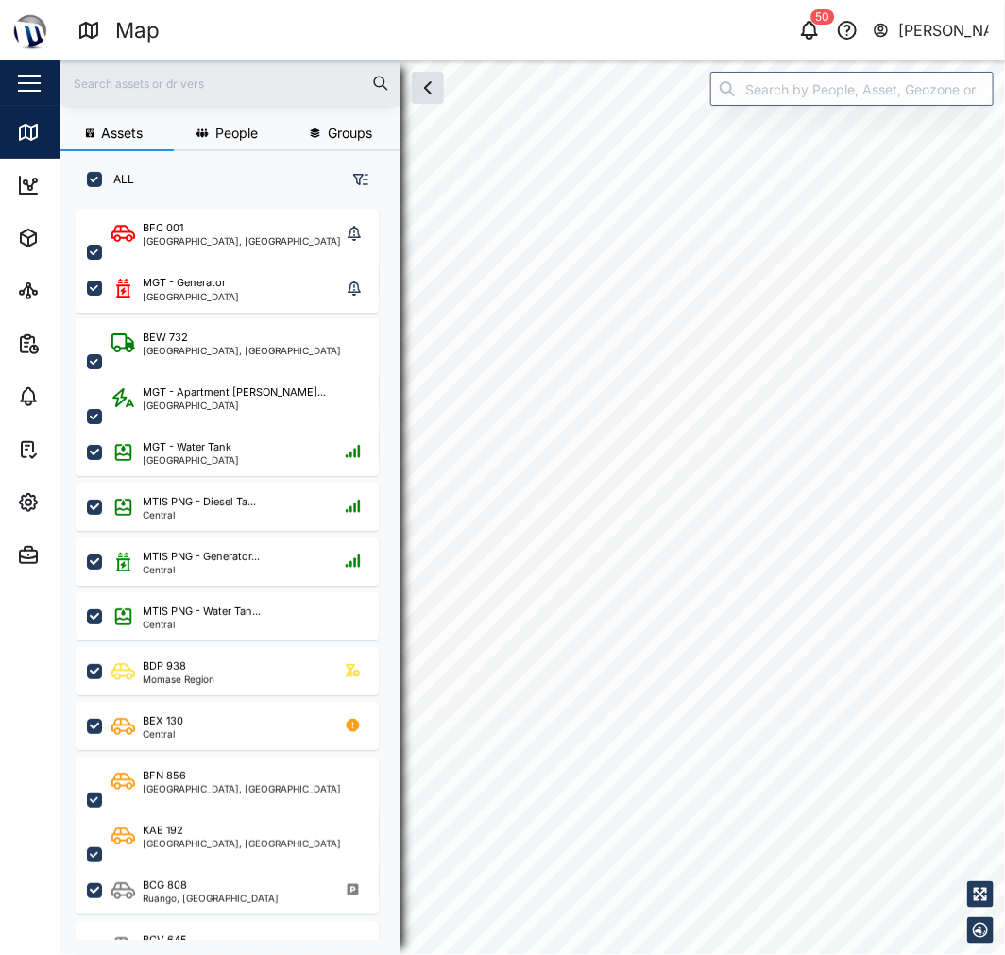
checkbox input "true"
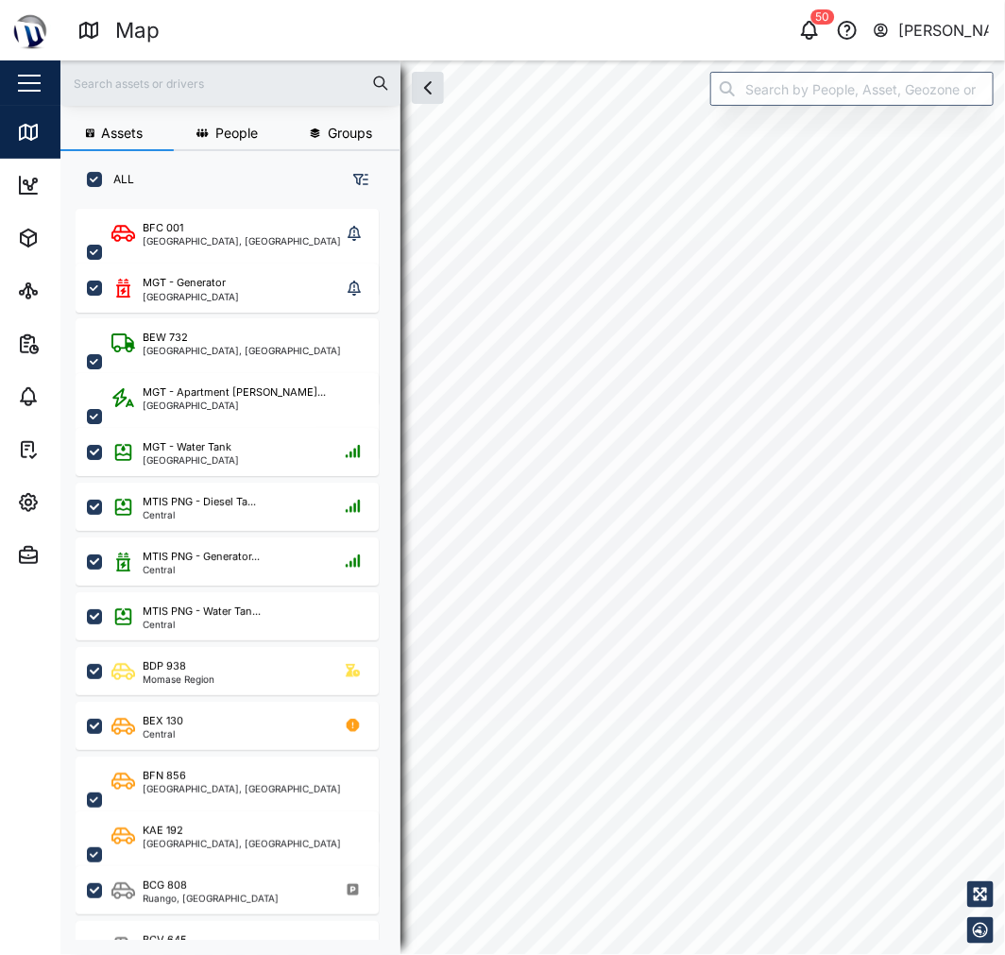
checkbox input "true"
click at [826, 99] on input "search" at bounding box center [852, 89] width 283 height 34
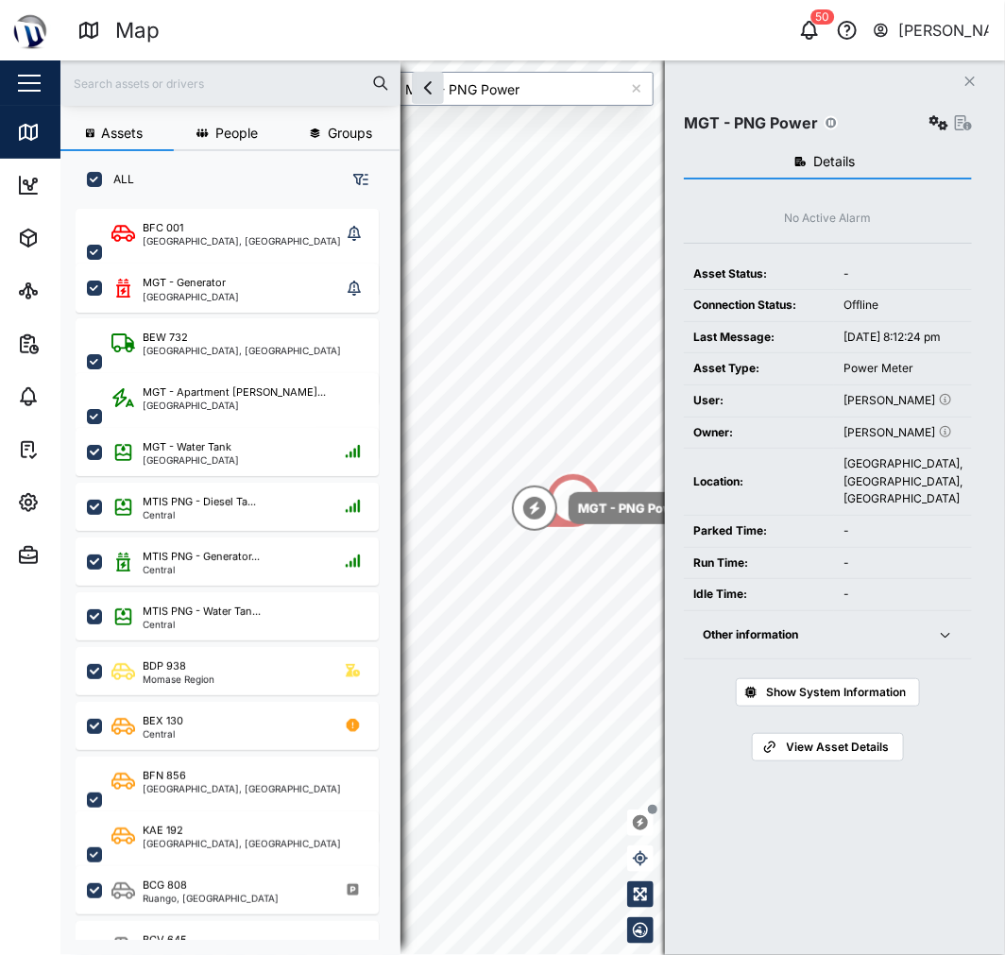
type input "MGT - PNG Power"
click at [919, 660] on button "Other information" at bounding box center [828, 635] width 288 height 48
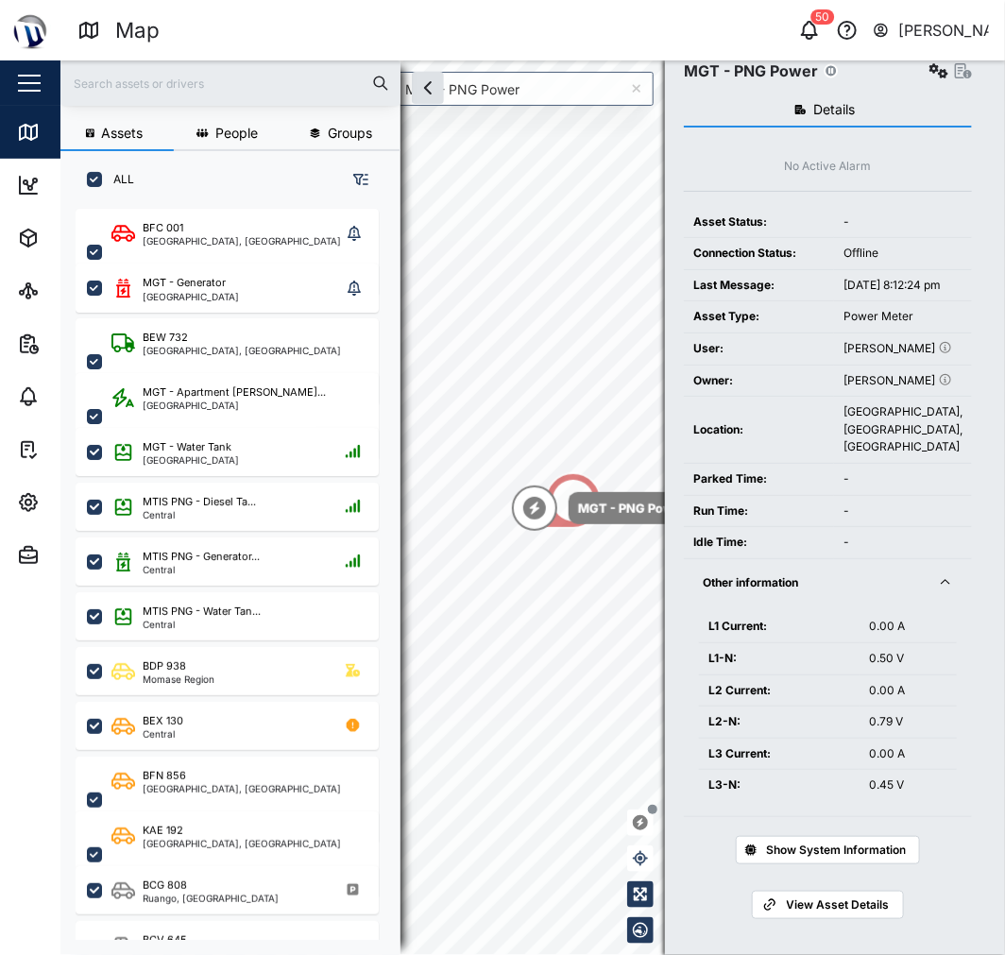
scroll to position [106, 0]
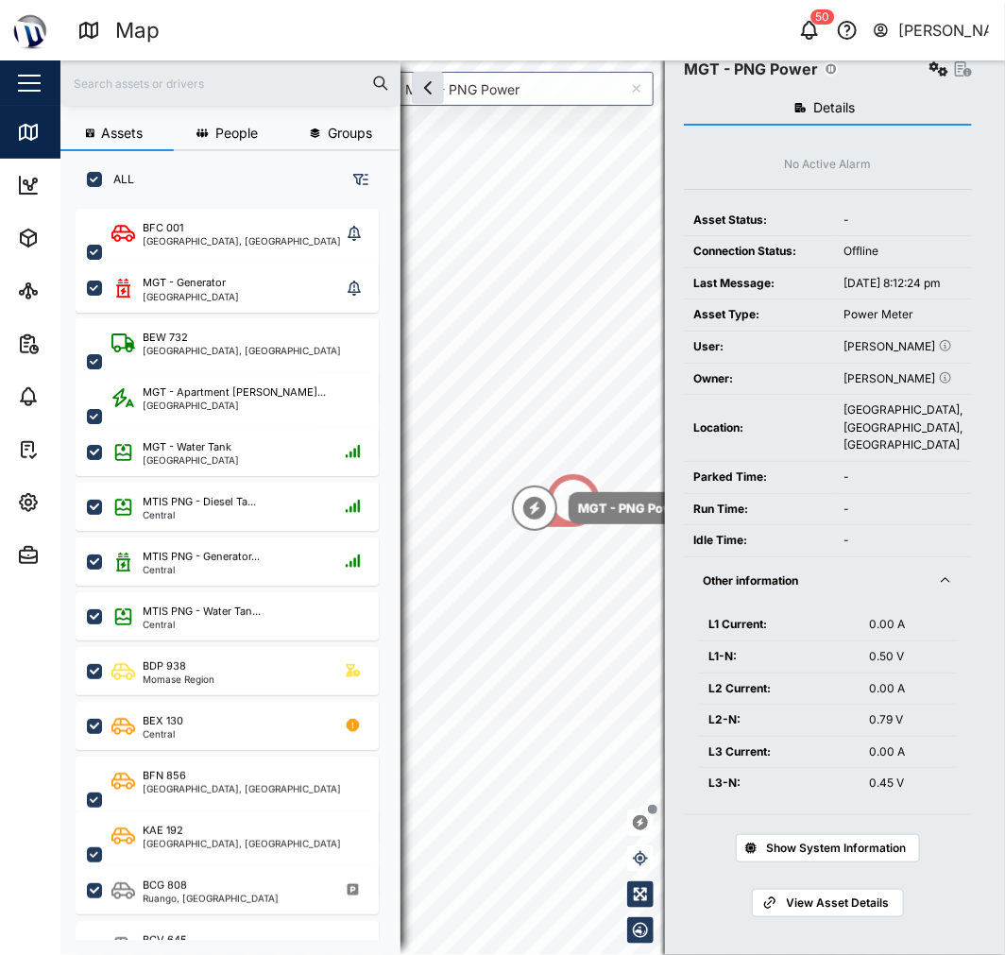
click at [920, 601] on button "Other information" at bounding box center [828, 581] width 288 height 48
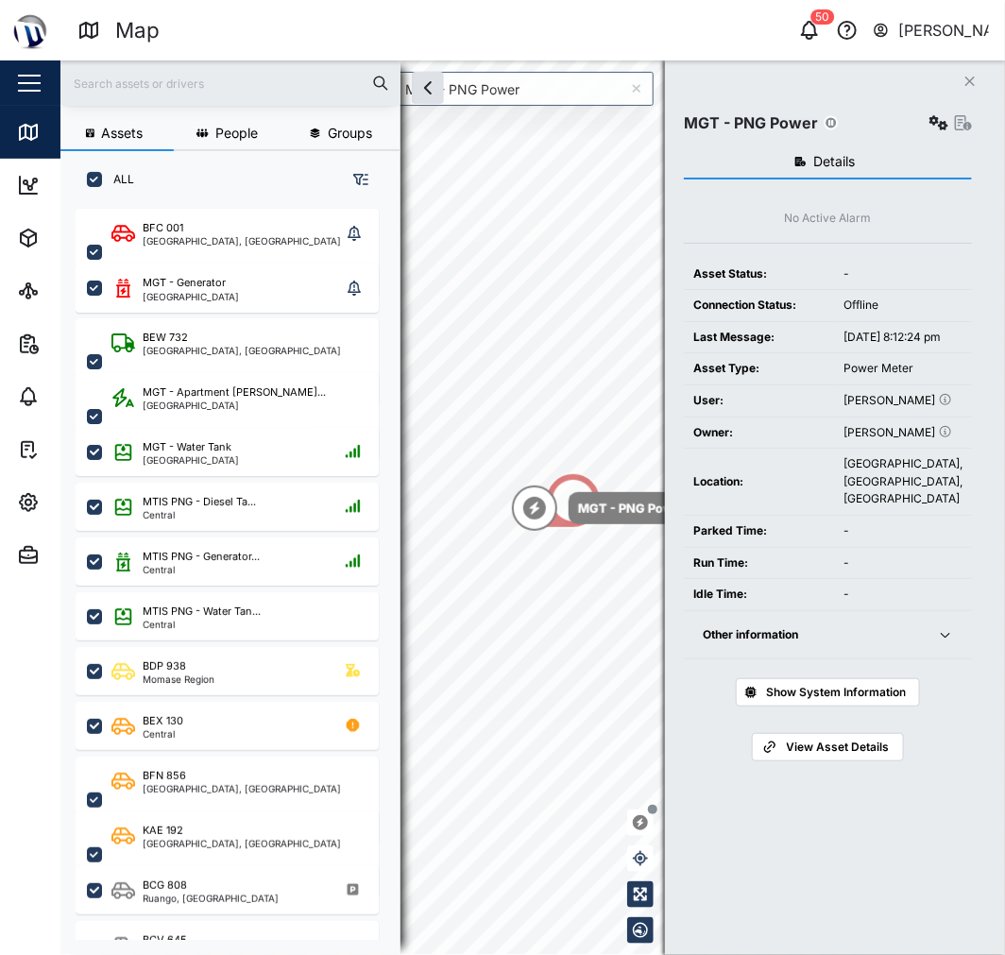
click at [933, 120] on icon "button" at bounding box center [939, 122] width 19 height 15
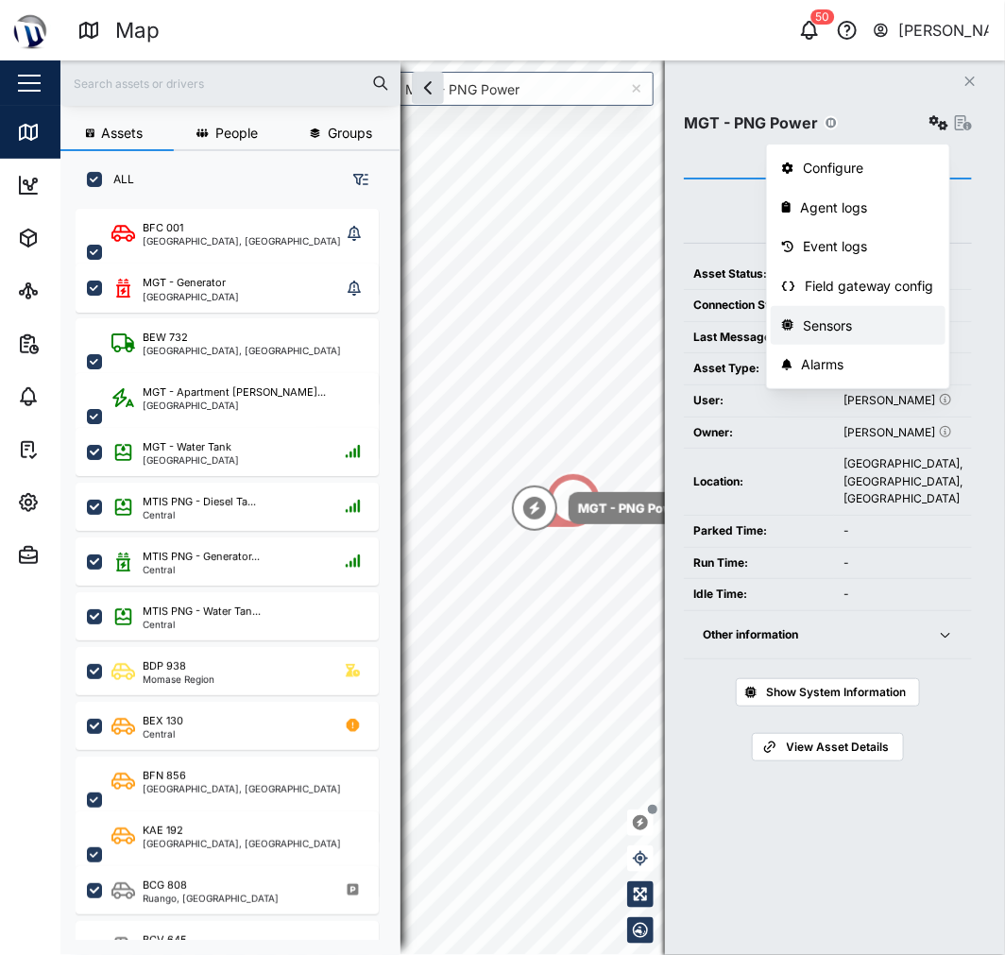
click at [881, 321] on div "Sensors" at bounding box center [868, 326] width 131 height 21
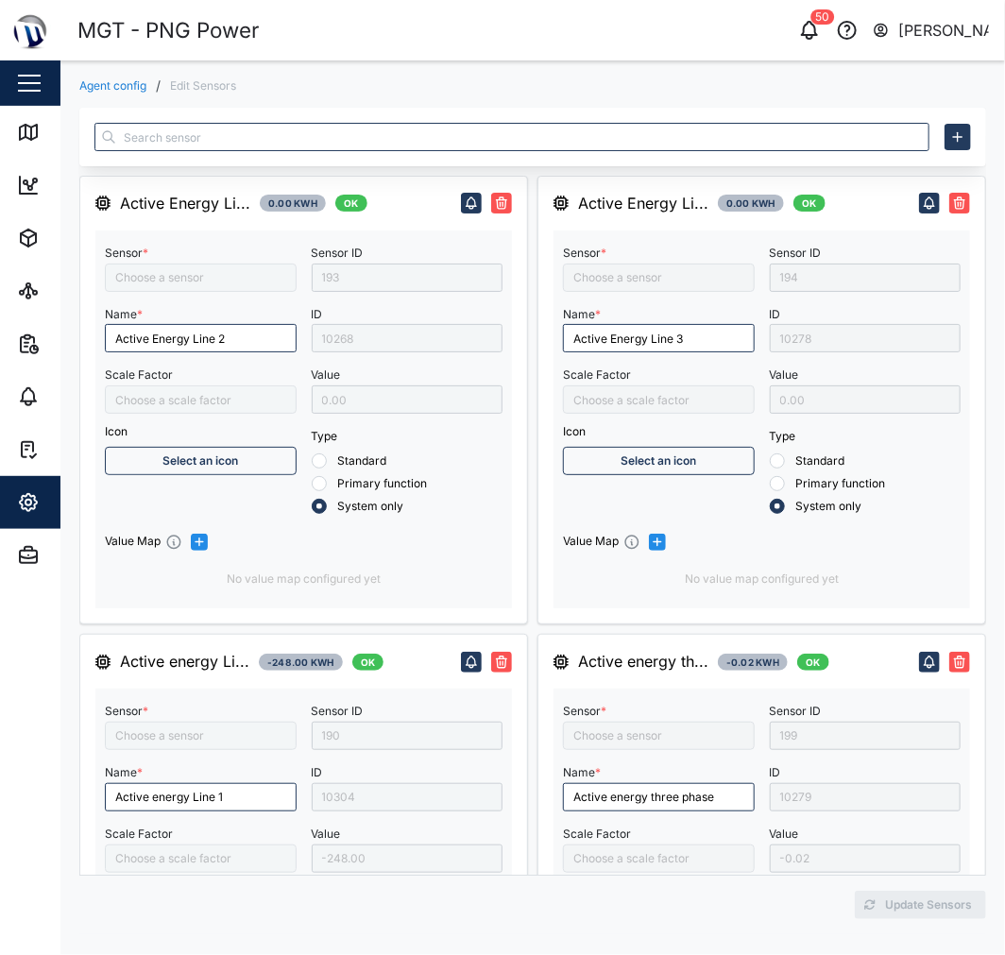
type input "Active Energy Line 2"
type input "Active energy Line 1"
type input "Capacitive Reactive energy line 1"
type input "Frequency"
type input "Capacitive Reactive energy line 3"
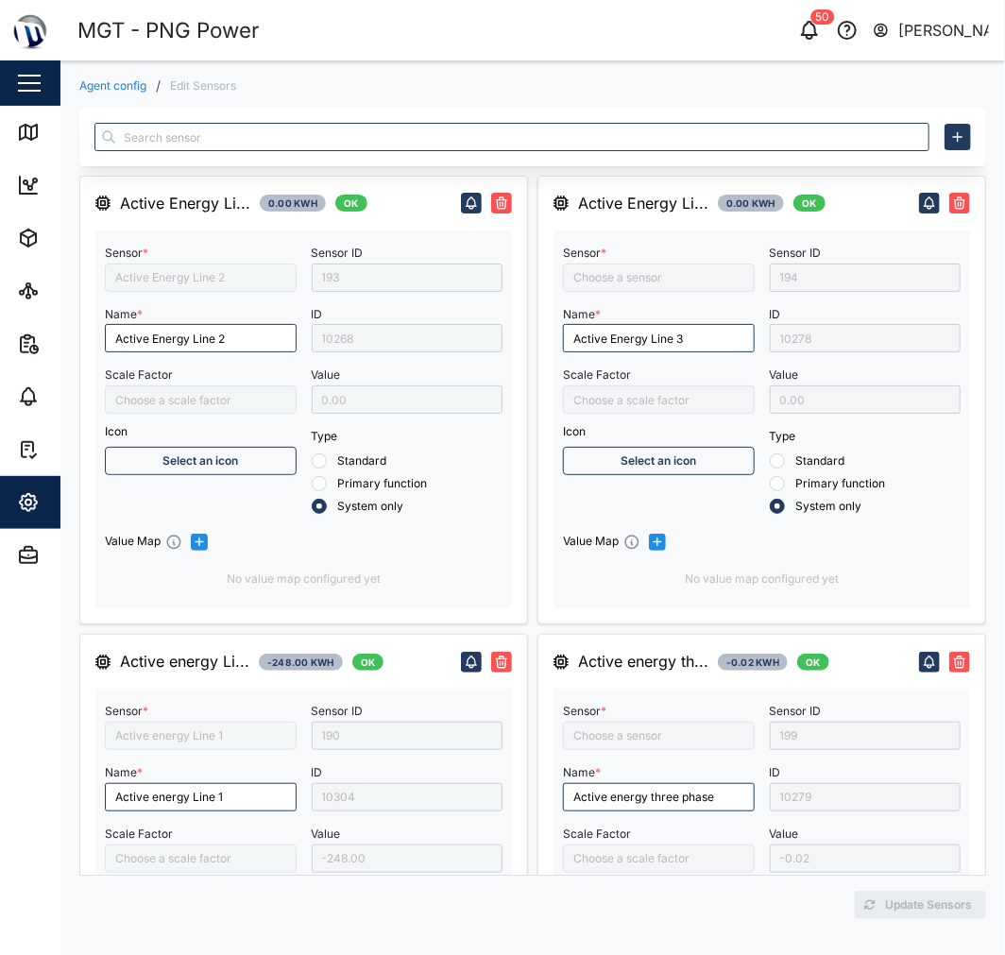
type input "Active energy three phase"
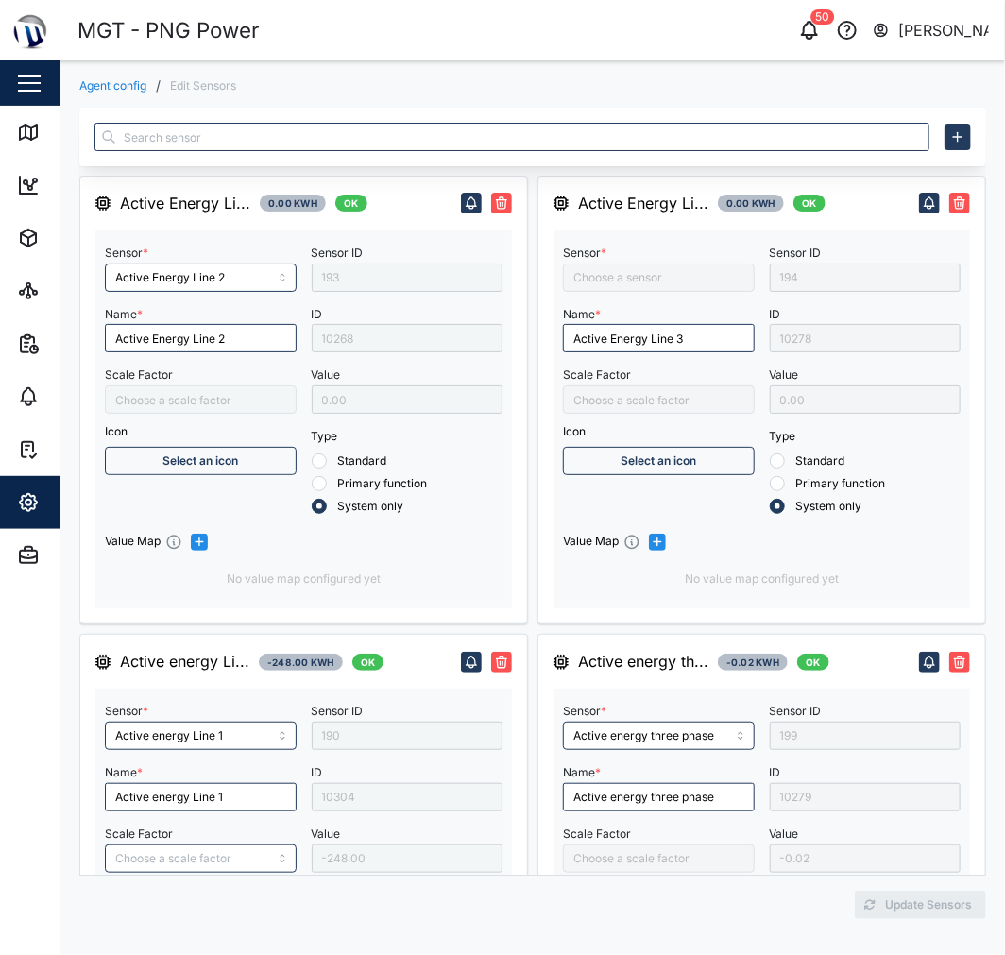
type input "Capacitive Reactive energy three phase"
type input "Digital Input"
type input "Apparent energy line 1"
type input "Active Energy Line 3"
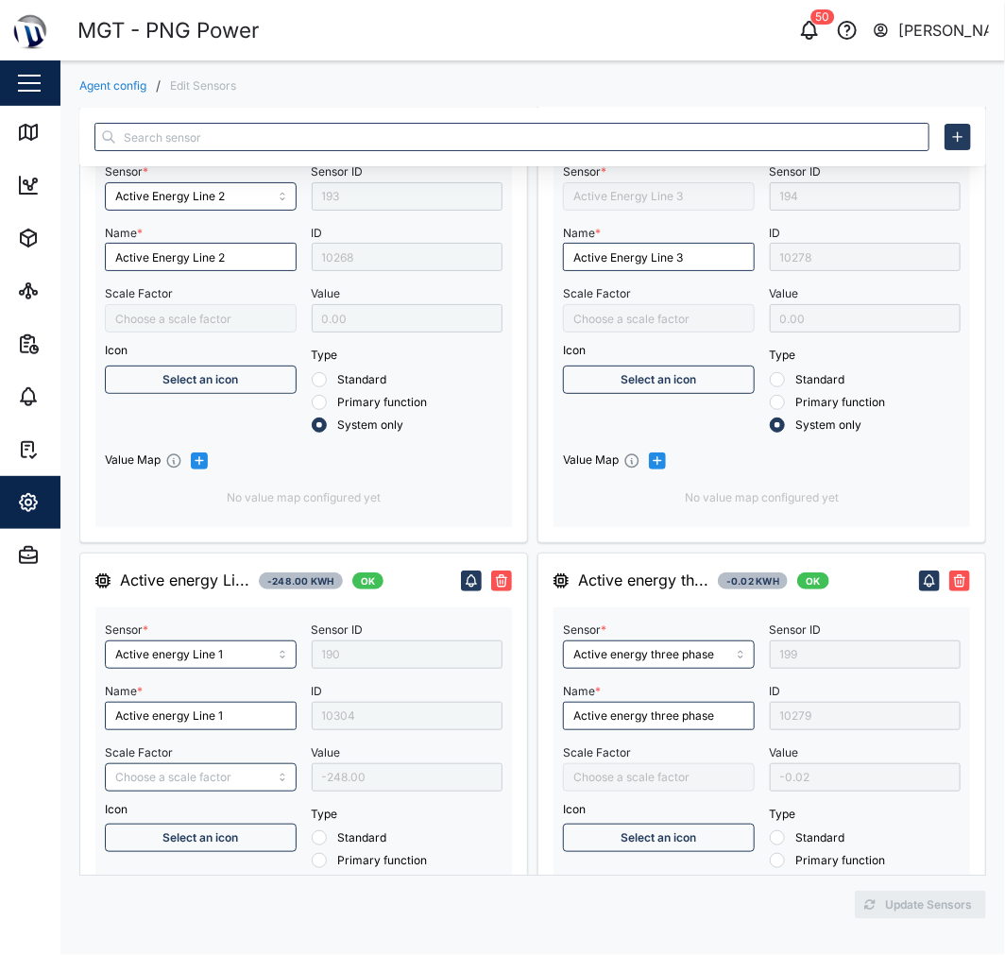
type input "Apparent energy line 3"
type input "Inductive Reactive energy line 1"
type input "/10000"
type input "Capacitive Reactive energy line 2"
type input "Apparent energy three phase"
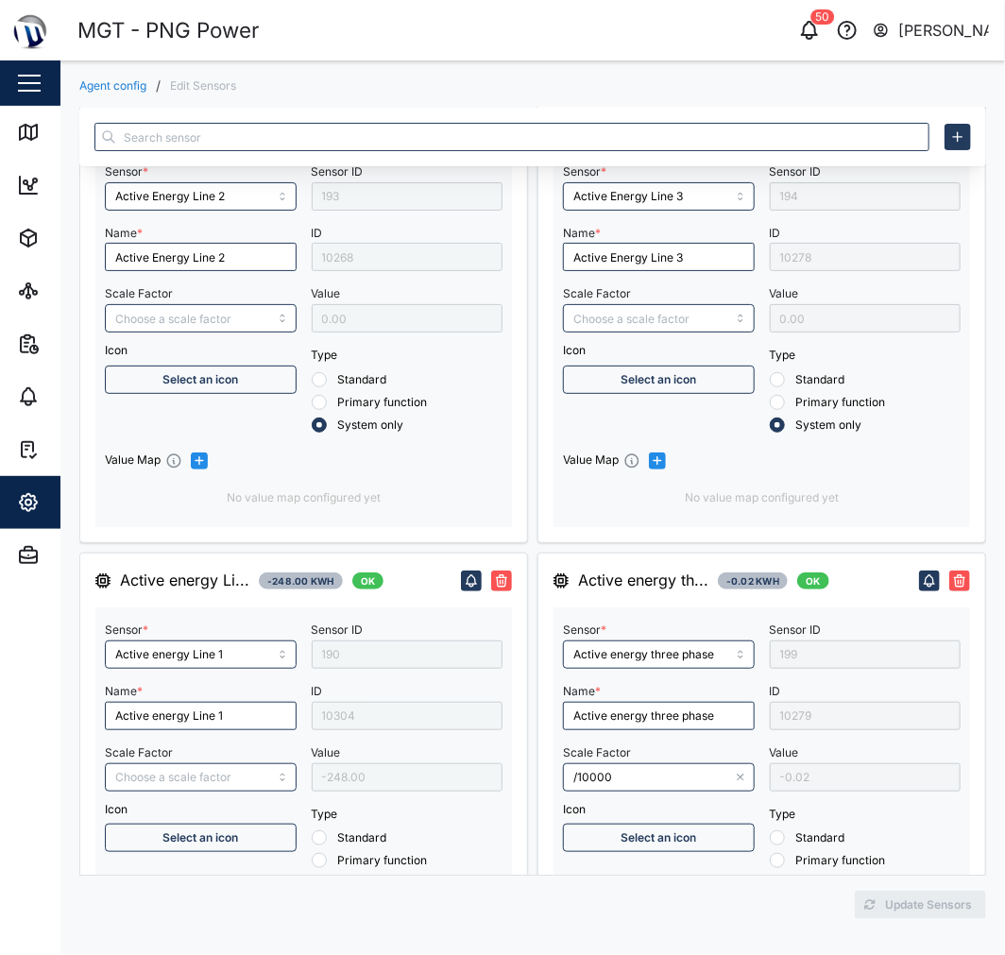
type input "Apparent energy line 2"
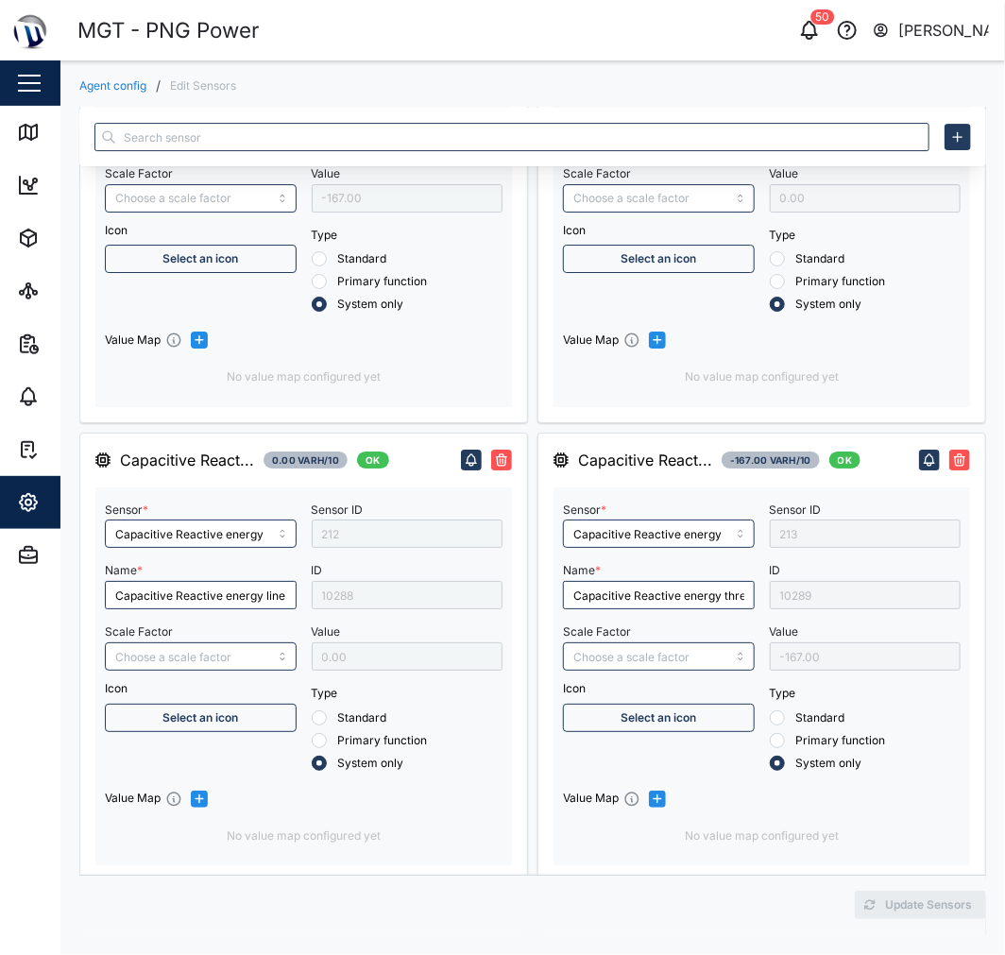
scroll to position [2940, 0]
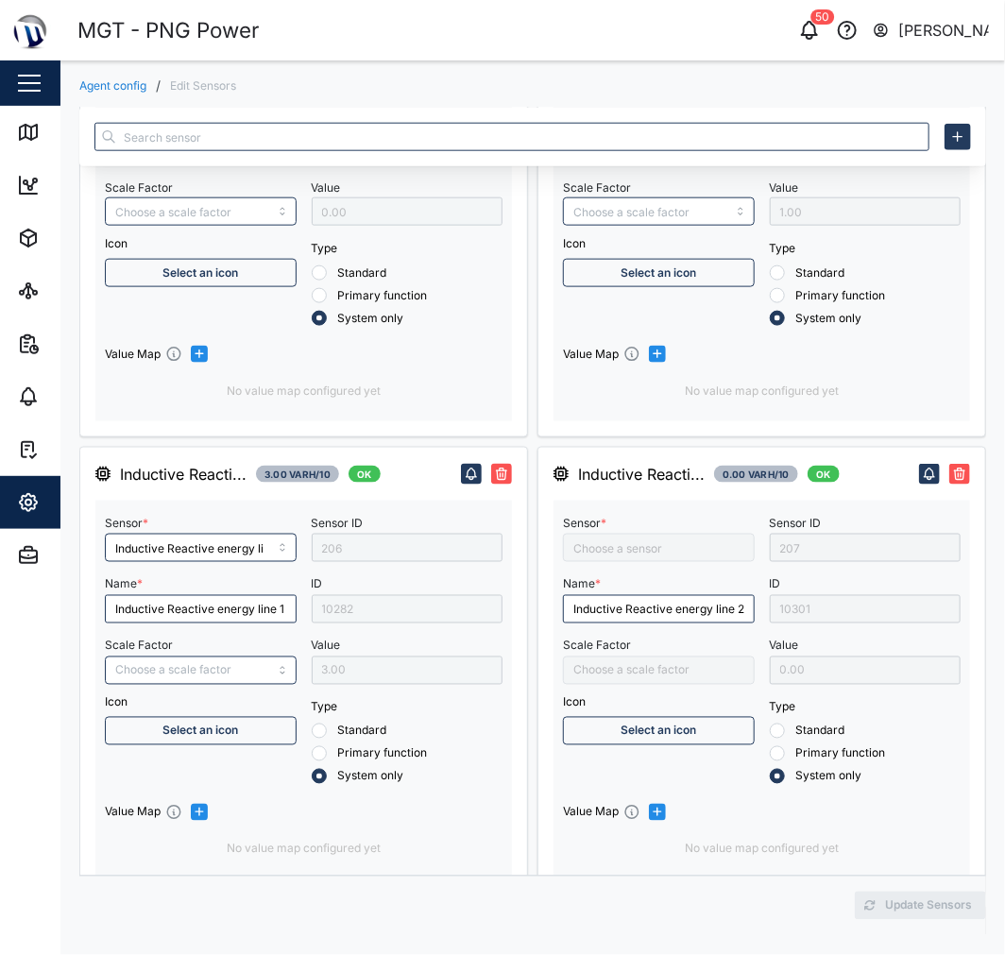
type input "RMS line current Line 2"
type input "RMS line current Line 3"
type input "Negative Active Energy Line 3"
type input "RMS line current Line 1"
type input "Inductive Reactive energy line 2"
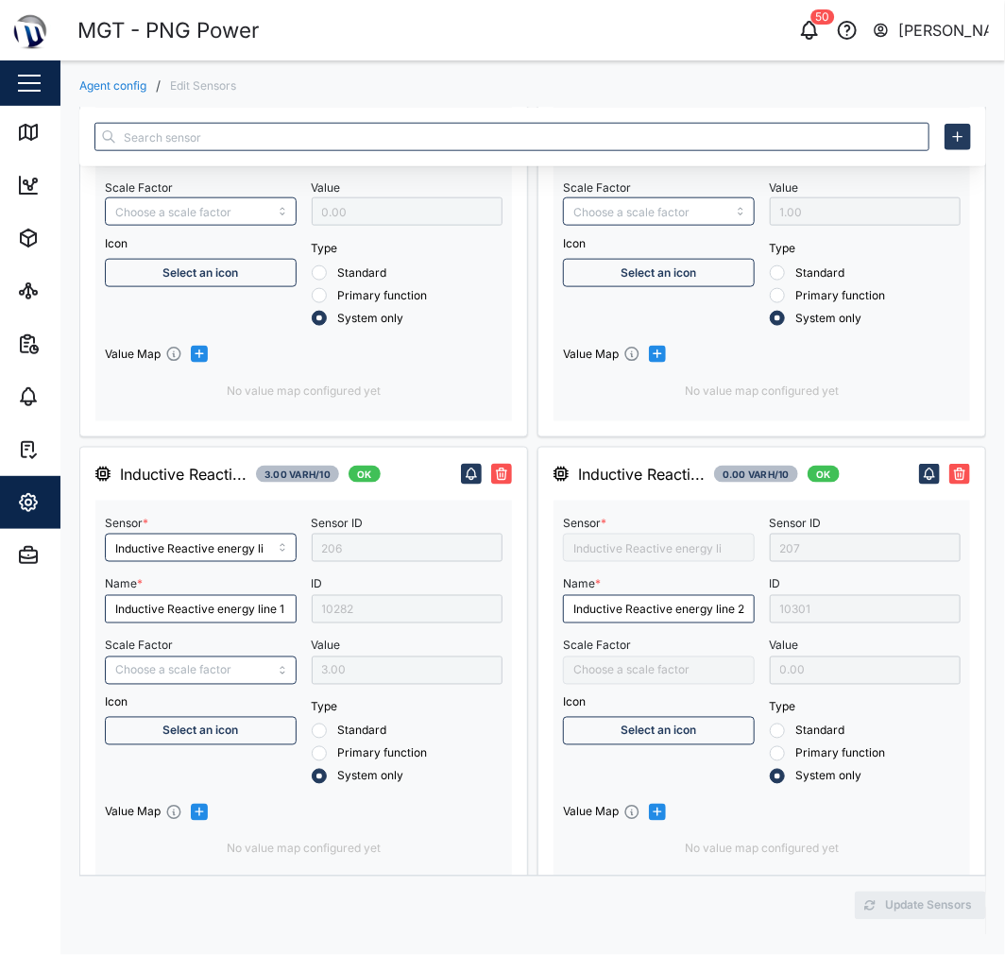
type input "Negative Active energy 3 phase"
type input "RMS star voltage L3-N"
type input "Inductive Reactive energy line 3"
type input "Positive Active Energy Line 1"
type input "Negative Active Energy Line 2"
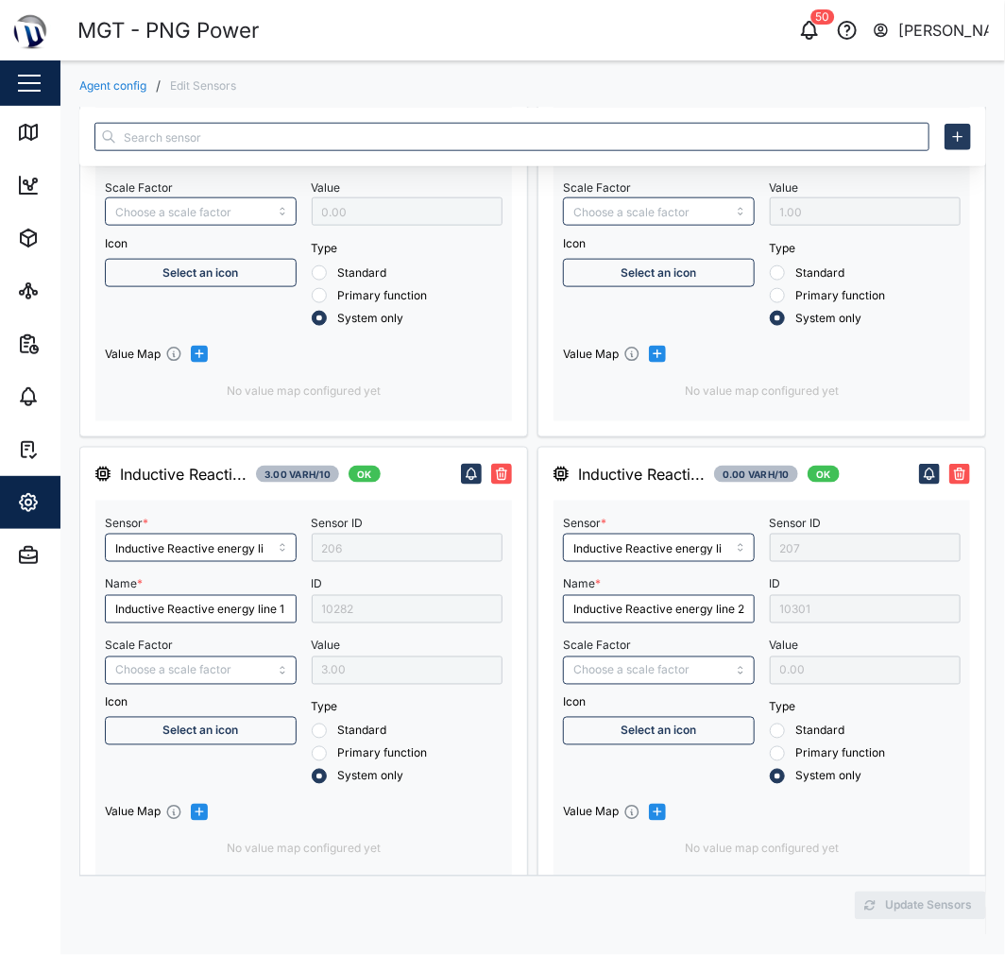
type input "Negative Active Energy Line 1"
type input "RMS star voltage L1-N"
type input "Inductive Reactive energy three phase"
type input "Positive Active Energy Line 2"
type input "RMS star voltage L2-N"
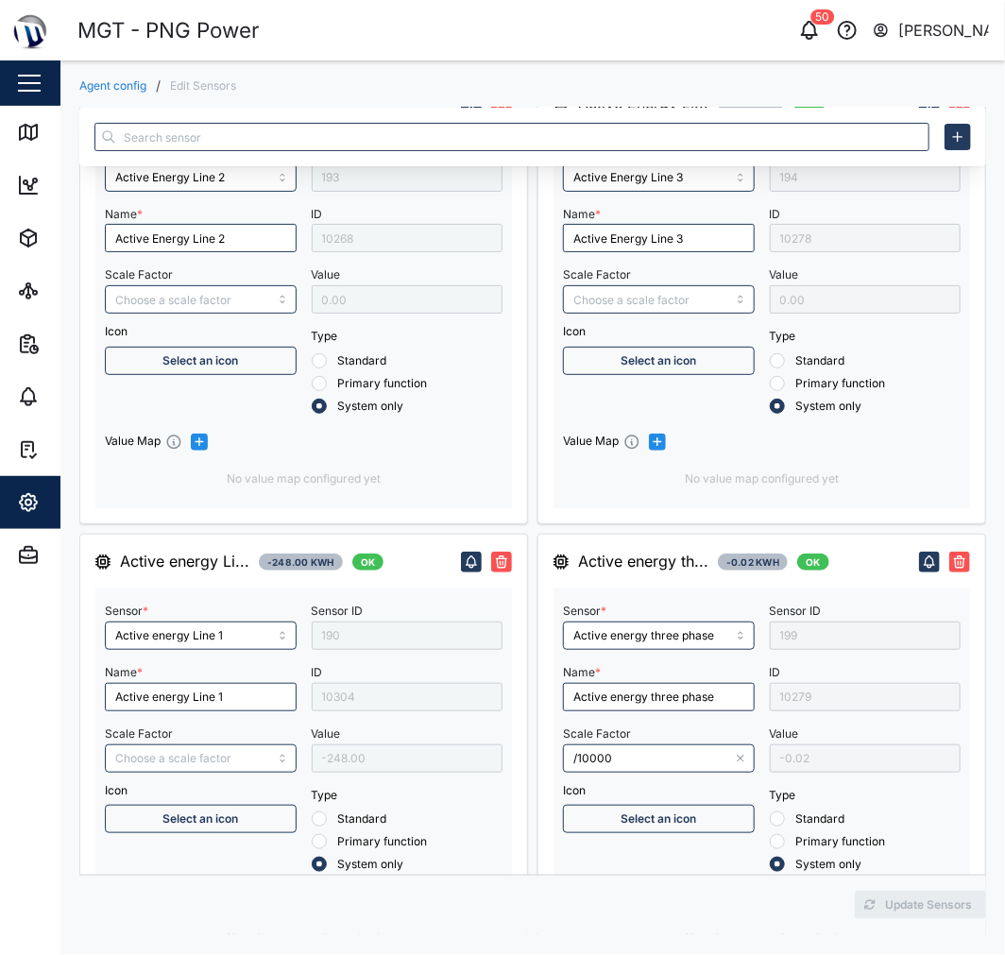
scroll to position [0, 0]
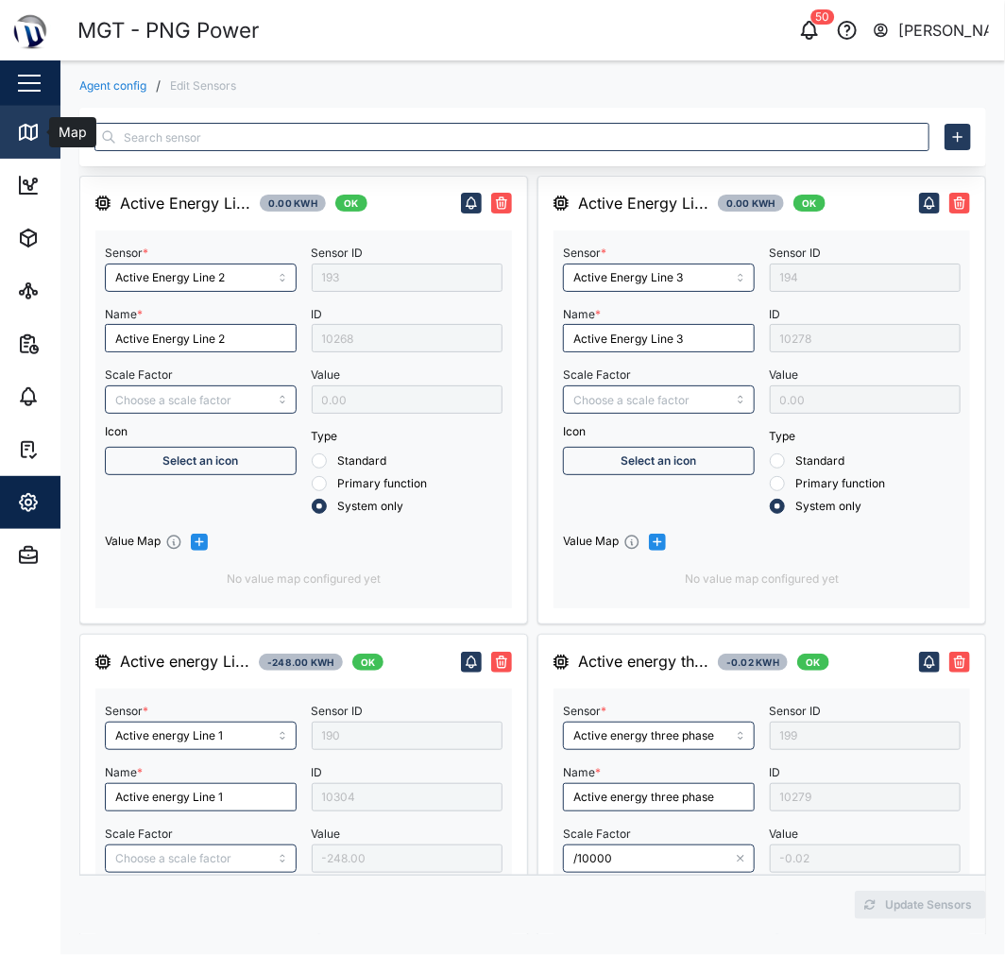
click at [39, 118] on link "Map" at bounding box center [123, 132] width 246 height 53
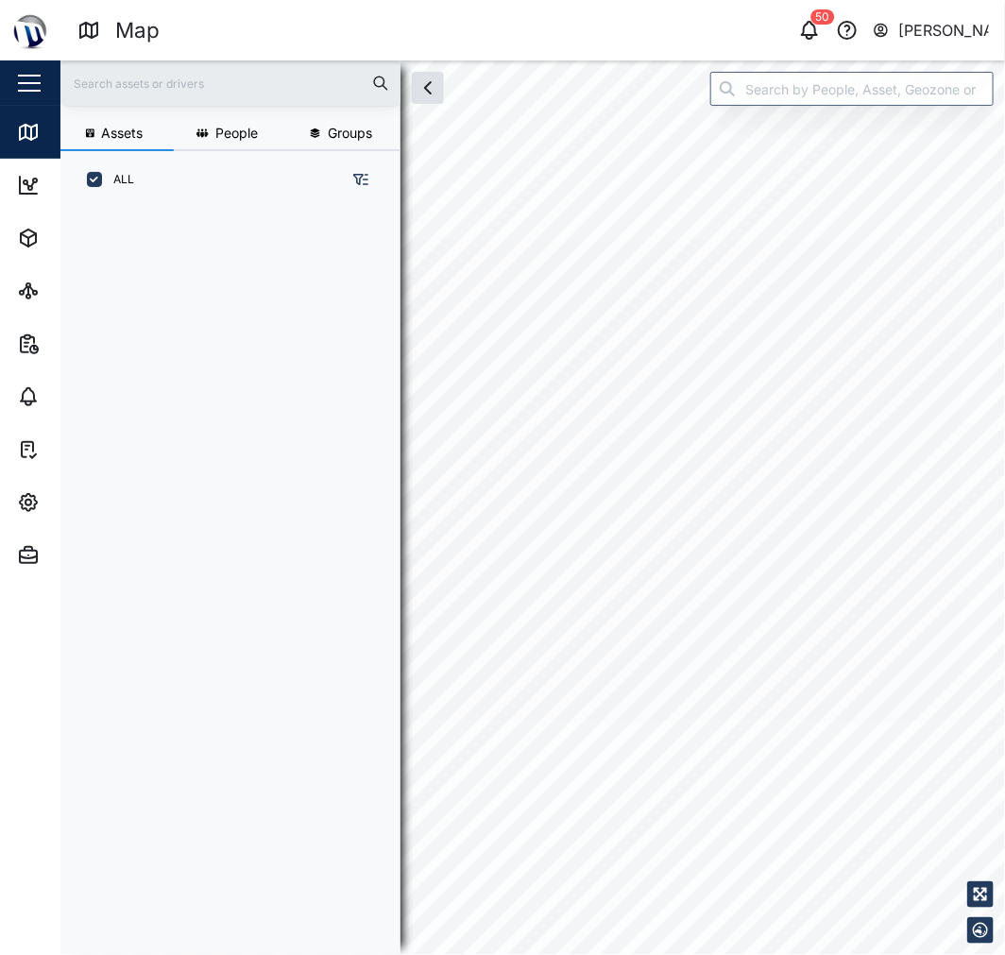
scroll to position [722, 294]
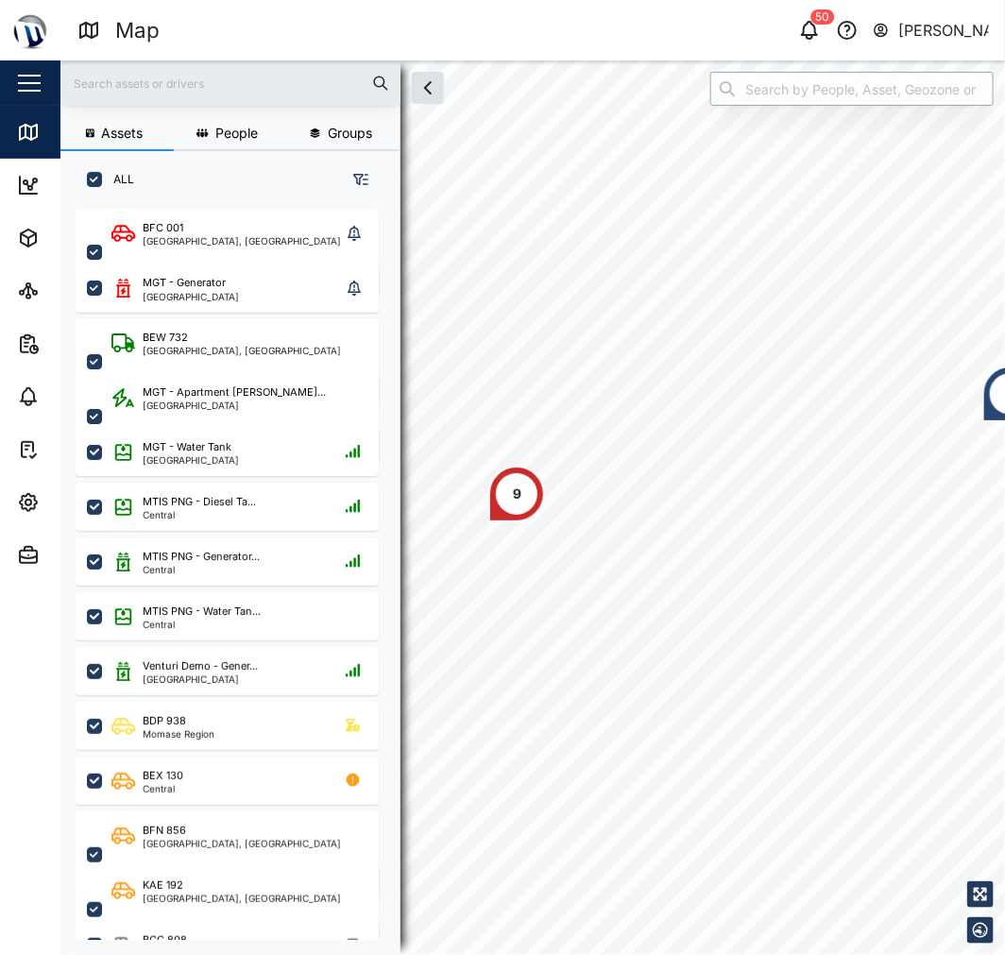
click at [815, 97] on input "search" at bounding box center [852, 89] width 283 height 34
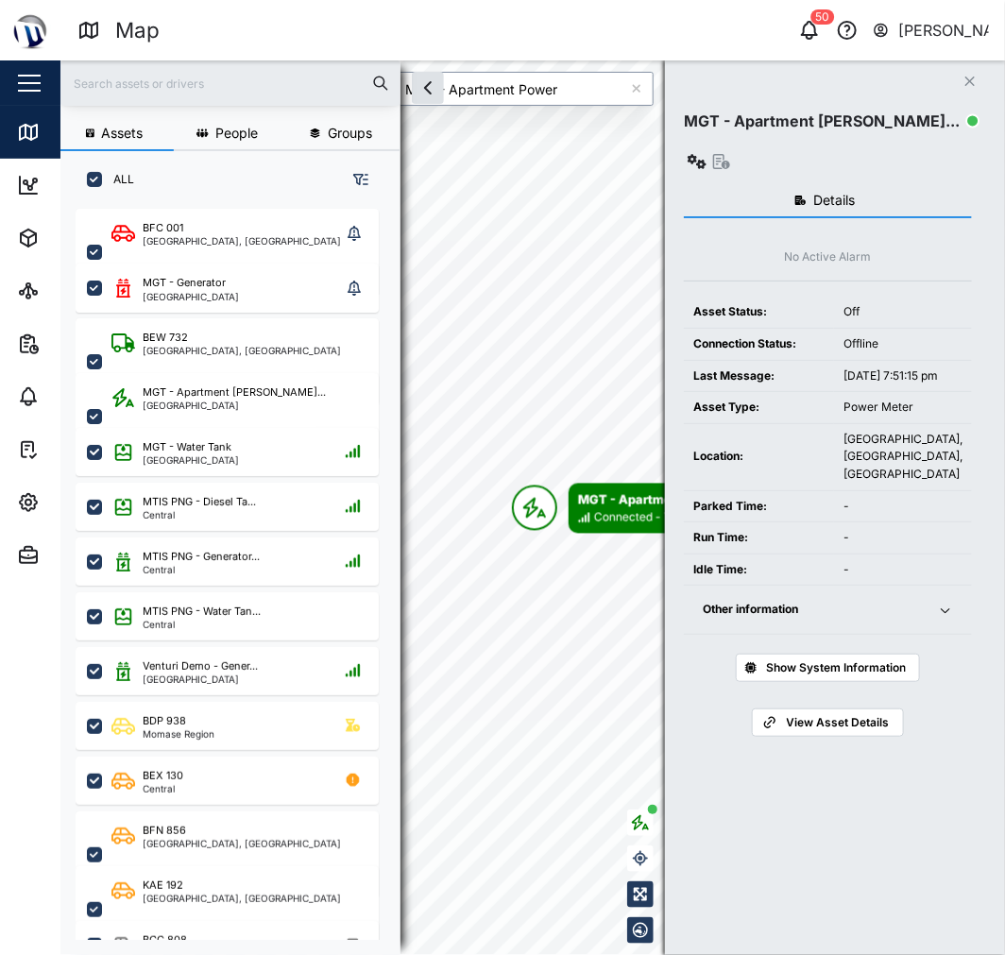
type input "MGT - Apartment Power"
click at [707, 154] on icon "button" at bounding box center [697, 161] width 19 height 15
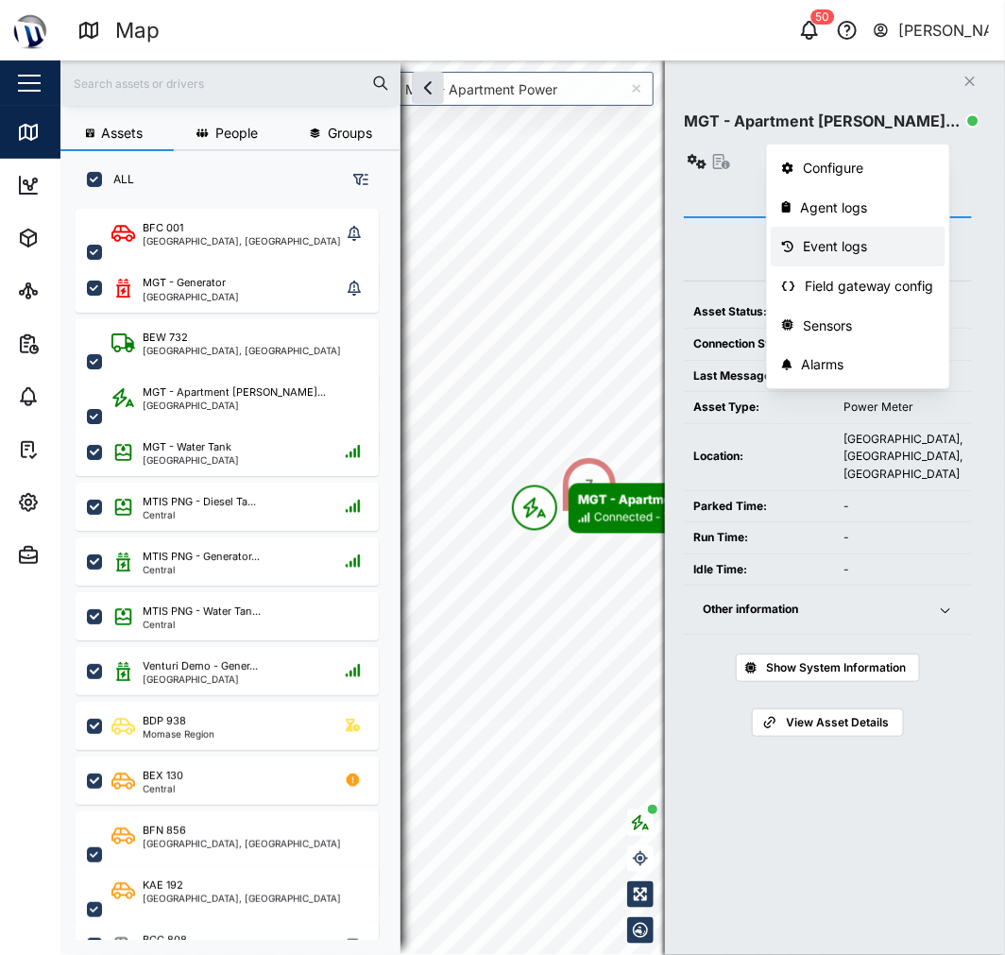
click at [866, 243] on div "Event logs" at bounding box center [868, 246] width 131 height 21
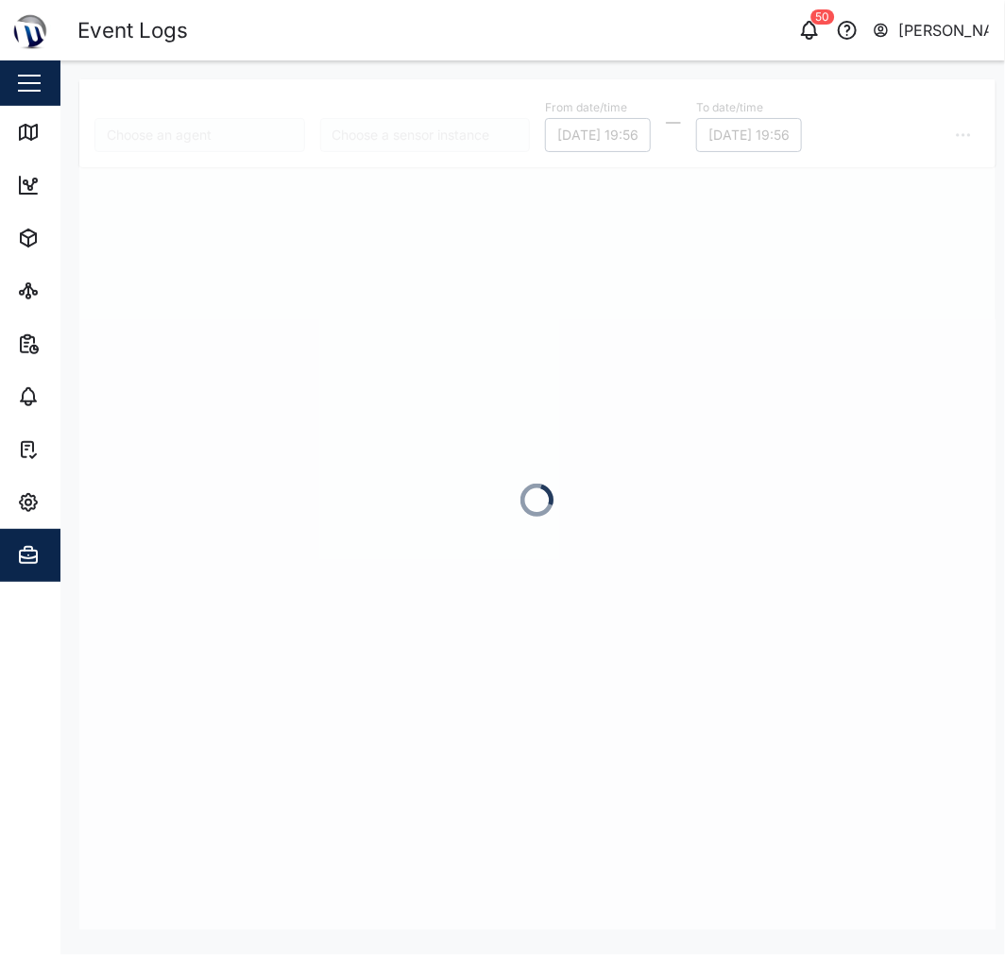
type input "MGT - Apartment Power"
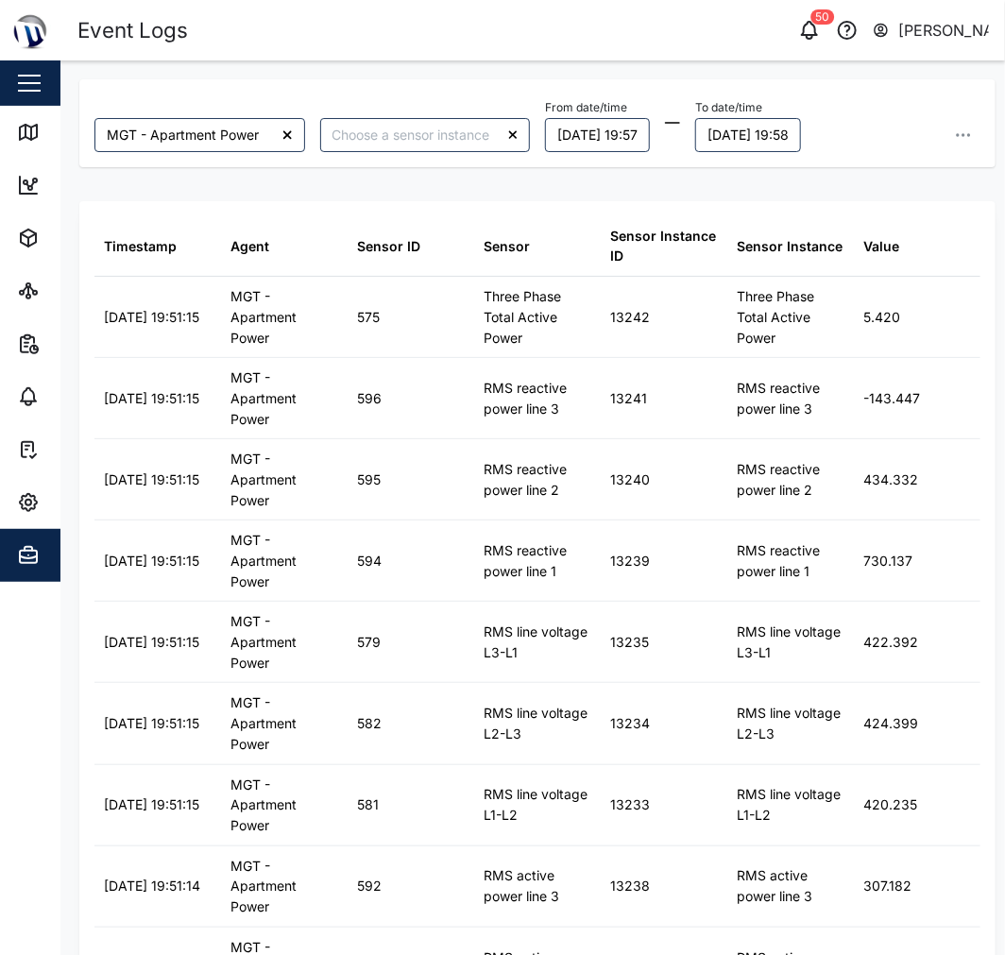
click at [599, 25] on div "50 [PERSON_NAME]" at bounding box center [777, 30] width 456 height 26
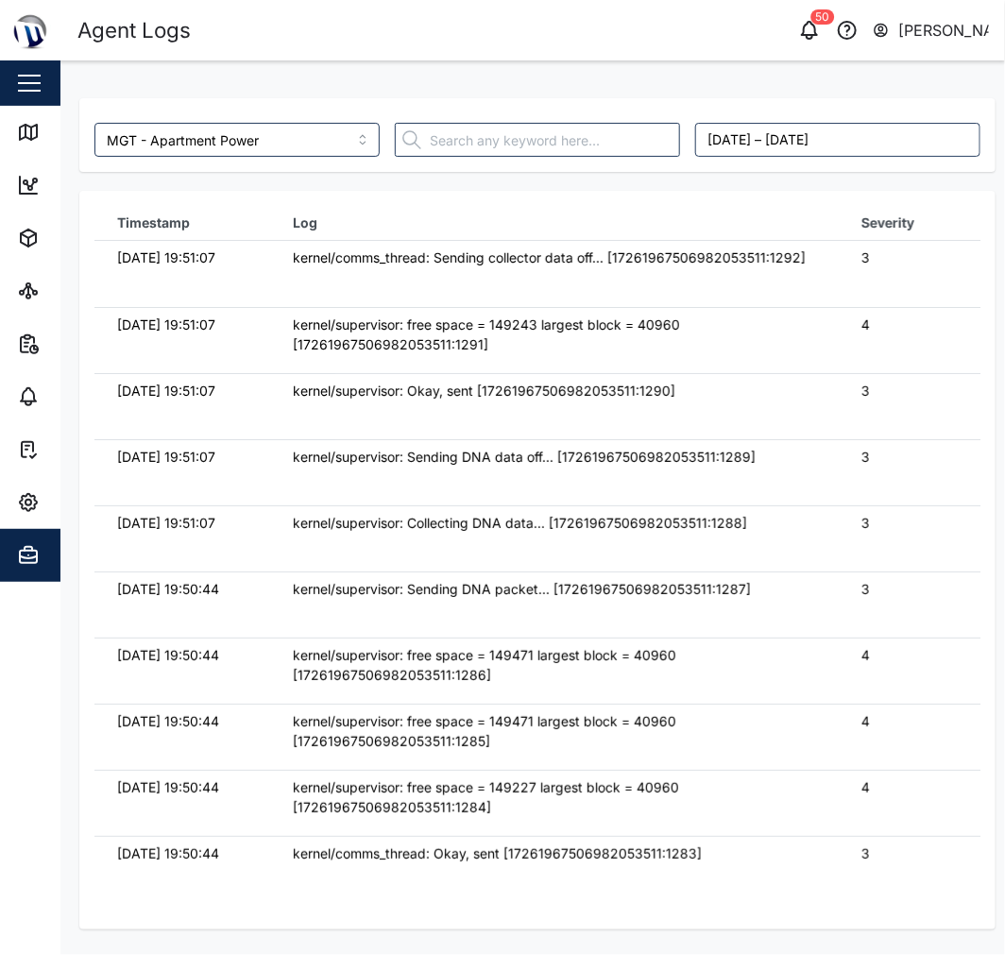
click at [380, 306] on td "kernel/comms_thread: Sending collector data off... [17261967506982053511:1292]" at bounding box center [555, 274] width 570 height 66
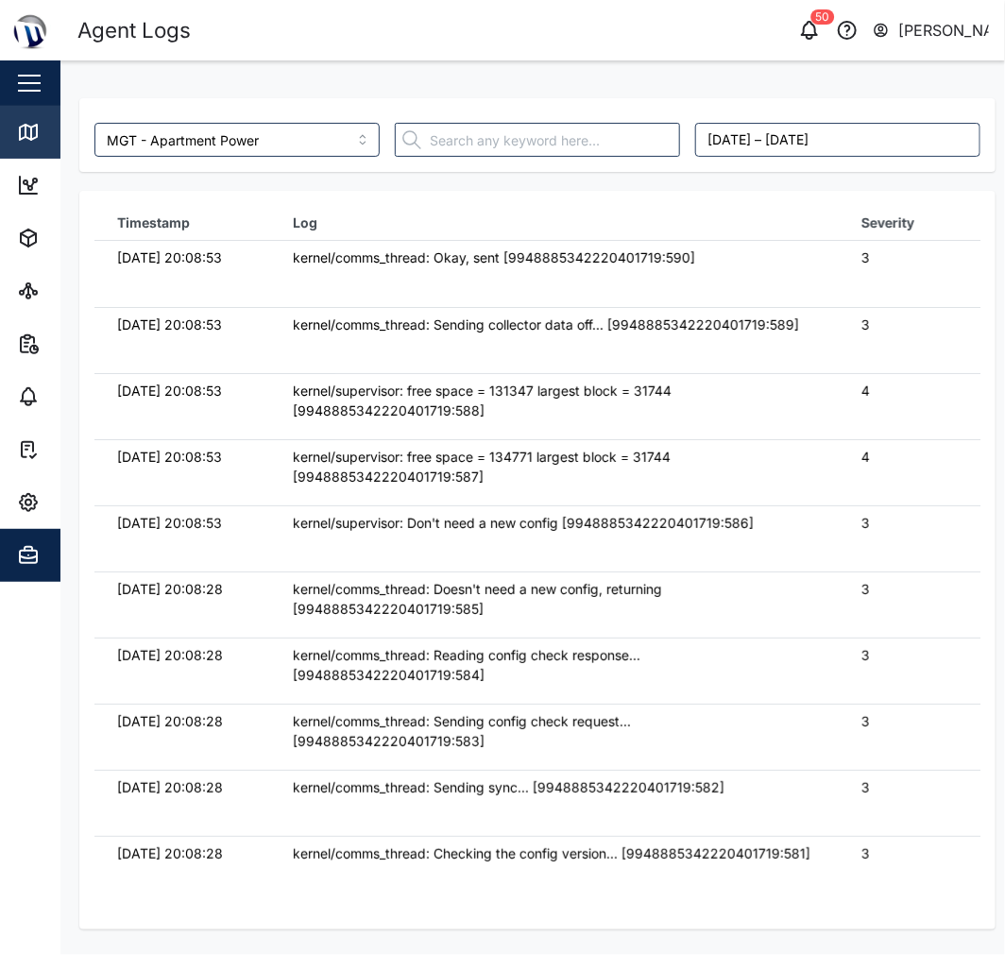
click at [29, 132] on icon at bounding box center [28, 132] width 23 height 23
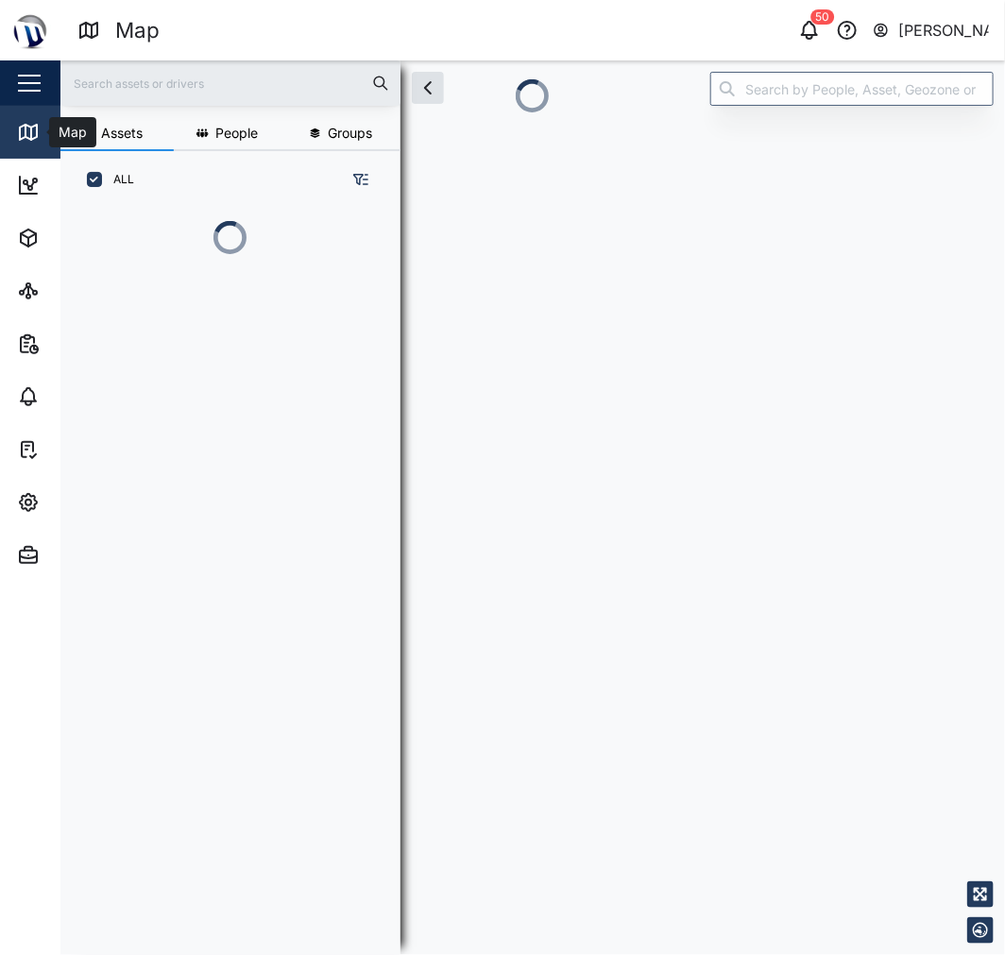
scroll to position [16, 16]
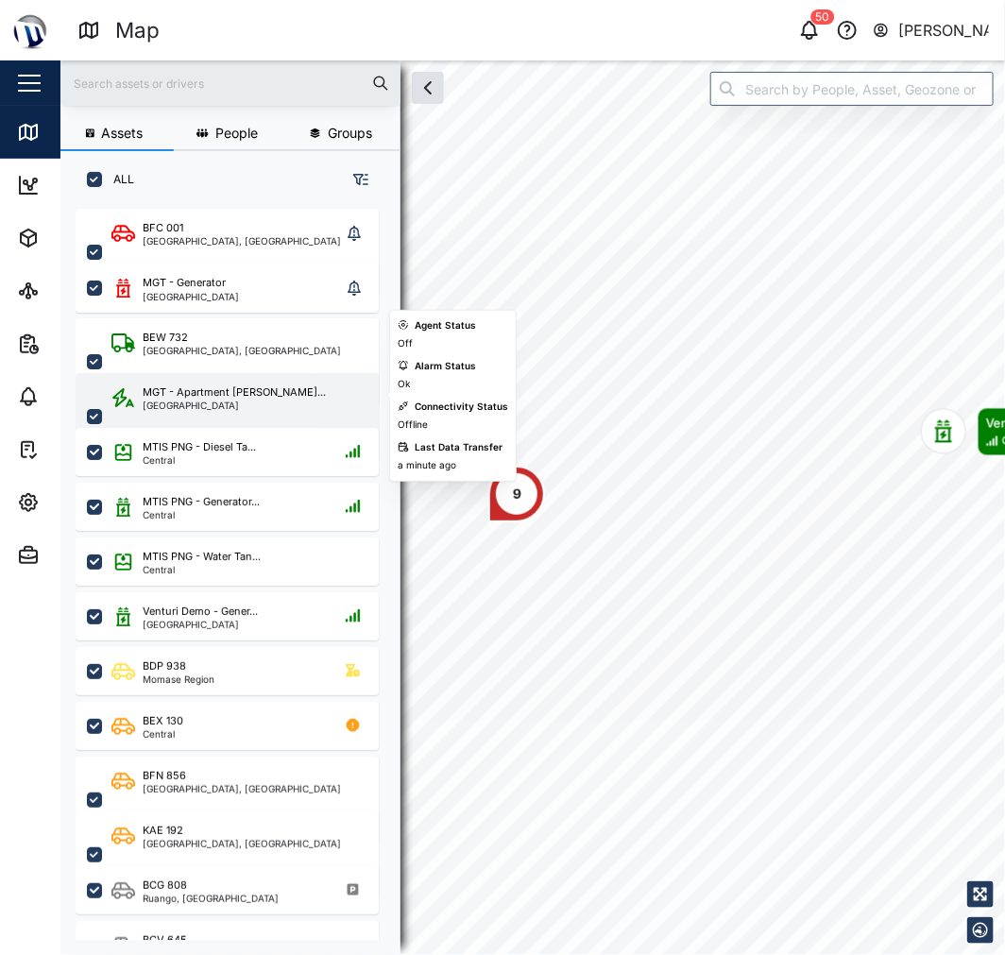
click at [313, 401] on div "MGT - Apartment [PERSON_NAME]... [GEOGRAPHIC_DATA]" at bounding box center [239, 417] width 256 height 64
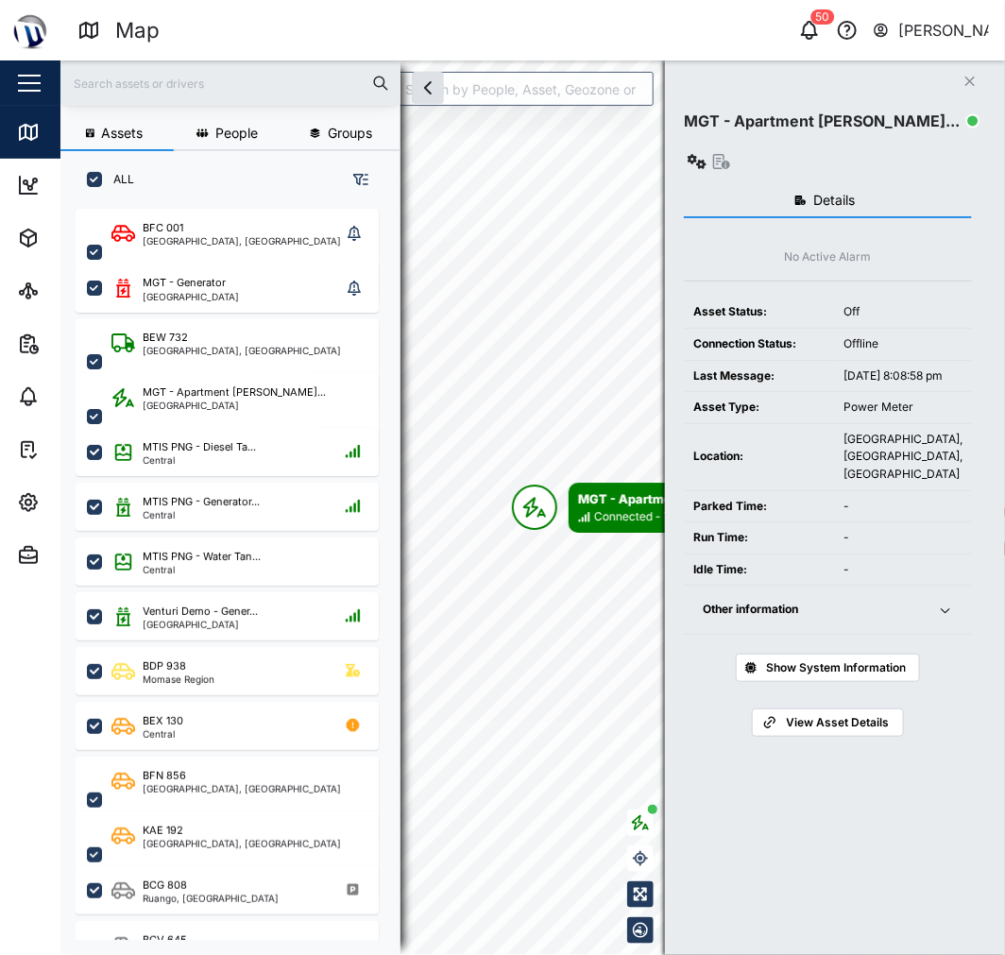
click at [930, 586] on button "Other information" at bounding box center [828, 610] width 288 height 48
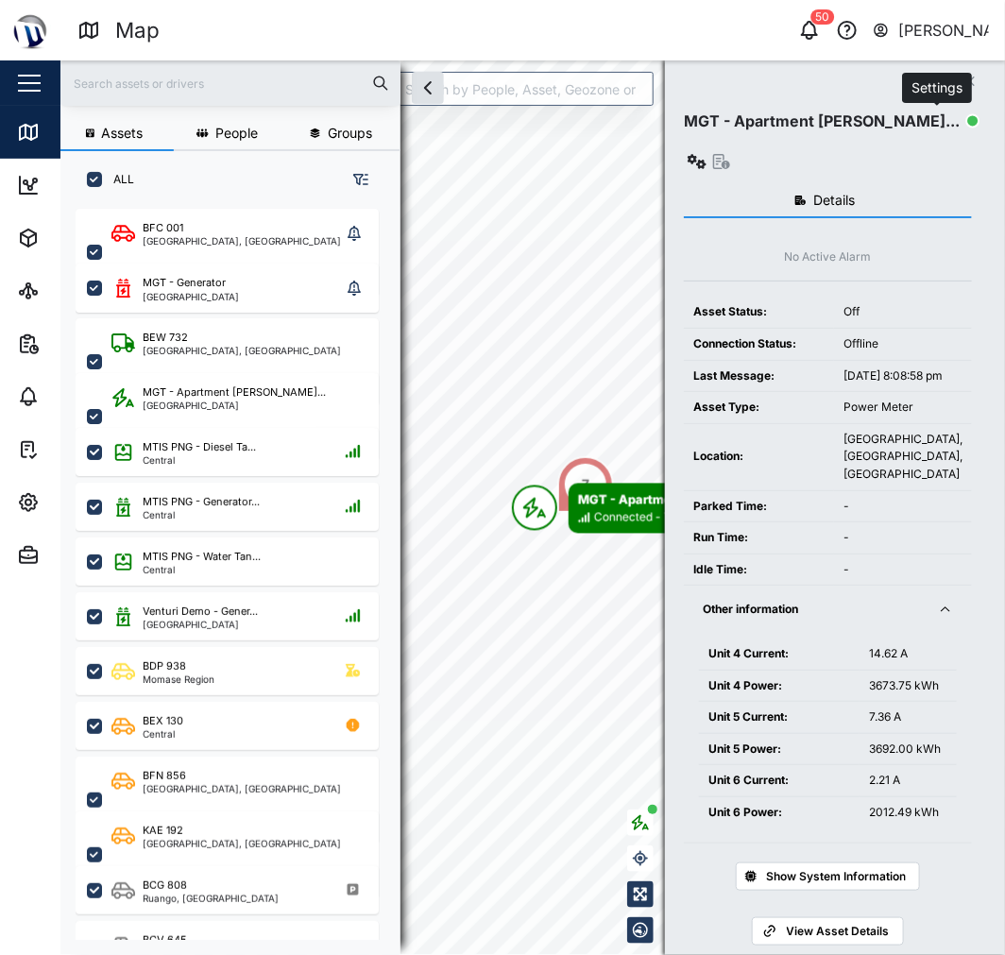
click at [707, 154] on icon "button" at bounding box center [697, 161] width 19 height 15
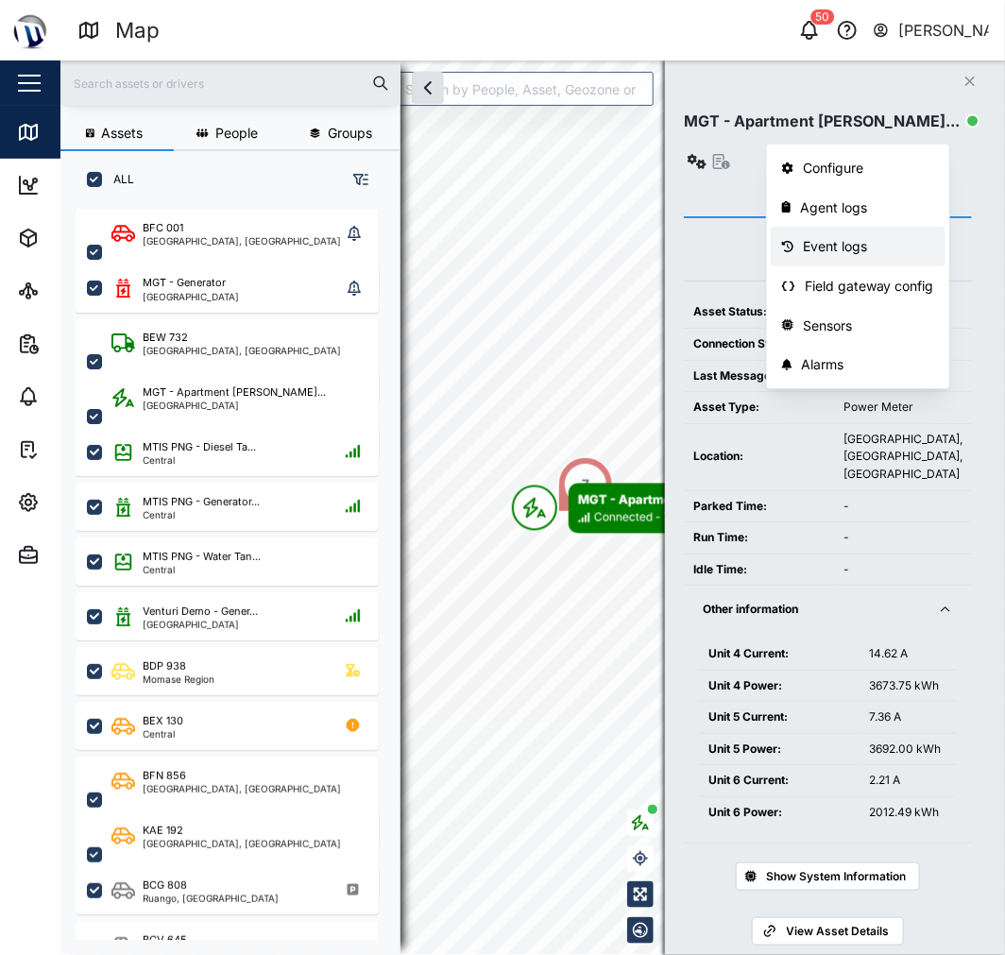
click at [858, 250] on div "Event logs" at bounding box center [868, 246] width 131 height 21
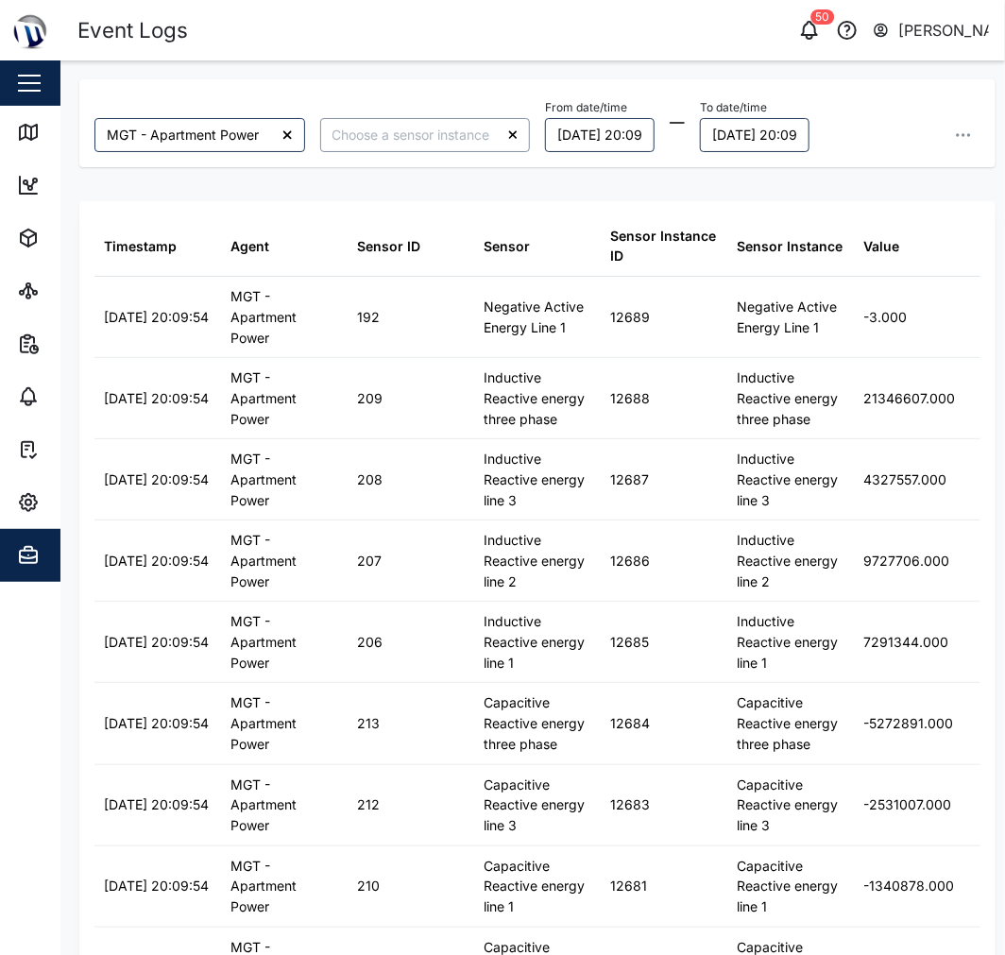
click at [381, 126] on input "search" at bounding box center [425, 135] width 211 height 34
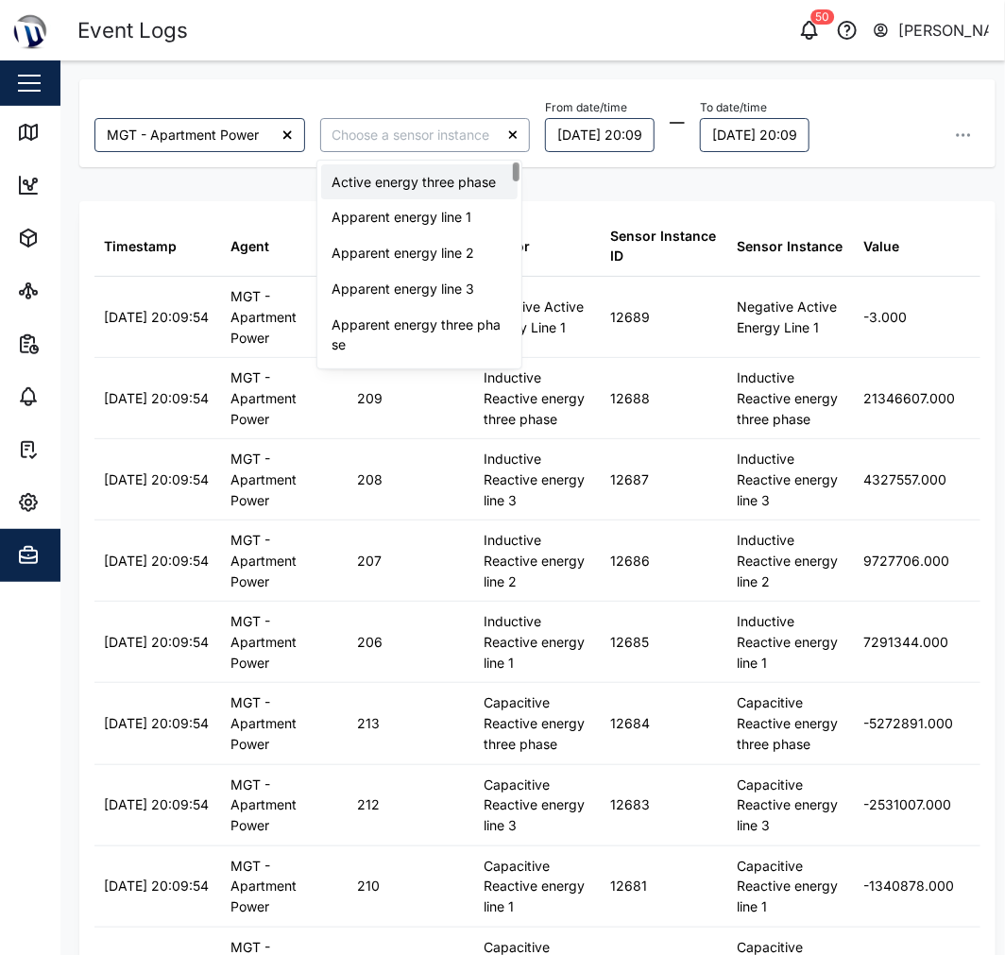
type input "Active energy three phase"
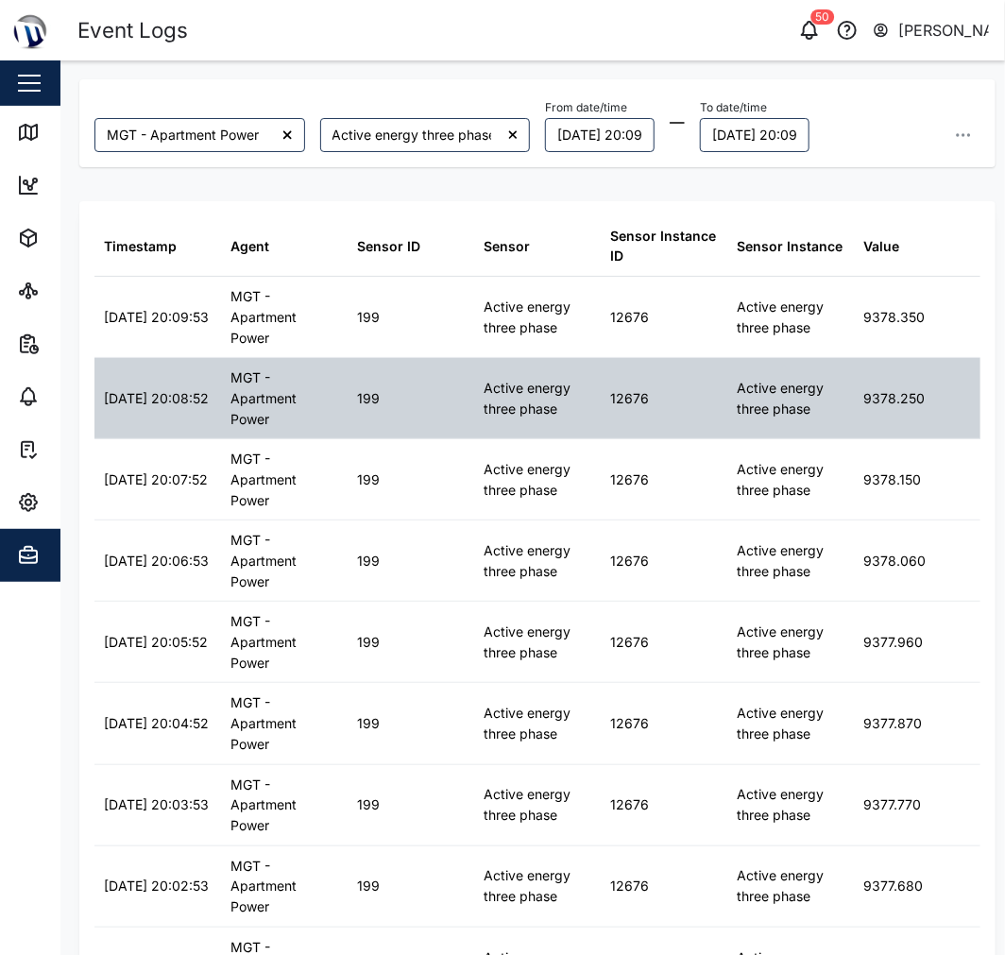
click at [545, 382] on div "Active energy three phase" at bounding box center [538, 398] width 108 height 41
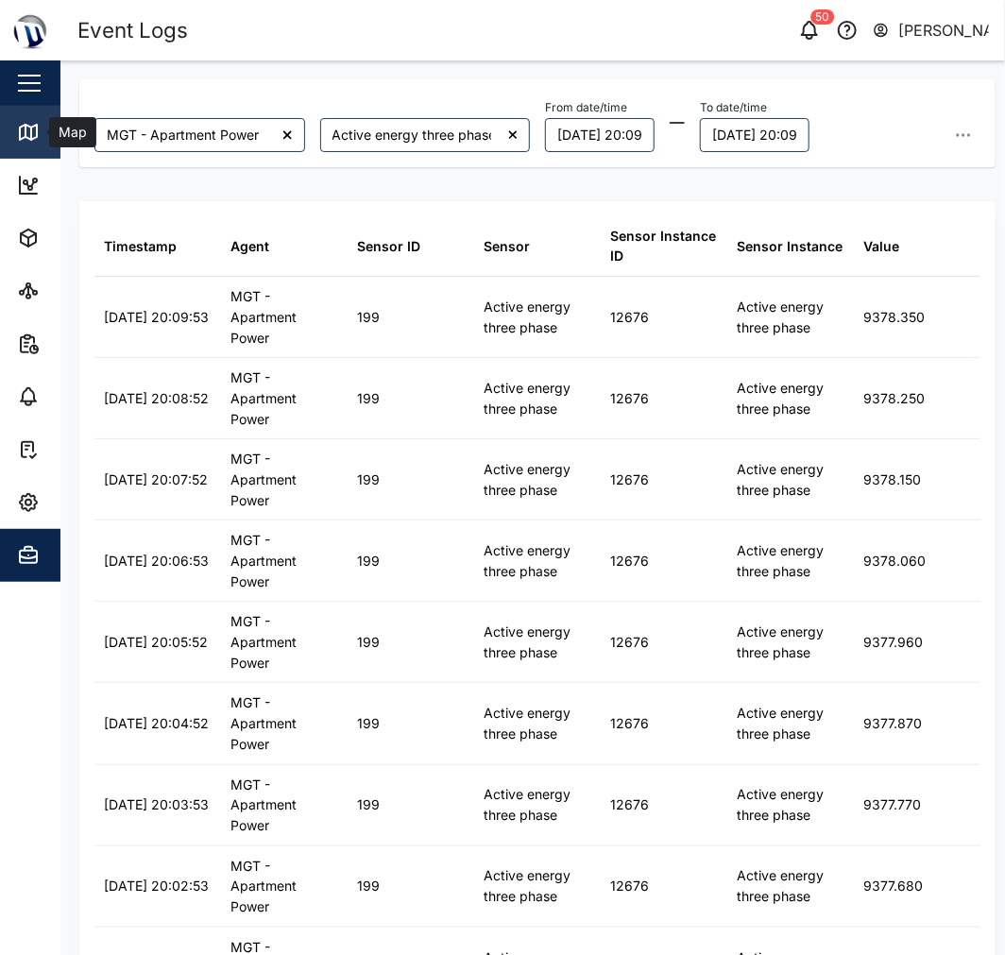
click at [29, 148] on link "Map" at bounding box center [123, 132] width 246 height 53
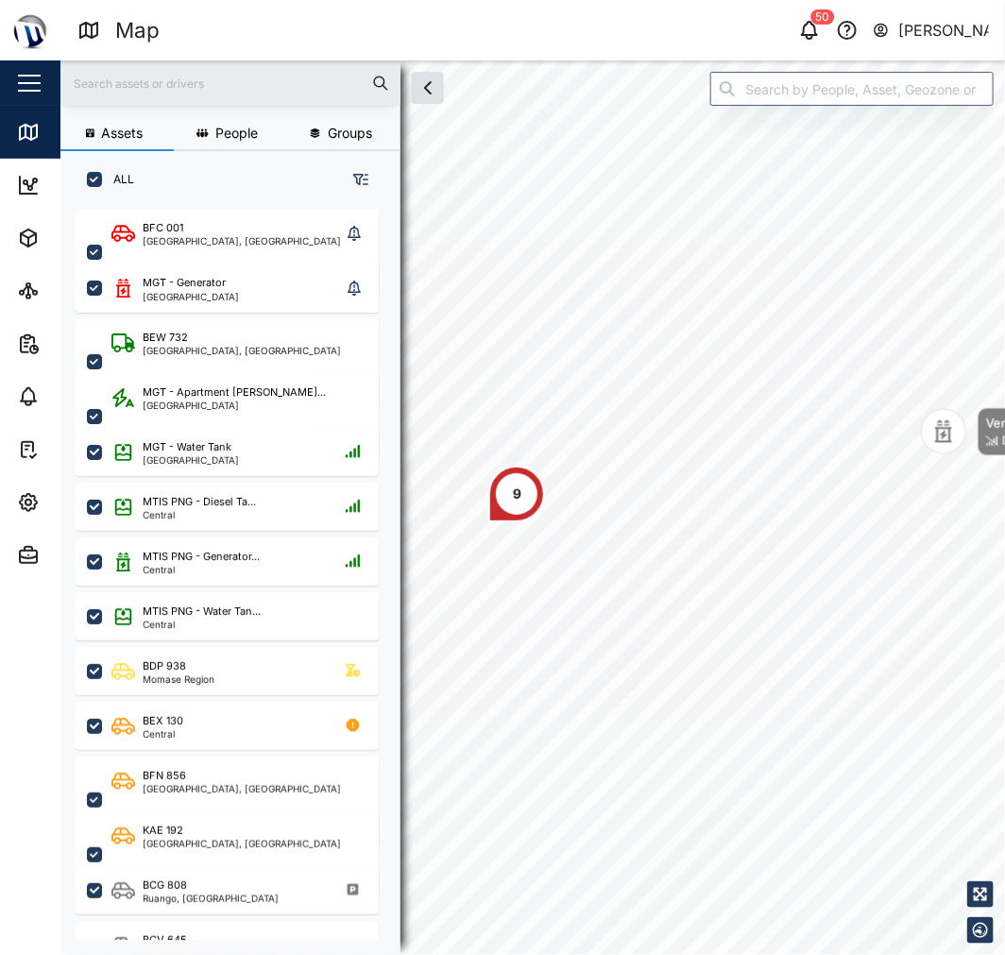
scroll to position [722, 294]
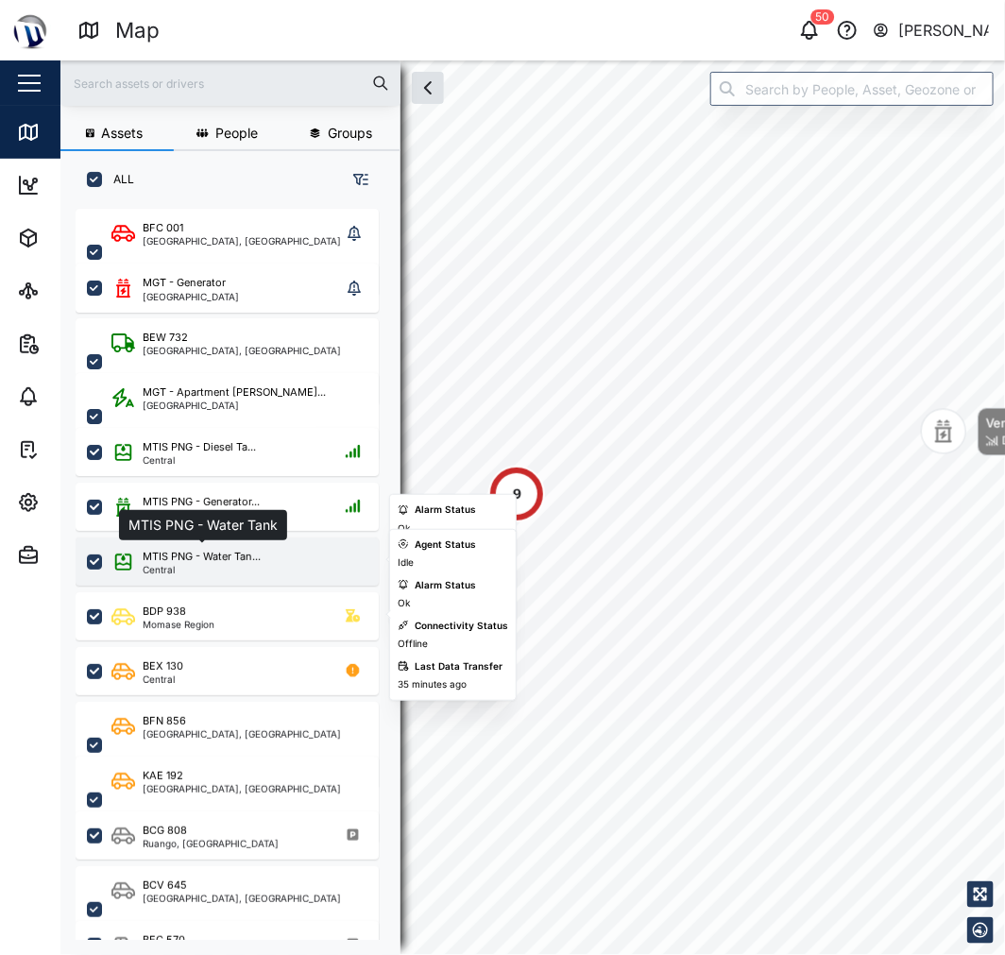
click at [231, 561] on div "MTIS PNG - Water Tan..." at bounding box center [202, 557] width 118 height 16
